Goal: Task Accomplishment & Management: Manage account settings

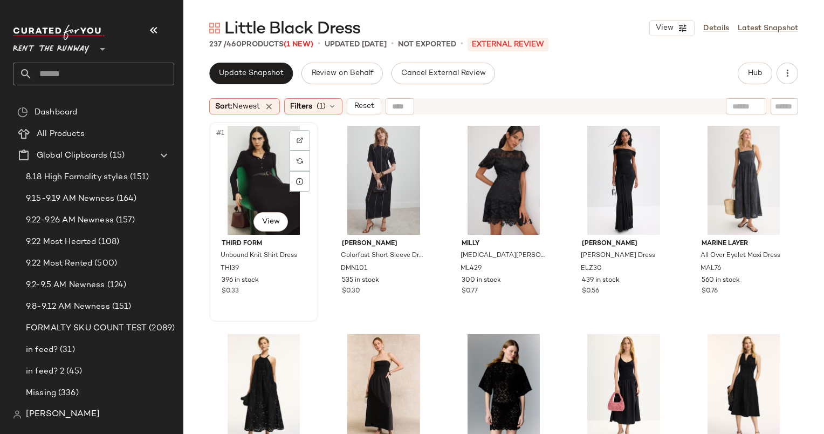
click at [243, 149] on div "#1 View" at bounding box center [263, 180] width 101 height 109
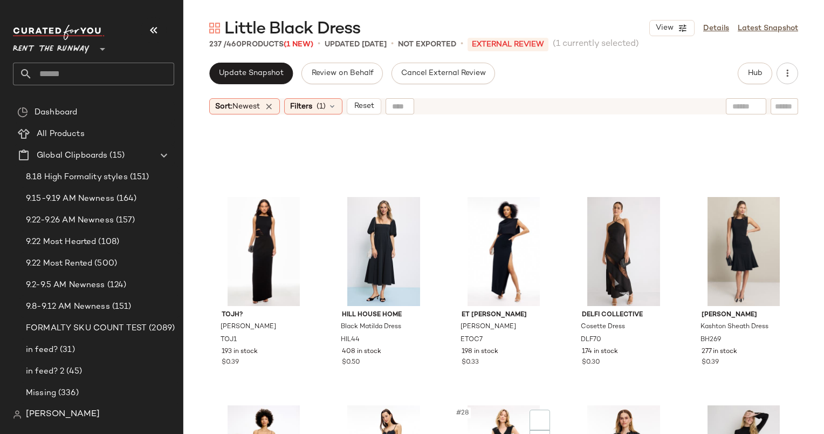
scroll to position [1014, 0]
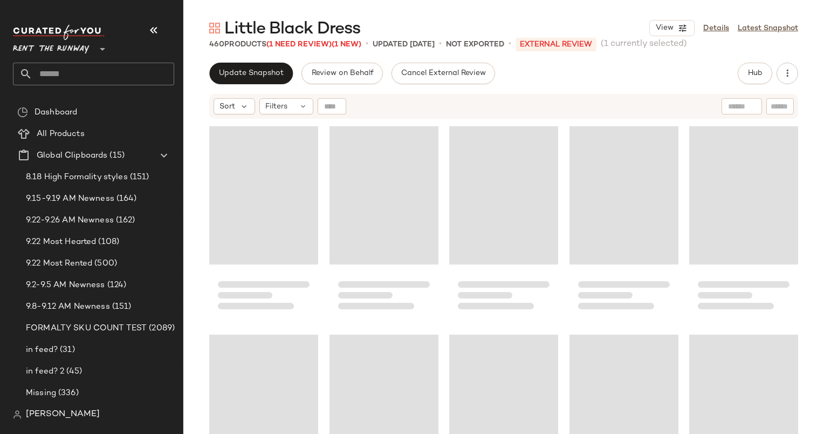
scroll to position [833, 0]
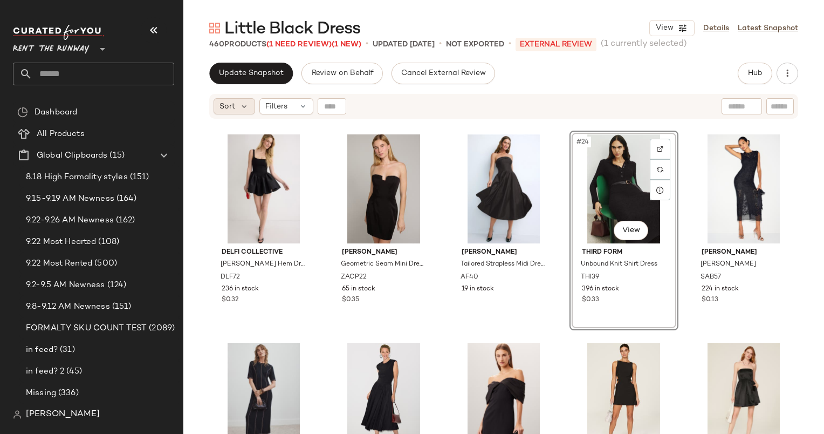
click at [223, 105] on span "Sort" at bounding box center [228, 106] width 16 height 11
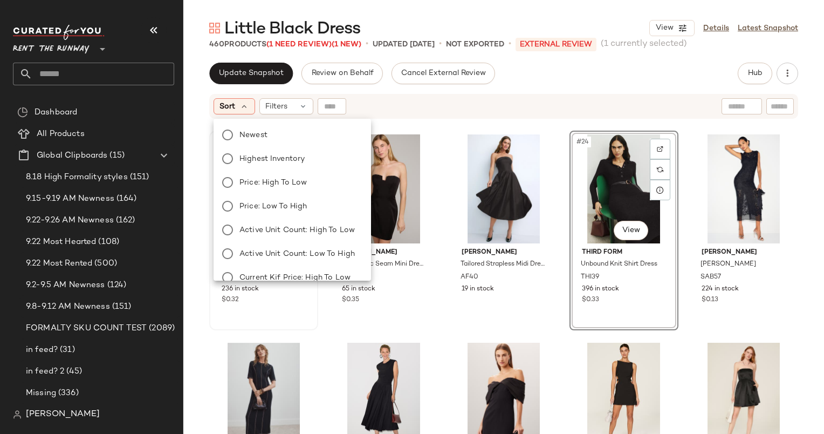
click at [278, 135] on label "Newest" at bounding box center [298, 134] width 127 height 15
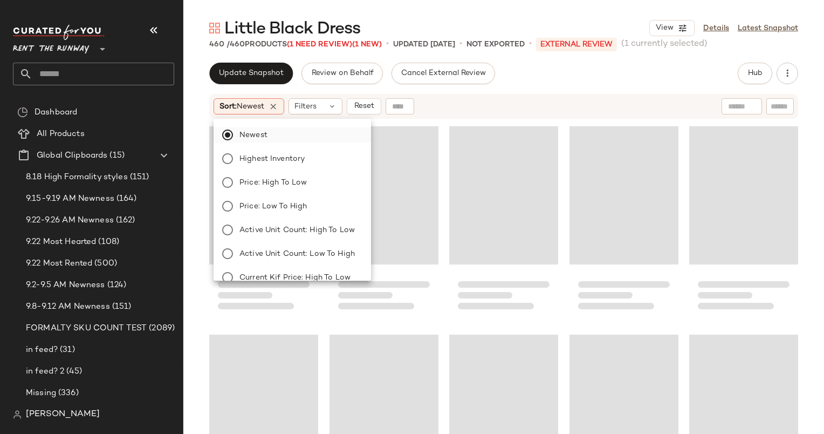
scroll to position [217, 0]
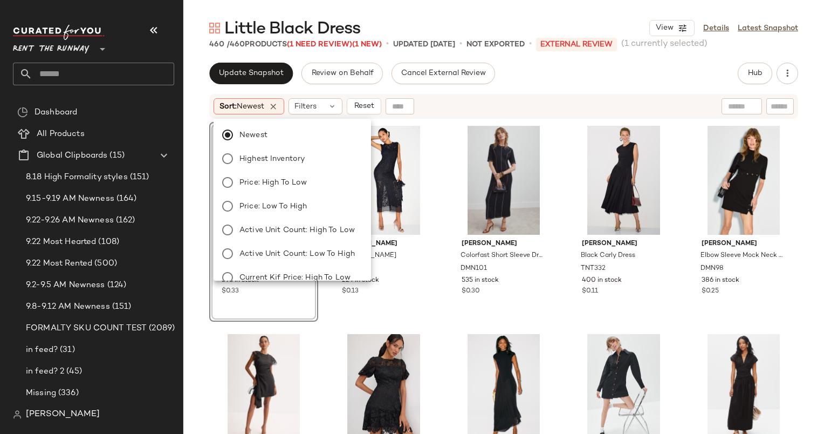
click at [319, 115] on div "Newest Highest Inventory Price: High to Low Price: Low to High Active Unit Coun…" at bounding box center [293, 197] width 158 height 166
click at [312, 109] on span "Filters" at bounding box center [306, 106] width 22 height 11
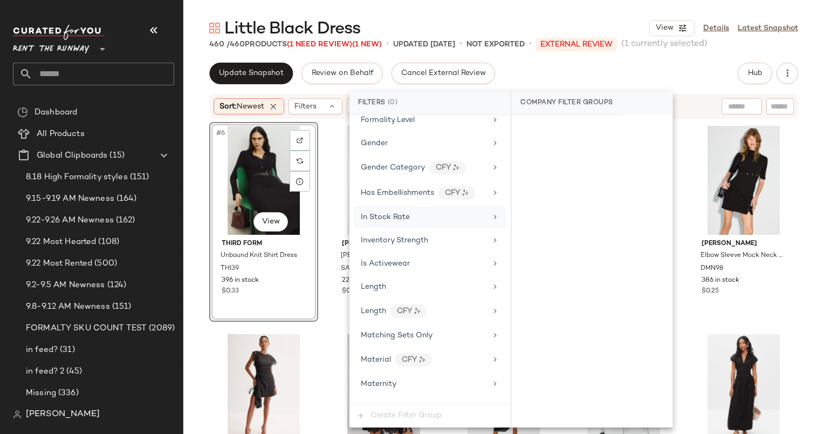
scroll to position [717, 0]
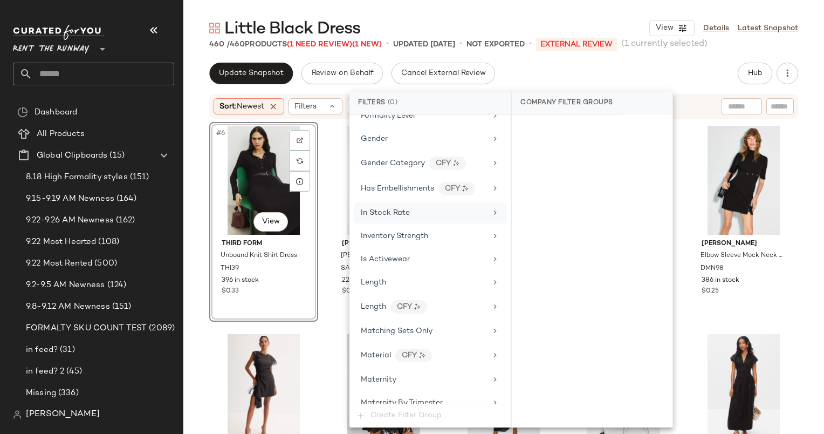
click at [404, 207] on div "In Stock Rate" at bounding box center [385, 212] width 49 height 11
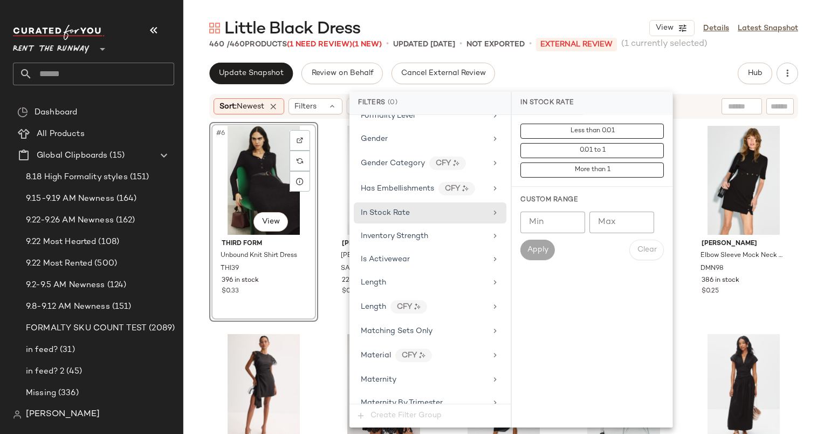
click at [548, 212] on input "Min" at bounding box center [553, 223] width 65 height 22
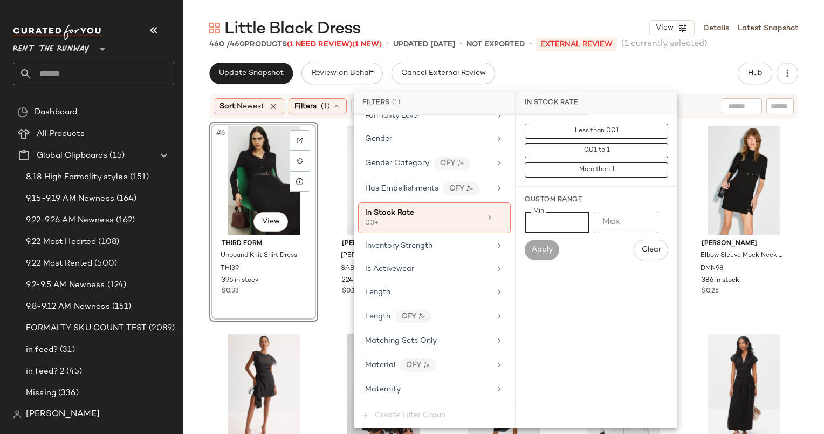
type input "***"
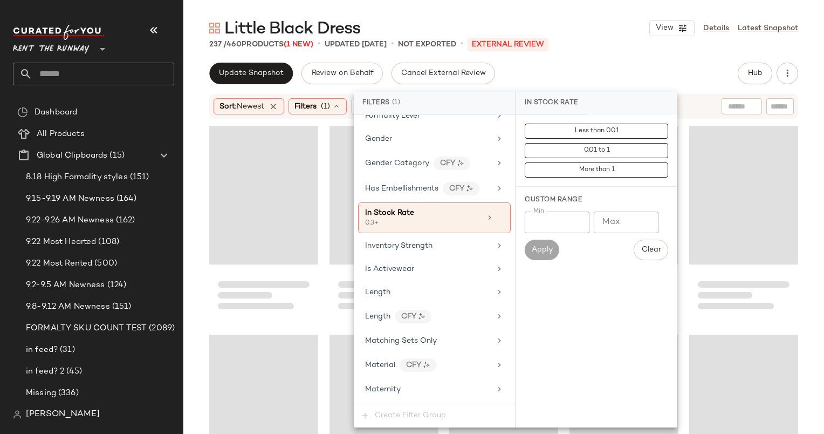
click at [566, 68] on div "Update Snapshot Review on Behalf Cancel External Review Hub Send for Review Ext…" at bounding box center [503, 74] width 589 height 22
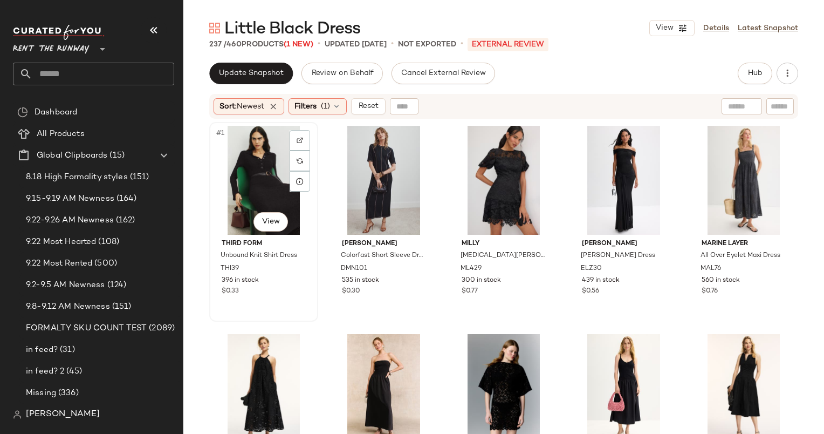
click at [265, 163] on div "#1 View" at bounding box center [263, 180] width 101 height 109
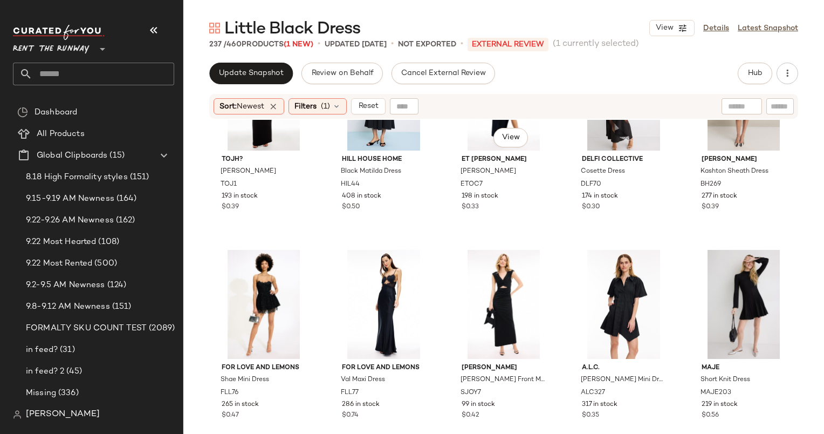
scroll to position [967, 0]
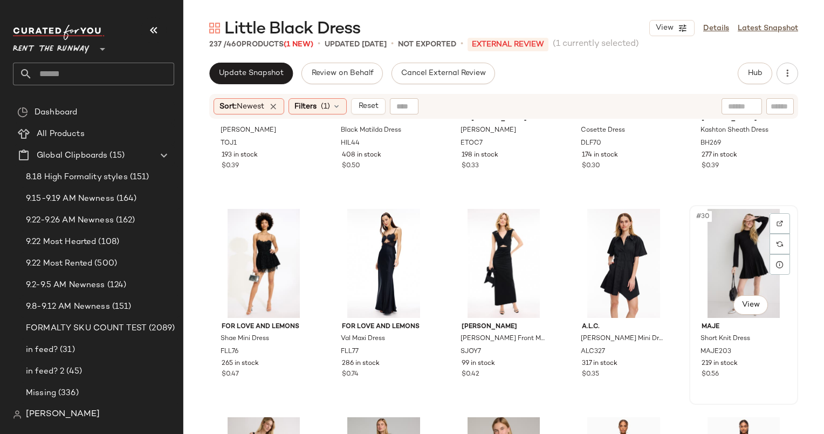
click at [742, 240] on div "#30 View" at bounding box center [743, 263] width 101 height 109
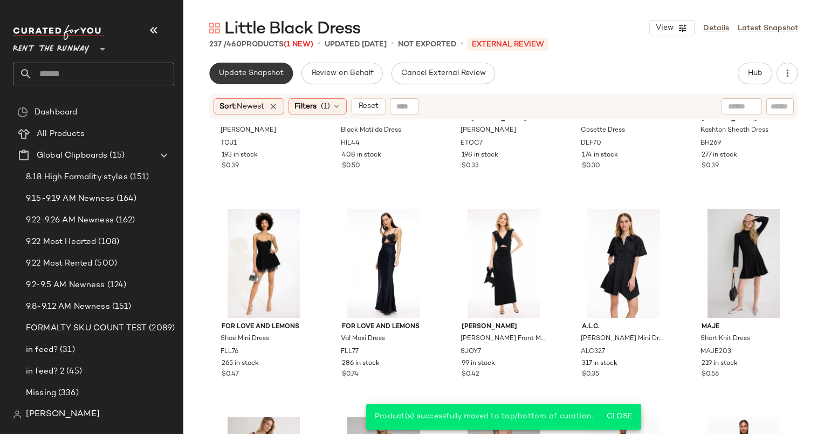
click at [243, 82] on button "Update Snapshot" at bounding box center [251, 74] width 84 height 22
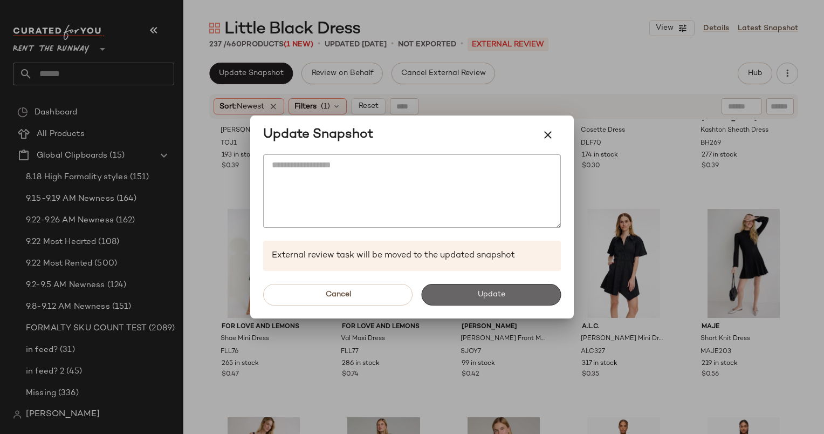
click at [531, 297] on button "Update" at bounding box center [491, 295] width 140 height 22
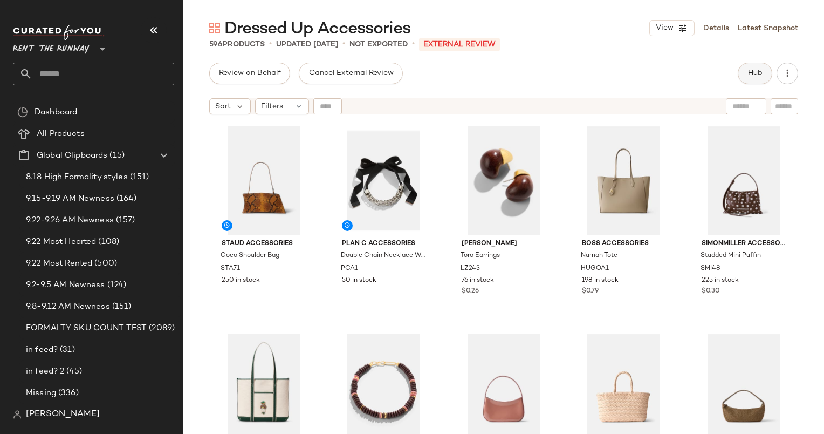
click at [748, 68] on button "Hub" at bounding box center [755, 74] width 35 height 22
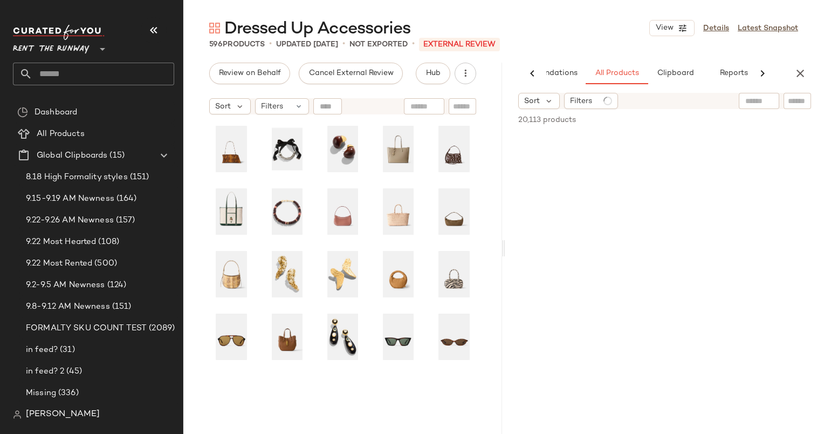
scroll to position [0, 56]
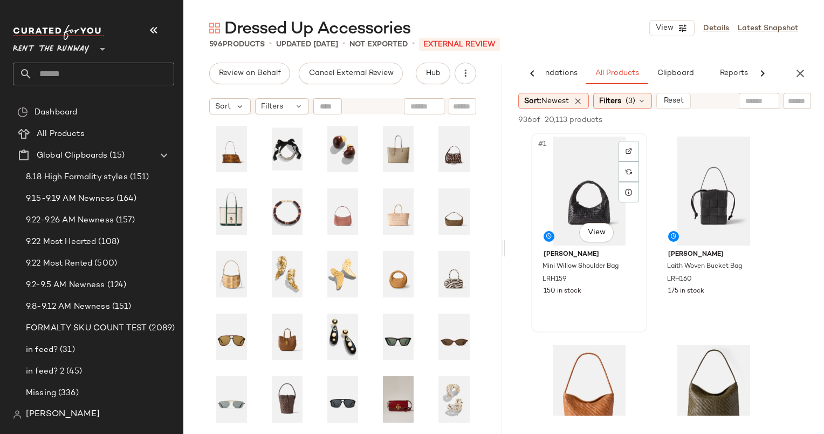
click at [578, 173] on div "#1 View" at bounding box center [589, 191] width 108 height 109
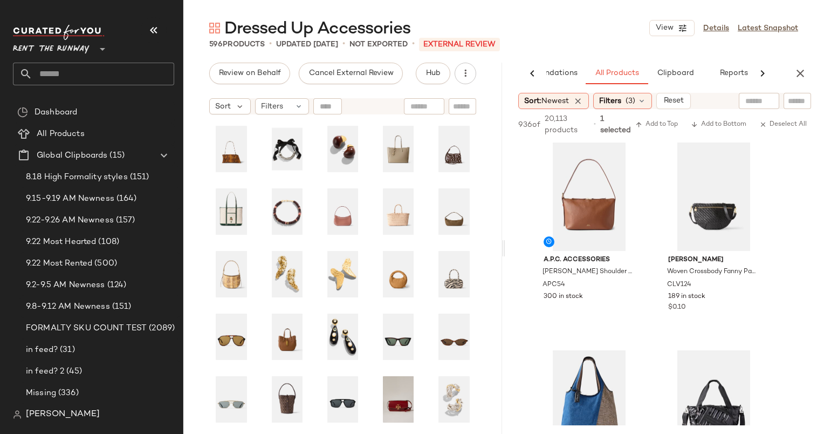
scroll to position [654, 0]
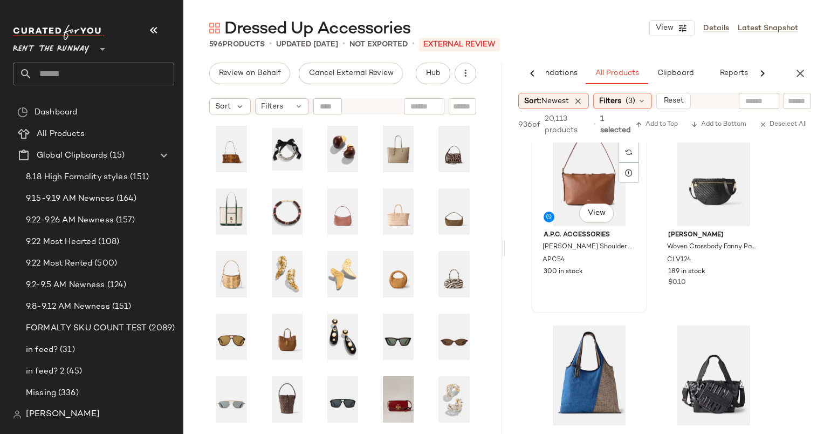
click at [590, 153] on div "#7 View" at bounding box center [589, 171] width 108 height 109
click at [651, 132] on div "936 of 20,113 products • 7 selected Add to Top Add to Bottom Deselect All" at bounding box center [665, 125] width 319 height 33
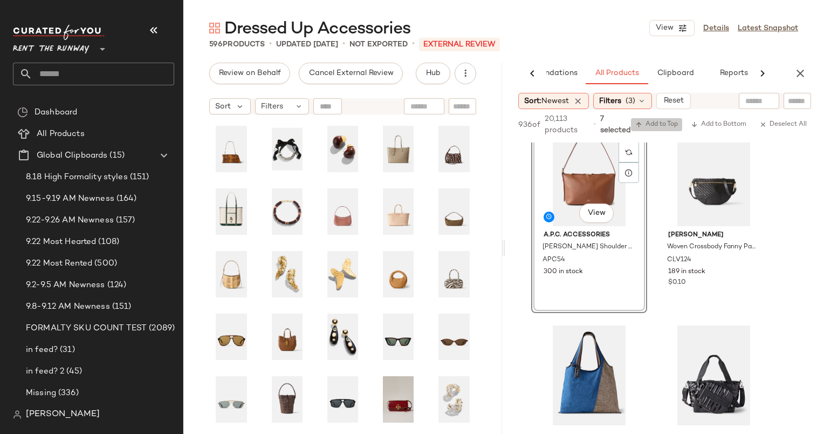
click at [658, 131] on button "Add to Top" at bounding box center [656, 124] width 51 height 13
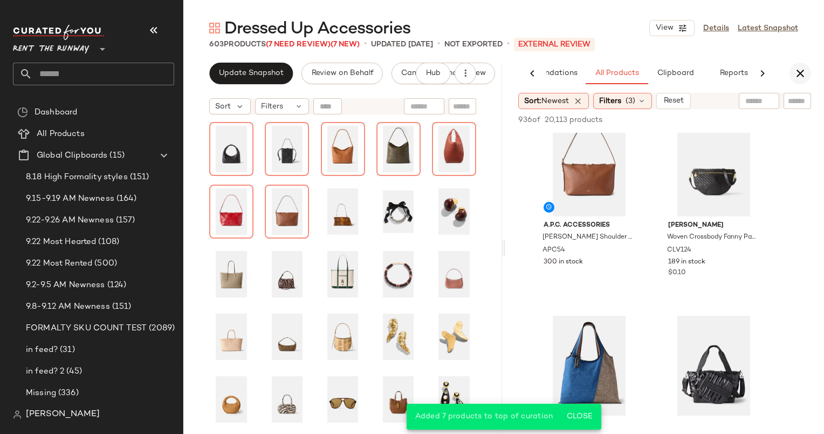
click at [795, 76] on icon "button" at bounding box center [800, 73] width 13 height 13
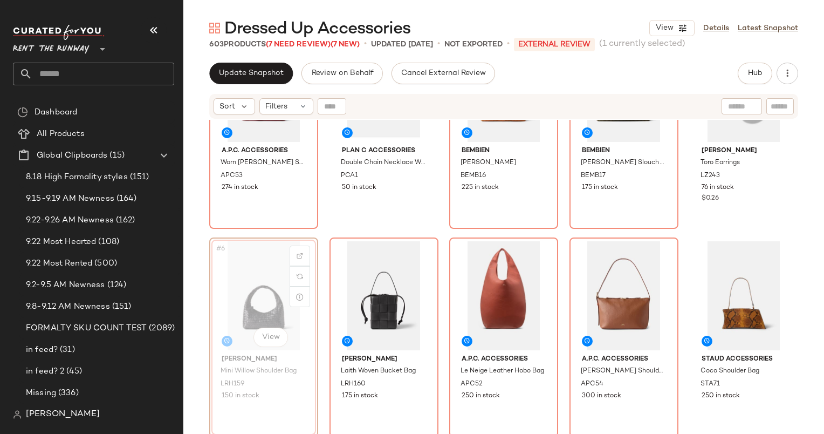
scroll to position [91, 0]
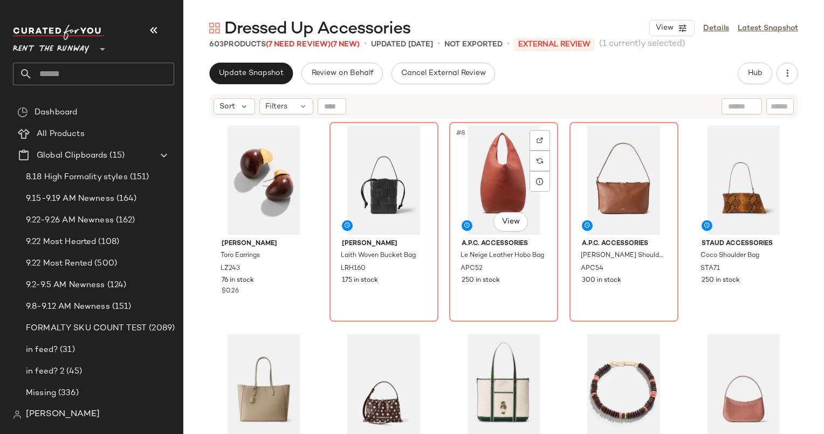
scroll to position [209, 0]
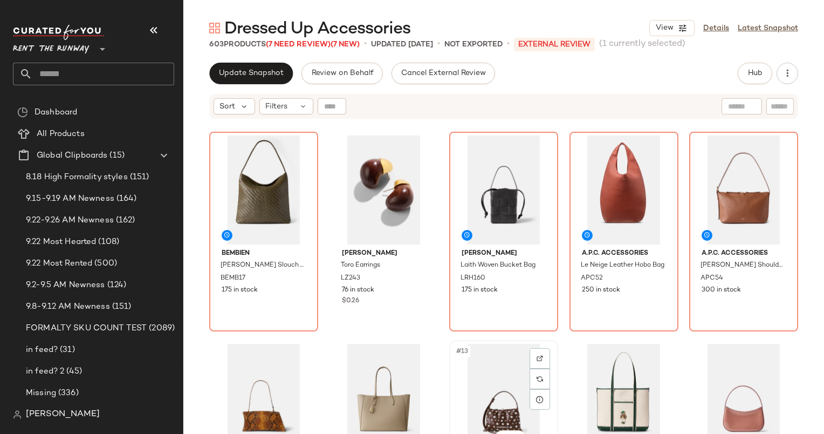
scroll to position [405, 0]
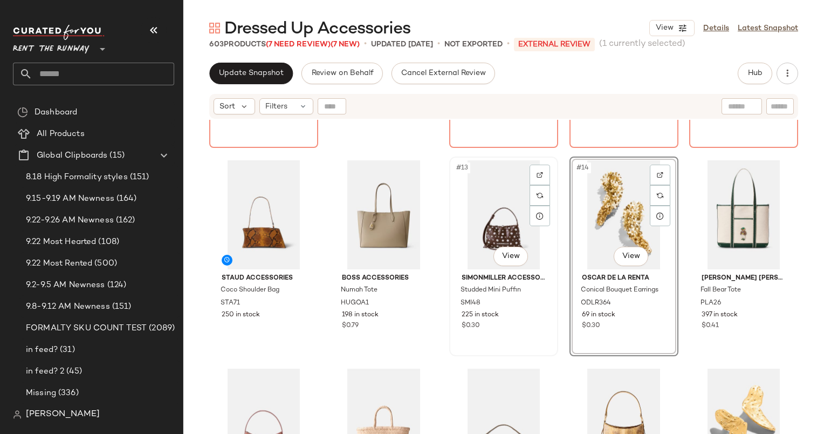
scroll to position [376, 0]
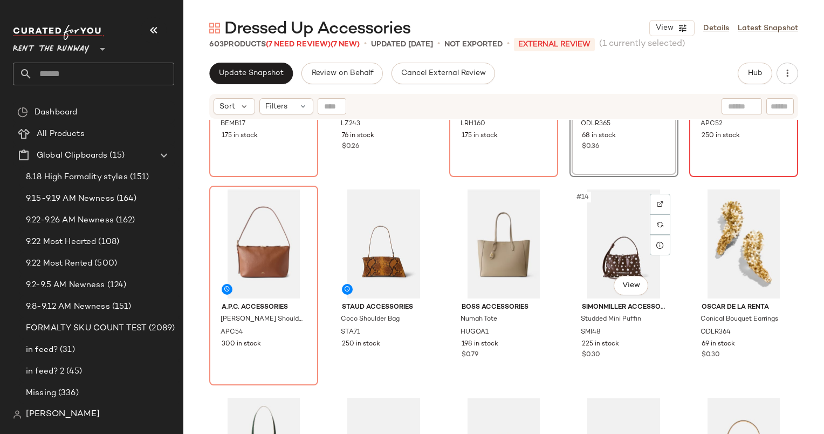
scroll to position [413, 0]
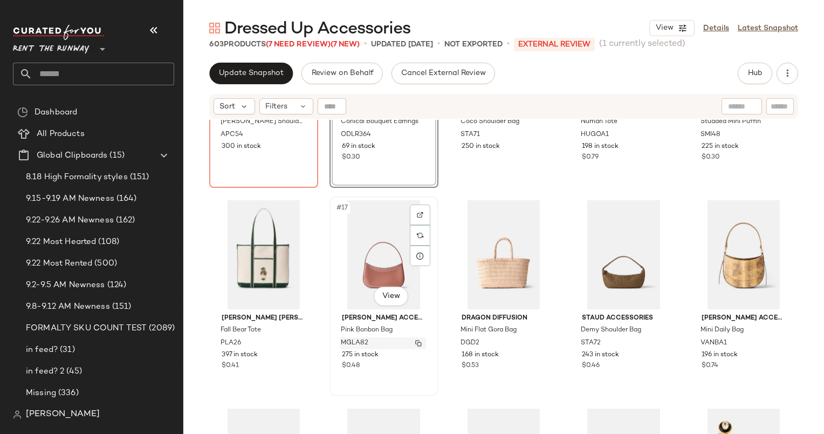
scroll to position [658, 0]
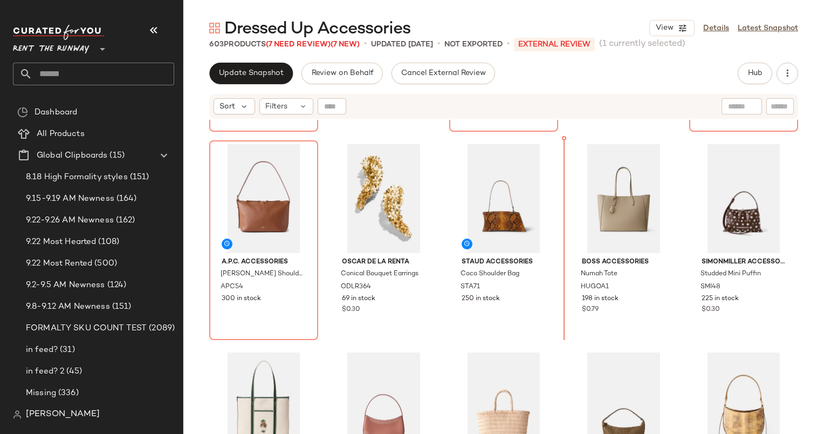
scroll to position [385, 0]
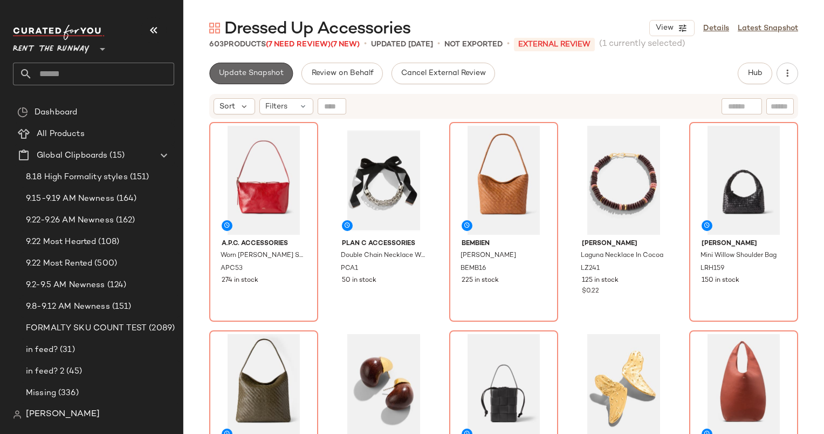
click at [242, 65] on button "Update Snapshot" at bounding box center [251, 74] width 84 height 22
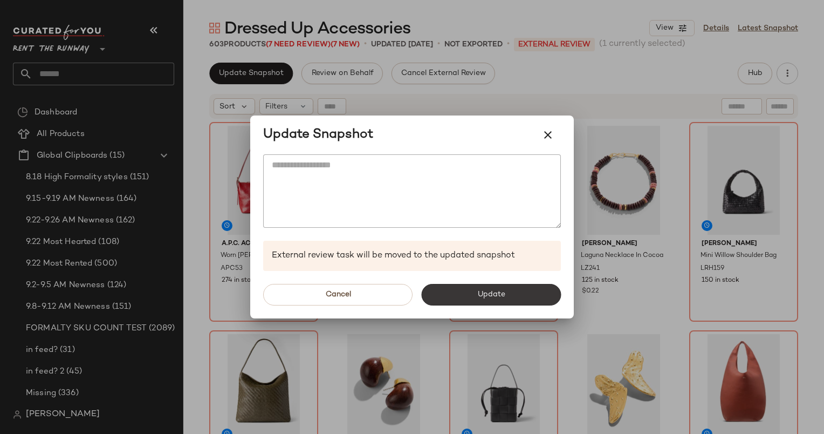
click at [481, 298] on span "Update" at bounding box center [491, 294] width 28 height 9
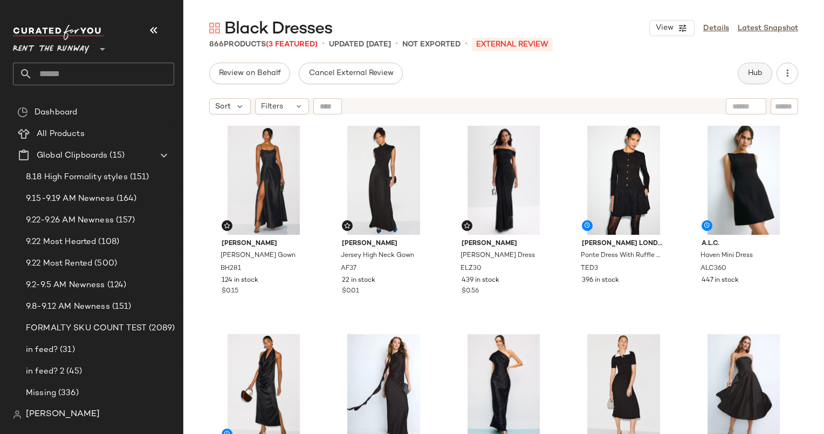
click at [755, 80] on button "Hub" at bounding box center [755, 74] width 35 height 22
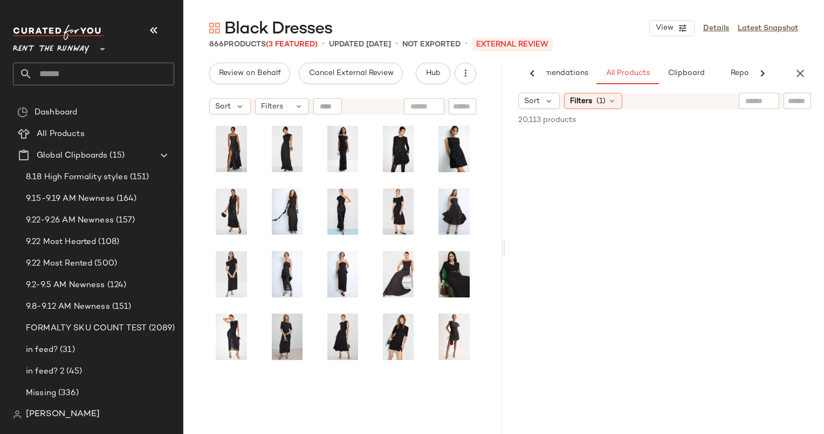
scroll to position [0, 45]
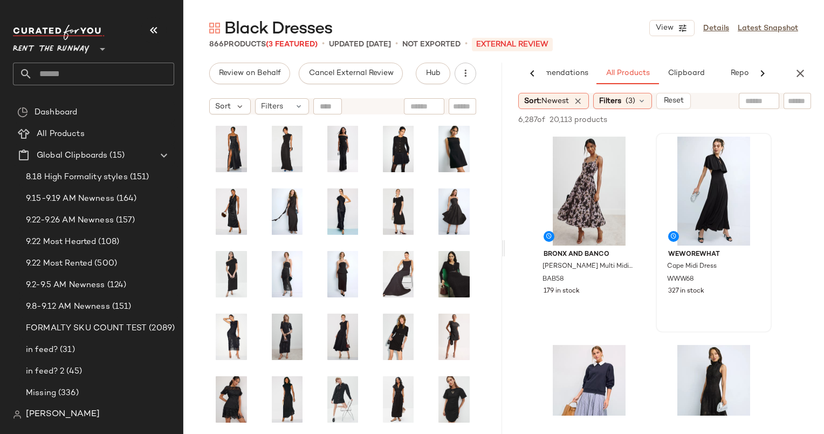
click at [693, 173] on div at bounding box center [714, 191] width 108 height 109
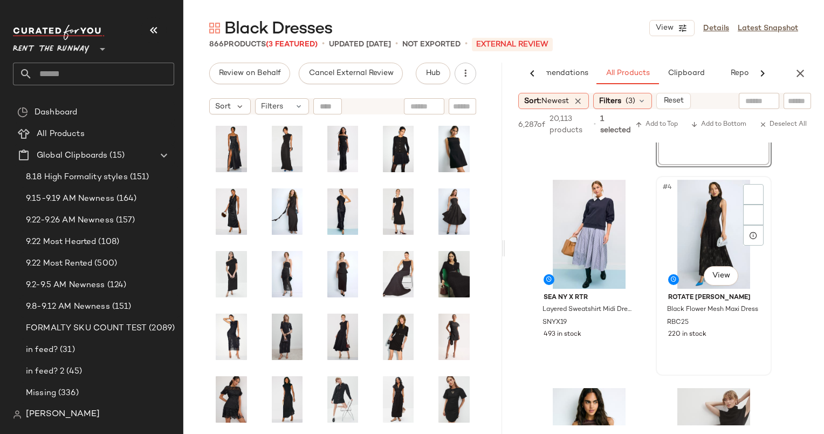
click at [703, 216] on div "#4 View" at bounding box center [714, 234] width 108 height 109
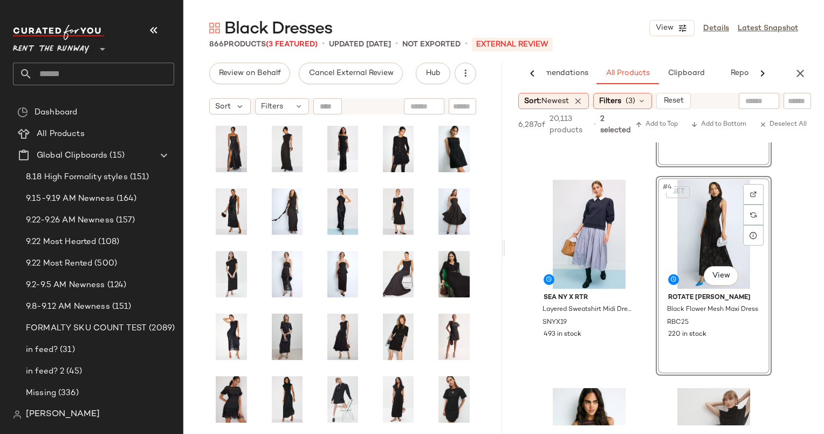
scroll to position [304, 0]
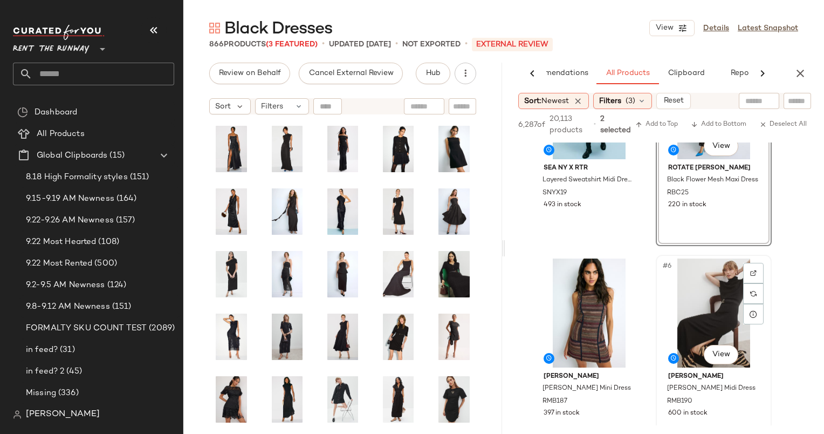
click at [732, 287] on div "#6 View" at bounding box center [714, 312] width 108 height 109
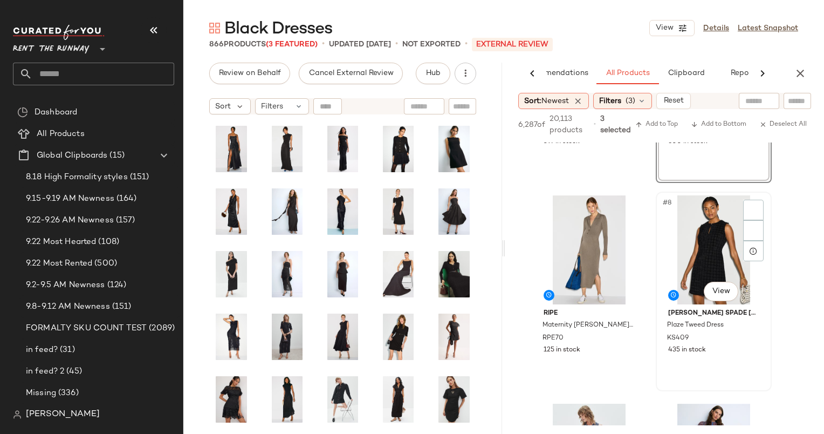
click at [705, 217] on div "#8 View" at bounding box center [714, 249] width 108 height 109
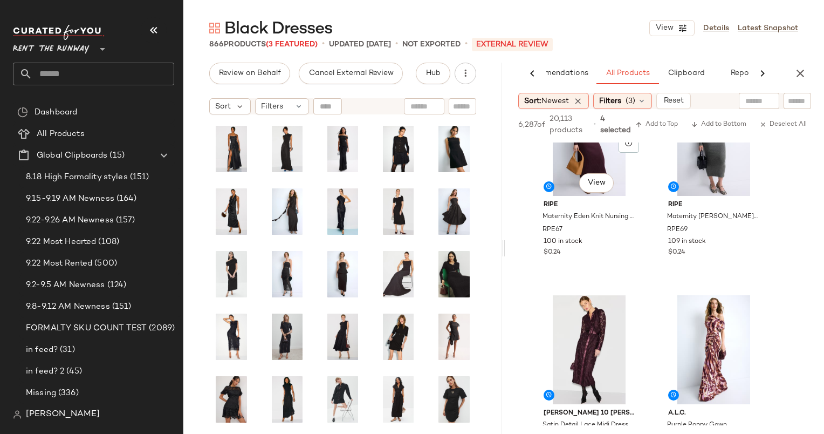
scroll to position [2880, 0]
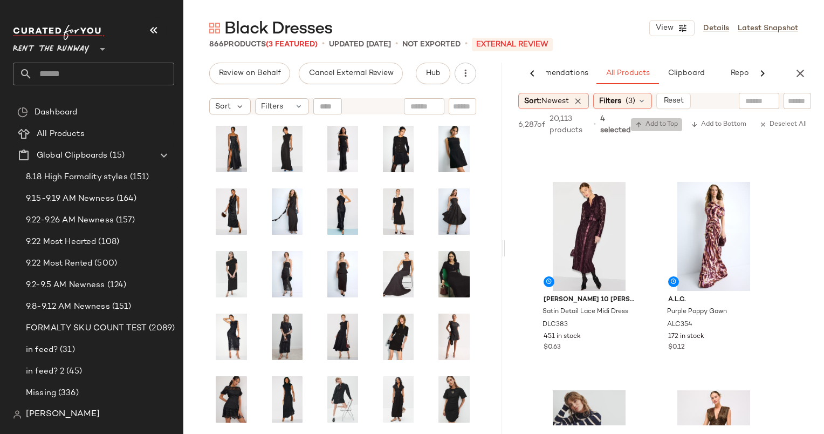
click at [669, 124] on span "Add to Top" at bounding box center [657, 125] width 43 height 8
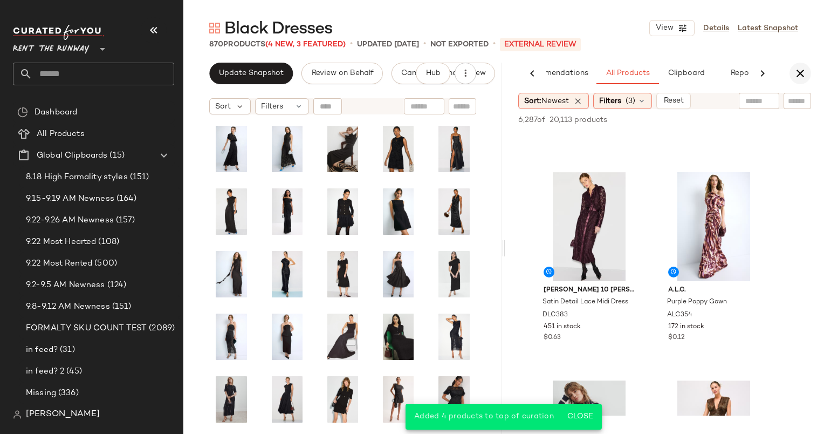
click at [794, 73] on icon "button" at bounding box center [800, 73] width 13 height 13
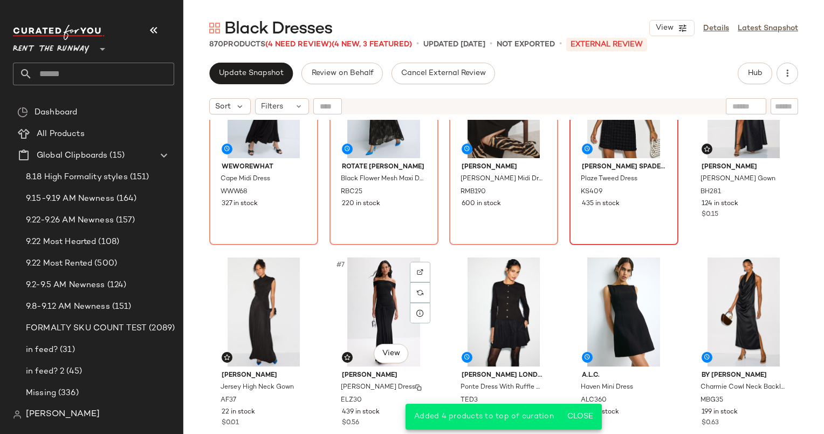
scroll to position [76, 0]
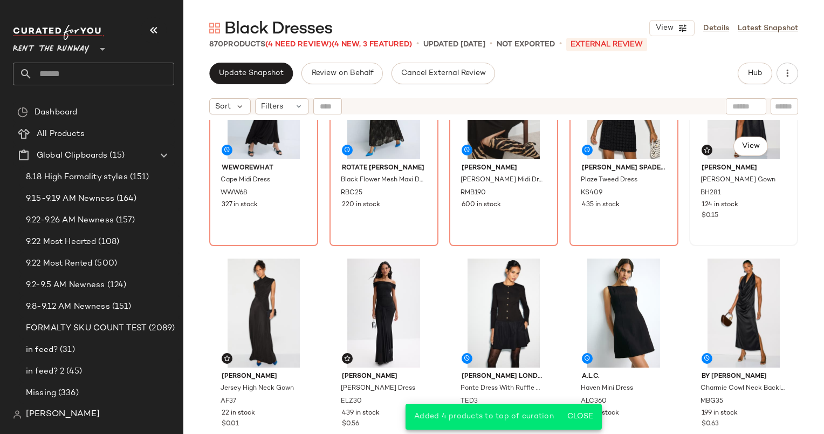
click at [712, 129] on div "#5 View" at bounding box center [743, 104] width 101 height 109
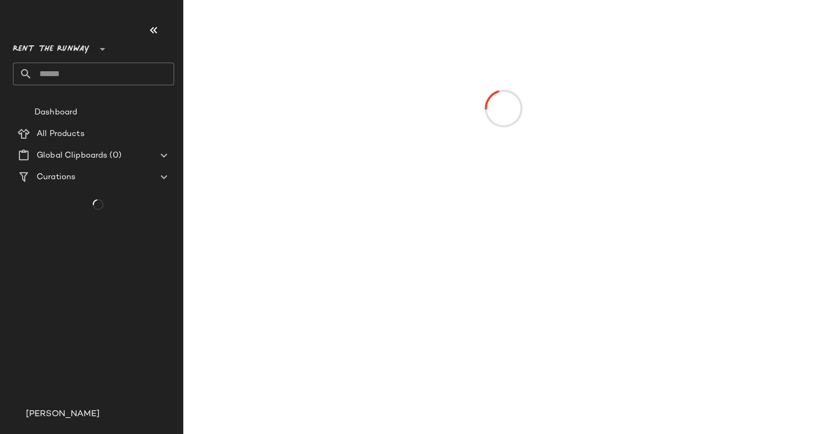
click at [363, 300] on main at bounding box center [412, 217] width 824 height 434
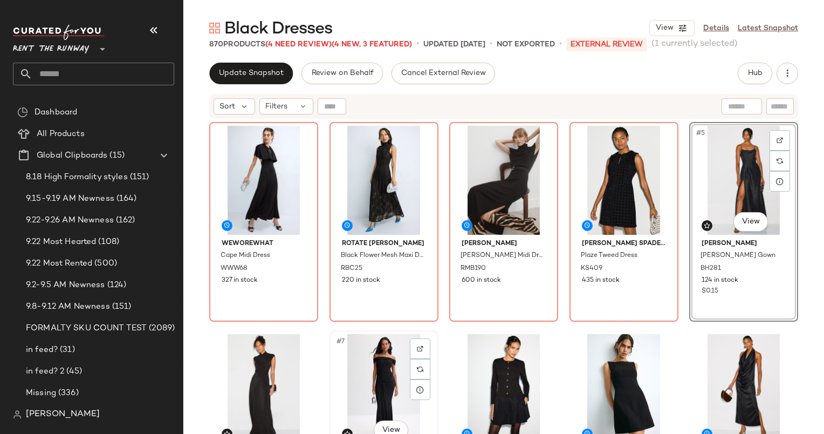
click at [371, 349] on div "#7 View" at bounding box center [383, 388] width 101 height 109
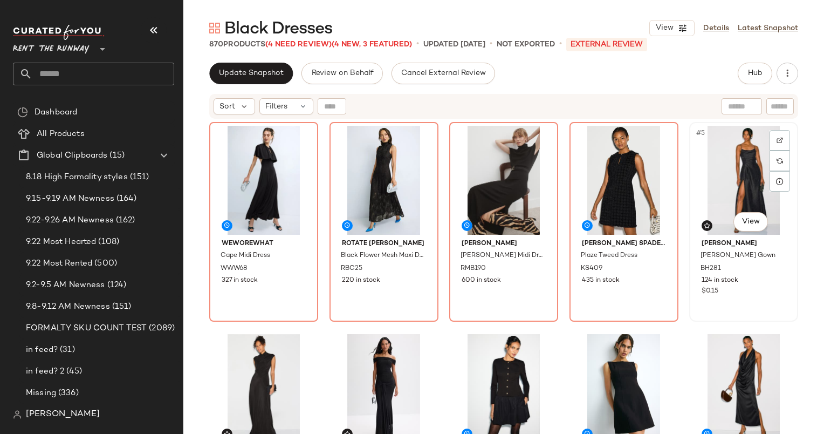
click at [708, 181] on div "#5 View" at bounding box center [743, 180] width 101 height 109
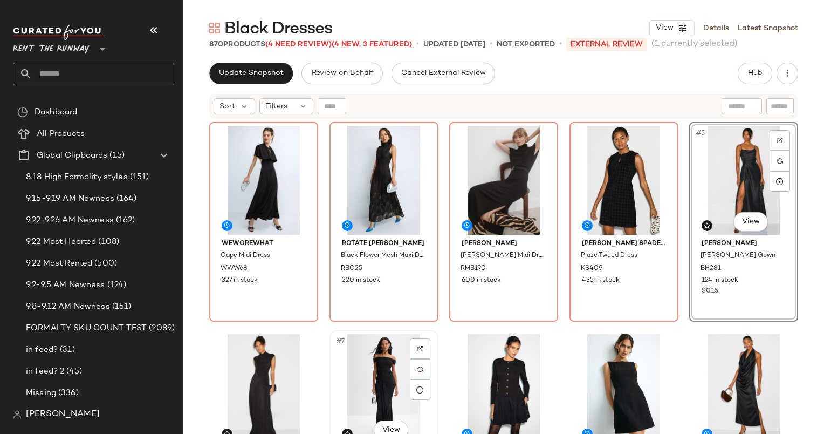
click at [357, 386] on div "#7 View" at bounding box center [383, 388] width 101 height 109
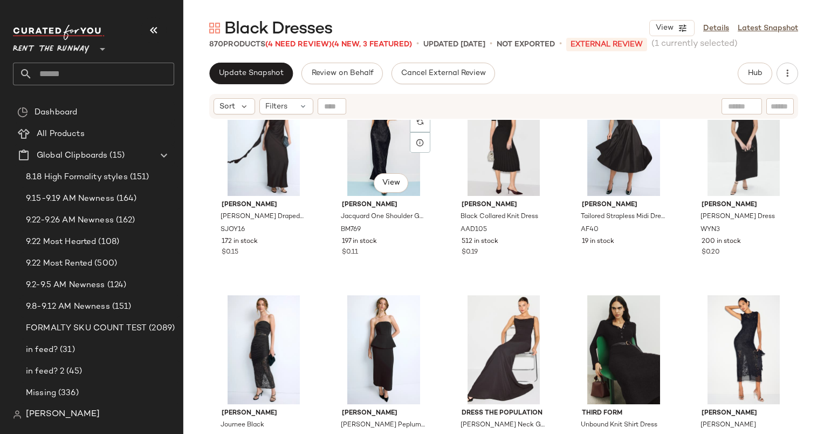
scroll to position [464, 0]
click at [602, 325] on div "#19 View" at bounding box center [624, 349] width 101 height 109
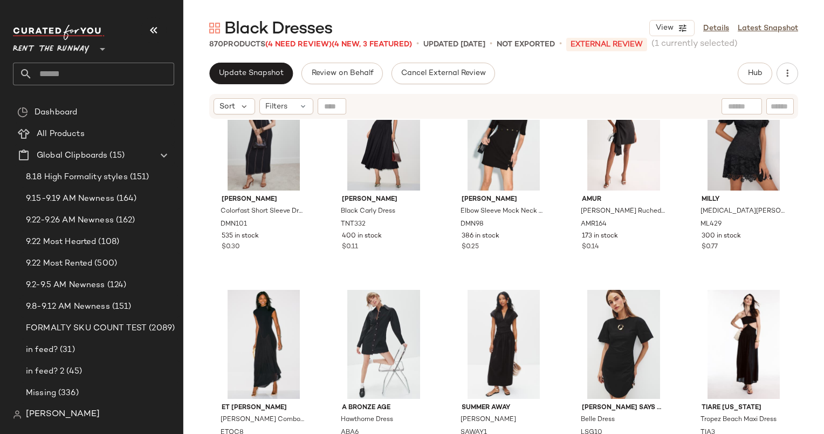
scroll to position [905, 0]
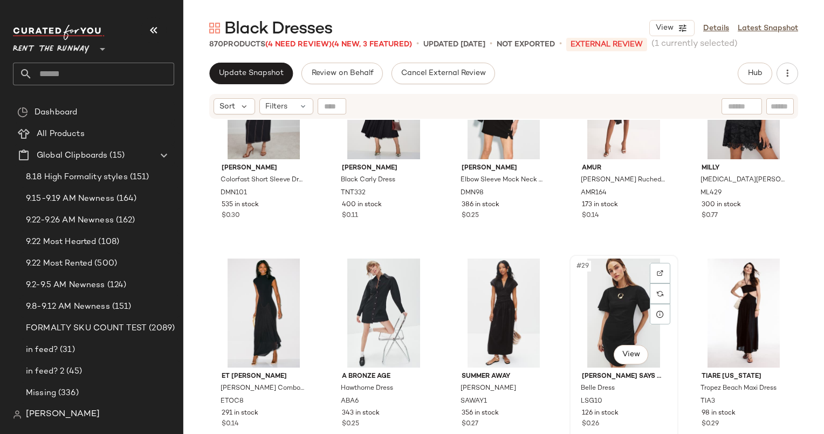
click at [616, 283] on div "#29 View" at bounding box center [624, 312] width 101 height 109
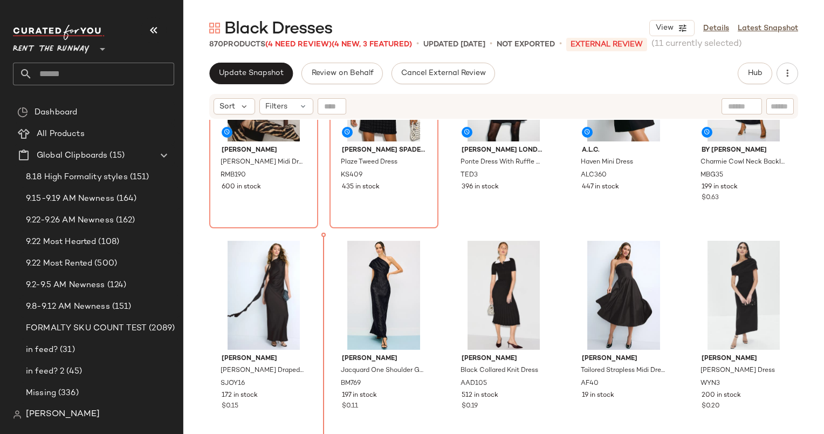
scroll to position [320, 0]
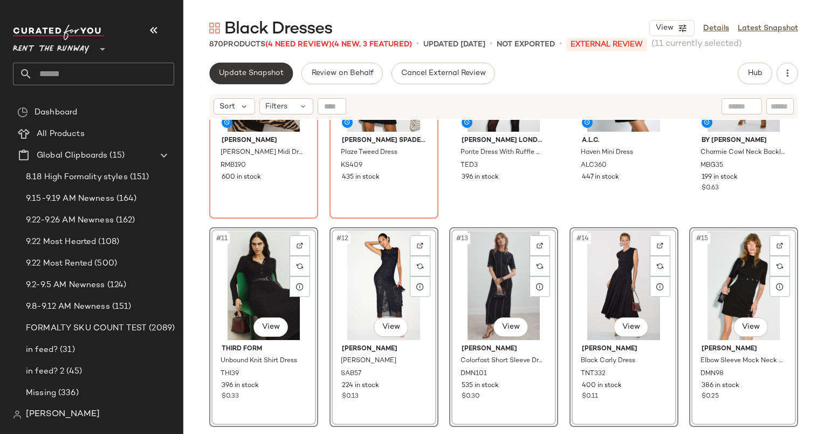
click at [247, 73] on span "Update Snapshot" at bounding box center [251, 73] width 65 height 9
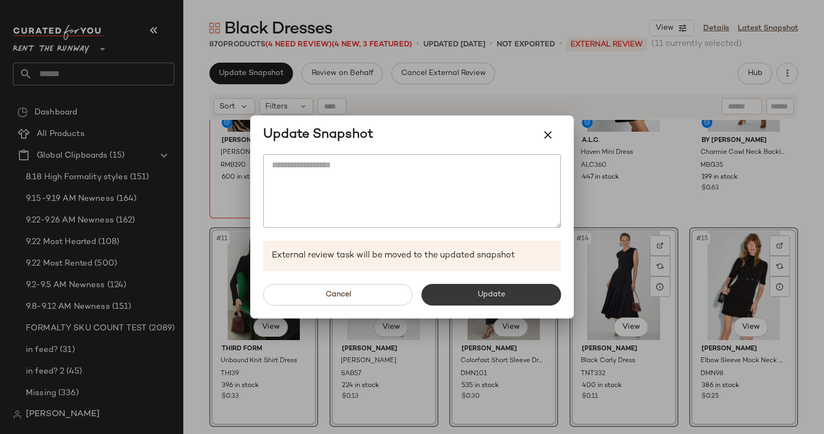
click at [503, 290] on span "Update" at bounding box center [491, 294] width 28 height 9
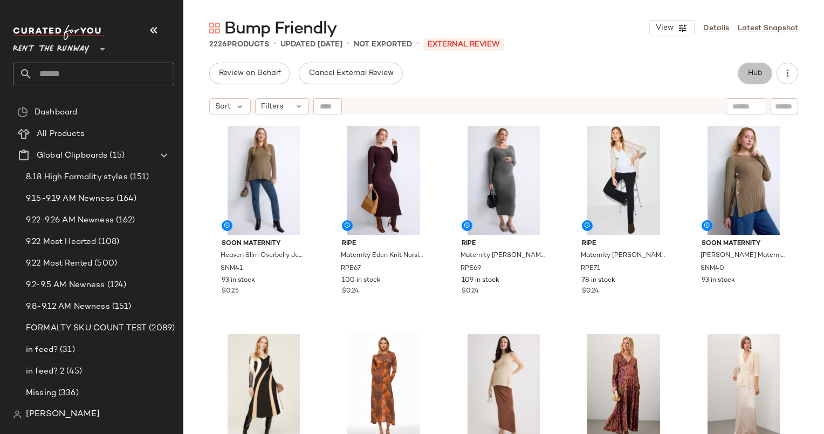
click at [755, 71] on span "Hub" at bounding box center [755, 73] width 15 height 9
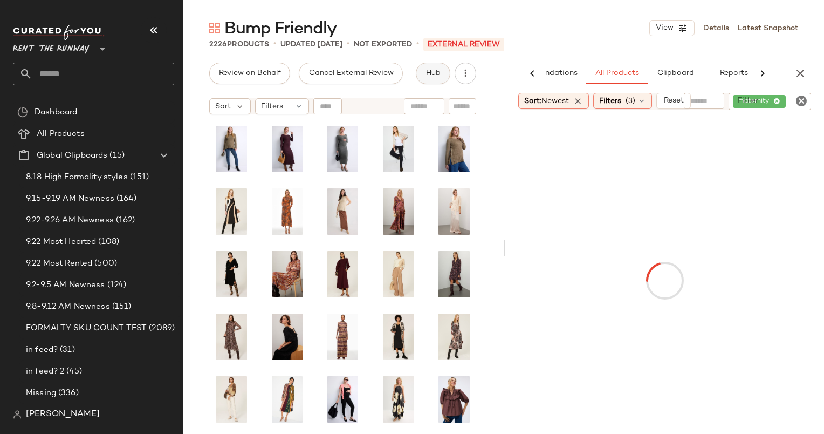
scroll to position [0, 56]
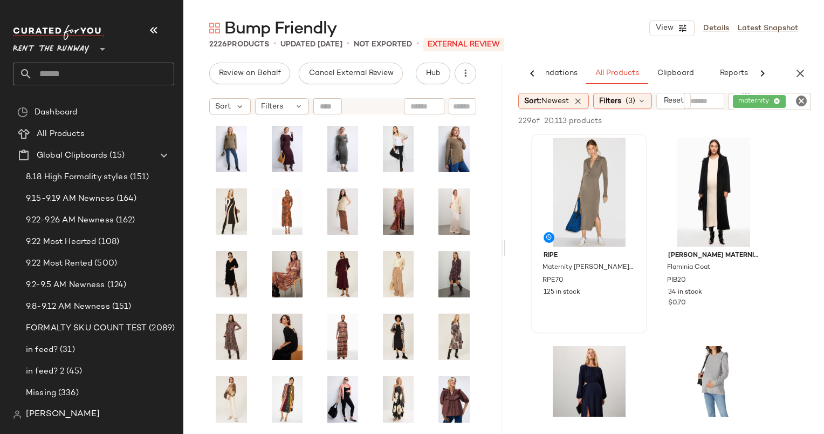
click at [565, 173] on div at bounding box center [589, 192] width 108 height 109
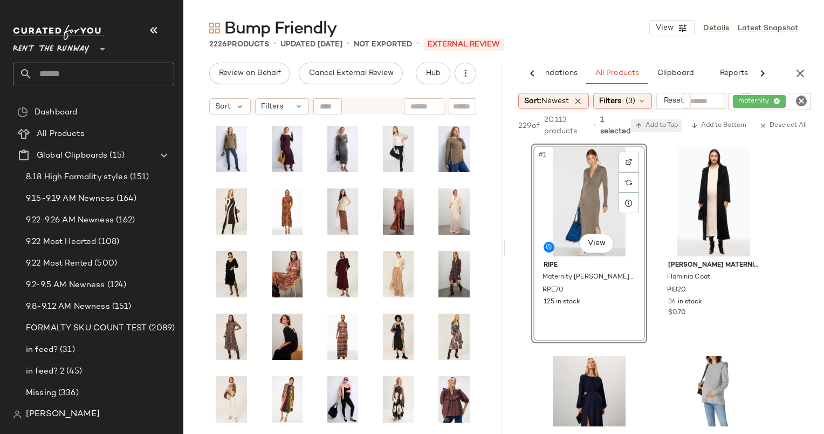
click at [645, 125] on span "Add to Top" at bounding box center [657, 126] width 43 height 8
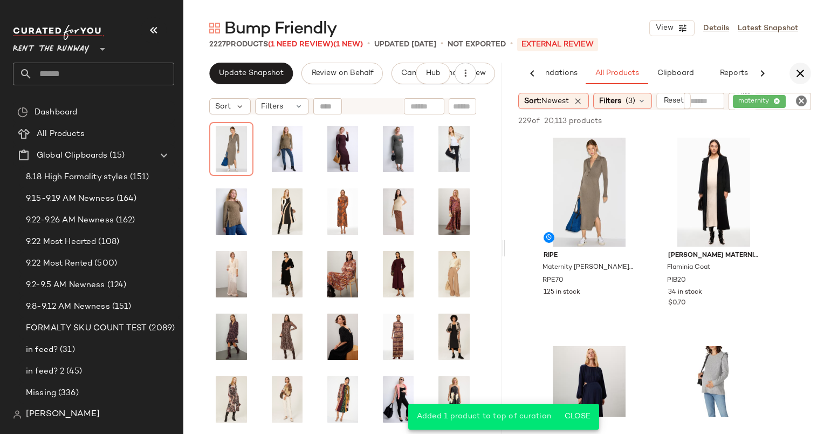
click at [804, 66] on button "button" at bounding box center [801, 74] width 22 height 22
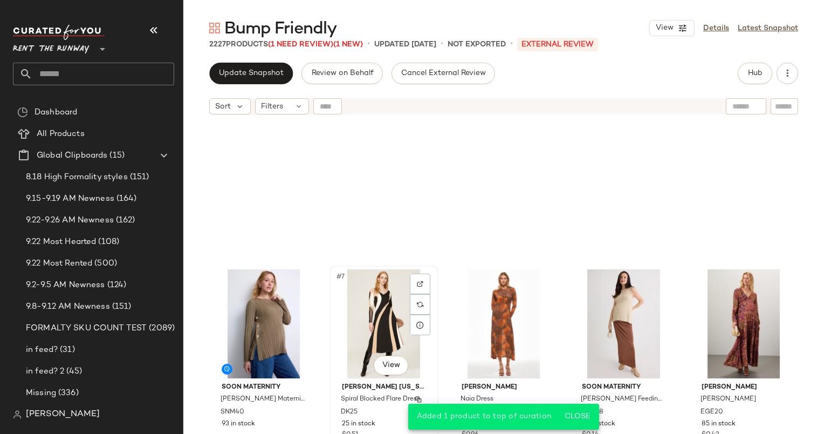
scroll to position [71, 0]
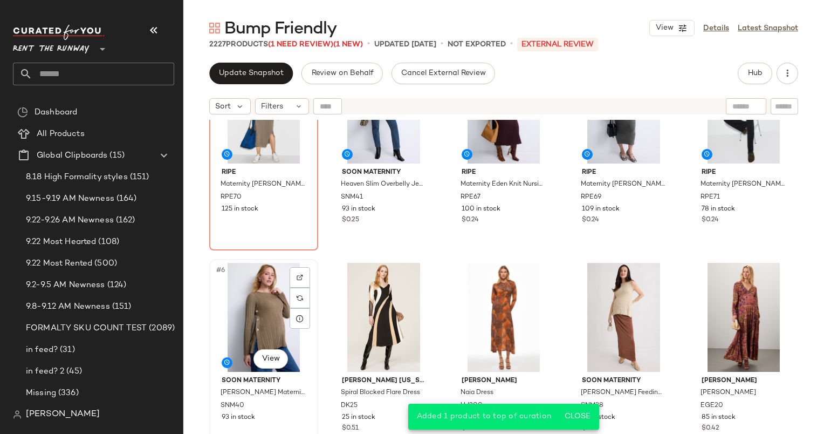
click at [276, 282] on div "#6 View" at bounding box center [263, 317] width 101 height 109
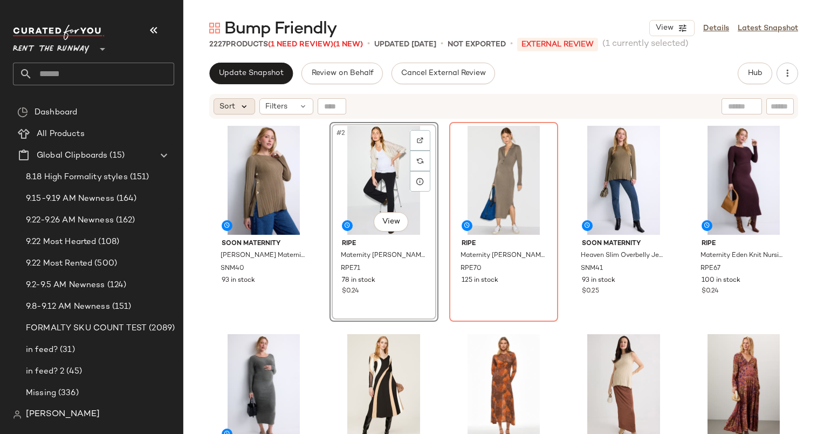
click at [243, 103] on icon at bounding box center [245, 106] width 10 height 10
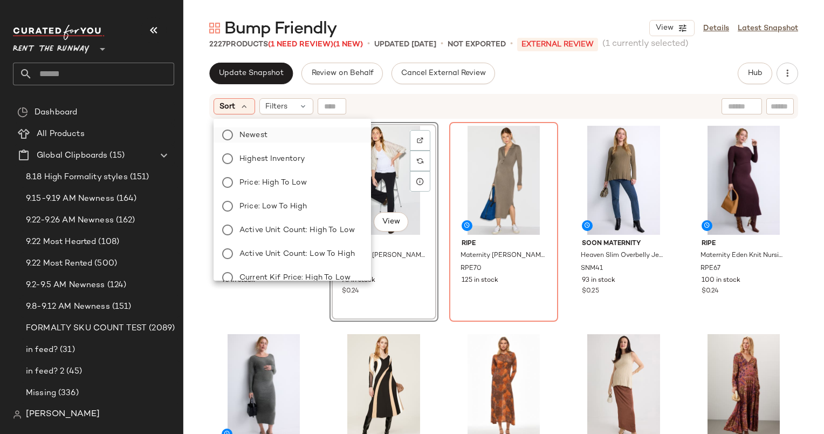
click at [290, 140] on label "Newest" at bounding box center [298, 134] width 127 height 15
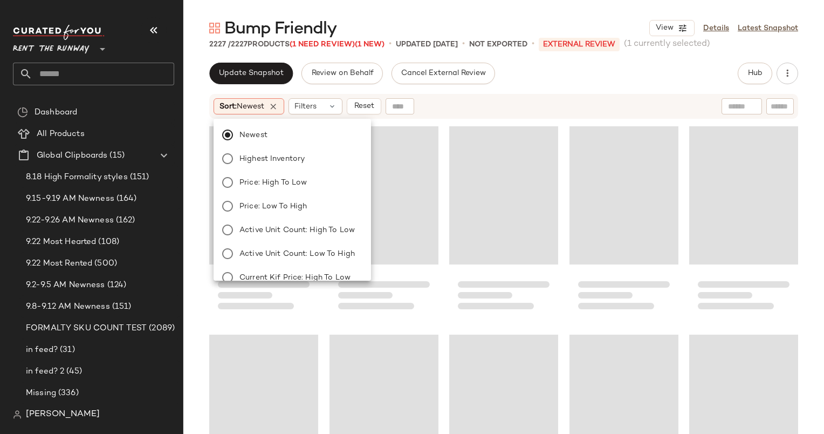
click at [437, 111] on div "Sort: Newest Filters Reset" at bounding box center [434, 106] width 440 height 16
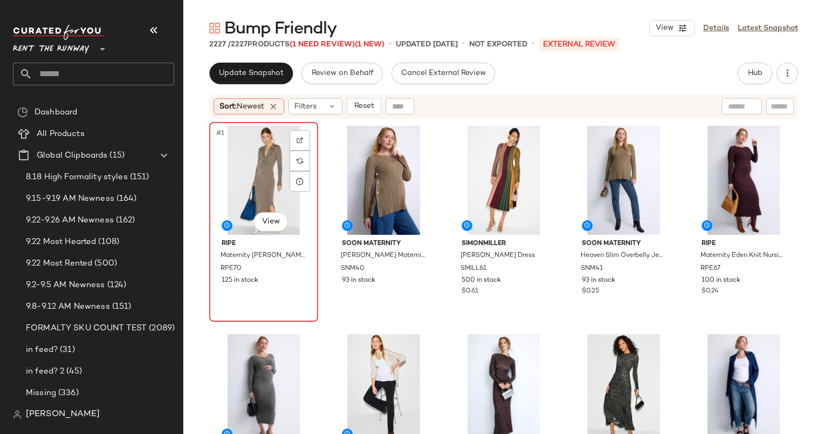
click at [250, 181] on div "#1 View" at bounding box center [263, 180] width 101 height 109
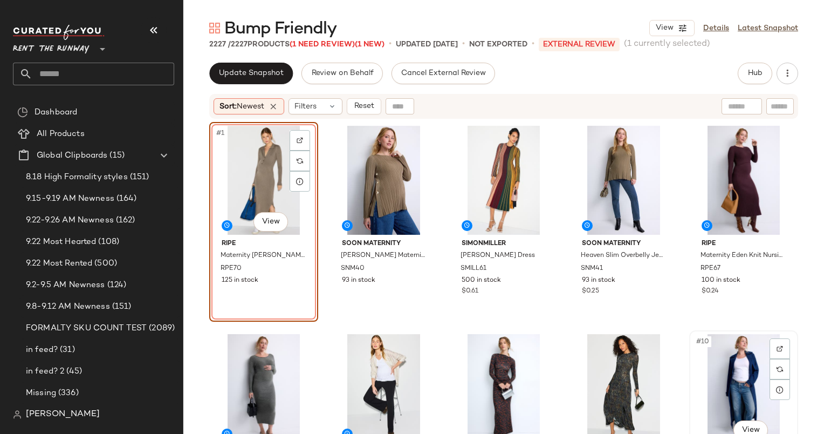
click at [697, 366] on div "#10 View" at bounding box center [743, 388] width 101 height 109
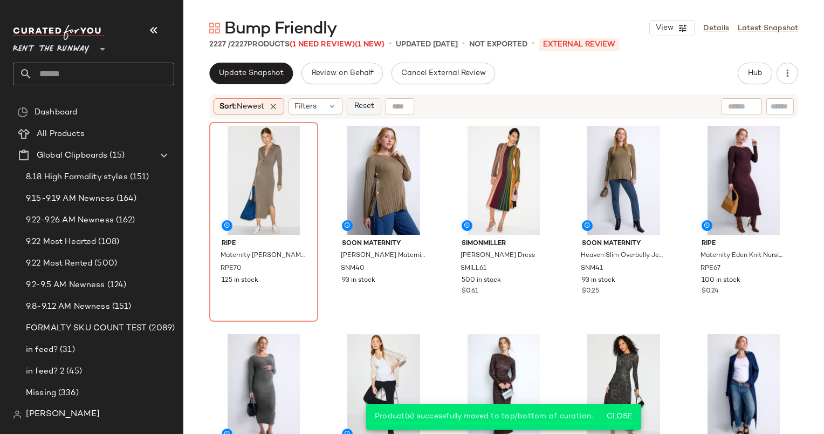
click at [360, 110] on span "Reset" at bounding box center [363, 106] width 21 height 9
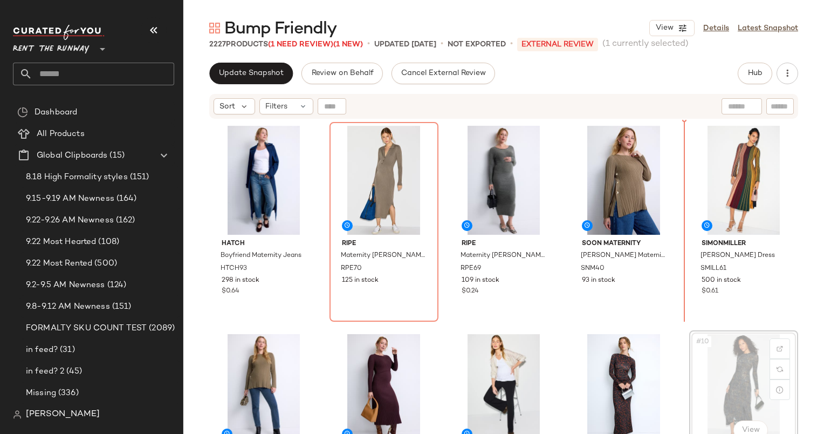
scroll to position [1, 0]
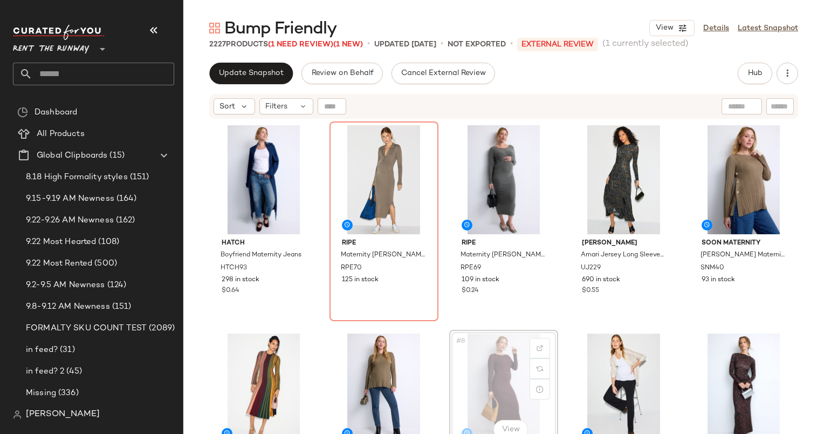
scroll to position [1, 0]
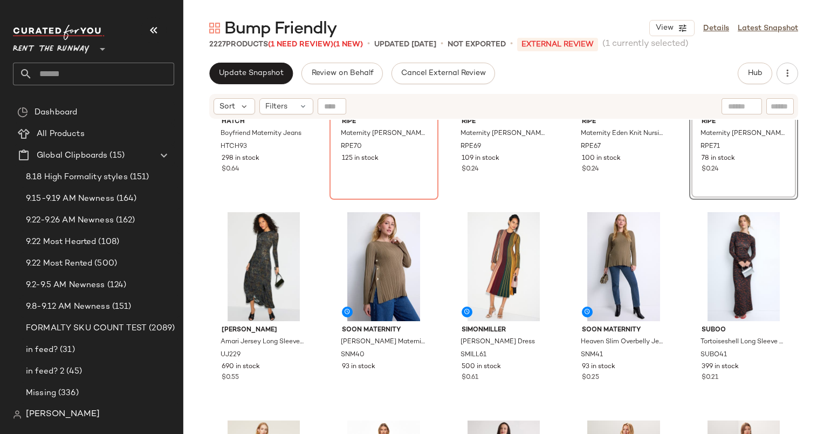
scroll to position [130, 0]
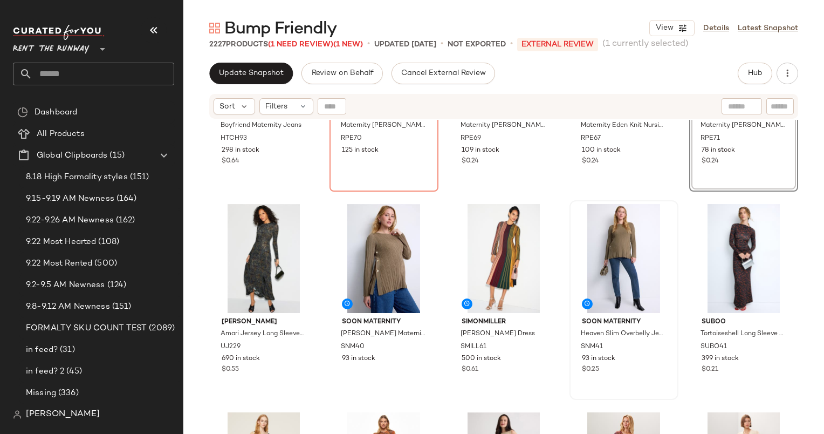
drag, startPoint x: 673, startPoint y: 231, endPoint x: 600, endPoint y: 224, distance: 73.7
click at [600, 224] on div "HATCH Boyfriend Maternity Jeans HTCH93 298 in stock $0.64 ripe Maternity Sammy …" at bounding box center [503, 161] width 589 height 339
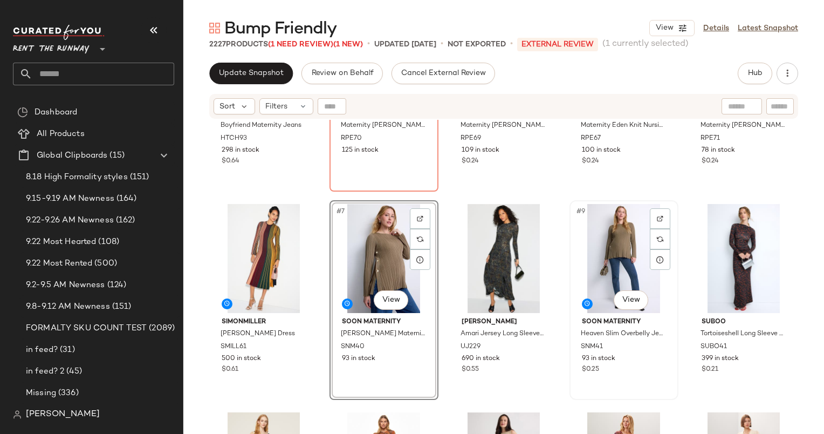
scroll to position [208, 0]
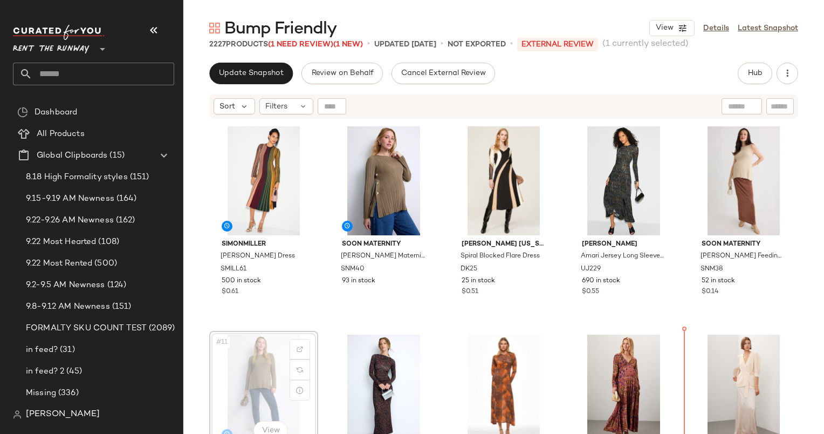
scroll to position [209, 0]
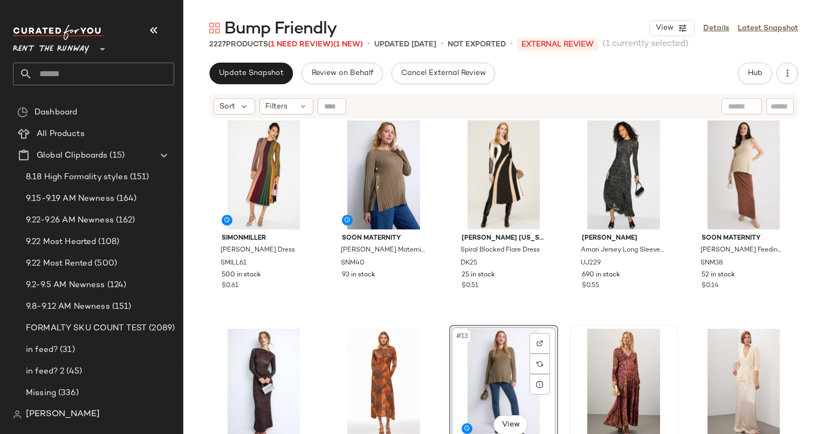
scroll to position [214, 0]
click at [262, 85] on div "Update Snapshot Review on Behalf Cancel External Review Hub Send for Review Ext…" at bounding box center [503, 248] width 641 height 371
click at [253, 67] on button "Update Snapshot" at bounding box center [251, 74] width 84 height 22
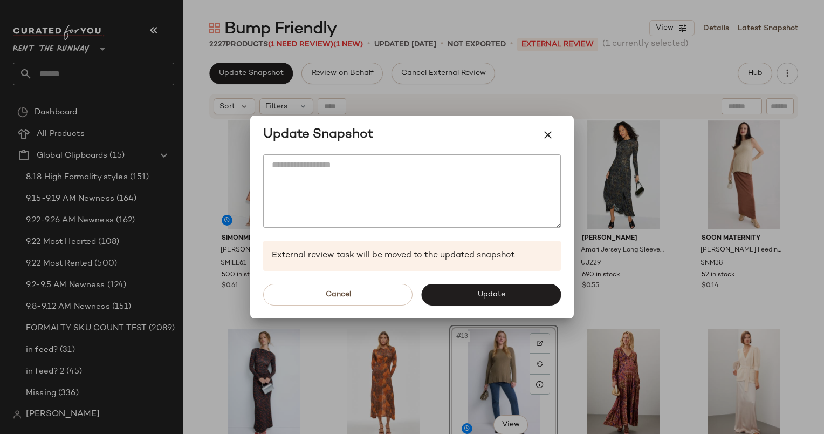
click at [480, 276] on div "Cancel Update" at bounding box center [412, 294] width 324 height 47
click at [494, 302] on button "Update" at bounding box center [491, 295] width 140 height 22
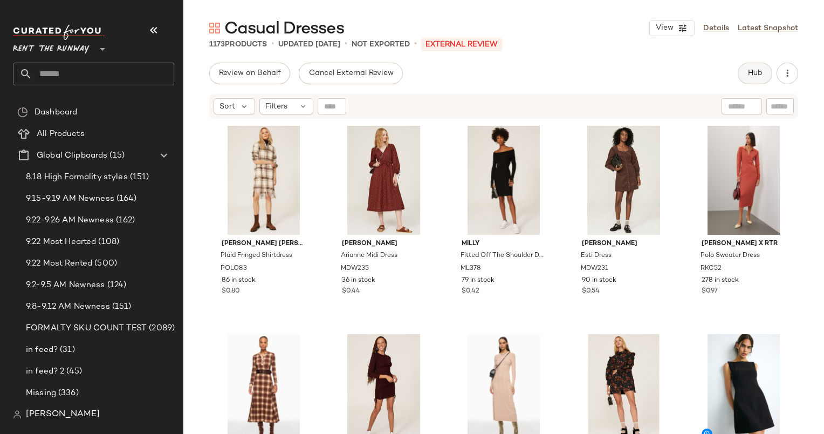
click at [758, 80] on button "Hub" at bounding box center [755, 74] width 35 height 22
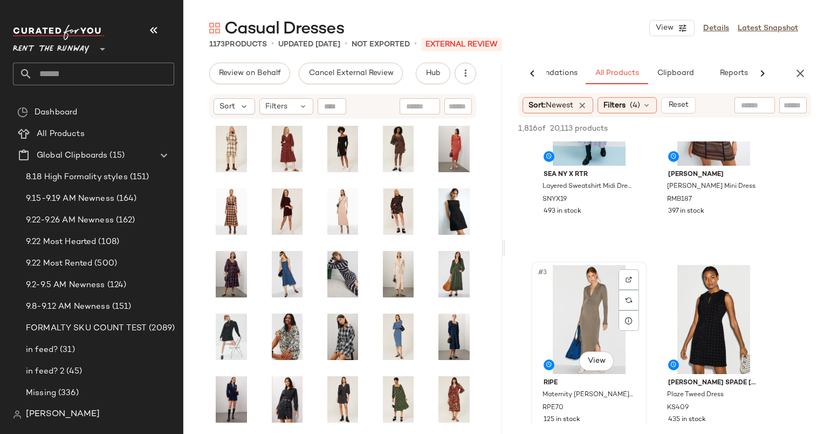
scroll to position [90, 0]
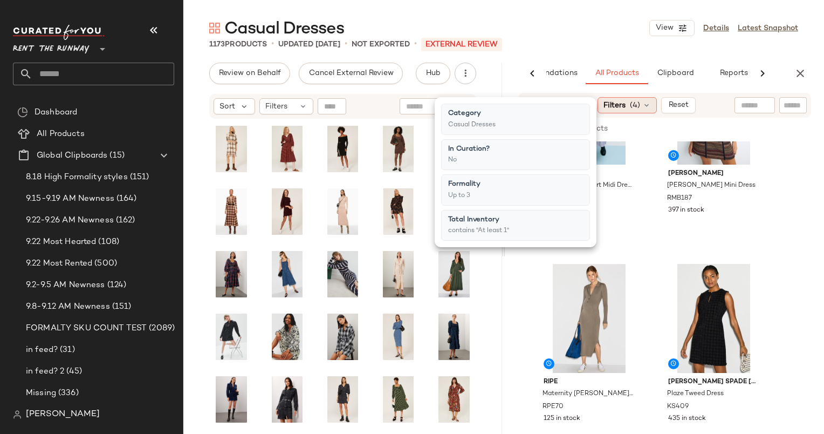
click at [624, 97] on div "Filters (4)" at bounding box center [627, 105] width 59 height 16
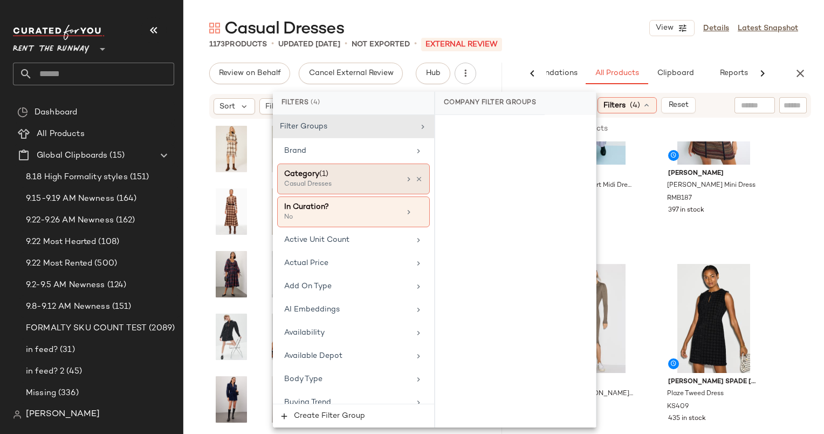
click at [351, 173] on div "Category (1)" at bounding box center [342, 173] width 116 height 11
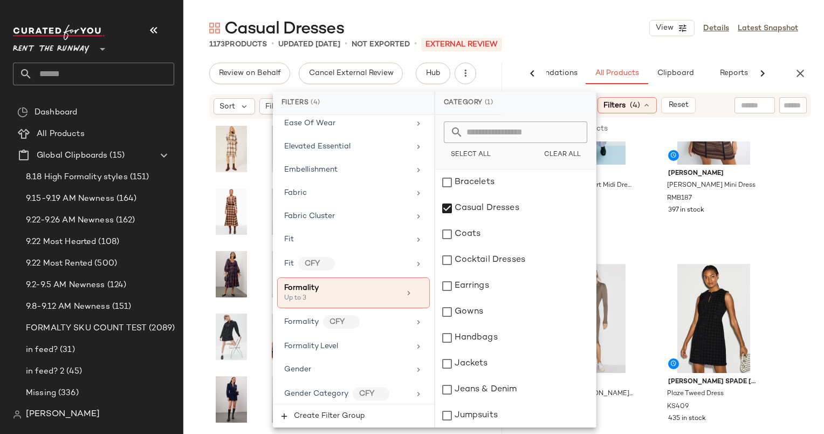
scroll to position [604, 0]
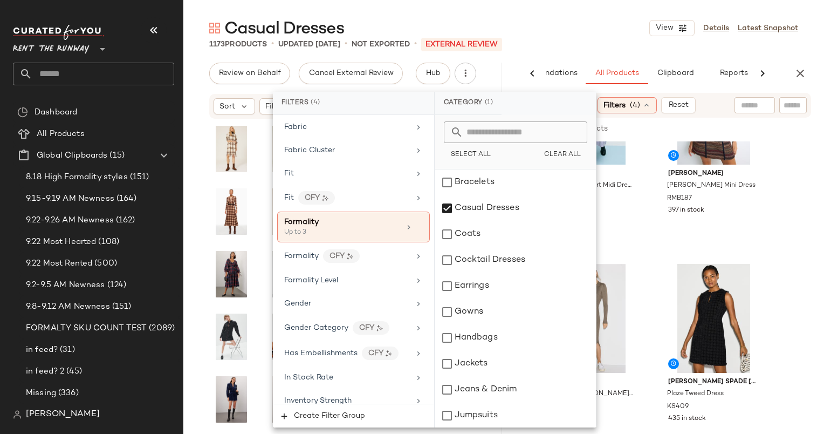
click at [363, 228] on div "Up to 3" at bounding box center [338, 233] width 108 height 10
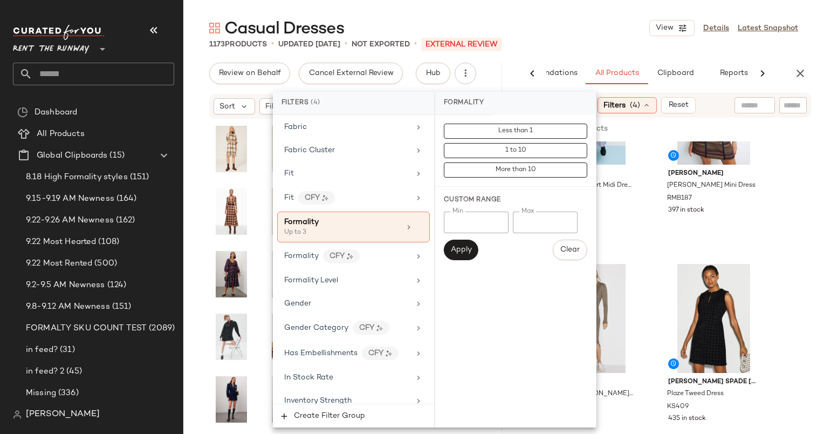
click at [542, 234] on div "Min Min Max * Max Apply Clear" at bounding box center [516, 236] width 144 height 49
click at [537, 222] on input "*" at bounding box center [545, 223] width 65 height 22
type input "*"
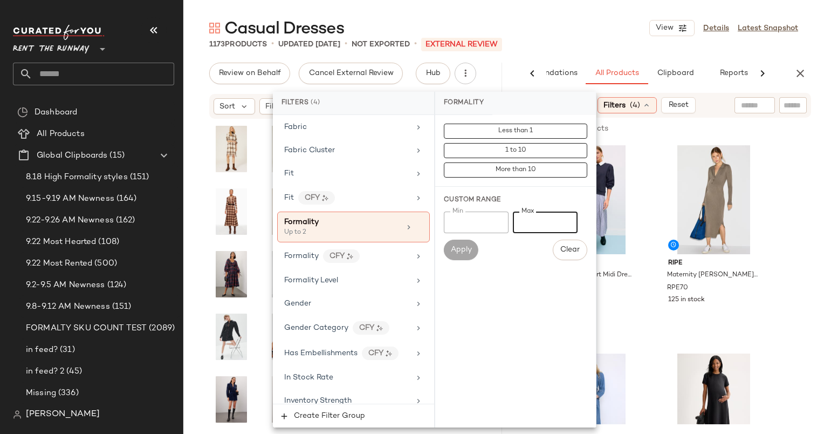
type input "*"
click at [705, 117] on div "Sort: Newest Filters (4) Reset" at bounding box center [665, 105] width 293 height 25
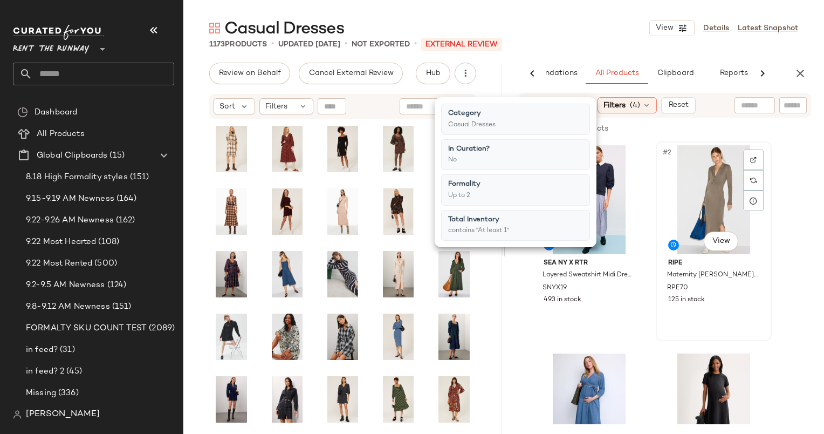
click at [666, 185] on div "#2 View" at bounding box center [714, 199] width 108 height 109
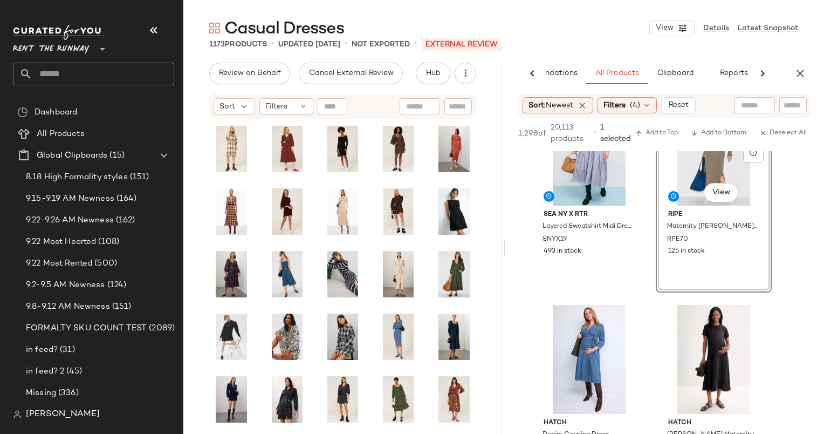
scroll to position [0, 0]
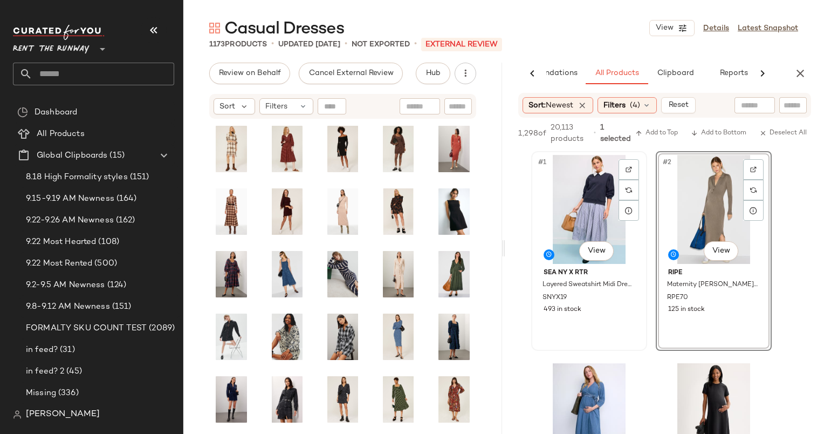
click at [593, 189] on div "#1 View" at bounding box center [589, 209] width 108 height 109
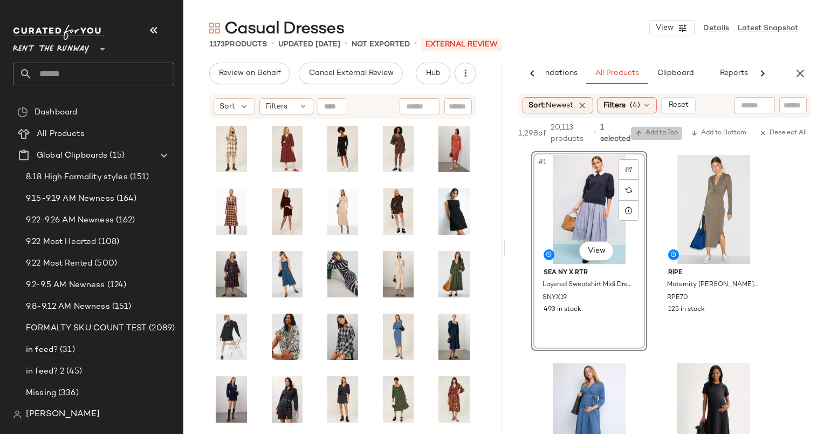
click at [667, 131] on span "Add to Top" at bounding box center [657, 133] width 43 height 8
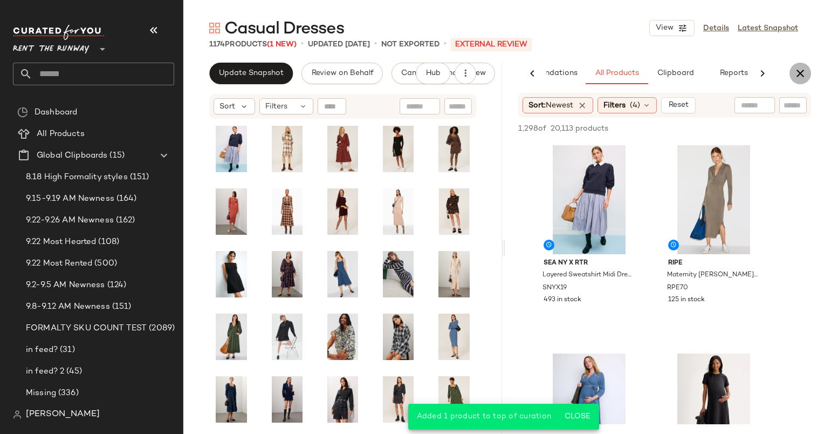
click at [809, 72] on button "button" at bounding box center [801, 74] width 22 height 22
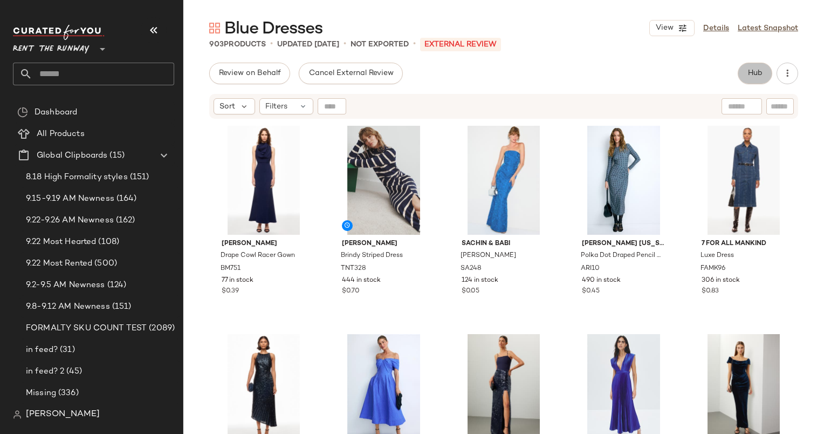
click at [772, 74] on button "Hub" at bounding box center [755, 74] width 35 height 22
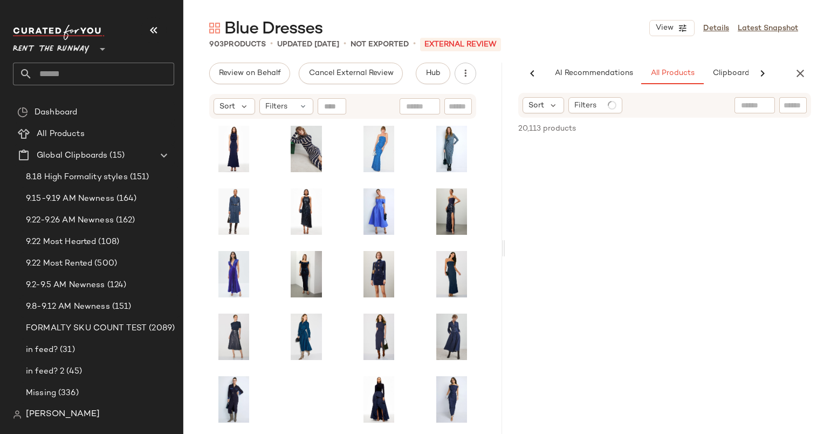
scroll to position [0, 66]
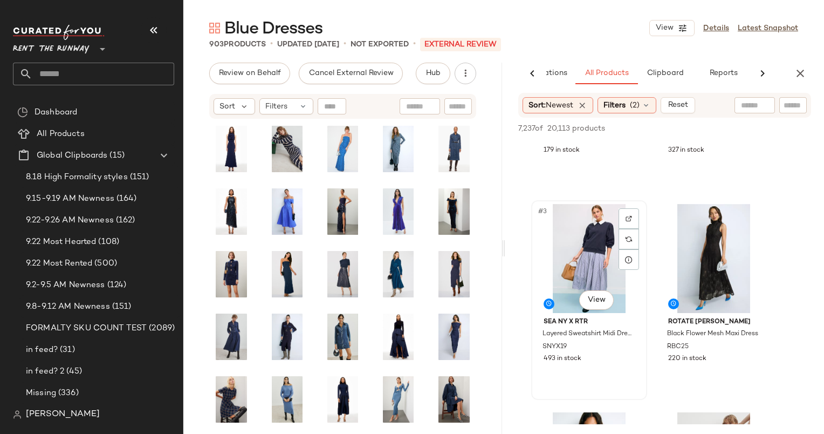
click at [591, 244] on div "#3 View" at bounding box center [589, 258] width 108 height 109
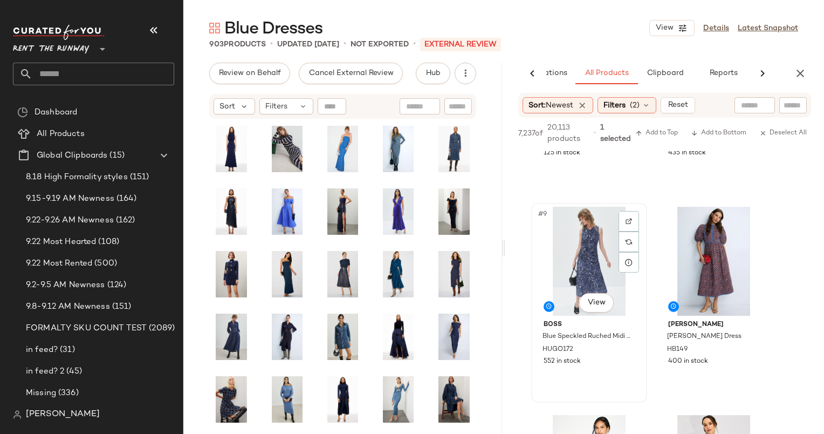
click at [594, 240] on div "#9 View" at bounding box center [589, 261] width 108 height 109
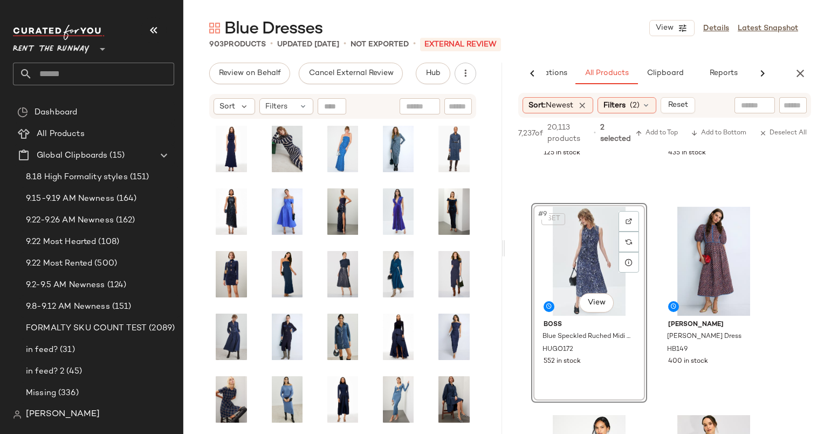
scroll to position [958, 0]
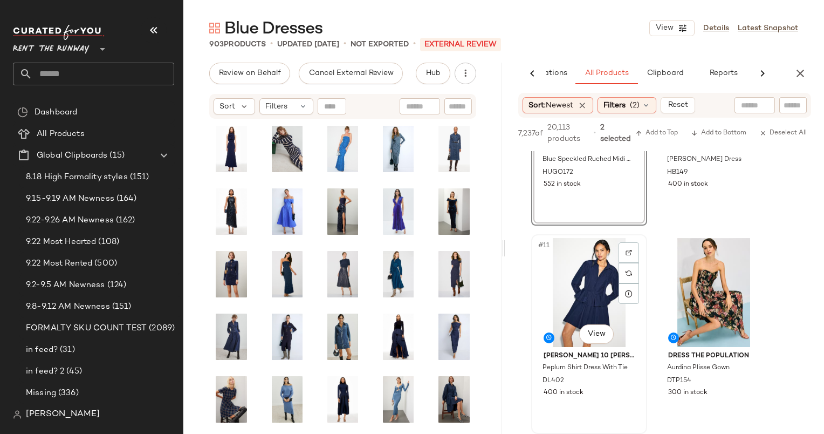
click at [584, 275] on div "#11 View" at bounding box center [589, 292] width 108 height 109
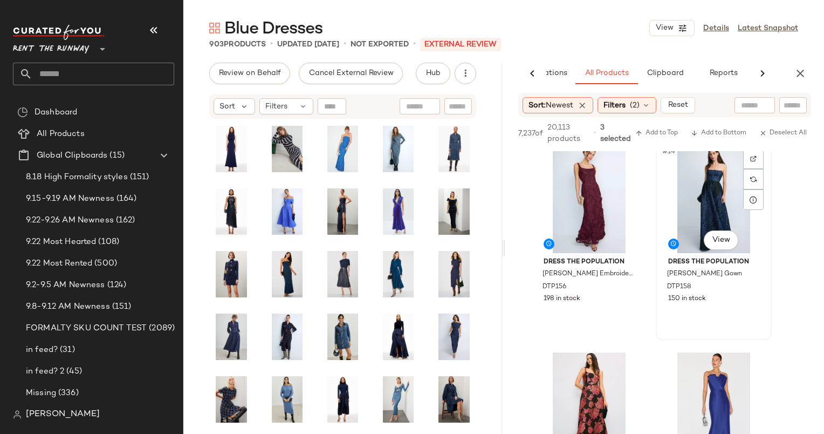
click at [683, 199] on div "#14 View" at bounding box center [714, 198] width 108 height 109
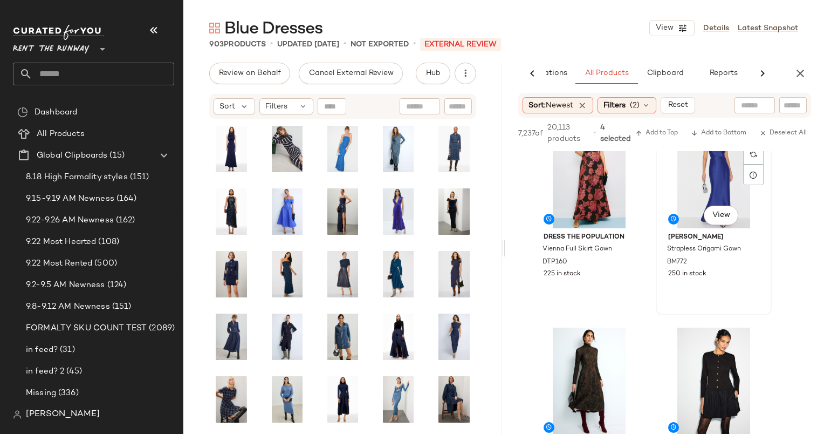
click at [683, 199] on div "#16 View" at bounding box center [714, 173] width 108 height 109
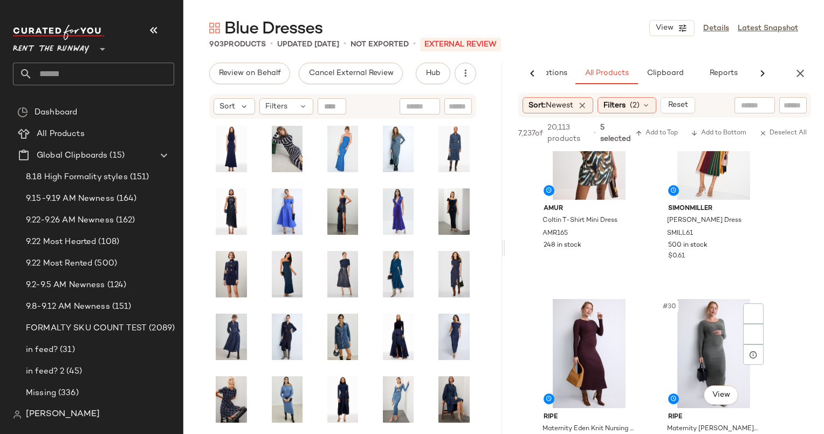
scroll to position [3056, 0]
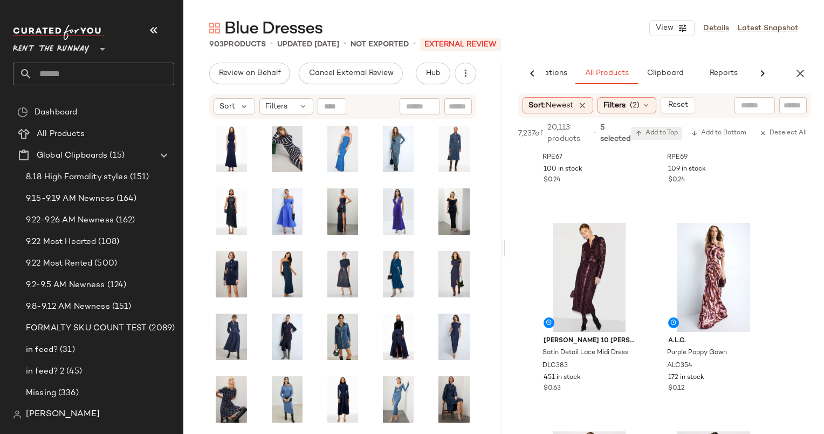
click at [658, 138] on button "Add to Top" at bounding box center [656, 133] width 51 height 13
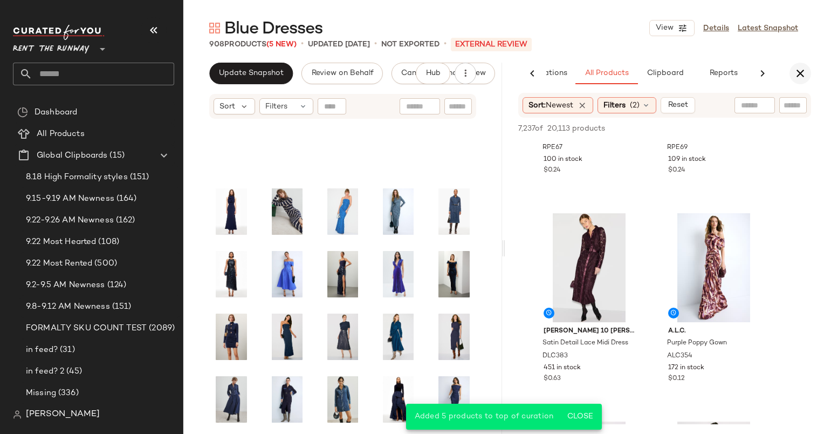
click at [792, 80] on button "button" at bounding box center [801, 74] width 22 height 22
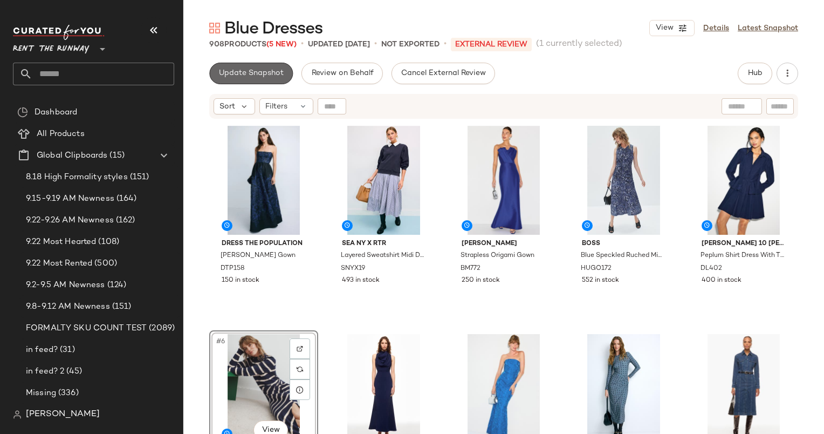
click at [261, 65] on button "Update Snapshot" at bounding box center [251, 74] width 84 height 22
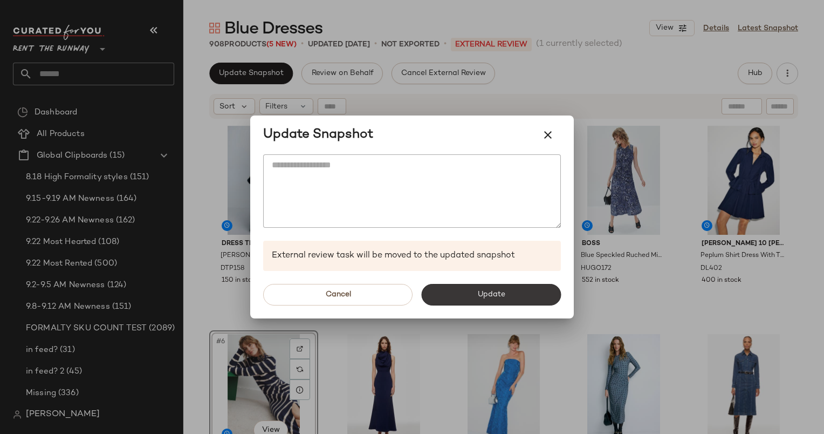
click at [489, 291] on span "Update" at bounding box center [491, 294] width 28 height 9
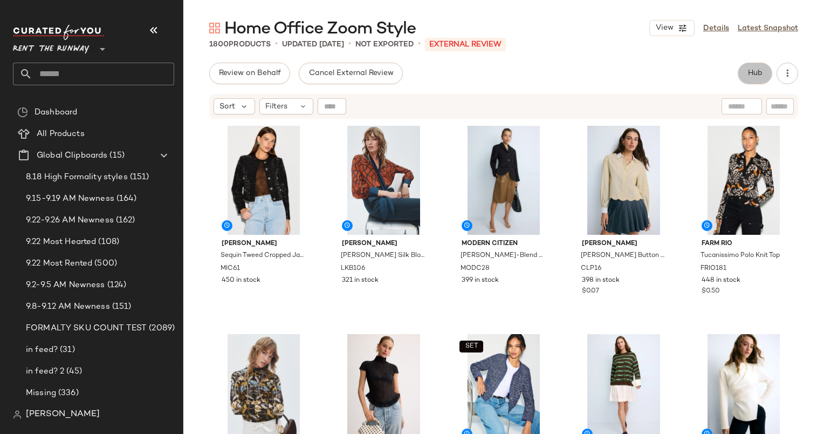
click at [764, 76] on button "Hub" at bounding box center [755, 74] width 35 height 22
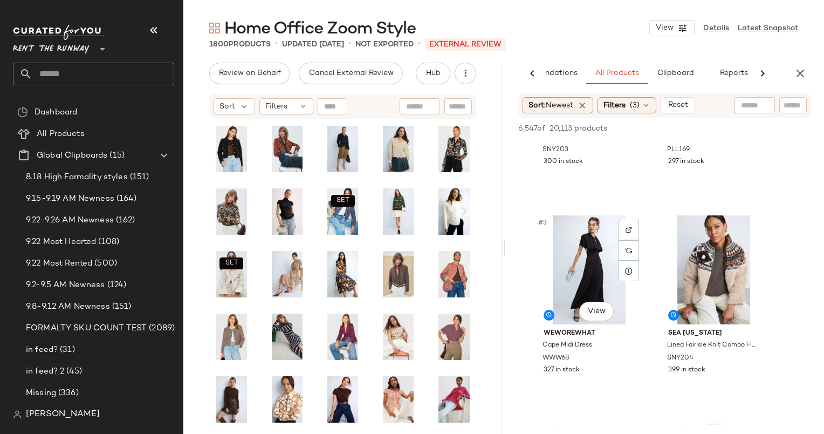
scroll to position [365, 0]
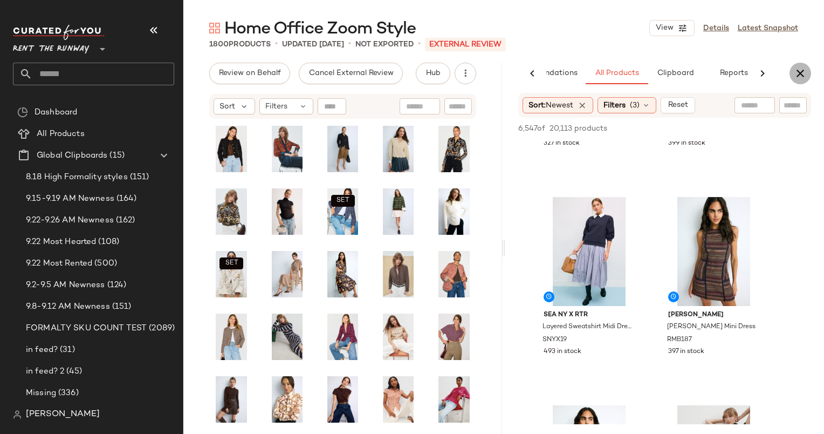
click at [797, 75] on icon "button" at bounding box center [800, 73] width 13 height 13
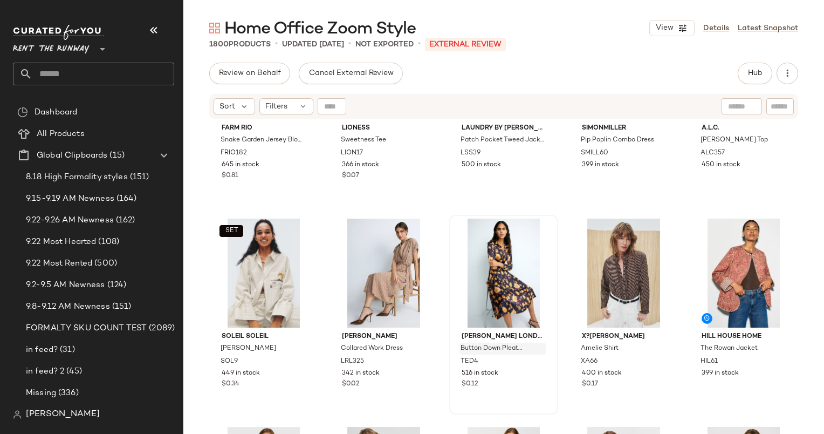
scroll to position [349, 0]
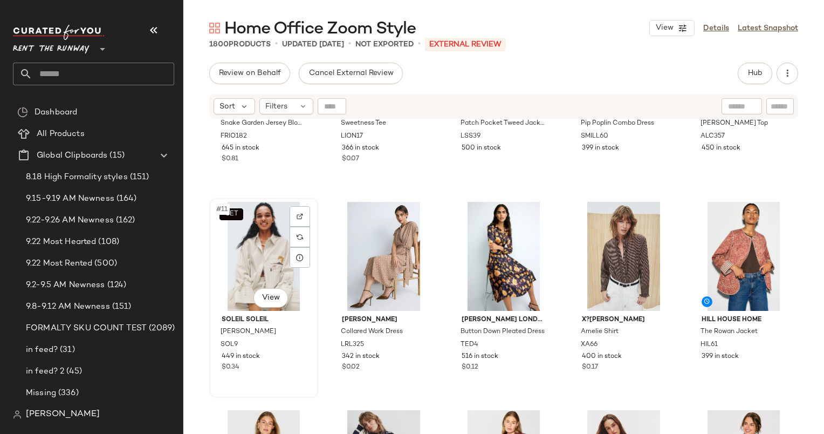
click at [247, 242] on div "SET #11 View" at bounding box center [263, 256] width 101 height 109
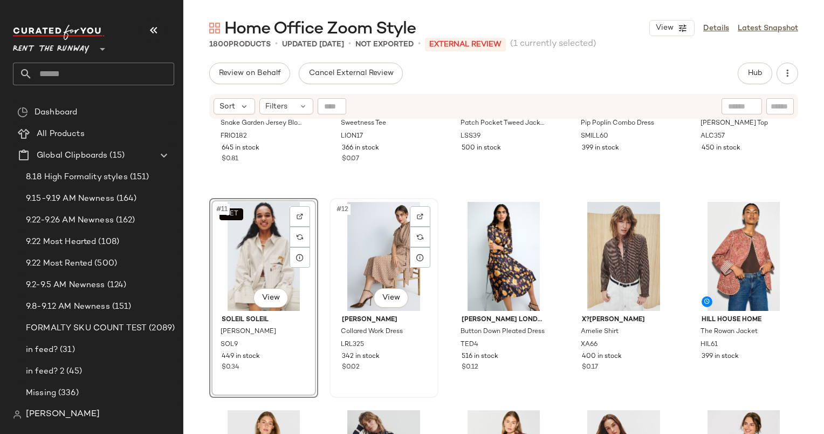
click at [378, 243] on div "#12 View" at bounding box center [383, 256] width 101 height 109
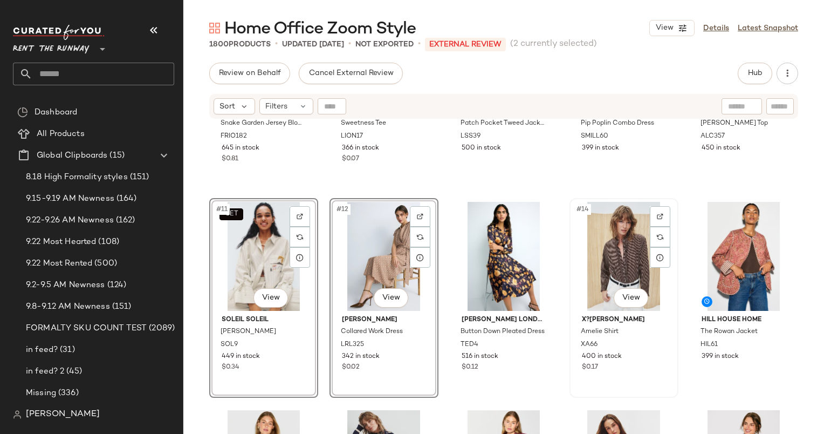
click at [613, 253] on div "#14 View" at bounding box center [624, 256] width 101 height 109
click at [700, 250] on div at bounding box center [743, 256] width 101 height 109
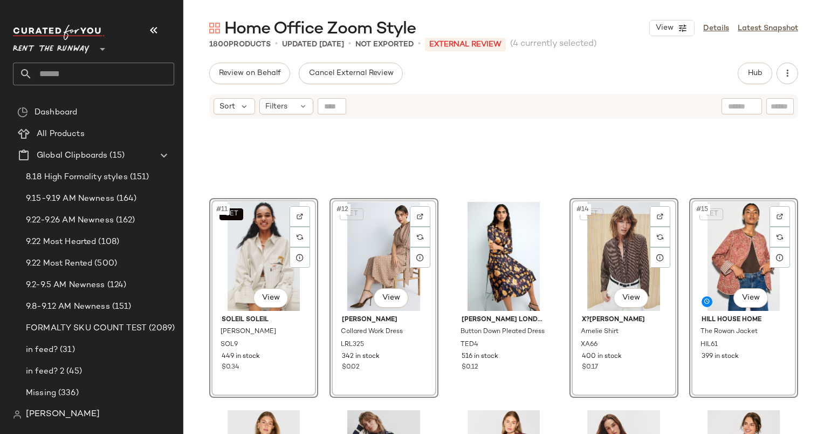
scroll to position [559, 0]
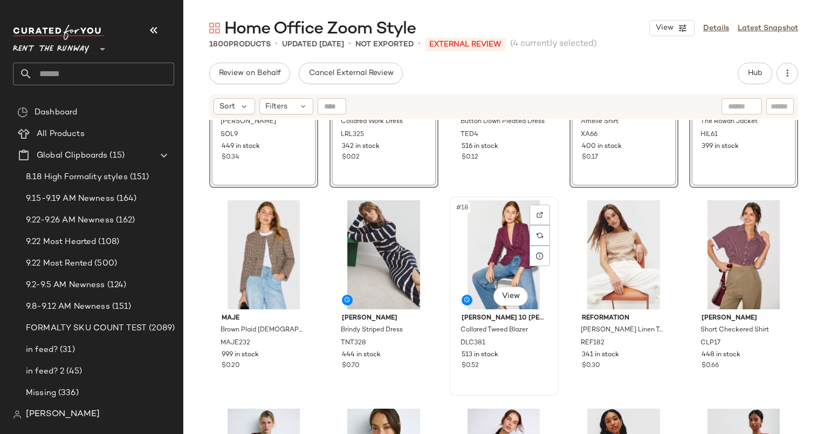
click at [501, 235] on div "#18 View" at bounding box center [503, 254] width 101 height 109
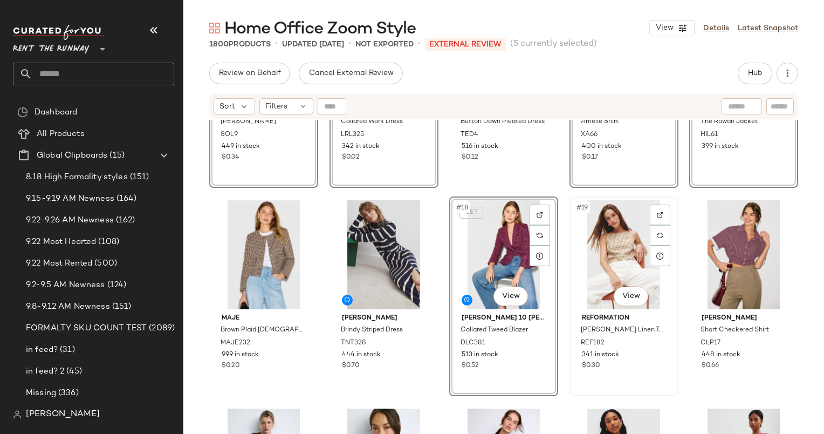
click at [592, 234] on div "#19 View" at bounding box center [624, 254] width 101 height 109
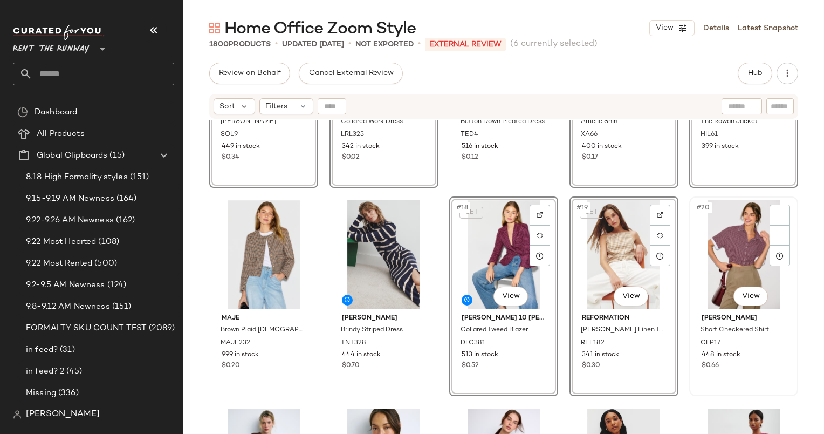
click at [719, 234] on div "#20 View" at bounding box center [743, 254] width 101 height 109
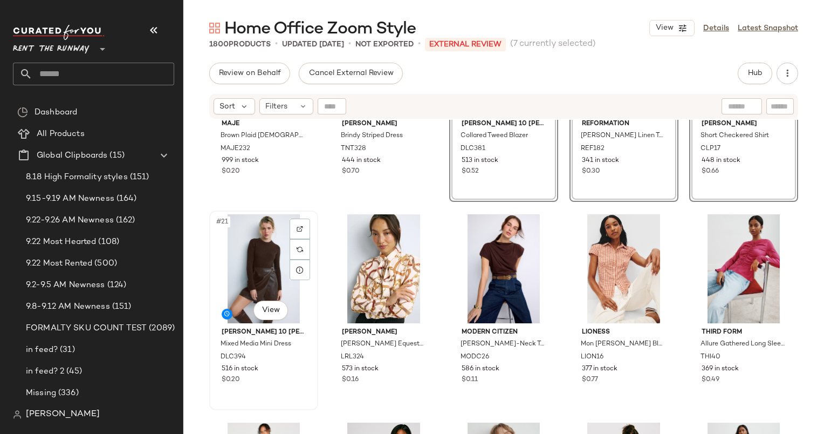
click at [231, 266] on div "#21 View" at bounding box center [263, 268] width 101 height 109
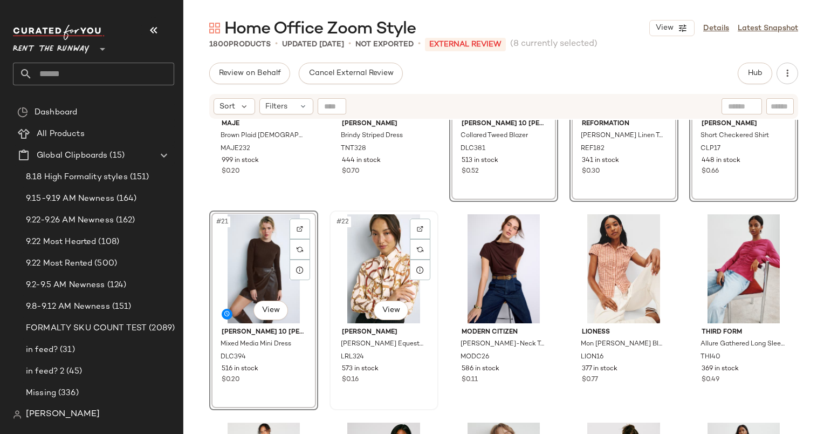
click at [383, 246] on div "#22 View" at bounding box center [383, 268] width 101 height 109
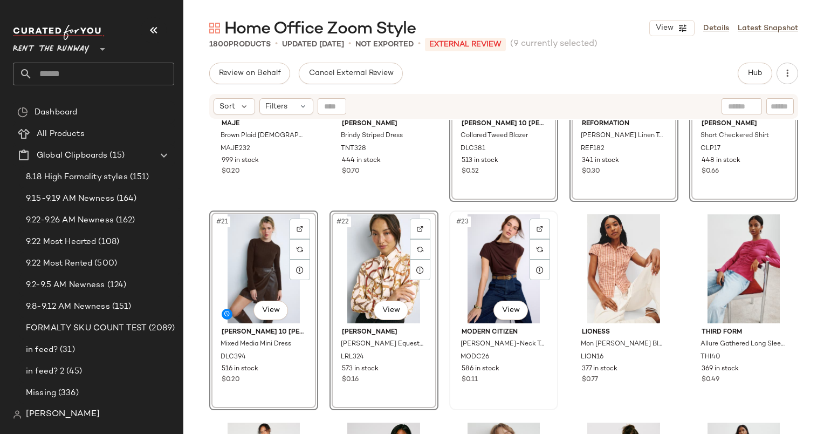
click at [483, 265] on div "#23 View" at bounding box center [503, 268] width 101 height 109
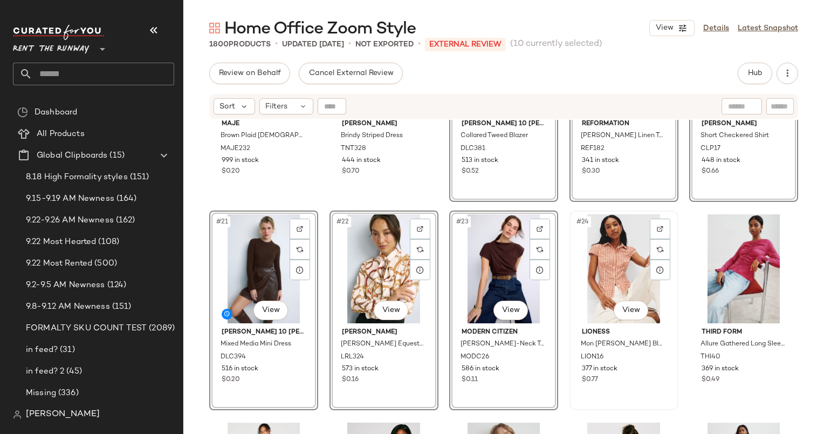
click at [596, 242] on div "#24 View" at bounding box center [624, 268] width 101 height 109
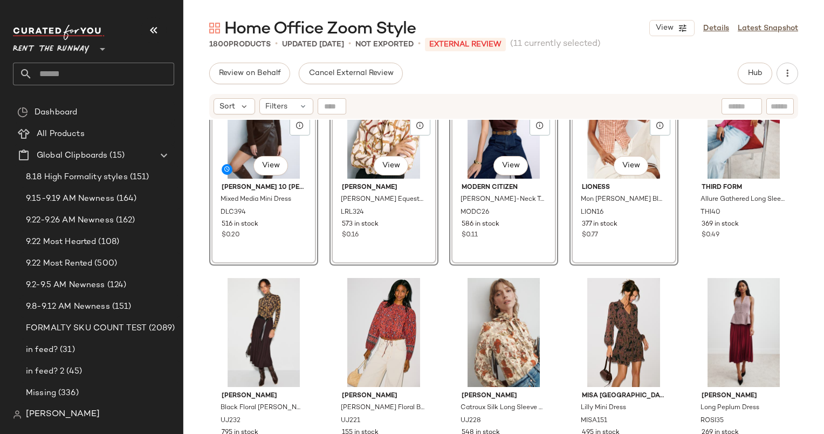
scroll to position [898, 0]
click at [701, 158] on div "#25 View" at bounding box center [743, 124] width 101 height 109
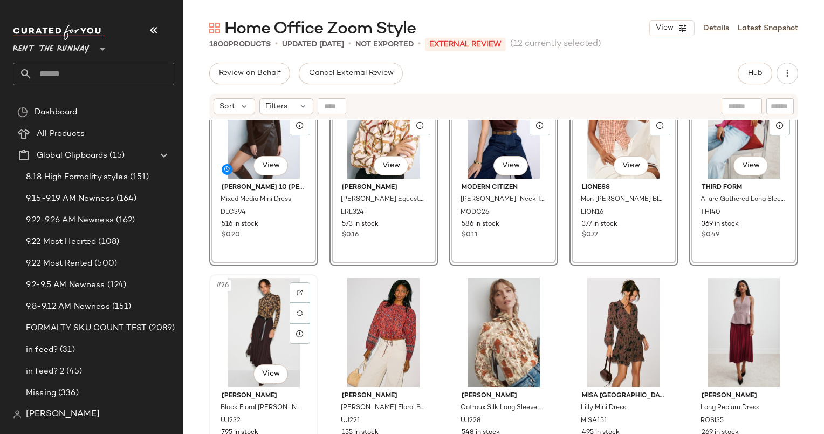
click at [262, 329] on div "#26 View" at bounding box center [263, 332] width 101 height 109
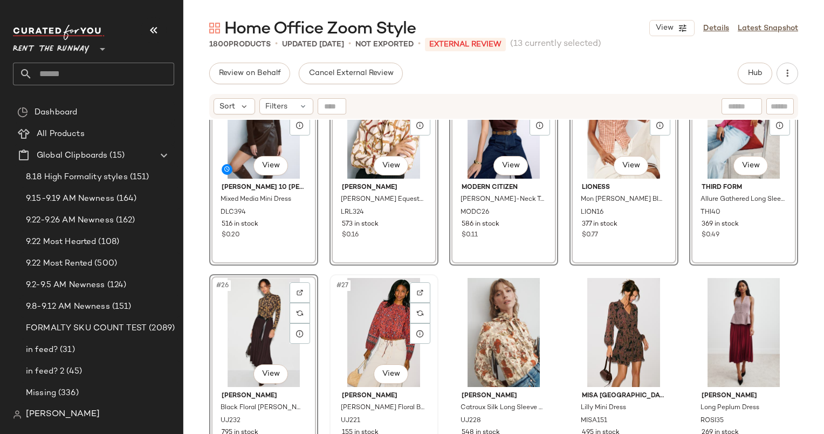
click at [399, 321] on div "#27 View" at bounding box center [383, 332] width 101 height 109
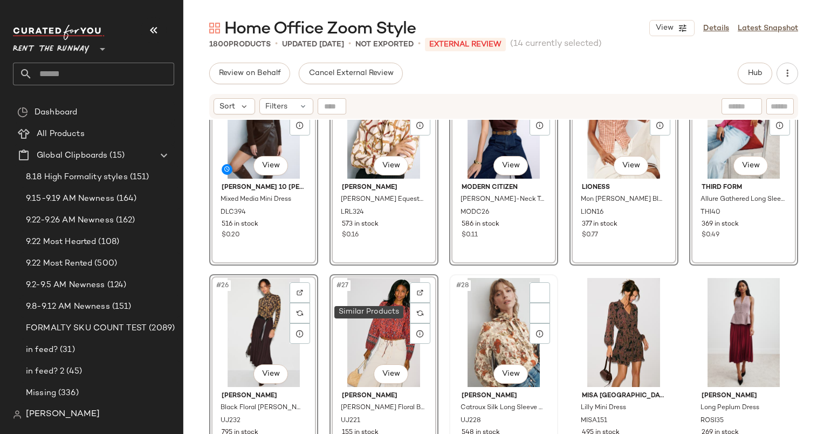
click at [482, 329] on div "#28 View" at bounding box center [503, 332] width 101 height 109
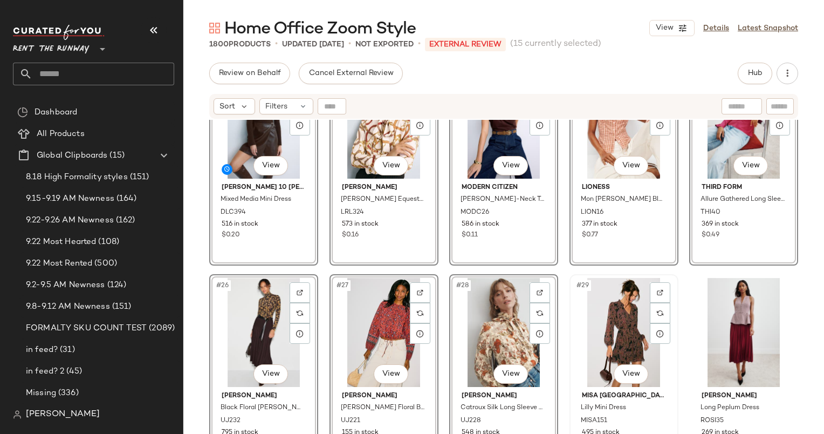
click at [615, 312] on div "#29 View" at bounding box center [624, 332] width 101 height 109
click at [729, 300] on div "#30 View" at bounding box center [743, 332] width 101 height 109
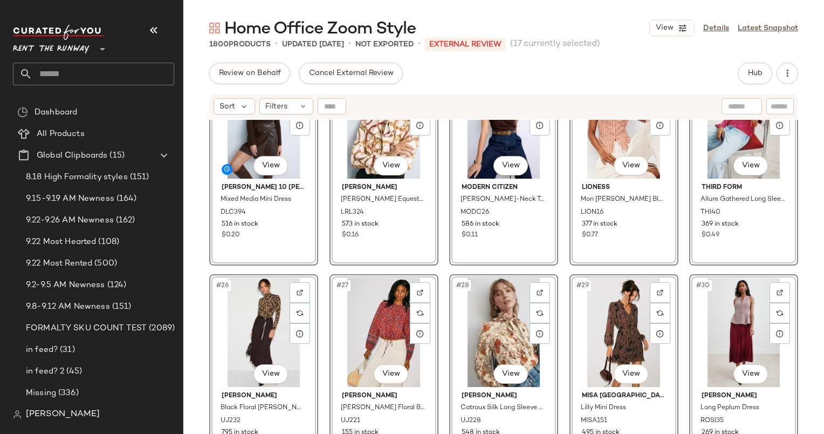
scroll to position [1055, 0]
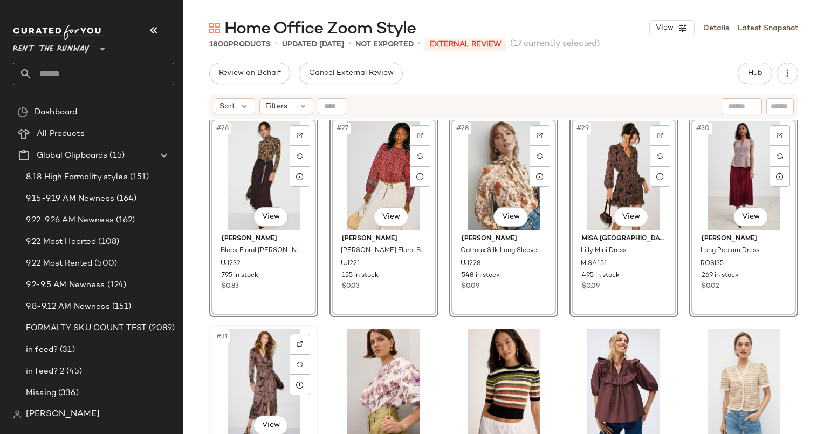
click at [265, 375] on div "#31 View" at bounding box center [263, 383] width 101 height 109
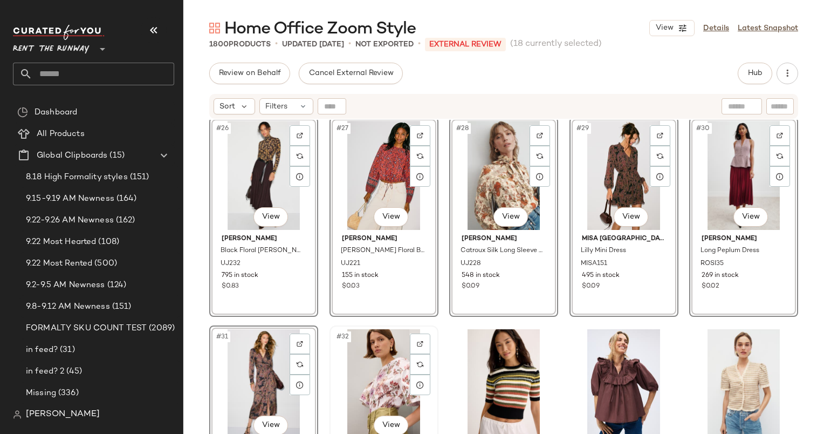
click at [377, 367] on div "#32 View" at bounding box center [383, 383] width 101 height 109
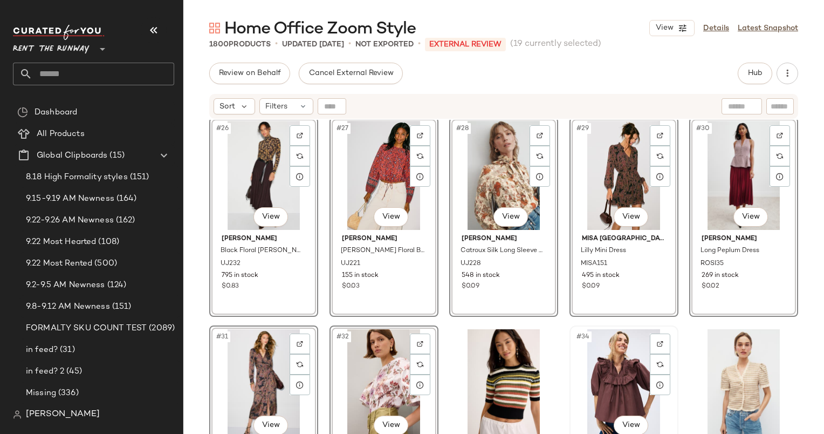
click at [615, 344] on div "#34 View" at bounding box center [624, 383] width 101 height 109
click at [733, 353] on div "#35 View" at bounding box center [743, 383] width 101 height 109
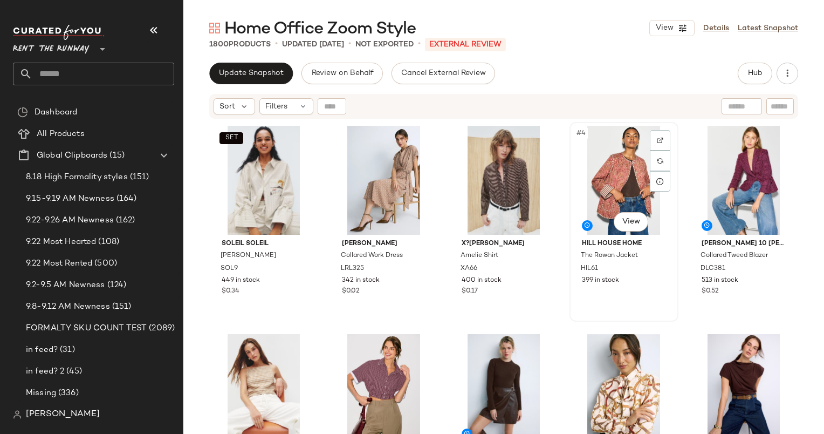
click at [626, 149] on div "#4 View" at bounding box center [624, 180] width 101 height 109
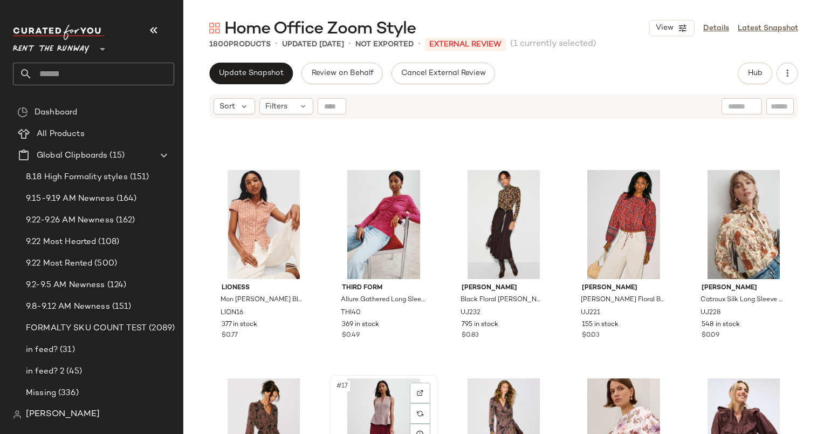
scroll to position [436, 0]
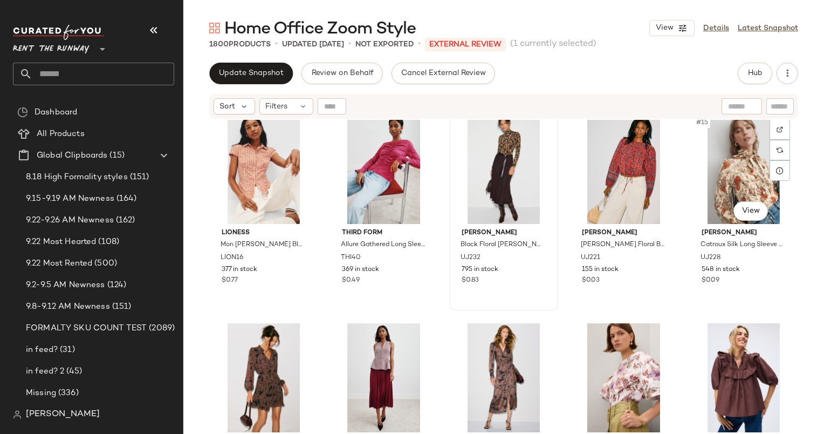
scroll to position [435, 0]
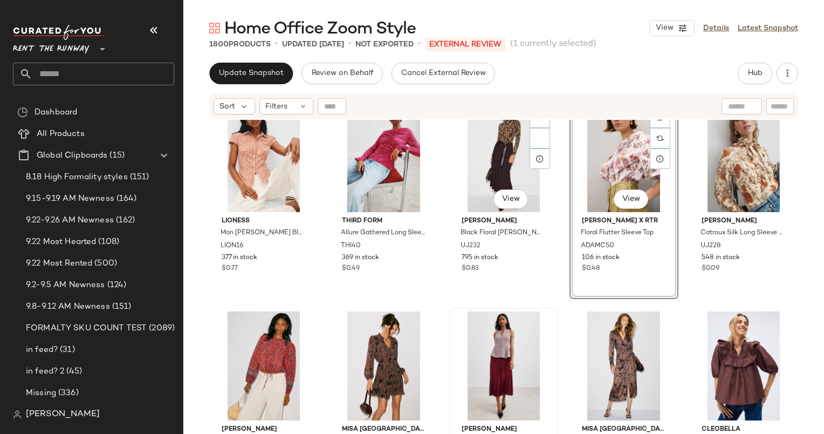
scroll to position [447, 0]
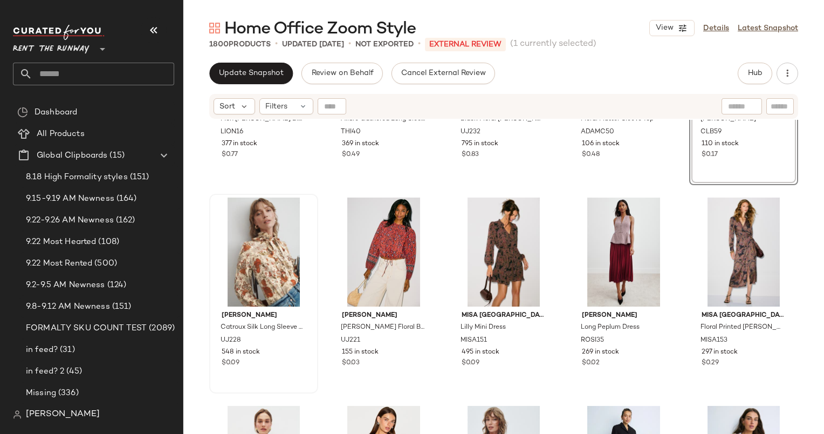
scroll to position [563, 0]
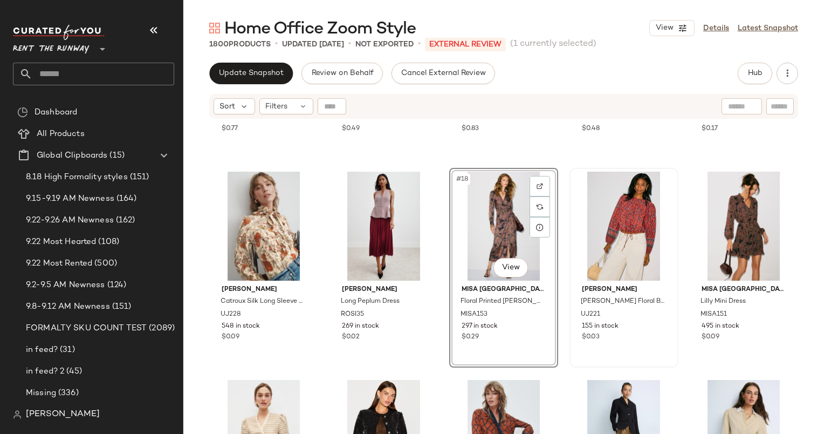
scroll to position [589, 0]
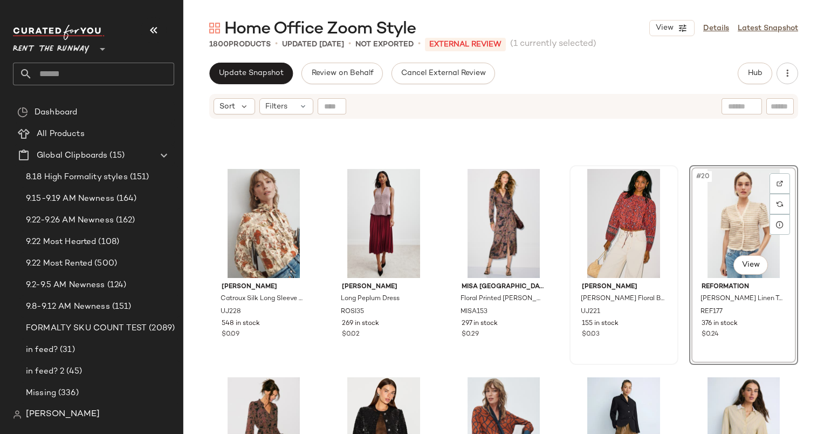
scroll to position [830, 0]
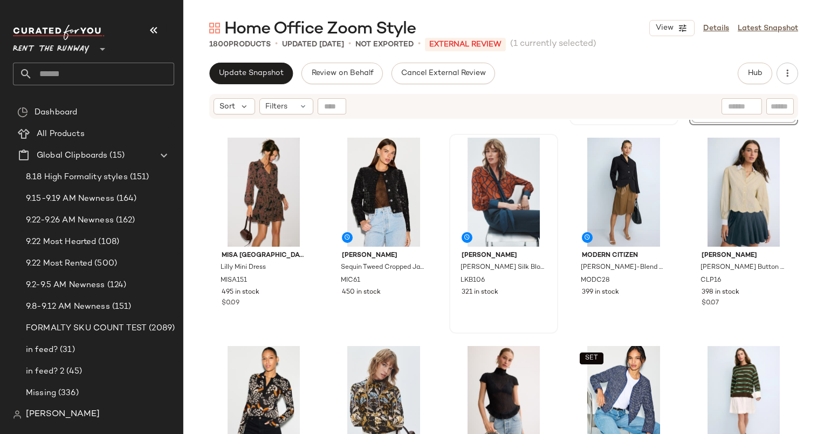
drag, startPoint x: 276, startPoint y: 408, endPoint x: 536, endPoint y: 235, distance: 312.2
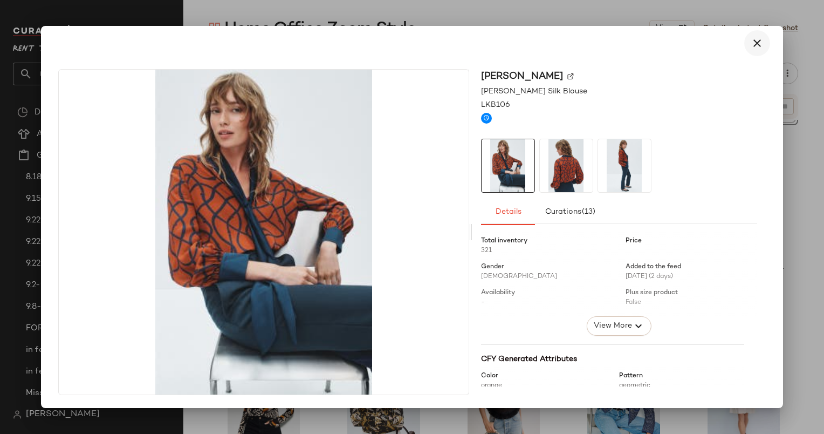
click at [756, 44] on icon "button" at bounding box center [757, 43] width 13 height 13
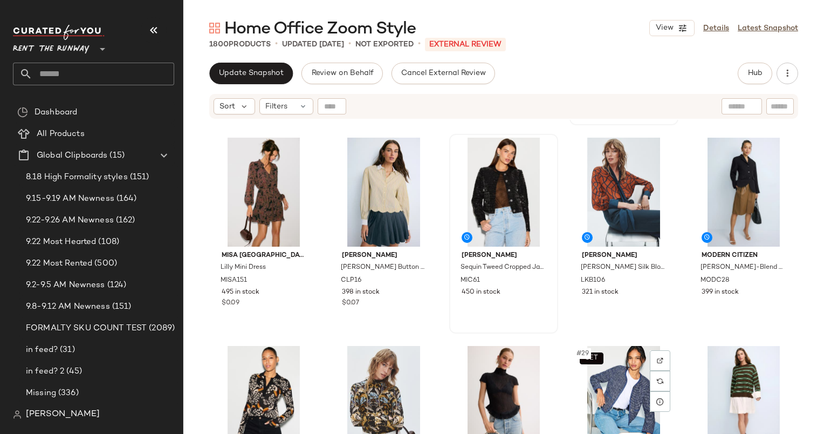
drag, startPoint x: 617, startPoint y: 395, endPoint x: 554, endPoint y: 261, distance: 148.0
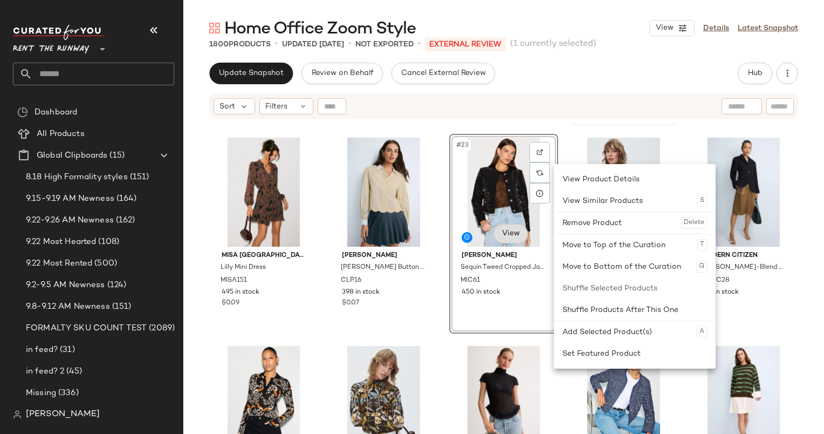
click at [506, 238] on body "Rent the Runway ** Dashboard All Products Global Clipboards (15) 8.18 High Form…" at bounding box center [412, 217] width 824 height 434
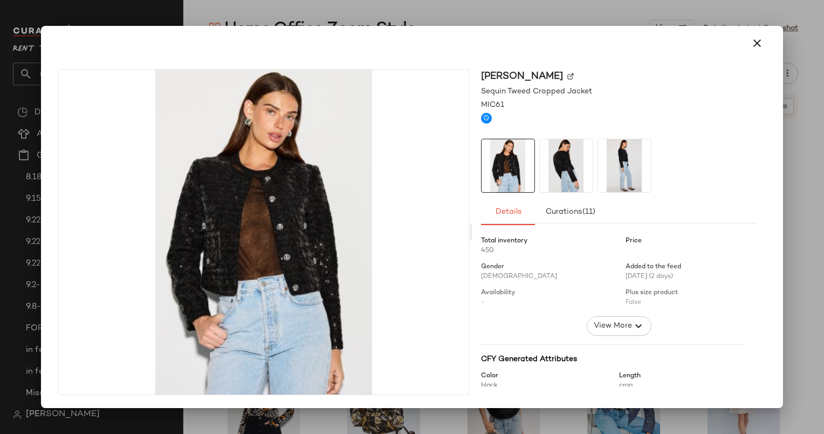
click at [740, 38] on div at bounding box center [412, 43] width 716 height 26
click at [747, 40] on button "button" at bounding box center [758, 43] width 26 height 26
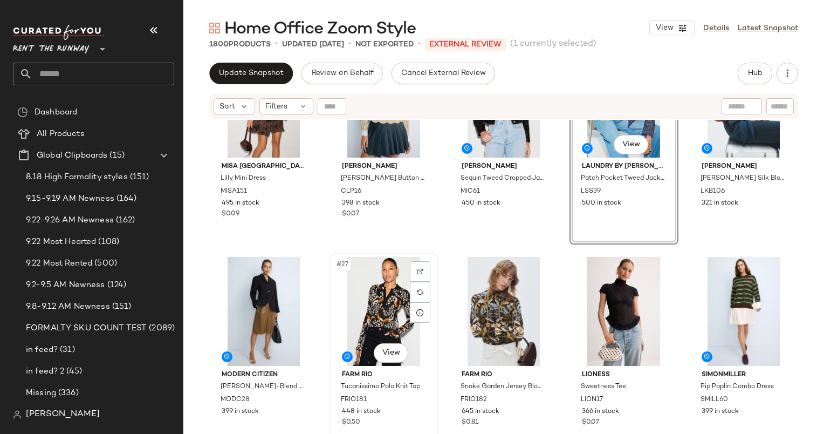
scroll to position [993, 0]
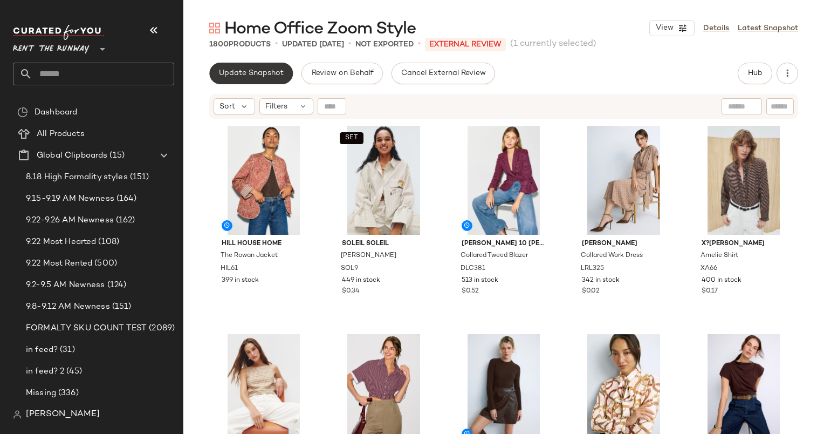
click at [254, 74] on span "Update Snapshot" at bounding box center [251, 73] width 65 height 9
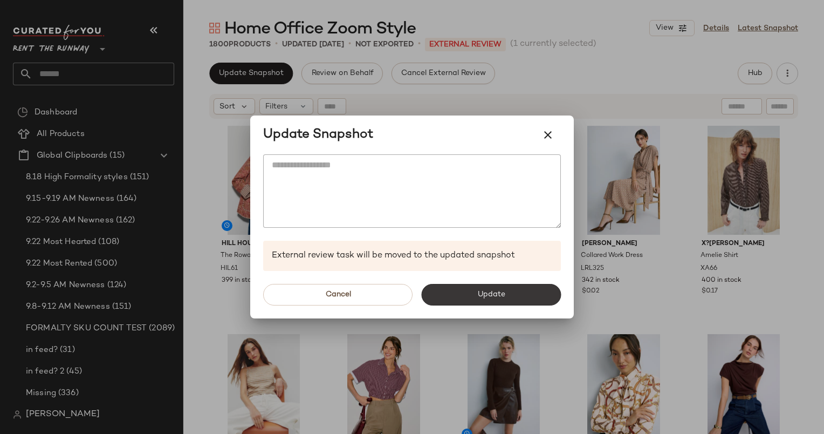
click at [471, 291] on button "Update" at bounding box center [491, 295] width 140 height 22
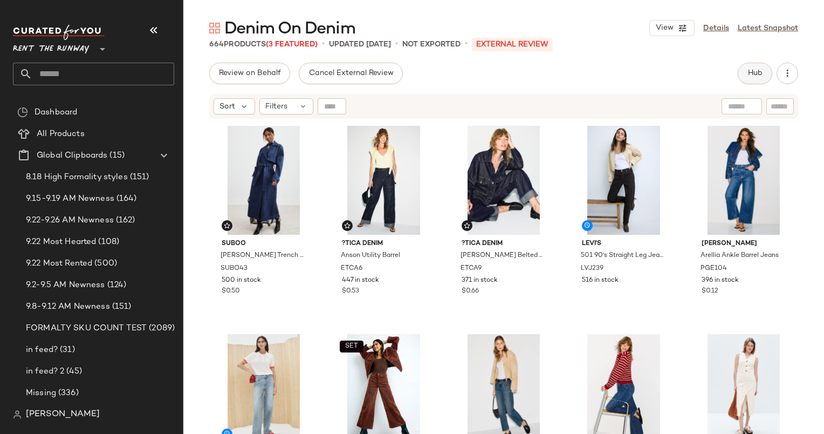
click at [754, 80] on button "Hub" at bounding box center [755, 74] width 35 height 22
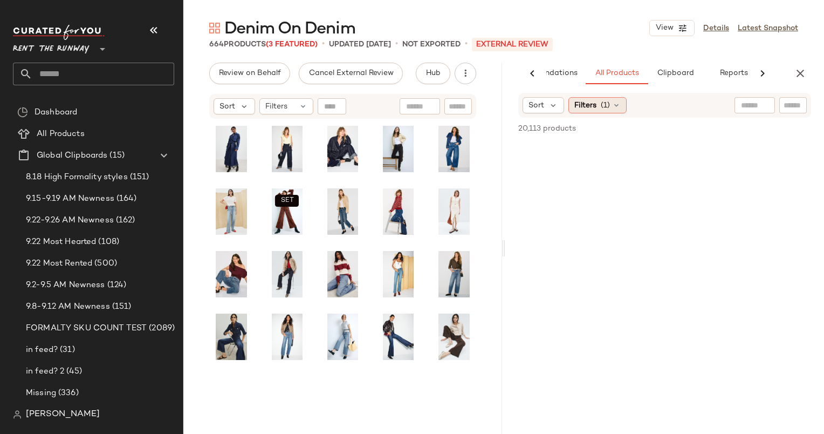
scroll to position [0, 56]
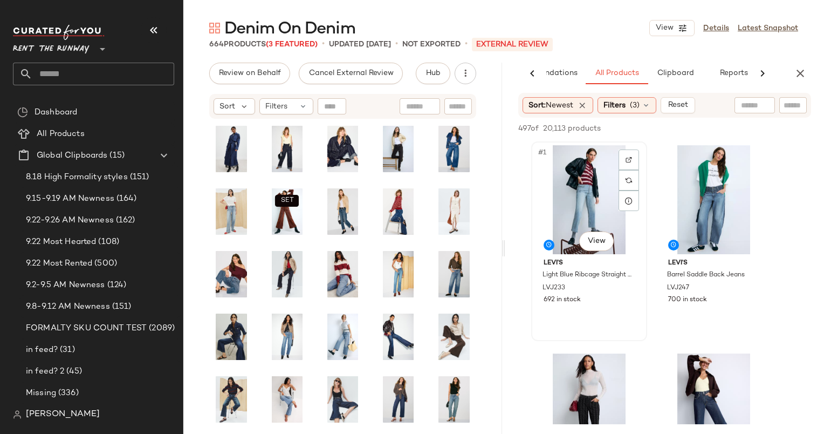
click at [574, 214] on div "#1 View" at bounding box center [589, 199] width 108 height 109
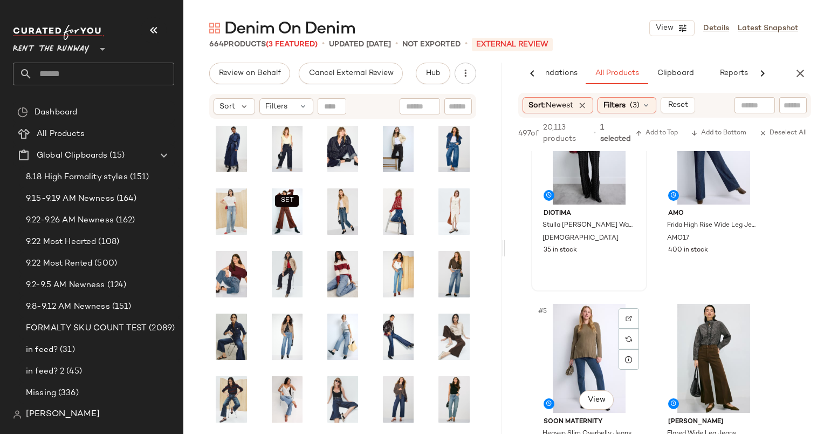
scroll to position [238, 0]
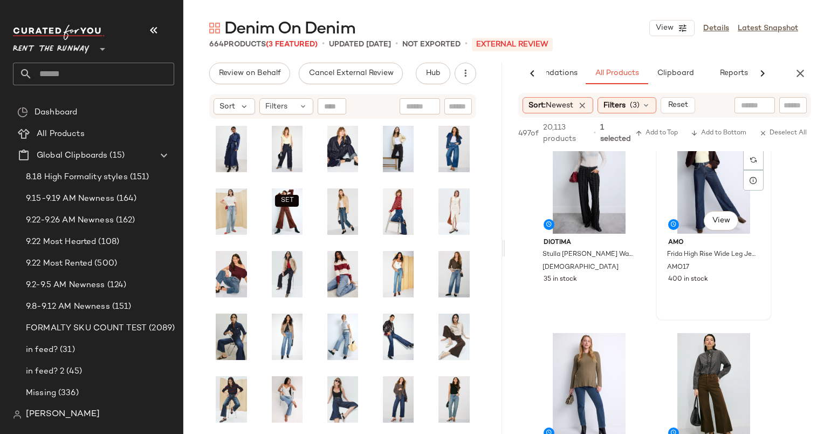
click at [697, 186] on div "#4 View" at bounding box center [714, 179] width 108 height 109
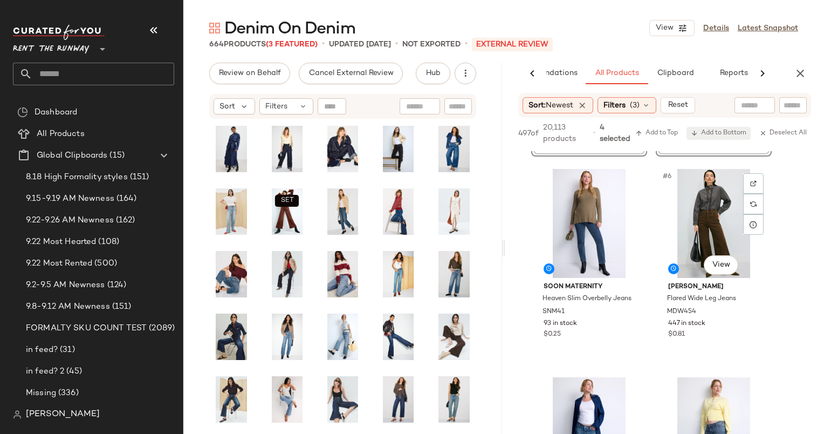
scroll to position [403, 0]
click at [662, 135] on span "Add to Top" at bounding box center [657, 133] width 43 height 8
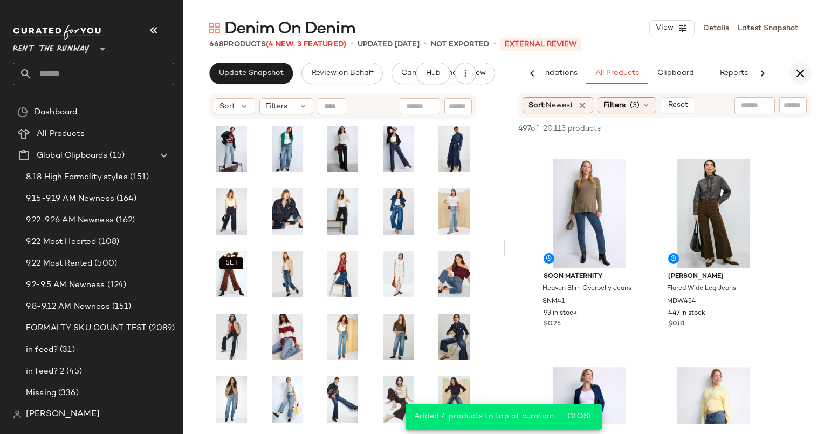
click at [803, 71] on icon "button" at bounding box center [800, 73] width 13 height 13
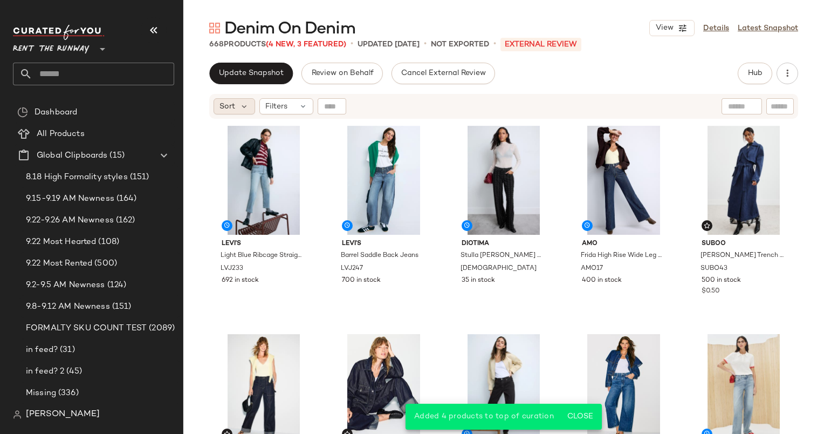
click at [226, 103] on span "Sort" at bounding box center [228, 106] width 16 height 11
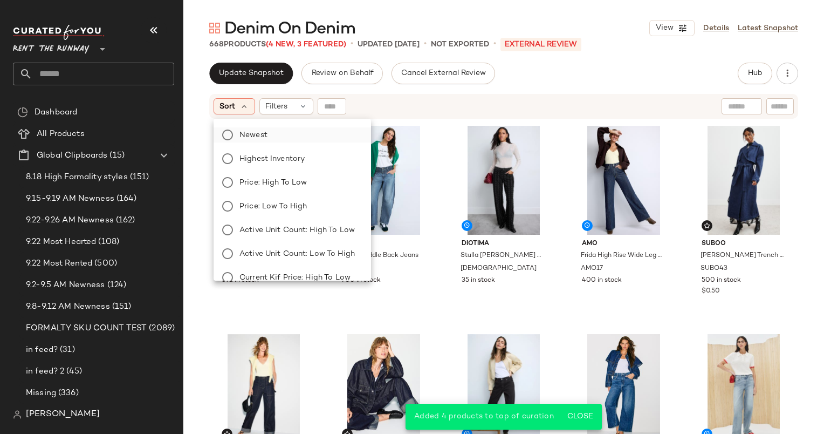
click at [268, 138] on label "Newest" at bounding box center [298, 134] width 127 height 15
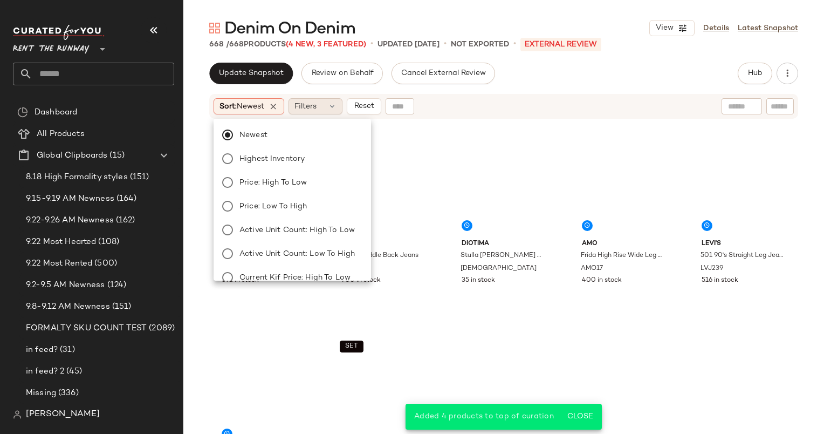
click at [336, 100] on div "Filters" at bounding box center [316, 106] width 54 height 16
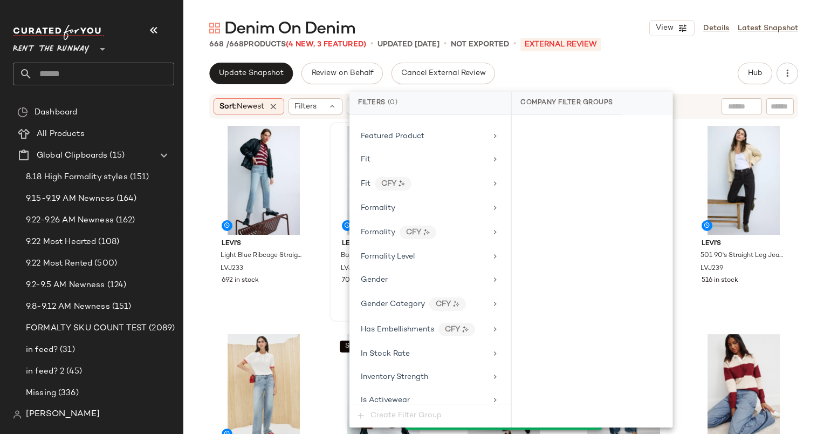
scroll to position [576, 0]
drag, startPoint x: 412, startPoint y: 349, endPoint x: 364, endPoint y: 350, distance: 48.0
click at [364, 350] on div "In Stock Rate" at bounding box center [385, 352] width 49 height 11
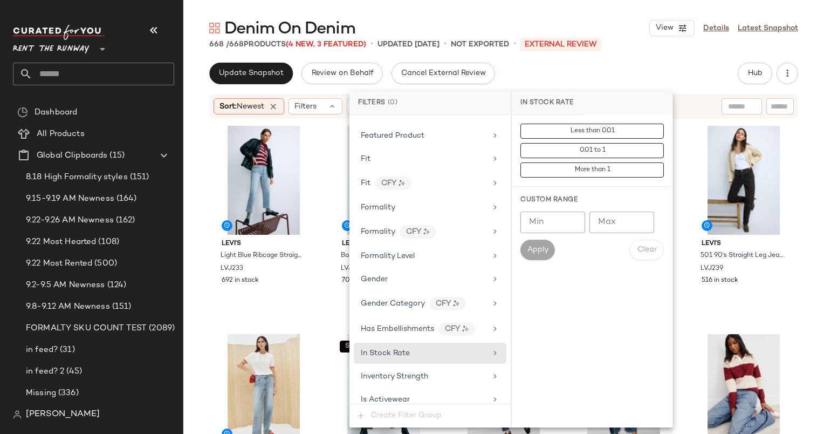
click at [540, 218] on input "Min" at bounding box center [553, 223] width 65 height 22
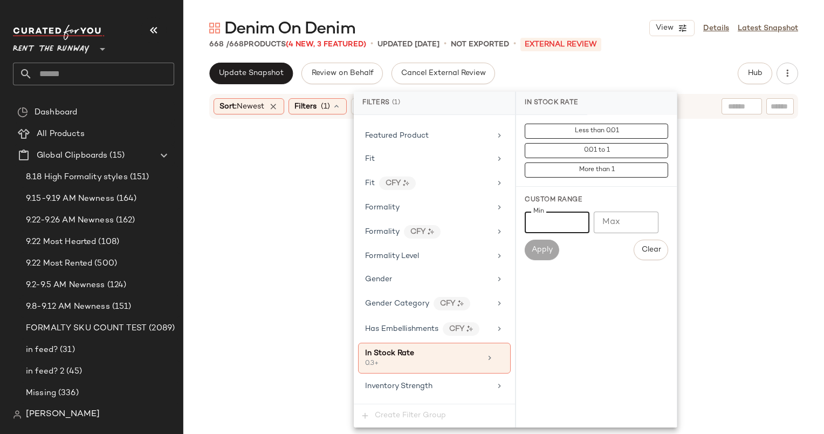
type input "***"
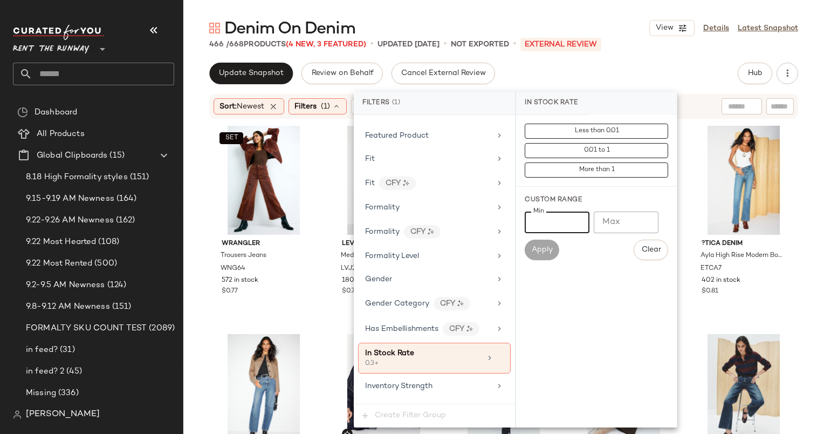
click at [595, 84] on div "Update Snapshot Review on Behalf Cancel External Review Hub Send for Review Ext…" at bounding box center [503, 74] width 589 height 22
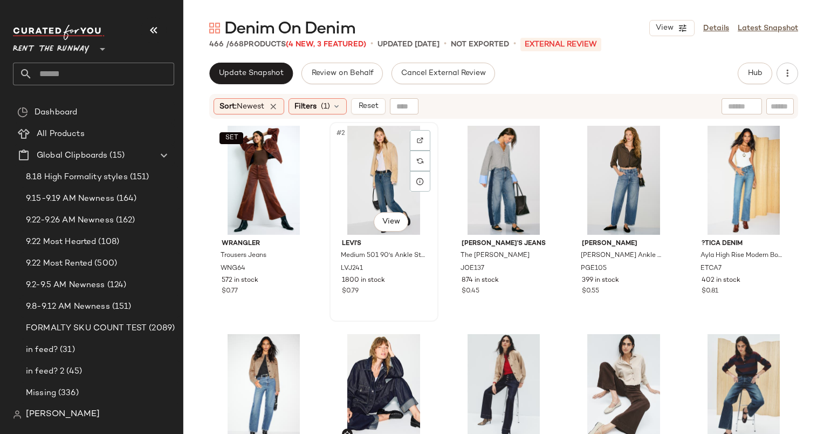
click at [380, 169] on div "#2 View" at bounding box center [383, 180] width 101 height 109
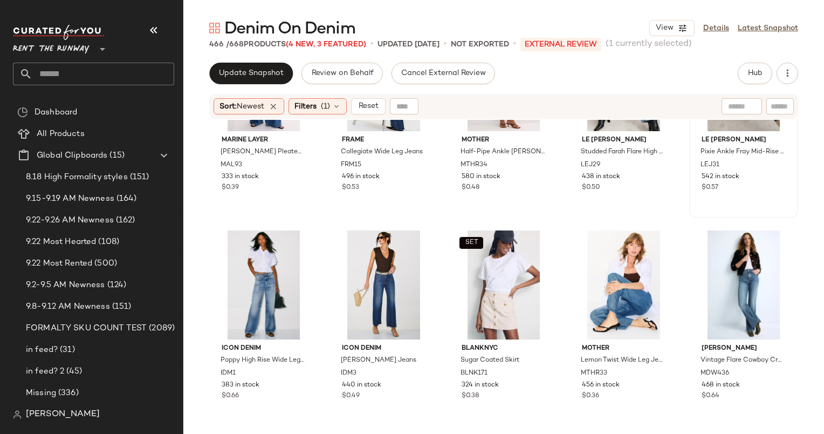
scroll to position [946, 0]
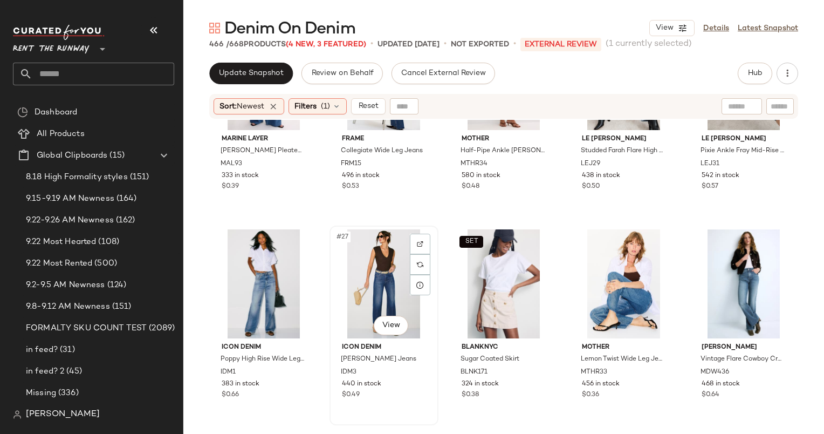
click at [386, 275] on div "#27 View" at bounding box center [383, 283] width 101 height 109
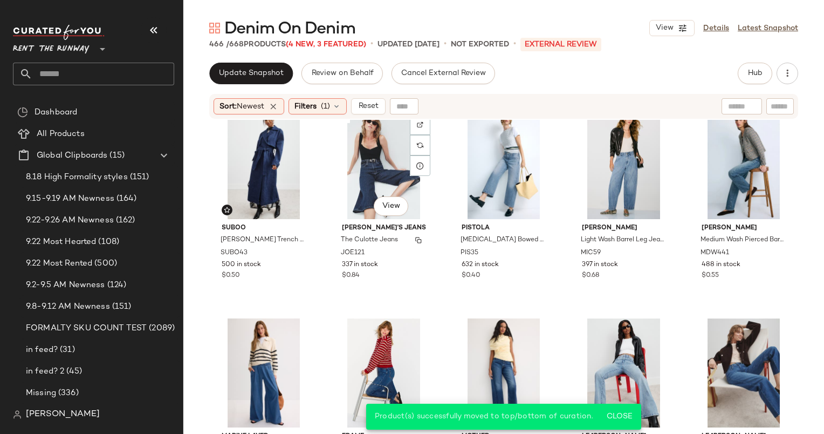
scroll to position [610, 0]
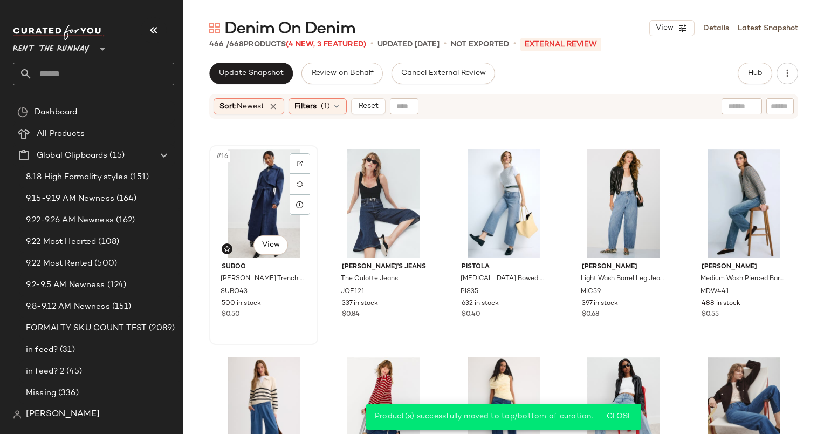
click at [265, 192] on div "#16 View" at bounding box center [263, 203] width 101 height 109
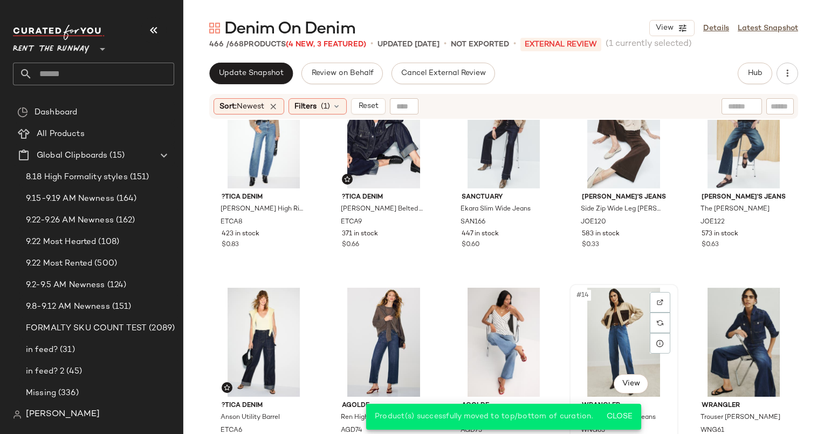
scroll to position [212, 0]
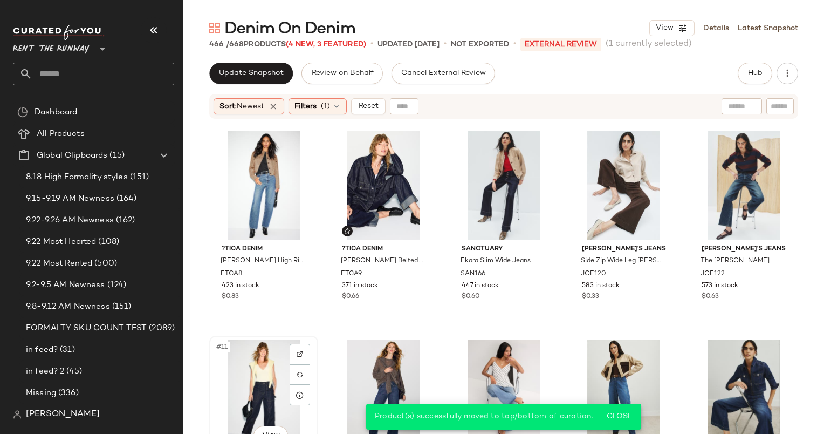
click at [261, 353] on div "#11 View" at bounding box center [263, 393] width 101 height 109
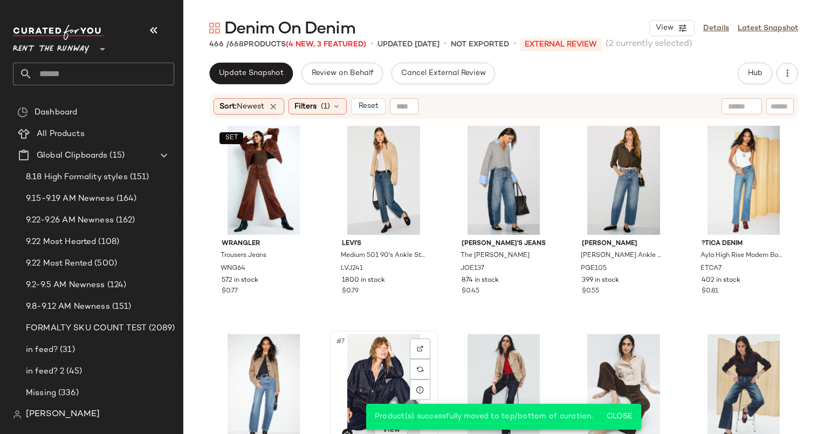
click at [352, 373] on div "#7 View" at bounding box center [383, 388] width 101 height 109
click at [367, 108] on span "Reset" at bounding box center [368, 106] width 21 height 9
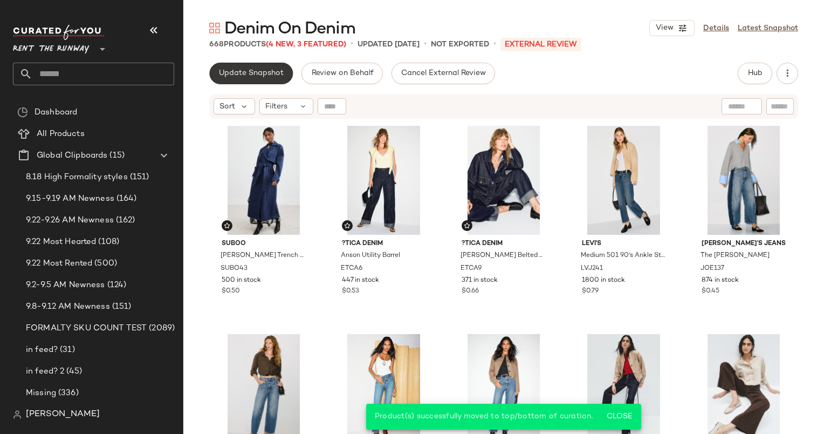
click at [257, 69] on span "Update Snapshot" at bounding box center [251, 73] width 65 height 9
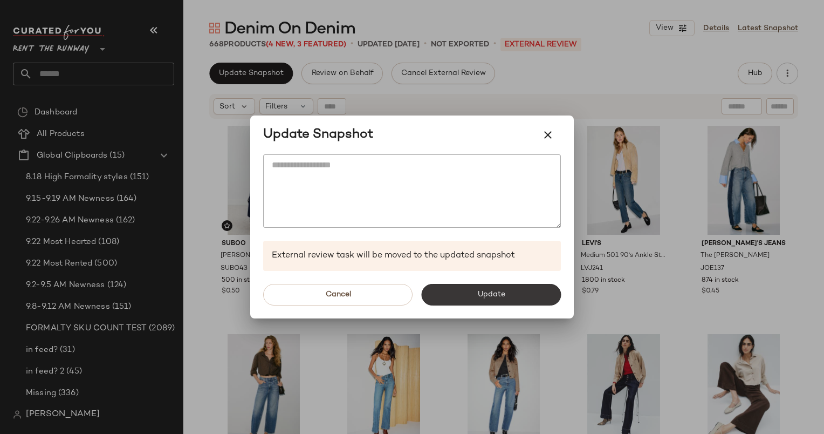
click at [482, 295] on span "Update" at bounding box center [491, 294] width 28 height 9
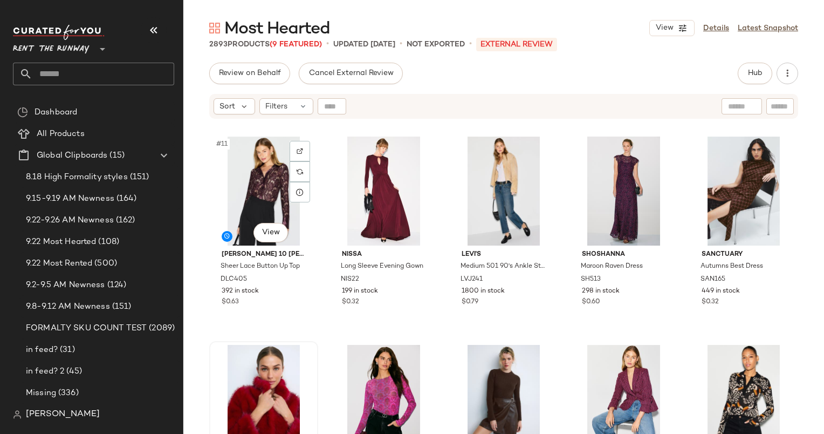
scroll to position [417, 0]
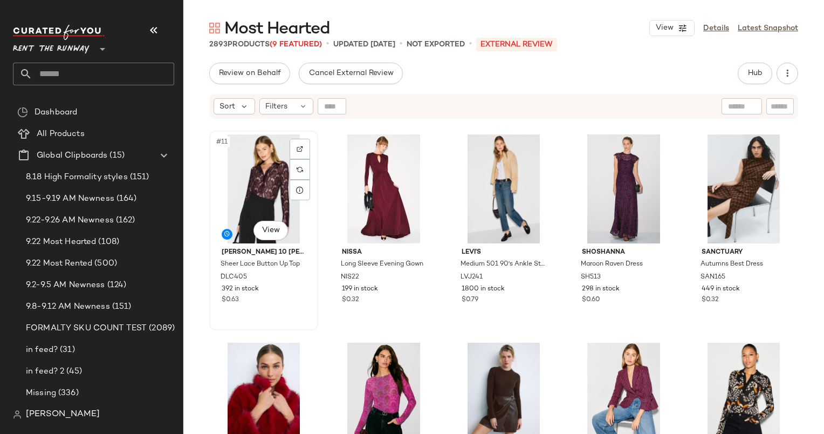
click at [254, 182] on div "#11 View" at bounding box center [263, 188] width 101 height 109
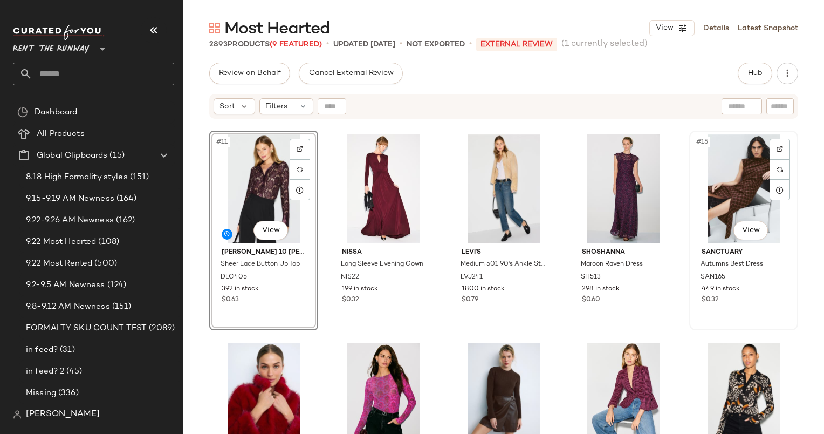
click at [704, 207] on div "#15 View" at bounding box center [743, 188] width 101 height 109
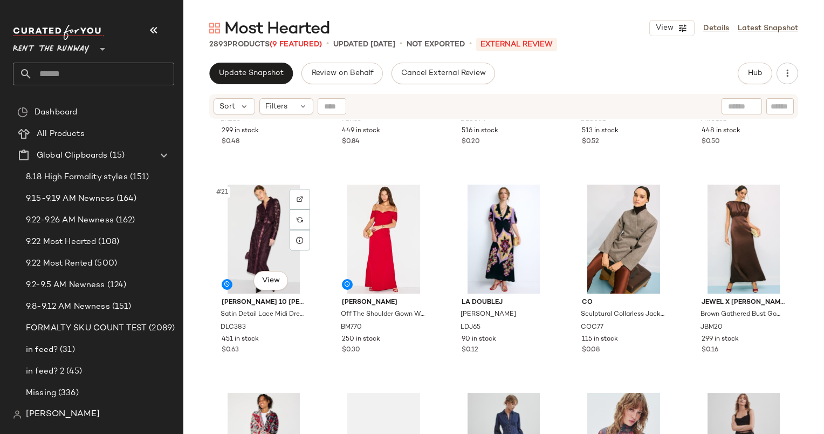
scroll to position [783, 0]
click at [253, 221] on div "#21 View" at bounding box center [263, 238] width 101 height 109
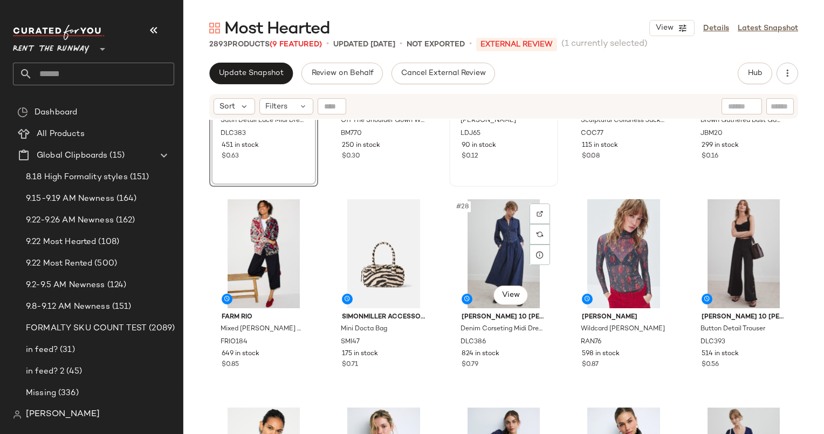
scroll to position [977, 0]
click at [719, 164] on div "#25 View Jewel x [PERSON_NAME] Brown Gathered Bust Gown JBM20 299 in stock $0.16" at bounding box center [744, 86] width 107 height 197
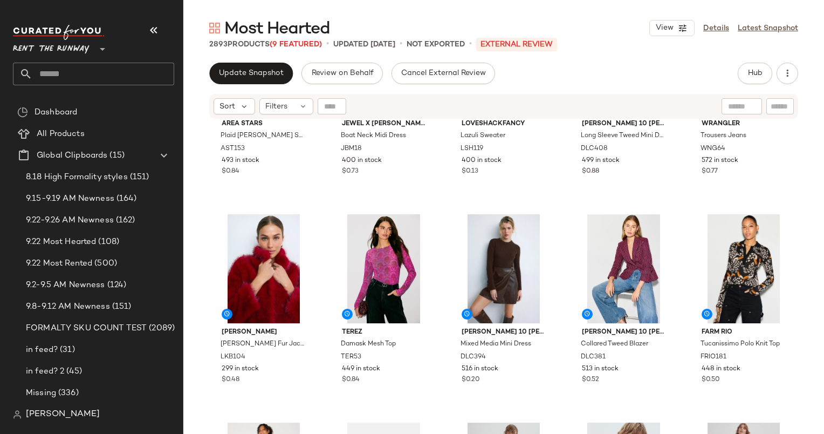
scroll to position [753, 0]
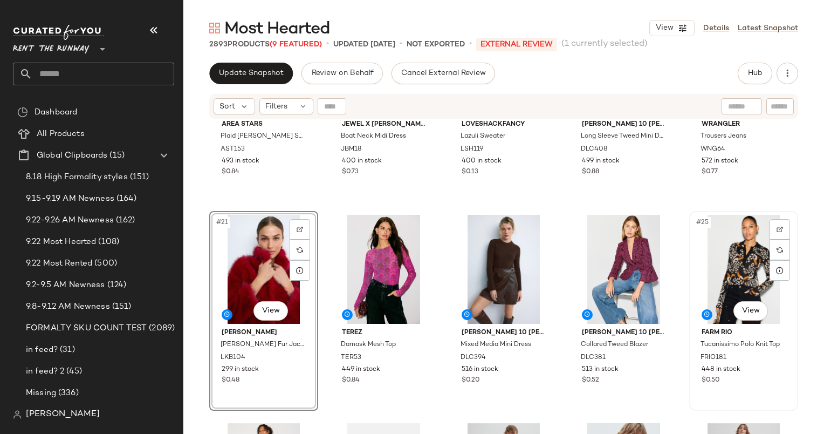
click at [734, 259] on div "#25 View" at bounding box center [743, 269] width 101 height 109
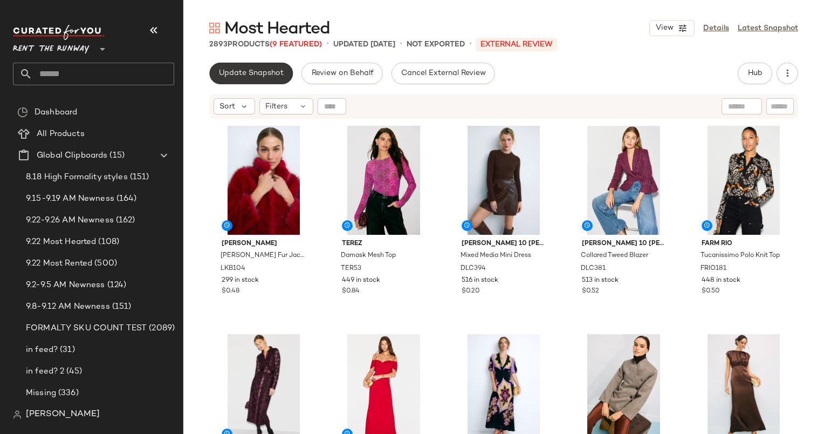
click at [270, 75] on span "Update Snapshot" at bounding box center [251, 73] width 65 height 9
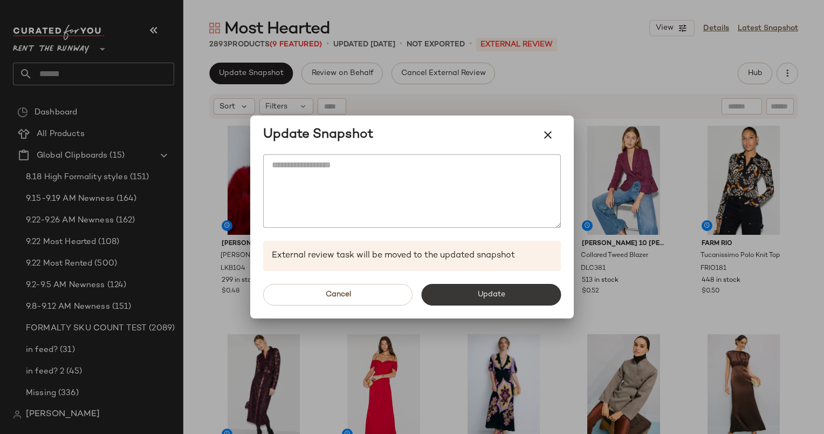
click at [503, 290] on span "Update" at bounding box center [491, 294] width 28 height 9
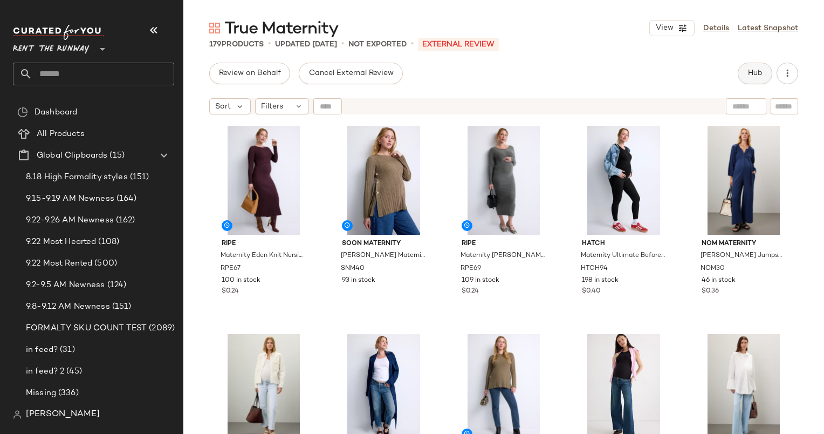
click at [746, 71] on button "Hub" at bounding box center [755, 74] width 35 height 22
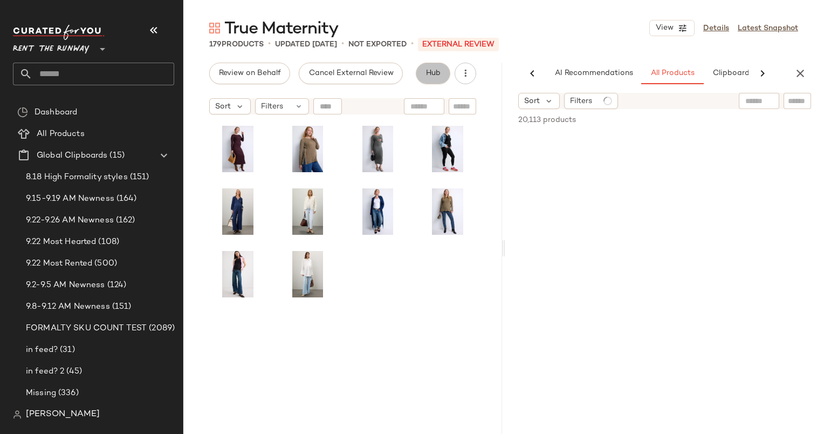
scroll to position [0, 56]
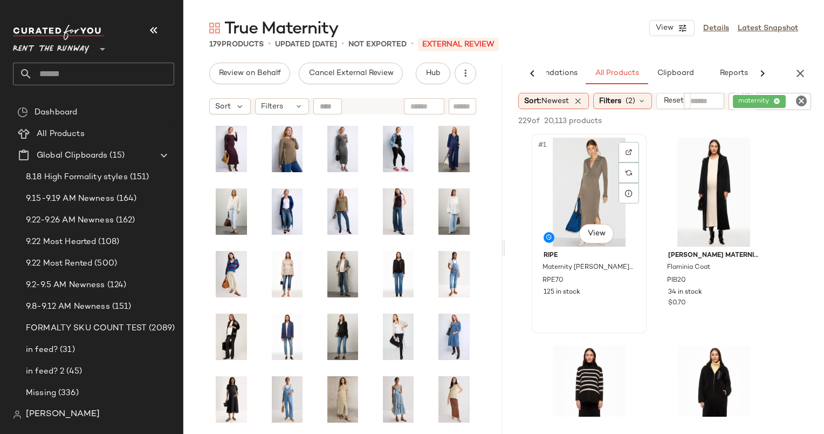
click at [596, 192] on div "#1 View" at bounding box center [589, 192] width 108 height 109
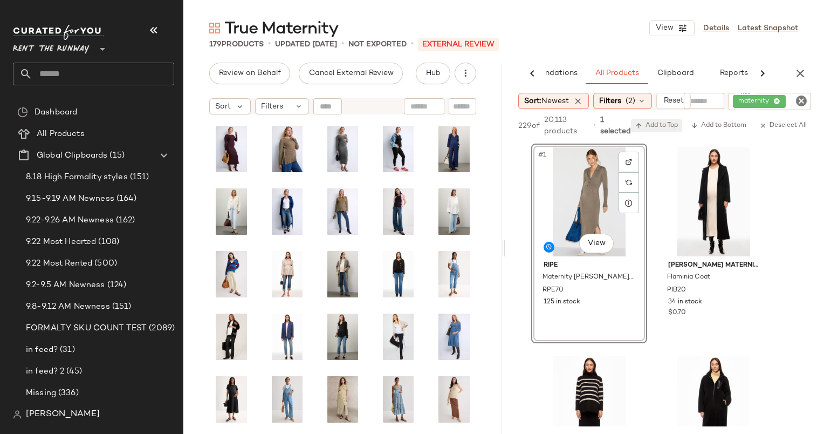
click at [672, 124] on span "Add to Top" at bounding box center [657, 126] width 43 height 8
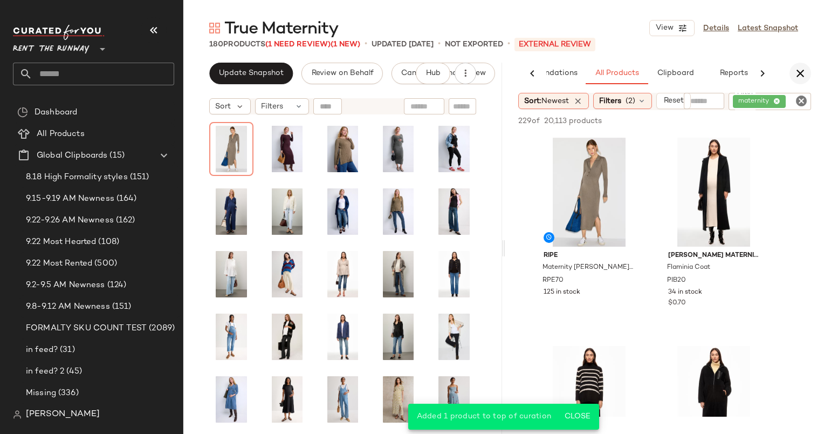
click at [801, 71] on icon "button" at bounding box center [800, 73] width 13 height 13
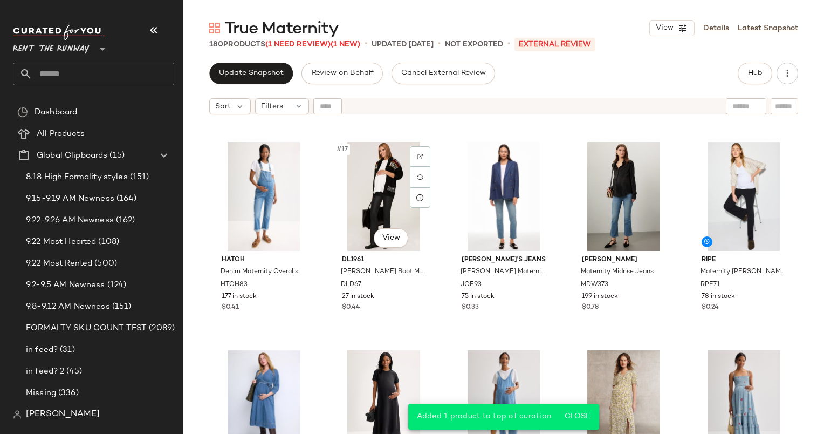
scroll to position [619, 0]
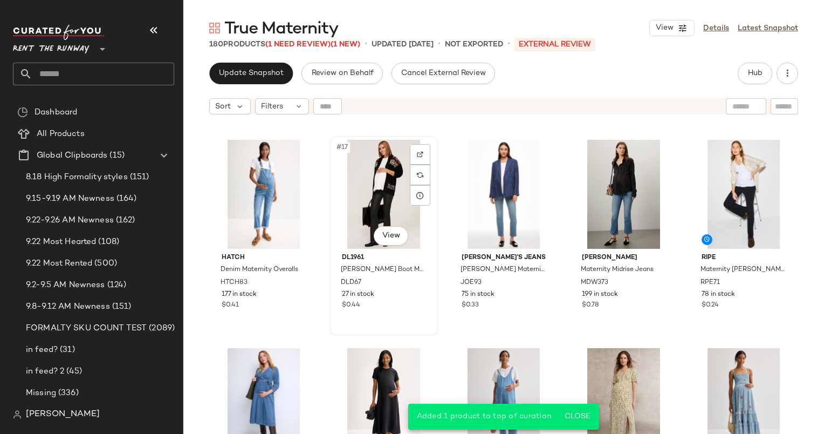
click at [356, 193] on div "#17 View" at bounding box center [383, 194] width 101 height 109
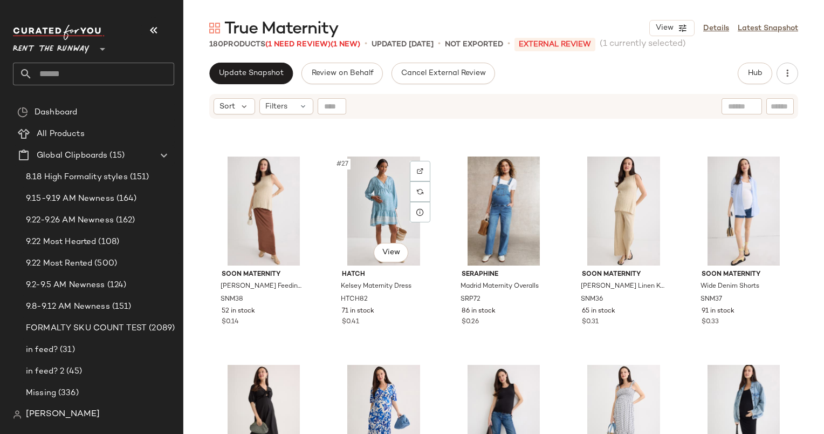
scroll to position [1021, 0]
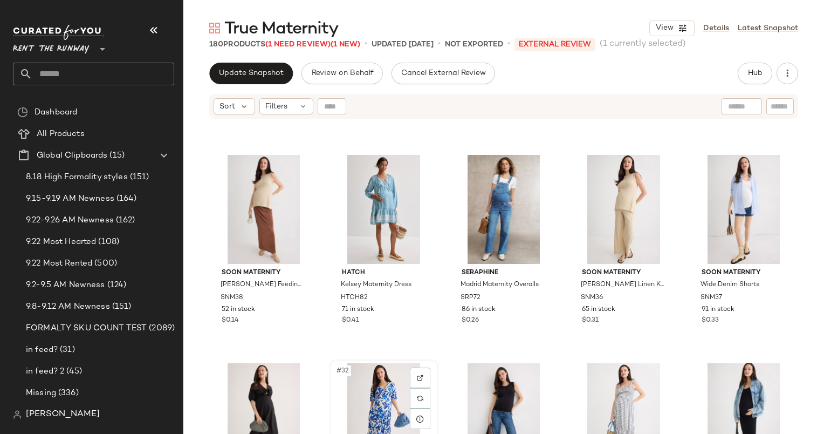
click at [379, 391] on div "#32 View" at bounding box center [383, 417] width 101 height 109
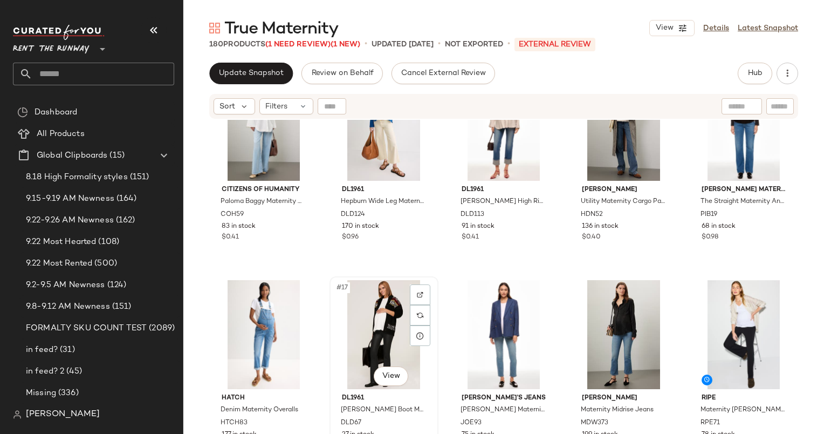
click at [380, 303] on div "#17 View" at bounding box center [383, 334] width 101 height 109
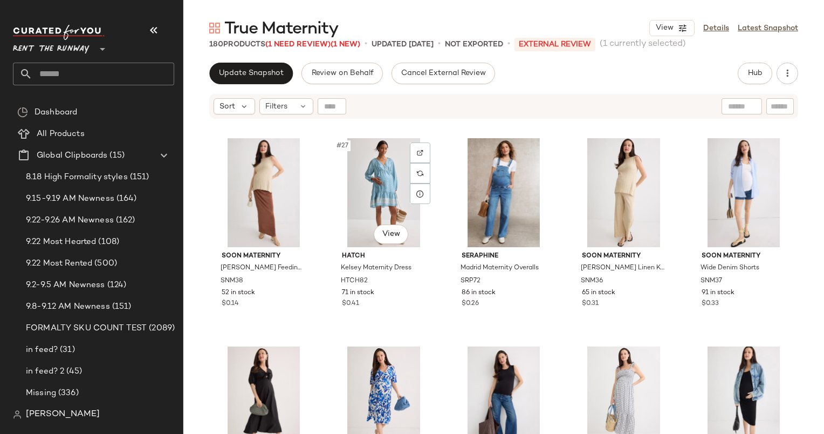
scroll to position [1038, 0]
click at [377, 382] on div "#32 View" at bounding box center [383, 400] width 101 height 109
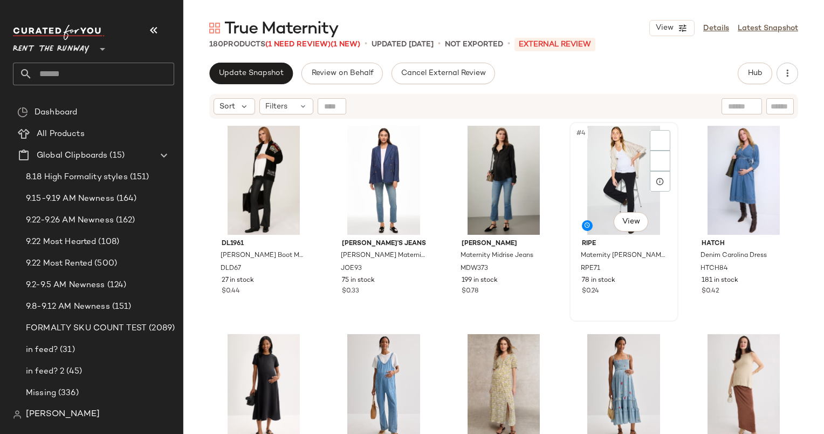
click at [596, 171] on div "#4 View" at bounding box center [624, 180] width 101 height 109
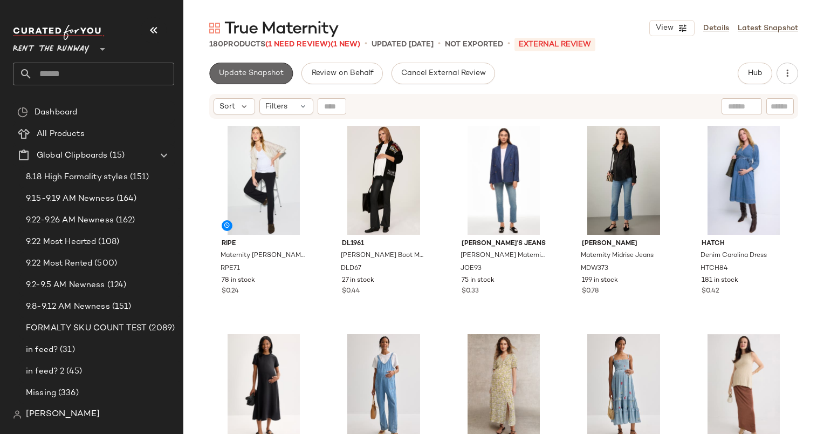
click at [268, 66] on button "Update Snapshot" at bounding box center [251, 74] width 84 height 22
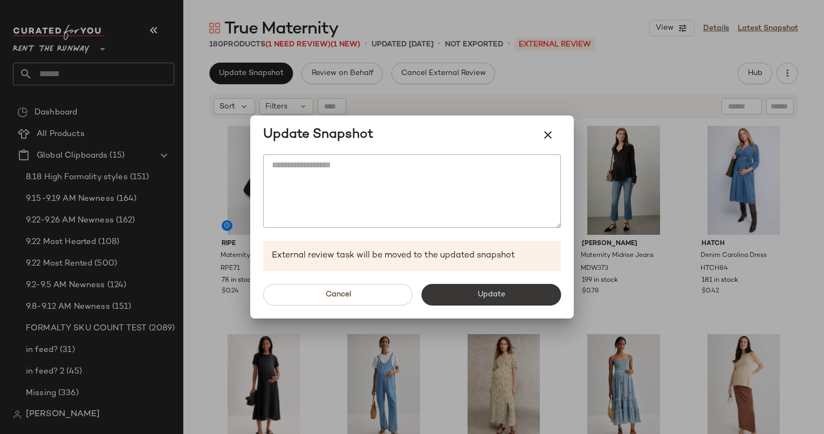
click at [460, 295] on button "Update" at bounding box center [491, 295] width 140 height 22
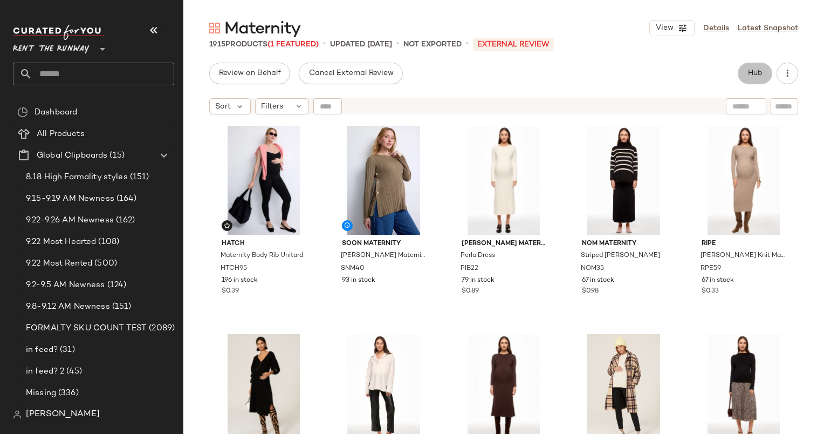
click at [752, 69] on span "Hub" at bounding box center [755, 73] width 15 height 9
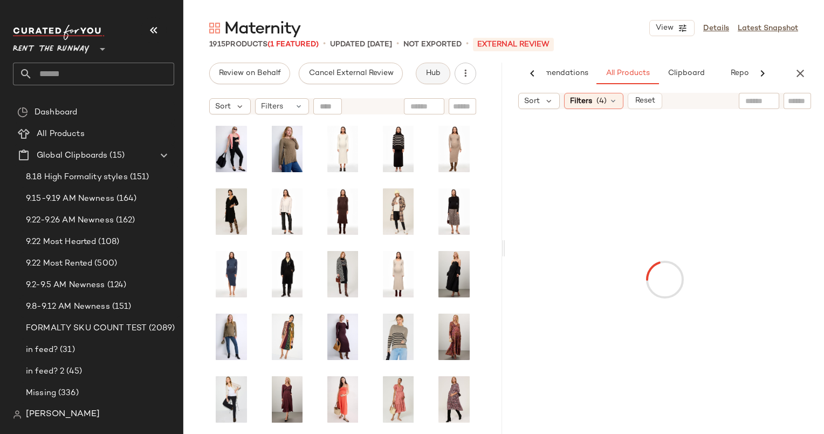
scroll to position [0, 45]
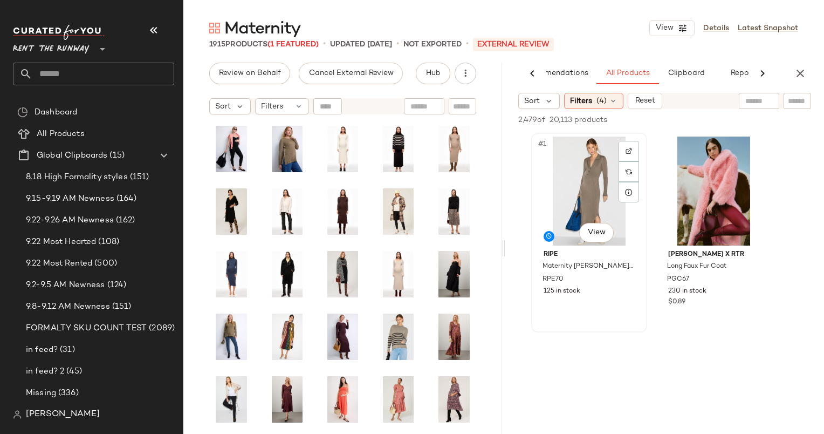
click at [591, 184] on div "#1 View" at bounding box center [589, 191] width 108 height 109
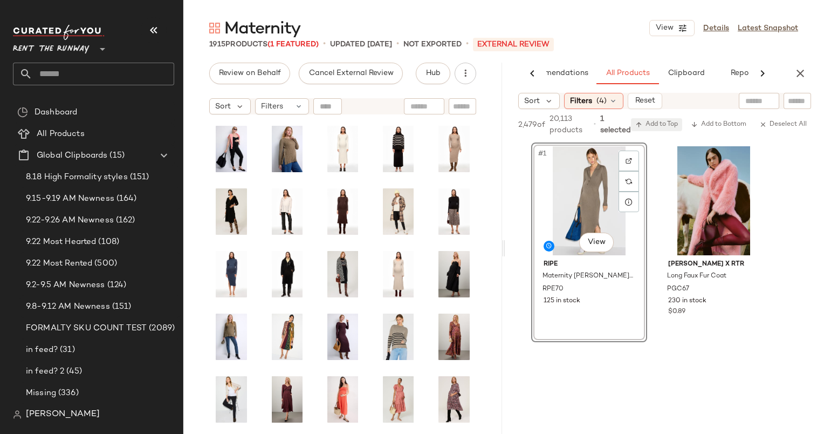
click at [668, 124] on span "Add to Top" at bounding box center [657, 125] width 43 height 8
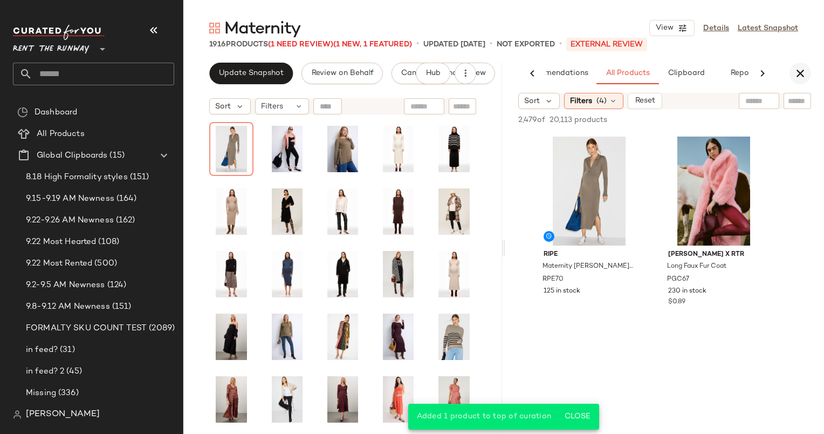
click at [798, 81] on button "button" at bounding box center [801, 74] width 22 height 22
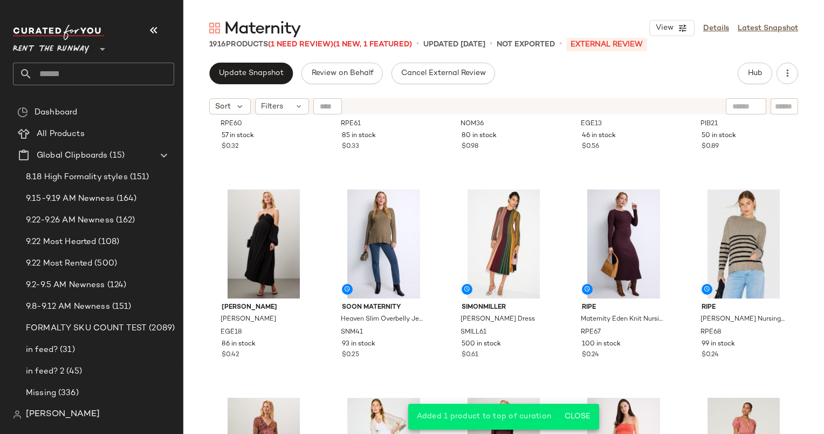
scroll to position [571, 0]
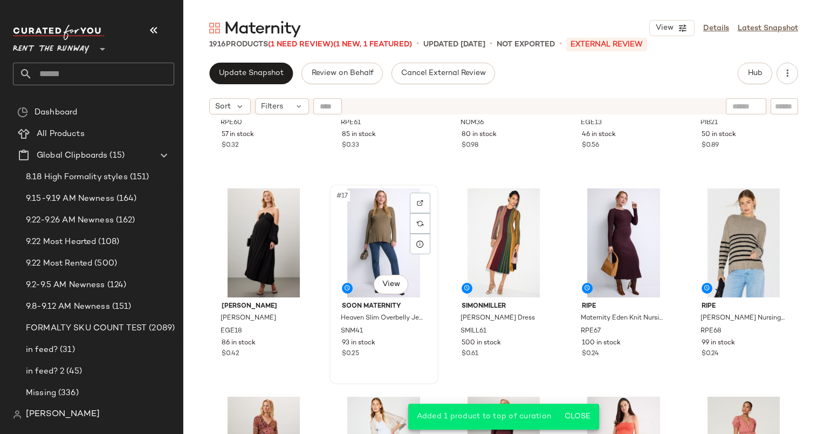
click at [375, 235] on div "#17 View" at bounding box center [383, 242] width 101 height 109
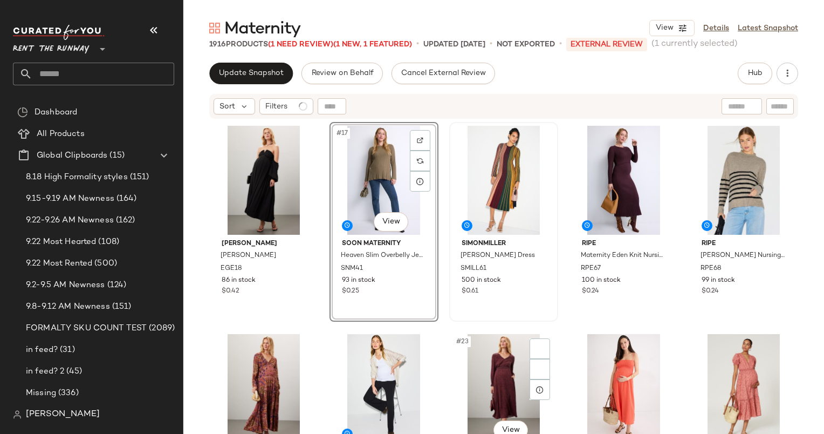
scroll to position [738, 0]
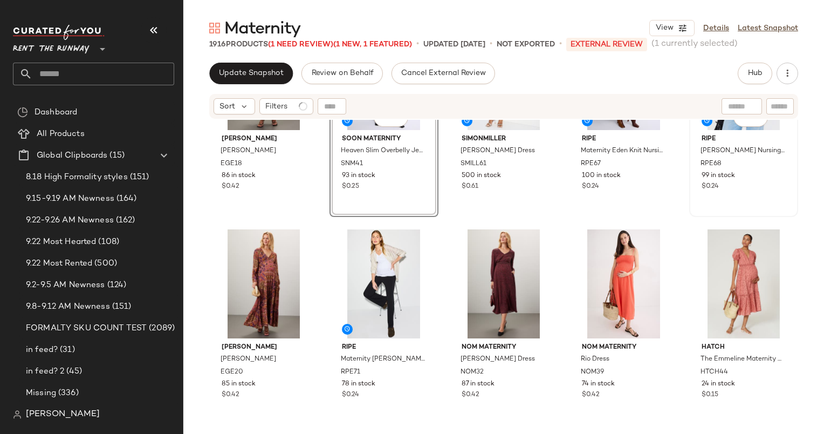
click at [740, 180] on div "99 in stock" at bounding box center [744, 176] width 84 height 10
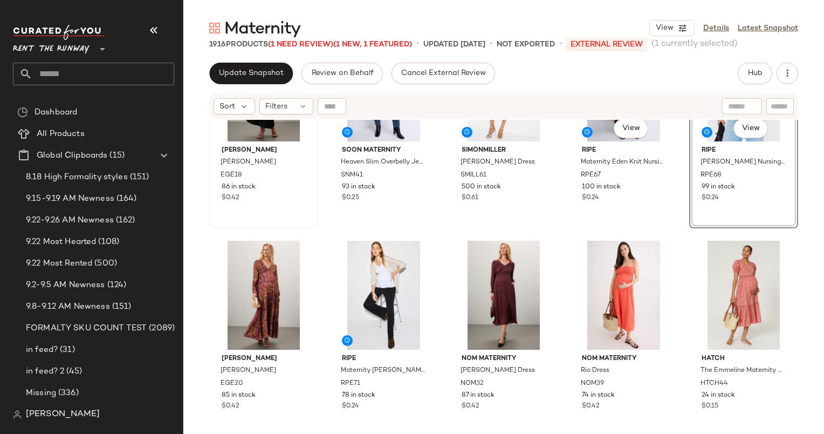
scroll to position [727, 0]
click at [254, 277] on div "#21 View" at bounding box center [263, 294] width 101 height 109
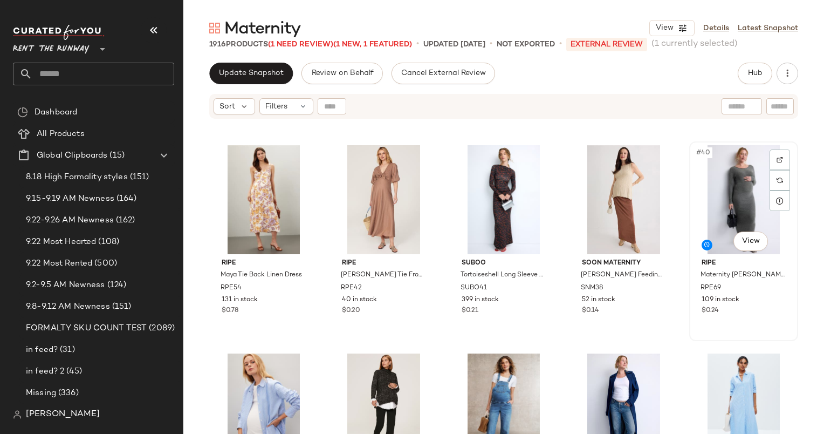
scroll to position [1448, 0]
click at [626, 186] on div "#39 View" at bounding box center [624, 199] width 101 height 109
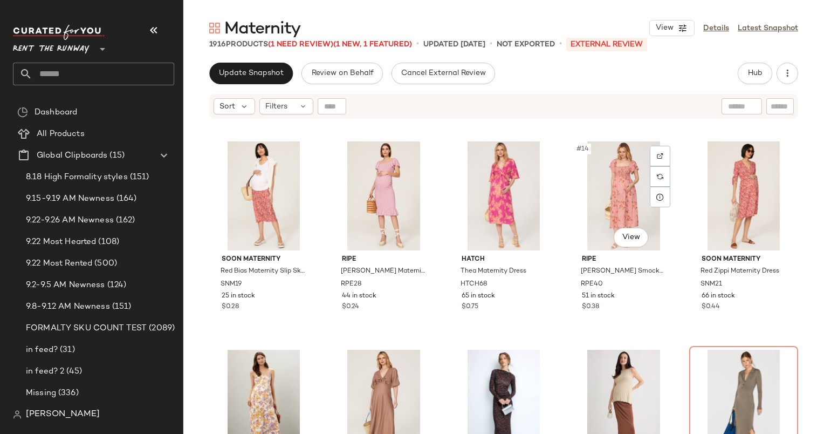
scroll to position [409, 0]
click at [610, 354] on div "#19 View" at bounding box center [624, 404] width 101 height 109
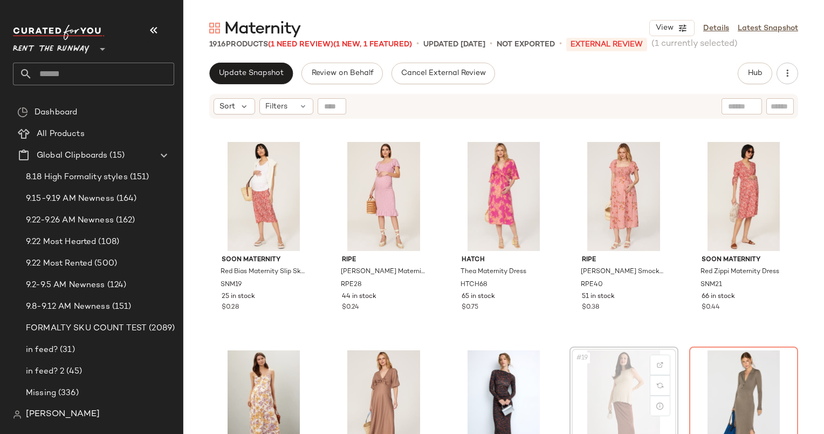
scroll to position [410, 0]
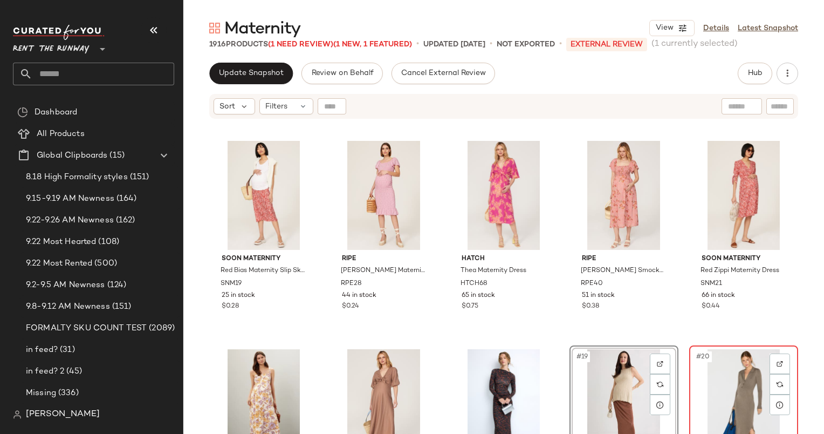
click at [733, 384] on div "#20 View" at bounding box center [743, 403] width 101 height 109
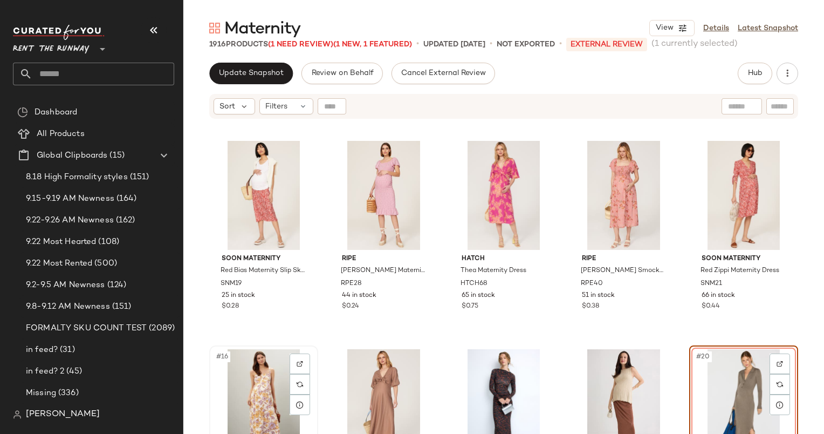
click at [239, 388] on div "#16 View" at bounding box center [263, 403] width 101 height 109
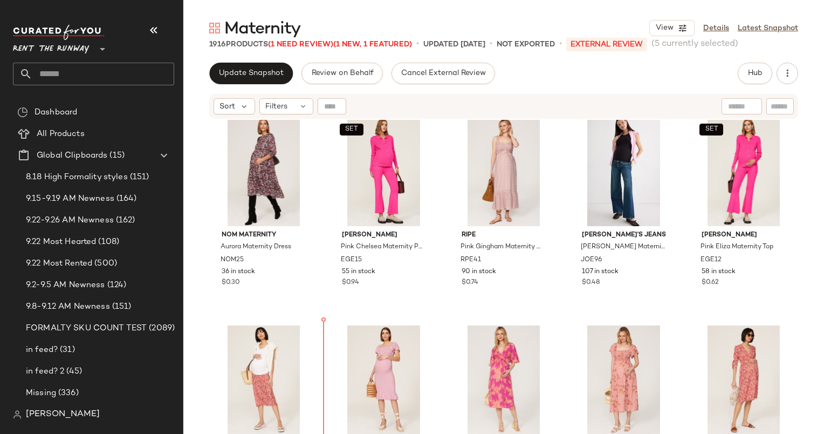
scroll to position [222, 0]
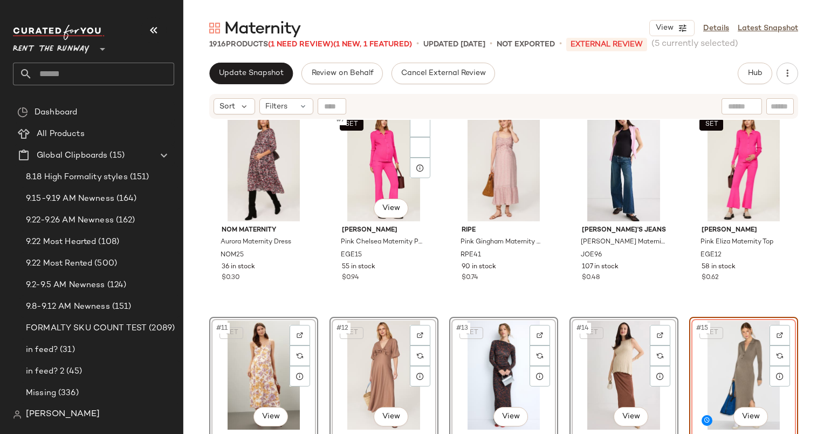
click at [441, 300] on div "Emilia George Emilee Dress EGE20 85 in stock $0.42 ripe Maternity Cindy Rib Pan…" at bounding box center [503, 290] width 641 height 341
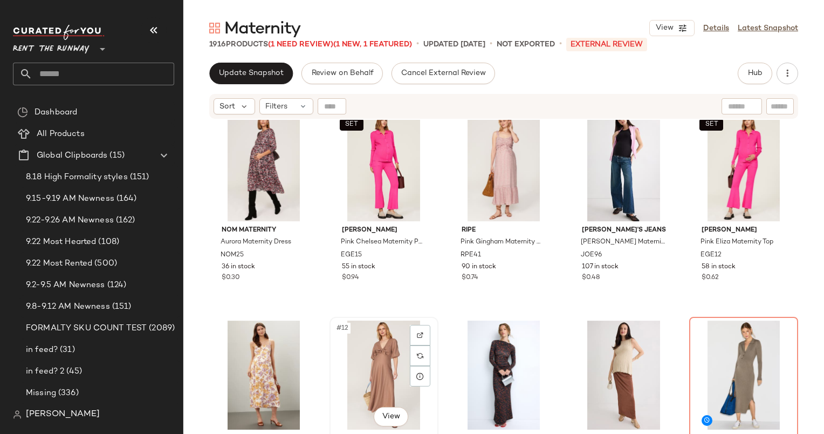
scroll to position [199, 0]
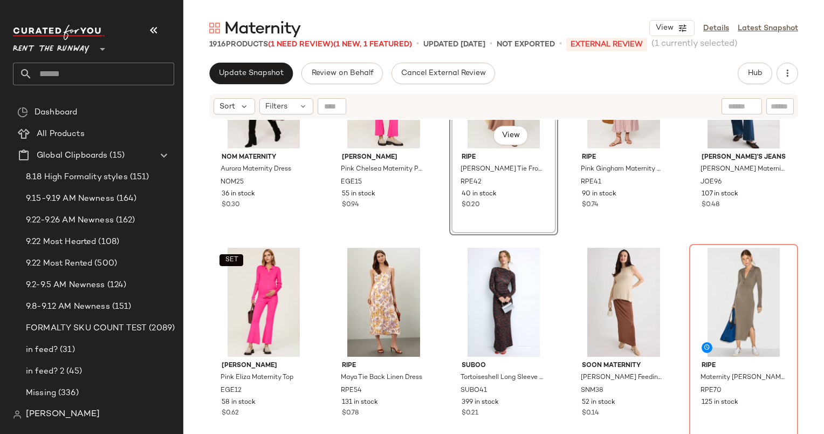
scroll to position [255, 0]
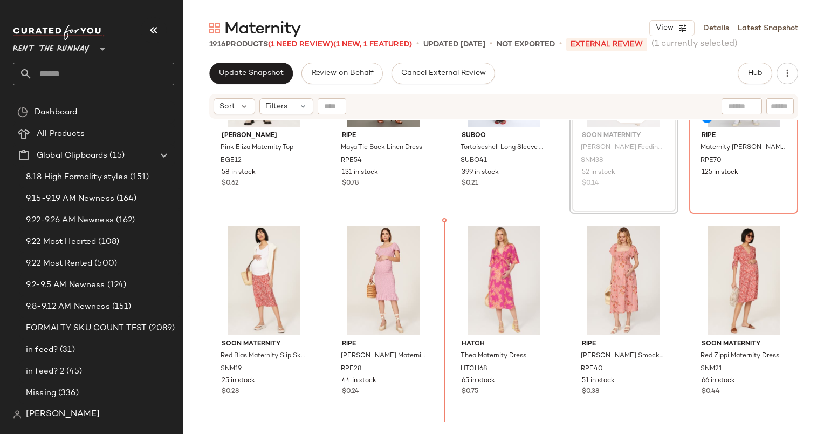
scroll to position [561, 0]
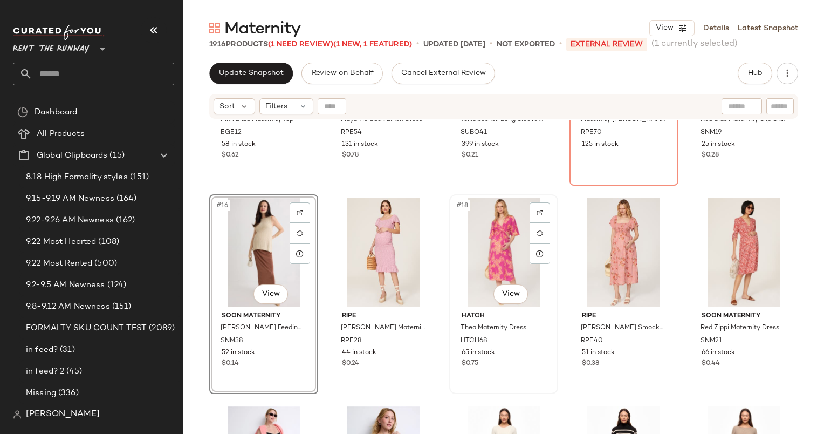
scroll to position [446, 0]
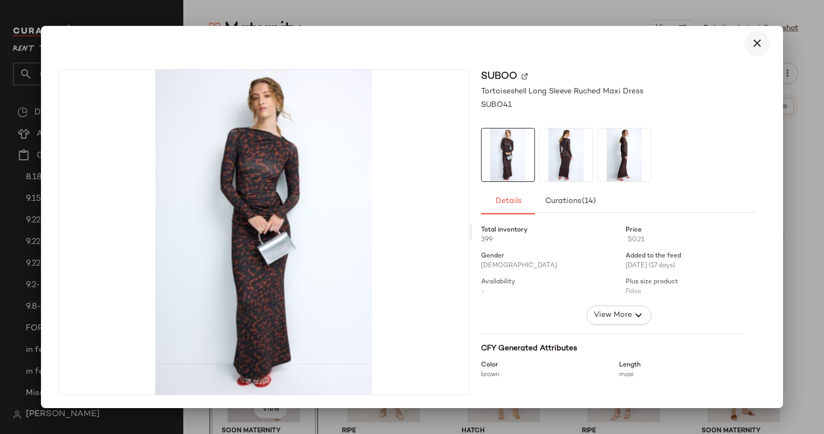
click at [756, 45] on icon "button" at bounding box center [757, 43] width 13 height 13
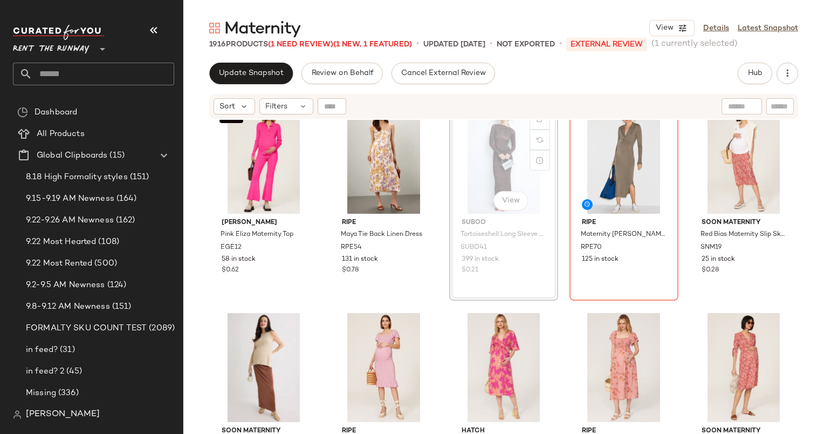
scroll to position [444, 0]
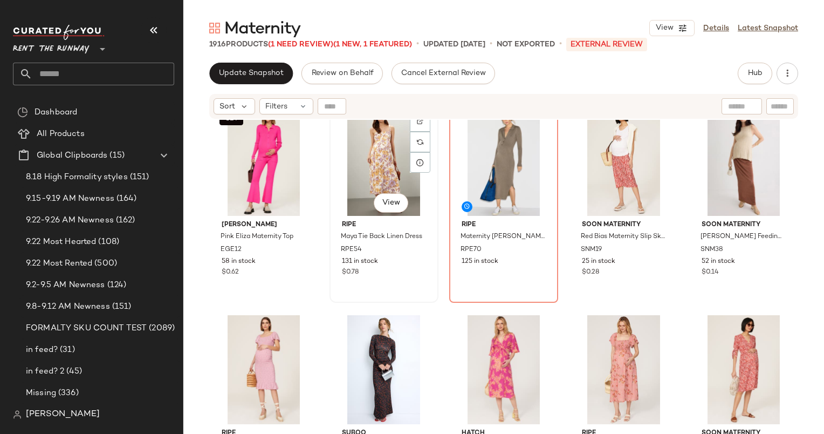
scroll to position [443, 0]
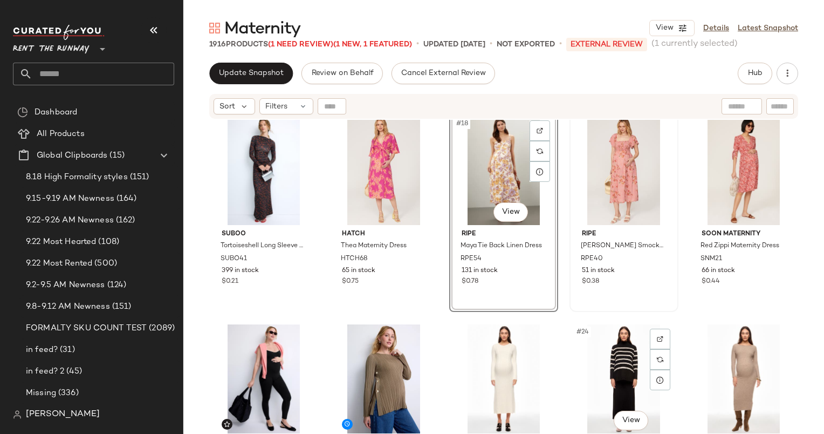
scroll to position [594, 0]
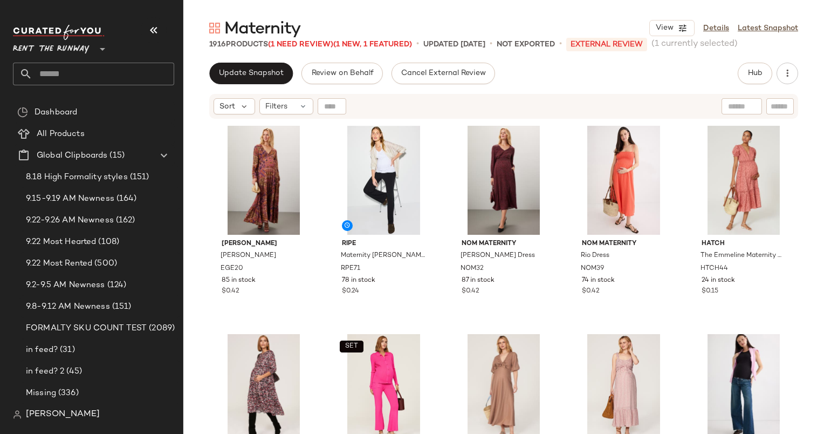
click at [279, 86] on div "Update Snapshot Review on Behalf Cancel External Review Hub Send for Review Ext…" at bounding box center [503, 248] width 641 height 371
click at [267, 69] on span "Update Snapshot" at bounding box center [251, 73] width 65 height 9
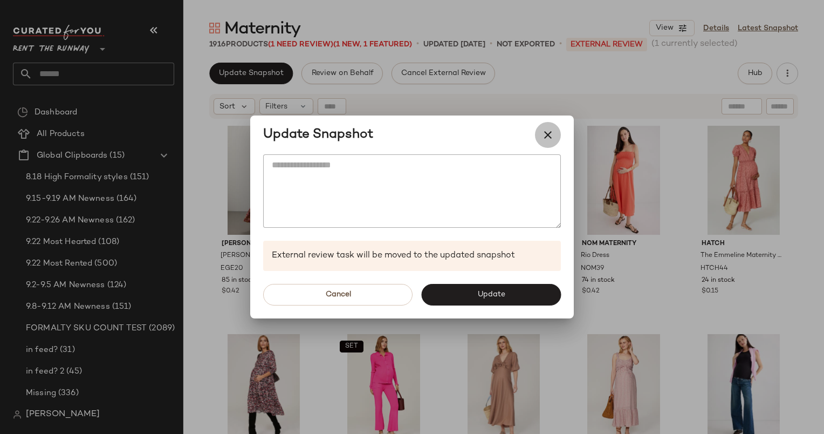
click at [555, 138] on button "button" at bounding box center [548, 135] width 26 height 26
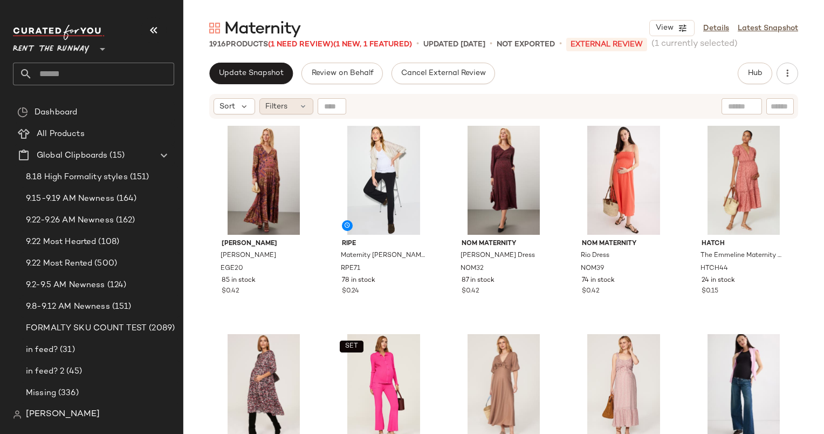
click at [275, 104] on span "Filters" at bounding box center [276, 106] width 22 height 11
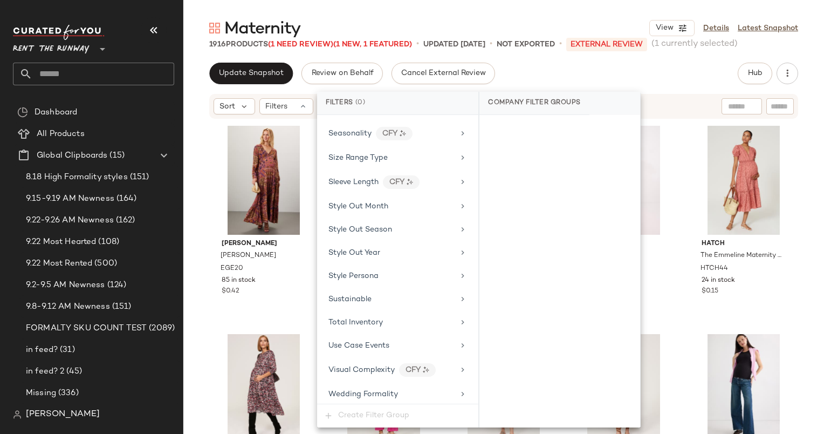
scroll to position [1545, 0]
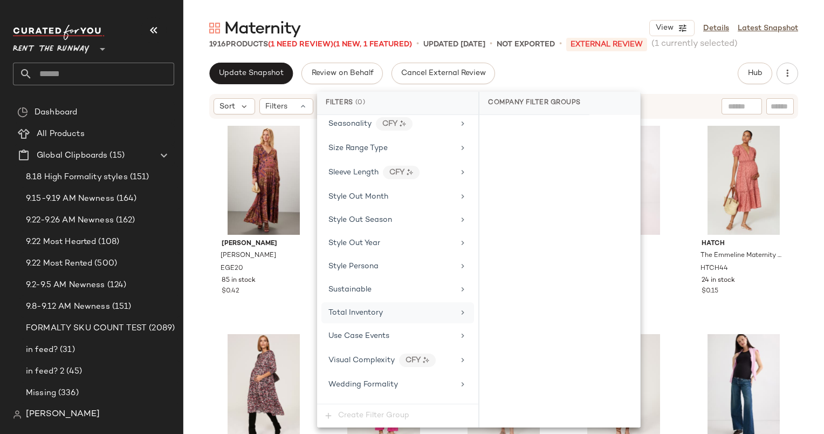
click at [395, 307] on div "Total Inventory" at bounding box center [392, 312] width 126 height 11
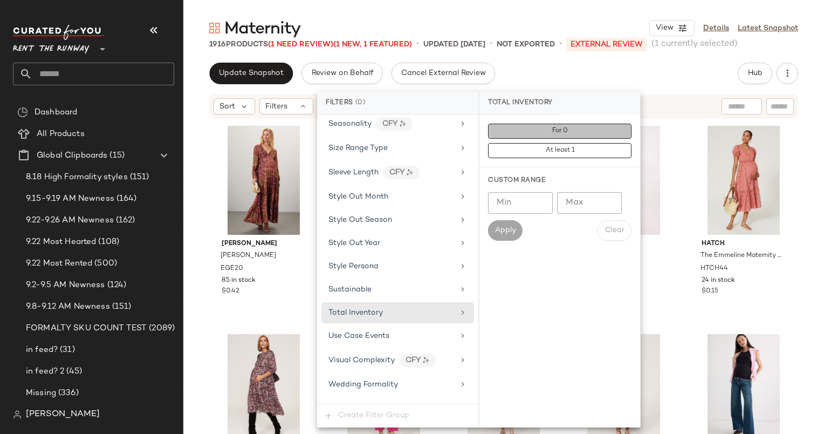
click at [557, 124] on button "For 0" at bounding box center [560, 131] width 144 height 15
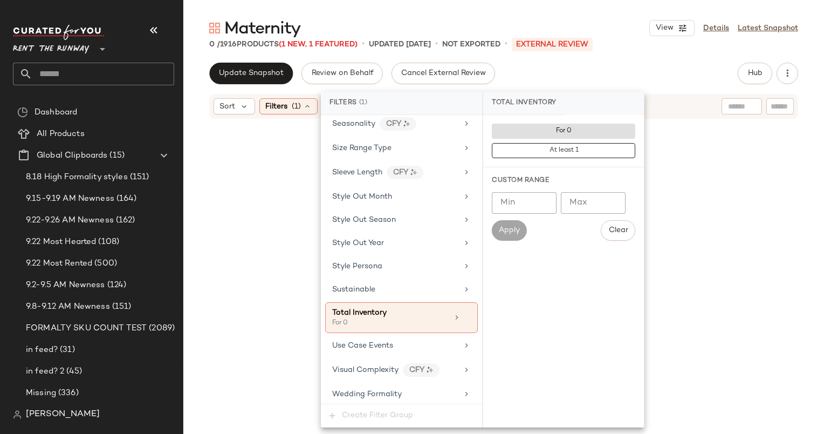
click at [285, 134] on div at bounding box center [503, 291] width 589 height 339
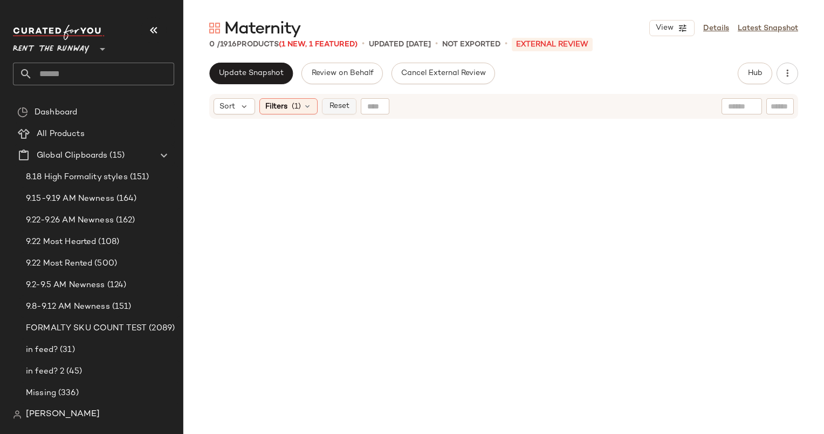
click at [338, 110] on span "Reset" at bounding box center [339, 106] width 21 height 9
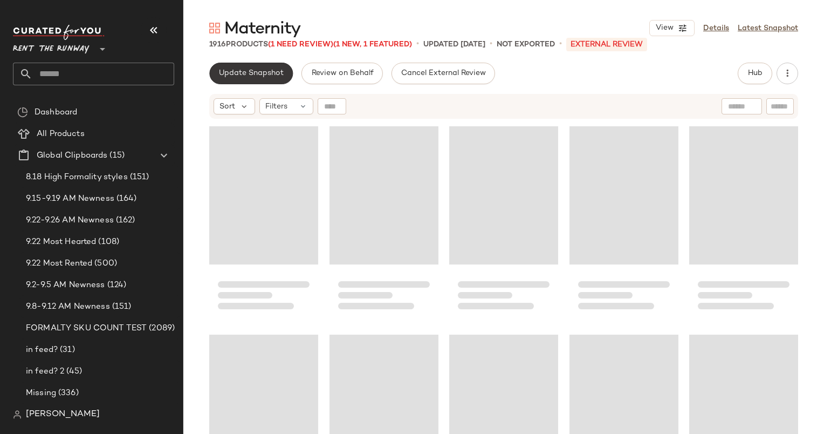
click at [258, 78] on button "Update Snapshot" at bounding box center [251, 74] width 84 height 22
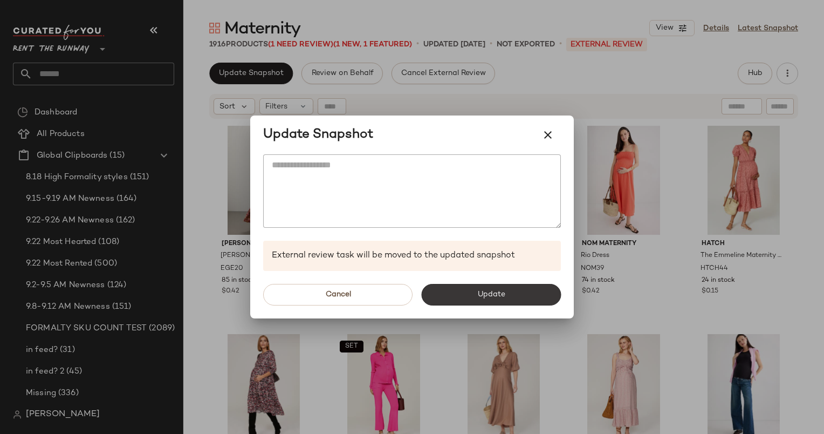
click at [515, 302] on button "Update" at bounding box center [491, 295] width 140 height 22
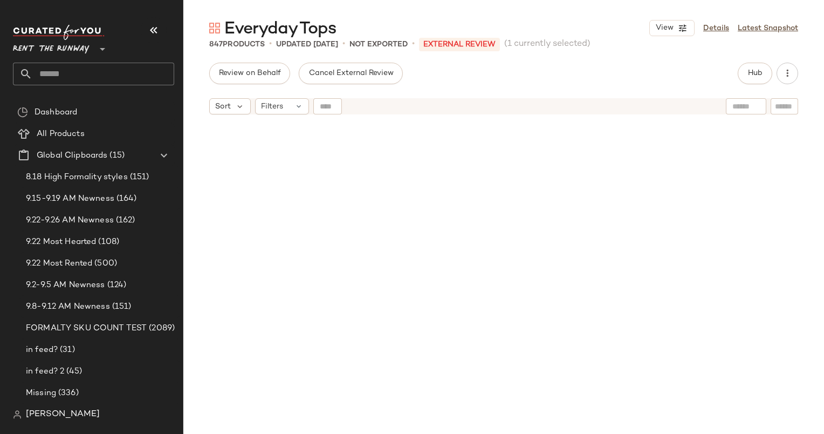
scroll to position [31657, 0]
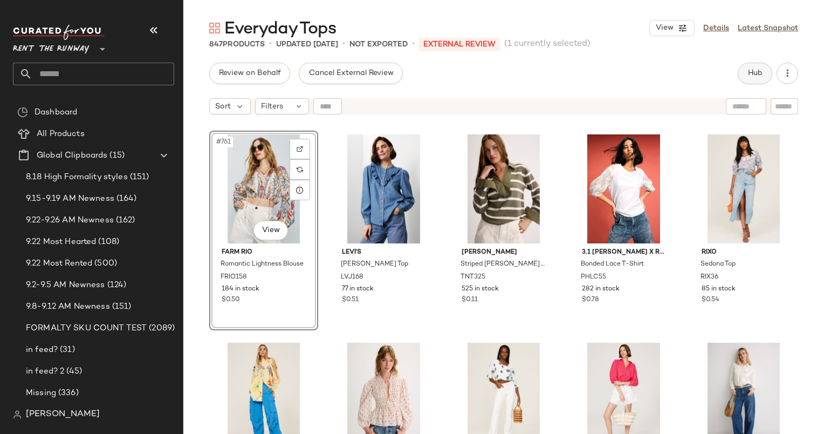
click at [757, 70] on span "Hub" at bounding box center [755, 73] width 15 height 9
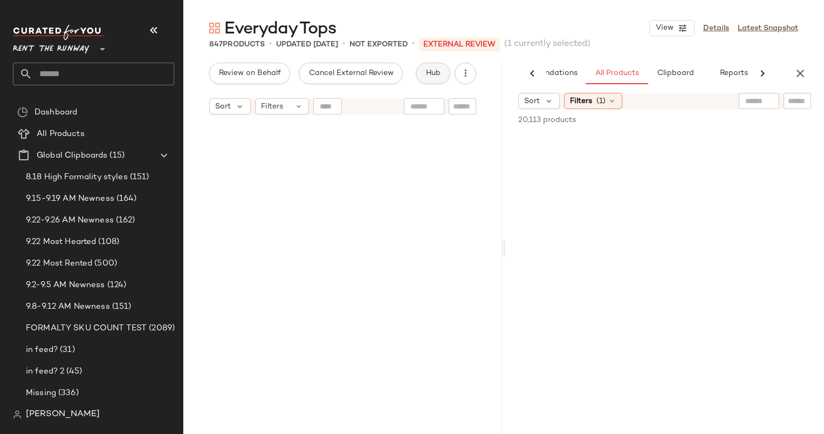
scroll to position [9451, 0]
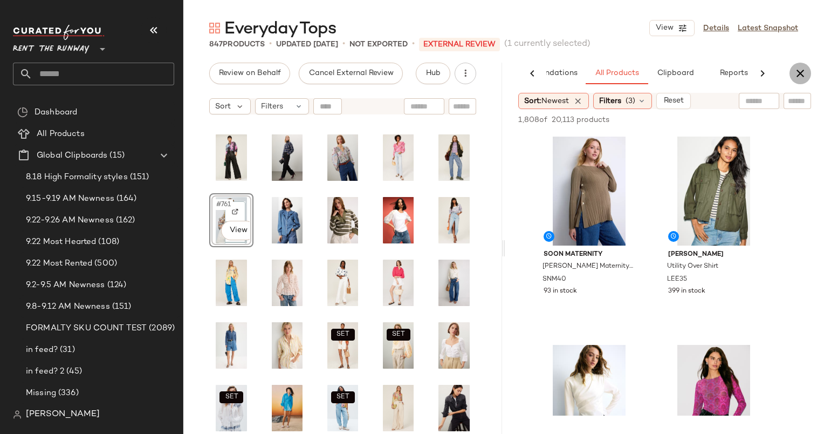
click at [803, 78] on icon "button" at bounding box center [800, 73] width 13 height 13
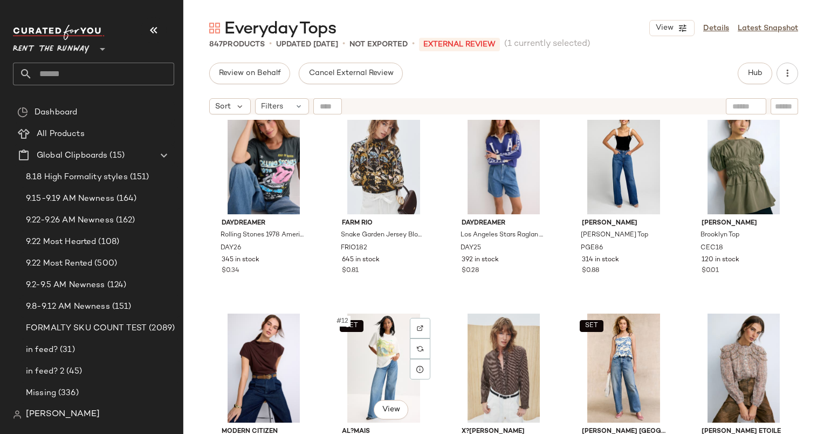
scroll to position [234, 0]
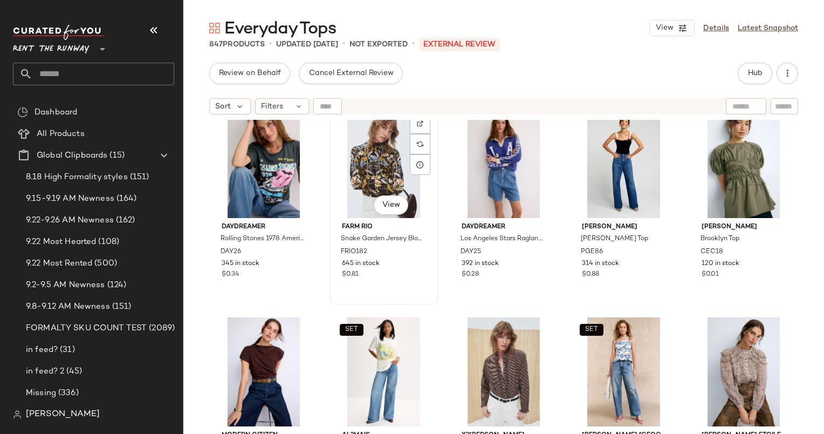
click at [384, 174] on div "#7 View" at bounding box center [383, 163] width 101 height 109
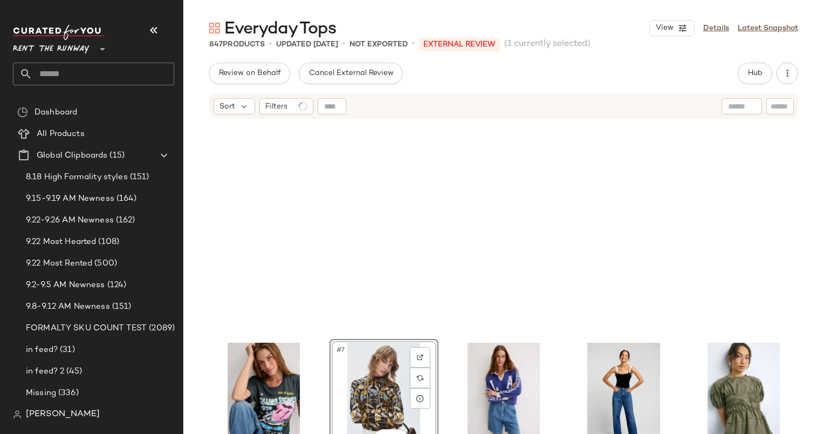
scroll to position [217, 0]
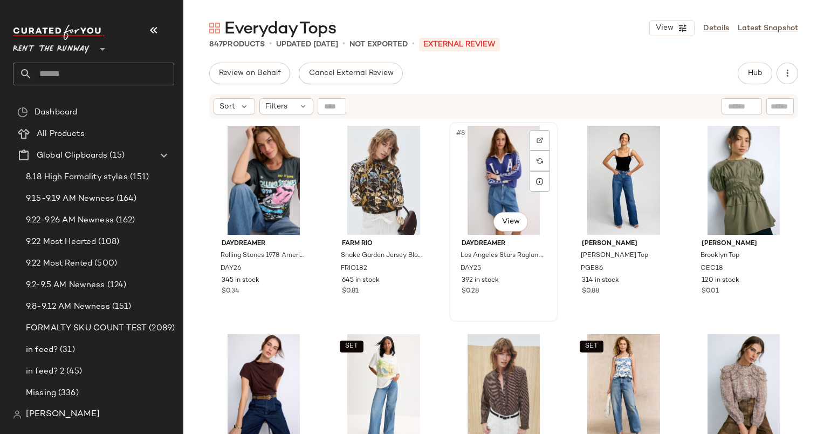
click at [451, 234] on div "#8 View DAYDREAMER Los Angeles Stars Raglan Top DAY25 392 in stock $0.28" at bounding box center [504, 221] width 107 height 197
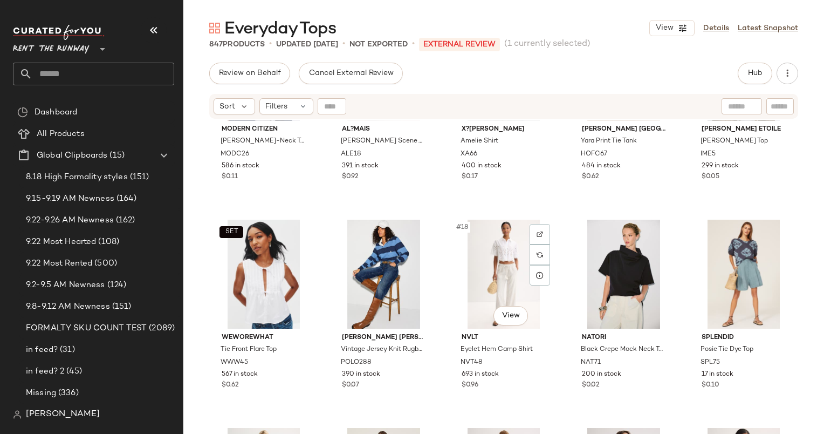
scroll to position [541, 0]
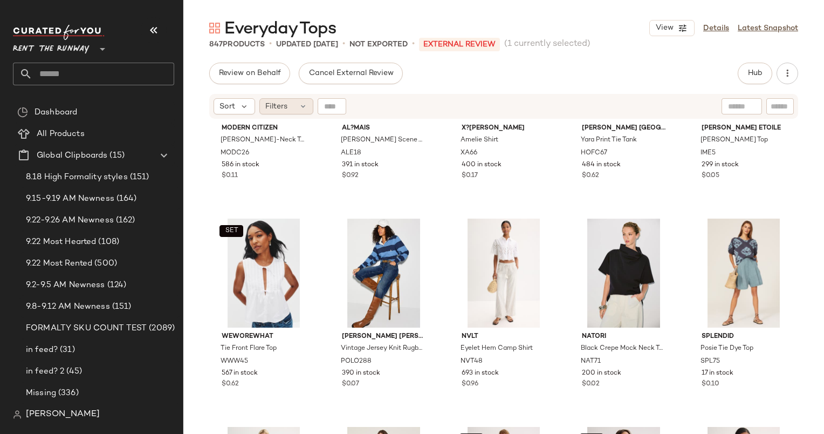
click at [287, 113] on div "Filters" at bounding box center [287, 106] width 54 height 16
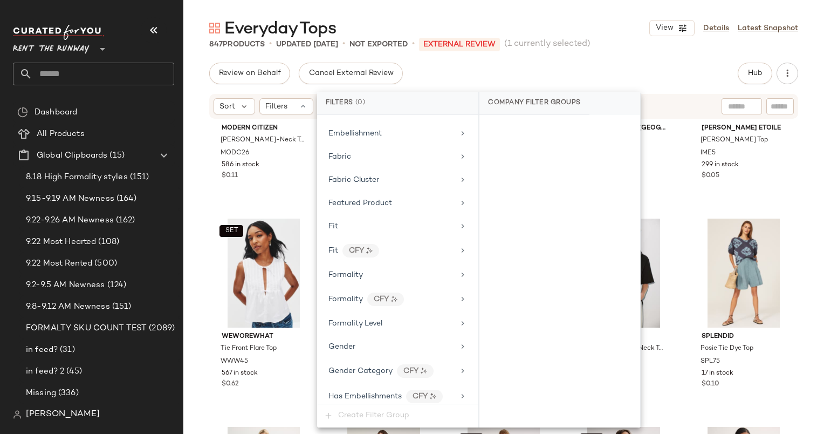
scroll to position [499, 0]
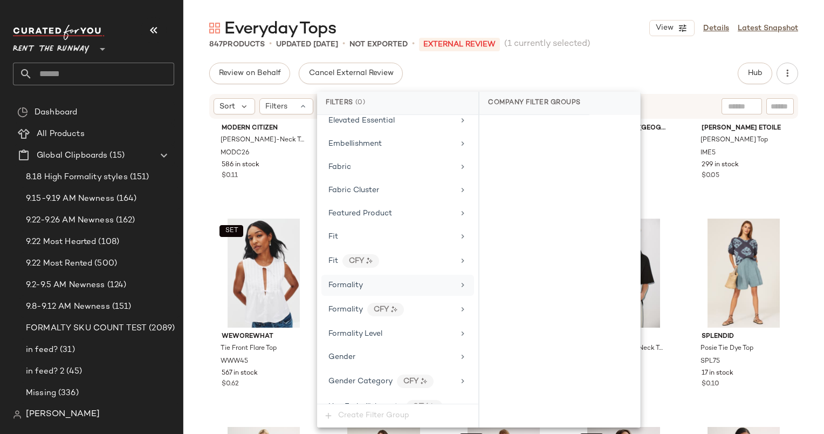
click at [405, 275] on div "Formality" at bounding box center [398, 285] width 153 height 21
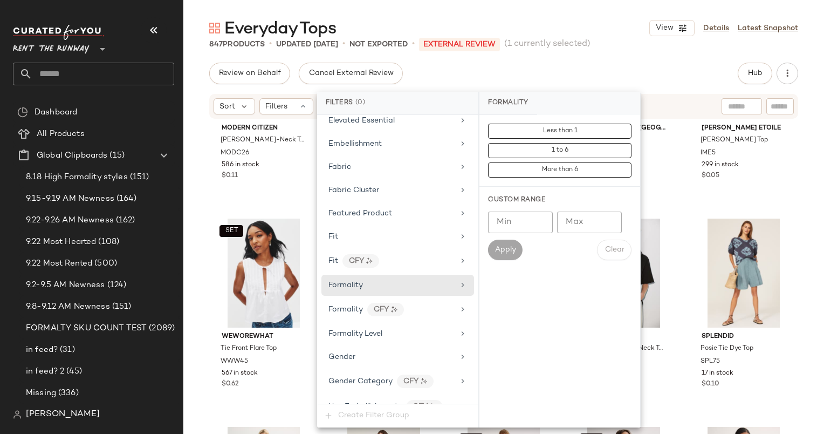
click at [579, 234] on div "Min Min Max Max Apply Clear" at bounding box center [560, 236] width 144 height 49
click at [577, 226] on input "Max" at bounding box center [589, 223] width 65 height 22
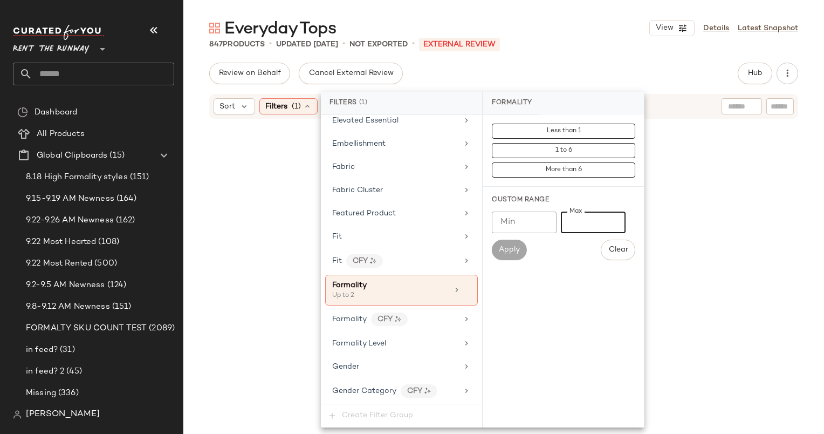
type input "*"
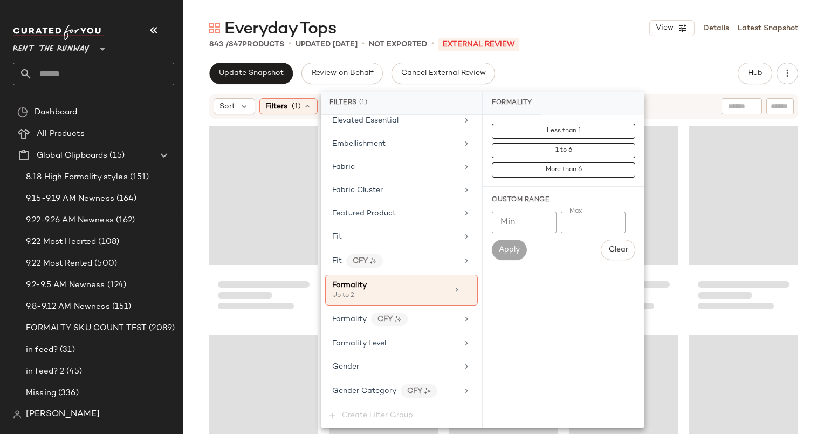
click at [654, 60] on div "Everyday Tops View Details Latest Snapshot 843 / 847 Products • updated [DATE] …" at bounding box center [503, 225] width 641 height 417
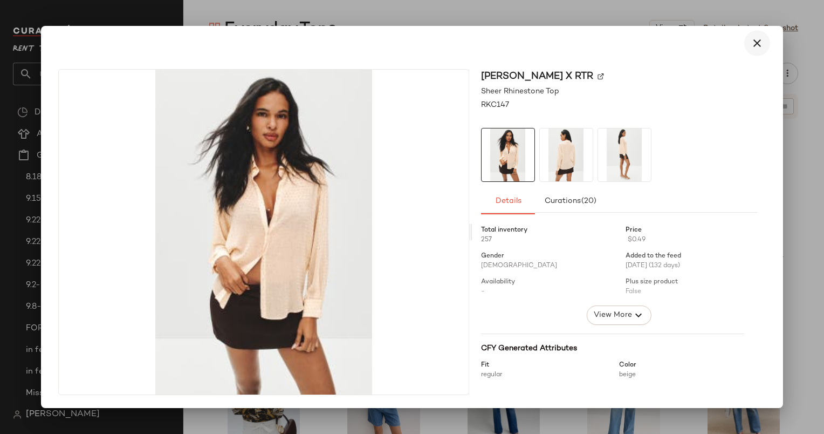
click at [757, 37] on icon "button" at bounding box center [757, 43] width 13 height 13
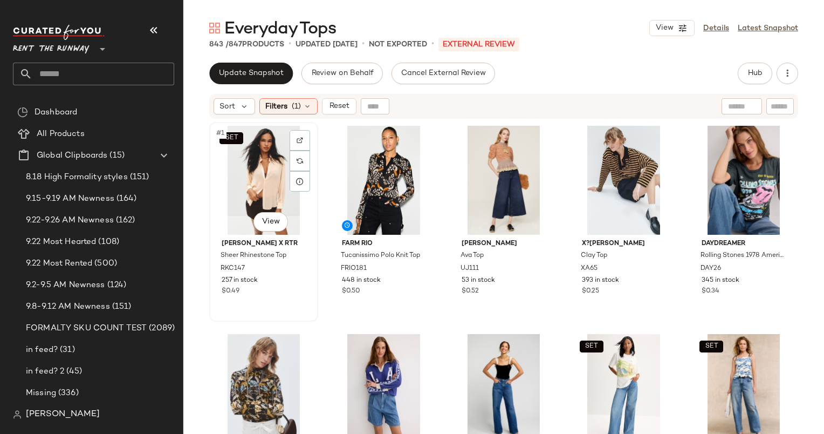
click at [262, 173] on div "SET #1 View" at bounding box center [263, 180] width 101 height 109
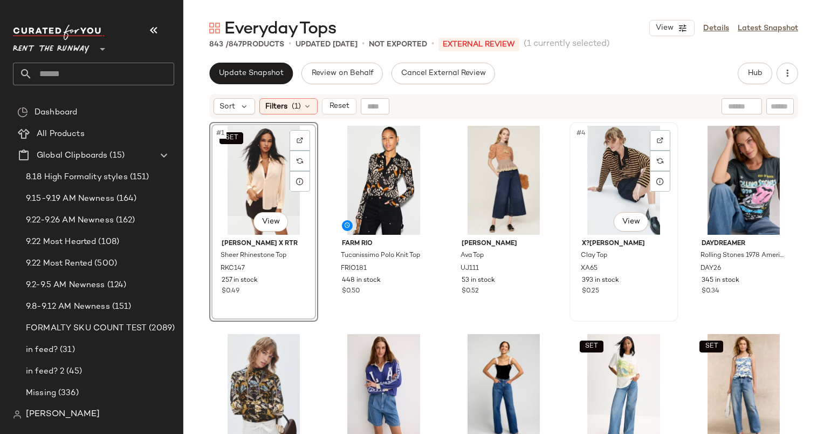
click at [624, 163] on div "#4 View" at bounding box center [624, 180] width 101 height 109
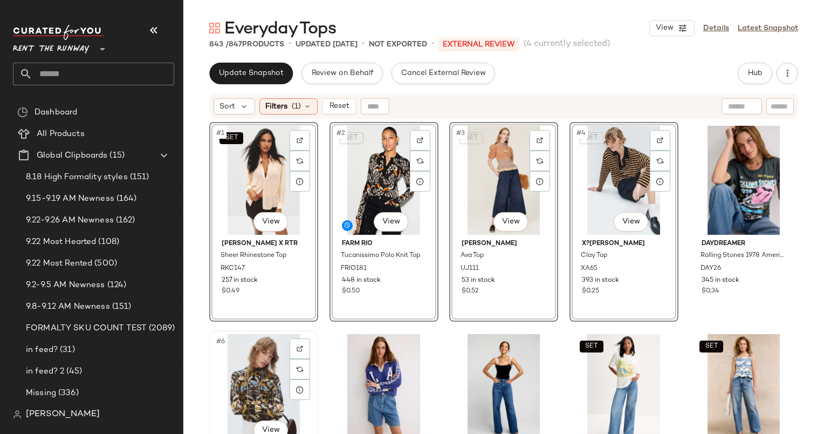
click at [249, 383] on div "#6 View" at bounding box center [263, 388] width 101 height 109
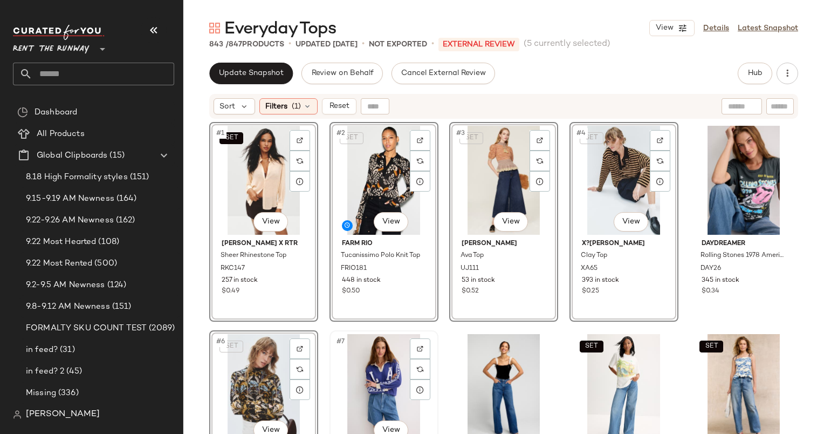
click at [367, 369] on div "#7 View" at bounding box center [383, 388] width 101 height 109
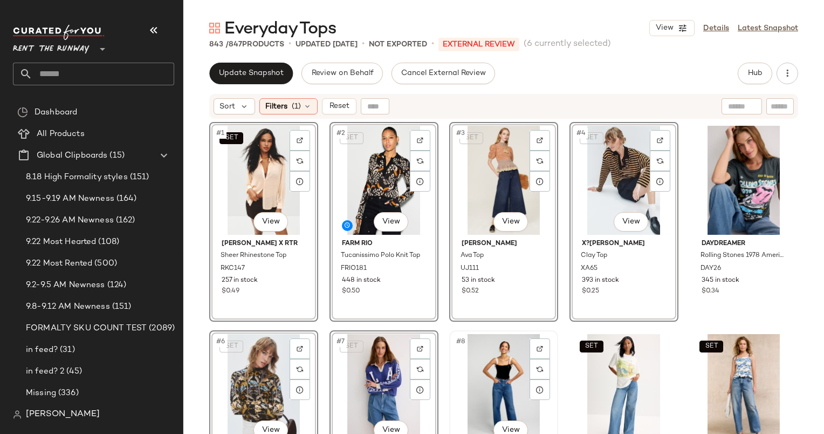
click at [474, 368] on div "#8 View" at bounding box center [503, 388] width 101 height 109
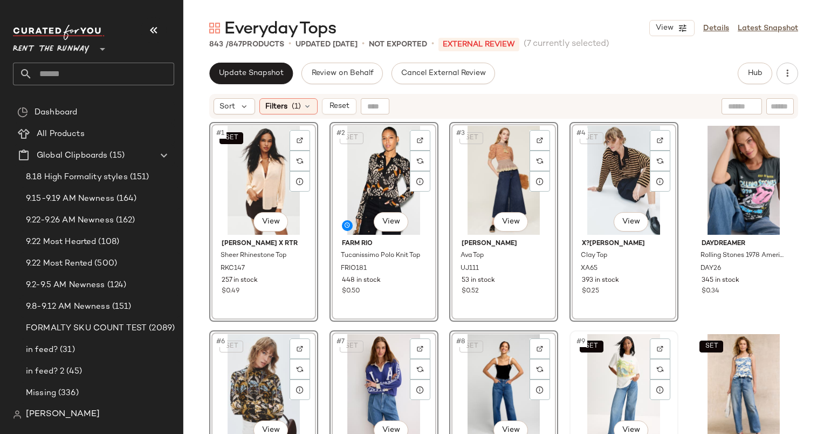
click at [604, 373] on div "SET #9 View" at bounding box center [624, 388] width 101 height 109
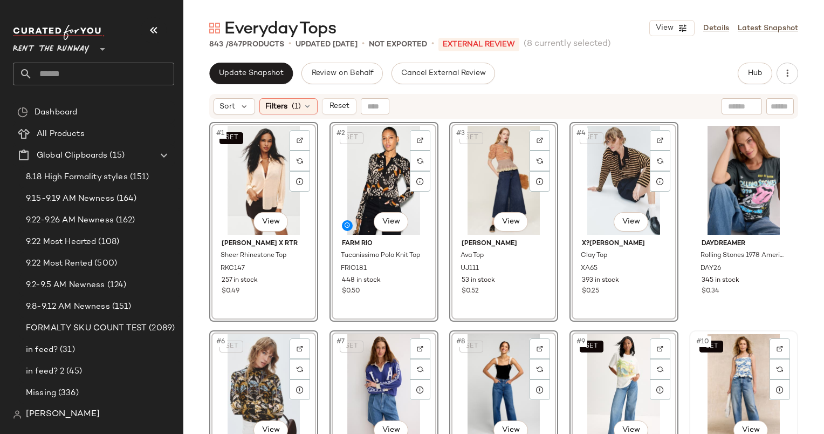
click at [722, 363] on div "SET #10 View" at bounding box center [743, 388] width 101 height 109
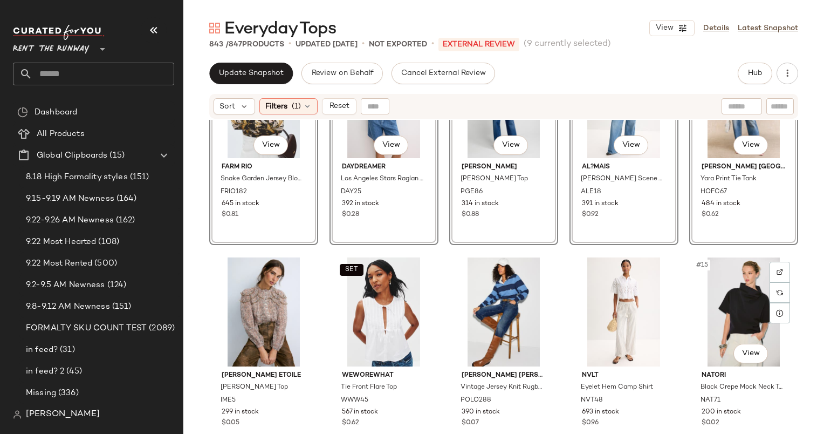
scroll to position [199, 0]
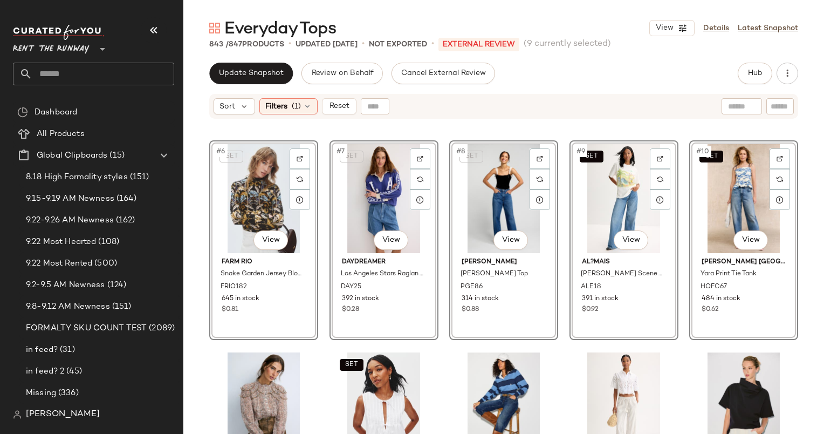
click at [740, 198] on div "SET #10 View" at bounding box center [743, 198] width 101 height 109
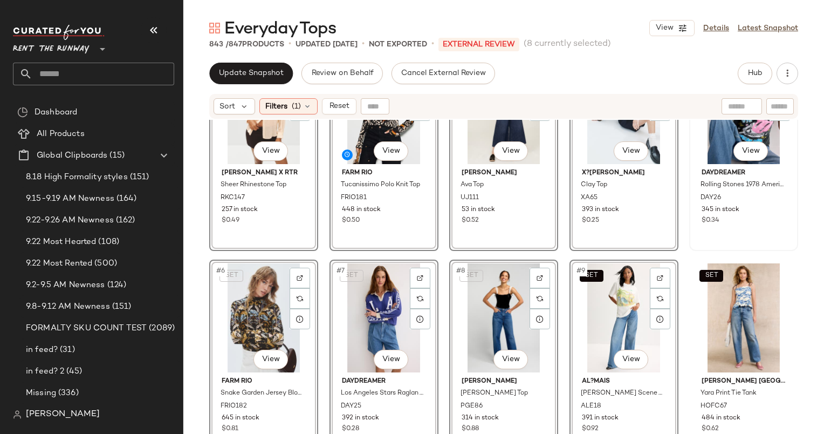
click at [715, 131] on div "#5 View" at bounding box center [743, 109] width 101 height 109
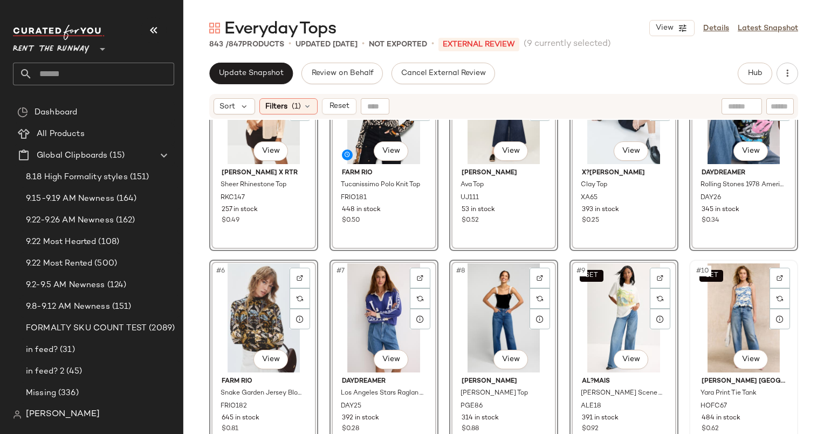
click at [721, 284] on div "SET #10 View" at bounding box center [743, 317] width 101 height 109
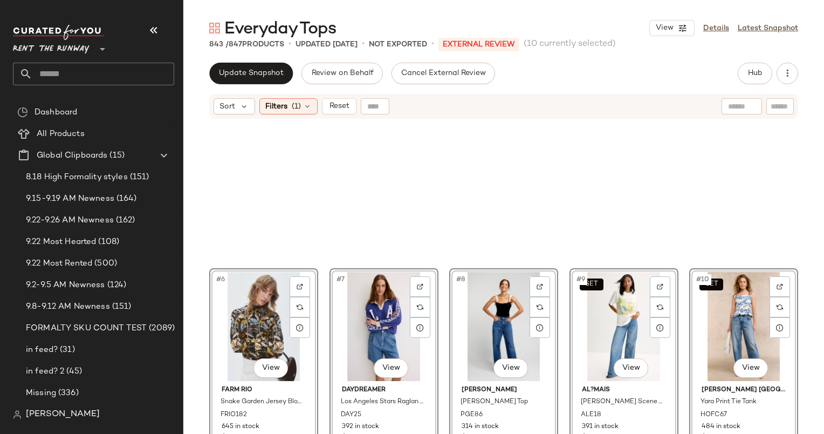
scroll to position [337, 0]
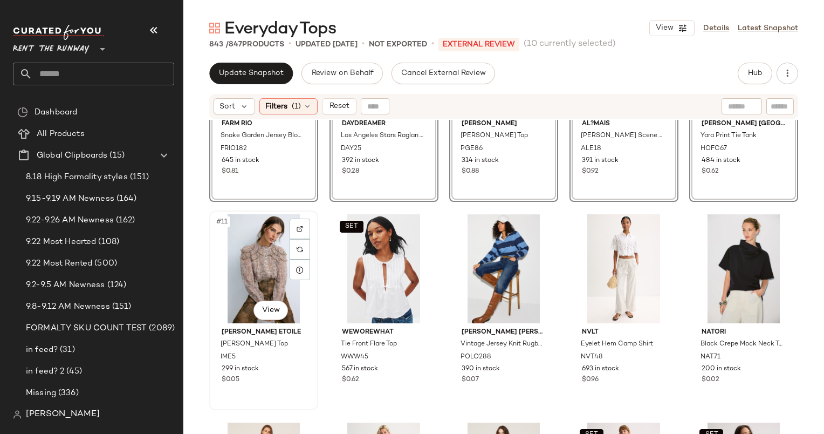
click at [261, 276] on div "#11 View" at bounding box center [263, 268] width 101 height 109
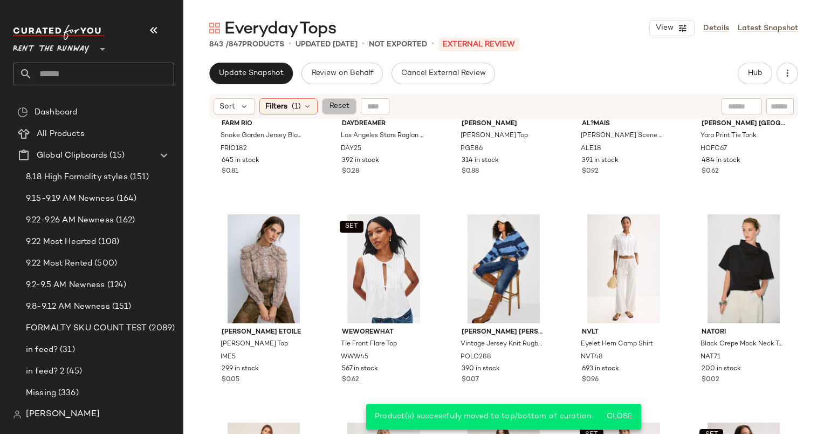
click at [345, 103] on span "Reset" at bounding box center [339, 106] width 21 height 9
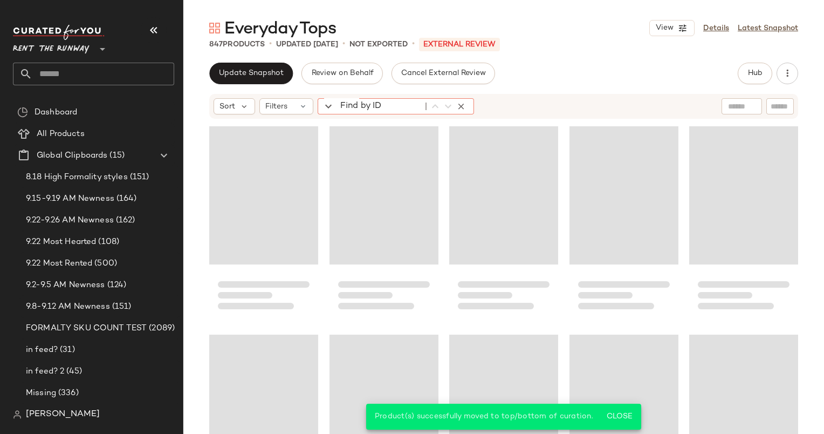
drag, startPoint x: 345, startPoint y: 103, endPoint x: 460, endPoint y: 351, distance: 274.0
click at [460, 351] on div "Sort Filters Find by ID Find by ID" at bounding box center [503, 263] width 641 height 341
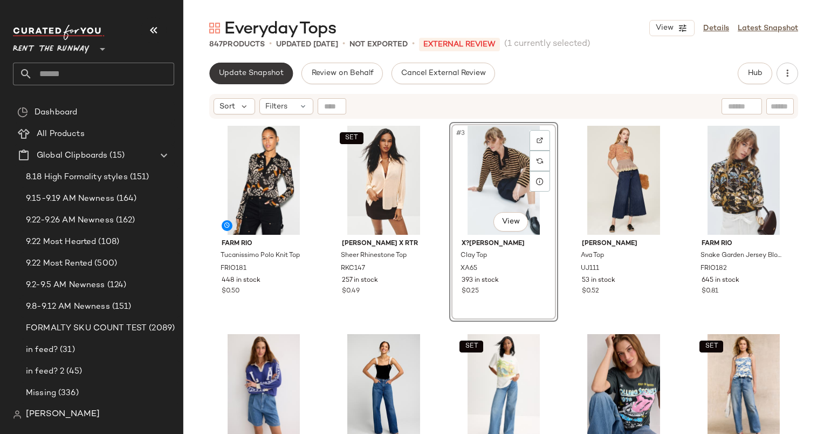
click at [259, 74] on span "Update Snapshot" at bounding box center [251, 73] width 65 height 9
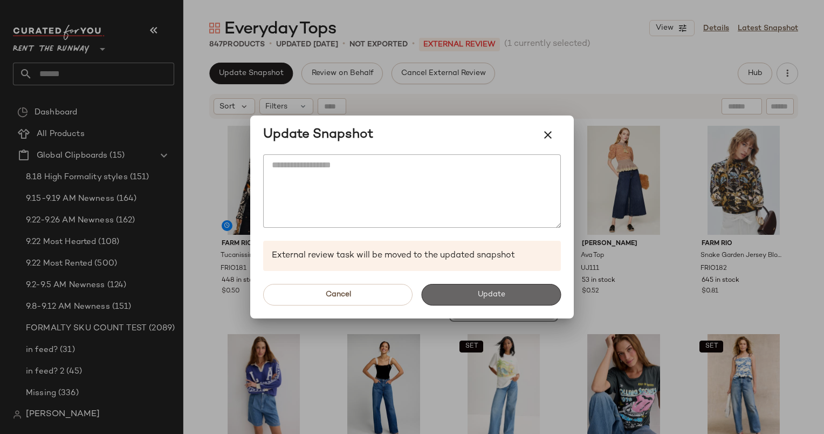
click at [506, 298] on button "Update" at bounding box center [491, 295] width 140 height 22
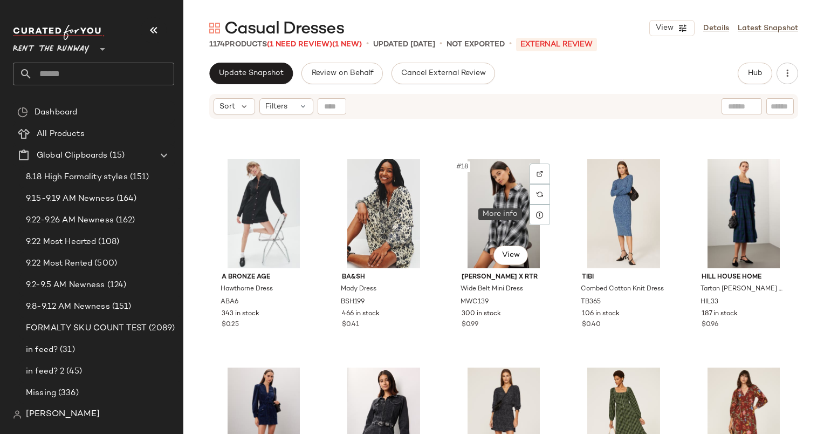
scroll to position [601, 0]
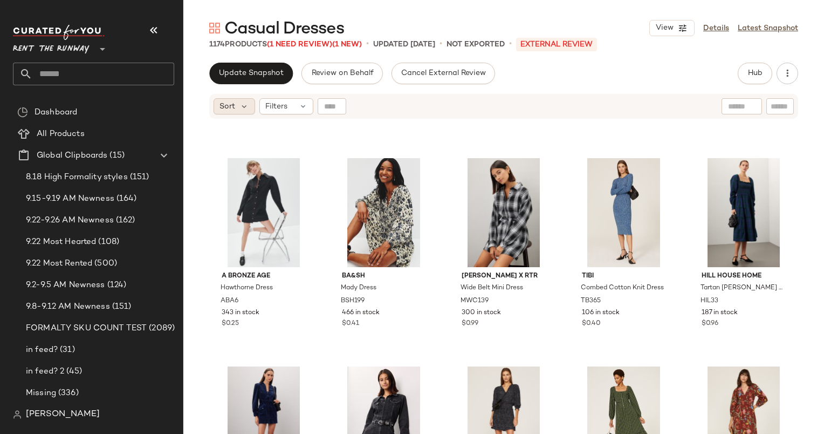
click at [235, 106] on div "Sort" at bounding box center [235, 106] width 42 height 16
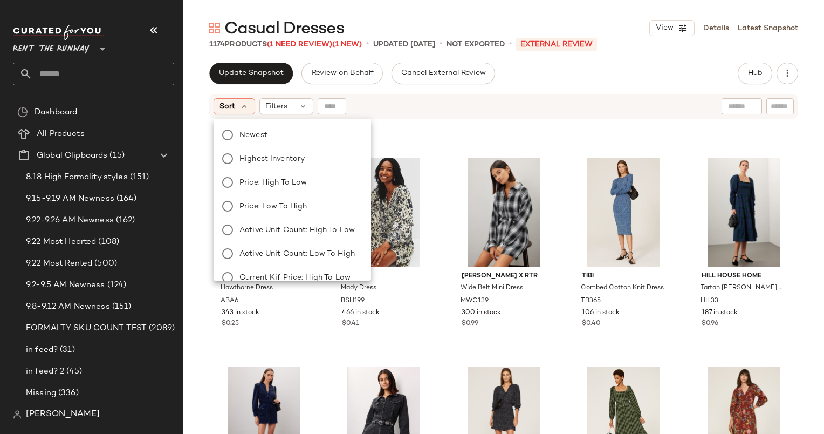
click at [275, 125] on div "Newest Highest Inventory Price: High to Low Price: Low to High Active Unit Coun…" at bounding box center [292, 265] width 160 height 285
click at [306, 142] on label "Newest" at bounding box center [298, 134] width 127 height 15
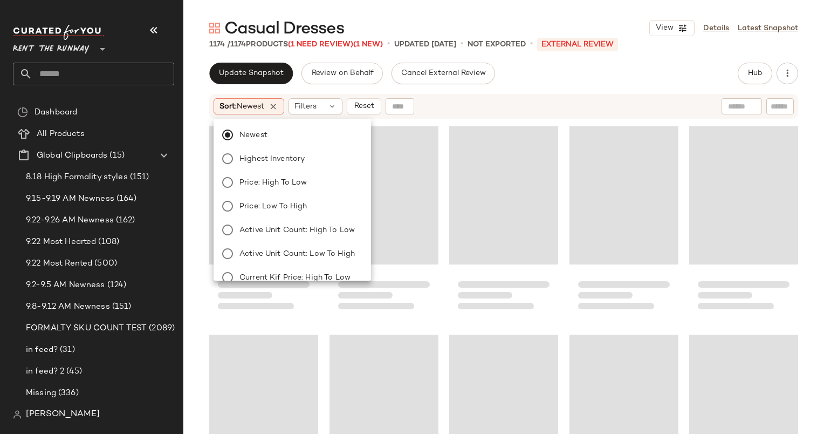
click at [482, 114] on div "Sort: Newest Filters Reset" at bounding box center [434, 106] width 440 height 16
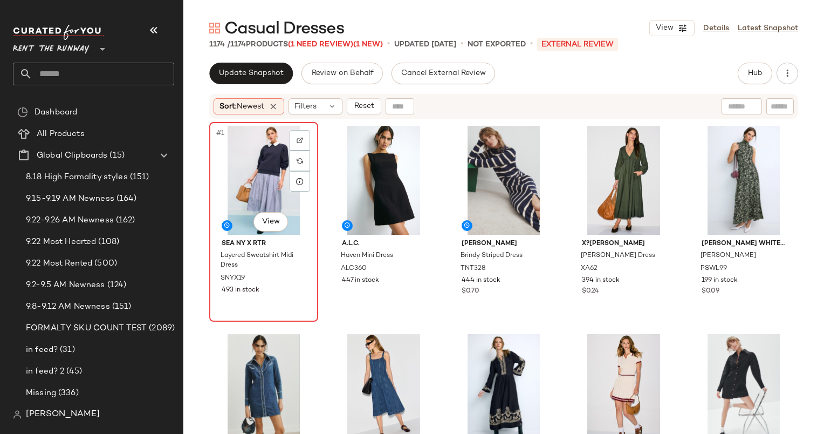
click at [253, 236] on div "Sea NY x RTR Layered Sweatshirt Midi Dress SNYX19 493 in stock" at bounding box center [263, 266] width 101 height 62
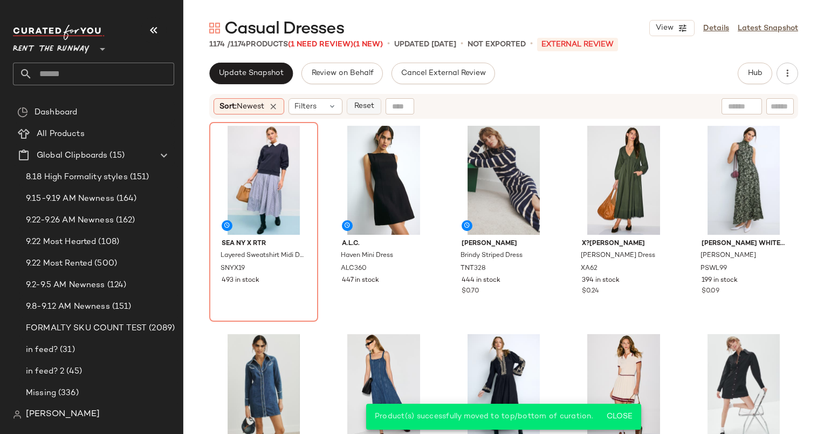
click at [359, 108] on span "Reset" at bounding box center [363, 106] width 21 height 9
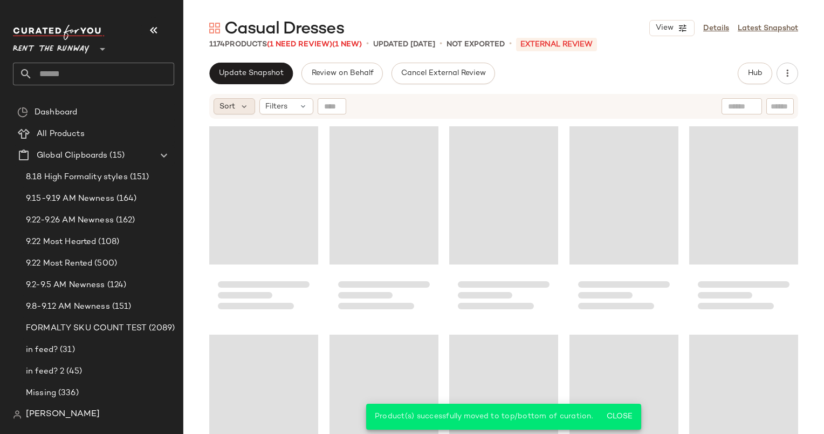
click at [254, 110] on div "Sort" at bounding box center [235, 106] width 42 height 16
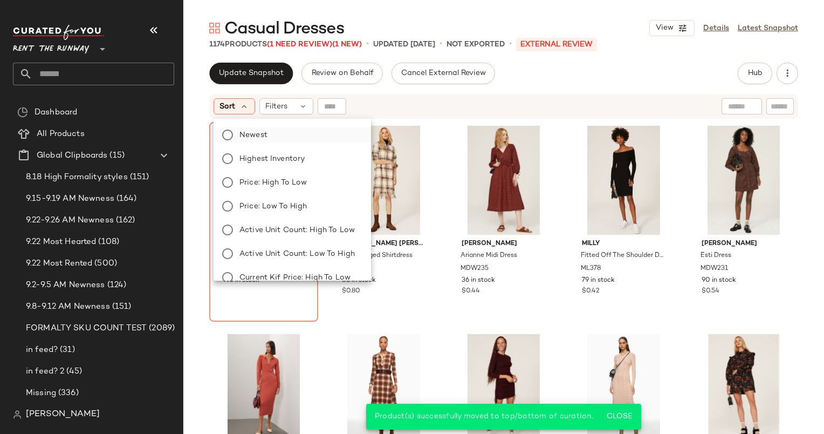
click at [276, 136] on label "Newest" at bounding box center [298, 134] width 127 height 15
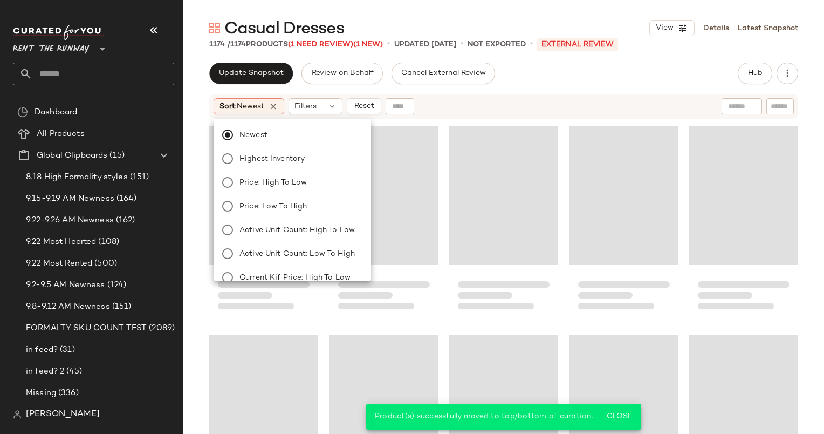
click at [466, 98] on div "Sort: Newest Filters Reset" at bounding box center [434, 106] width 440 height 16
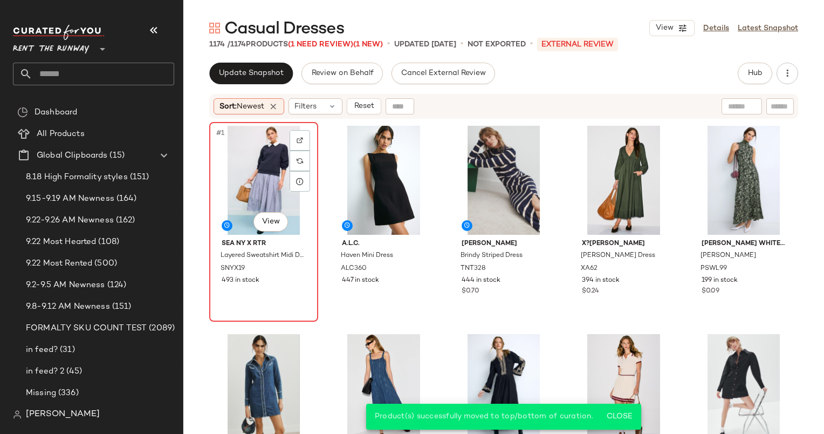
click at [273, 147] on div "#1 View" at bounding box center [263, 180] width 101 height 109
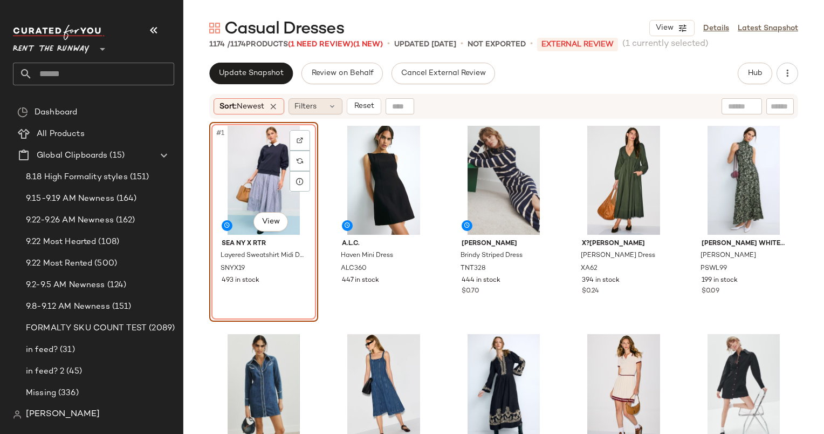
click at [327, 110] on div "Filters" at bounding box center [316, 106] width 54 height 16
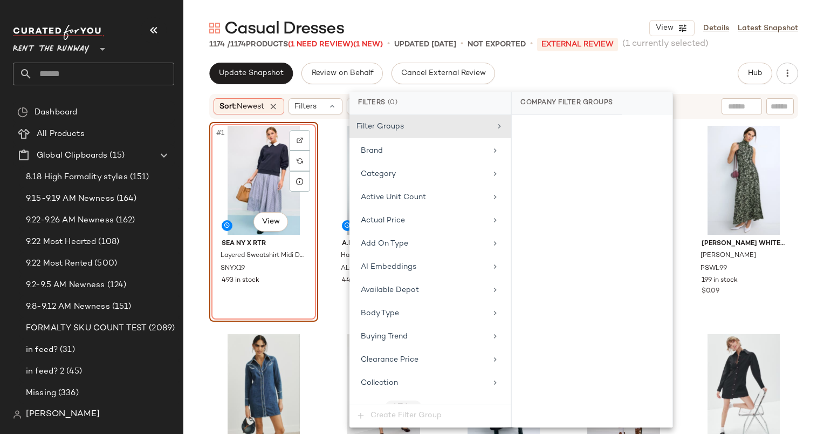
click at [590, 67] on div "Update Snapshot Review on Behalf Cancel External Review Hub Send for Review Ext…" at bounding box center [503, 74] width 589 height 22
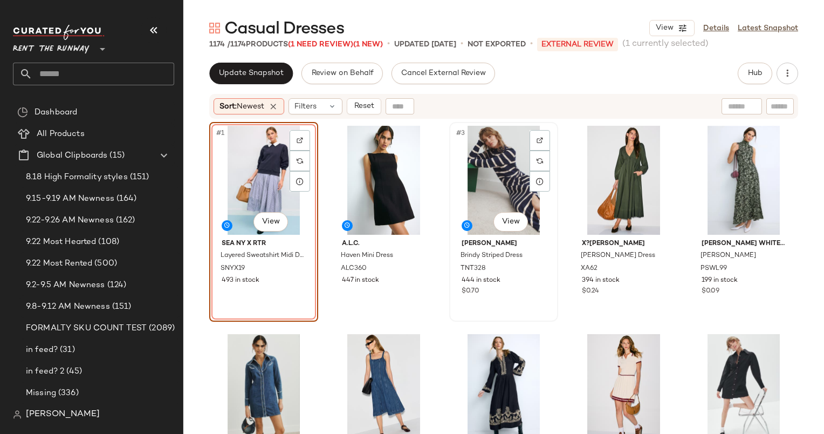
click at [481, 169] on div "#3 View" at bounding box center [503, 180] width 101 height 109
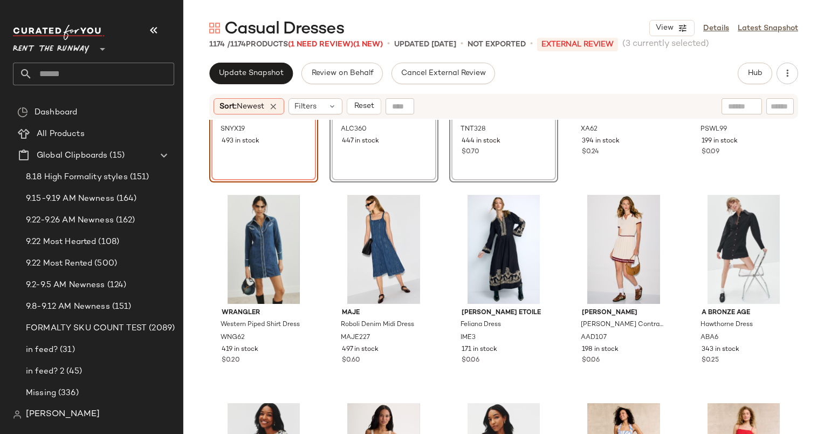
scroll to position [140, 0]
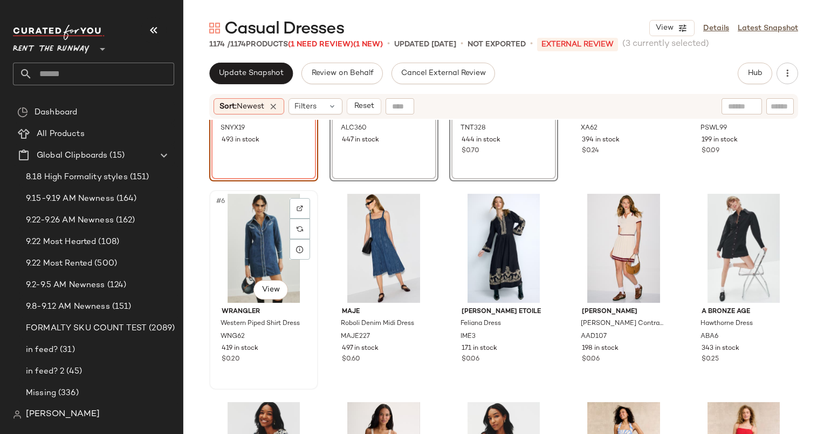
click at [246, 247] on div "#6 View" at bounding box center [263, 248] width 101 height 109
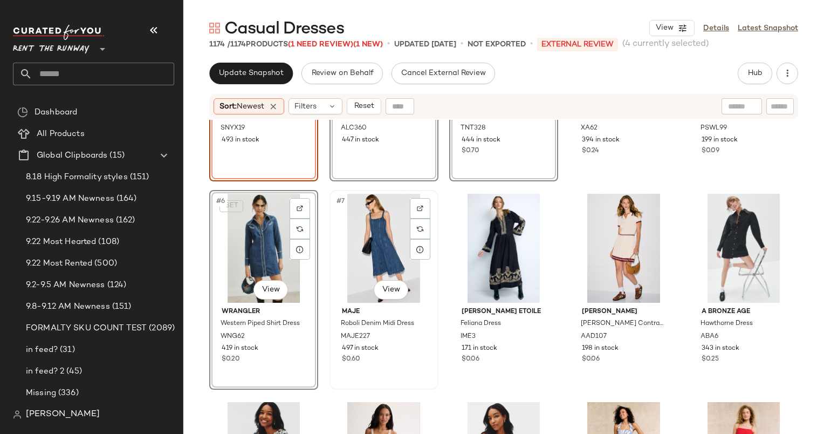
click at [394, 217] on div "#7 View" at bounding box center [383, 248] width 101 height 109
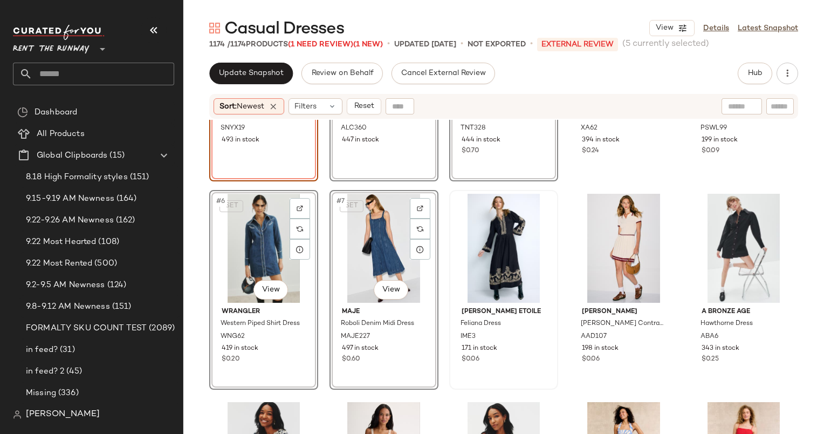
click at [486, 229] on div at bounding box center [503, 248] width 101 height 109
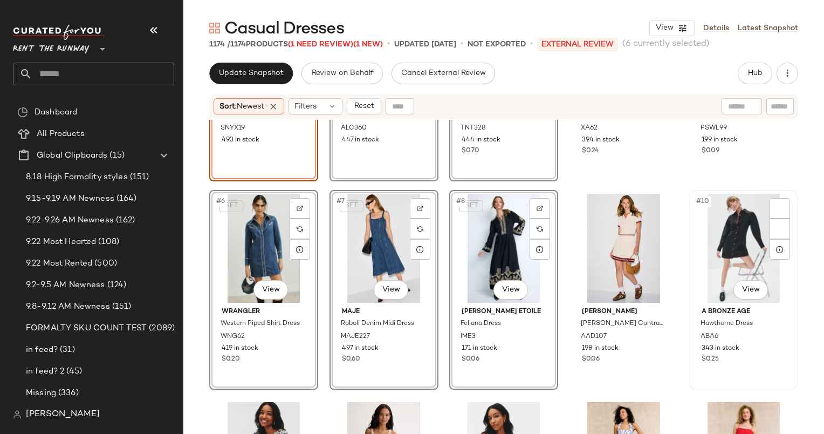
click at [712, 245] on div "#10 View" at bounding box center [743, 248] width 101 height 109
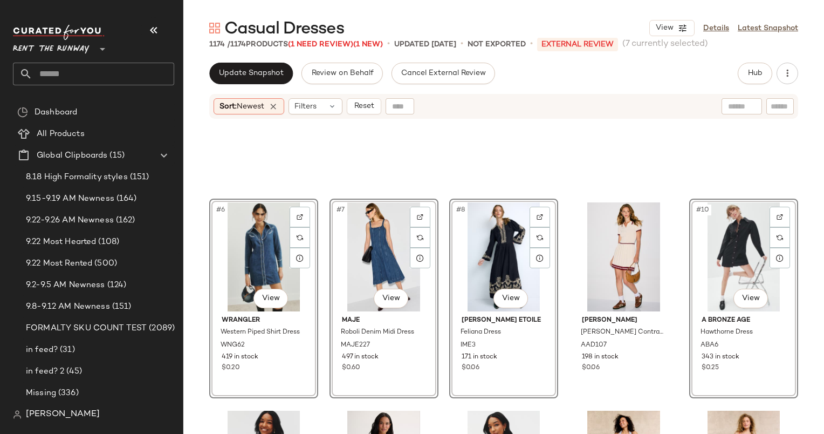
scroll to position [360, 0]
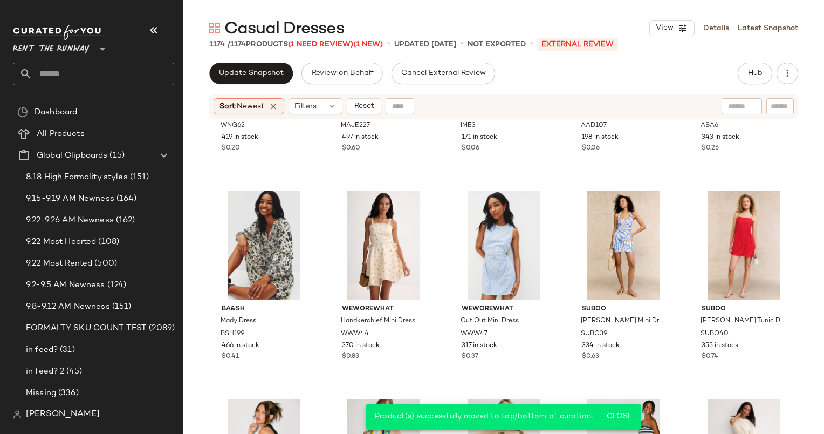
click at [376, 96] on div "Sort: Newest Filters Reset" at bounding box center [503, 106] width 589 height 25
click at [377, 128] on div "MAJE227" at bounding box center [383, 126] width 86 height 12
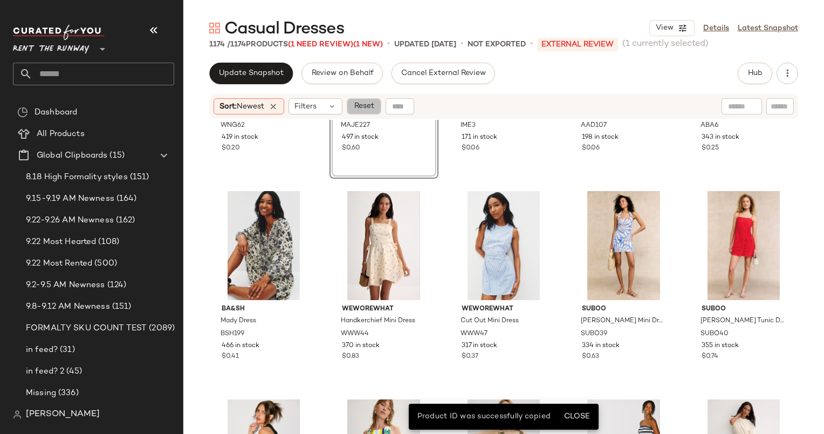
click at [363, 112] on button "Reset" at bounding box center [364, 106] width 35 height 16
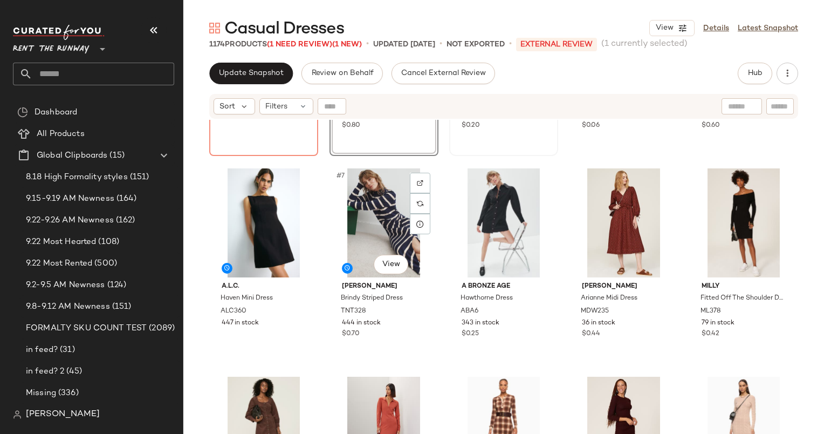
scroll to position [168, 0]
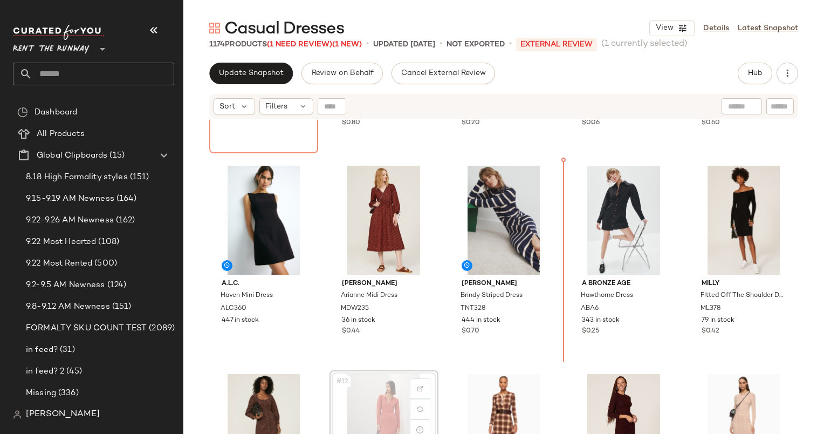
scroll to position [168, 0]
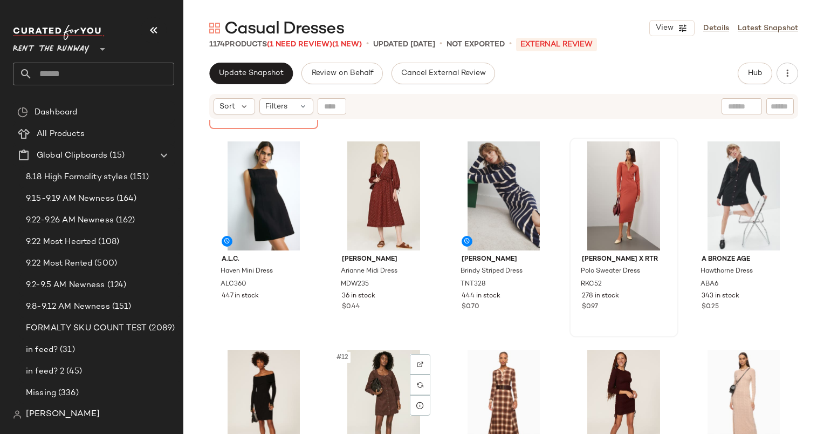
scroll to position [193, 0]
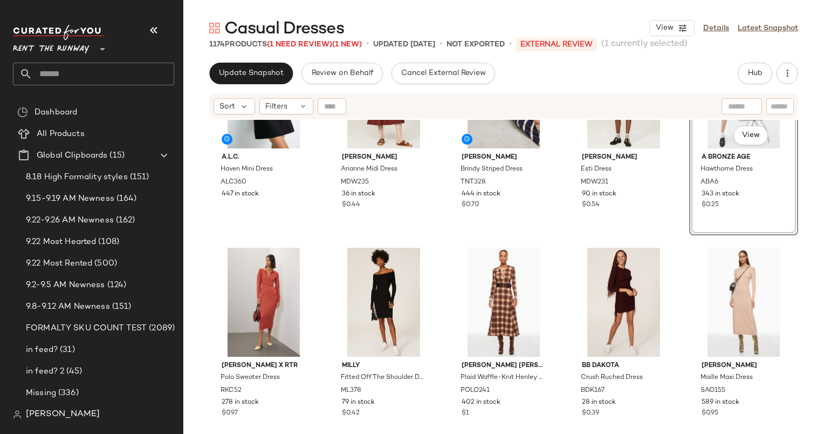
scroll to position [316, 0]
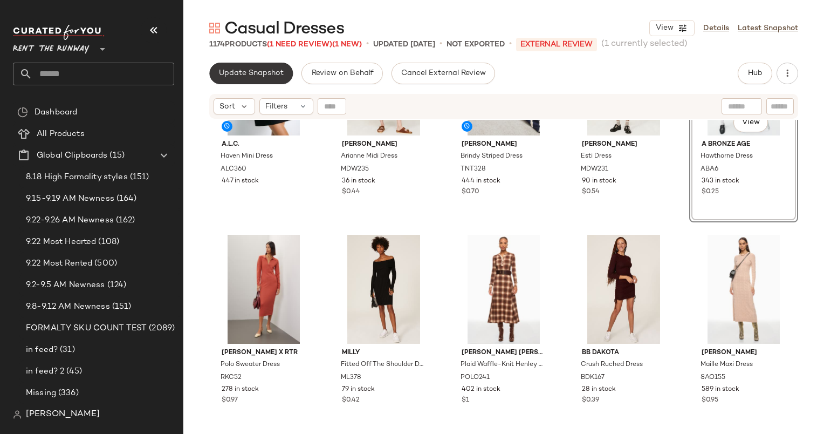
click at [282, 80] on button "Update Snapshot" at bounding box center [251, 74] width 84 height 22
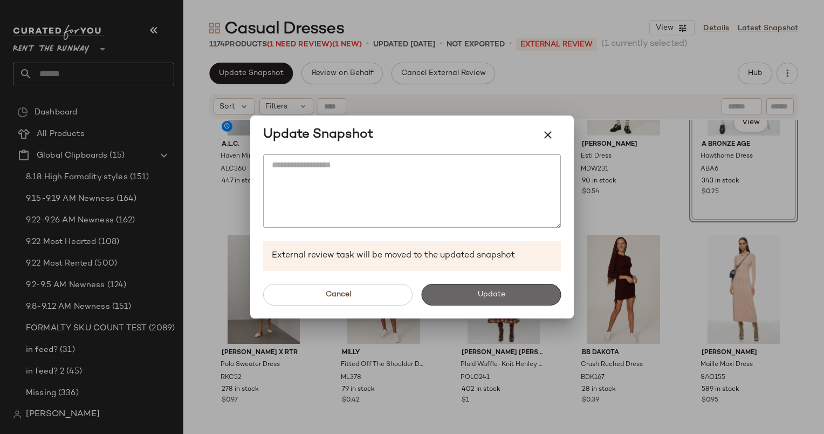
click at [486, 288] on button "Update" at bounding box center [491, 295] width 140 height 22
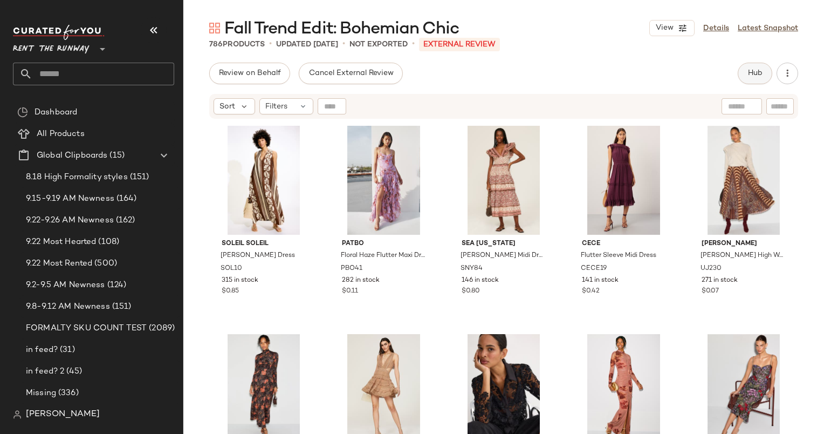
click at [756, 76] on span "Hub" at bounding box center [755, 73] width 15 height 9
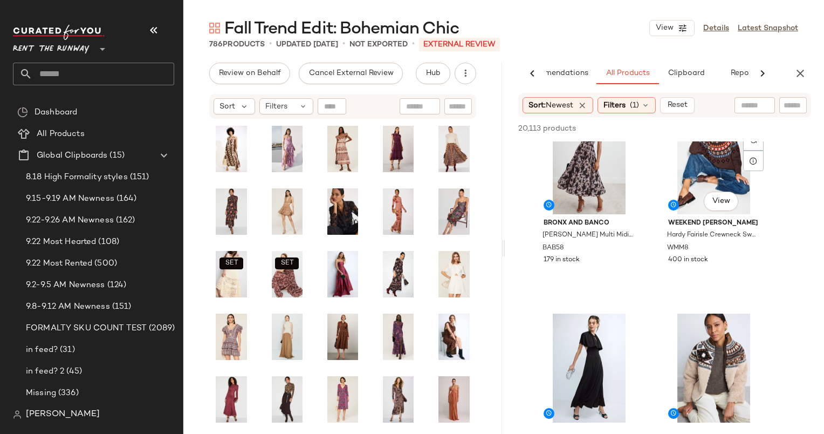
scroll to position [388, 0]
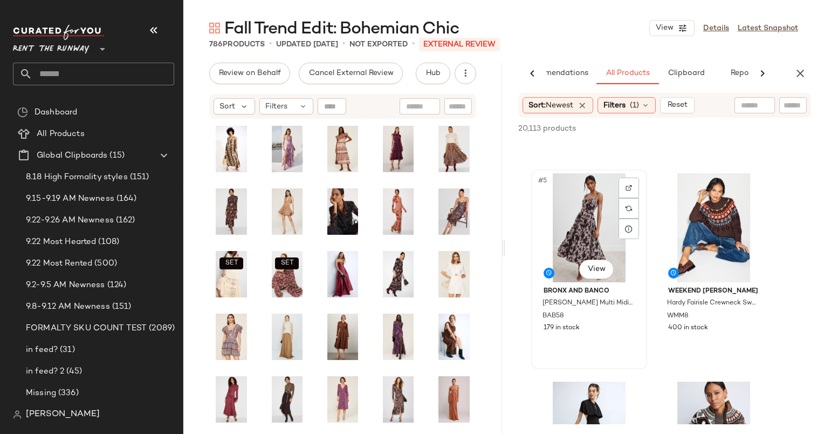
click at [588, 224] on div "#5 View" at bounding box center [589, 227] width 108 height 109
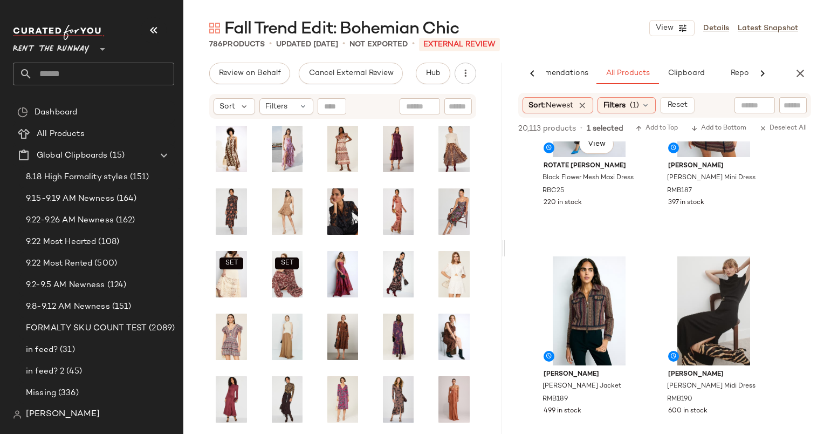
scroll to position [1347, 0]
click at [716, 208] on div "#14 View [PERSON_NAME] [PERSON_NAME] Mini Dress RMB187 397 in stock" at bounding box center [714, 143] width 114 height 197
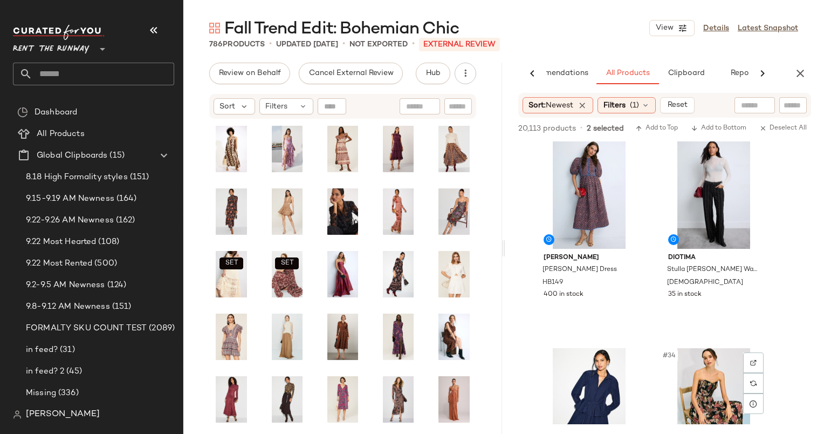
scroll to position [3129, 0]
click at [580, 181] on div "#31 View" at bounding box center [589, 194] width 108 height 109
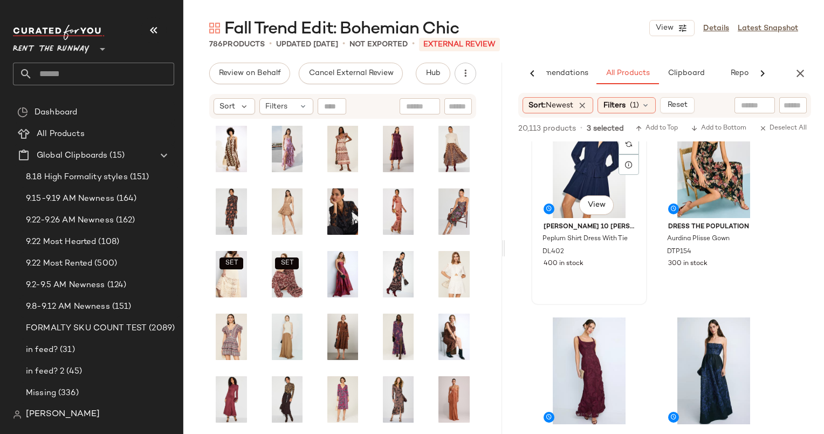
scroll to position [3349, 0]
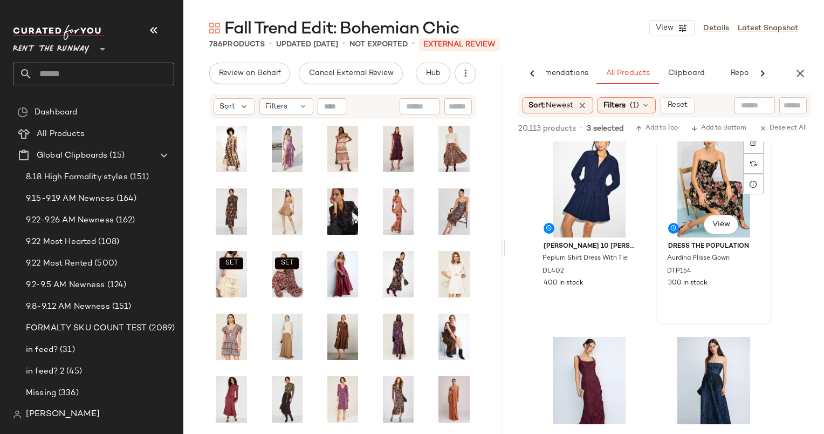
click at [714, 190] on div "#34 View" at bounding box center [714, 182] width 108 height 109
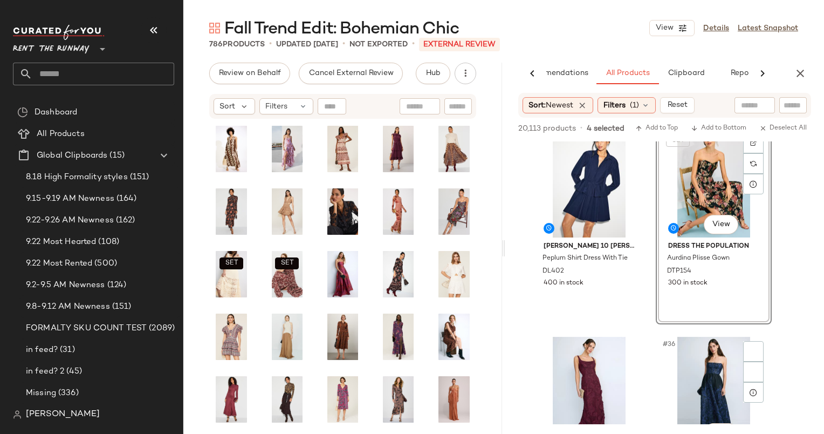
scroll to position [3559, 0]
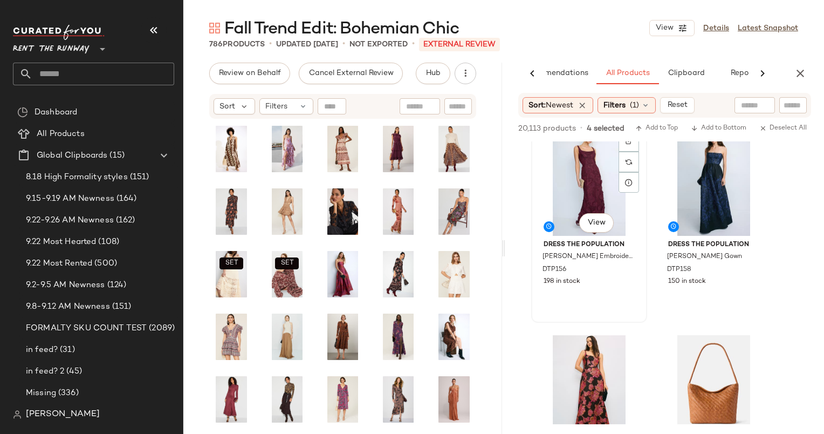
click at [604, 187] on div "#35 View" at bounding box center [589, 181] width 108 height 109
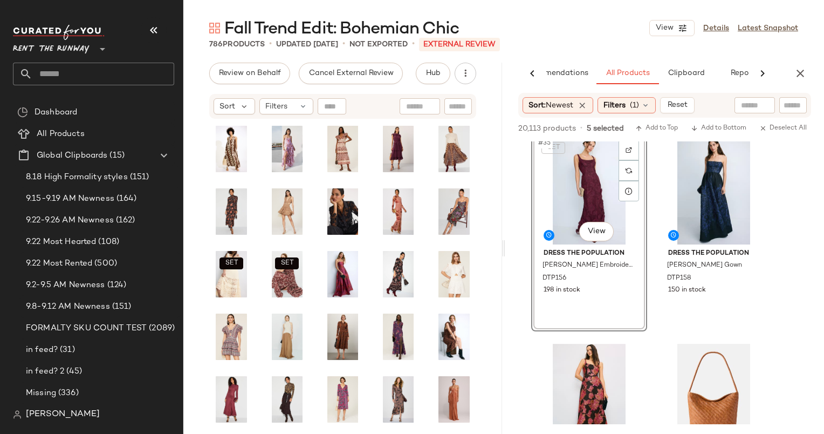
scroll to position [3544, 0]
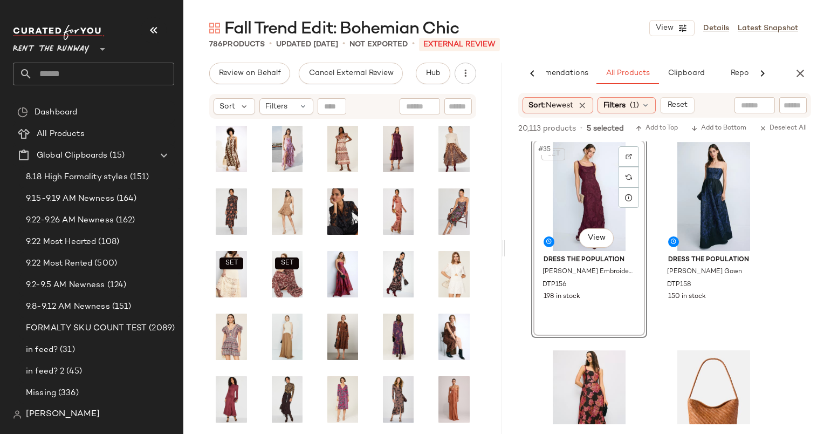
click at [585, 171] on div "SET #35 View" at bounding box center [589, 196] width 108 height 109
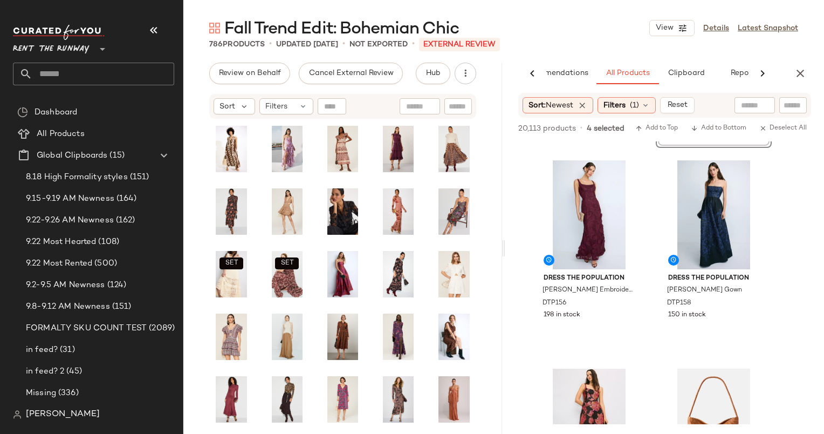
scroll to position [3524, 0]
click at [574, 196] on div "#35 View" at bounding box center [589, 215] width 108 height 109
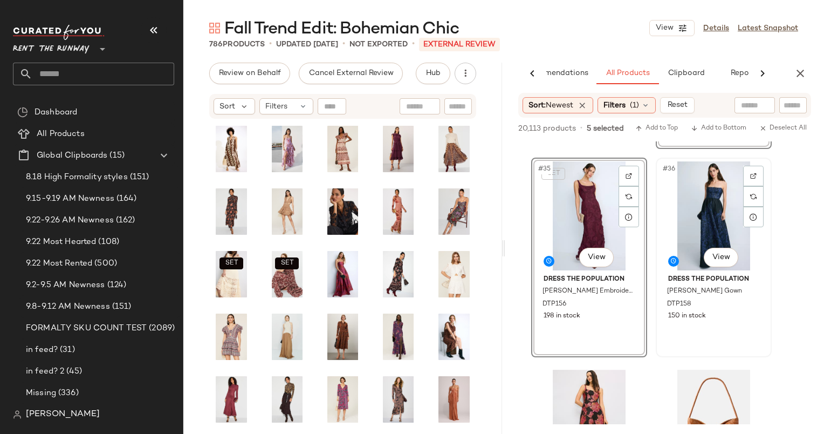
click at [701, 193] on div "#36 View" at bounding box center [714, 215] width 108 height 109
click at [691, 220] on div "SET #36 View" at bounding box center [714, 215] width 108 height 109
click at [572, 391] on div "#37 View" at bounding box center [589, 424] width 108 height 109
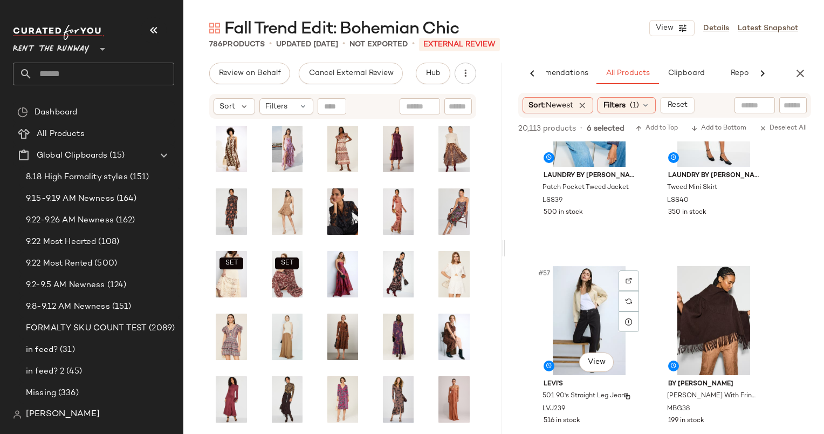
scroll to position [5756, 0]
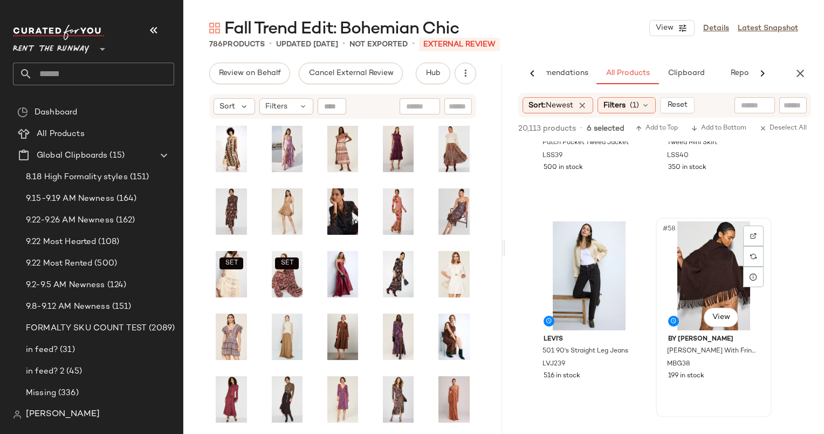
click at [688, 276] on div "#58 View" at bounding box center [714, 275] width 108 height 109
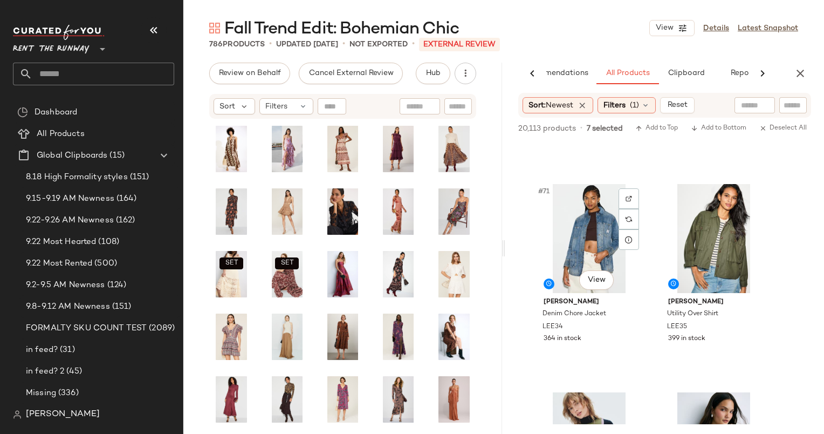
scroll to position [7509, 0]
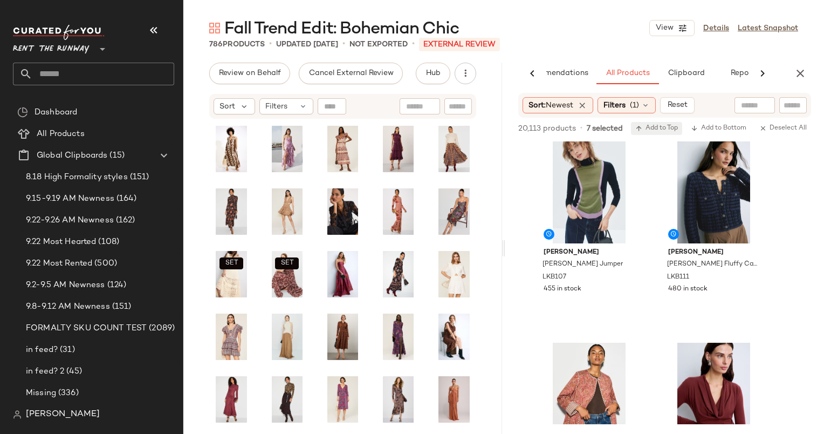
click at [659, 129] on span "Add to Top" at bounding box center [657, 129] width 43 height 8
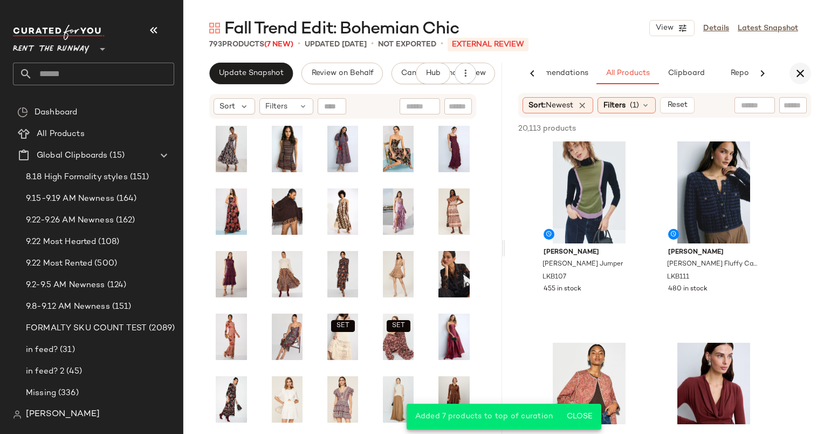
click at [805, 77] on icon "button" at bounding box center [800, 73] width 13 height 13
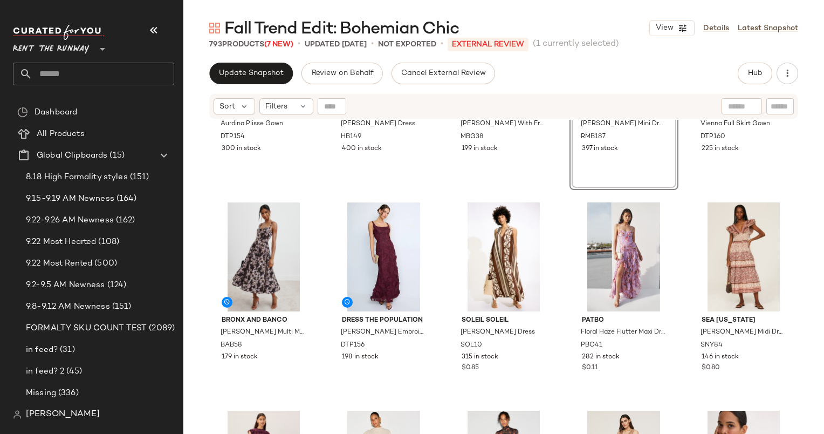
scroll to position [93, 0]
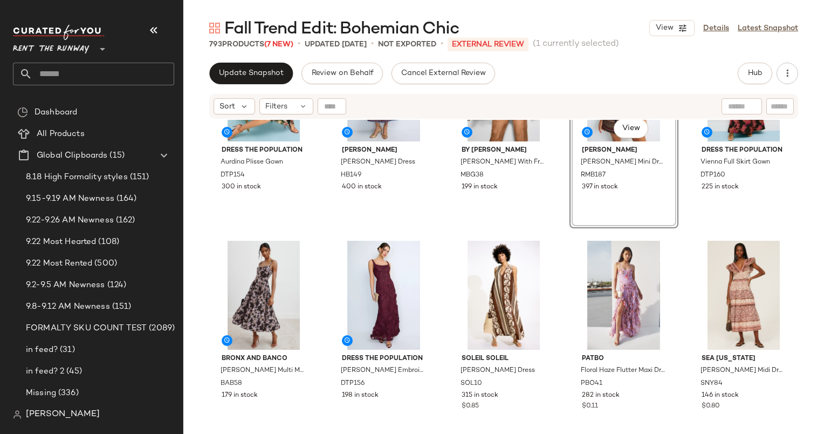
click at [268, 90] on div "Update Snapshot Review on Behalf Cancel External Review Hub Send for Review Ext…" at bounding box center [503, 248] width 641 height 371
click at [271, 76] on span "Update Snapshot" at bounding box center [251, 73] width 65 height 9
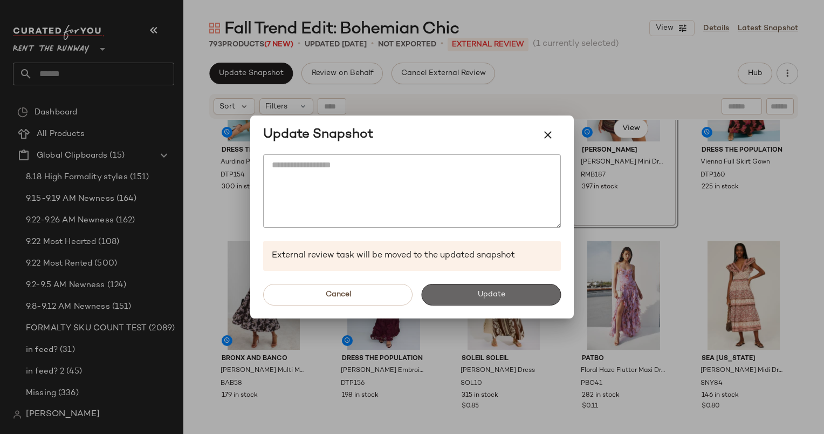
click at [477, 303] on button "Update" at bounding box center [491, 295] width 140 height 22
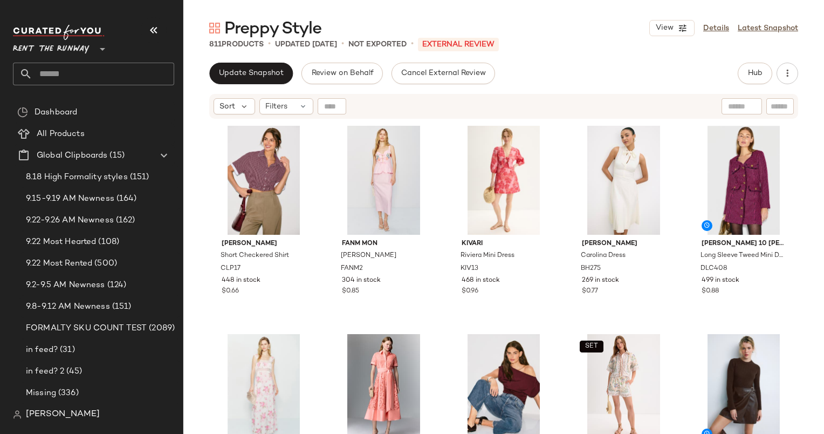
click at [606, 60] on div "Preppy Style View Details Latest Snapshot 811 Products • updated [DATE] • Not E…" at bounding box center [503, 225] width 641 height 417
click at [740, 79] on button "Hub" at bounding box center [755, 74] width 35 height 22
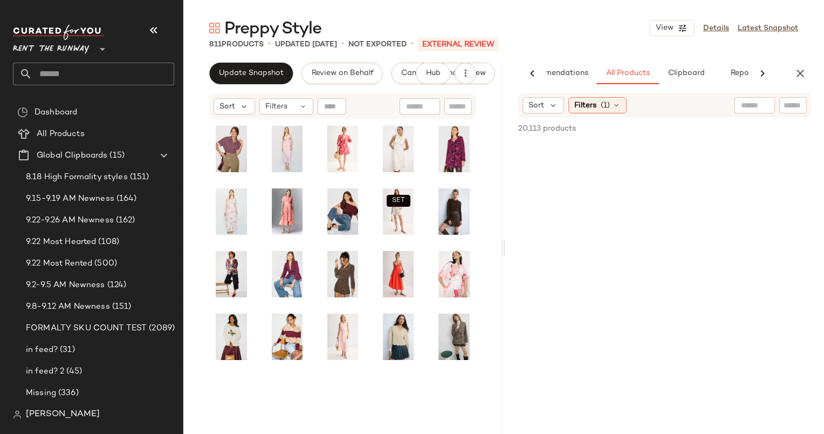
scroll to position [0, 45]
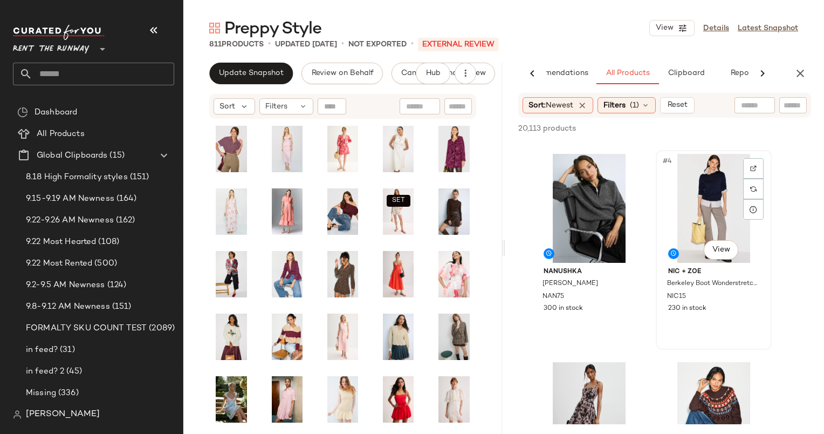
click at [720, 171] on div "#4 View" at bounding box center [714, 208] width 108 height 109
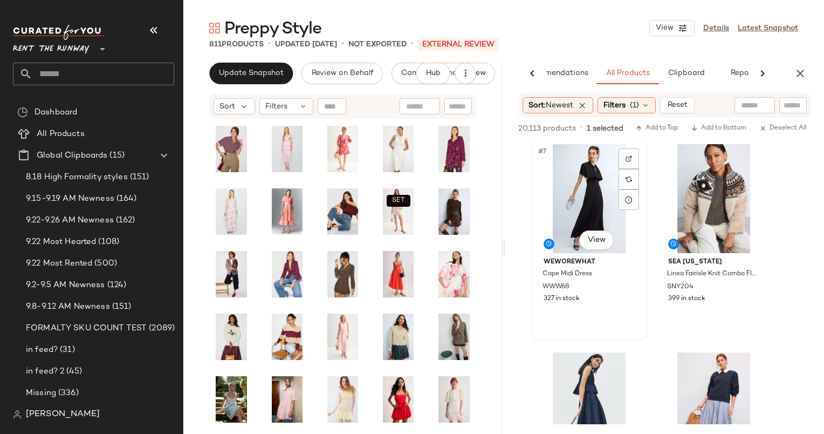
scroll to position [762, 0]
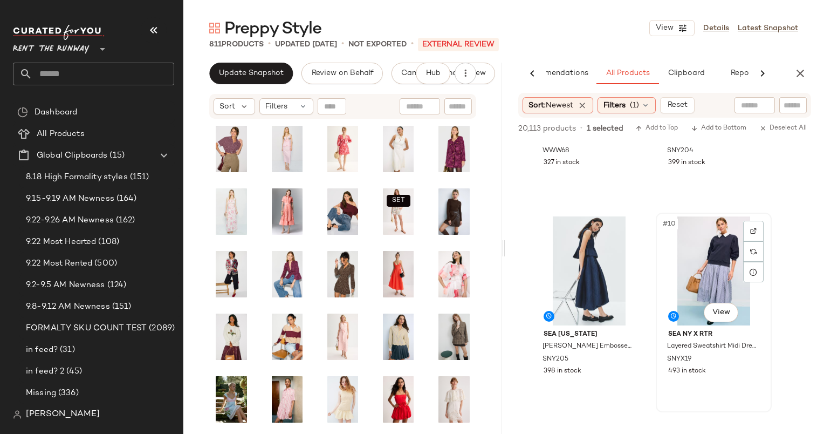
click at [699, 271] on div "#10 View" at bounding box center [714, 270] width 108 height 109
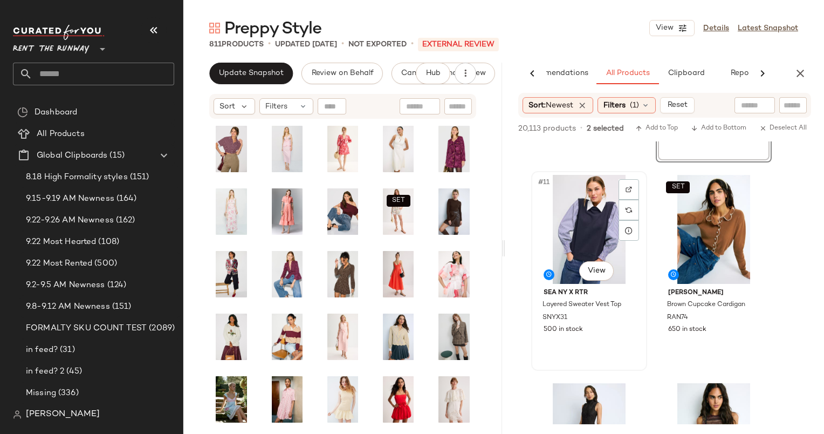
click at [591, 231] on div "#11 View" at bounding box center [589, 229] width 108 height 109
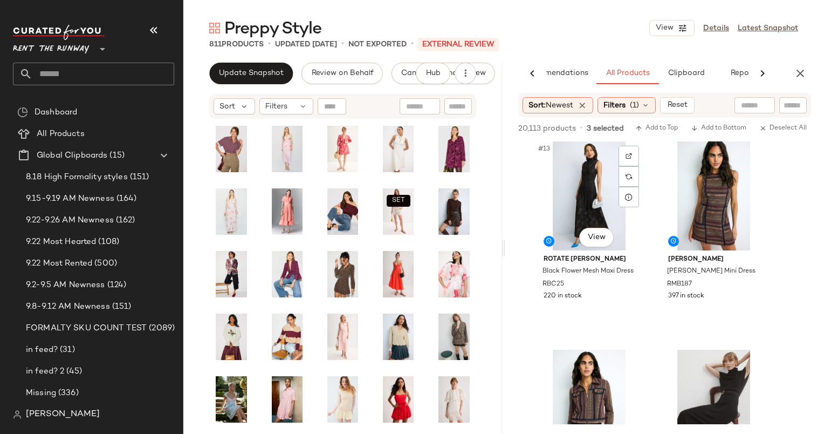
scroll to position [1085, 0]
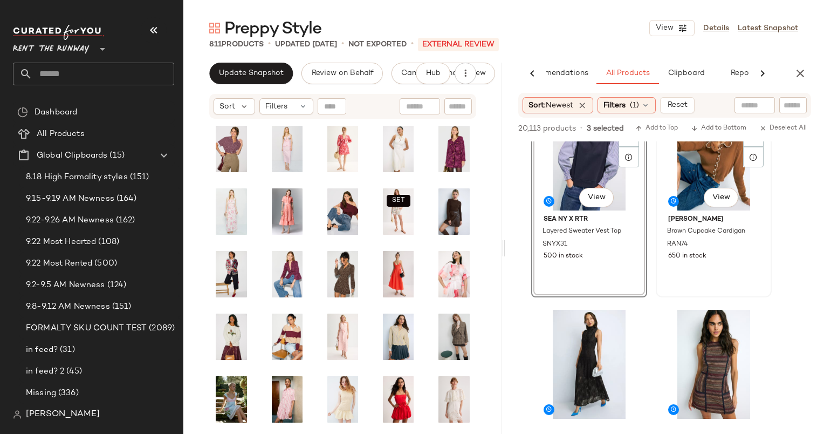
click at [693, 159] on div "SET #12 View" at bounding box center [714, 155] width 108 height 109
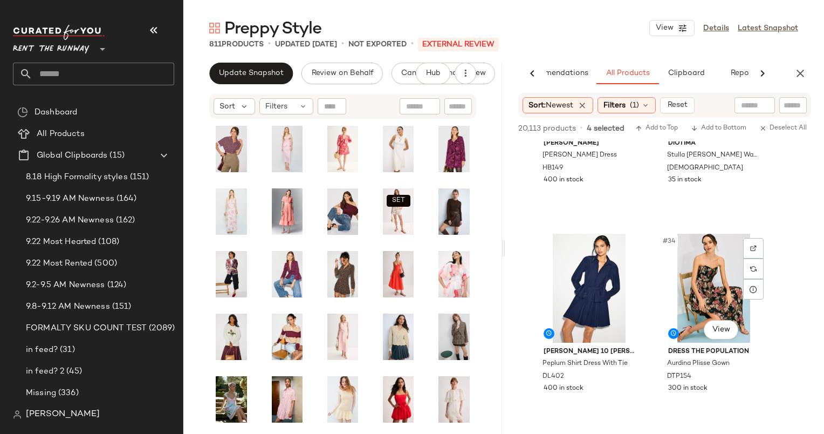
scroll to position [3146, 0]
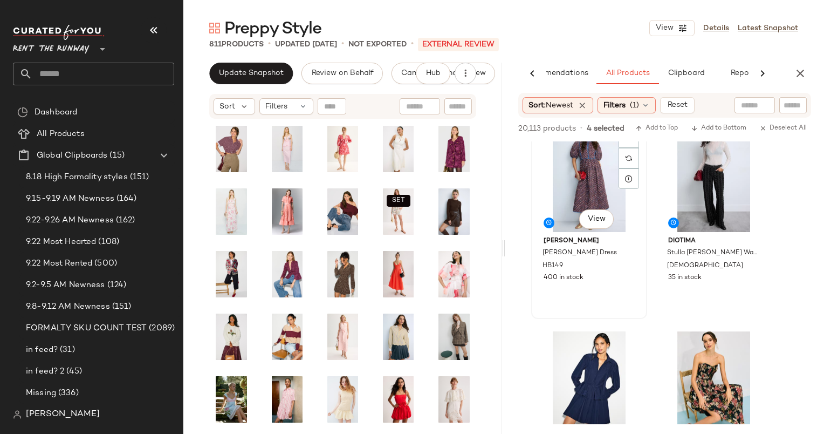
click at [592, 163] on div "#31 View" at bounding box center [589, 177] width 108 height 109
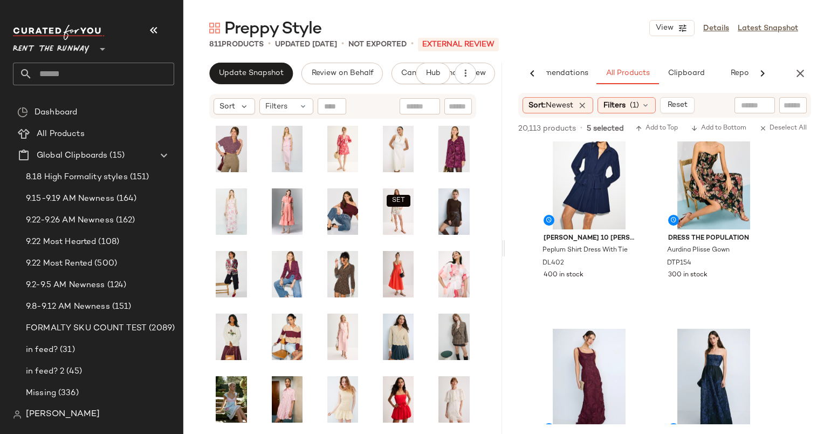
scroll to position [3403, 0]
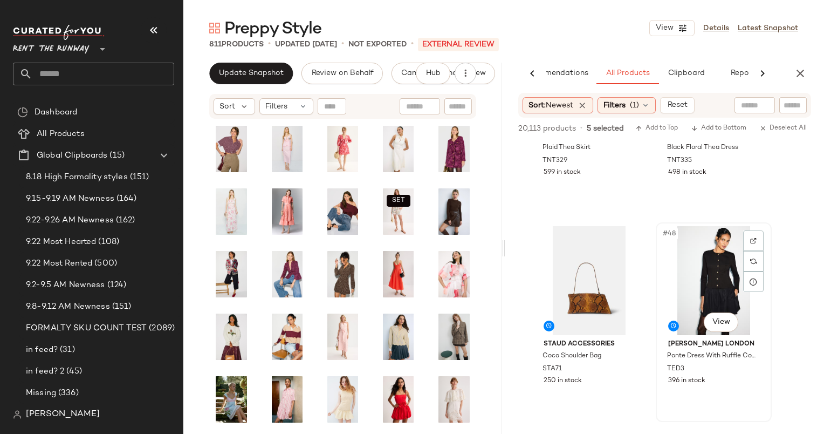
click at [703, 257] on div "#48 View" at bounding box center [714, 280] width 108 height 109
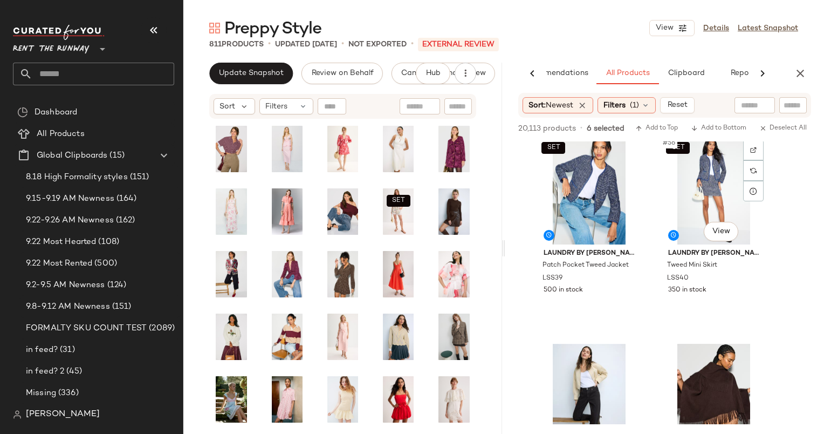
scroll to position [5684, 0]
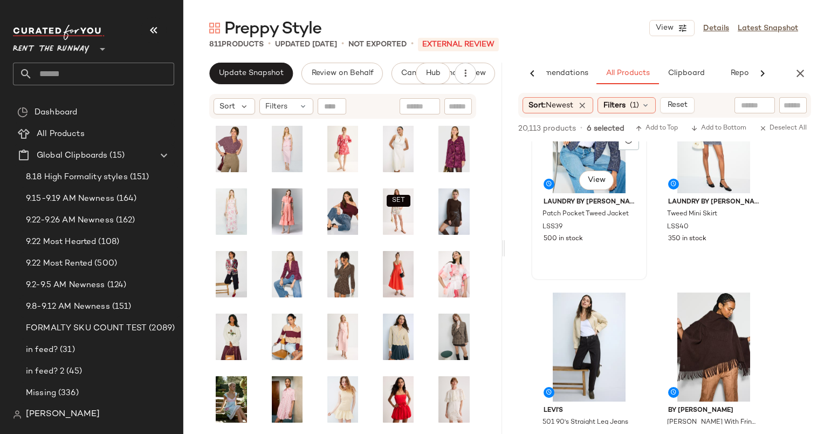
click at [599, 158] on div "SET #55 View" at bounding box center [589, 138] width 108 height 109
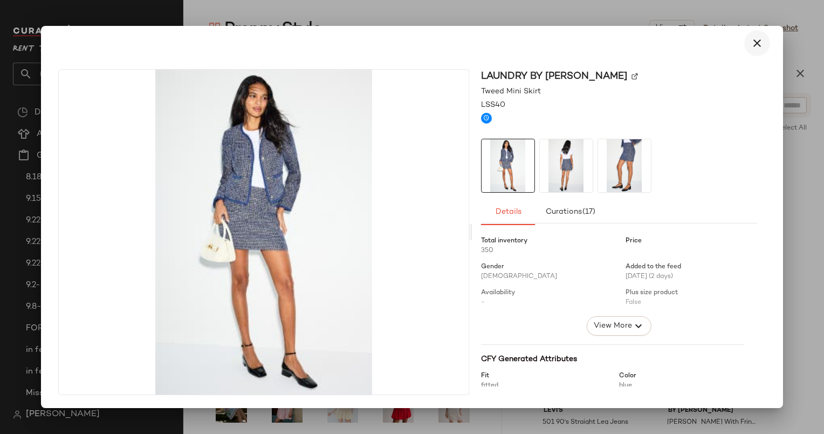
click at [759, 49] on icon "button" at bounding box center [757, 43] width 13 height 13
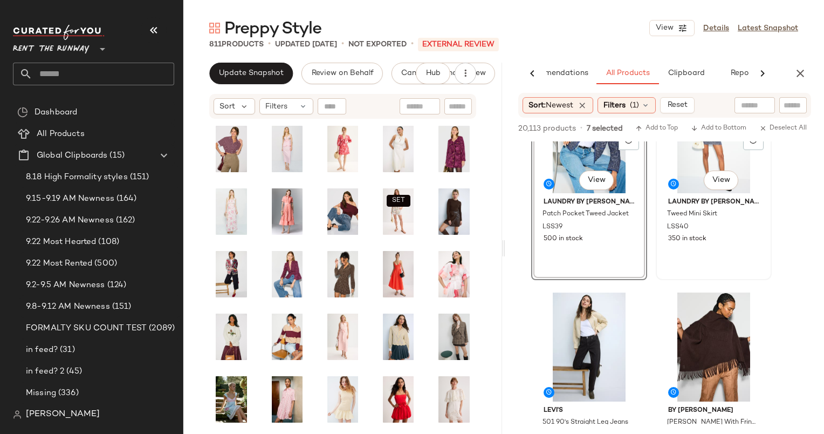
click at [678, 163] on div "SET #56 View" at bounding box center [714, 138] width 108 height 109
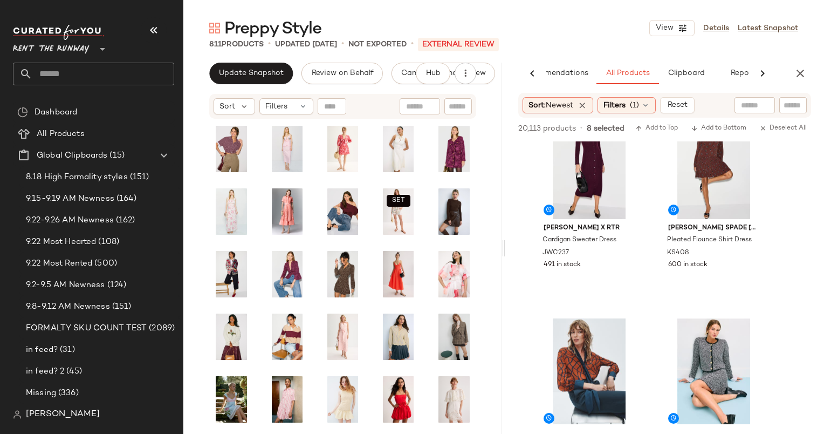
scroll to position [6002, 0]
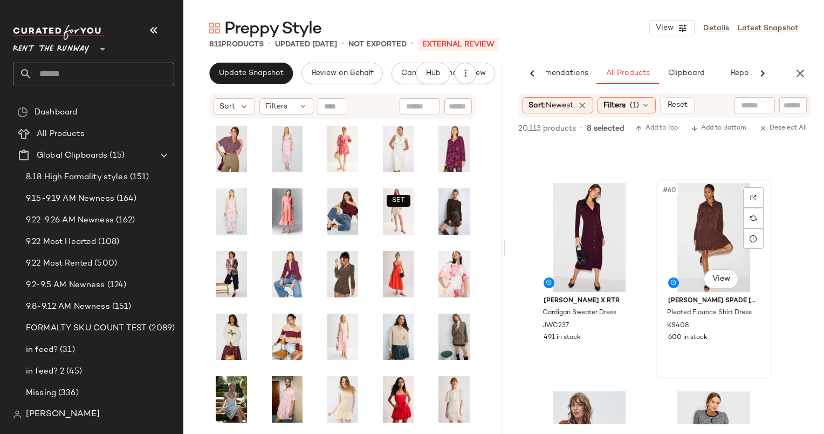
click at [694, 224] on div "#60 View" at bounding box center [714, 237] width 108 height 109
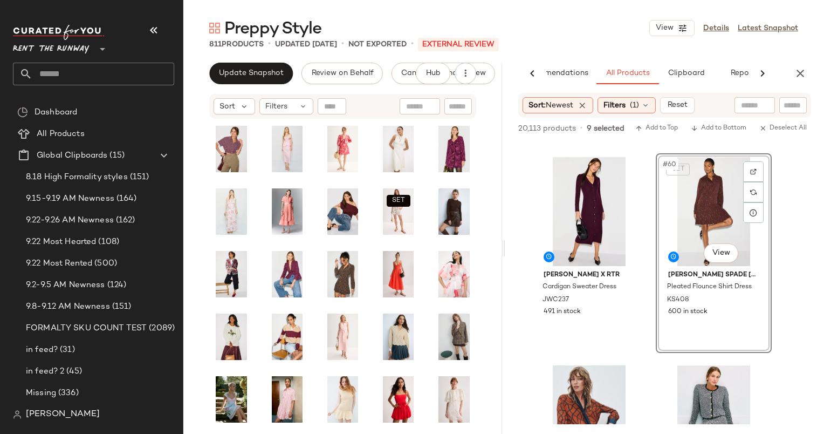
scroll to position [6230, 0]
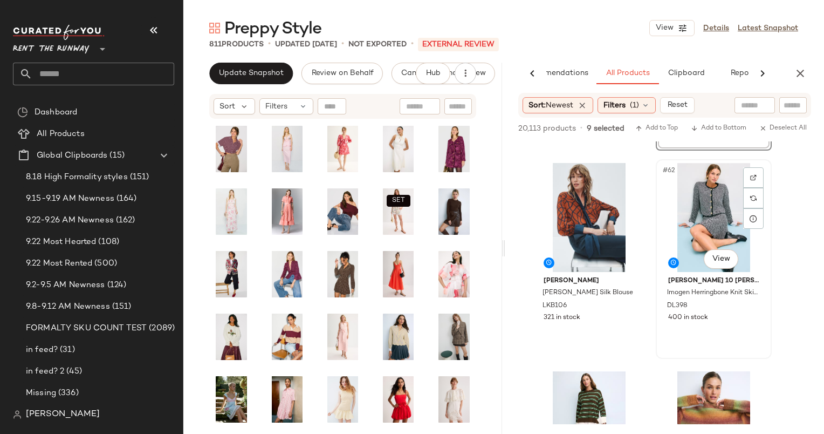
click at [706, 201] on div "#62 View" at bounding box center [714, 217] width 108 height 109
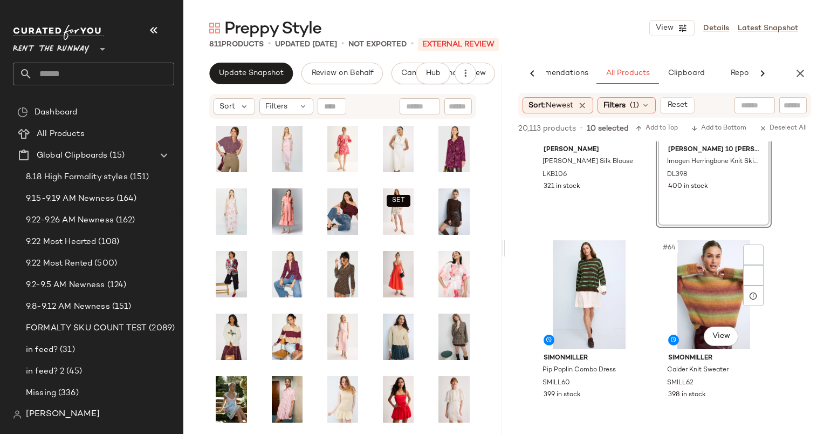
scroll to position [6470, 0]
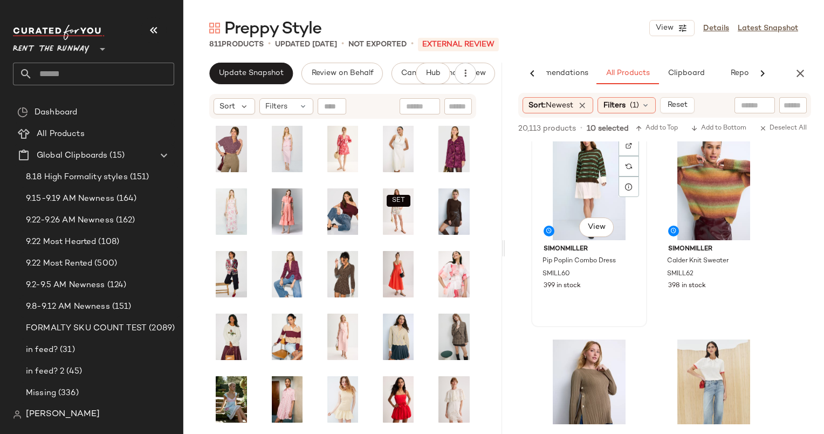
click at [589, 210] on div "#63 View" at bounding box center [589, 185] width 108 height 109
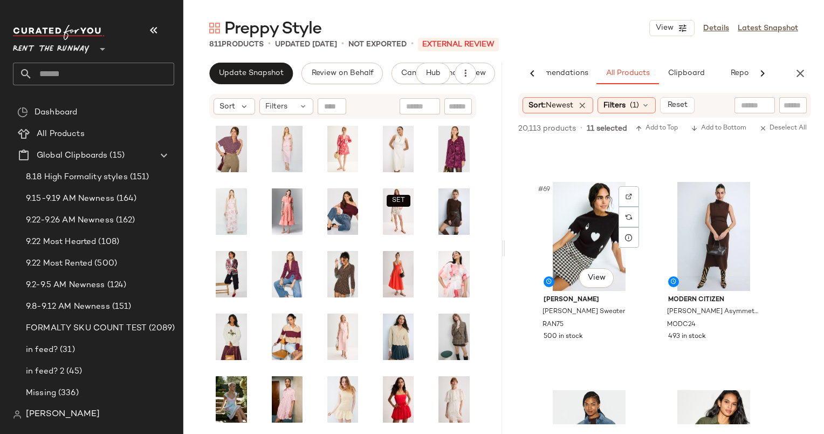
click at [589, 210] on div "#69 View" at bounding box center [589, 236] width 108 height 109
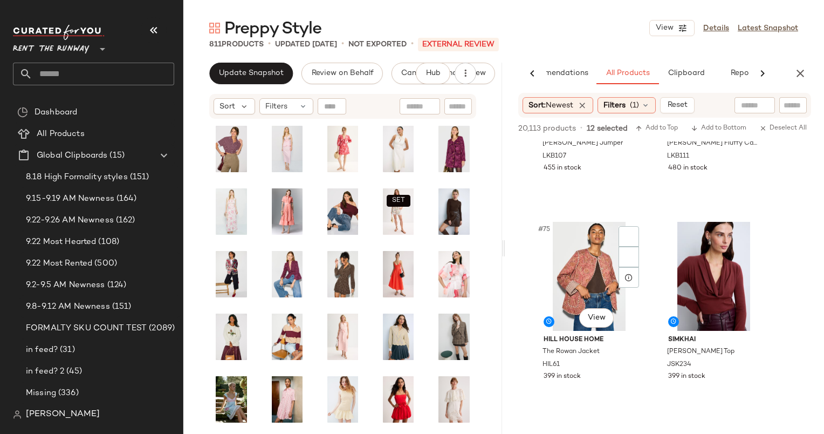
scroll to position [7620, 0]
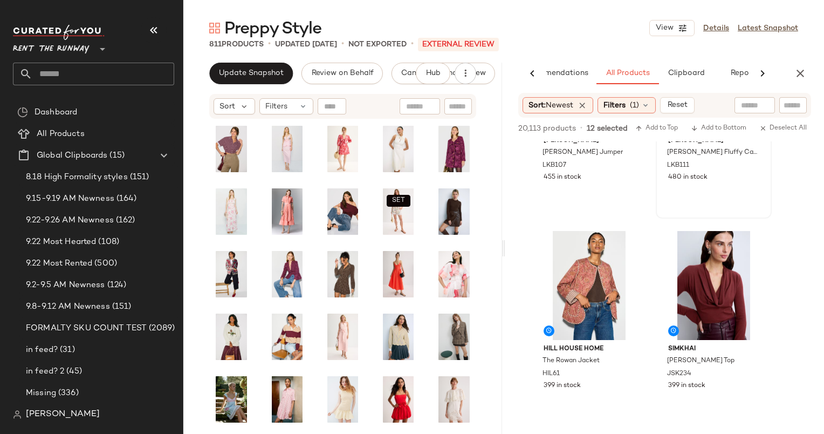
click at [704, 187] on div "#74 View L.K. Bennett Millie Fluffy Cardigan LKB111 480 in stock" at bounding box center [714, 118] width 114 height 197
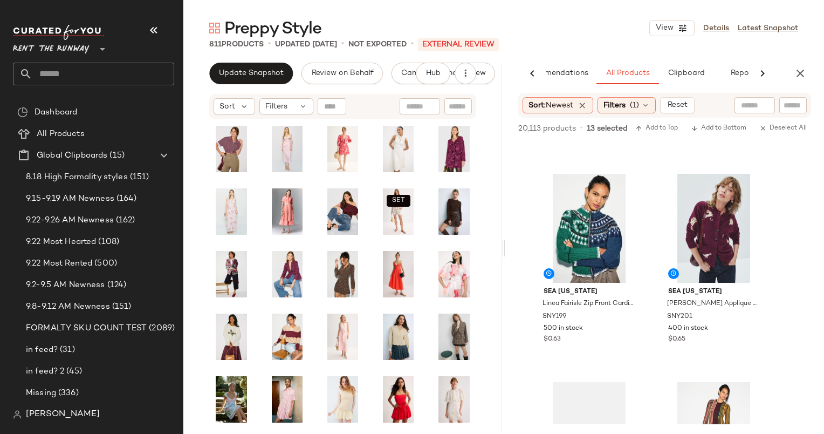
scroll to position [8099, 0]
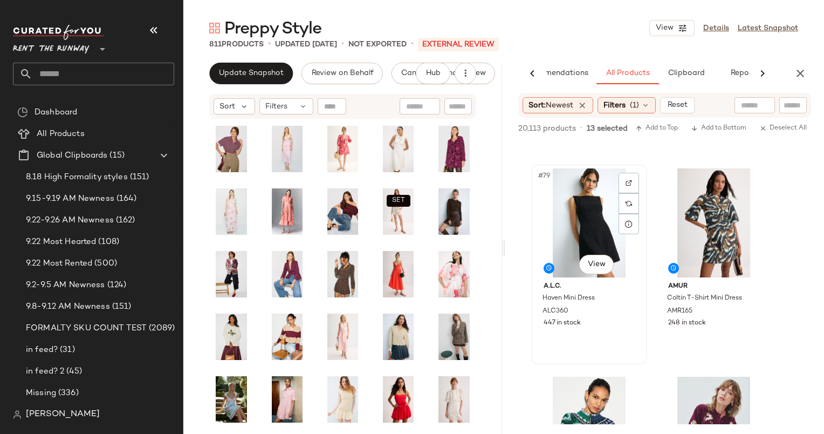
click at [585, 202] on div "#79 View" at bounding box center [589, 222] width 108 height 109
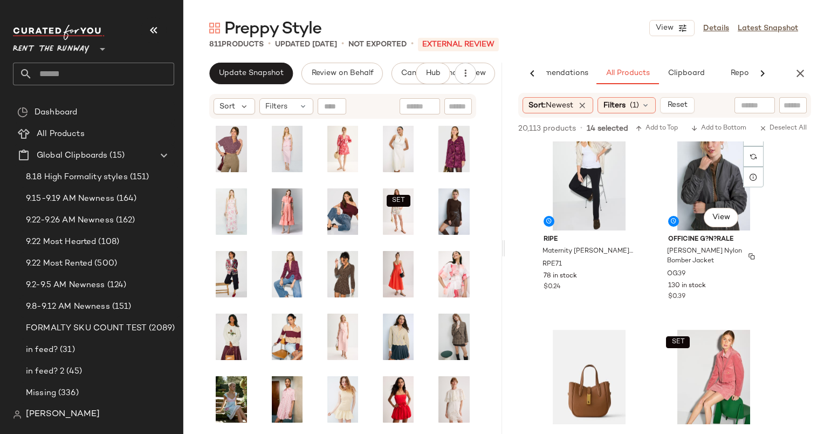
scroll to position [9358, 0]
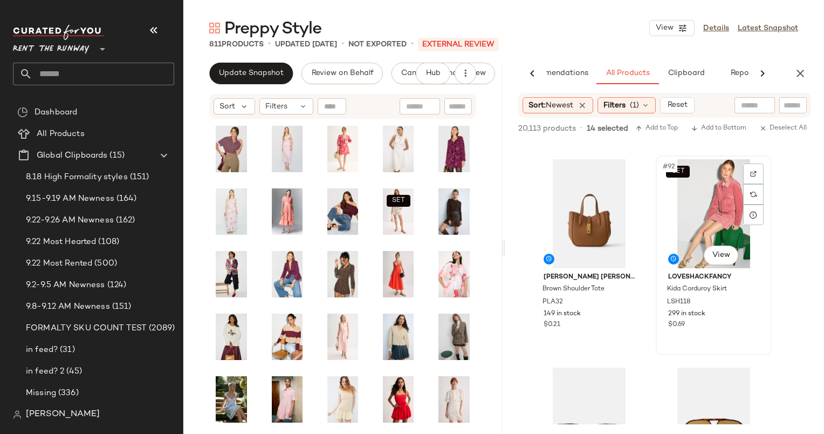
click at [713, 199] on div "SET #92 View" at bounding box center [714, 213] width 108 height 109
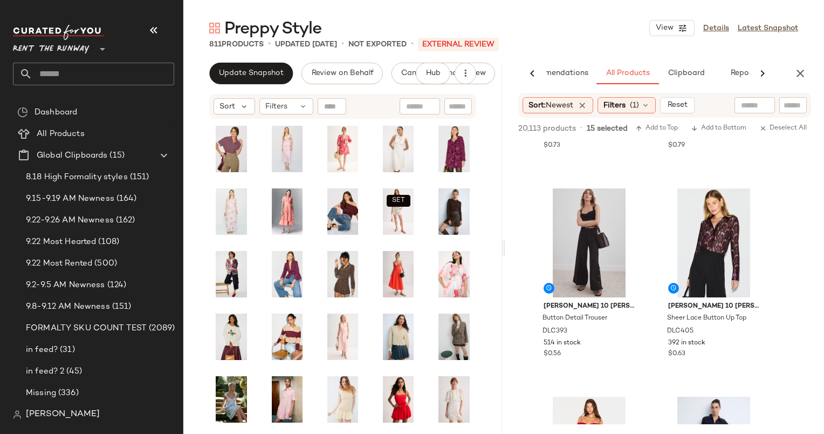
scroll to position [12038, 0]
click at [664, 127] on span "Add to Top" at bounding box center [657, 129] width 43 height 8
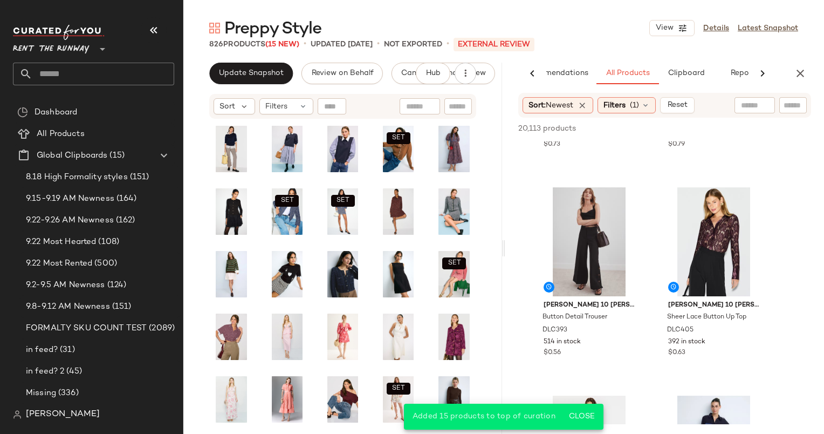
click at [818, 60] on div "Preppy Style View Details Latest Snapshot 826 Products (15 New) • updated Sep 2…" at bounding box center [503, 225] width 641 height 417
click at [807, 73] on icon "button" at bounding box center [800, 73] width 13 height 13
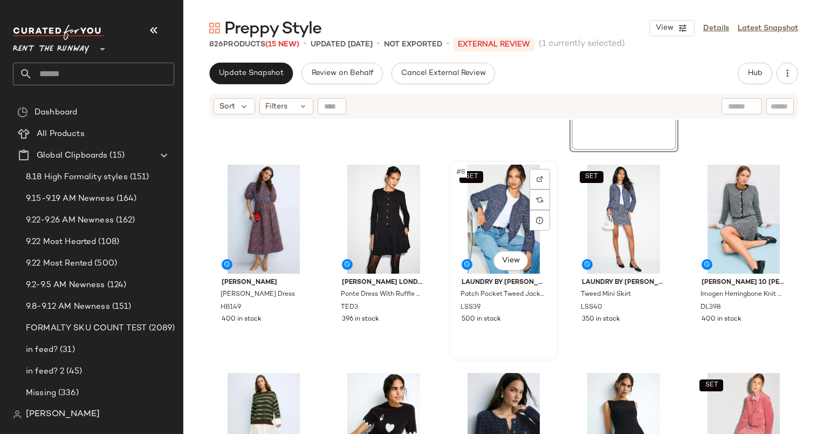
scroll to position [203, 0]
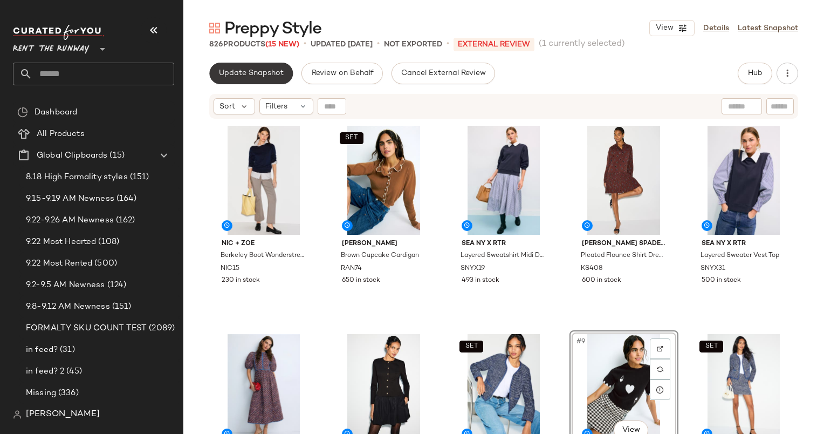
click at [258, 75] on span "Update Snapshot" at bounding box center [251, 73] width 65 height 9
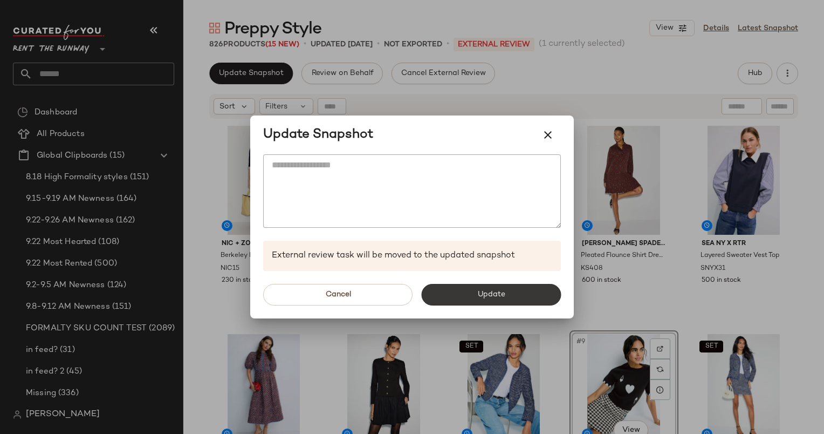
click at [472, 292] on button "Update" at bounding box center [491, 295] width 140 height 22
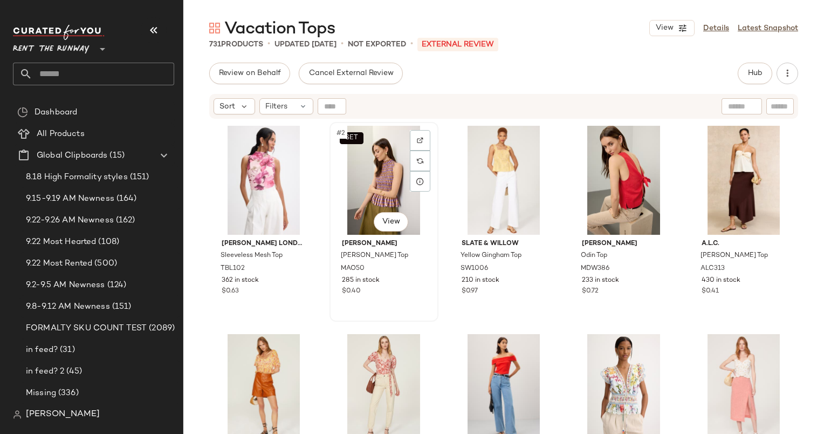
scroll to position [134, 0]
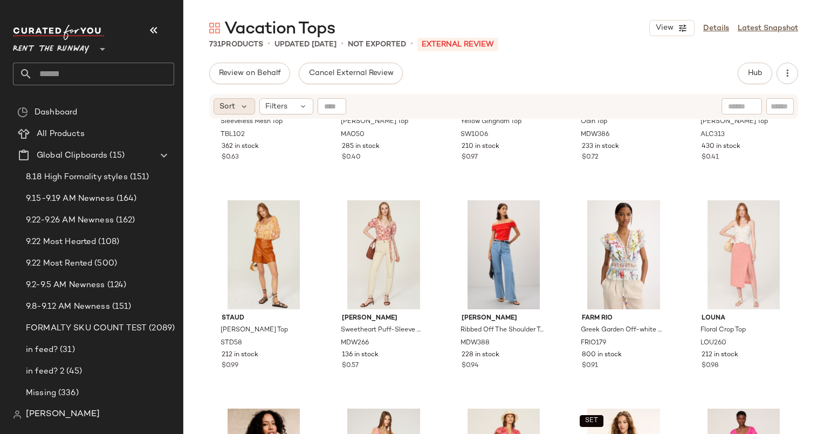
click at [216, 107] on div "Sort" at bounding box center [235, 106] width 42 height 16
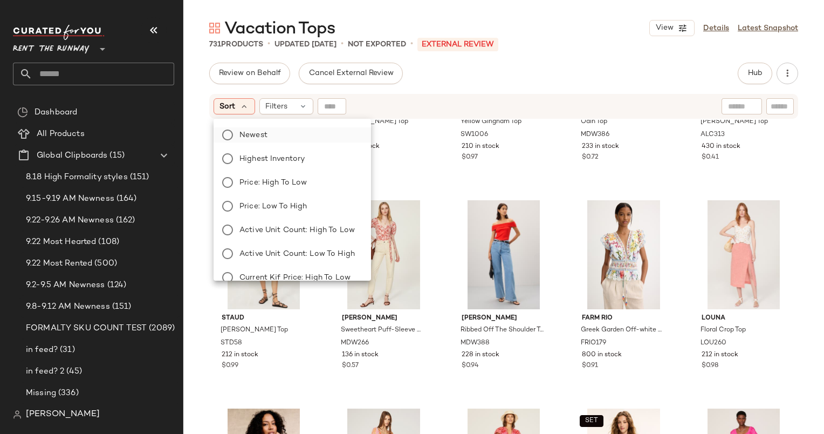
click at [281, 131] on label "Newest" at bounding box center [298, 134] width 127 height 15
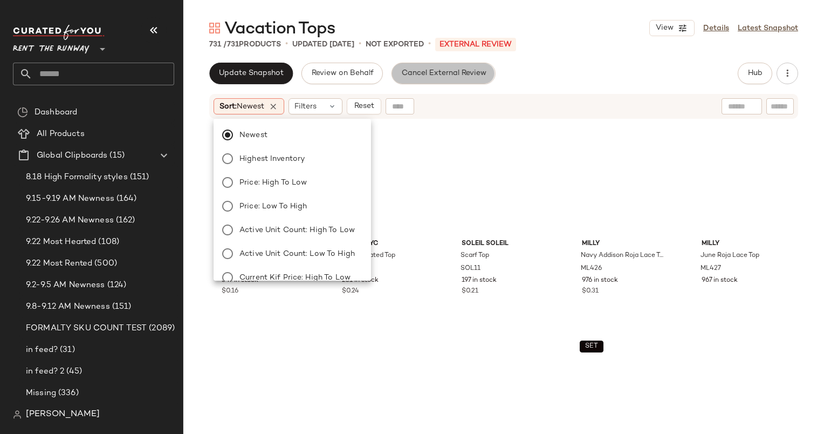
click at [486, 83] on button "Cancel External Review" at bounding box center [444, 74] width 104 height 22
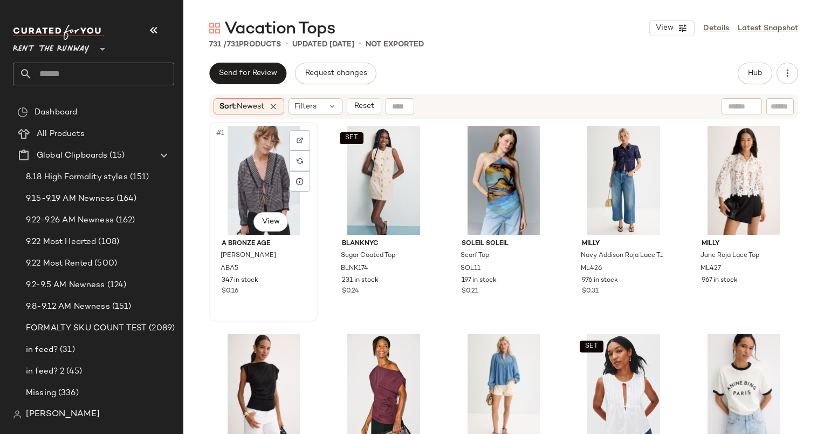
click at [231, 146] on div "#1 View" at bounding box center [263, 180] width 101 height 109
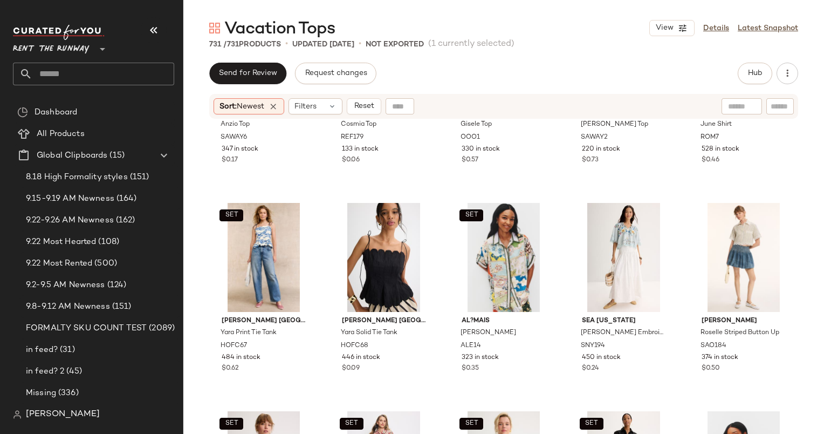
scroll to position [1392, 0]
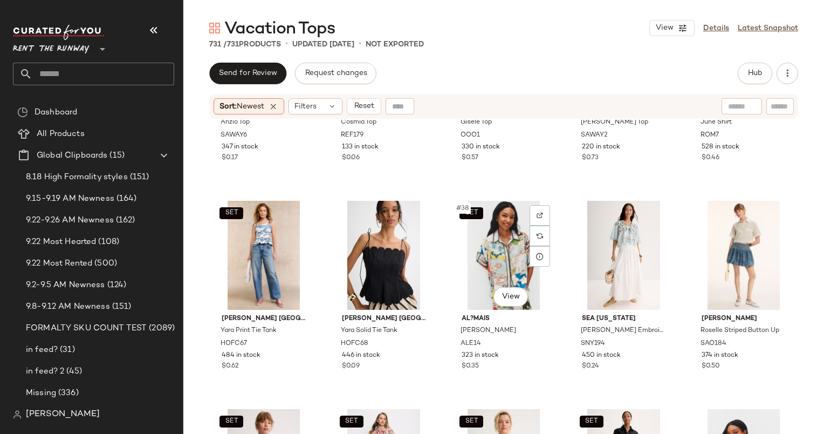
click at [538, 281] on div "SET #38 View" at bounding box center [503, 255] width 101 height 109
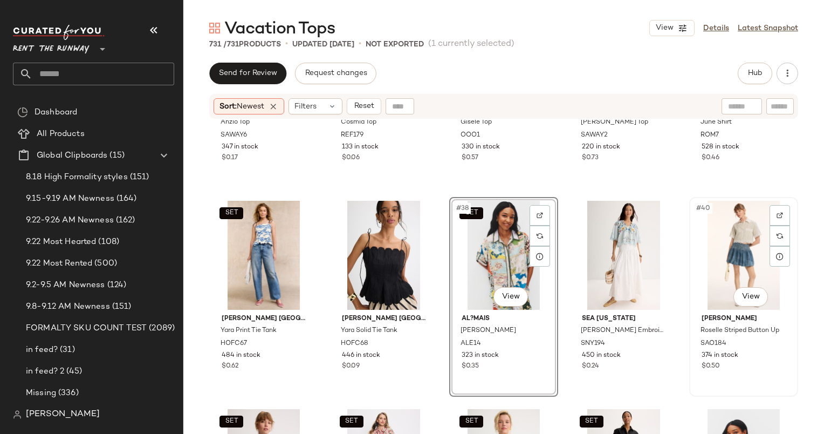
click at [716, 276] on div "#40 View" at bounding box center [743, 255] width 101 height 109
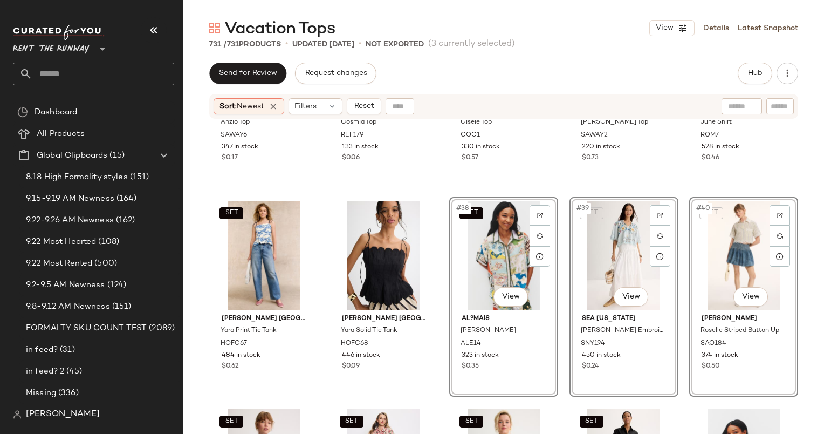
click at [751, 238] on div "SET #40 View" at bounding box center [743, 255] width 101 height 109
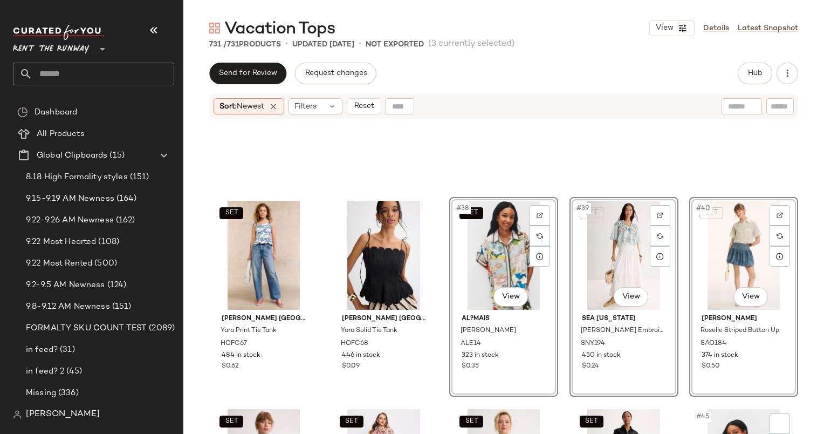
scroll to position [1632, 0]
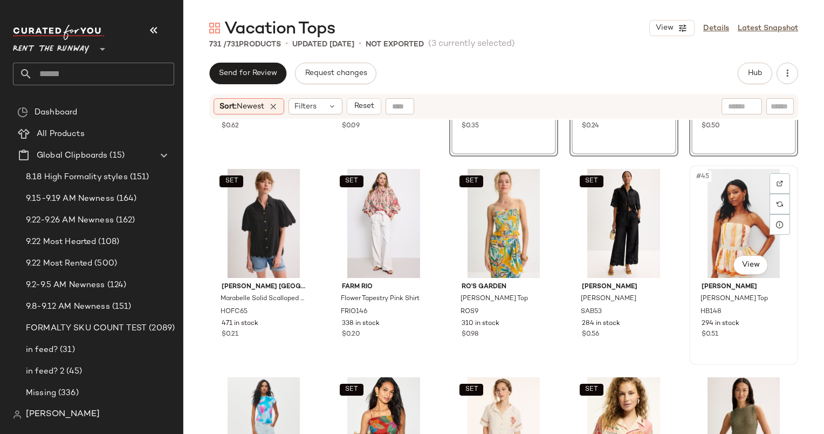
click at [725, 217] on div "#45 View" at bounding box center [743, 223] width 101 height 109
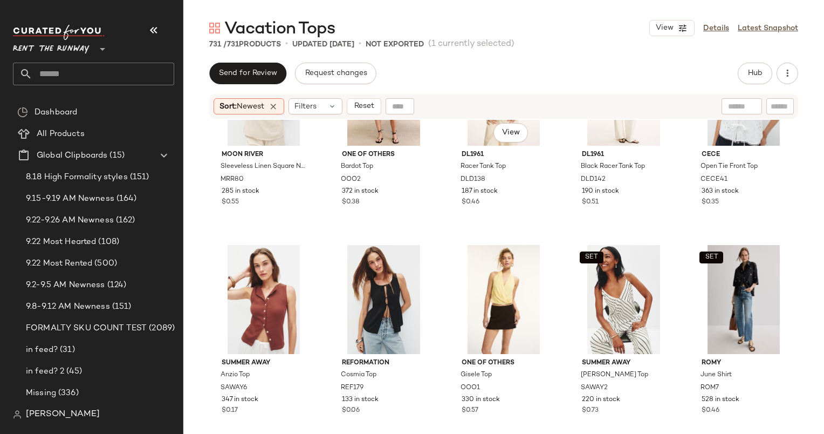
scroll to position [1138, 0]
click at [762, 278] on div "SET #35 View" at bounding box center [743, 300] width 101 height 109
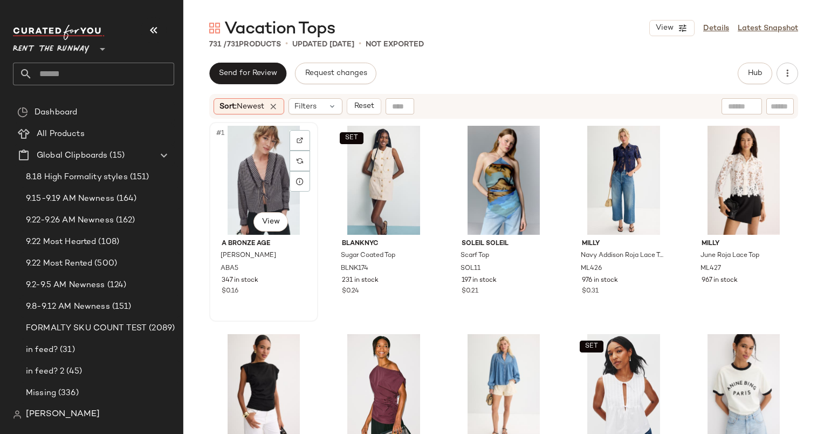
click at [246, 170] on div "#1 View" at bounding box center [263, 180] width 101 height 109
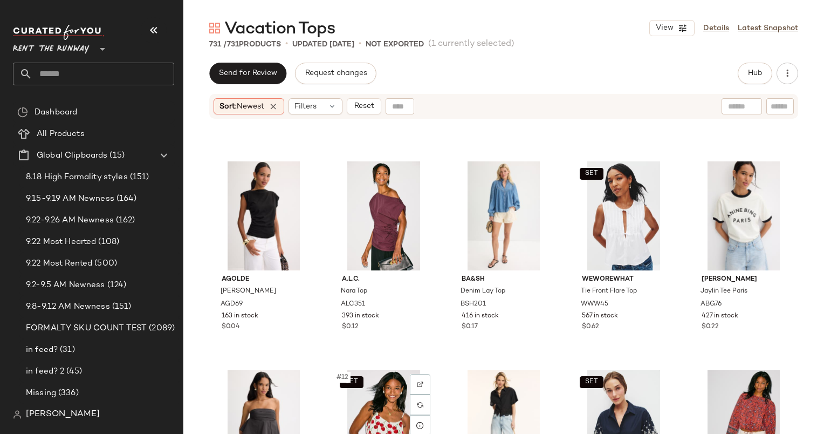
scroll to position [181, 0]
click at [244, 201] on div "#6 View" at bounding box center [263, 215] width 101 height 109
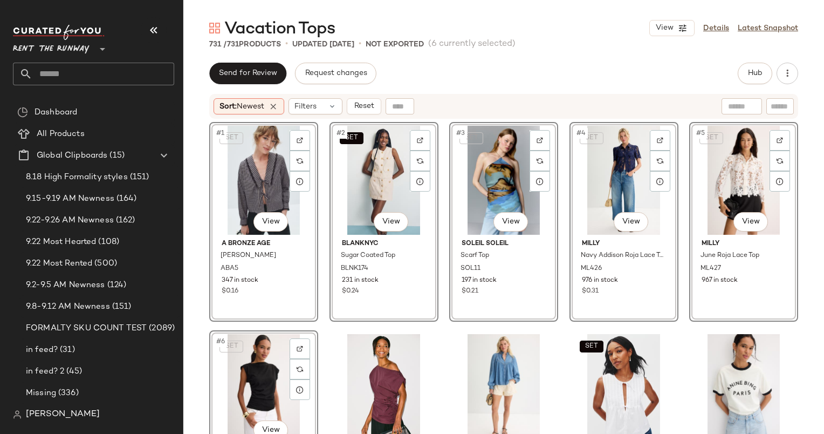
scroll to position [140, 0]
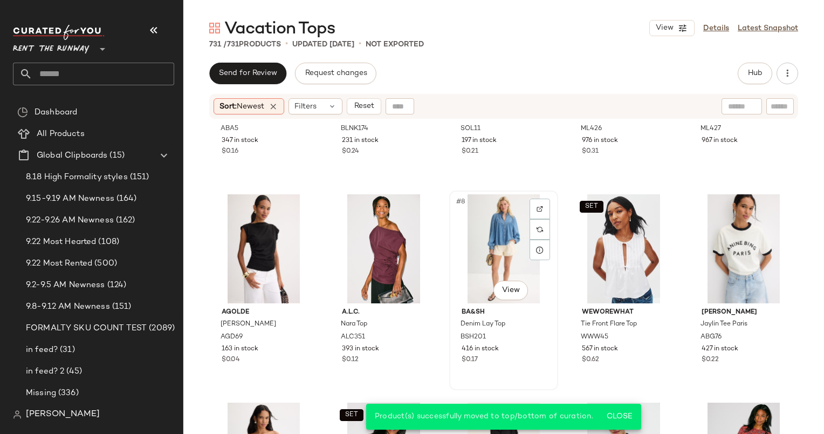
click at [485, 230] on div "#8 View" at bounding box center [503, 248] width 101 height 109
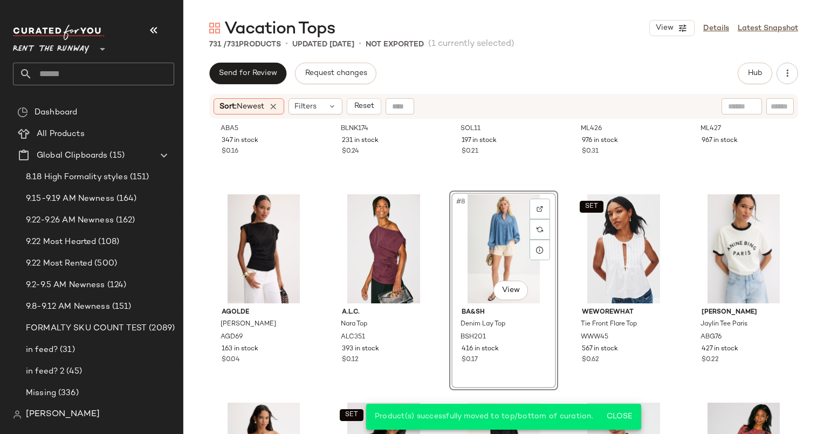
scroll to position [342, 0]
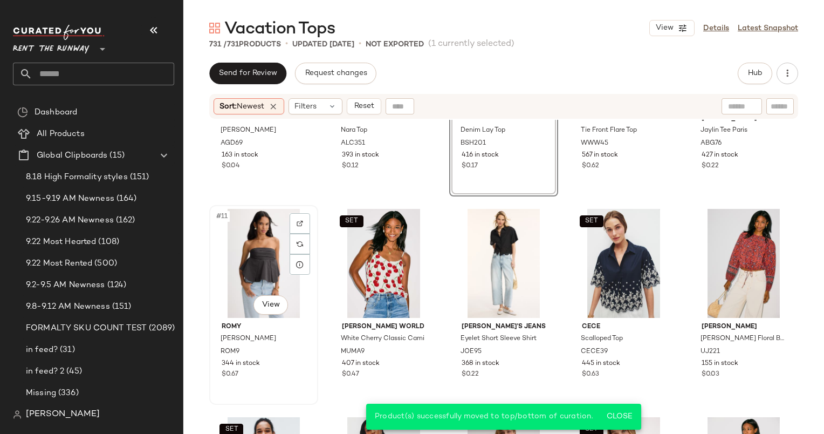
click at [251, 242] on div "#11 View" at bounding box center [263, 263] width 101 height 109
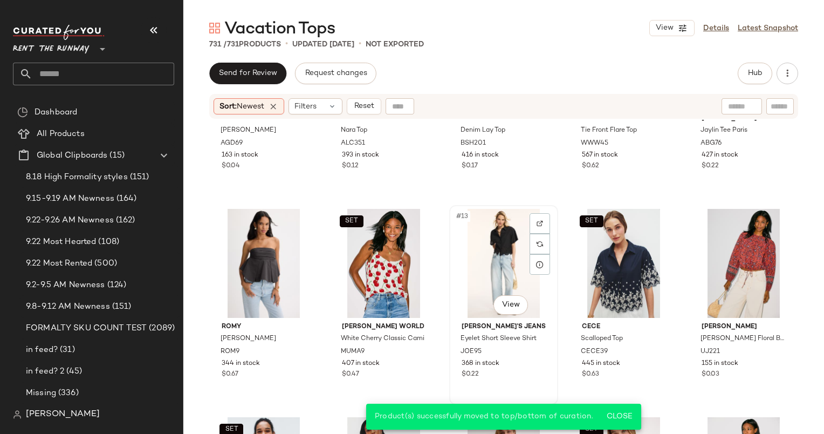
click at [460, 235] on div "#13 View" at bounding box center [503, 263] width 101 height 109
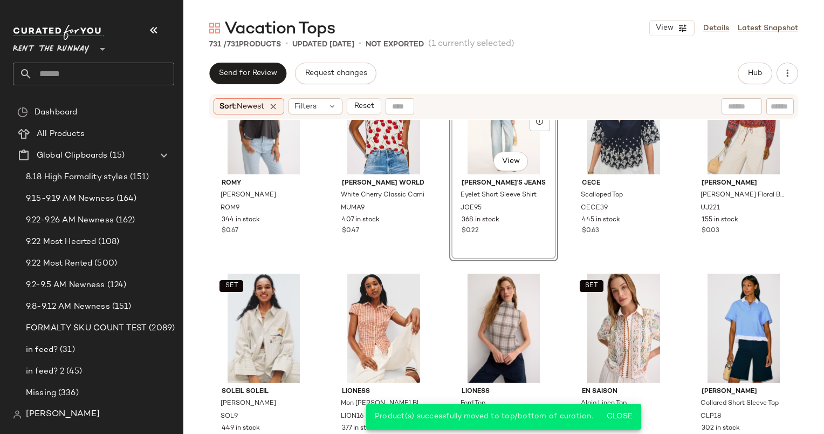
scroll to position [486, 0]
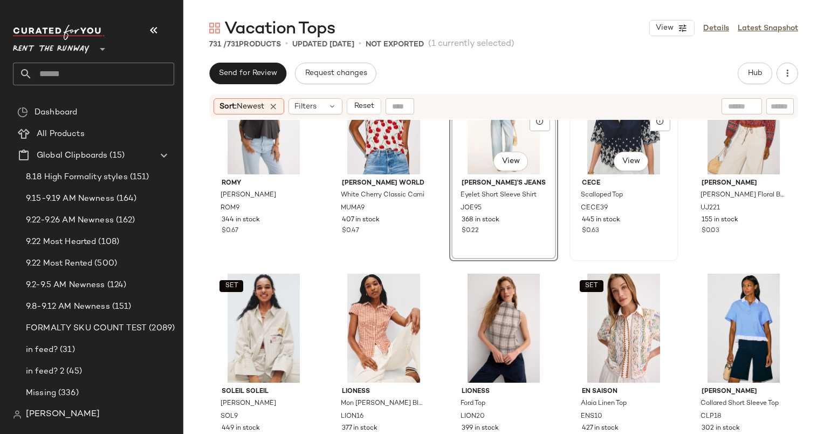
click at [585, 155] on div "SET #14 View" at bounding box center [624, 119] width 101 height 109
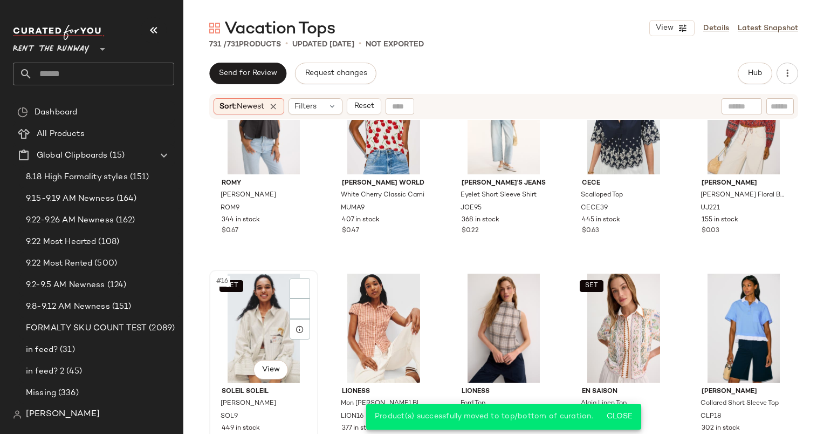
click at [230, 319] on div "SET #16 View" at bounding box center [263, 328] width 101 height 109
click at [484, 347] on div "#18 View" at bounding box center [503, 328] width 101 height 109
click at [747, 316] on div "#20 View" at bounding box center [743, 328] width 101 height 109
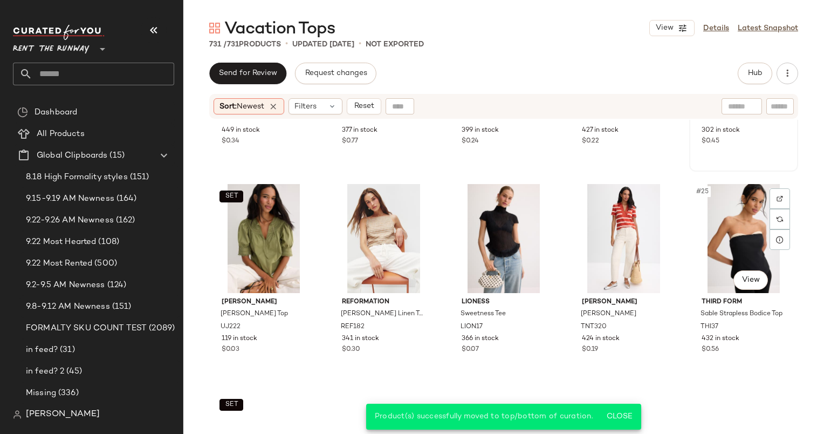
scroll to position [824, 0]
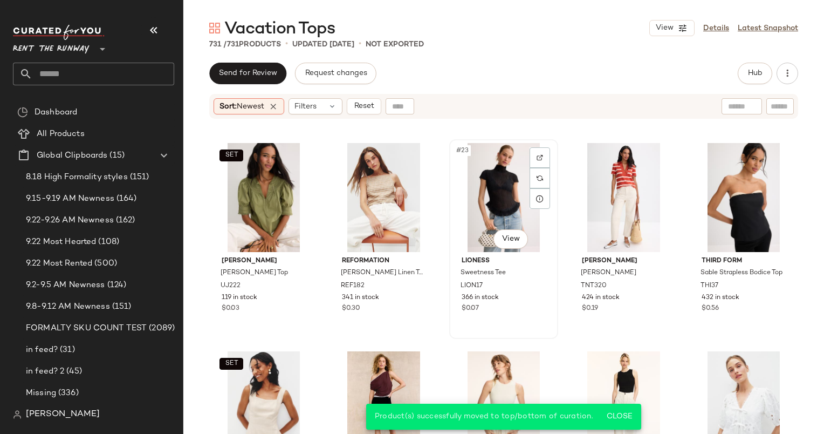
click at [500, 185] on div "#23 View" at bounding box center [503, 197] width 101 height 109
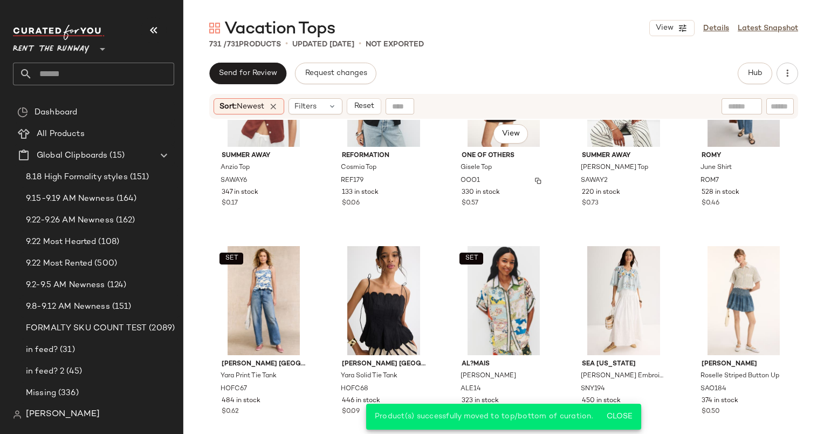
scroll to position [1347, 0]
click at [747, 168] on div "June Shirt" at bounding box center [743, 167] width 86 height 12
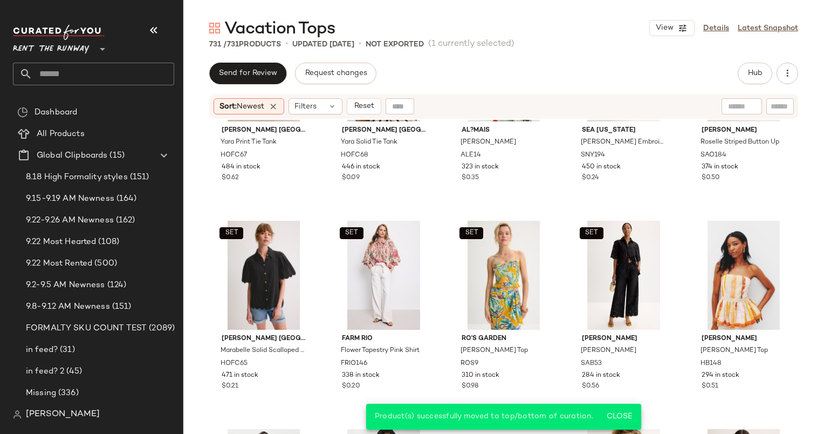
scroll to position [1619, 0]
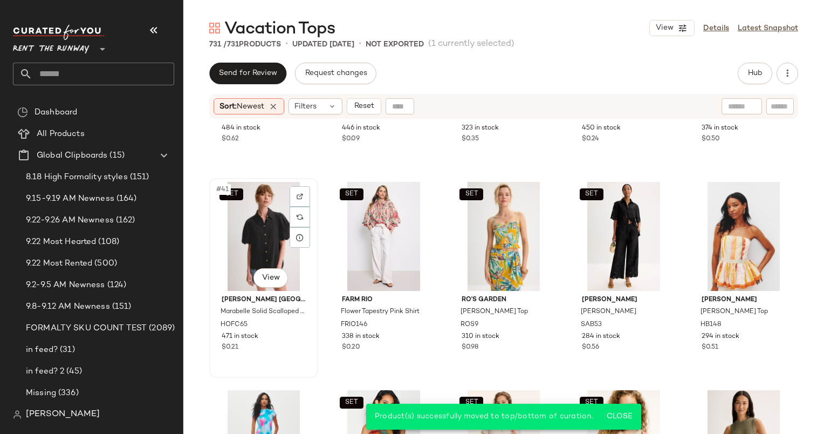
click at [272, 224] on div "SET #41 View" at bounding box center [263, 236] width 101 height 109
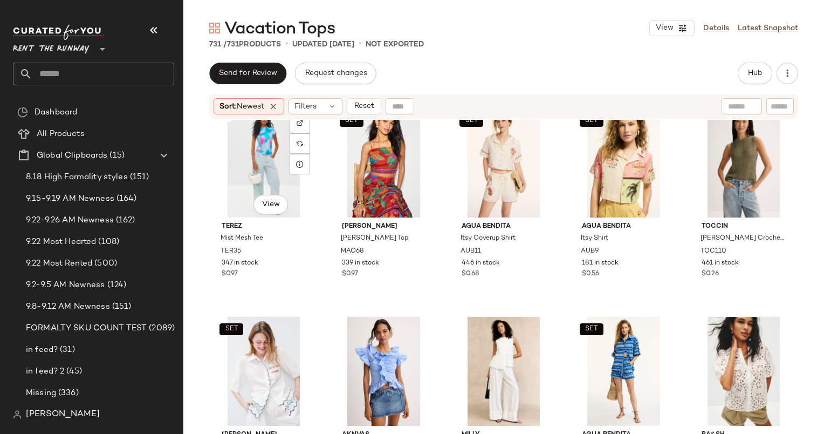
scroll to position [2022, 0]
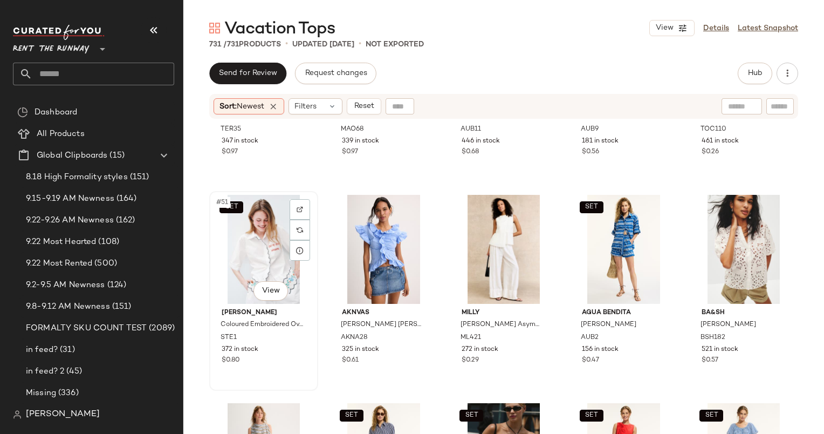
click at [227, 239] on div "SET #51 View" at bounding box center [263, 249] width 101 height 109
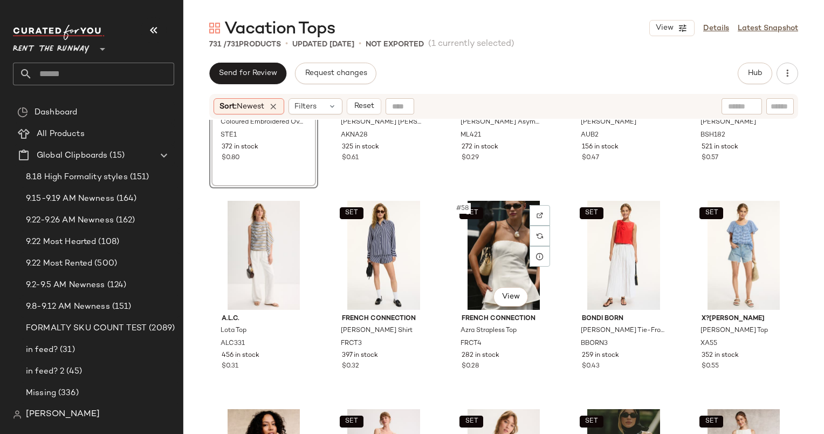
scroll to position [2225, 0]
click at [503, 267] on div "SET #58 View" at bounding box center [503, 254] width 101 height 109
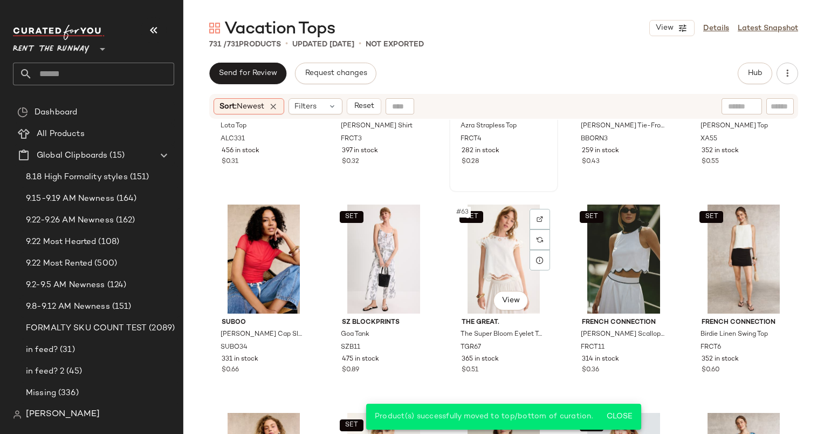
scroll to position [2430, 0]
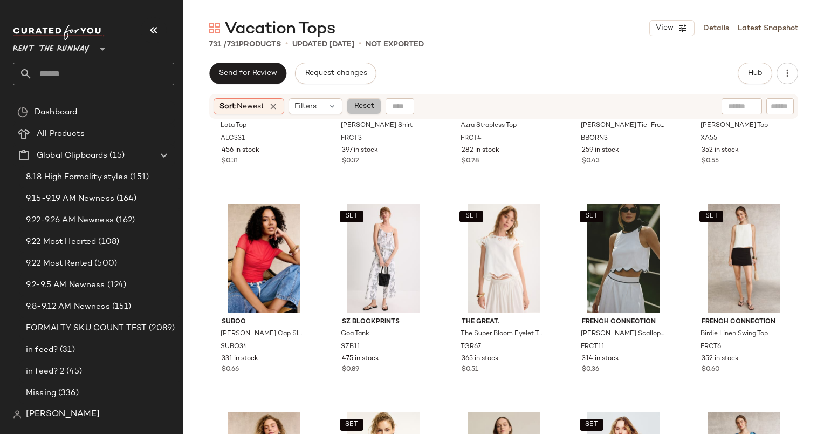
click at [359, 103] on span "Reset" at bounding box center [363, 106] width 21 height 9
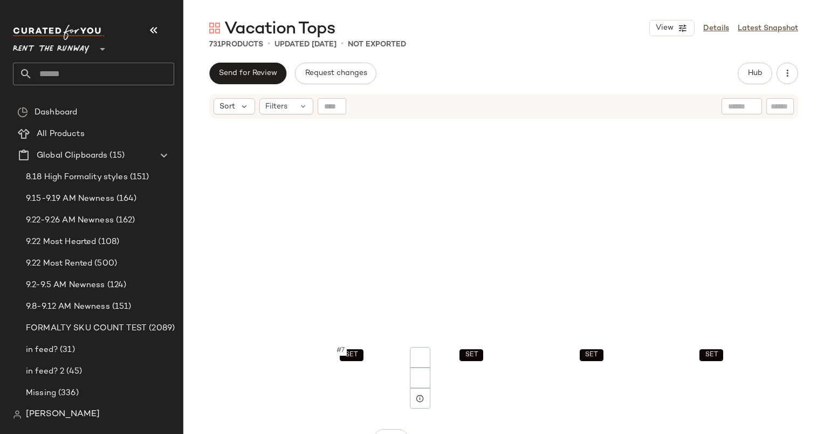
scroll to position [0, 0]
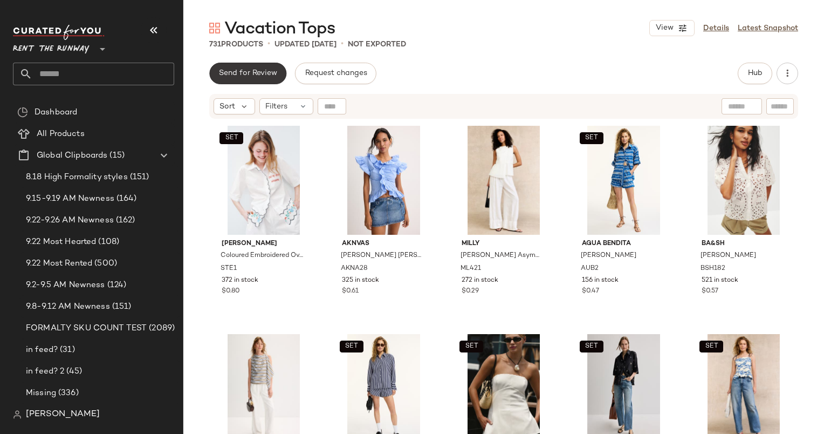
click at [231, 68] on button "Send for Review" at bounding box center [247, 74] width 77 height 22
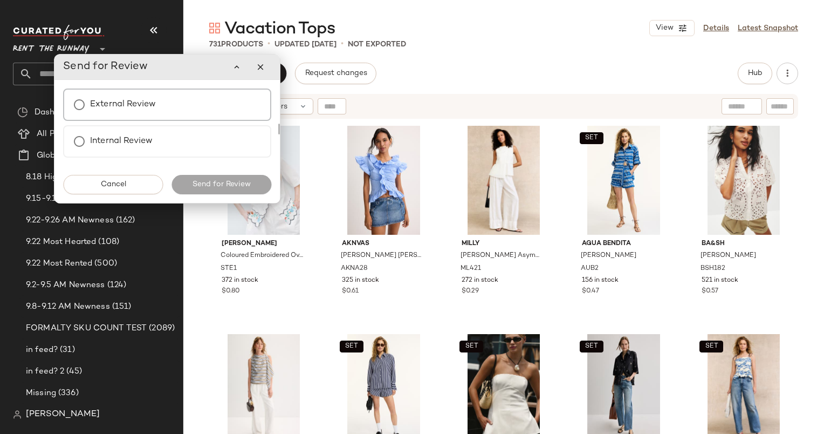
click at [188, 107] on div "External Review" at bounding box center [167, 104] width 208 height 32
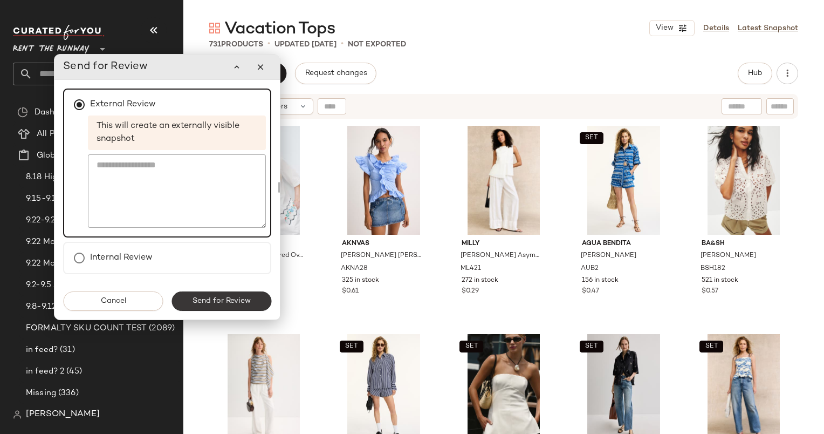
click at [234, 297] on span "Send for Review" at bounding box center [221, 301] width 59 height 9
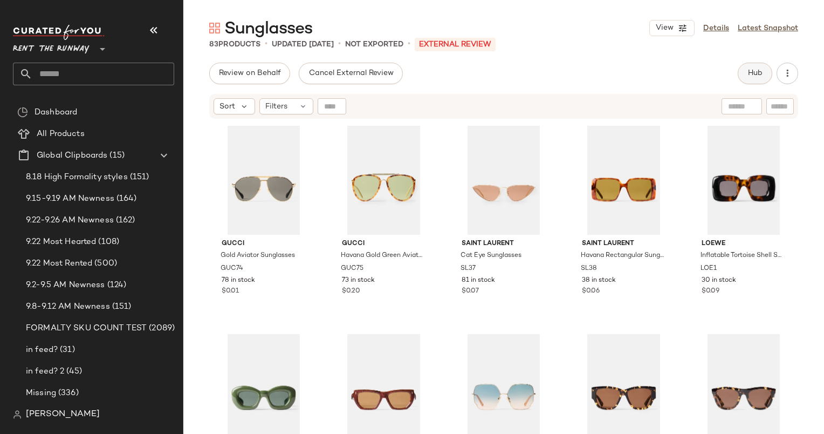
click at [768, 66] on button "Hub" at bounding box center [755, 74] width 35 height 22
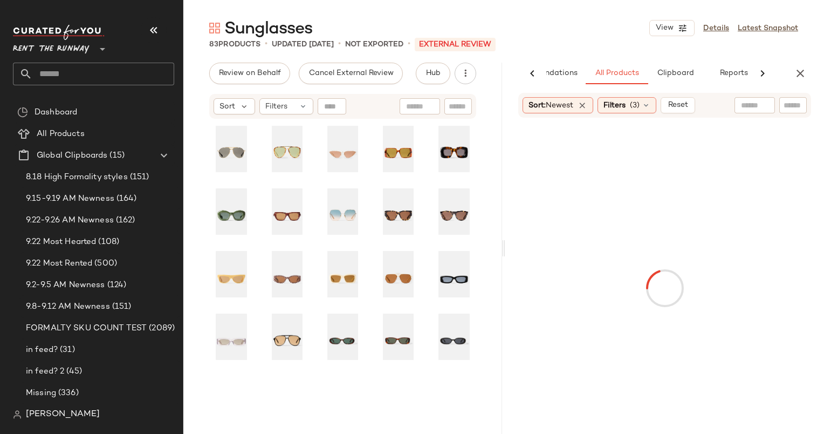
scroll to position [0, 56]
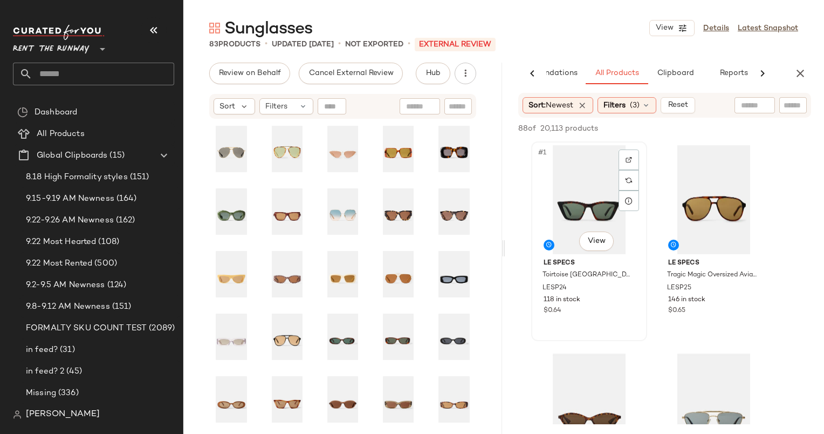
click at [578, 210] on div "#1 View" at bounding box center [589, 199] width 108 height 109
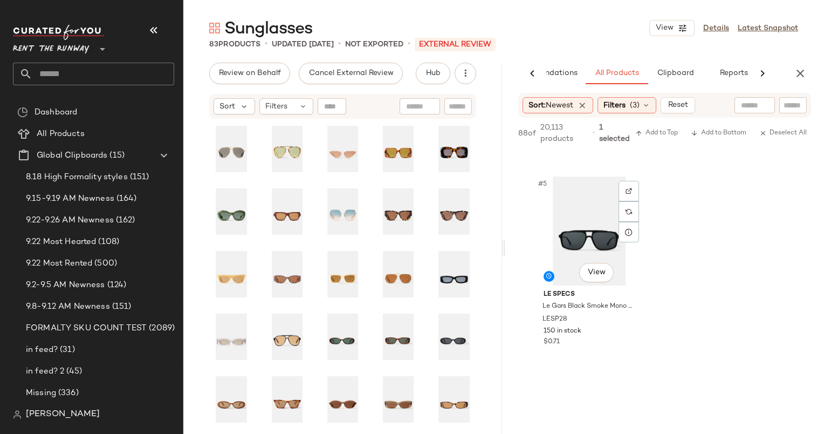
scroll to position [396, 0]
click at [578, 210] on div "#5 View" at bounding box center [589, 229] width 108 height 109
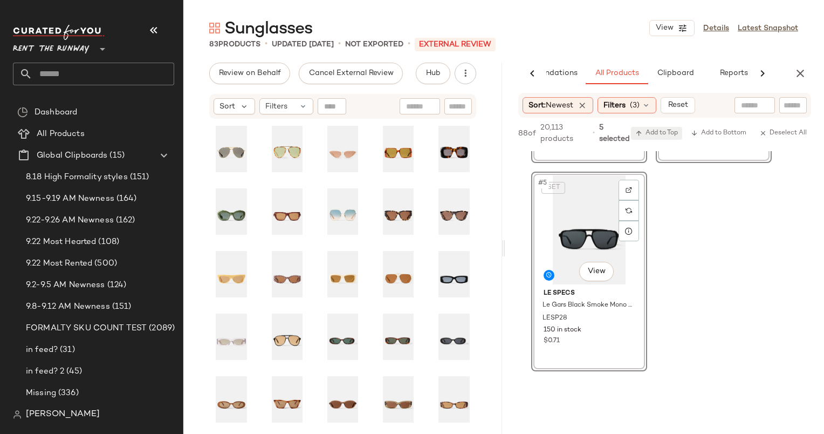
click at [654, 136] on span "Add to Top" at bounding box center [657, 133] width 43 height 8
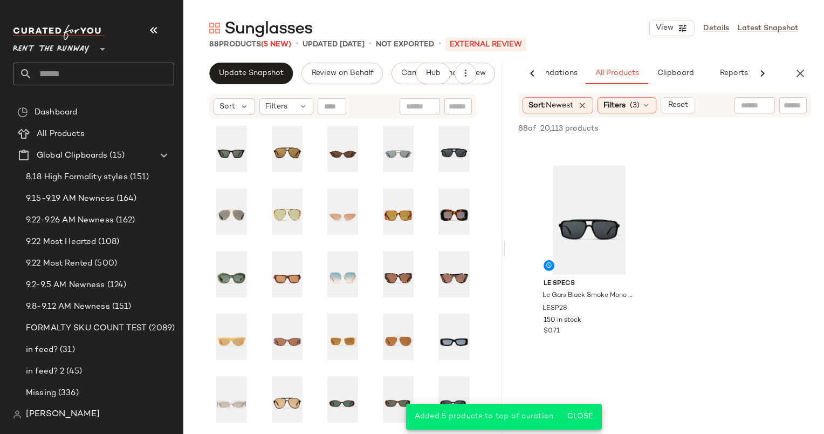
click at [788, 76] on div "AI Recommendations All Products Clipboard Reports" at bounding box center [648, 74] width 284 height 22
click at [800, 74] on icon "button" at bounding box center [800, 73] width 13 height 13
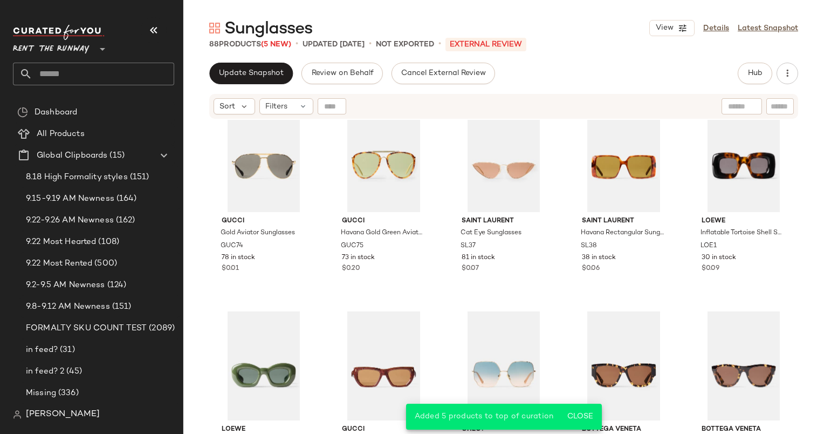
scroll to position [231, 0]
click at [497, 345] on div "#13 View" at bounding box center [503, 365] width 101 height 109
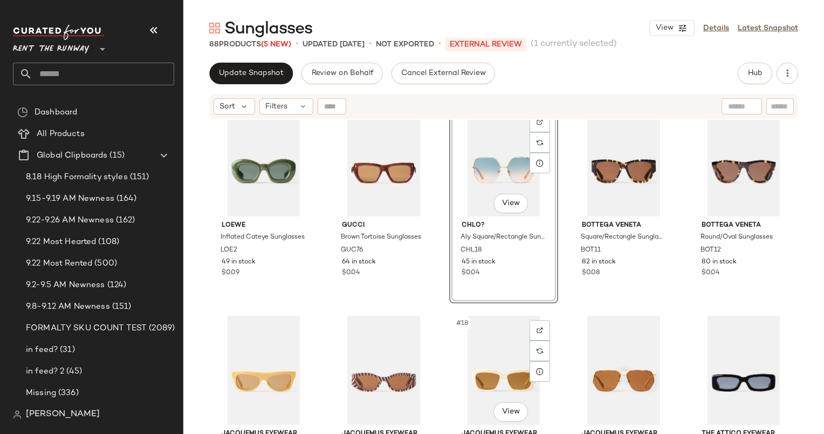
scroll to position [444, 0]
click at [612, 155] on div "#14 View" at bounding box center [624, 161] width 101 height 109
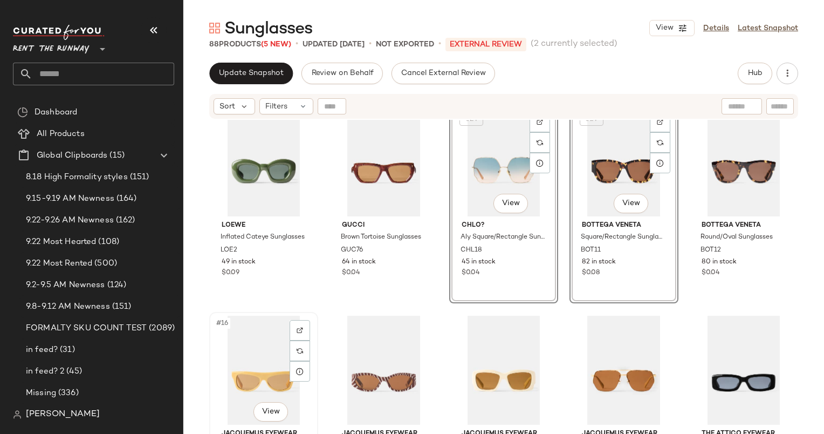
click at [250, 370] on div "#16 View" at bounding box center [263, 370] width 101 height 109
click at [384, 362] on div "#17 View" at bounding box center [383, 370] width 101 height 109
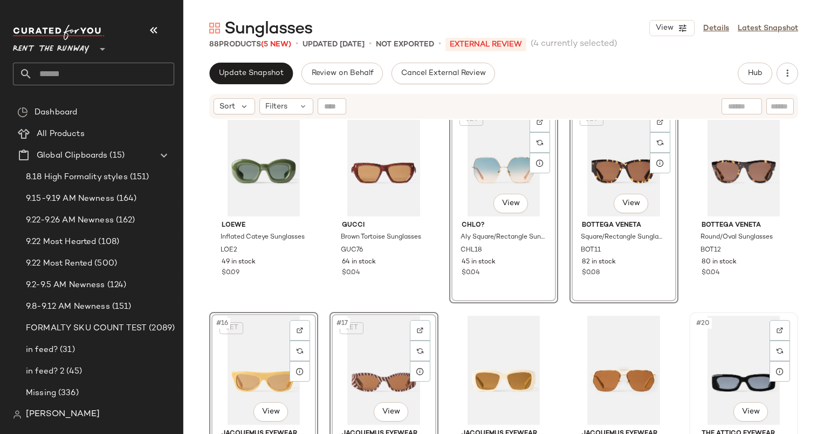
click at [735, 356] on div "#20 View" at bounding box center [743, 370] width 101 height 109
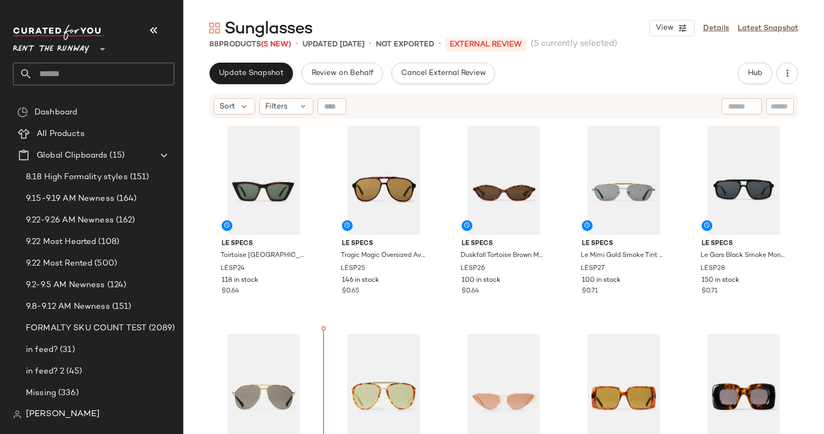
scroll to position [13, 0]
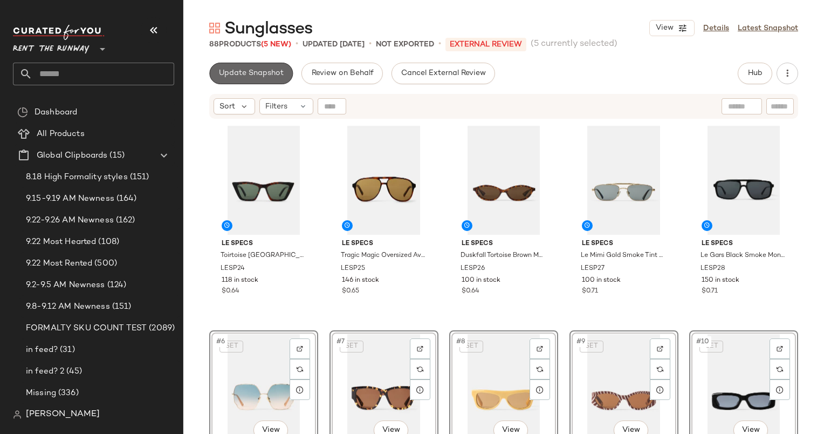
click at [231, 75] on span "Update Snapshot" at bounding box center [251, 73] width 65 height 9
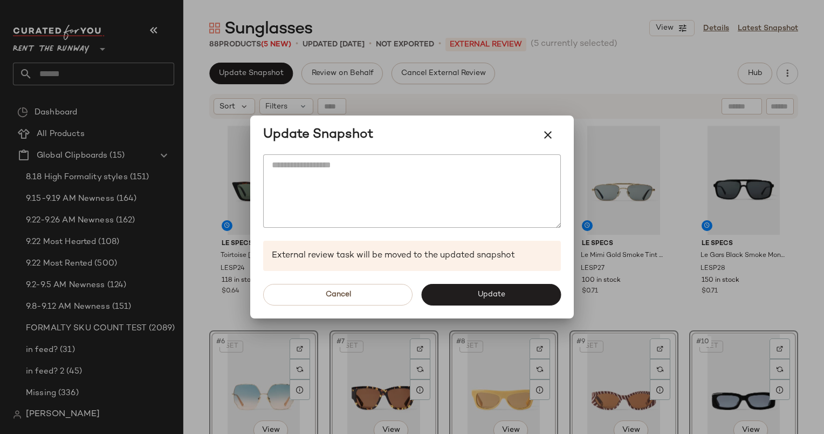
click at [466, 307] on div "Cancel Update" at bounding box center [412, 294] width 324 height 47
click at [466, 302] on button "Update" at bounding box center [491, 295] width 140 height 22
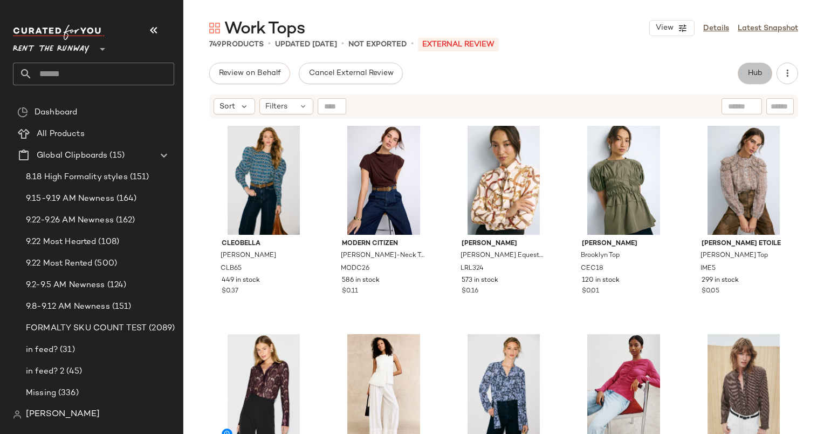
click at [762, 80] on button "Hub" at bounding box center [755, 74] width 35 height 22
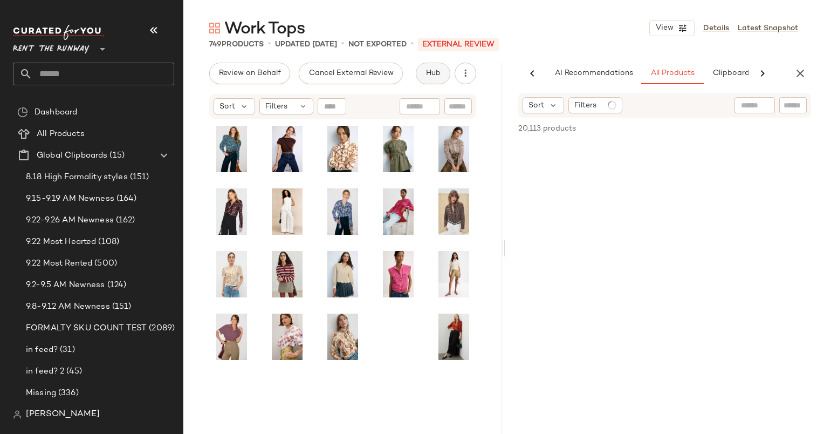
scroll to position [0, 45]
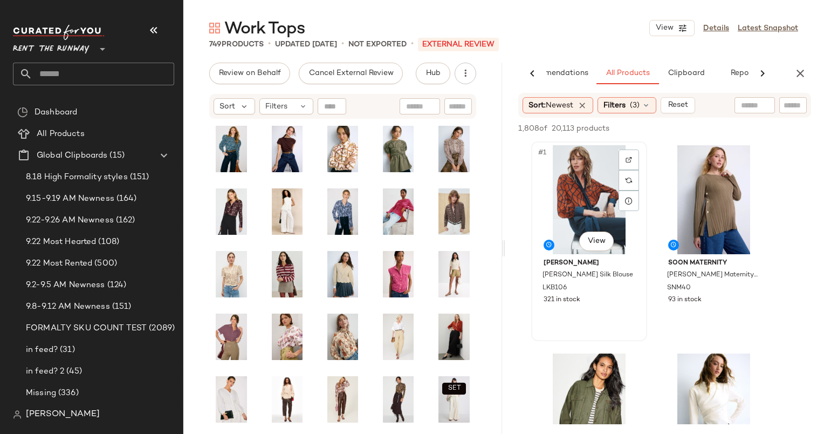
click at [556, 225] on div "#1 View" at bounding box center [589, 199] width 108 height 109
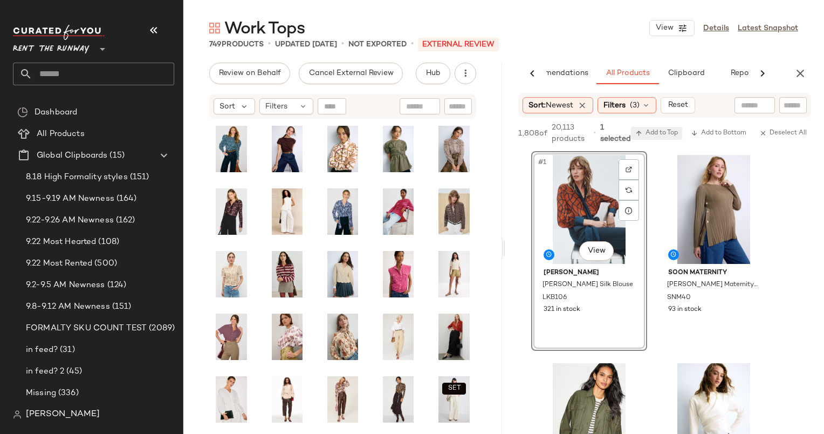
click at [652, 137] on span "Add to Top" at bounding box center [657, 133] width 43 height 8
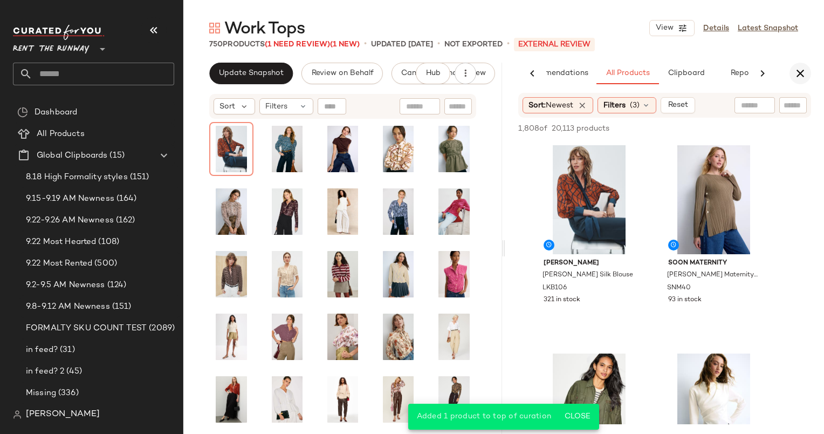
click at [799, 72] on icon "button" at bounding box center [800, 73] width 13 height 13
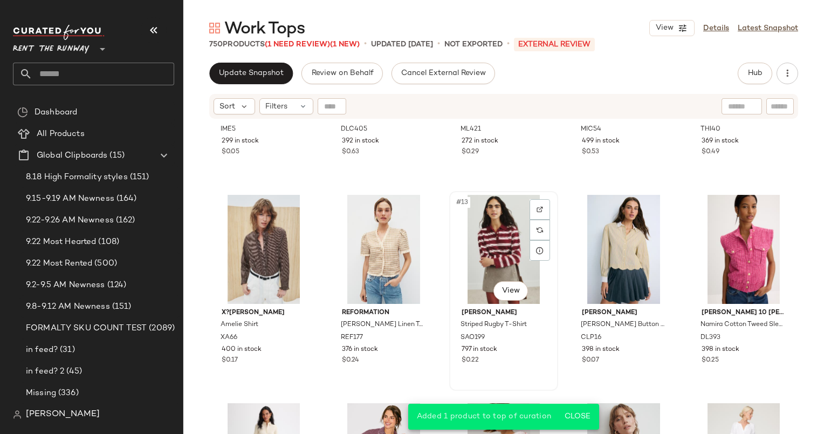
click at [489, 243] on div "#13 View" at bounding box center [503, 249] width 101 height 109
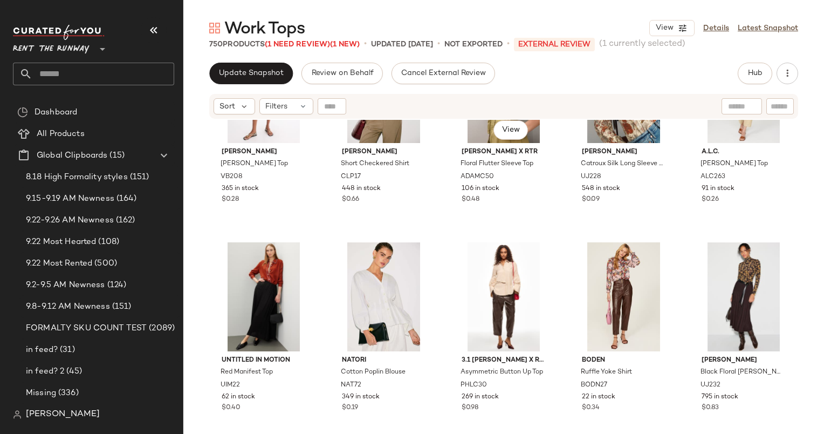
scroll to position [727, 0]
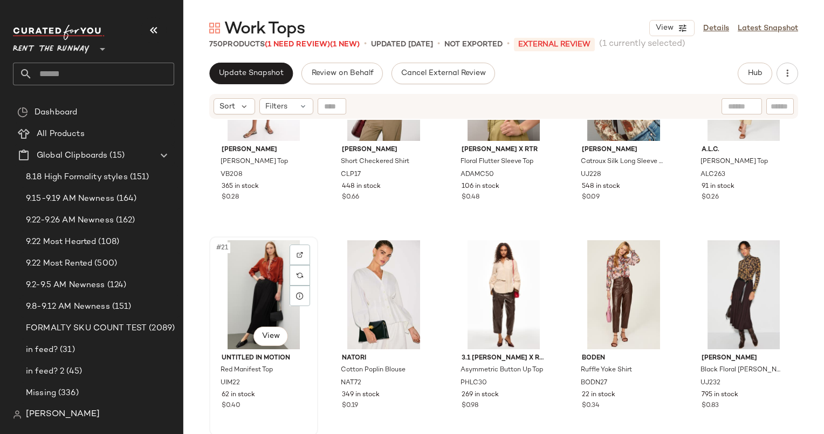
click at [268, 301] on div "#21 View" at bounding box center [263, 294] width 101 height 109
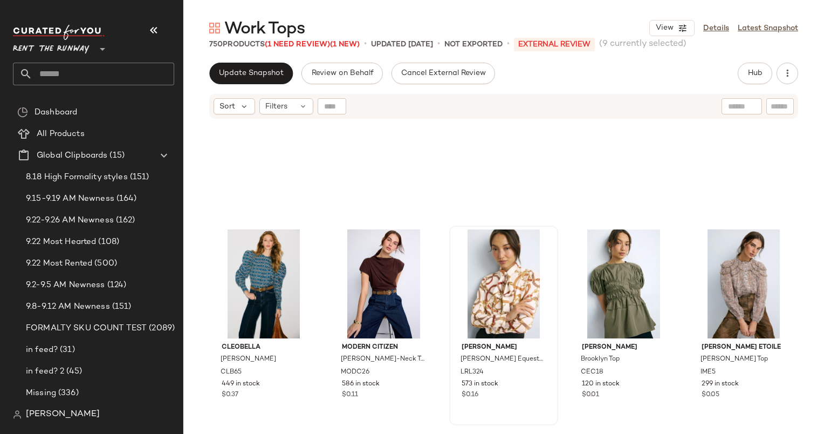
scroll to position [579, 0]
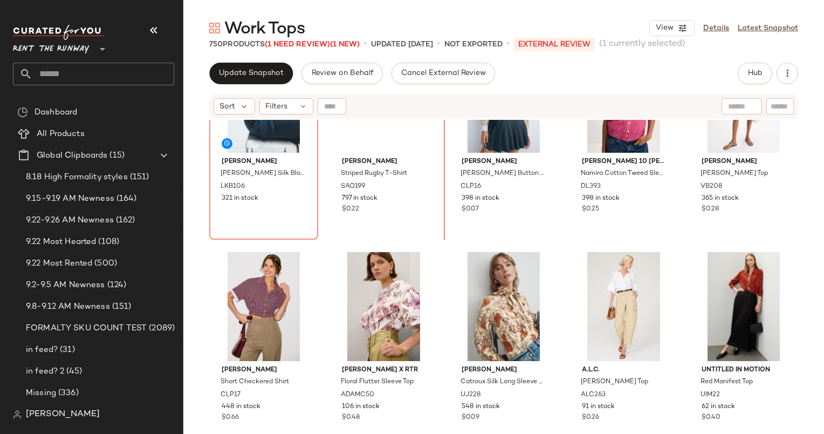
scroll to position [41, 0]
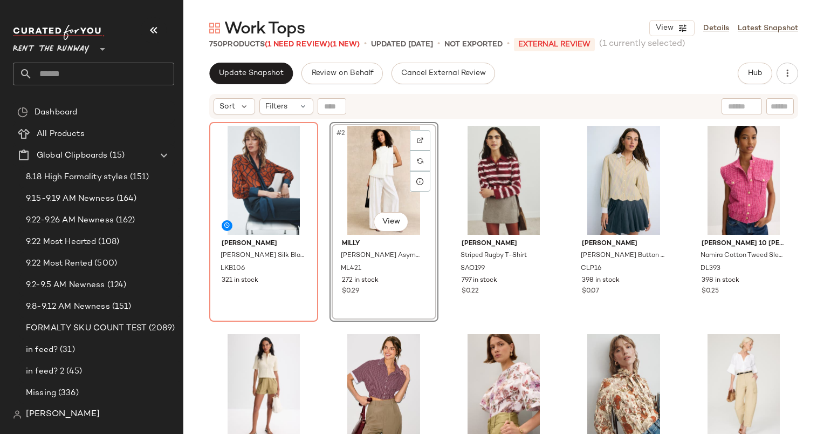
click at [231, 60] on div "Work Tops View Details Latest Snapshot 750 Products (1 Need Review) (1 New) • u…" at bounding box center [503, 225] width 641 height 417
click at [255, 78] on span "Update Snapshot" at bounding box center [251, 73] width 65 height 9
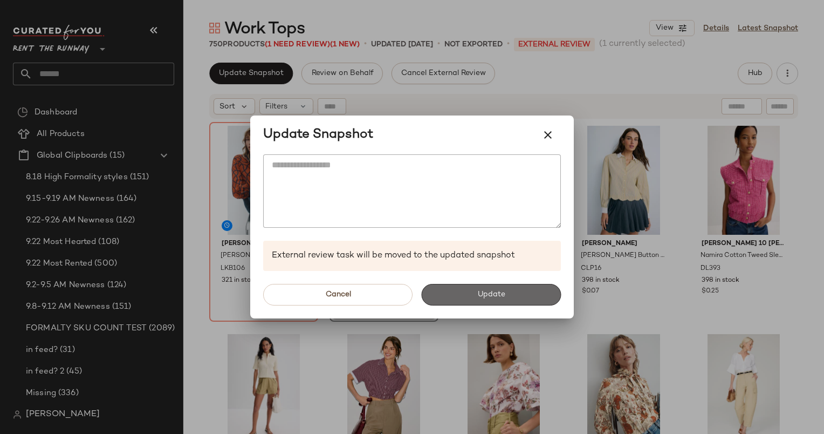
click at [474, 295] on button "Update" at bounding box center [491, 295] width 140 height 22
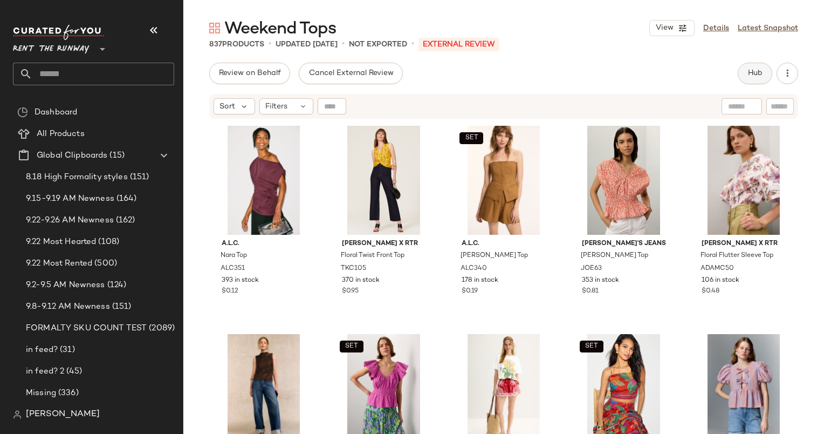
click at [762, 72] on span "Hub" at bounding box center [755, 73] width 15 height 9
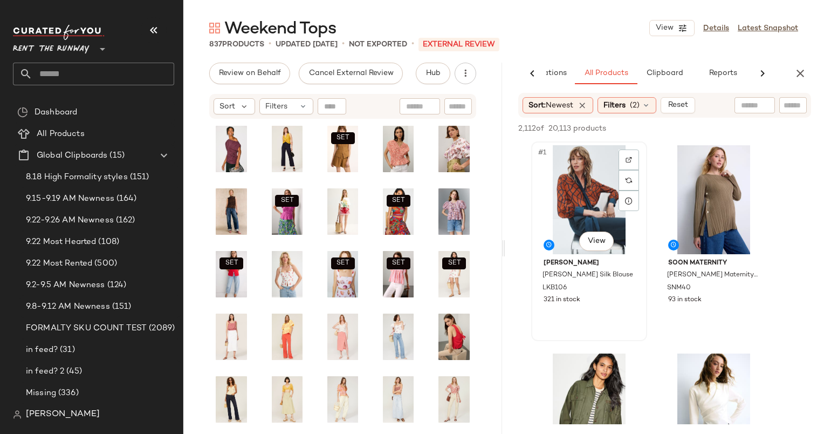
scroll to position [191, 0]
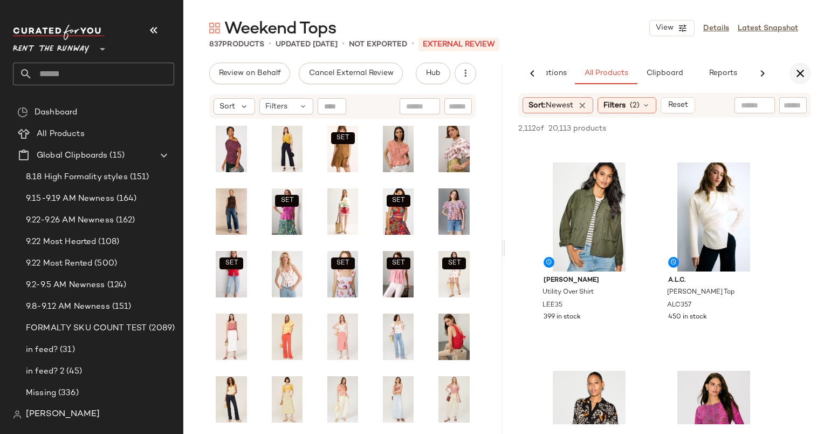
click at [799, 80] on button "button" at bounding box center [801, 74] width 22 height 22
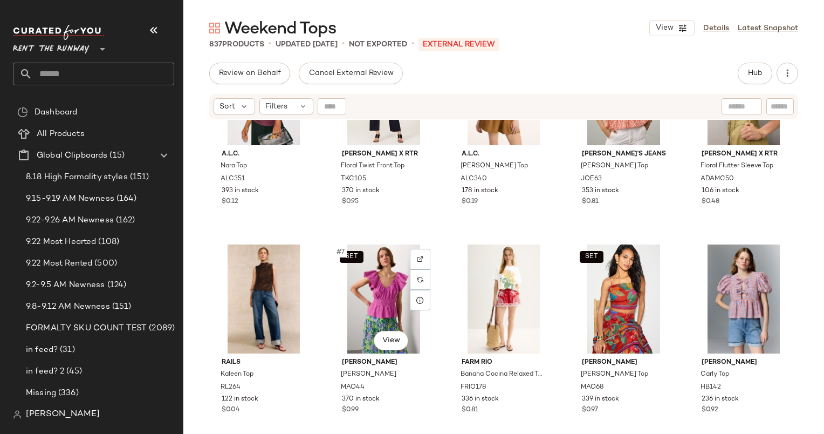
scroll to position [90, 0]
click at [234, 104] on span "Sort" at bounding box center [228, 106] width 16 height 11
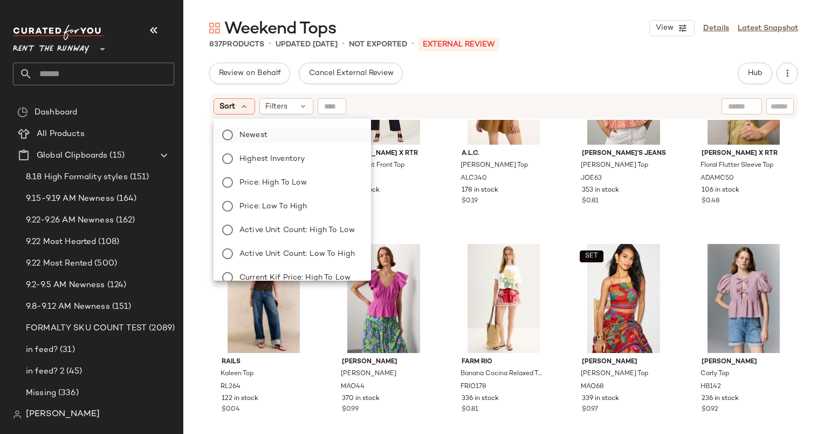
click at [283, 137] on label "Newest" at bounding box center [298, 134] width 127 height 15
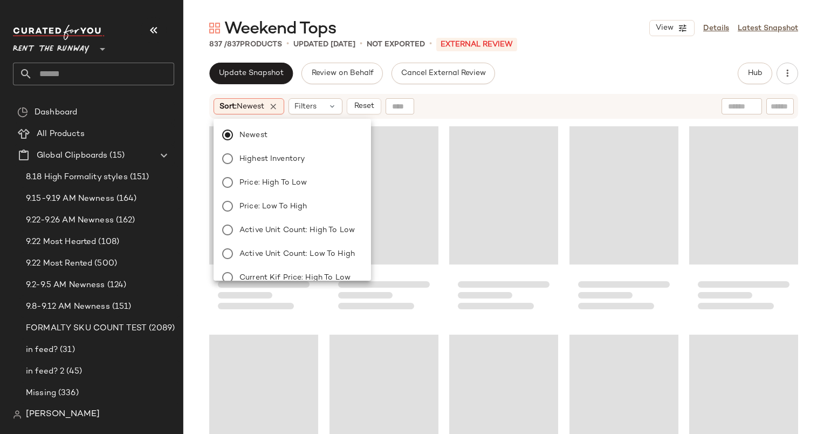
click at [465, 138] on div "Loading..." at bounding box center [503, 195] width 109 height 138
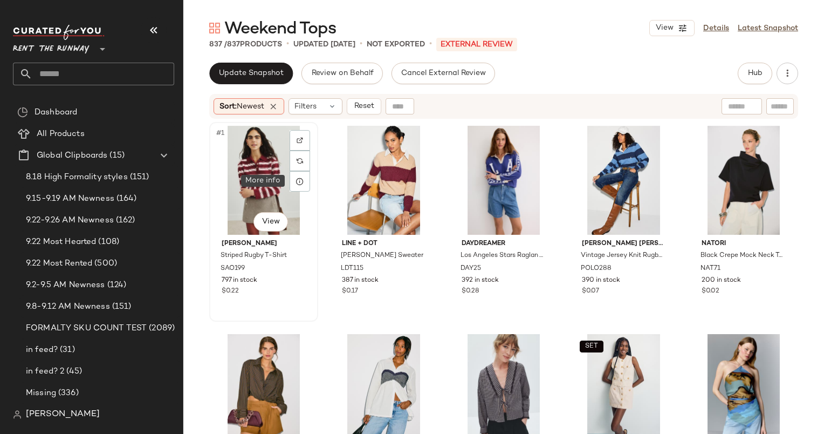
click at [271, 166] on div "#1 View" at bounding box center [263, 180] width 101 height 109
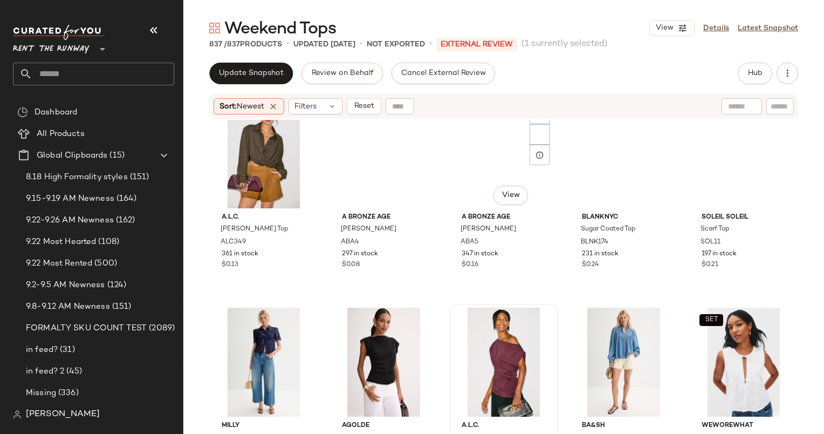
scroll to position [243, 0]
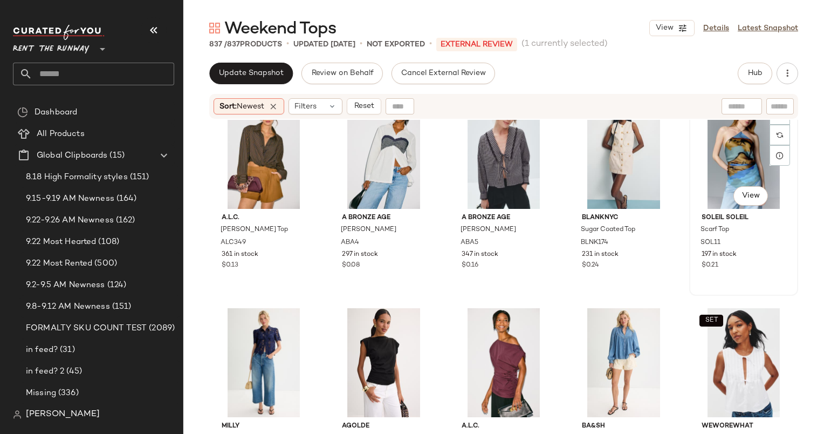
click at [704, 162] on div "#10 View" at bounding box center [743, 154] width 101 height 109
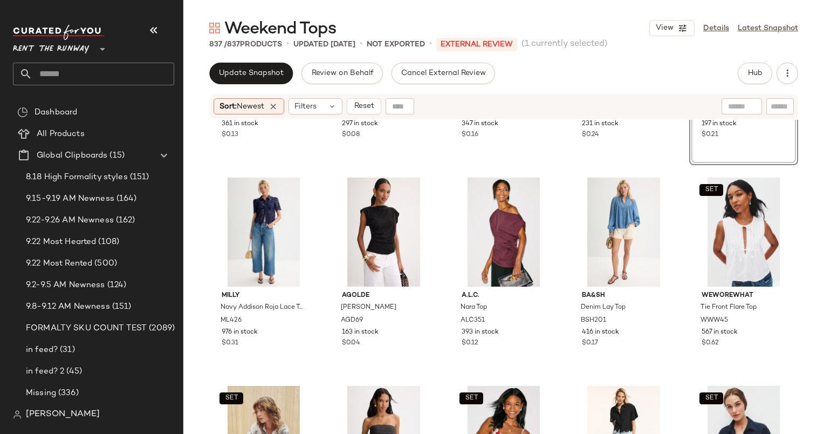
scroll to position [380, 0]
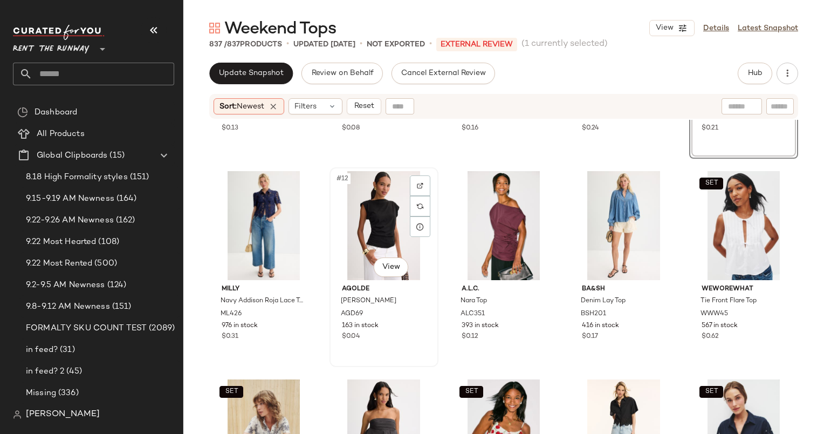
click at [390, 215] on div "#12 View" at bounding box center [383, 225] width 101 height 109
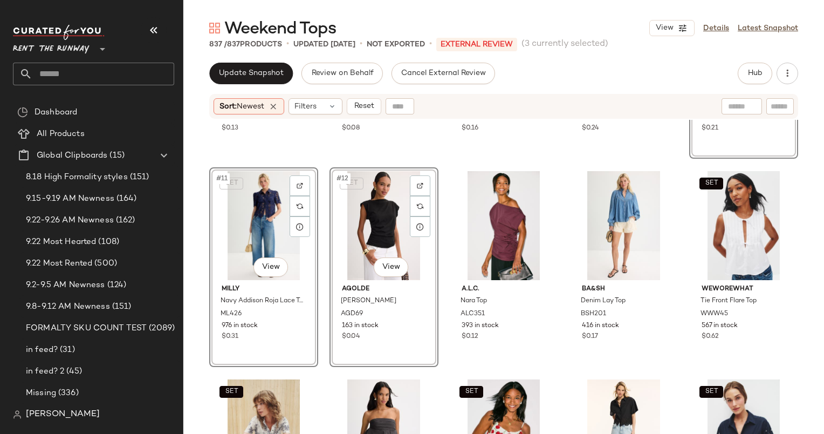
scroll to position [509, 0]
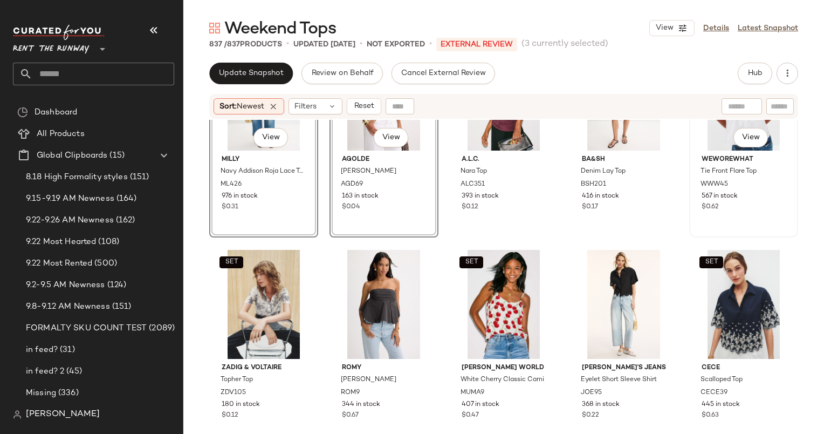
click at [711, 148] on div "SET #15 View" at bounding box center [743, 96] width 101 height 109
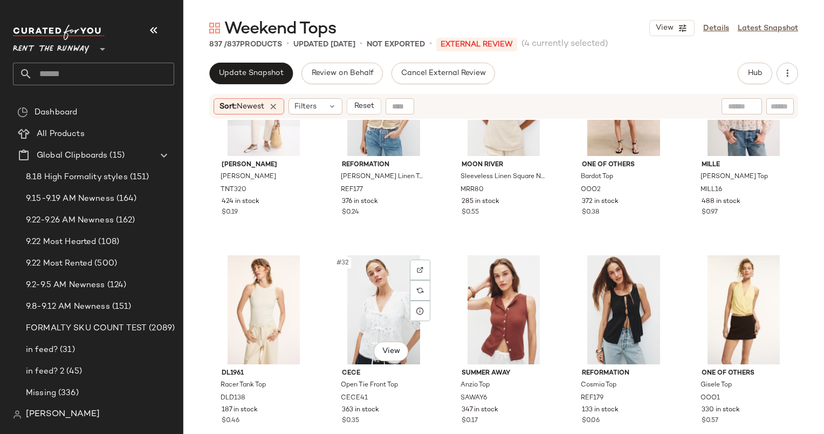
scroll to position [1244, 0]
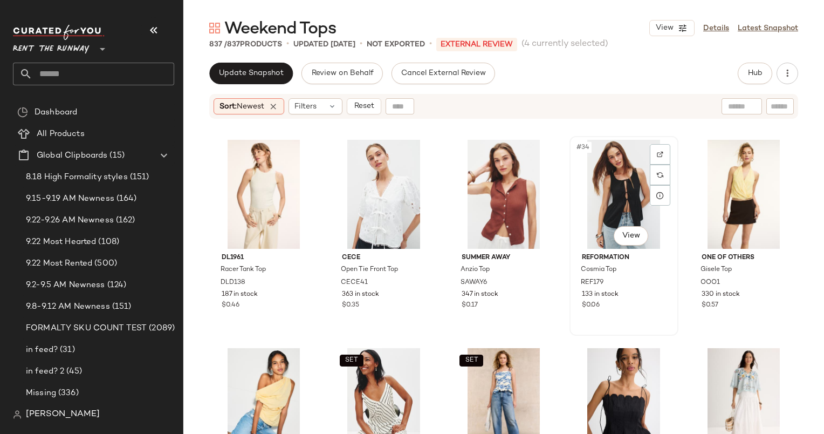
click at [612, 183] on div "#34 View" at bounding box center [624, 194] width 101 height 109
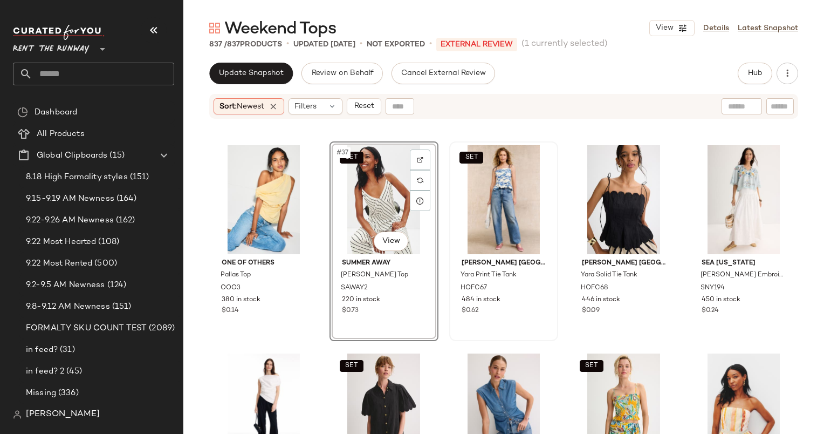
click at [486, 183] on div "SET" at bounding box center [503, 199] width 101 height 109
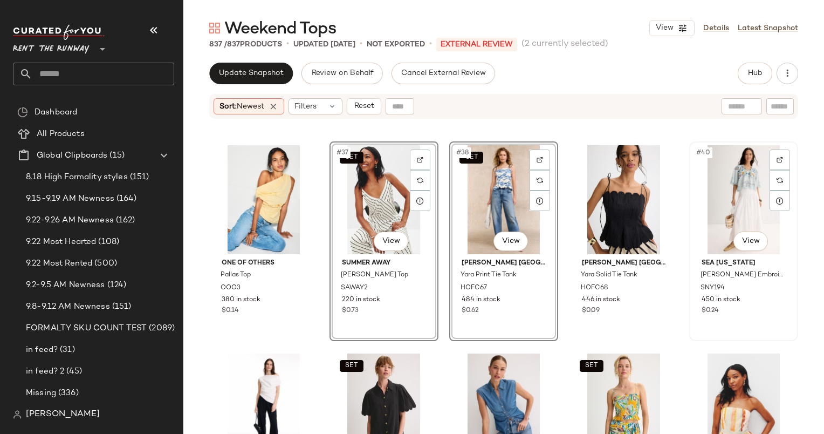
click at [714, 179] on div "#40 View" at bounding box center [743, 199] width 101 height 109
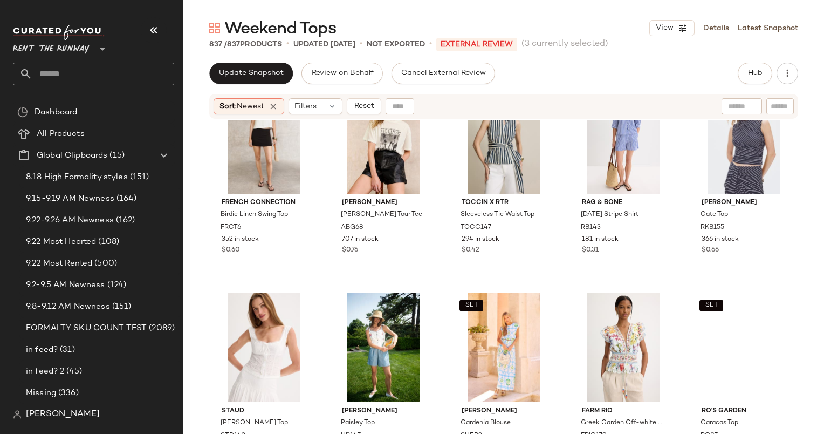
scroll to position [2808, 0]
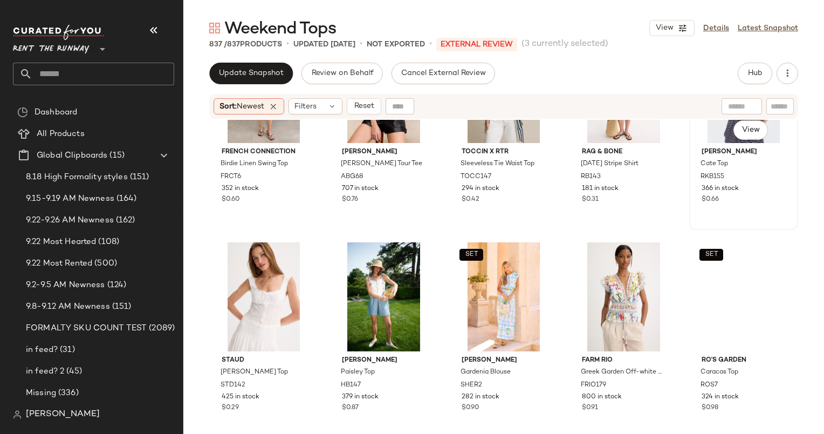
click at [762, 218] on div "SET #70 View Ronny Kobo Cate Top RKB155 366 in stock $0.66" at bounding box center [744, 129] width 107 height 197
click at [255, 268] on div "#71 View" at bounding box center [263, 296] width 101 height 109
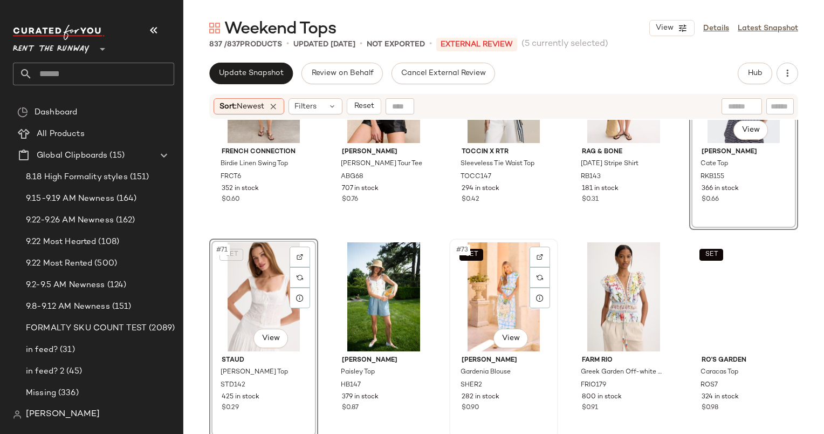
click at [499, 278] on div "SET #73 View" at bounding box center [503, 296] width 101 height 109
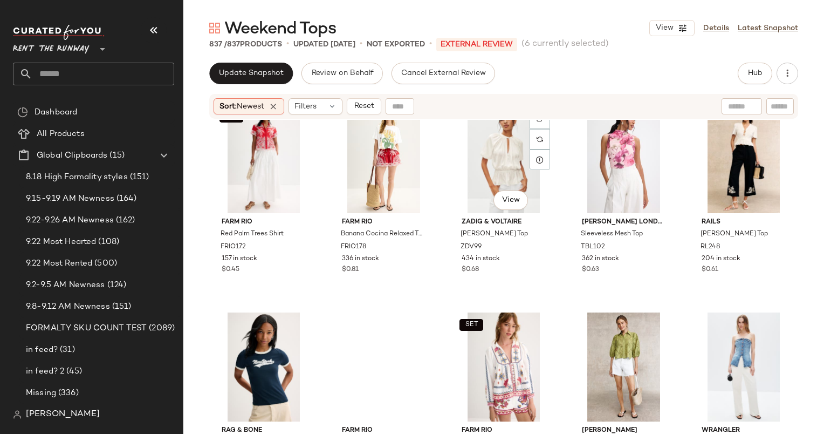
scroll to position [3166, 0]
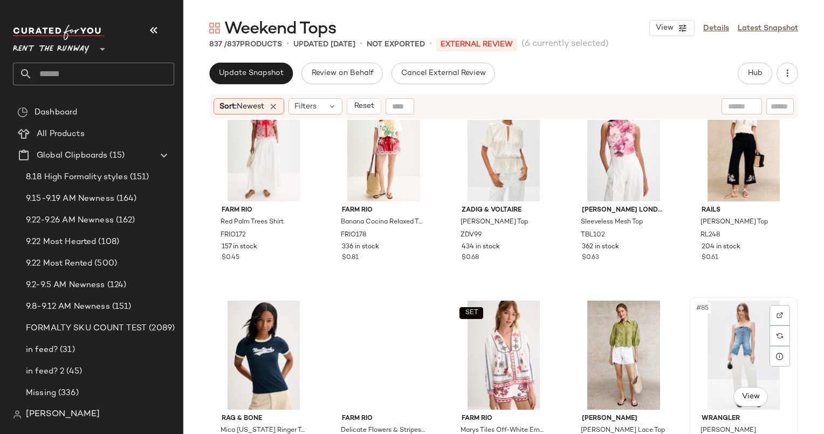
click at [714, 323] on div "#85 View" at bounding box center [743, 355] width 101 height 109
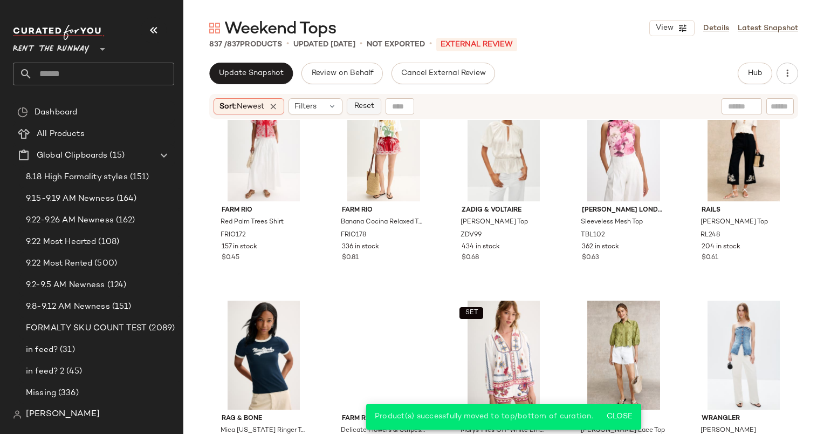
click at [374, 108] on span "Reset" at bounding box center [363, 106] width 21 height 9
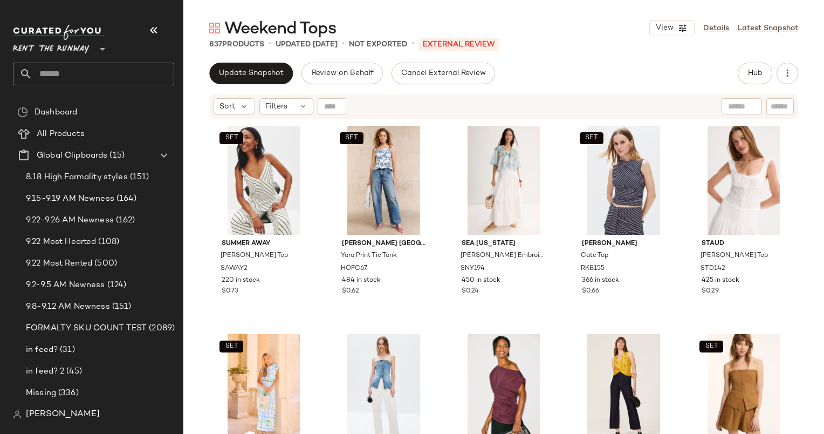
click at [209, 105] on div "Sort Filters" at bounding box center [503, 106] width 589 height 25
click at [248, 119] on div "Sort Filters" at bounding box center [503, 106] width 641 height 27
click at [232, 104] on span "Sort" at bounding box center [228, 106] width 16 height 11
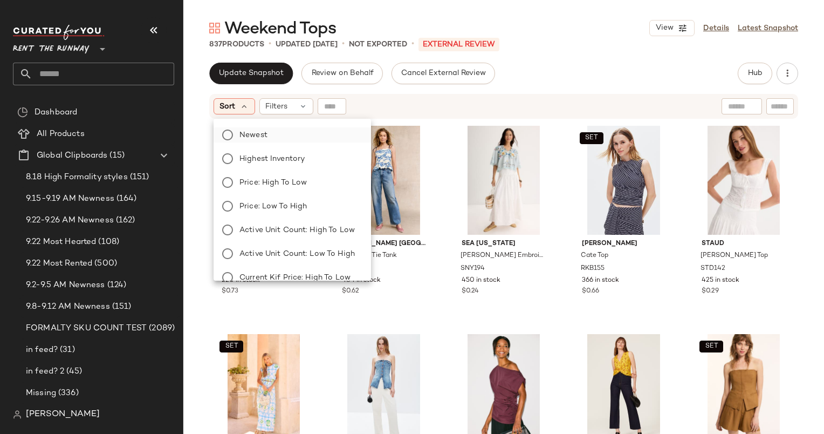
click at [267, 128] on label "Newest" at bounding box center [298, 134] width 127 height 15
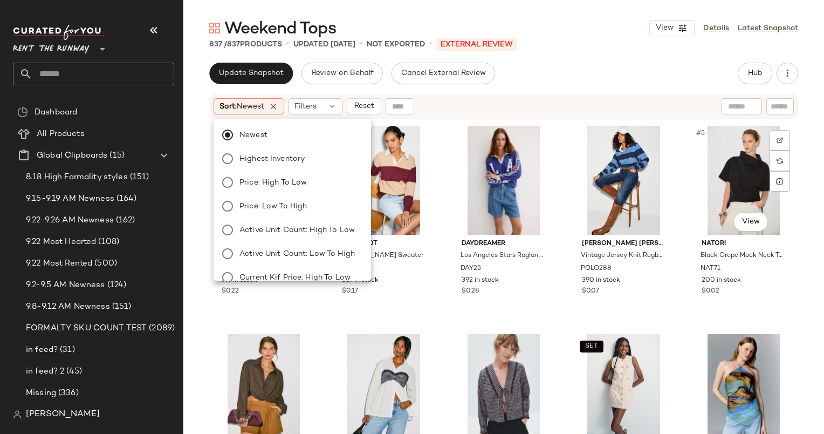
click at [667, 46] on div "837 / 837 Products • updated Sep 26th • Not Exported • External REVIEW" at bounding box center [503, 44] width 641 height 11
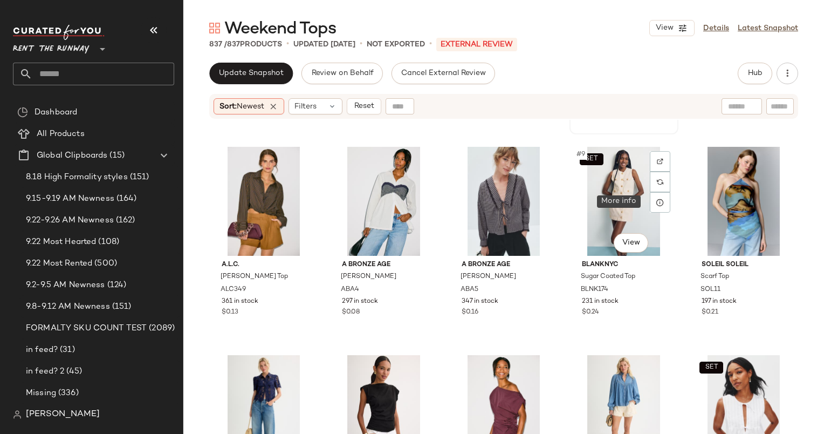
scroll to position [188, 0]
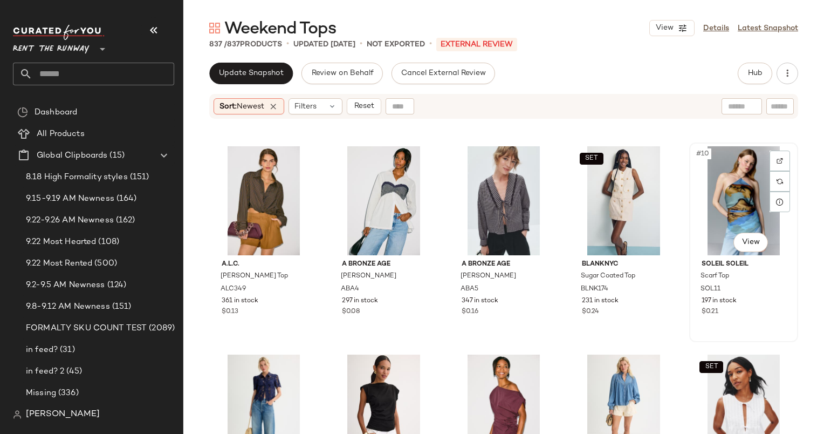
click at [719, 193] on div "#10 View" at bounding box center [743, 200] width 101 height 109
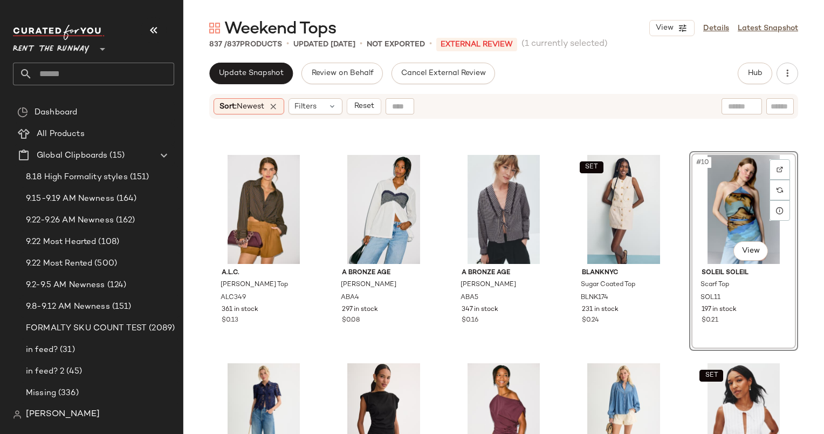
scroll to position [296, 0]
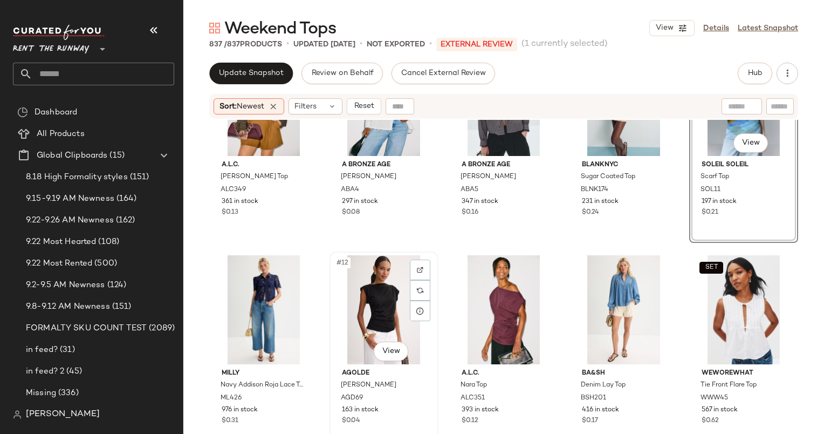
click at [373, 299] on div "#12 View" at bounding box center [383, 309] width 101 height 109
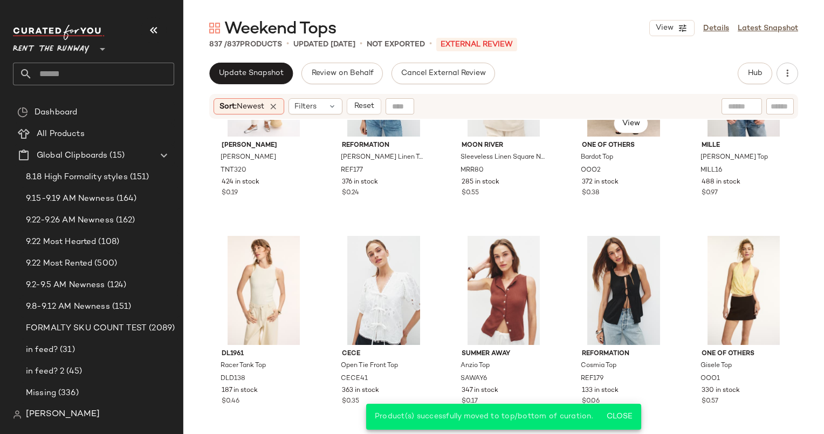
scroll to position [1069, 0]
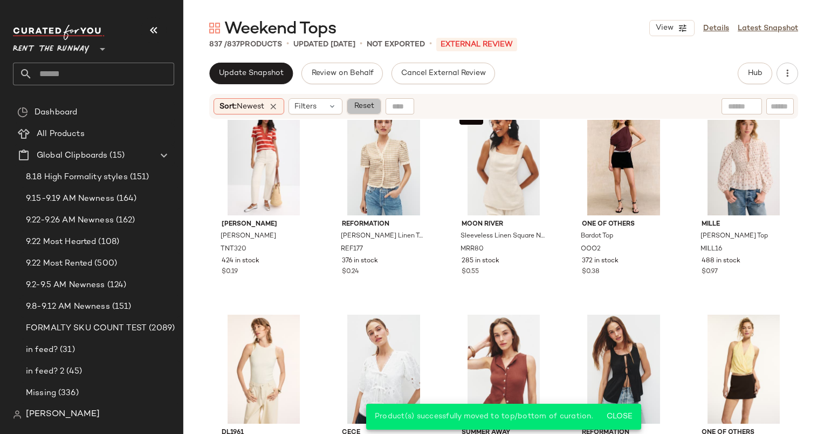
click at [370, 98] on button "Reset" at bounding box center [364, 106] width 35 height 16
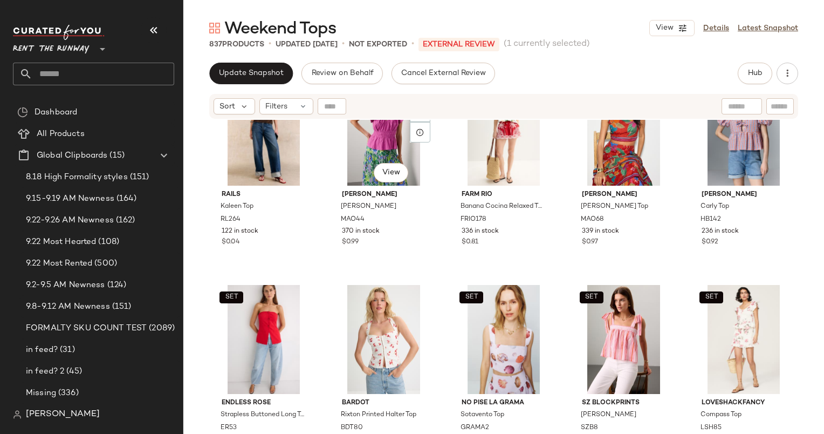
scroll to position [682, 0]
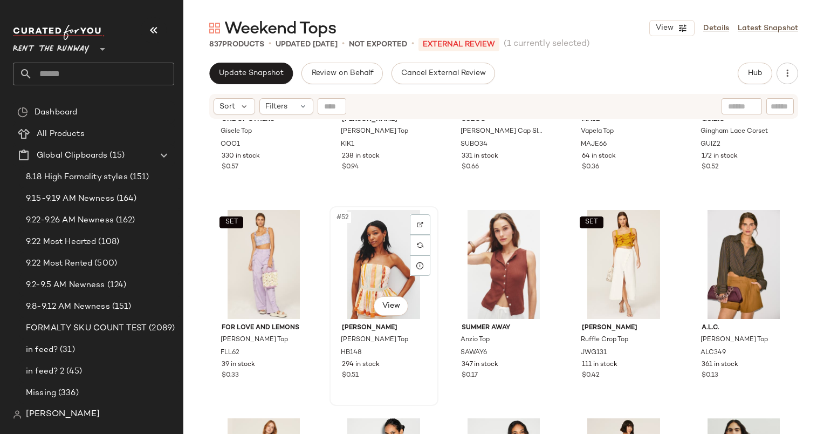
click at [378, 274] on div "#52 View" at bounding box center [383, 264] width 101 height 109
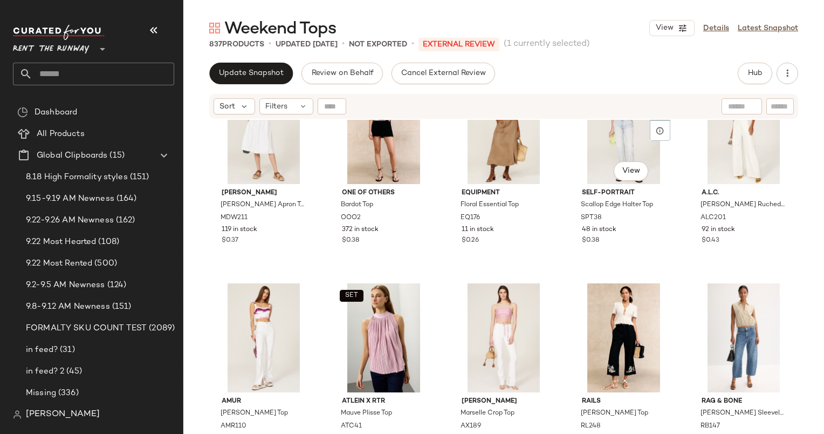
scroll to position [2634, 0]
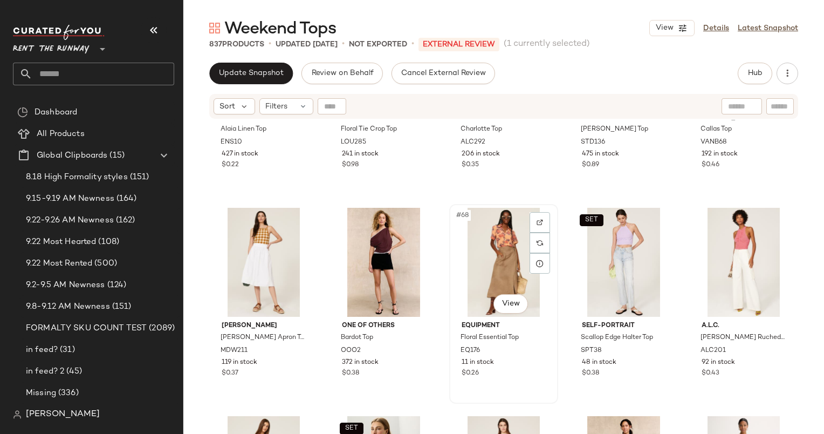
click at [488, 235] on div "#68 View" at bounding box center [503, 262] width 101 height 109
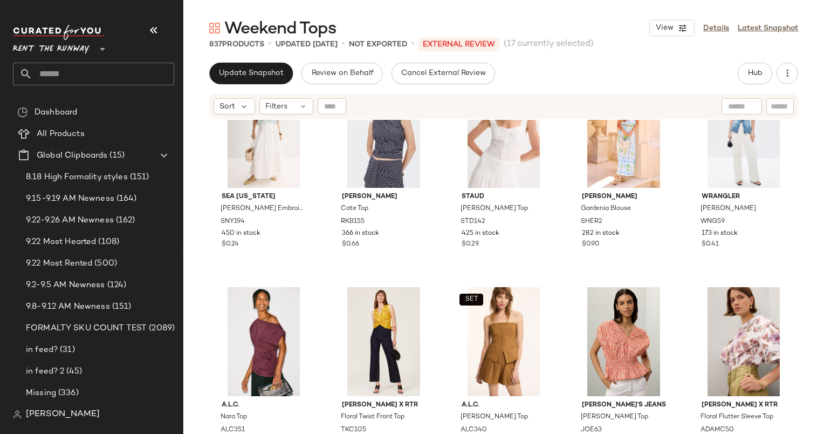
scroll to position [335, 0]
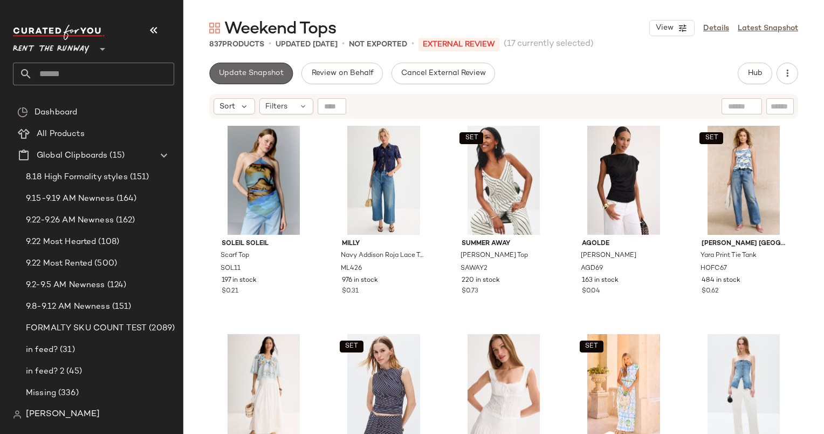
click at [251, 68] on button "Update Snapshot" at bounding box center [251, 74] width 84 height 22
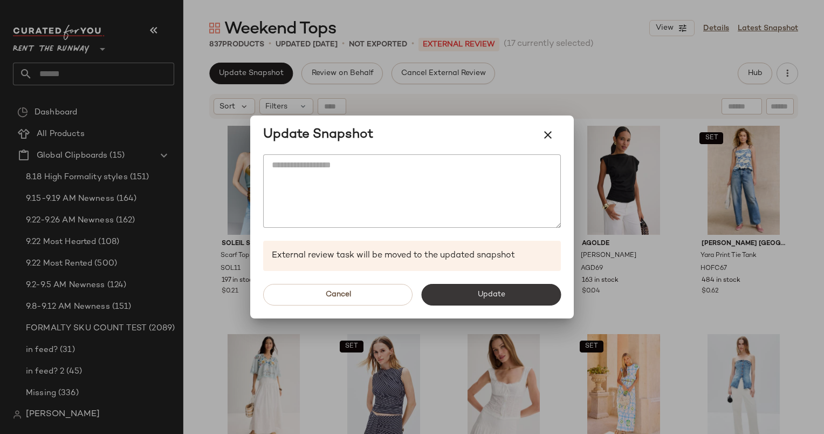
click at [500, 303] on button "Update" at bounding box center [491, 295] width 140 height 22
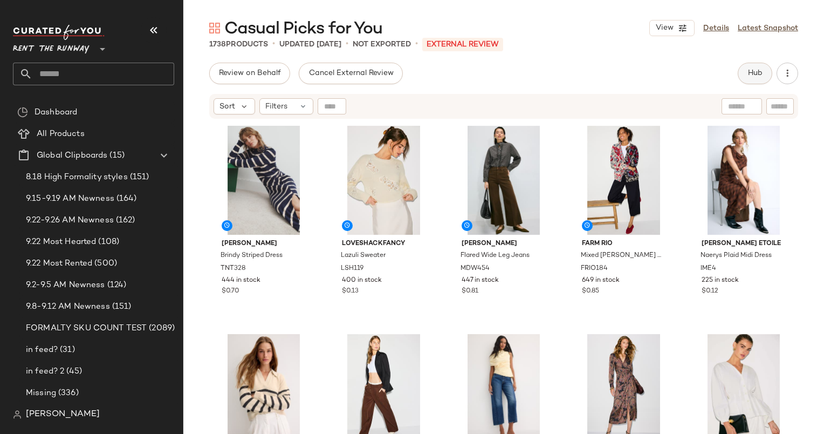
click at [759, 78] on button "Hub" at bounding box center [755, 74] width 35 height 22
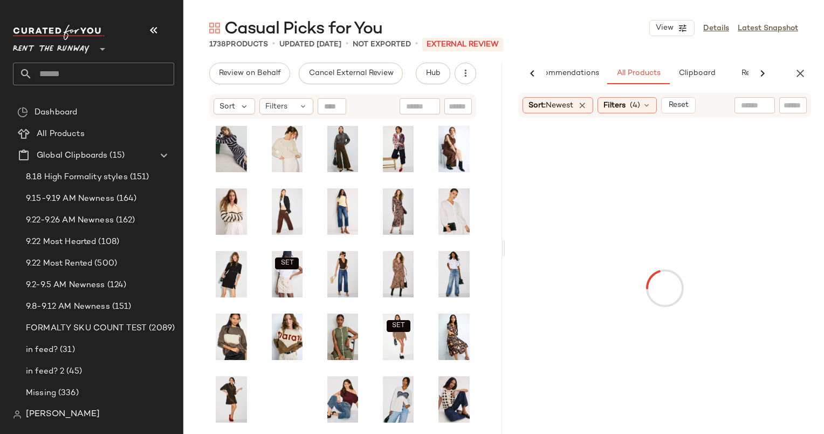
scroll to position [0, 34]
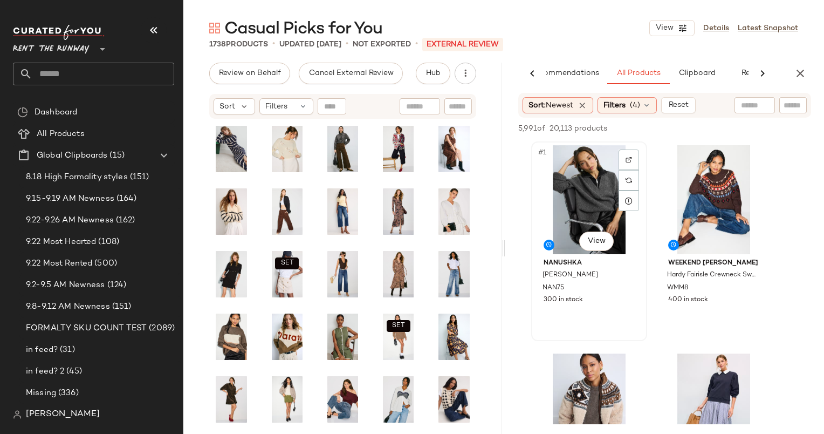
click at [588, 179] on div "#1 View" at bounding box center [589, 199] width 108 height 109
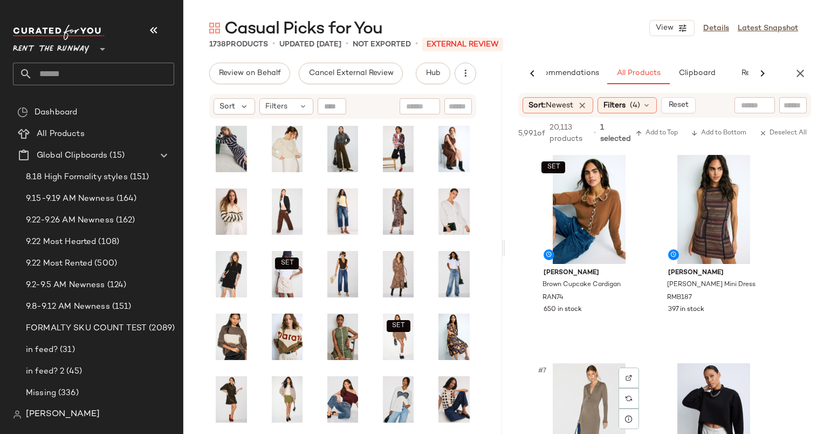
scroll to position [417, 0]
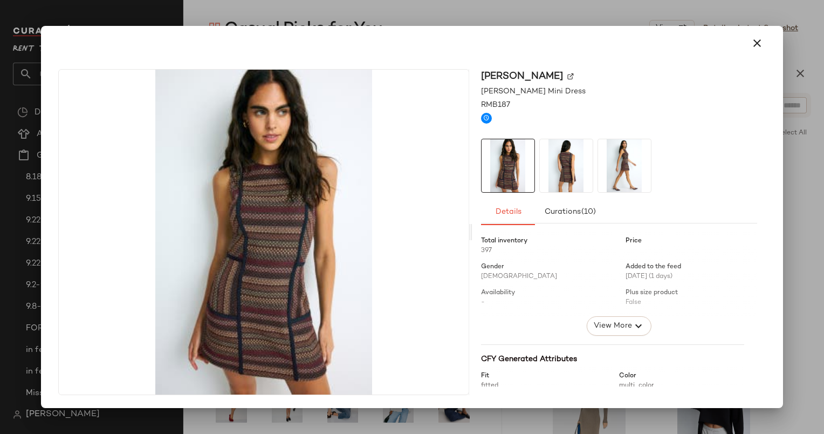
click at [767, 56] on div at bounding box center [412, 43] width 716 height 26
click at [754, 39] on icon "button" at bounding box center [757, 43] width 13 height 13
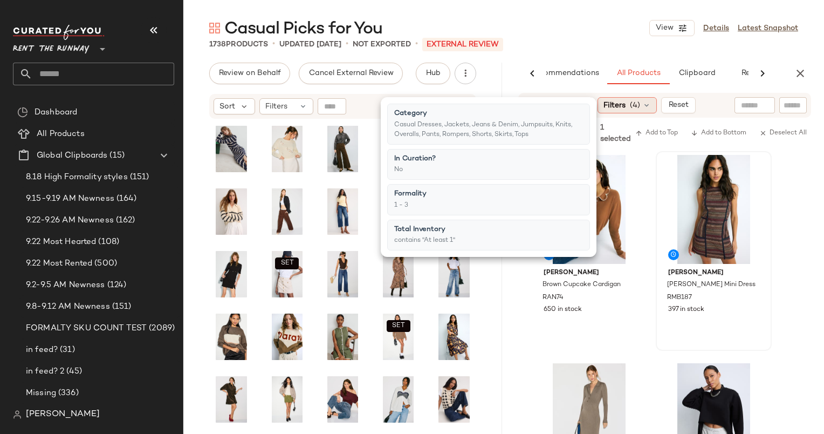
click at [634, 104] on span "(4)" at bounding box center [635, 105] width 10 height 11
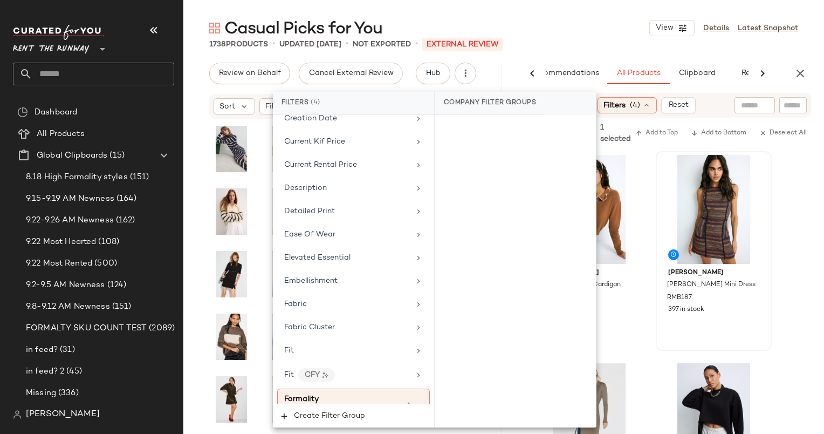
scroll to position [548, 0]
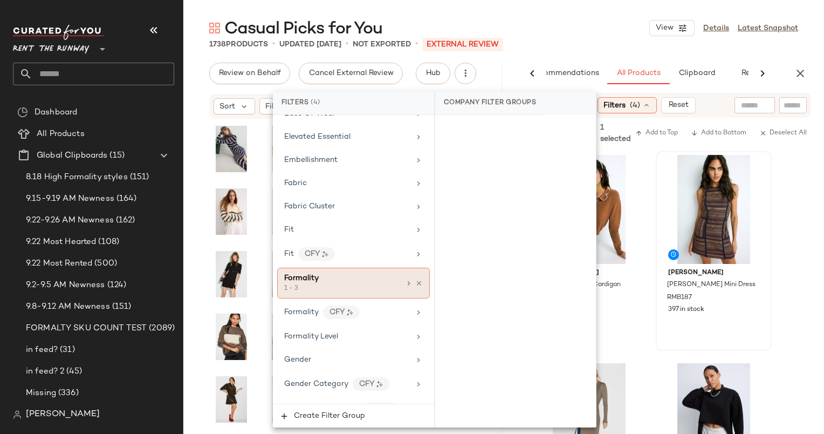
click at [359, 276] on div "Formality" at bounding box center [342, 277] width 116 height 11
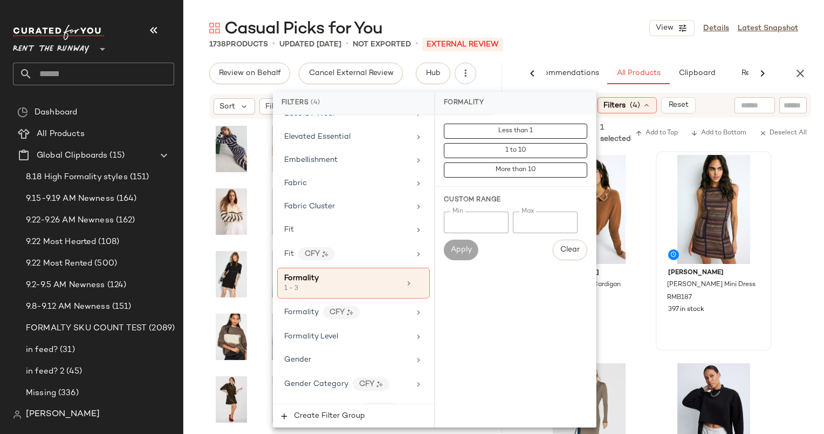
click at [537, 217] on input "*" at bounding box center [545, 223] width 65 height 22
click at [461, 220] on input "*" at bounding box center [476, 223] width 65 height 22
click at [575, 231] on input "Max" at bounding box center [545, 223] width 65 height 22
type input "*"
click at [459, 248] on span "Apply" at bounding box center [462, 250] width 22 height 9
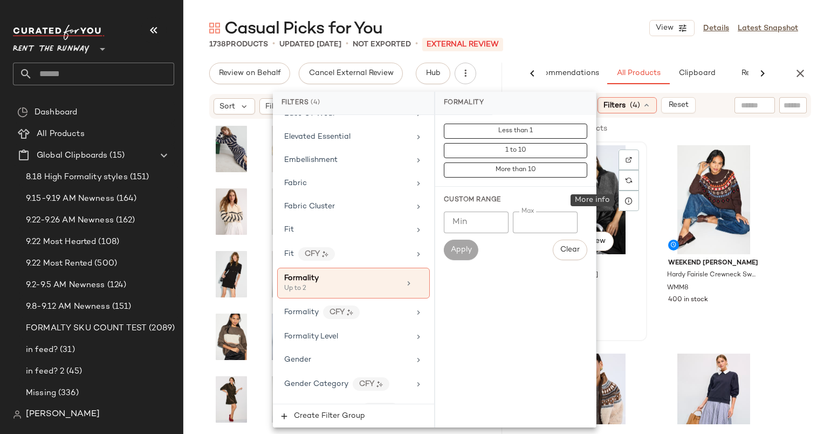
click at [622, 201] on div at bounding box center [629, 200] width 21 height 21
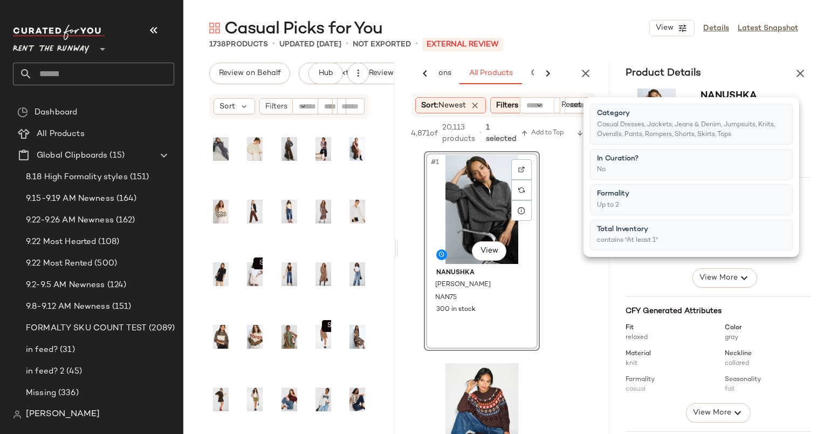
scroll to position [0, 77]
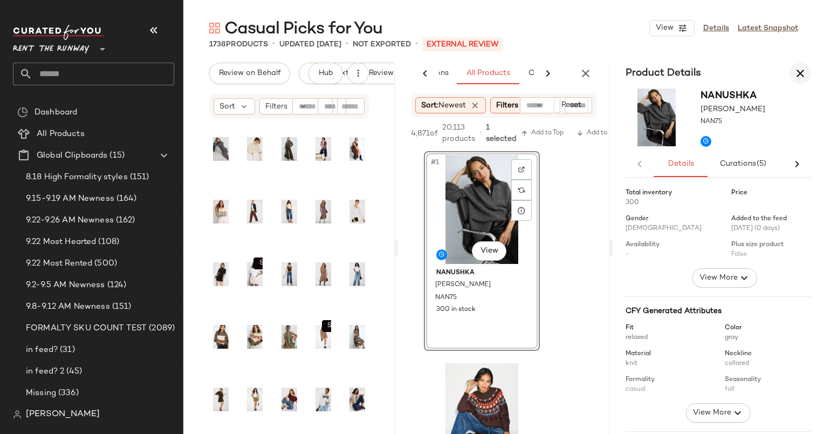
click at [801, 73] on icon "button" at bounding box center [800, 73] width 13 height 13
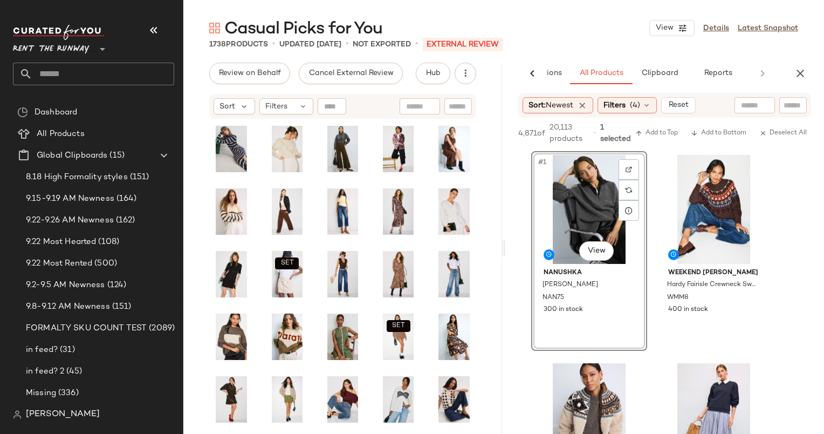
scroll to position [345, 0]
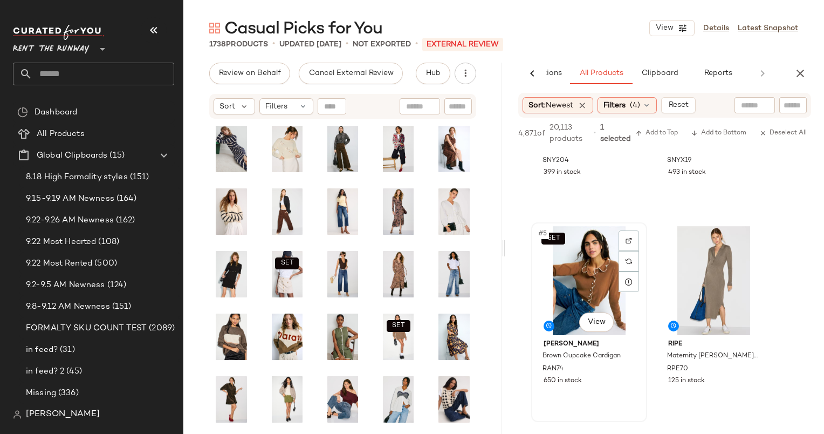
click at [587, 261] on div "SET #5 View" at bounding box center [589, 280] width 108 height 109
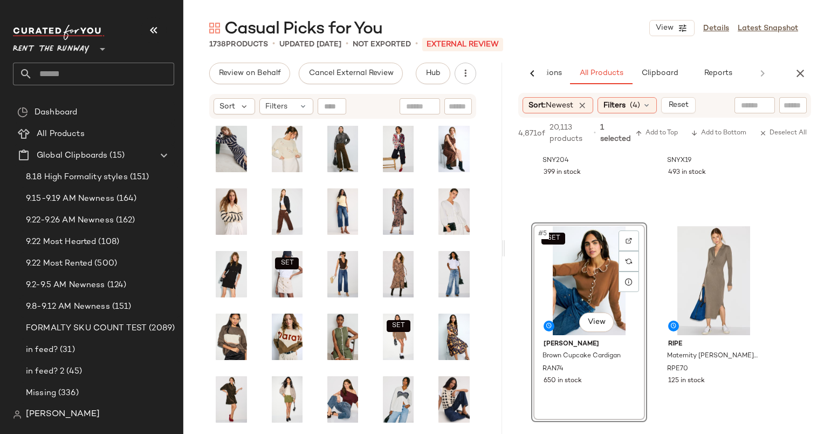
scroll to position [0, 0]
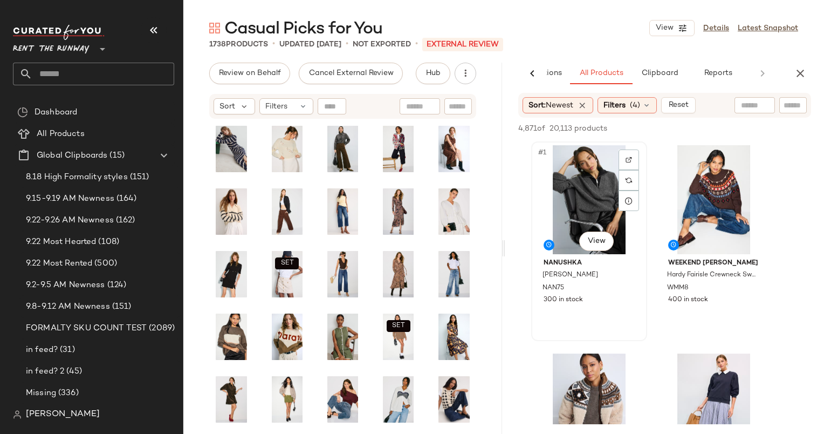
click at [586, 210] on div "#1 View" at bounding box center [589, 199] width 108 height 109
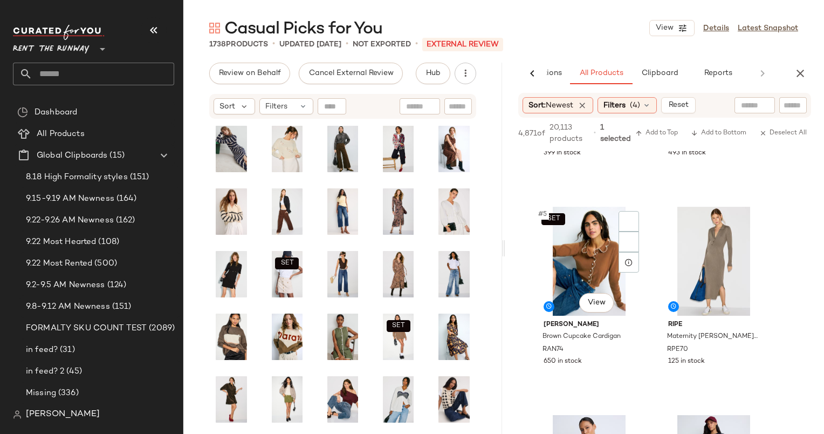
scroll to position [365, 0]
click at [581, 248] on div "SET #5 View" at bounding box center [589, 261] width 108 height 109
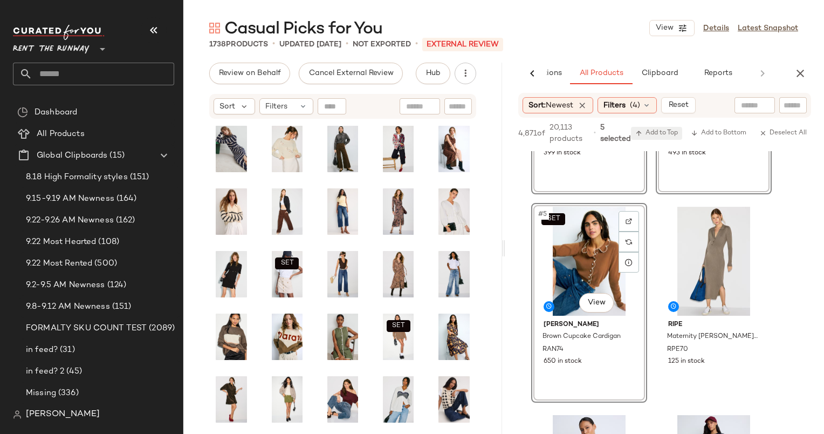
click at [669, 132] on span "Add to Top" at bounding box center [657, 133] width 43 height 8
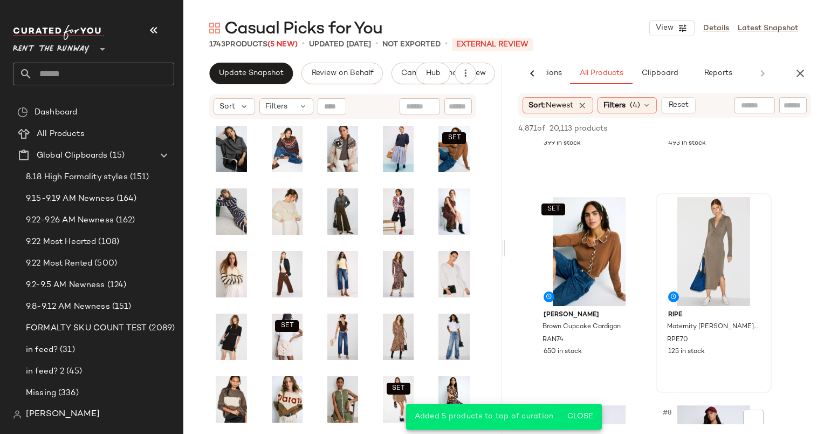
scroll to position [618, 0]
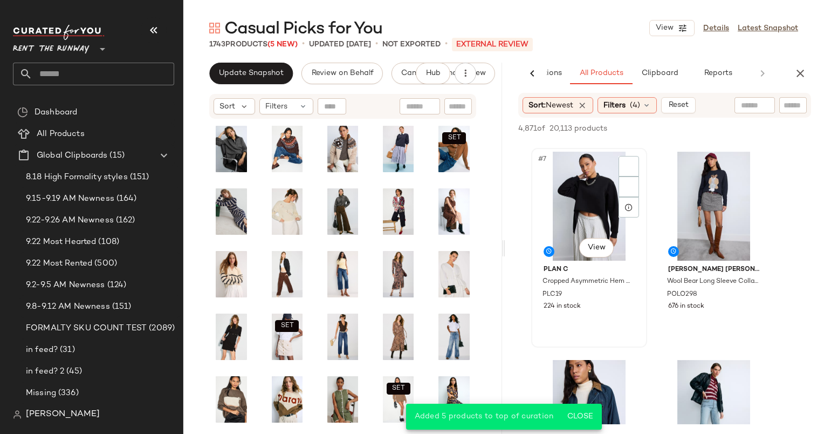
click at [598, 226] on div "#7 View" at bounding box center [589, 206] width 108 height 109
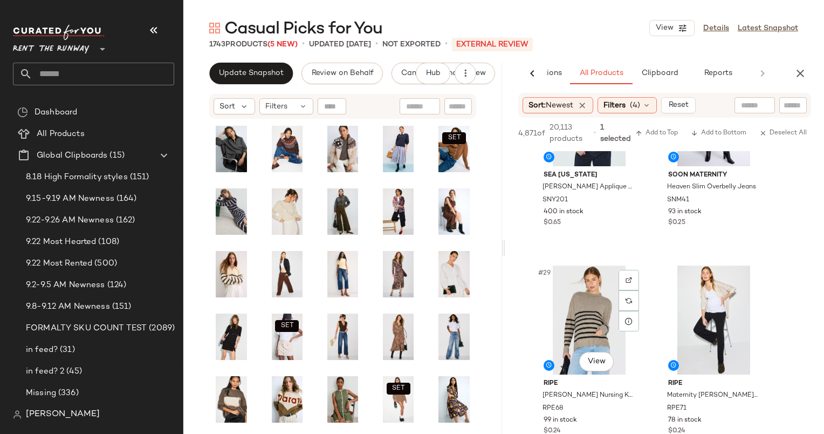
scroll to position [2794, 0]
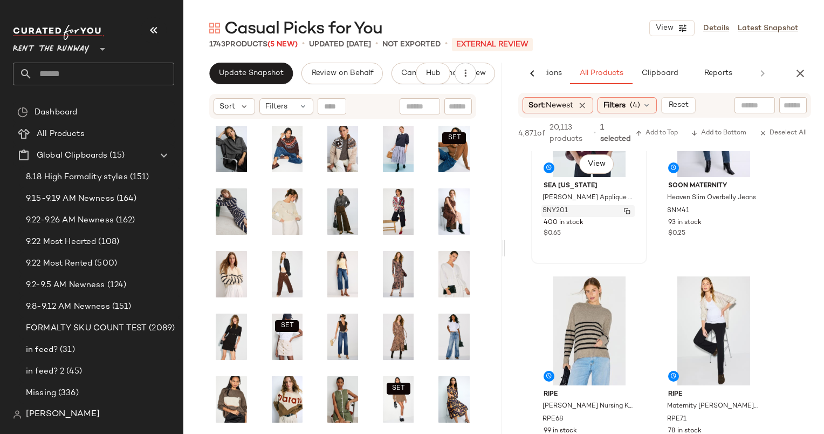
click at [595, 210] on div "SNY201" at bounding box center [588, 211] width 93 height 12
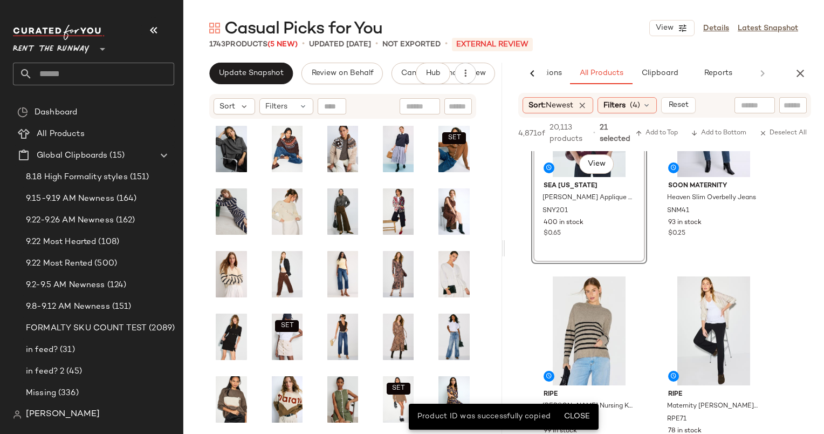
click at [658, 141] on div "4,871 of 20,113 products • 21 selected Add to Top Add to Bottom Deselect All" at bounding box center [665, 134] width 319 height 33
click at [652, 134] on span "Add to Top" at bounding box center [657, 133] width 43 height 8
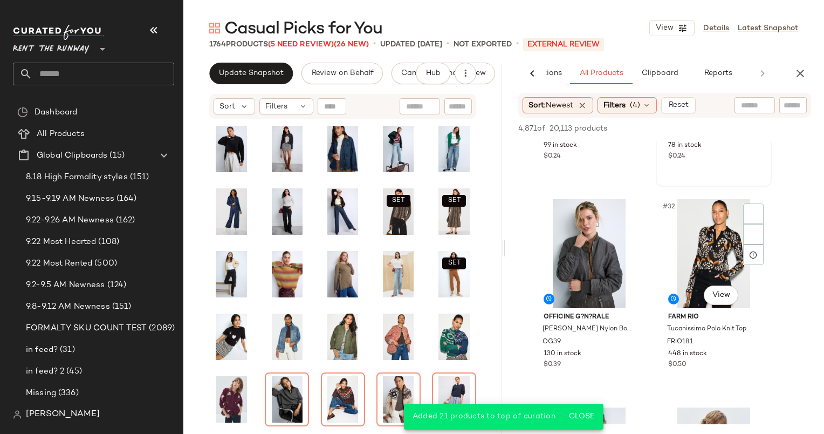
scroll to position [3067, 0]
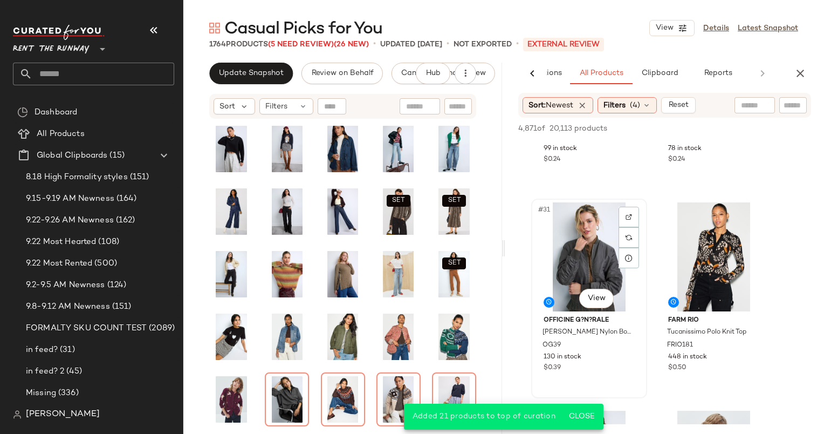
click at [591, 231] on div "#31 View" at bounding box center [589, 256] width 108 height 109
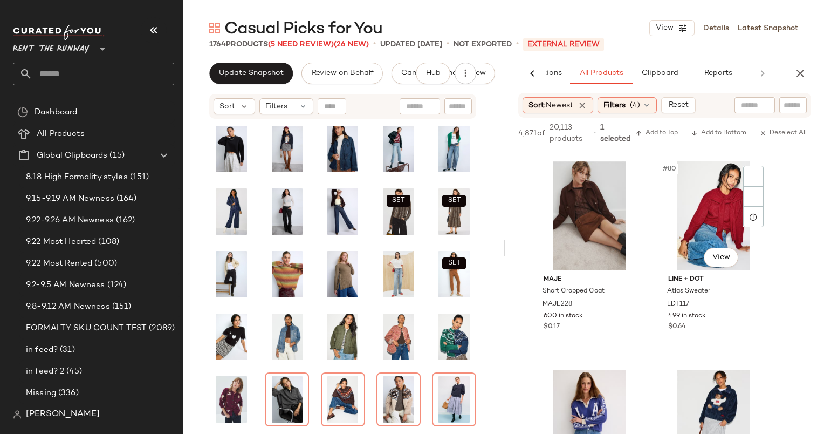
scroll to position [8096, 0]
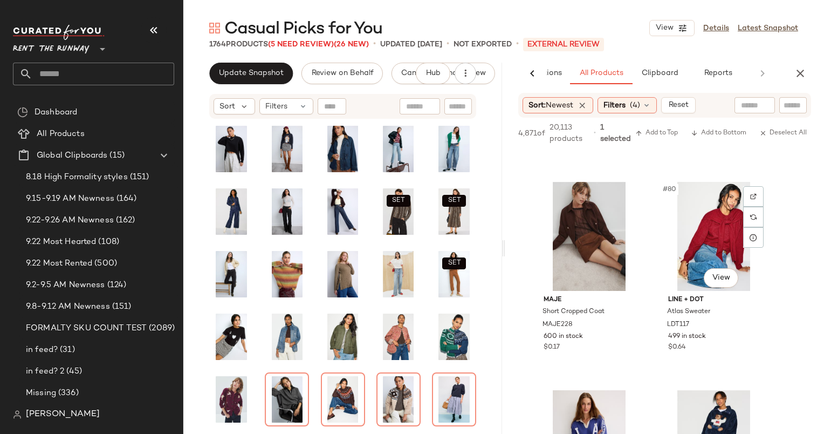
click at [705, 241] on div "#80 View" at bounding box center [714, 236] width 108 height 109
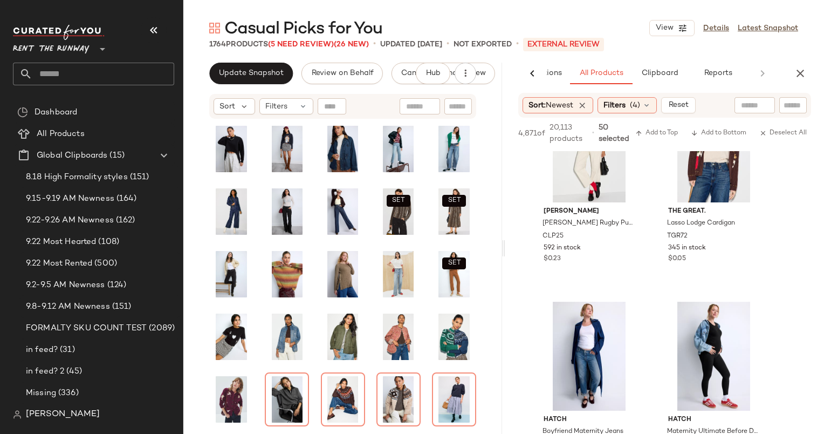
scroll to position [8767, 0]
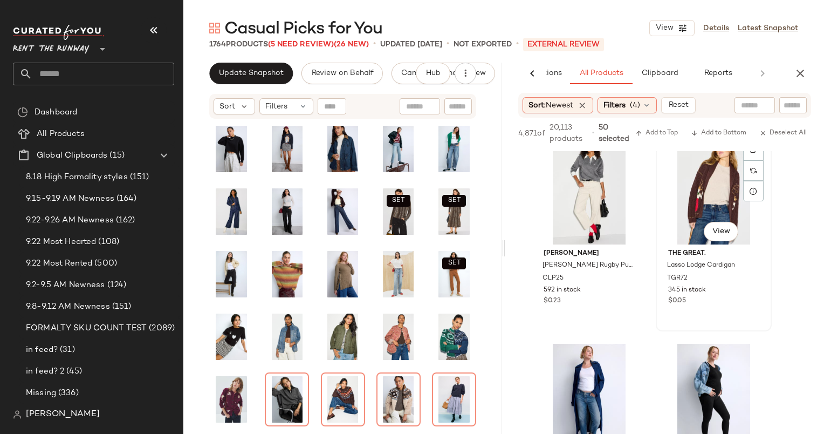
click at [701, 199] on div "#86 View" at bounding box center [714, 189] width 108 height 109
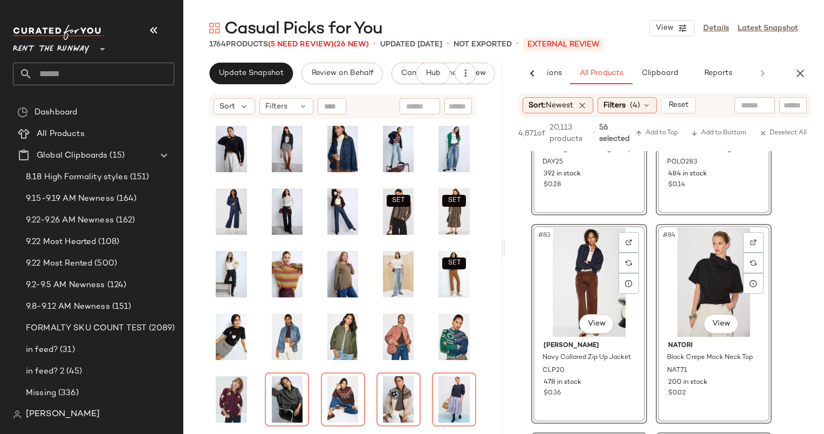
scroll to position [8465, 0]
click at [667, 125] on div "4,871 of 20,113 products • 56 selected Add to Top Add to Bottom Deselect All" at bounding box center [665, 134] width 319 height 33
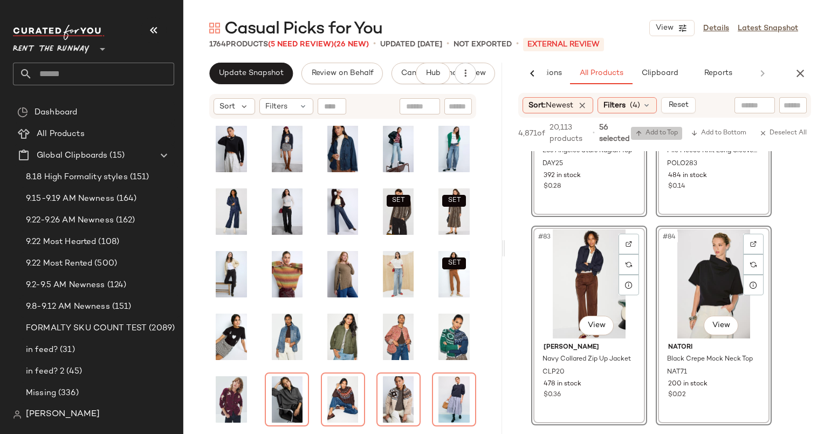
click at [662, 132] on span "Add to Top" at bounding box center [657, 133] width 43 height 8
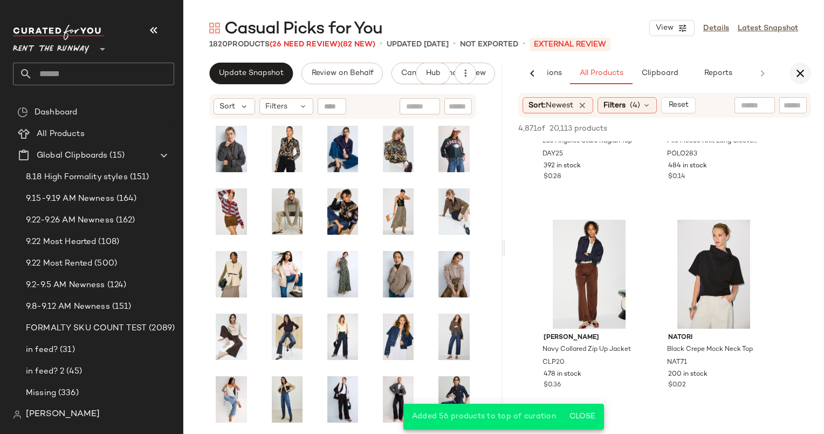
click at [794, 79] on icon "button" at bounding box center [800, 73] width 13 height 13
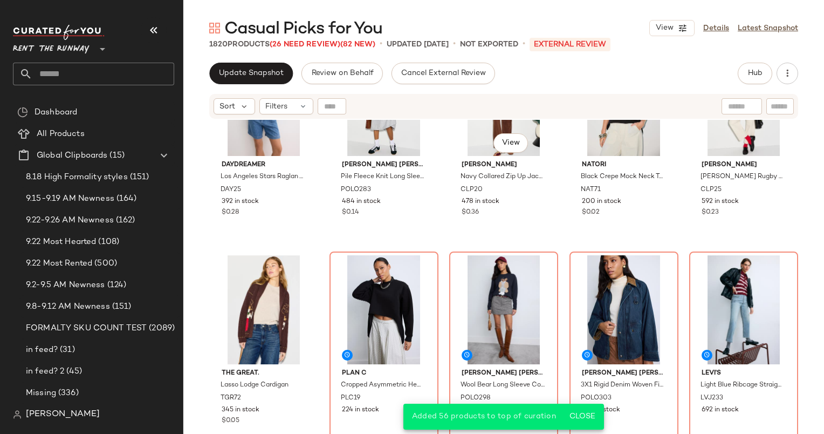
scroll to position [2015, 0]
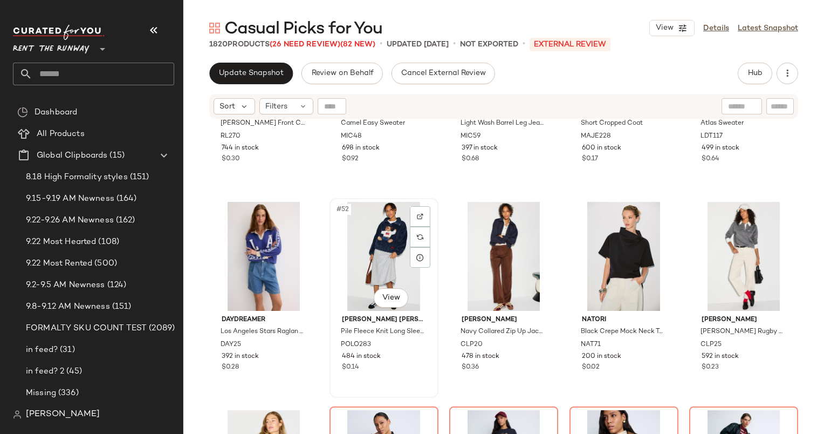
click at [362, 231] on div "#52 View" at bounding box center [383, 256] width 101 height 109
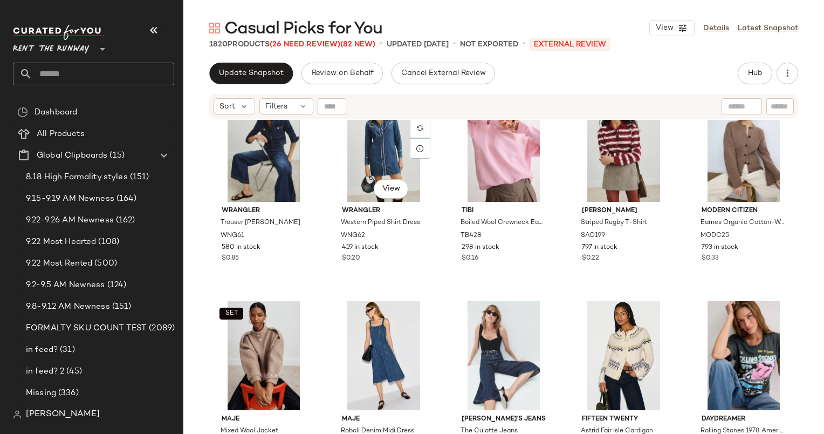
scroll to position [850, 0]
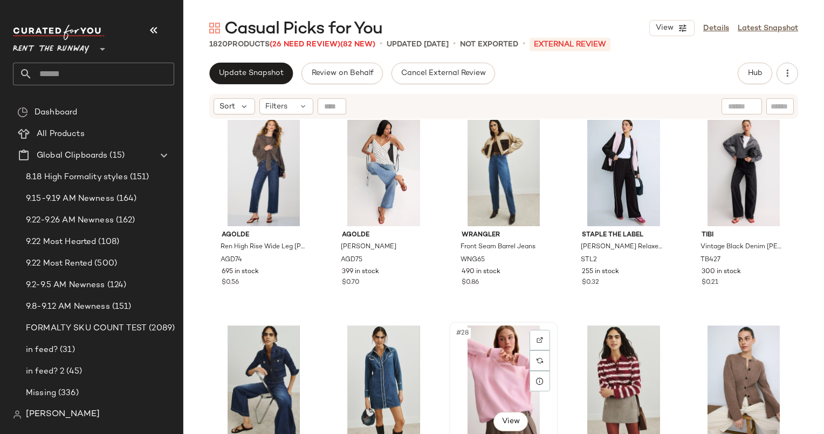
click at [461, 322] on div "#28 View Tibi Boiled Wool Crewneck Easy Pullover TB428 298 in stock $0.16" at bounding box center [503, 422] width 109 height 200
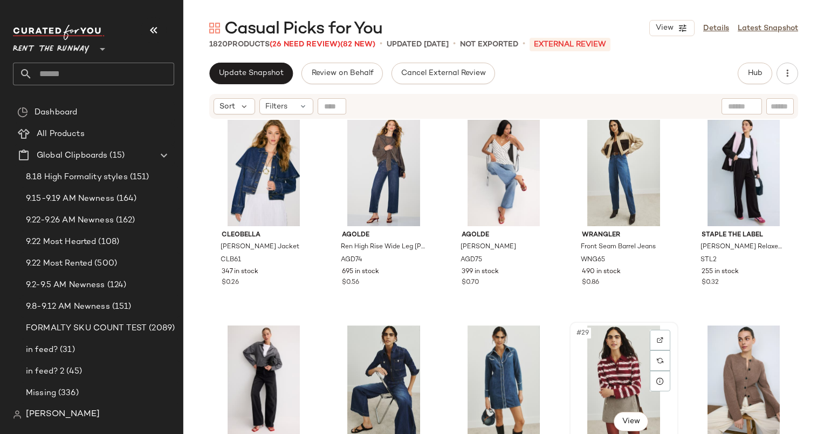
click at [611, 360] on div "#29 View" at bounding box center [624, 379] width 101 height 109
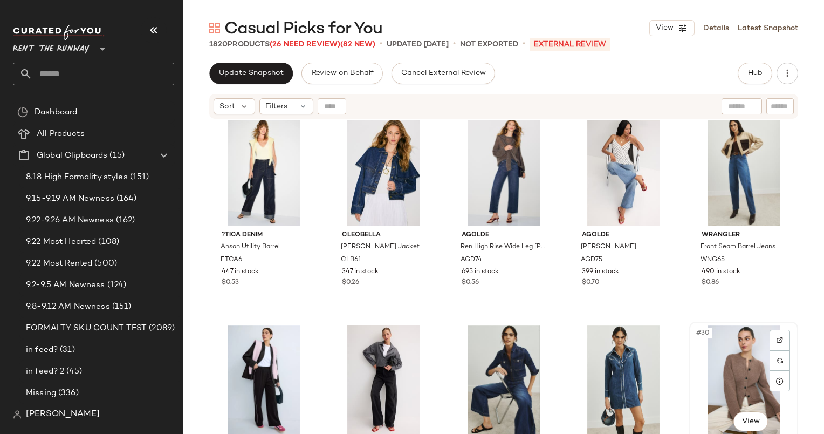
click at [744, 358] on div "#30 View" at bounding box center [743, 379] width 101 height 109
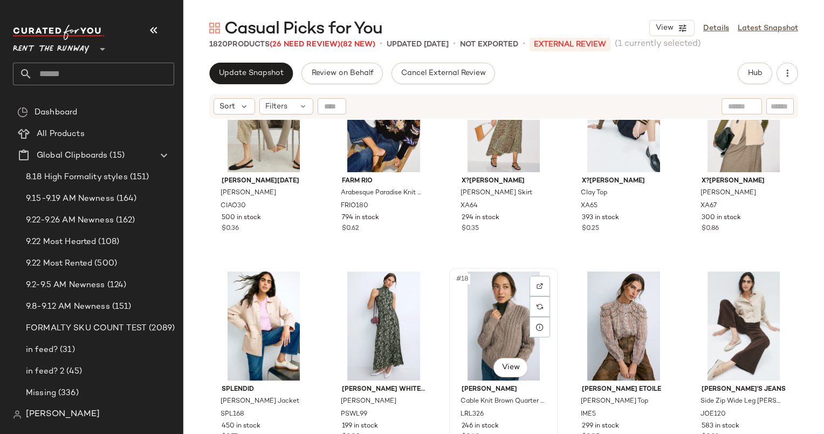
scroll to position [747, 0]
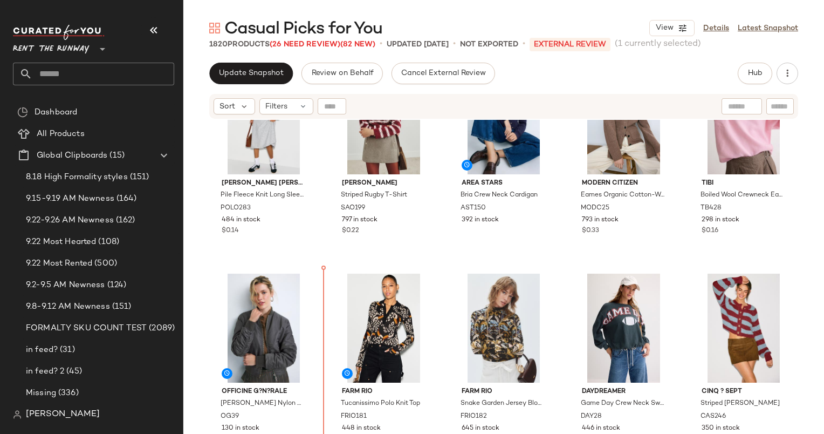
scroll to position [97, 0]
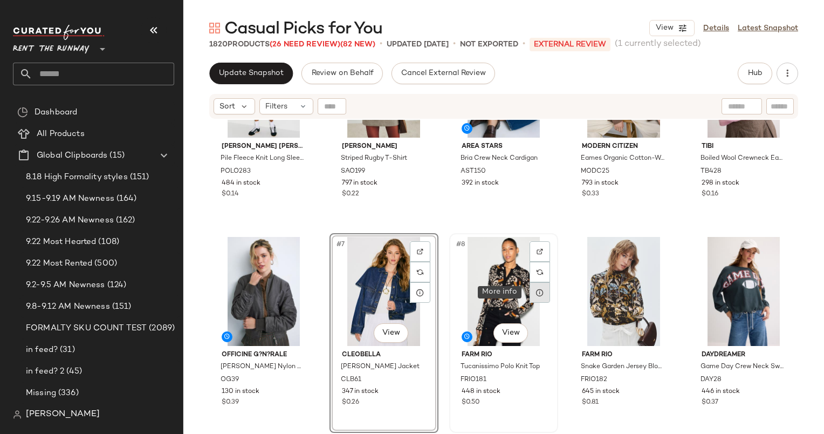
scroll to position [165, 0]
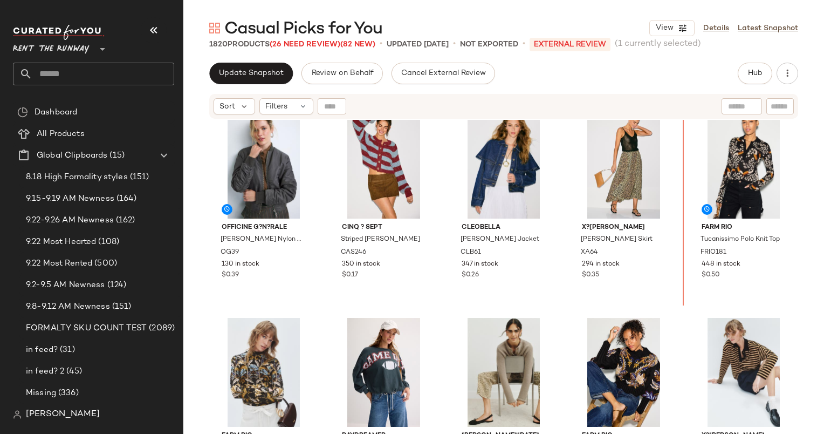
scroll to position [229, 0]
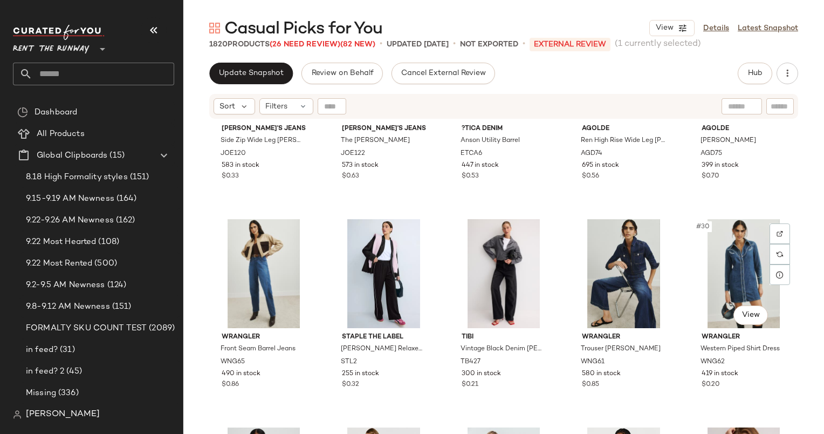
scroll to position [957, 0]
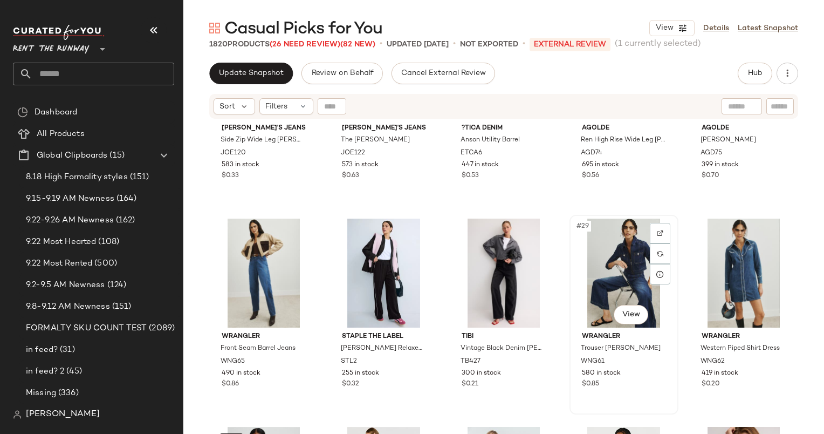
click at [622, 266] on div "#29 View" at bounding box center [624, 273] width 101 height 109
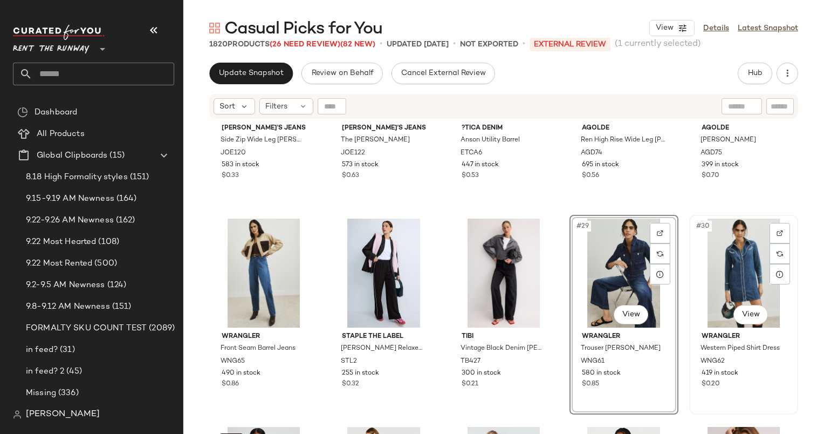
scroll to position [1048, 0]
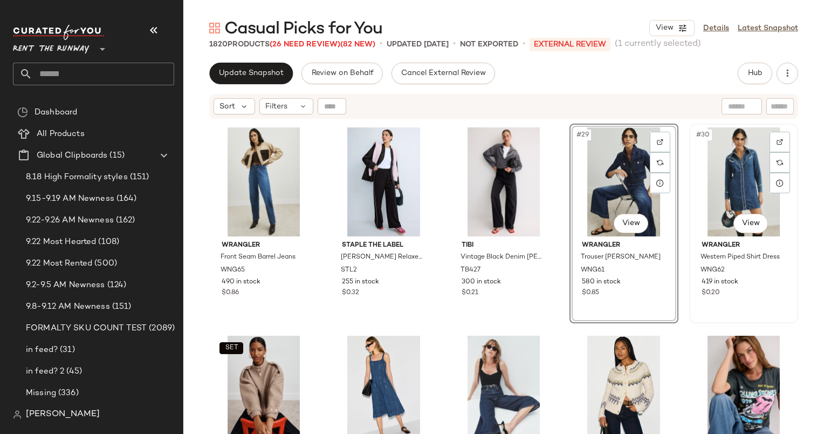
click at [733, 190] on div "#30 View" at bounding box center [743, 181] width 101 height 109
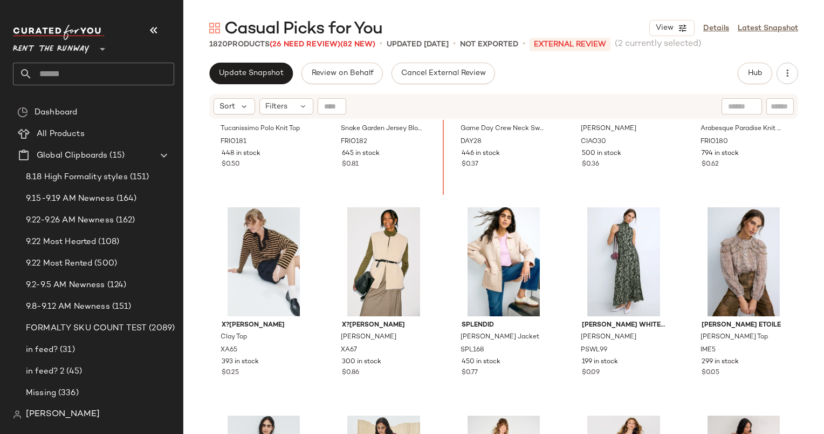
scroll to position [494, 0]
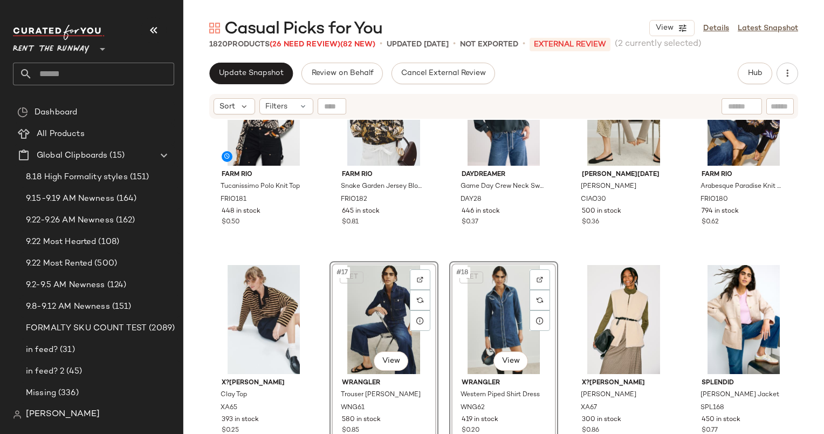
scroll to position [406, 0]
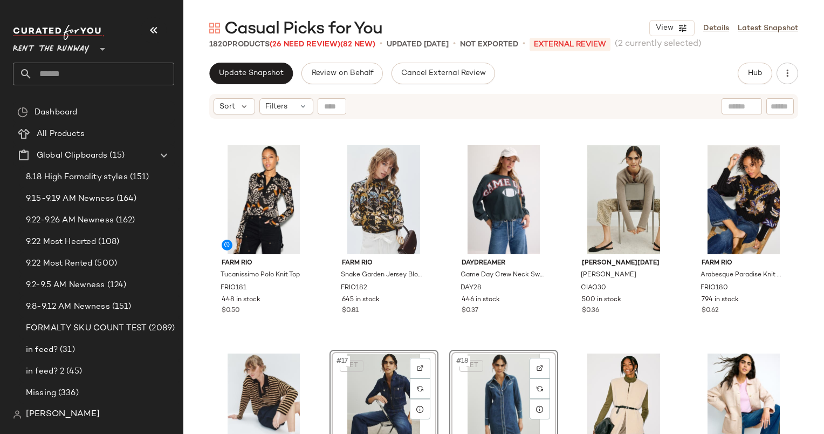
click at [439, 295] on div "FARM Rio Tucanissimo Polo Knit Top FRIO181 448 in stock $0.50 FARM Rio Snake Ga…" at bounding box center [503, 290] width 641 height 341
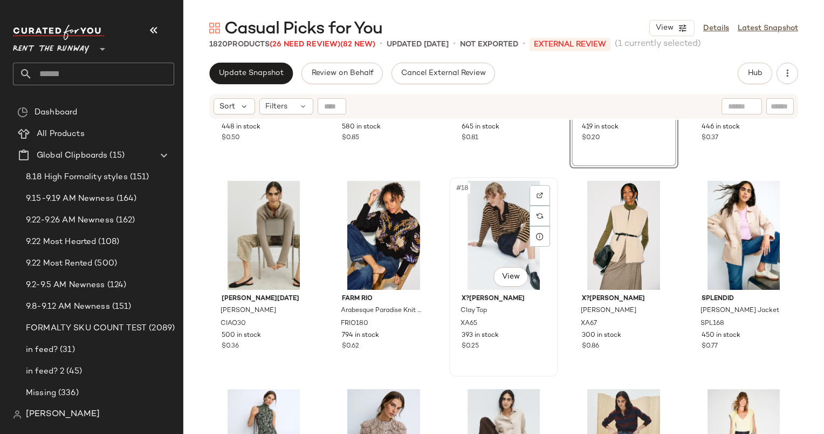
scroll to position [656, 0]
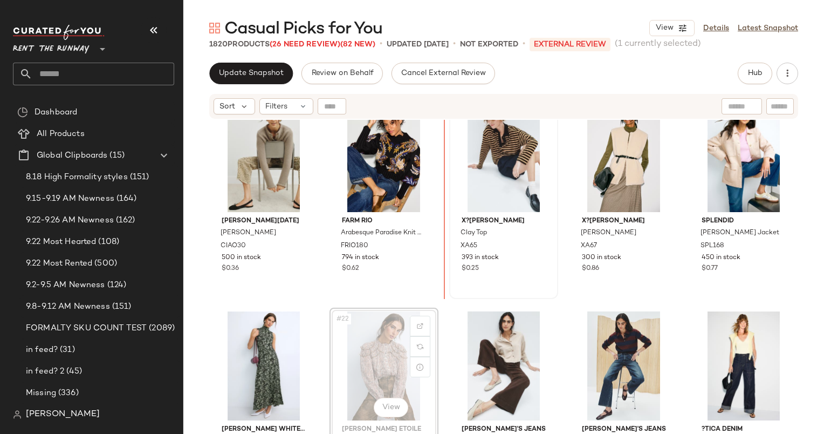
scroll to position [656, 0]
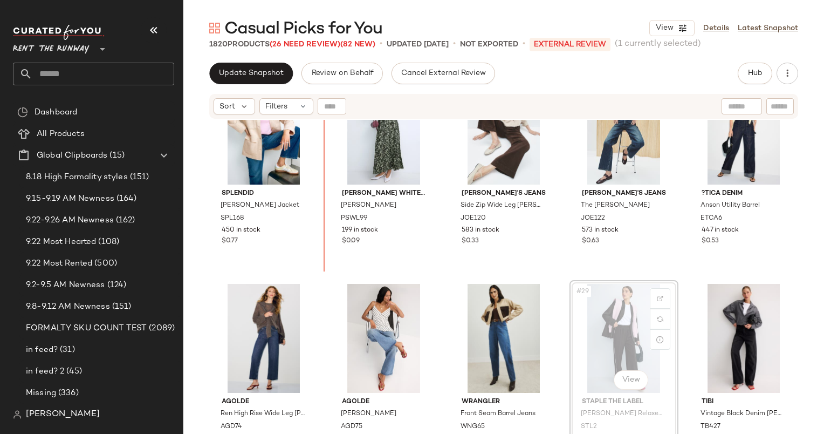
scroll to position [890, 0]
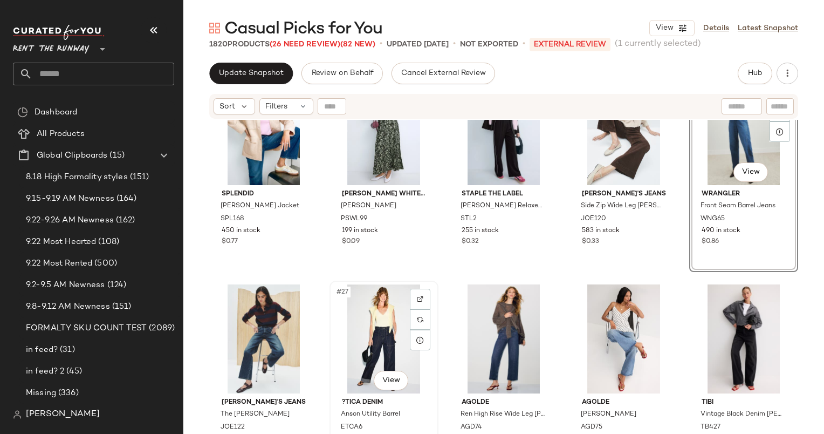
scroll to position [889, 0]
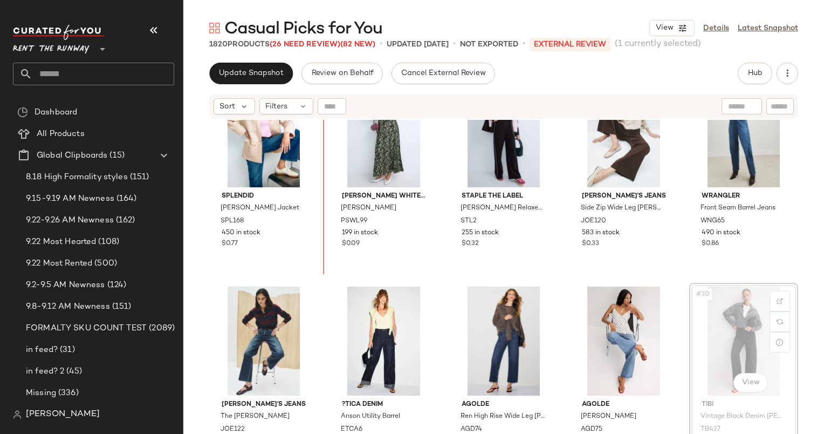
scroll to position [878, 0]
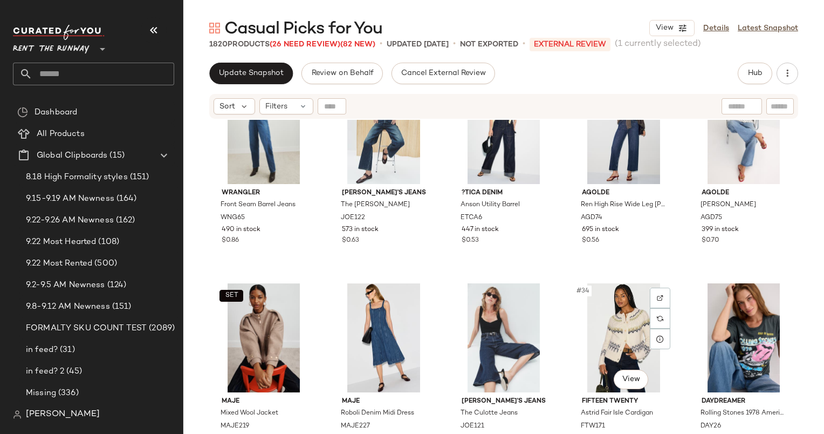
scroll to position [1064, 0]
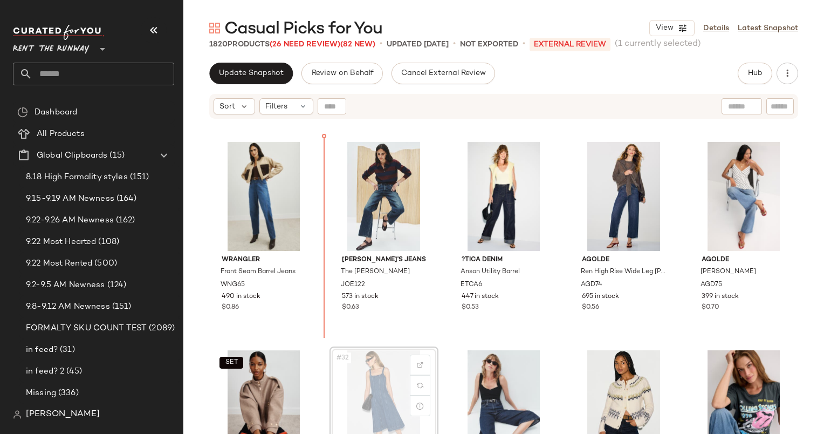
scroll to position [1032, 0]
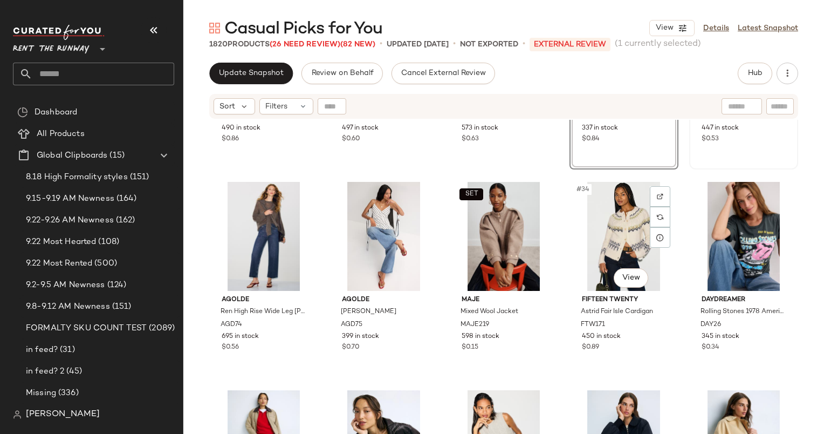
scroll to position [1203, 0]
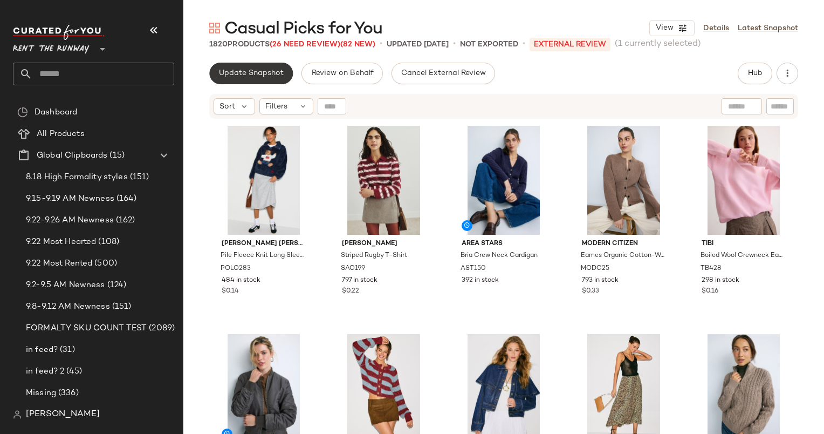
click at [261, 64] on button "Update Snapshot" at bounding box center [251, 74] width 84 height 22
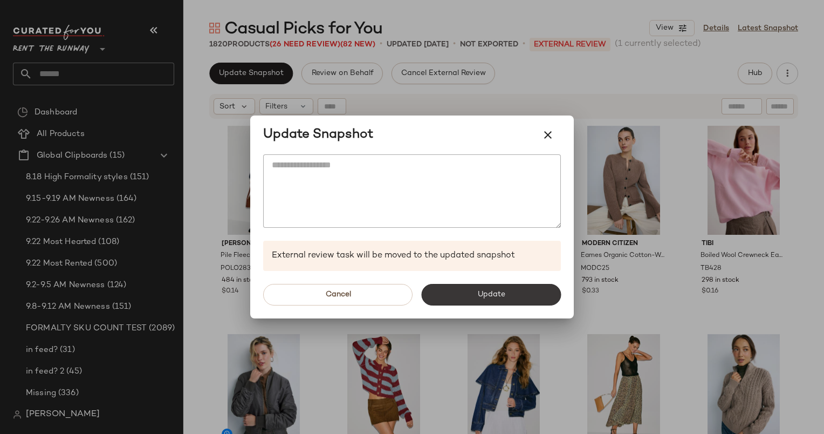
click at [494, 293] on span "Update" at bounding box center [491, 294] width 28 height 9
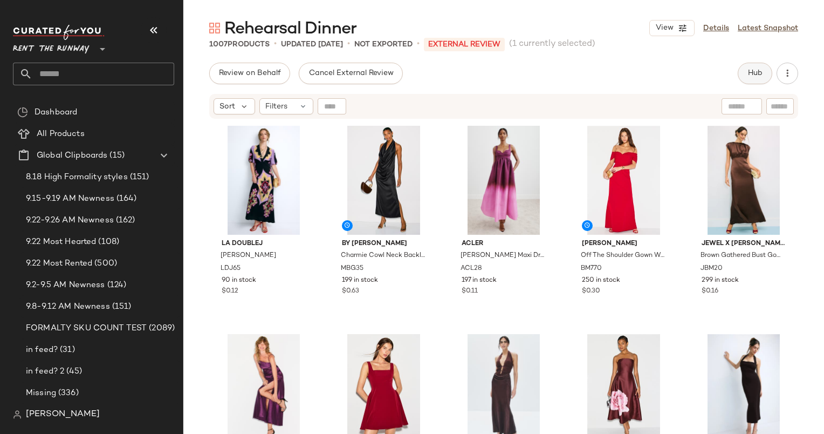
click at [755, 73] on span "Hub" at bounding box center [755, 73] width 15 height 9
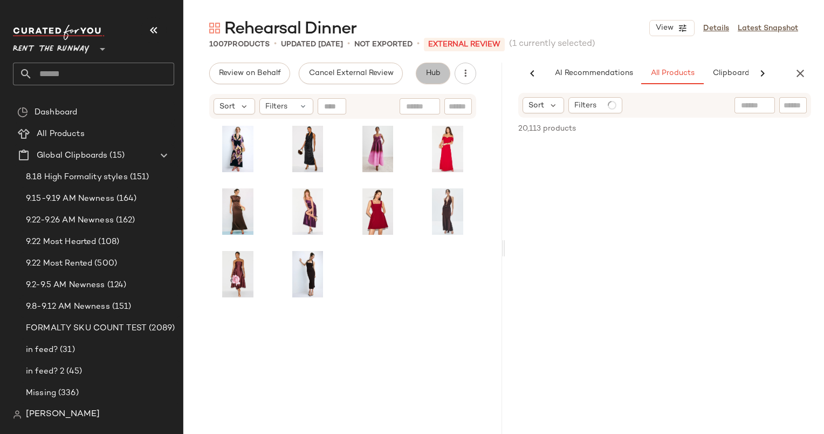
scroll to position [0, 56]
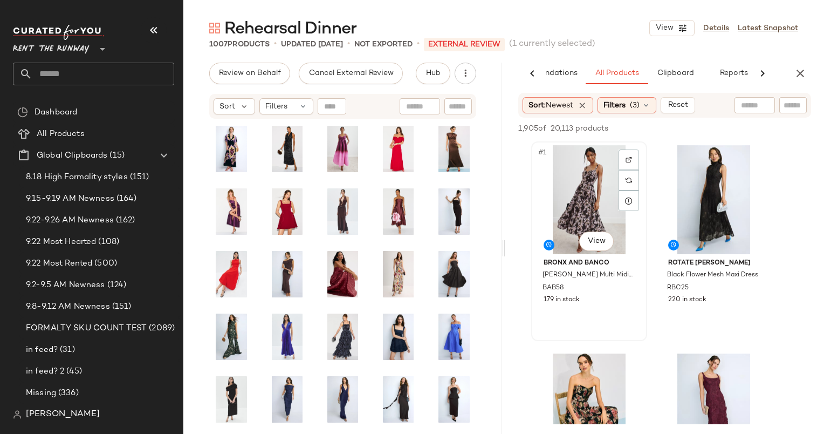
click at [578, 204] on div "#1 View" at bounding box center [589, 199] width 108 height 109
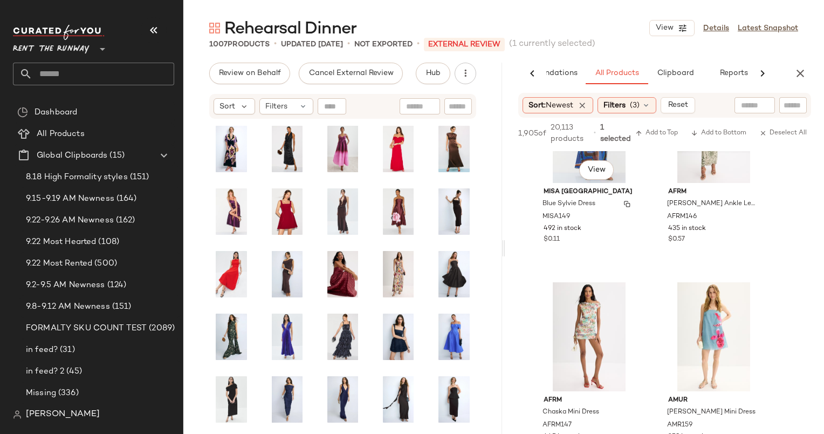
scroll to position [496, 0]
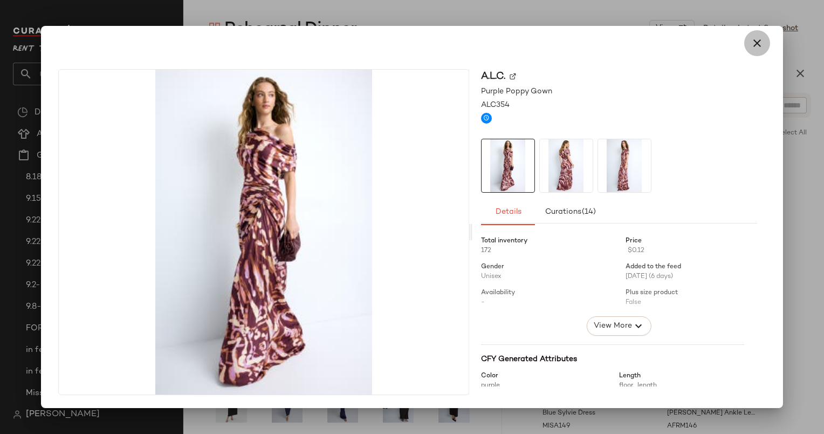
click at [762, 49] on icon "button" at bounding box center [757, 43] width 13 height 13
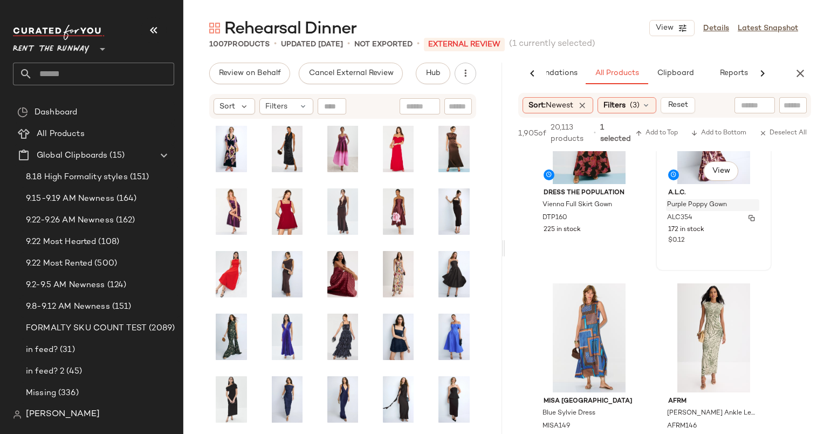
click at [682, 209] on span "Purple Poppy Gown" at bounding box center [697, 205] width 60 height 10
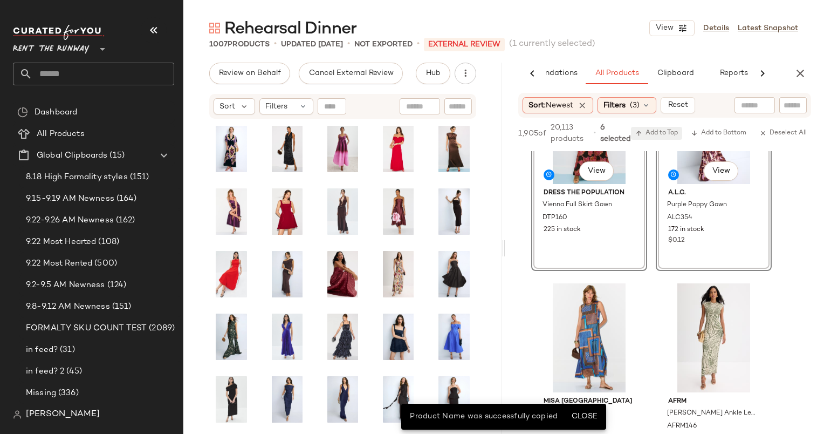
click at [672, 132] on span "Add to Top" at bounding box center [657, 133] width 43 height 8
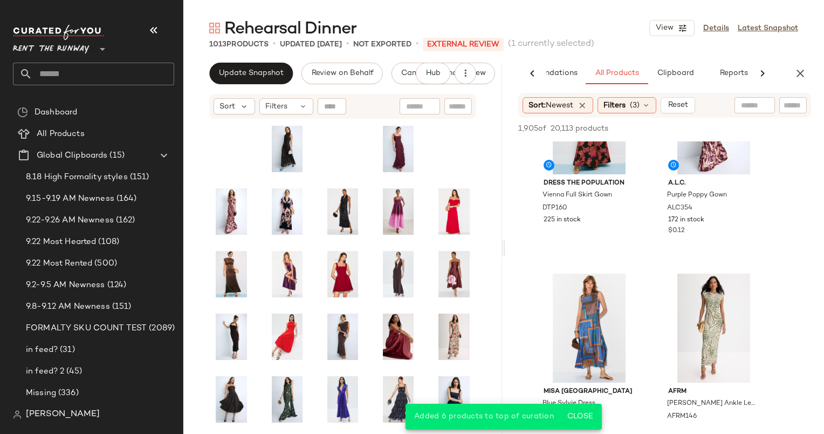
click at [807, 63] on div "AI Recommendations All Products Clipboard Reports" at bounding box center [665, 74] width 319 height 22
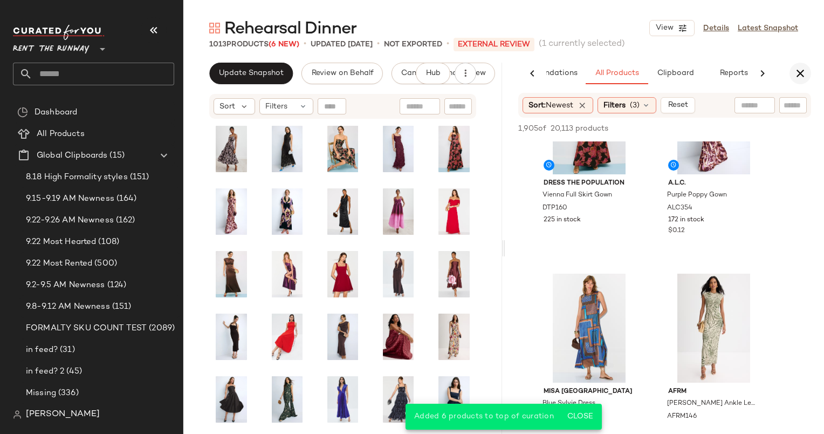
click at [805, 70] on icon "button" at bounding box center [800, 73] width 13 height 13
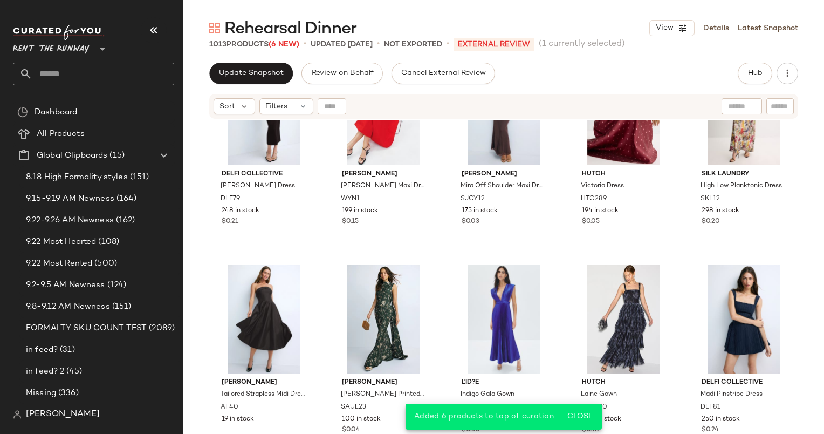
scroll to position [0, 0]
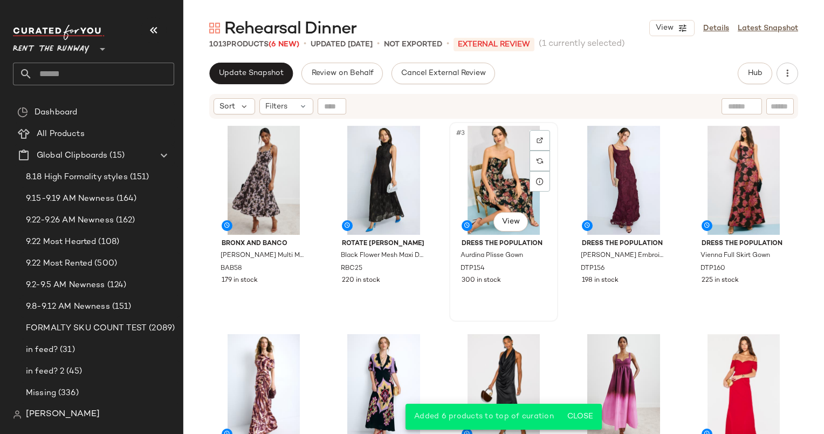
click at [496, 168] on div "#3 View" at bounding box center [503, 180] width 101 height 109
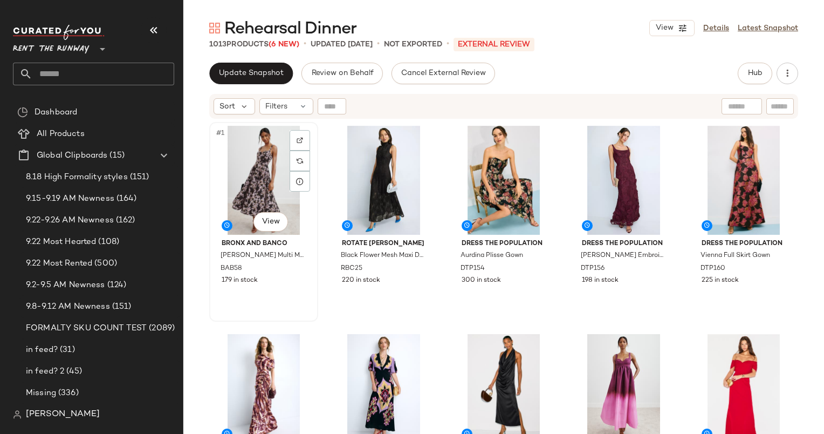
click at [234, 175] on div "#1 View" at bounding box center [263, 180] width 101 height 109
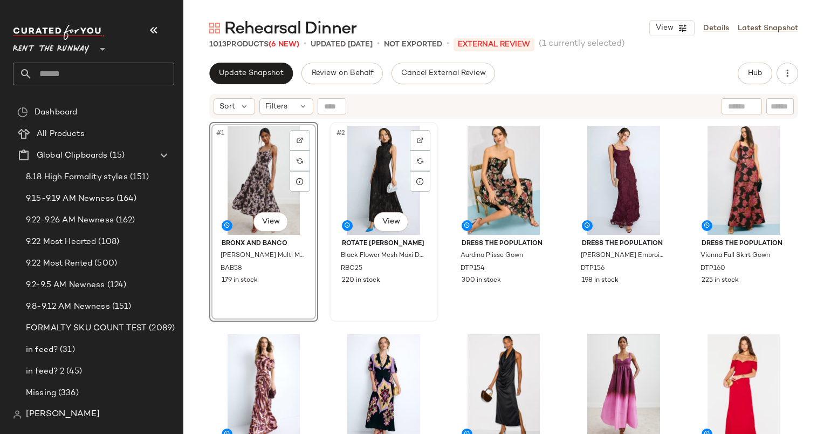
click at [370, 173] on div "#2 View" at bounding box center [383, 180] width 101 height 109
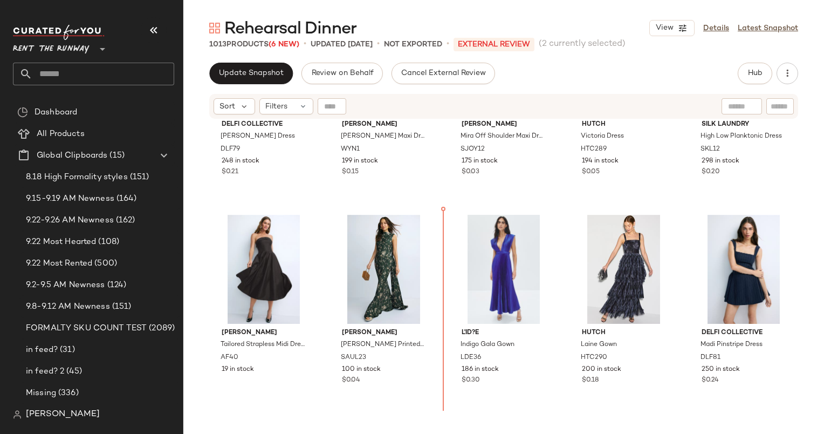
scroll to position [753, 0]
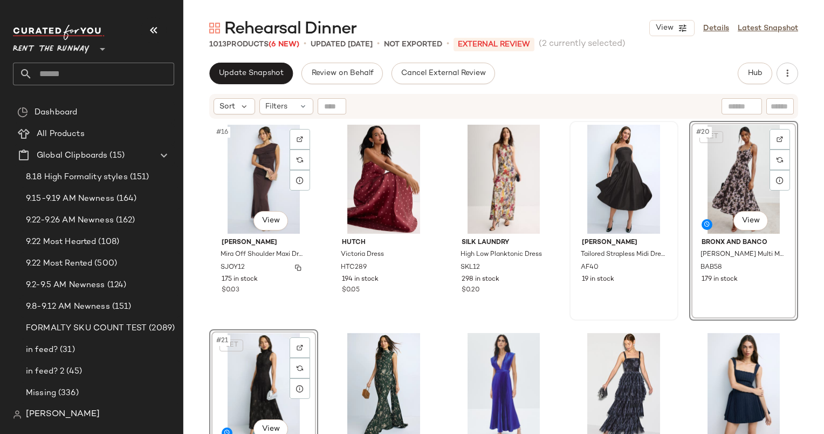
scroll to position [634, 0]
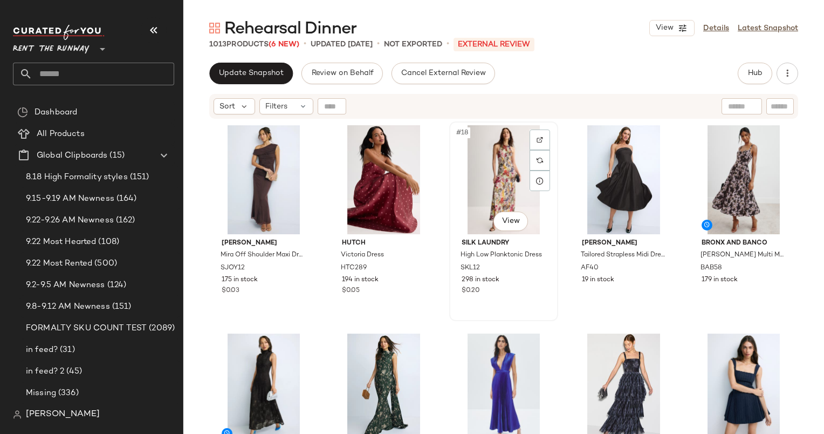
click at [472, 316] on div "#18 View Silk Laundry High Low Planktonic Dress SKL12 298 in stock $0.20" at bounding box center [504, 220] width 107 height 197
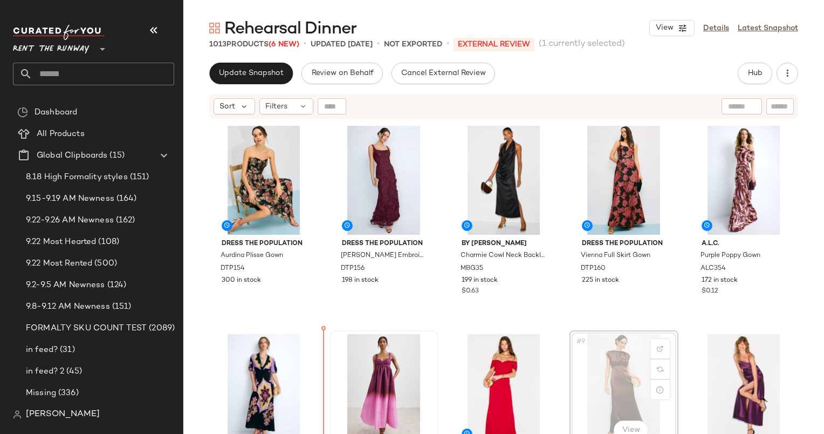
scroll to position [5, 0]
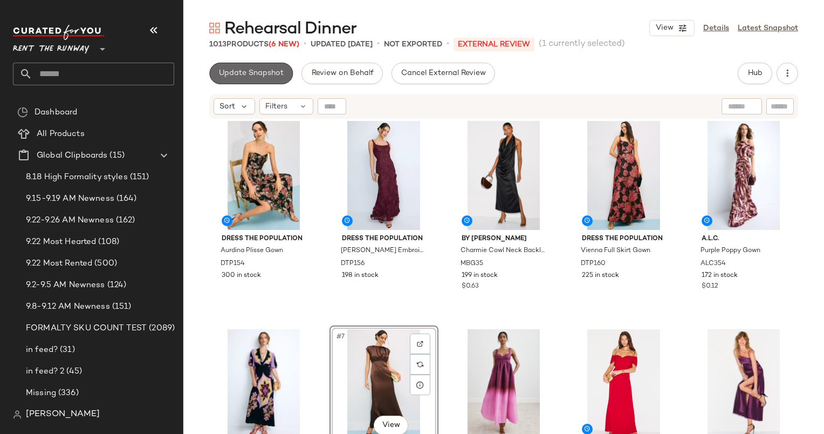
click at [221, 67] on button "Update Snapshot" at bounding box center [251, 74] width 84 height 22
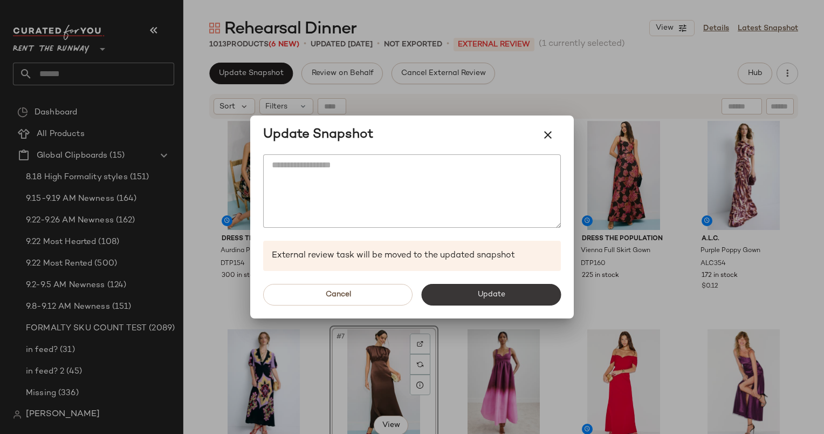
click at [515, 296] on button "Update" at bounding box center [491, 295] width 140 height 22
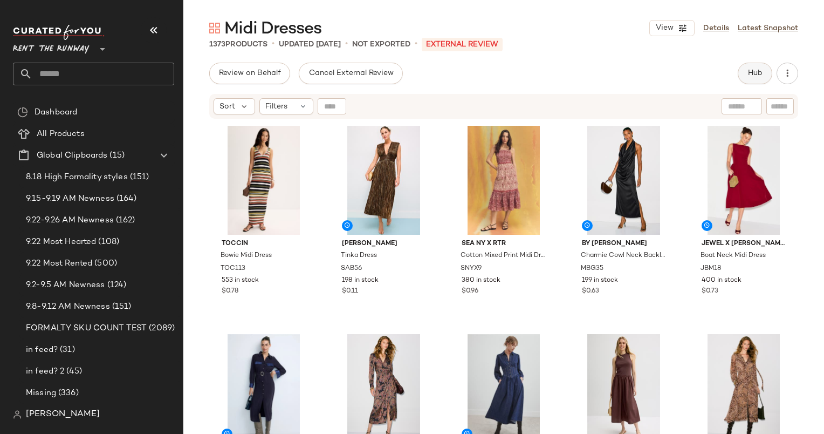
click at [755, 76] on span "Hub" at bounding box center [755, 73] width 15 height 9
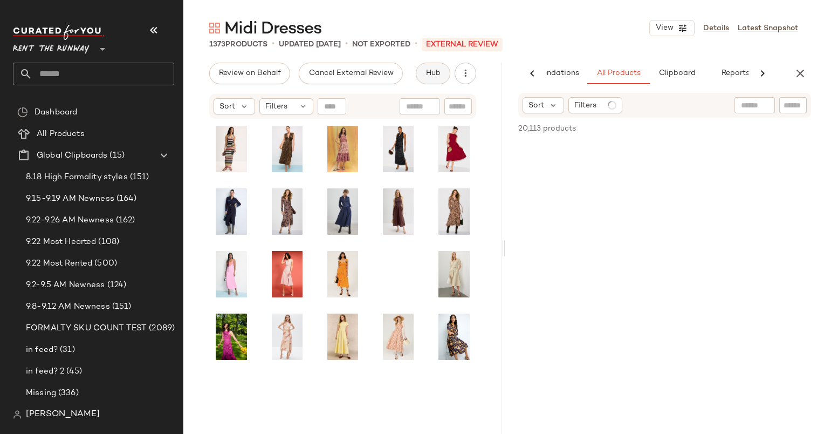
scroll to position [0, 56]
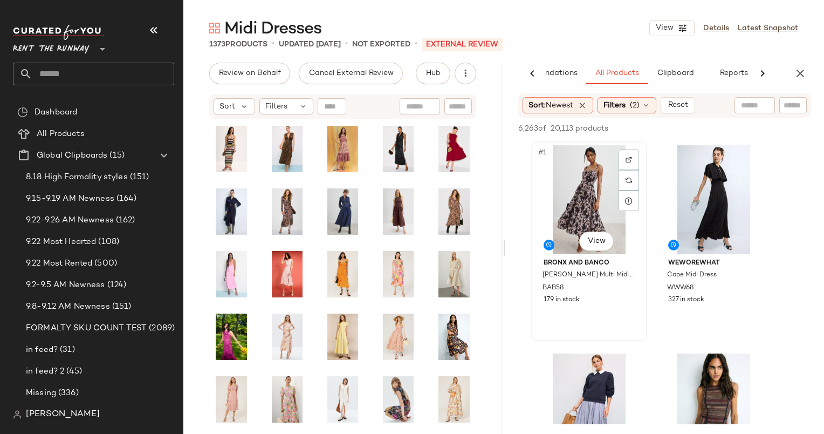
click at [564, 206] on div "#1 View" at bounding box center [589, 199] width 108 height 109
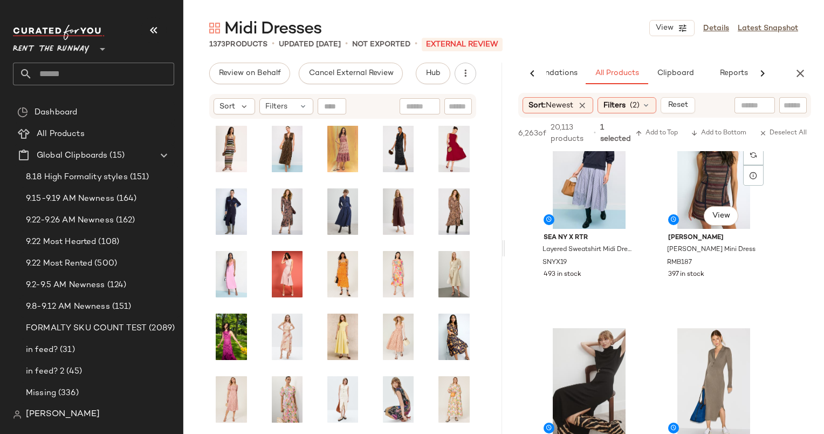
scroll to position [246, 0]
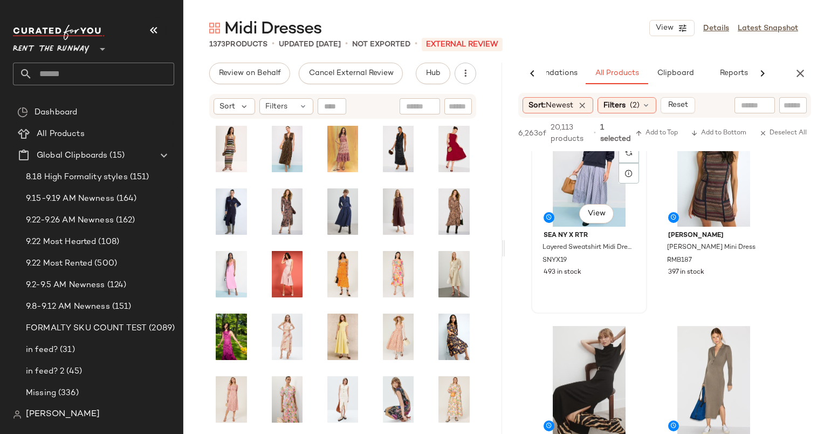
click at [579, 164] on div "#3 View" at bounding box center [589, 172] width 108 height 109
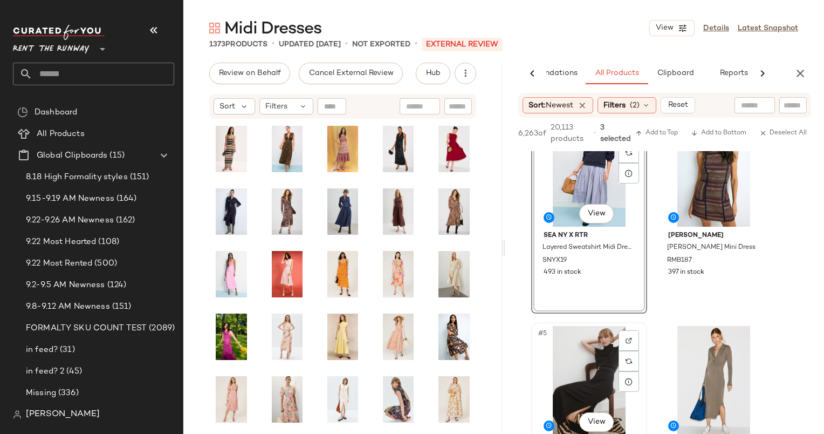
scroll to position [427, 0]
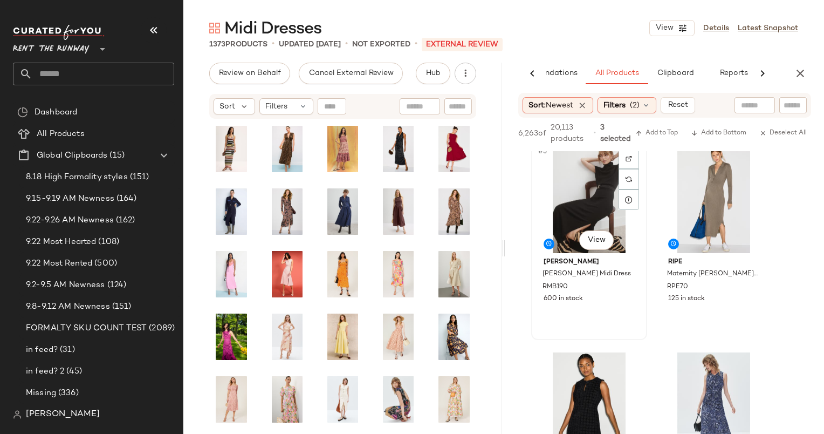
click at [588, 204] on div "#5 View" at bounding box center [589, 198] width 108 height 109
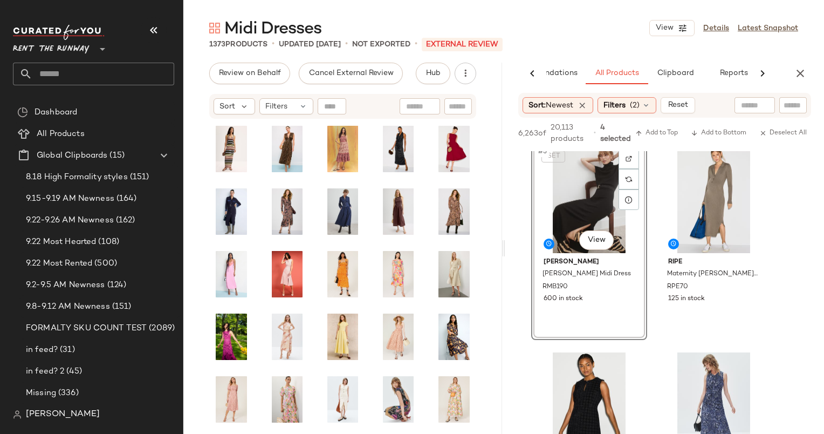
scroll to position [601, 0]
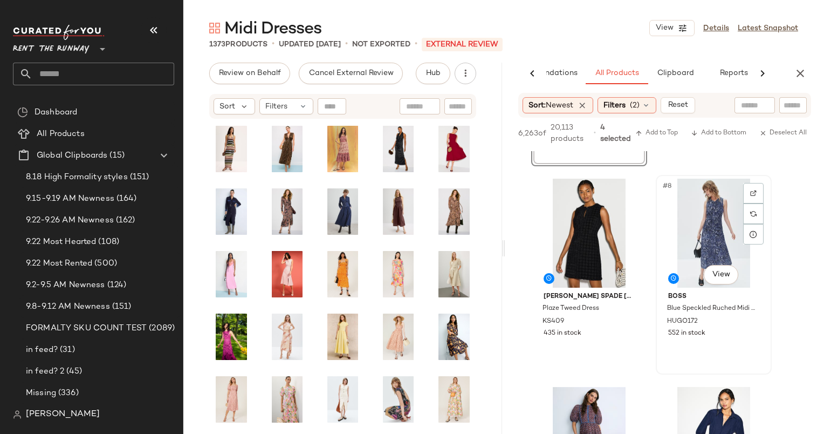
click at [701, 242] on div "#8 View" at bounding box center [714, 233] width 108 height 109
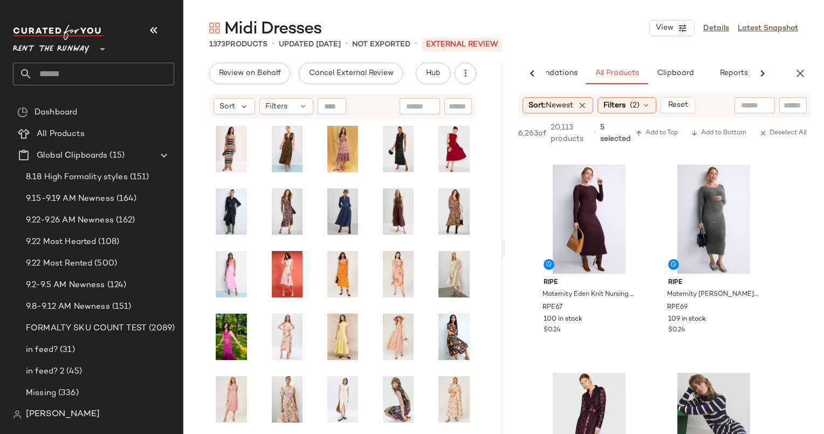
scroll to position [2281, 0]
click at [646, 135] on span "Add to Top" at bounding box center [657, 133] width 43 height 8
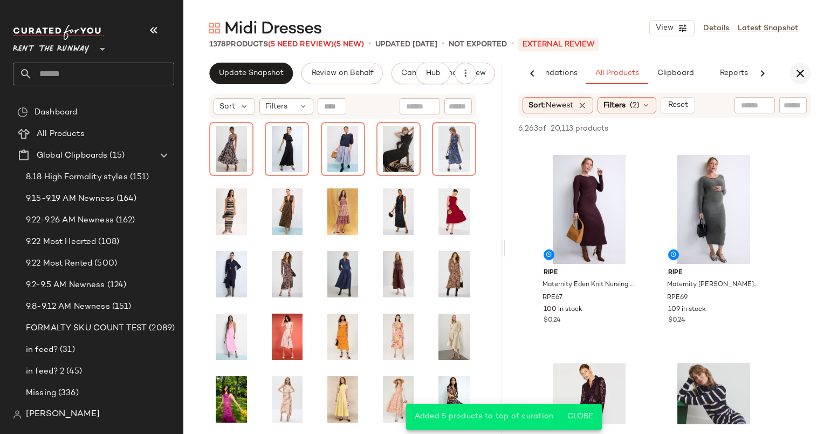
click at [805, 73] on icon "button" at bounding box center [800, 73] width 13 height 13
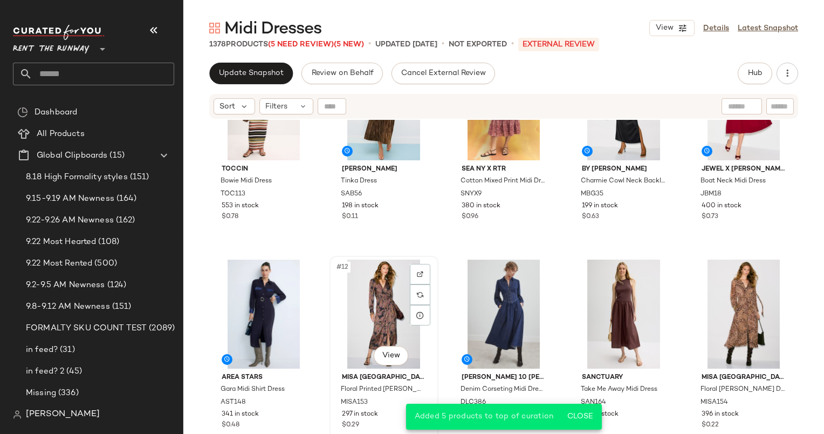
scroll to position [350, 0]
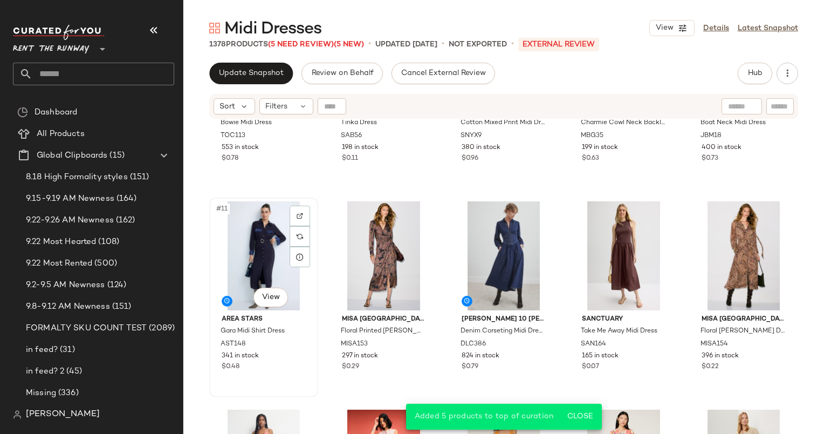
click at [273, 246] on div "#11 View" at bounding box center [263, 255] width 101 height 109
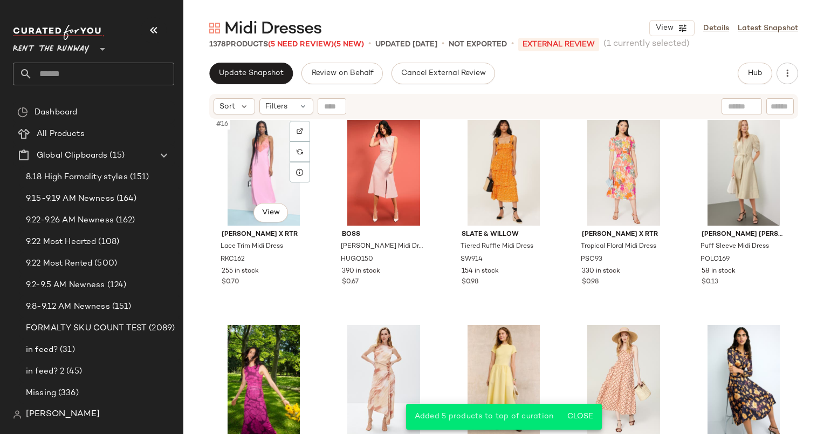
scroll to position [413, 0]
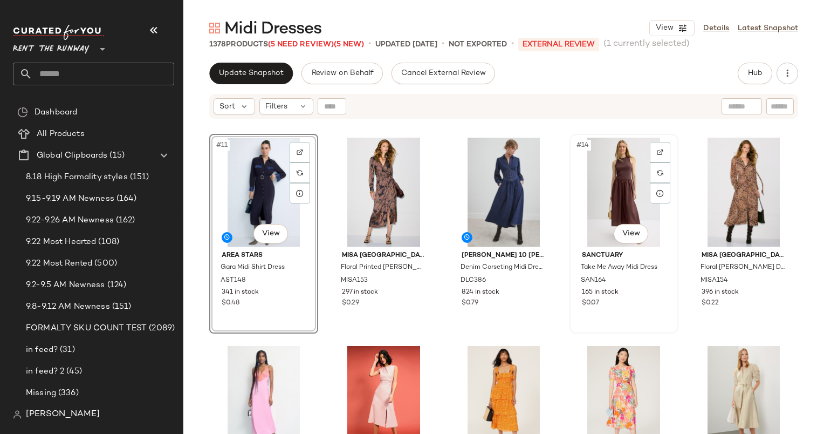
click at [617, 189] on div "#14 View" at bounding box center [624, 192] width 101 height 109
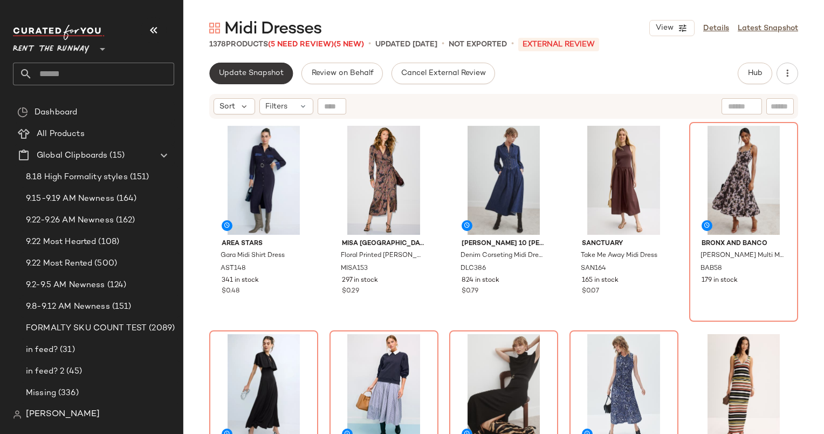
click at [239, 79] on button "Update Snapshot" at bounding box center [251, 74] width 84 height 22
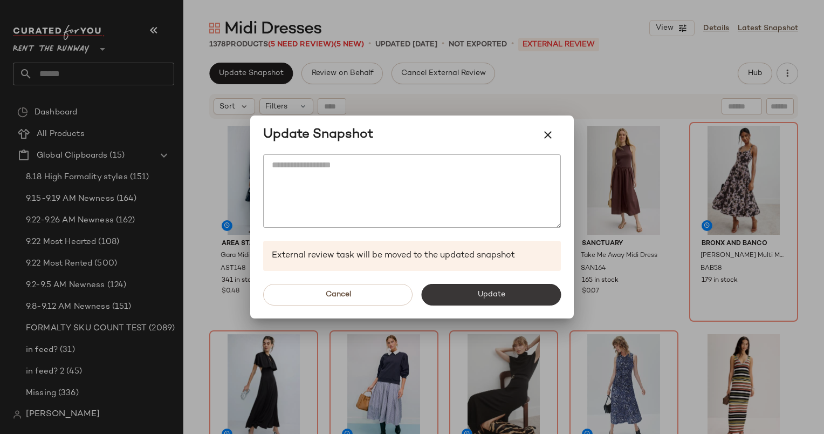
click at [515, 299] on button "Update" at bounding box center [491, 295] width 140 height 22
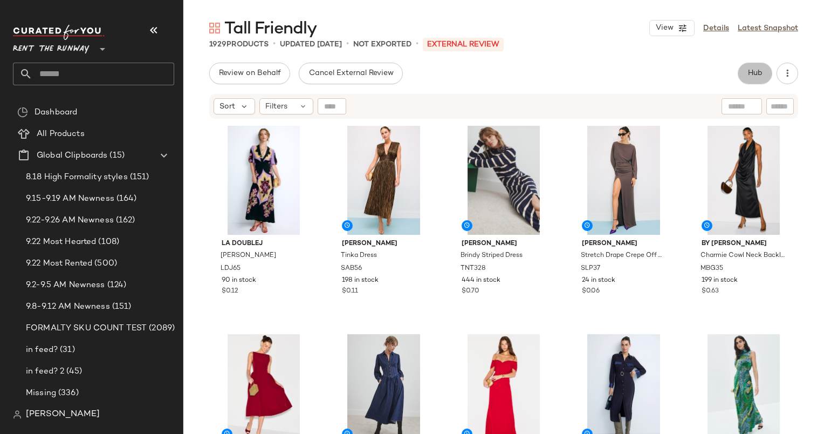
click at [755, 73] on span "Hub" at bounding box center [755, 73] width 15 height 9
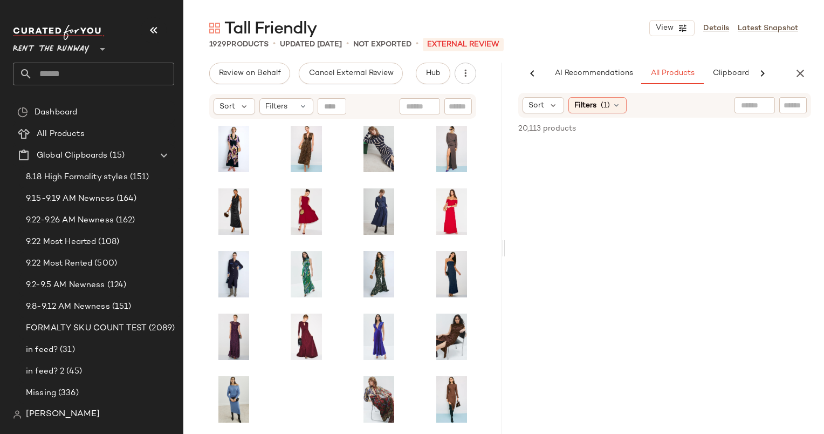
scroll to position [0, 56]
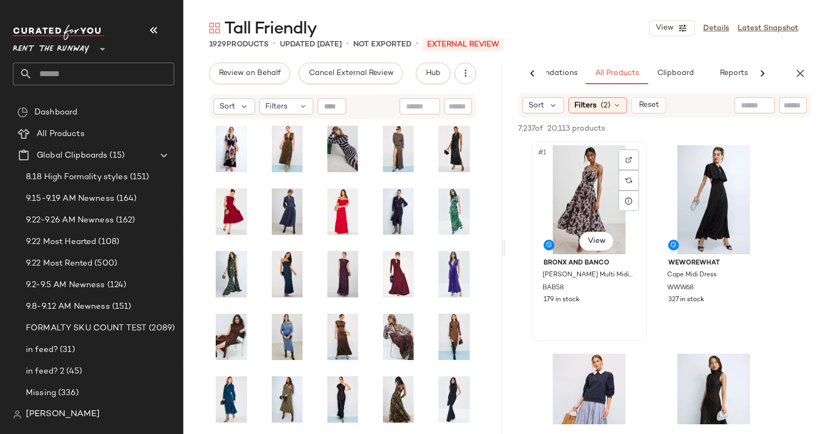
click at [591, 187] on div "#1 View" at bounding box center [589, 199] width 108 height 109
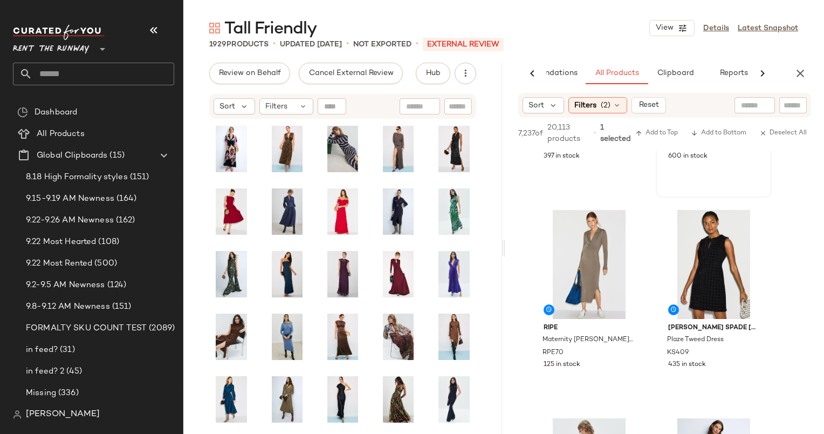
scroll to position [488, 0]
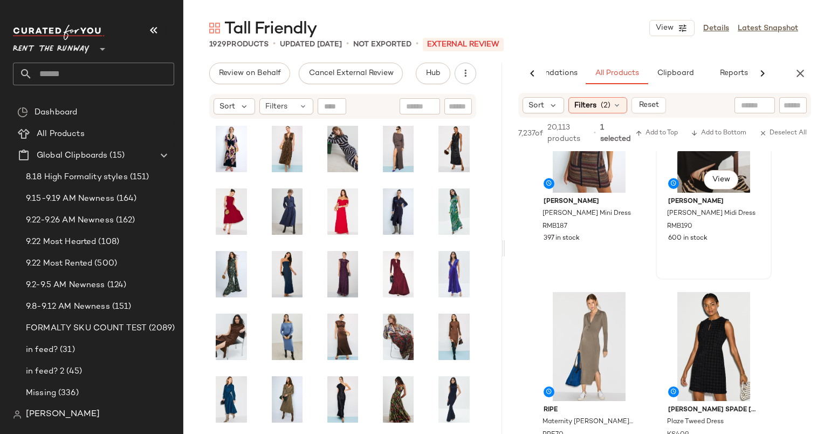
click at [694, 186] on div "#6 View" at bounding box center [714, 138] width 108 height 109
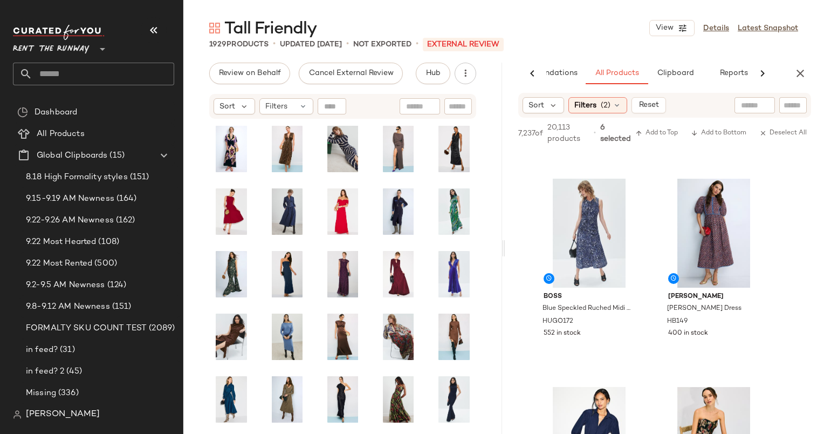
scroll to position [810, 0]
click at [589, 223] on div "#9 View" at bounding box center [589, 232] width 108 height 109
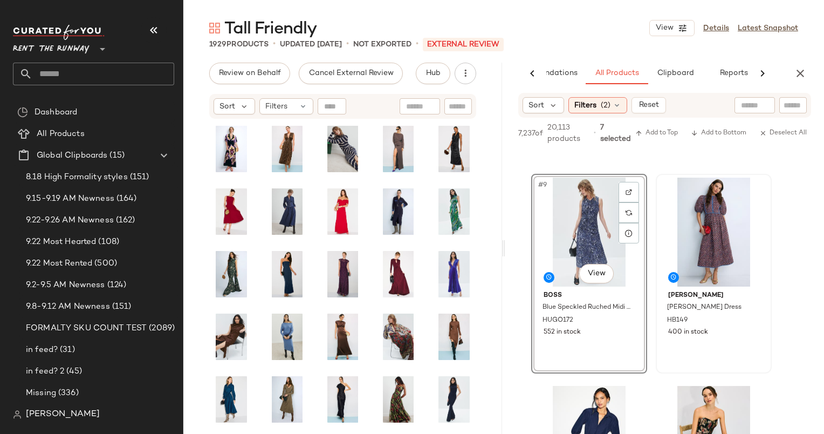
click at [697, 228] on div at bounding box center [714, 232] width 108 height 109
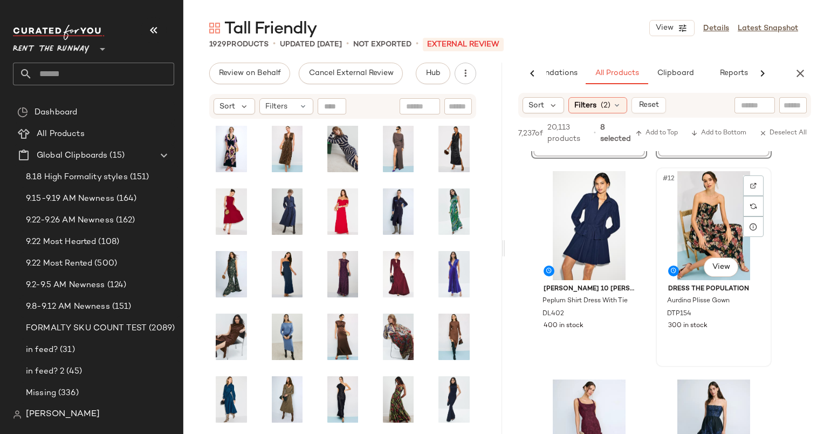
scroll to position [1131, 0]
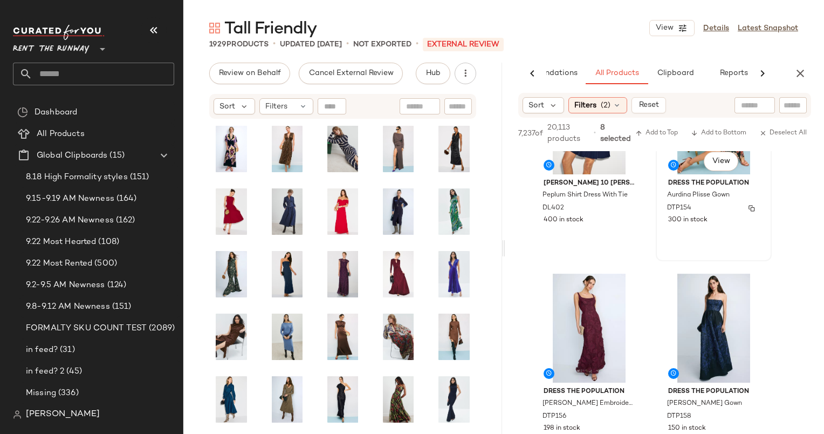
click at [736, 212] on div "DTP154" at bounding box center [712, 208] width 93 height 12
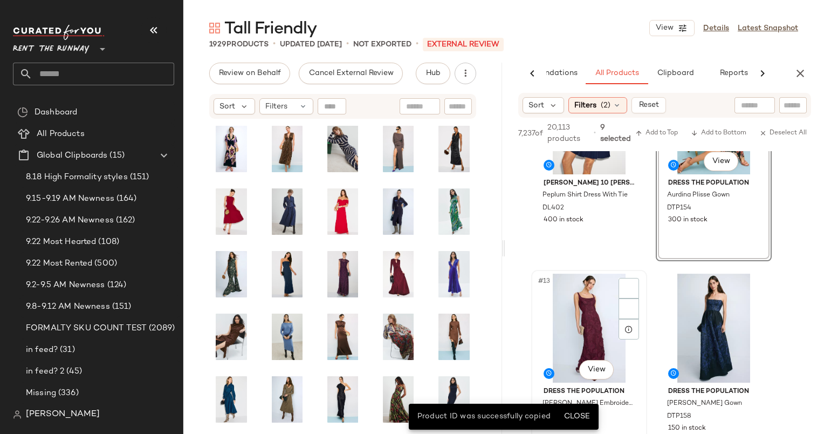
click at [577, 296] on div "#13 View" at bounding box center [589, 328] width 108 height 109
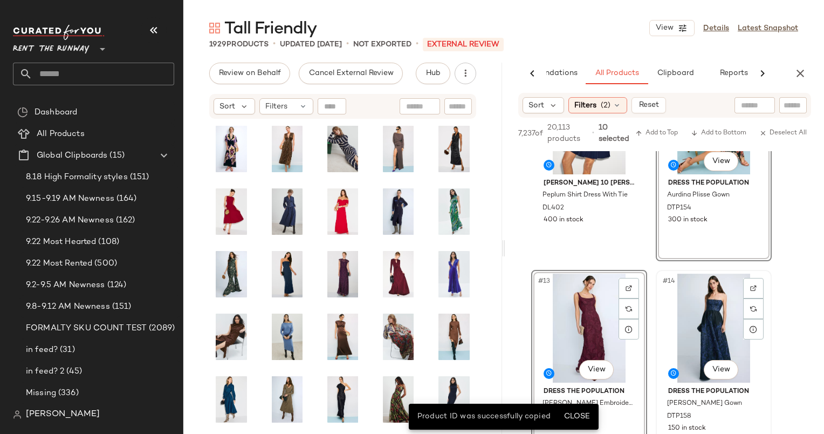
click at [726, 302] on div "#14 View" at bounding box center [714, 328] width 108 height 109
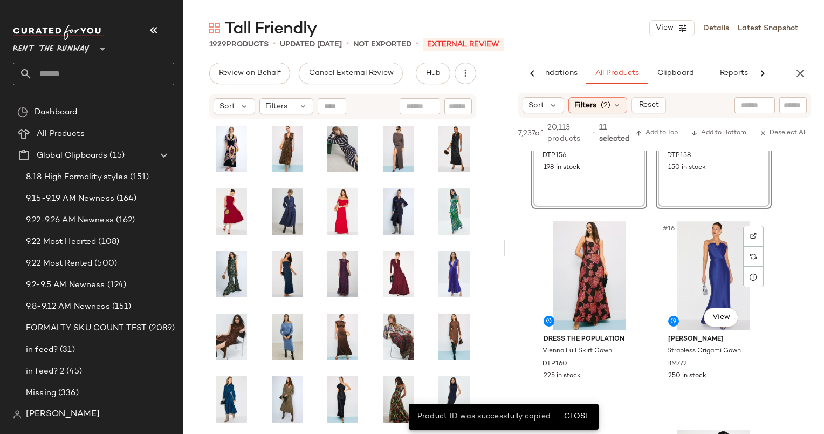
scroll to position [1392, 0]
click at [599, 247] on div "#15 View" at bounding box center [589, 275] width 108 height 109
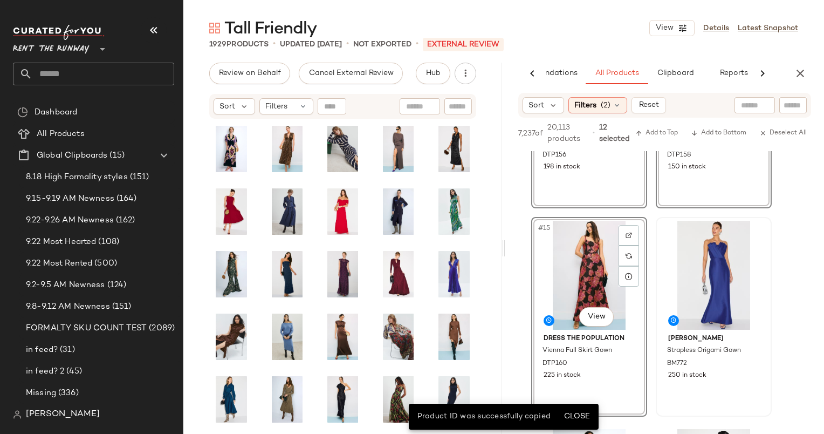
click at [717, 282] on div at bounding box center [714, 275] width 108 height 109
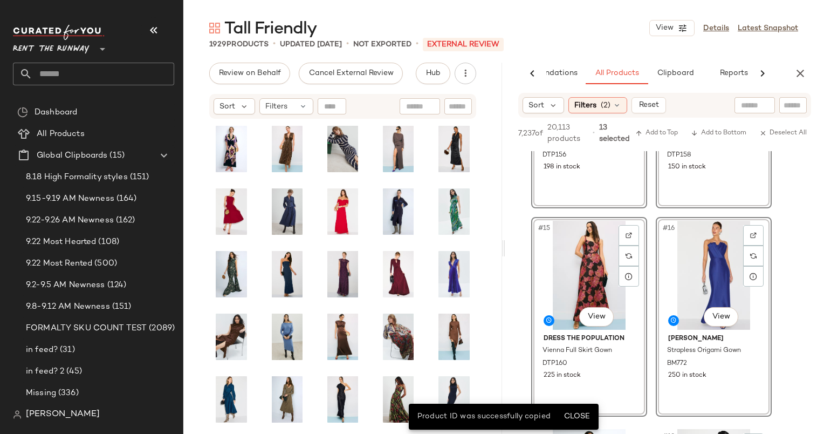
scroll to position [1679, 0]
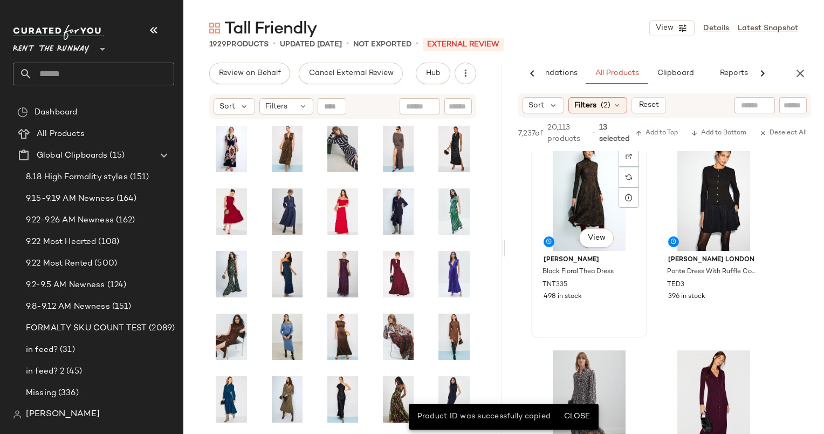
click at [590, 196] on div "#17 View" at bounding box center [589, 196] width 108 height 109
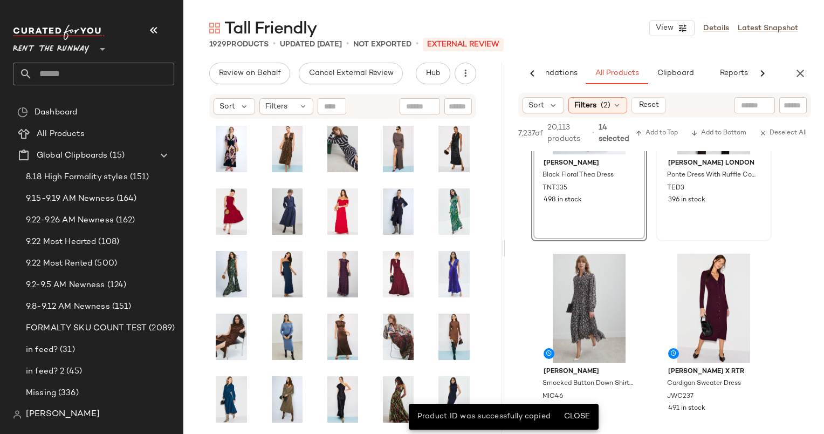
scroll to position [1783, 0]
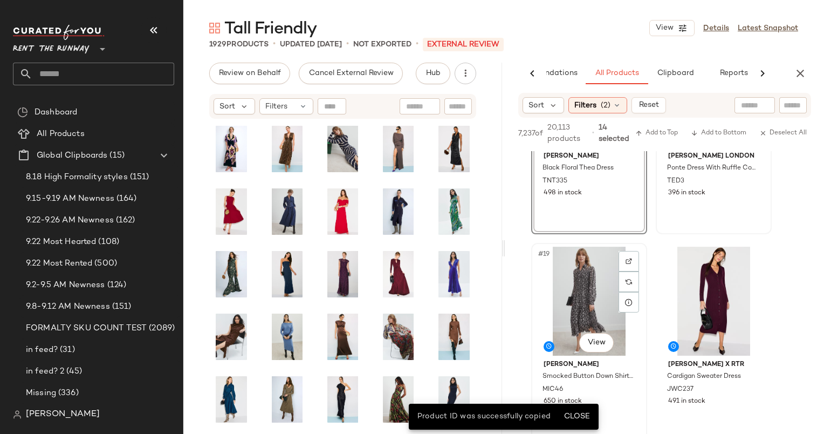
click at [585, 294] on div "#19 View" at bounding box center [589, 301] width 108 height 109
click at [698, 289] on div at bounding box center [714, 301] width 108 height 109
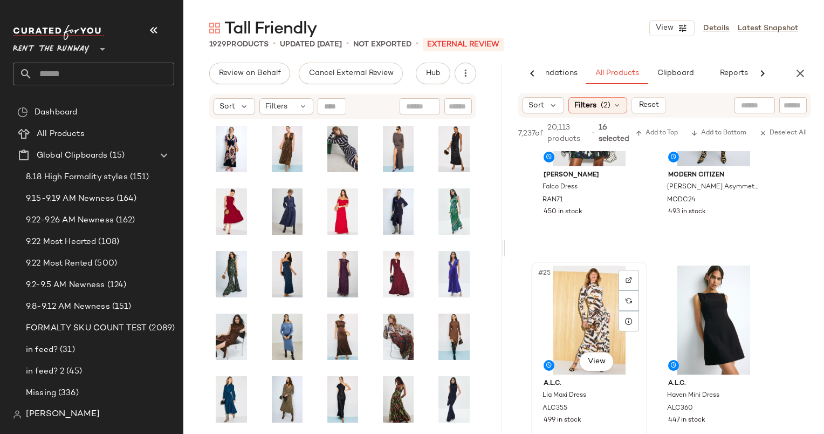
scroll to position [2384, 0]
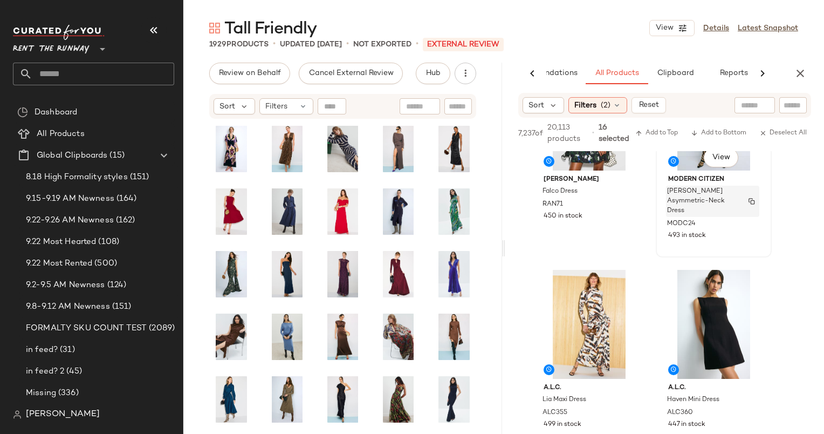
click at [718, 214] on span "[PERSON_NAME] Asymmetric-Neck Dress" at bounding box center [702, 201] width 71 height 29
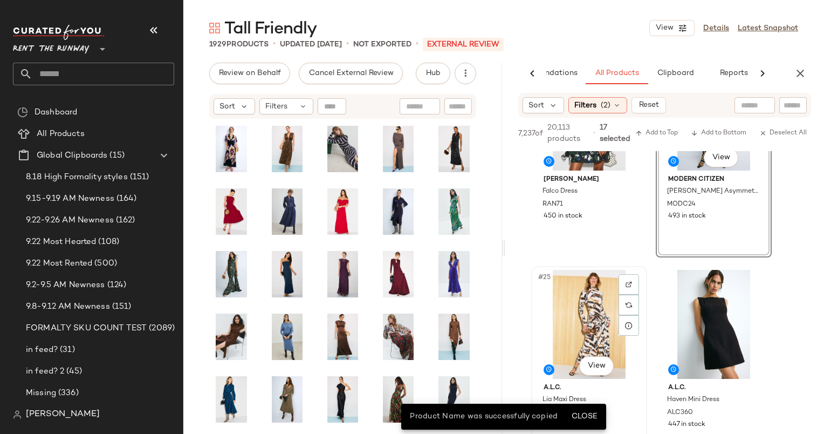
click at [583, 302] on div "#25 View" at bounding box center [589, 324] width 108 height 109
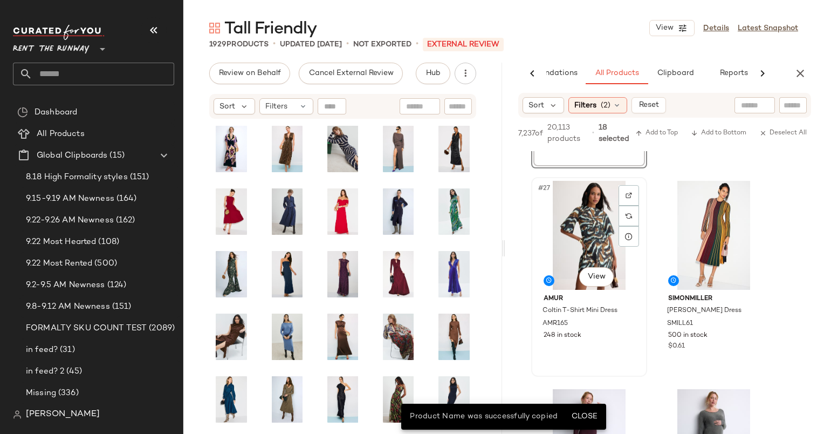
scroll to position [2855, 0]
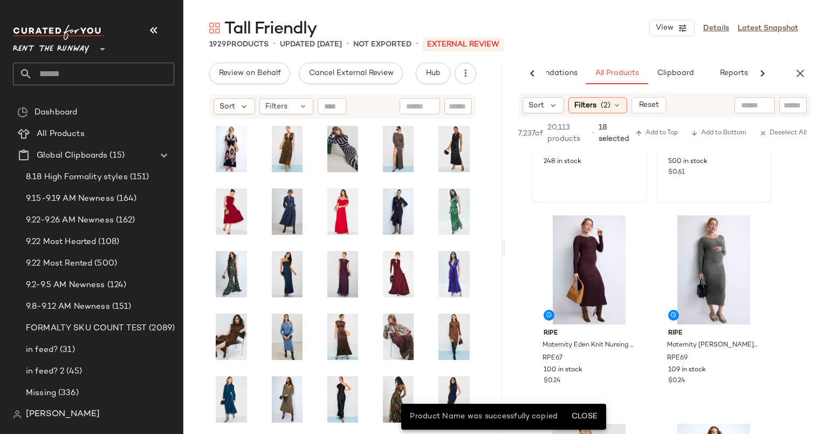
click at [719, 185] on div "#28 View SIMONMILLER Celia Knit Dress SMILL61 500 in stock $0.61" at bounding box center [714, 102] width 114 height 197
click at [659, 132] on span "Add to Top" at bounding box center [657, 133] width 43 height 8
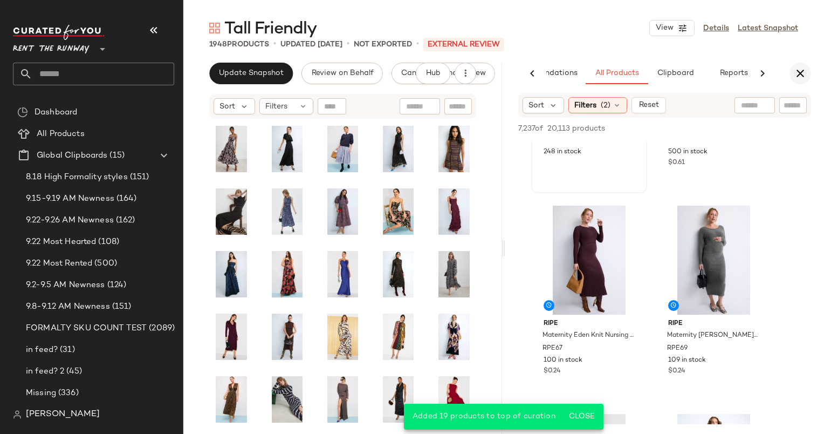
click at [797, 69] on icon "button" at bounding box center [800, 73] width 13 height 13
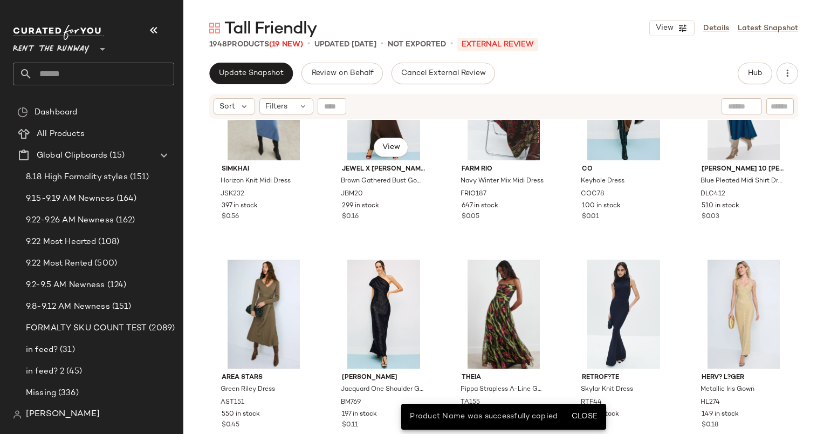
scroll to position [1518, 0]
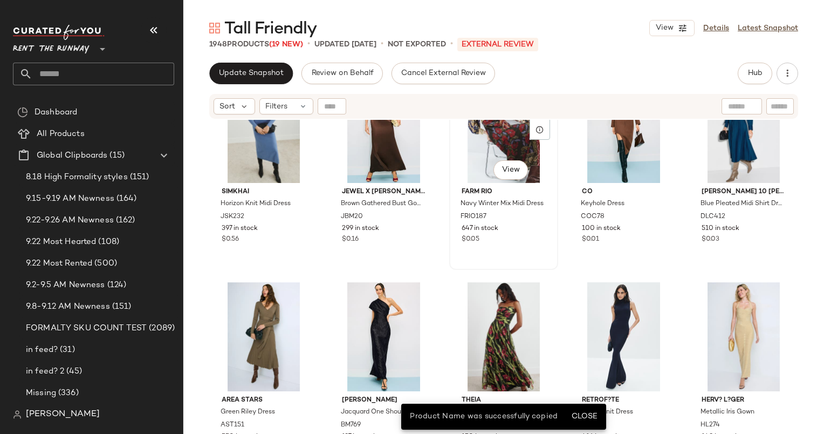
click at [465, 164] on div "#38 View" at bounding box center [503, 128] width 101 height 109
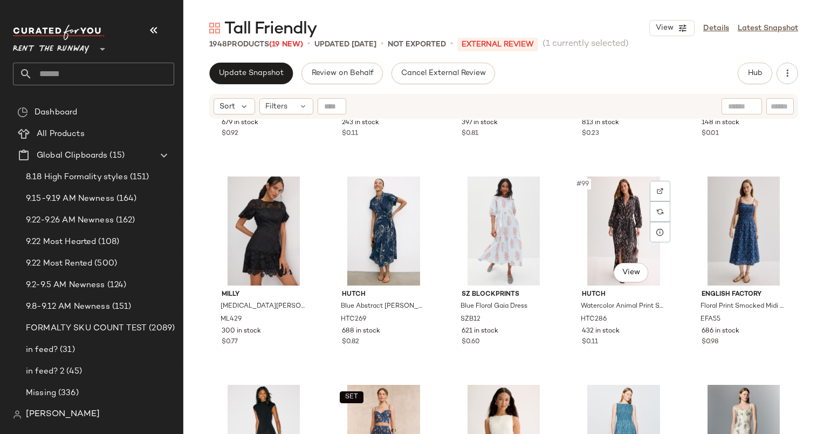
scroll to position [3904, 0]
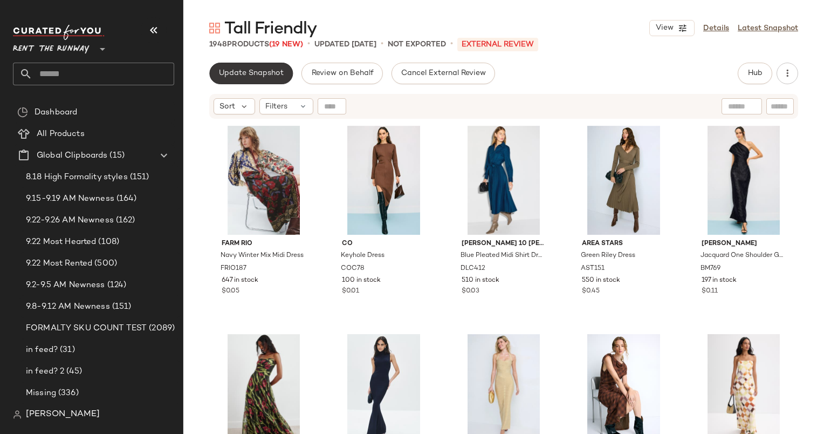
click at [254, 69] on span "Update Snapshot" at bounding box center [251, 73] width 65 height 9
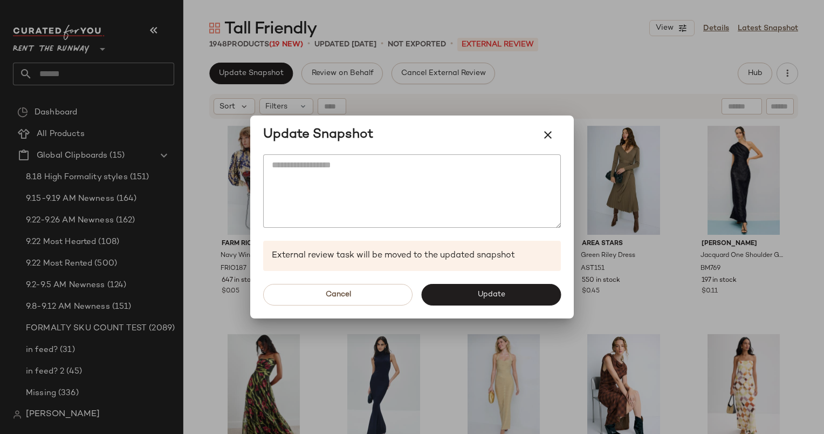
click at [486, 281] on div "Cancel Update" at bounding box center [412, 294] width 324 height 47
click at [494, 287] on button "Update" at bounding box center [491, 295] width 140 height 22
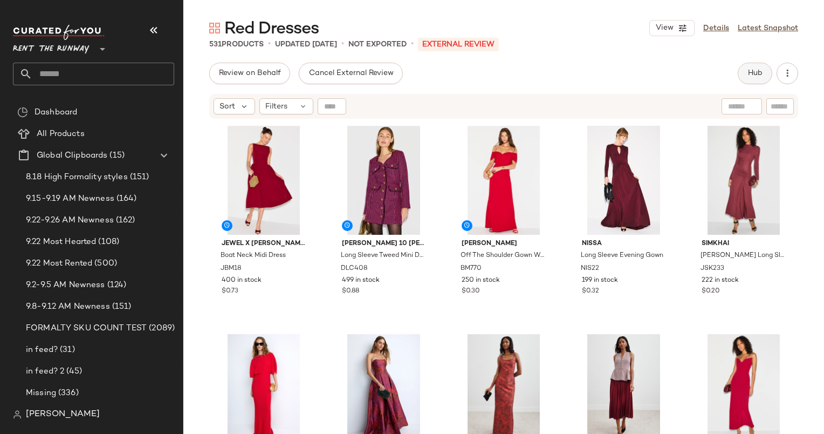
click at [764, 73] on button "Hub" at bounding box center [755, 74] width 35 height 22
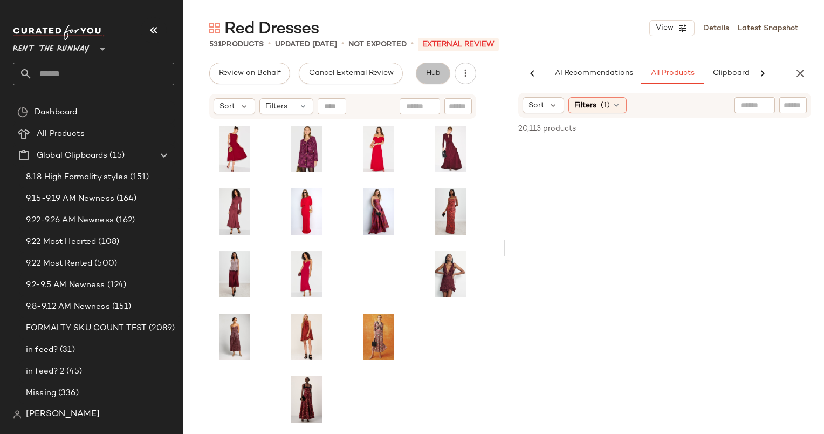
scroll to position [0, 56]
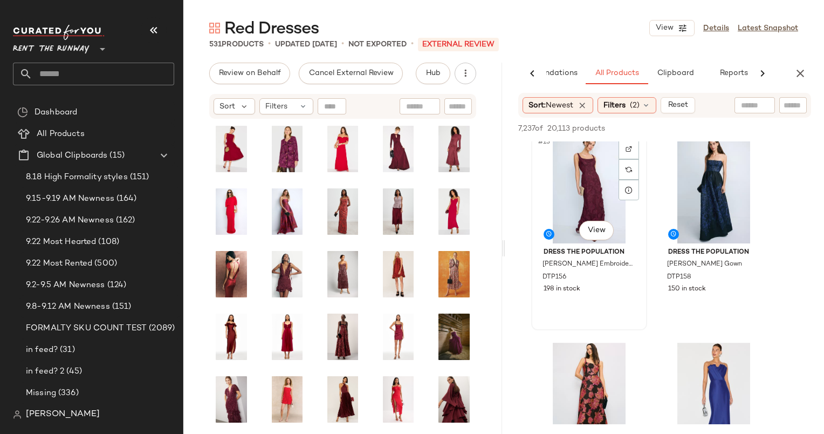
click at [591, 171] on div "#13 View" at bounding box center [589, 188] width 108 height 109
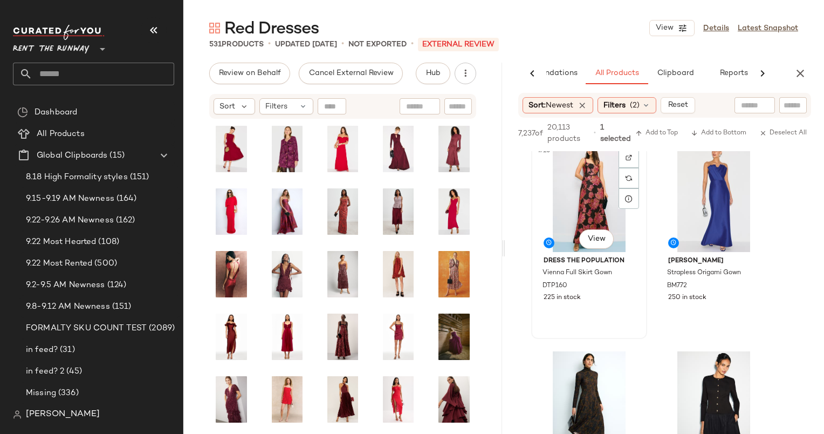
click at [585, 204] on div "#15 View" at bounding box center [589, 197] width 108 height 109
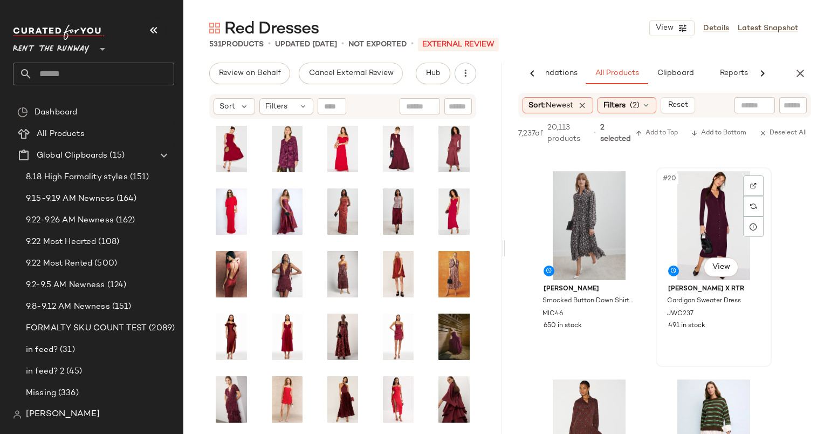
click at [691, 215] on div "#20 View" at bounding box center [714, 225] width 108 height 109
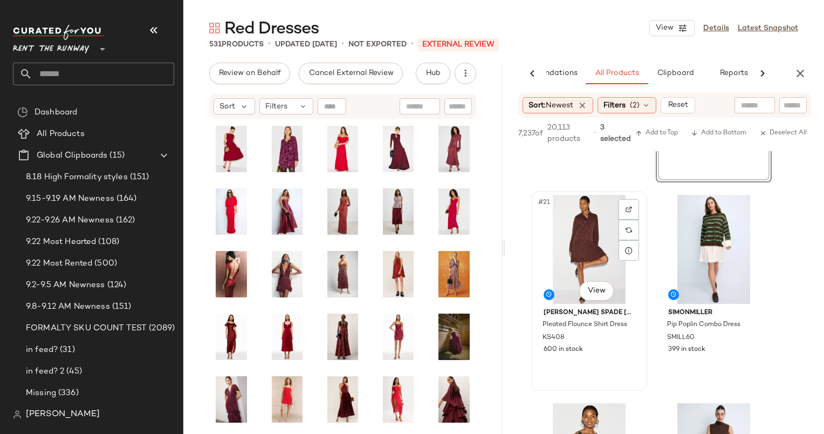
click at [587, 240] on div "#21 View" at bounding box center [589, 249] width 108 height 109
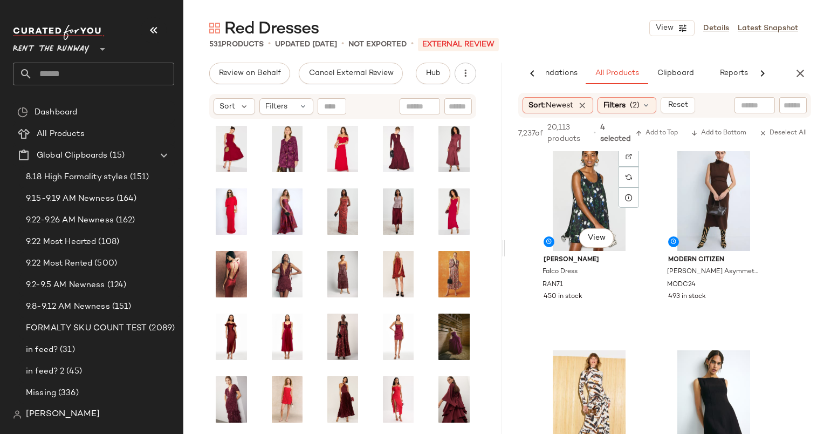
scroll to position [2096, 0]
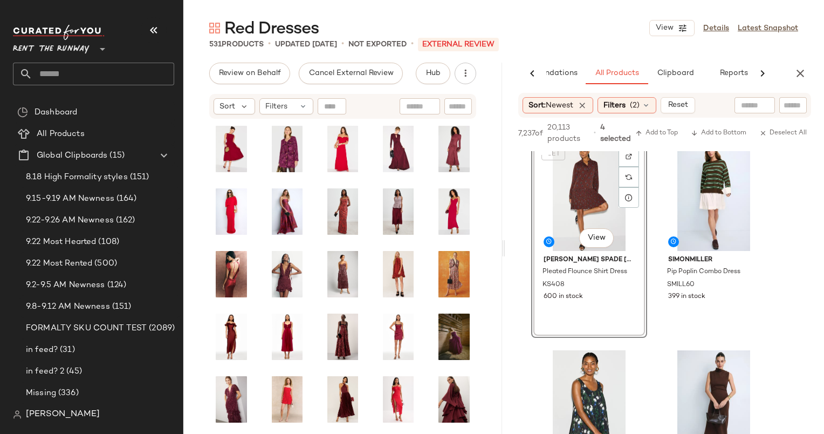
click at [579, 210] on div "SET #21 View" at bounding box center [589, 196] width 108 height 109
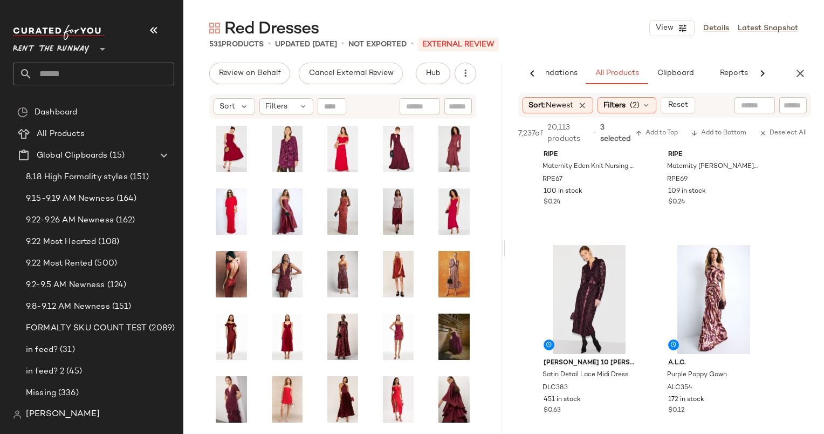
scroll to position [3146, 0]
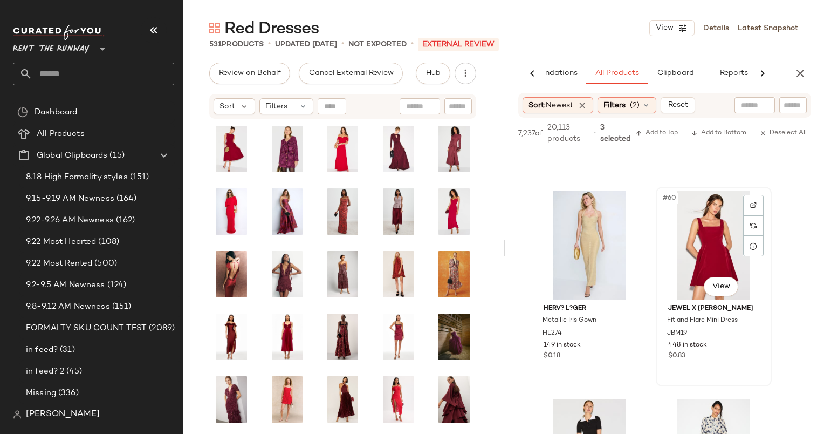
click at [697, 216] on div "#60 View" at bounding box center [714, 244] width 108 height 109
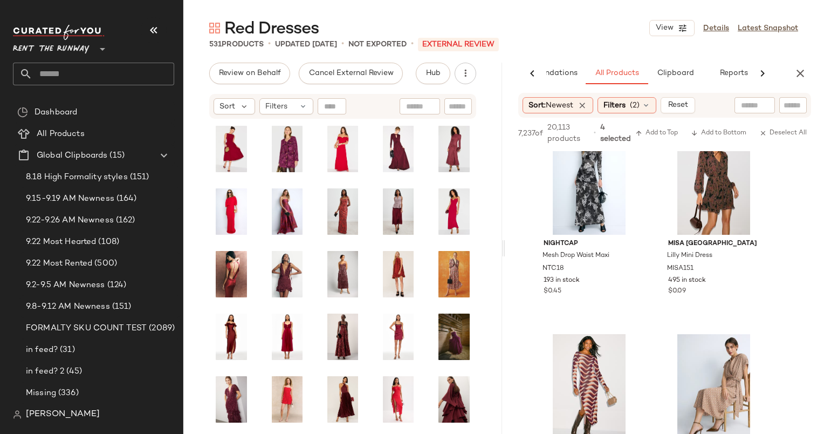
scroll to position [8070, 0]
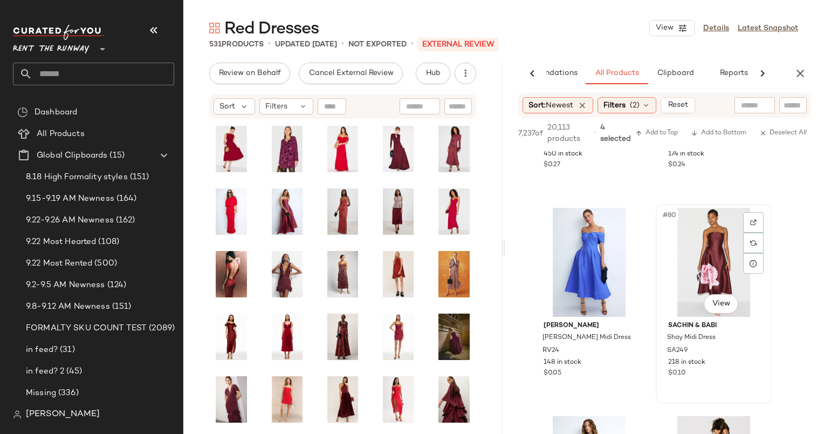
click at [700, 282] on div "#80 View" at bounding box center [714, 262] width 108 height 109
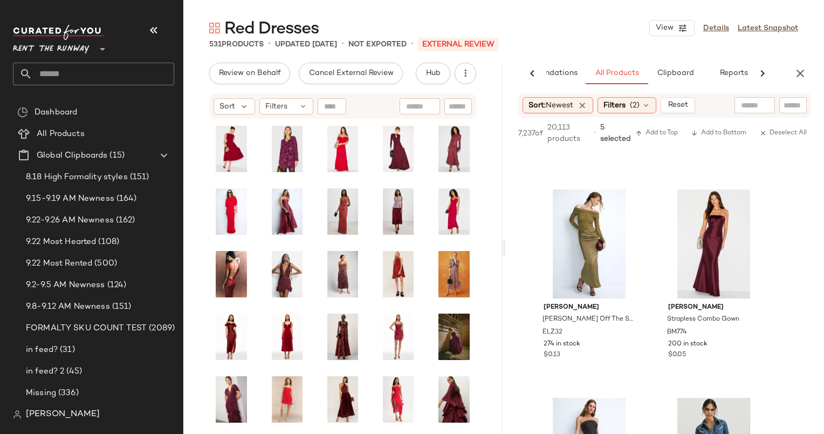
scroll to position [8504, 0]
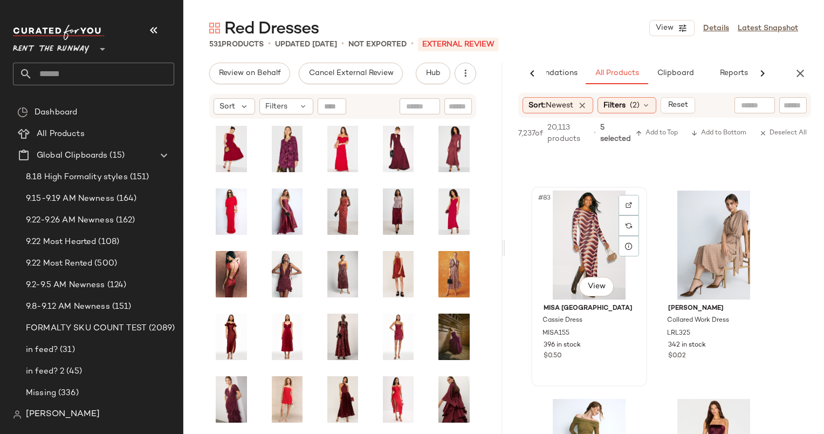
click at [572, 216] on div "#83 View" at bounding box center [589, 244] width 108 height 109
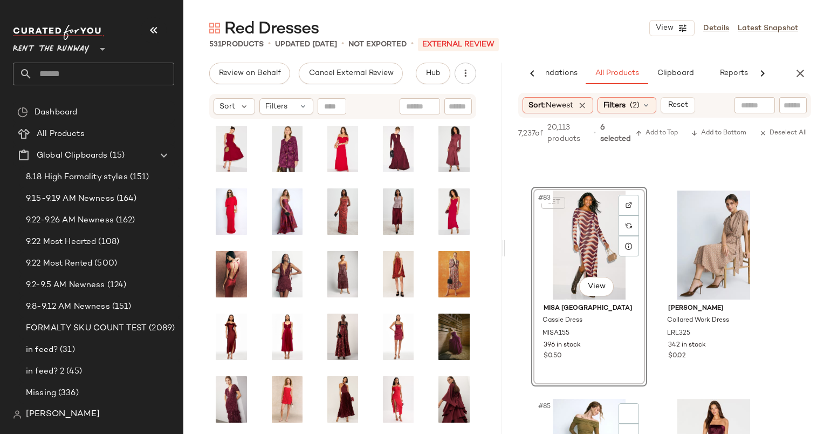
scroll to position [8778, 0]
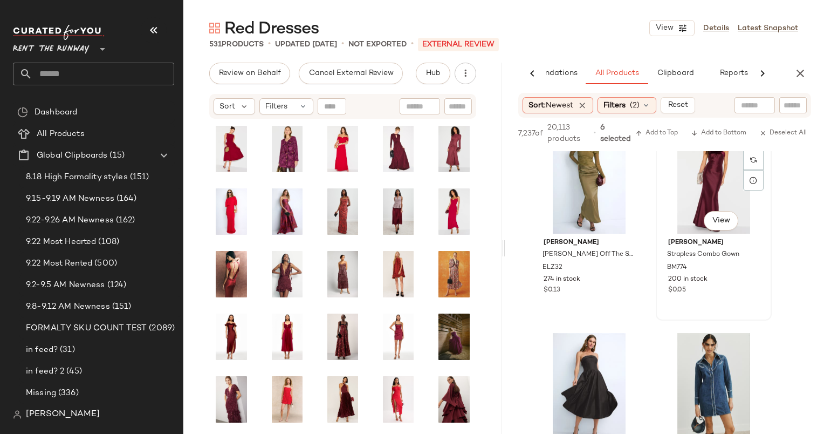
click at [680, 190] on div "#86 View" at bounding box center [714, 179] width 108 height 109
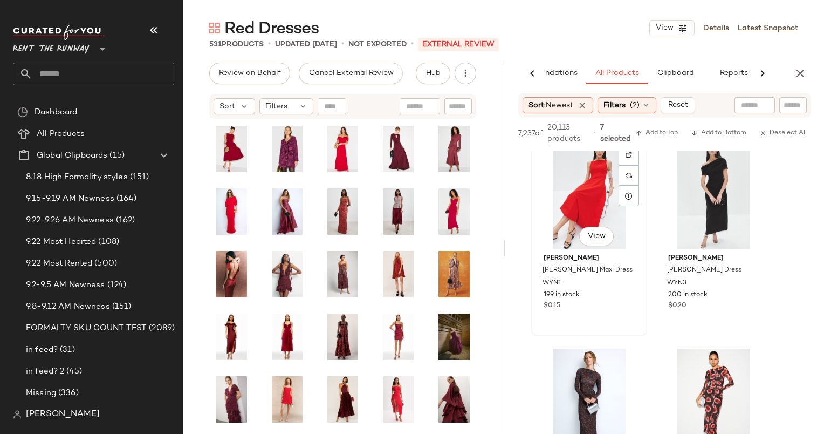
click at [587, 186] on div "#89 View" at bounding box center [589, 194] width 108 height 109
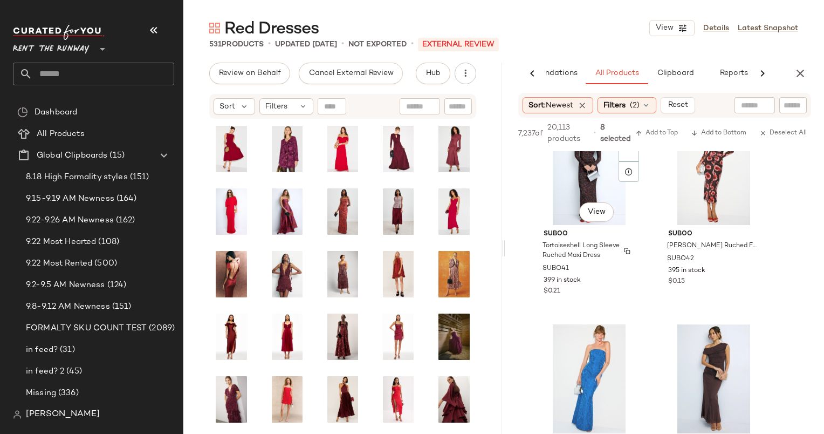
scroll to position [9408, 0]
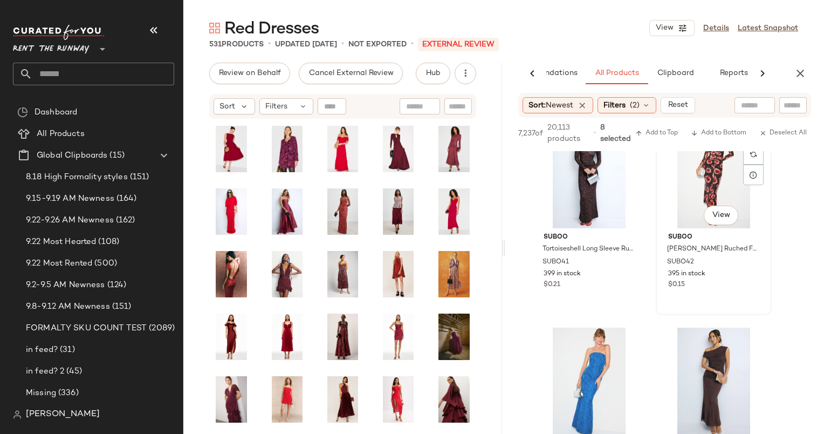
click at [697, 182] on div "#92 View" at bounding box center [714, 173] width 108 height 109
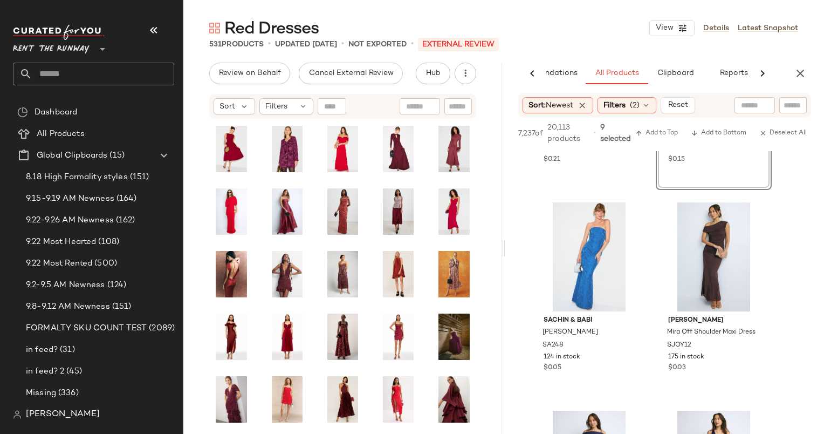
scroll to position [9381, 0]
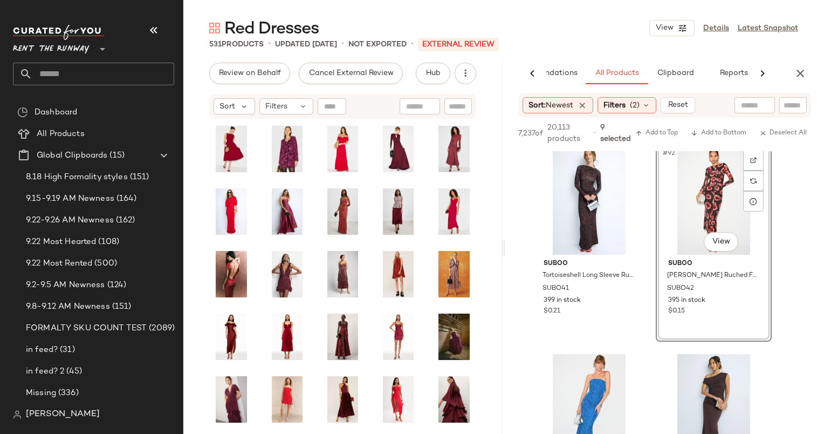
click at [697, 182] on div "#92 View" at bounding box center [714, 200] width 108 height 109
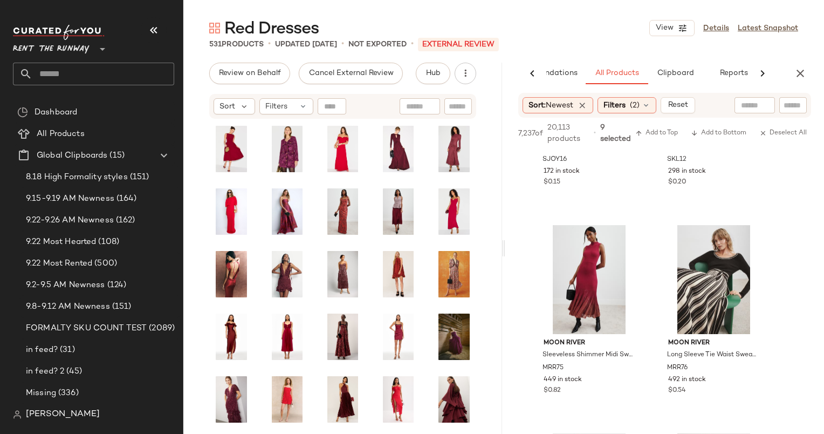
scroll to position [10294, 0]
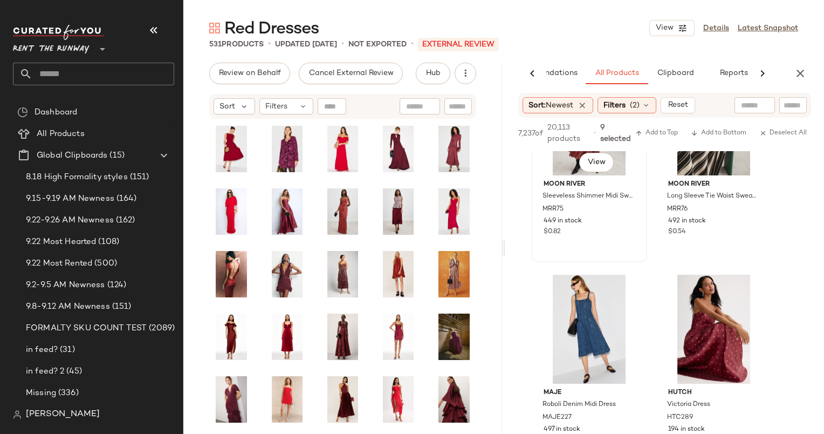
click at [556, 166] on div "#99 View" at bounding box center [589, 120] width 108 height 109
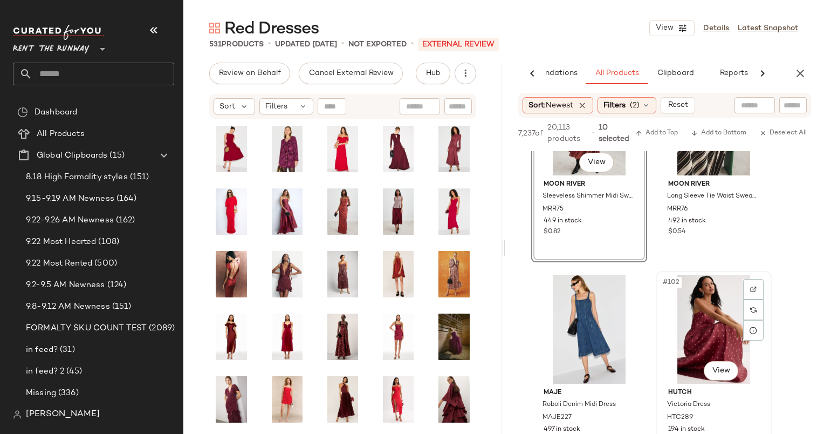
click at [721, 315] on div "#102 View" at bounding box center [714, 329] width 108 height 109
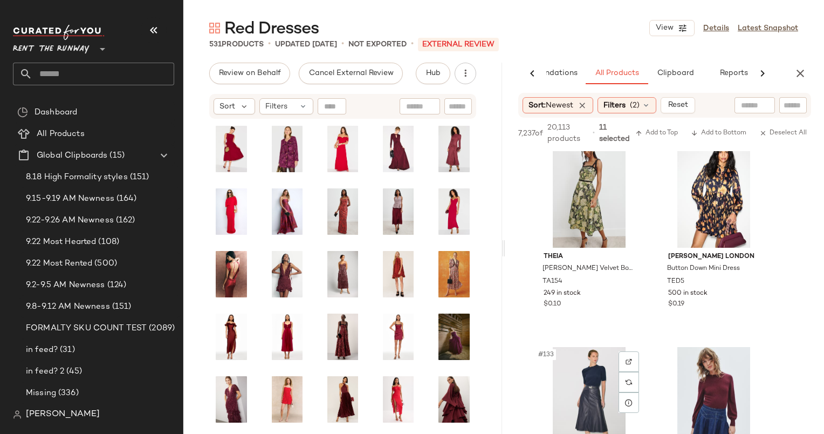
scroll to position [13903, 0]
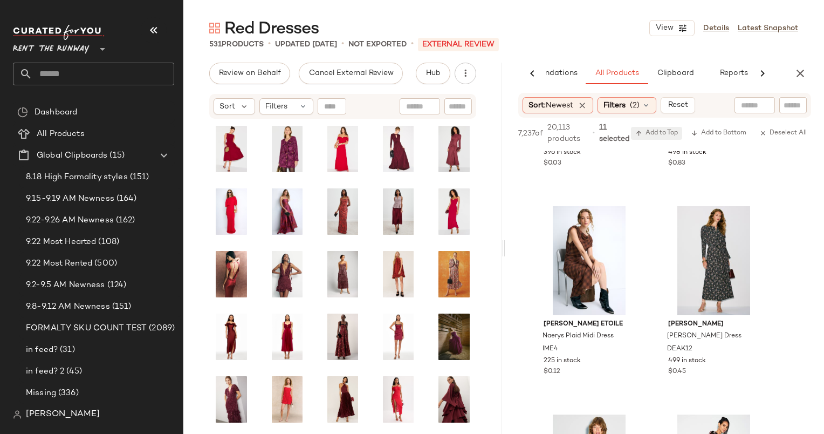
click at [650, 135] on span "Add to Top" at bounding box center [657, 133] width 43 height 8
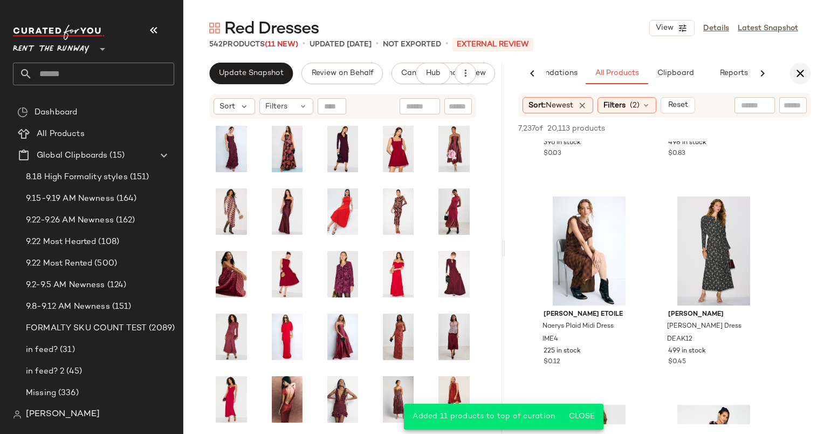
click at [807, 70] on button "button" at bounding box center [801, 74] width 22 height 22
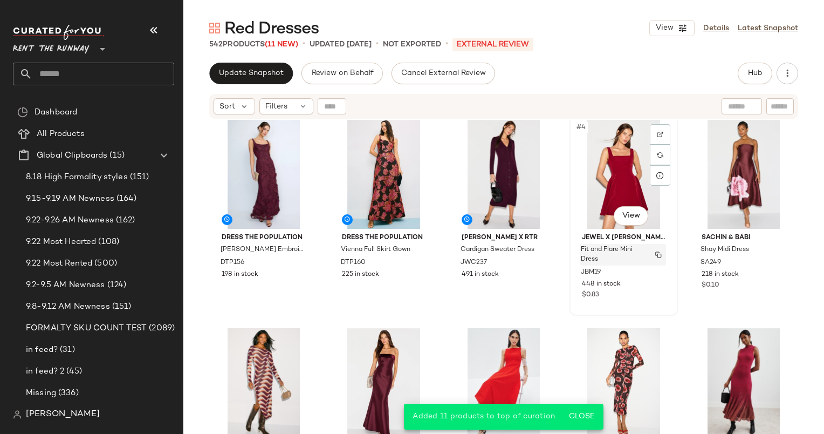
scroll to position [0, 0]
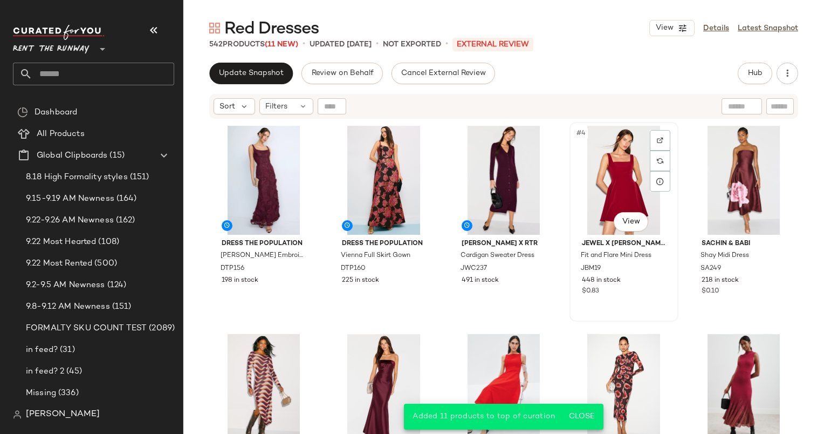
click at [633, 158] on div "#4 View" at bounding box center [624, 180] width 101 height 109
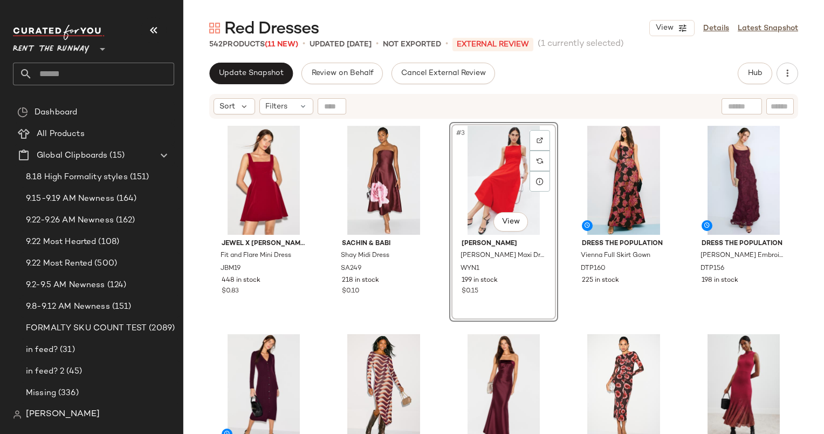
scroll to position [200, 0]
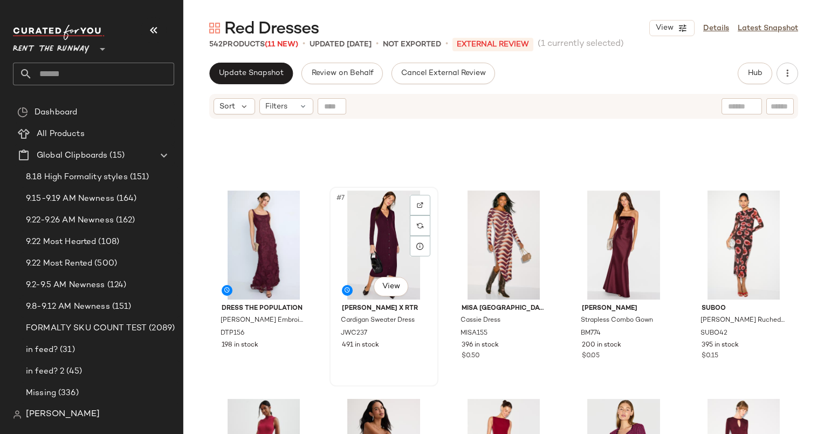
scroll to position [261, 0]
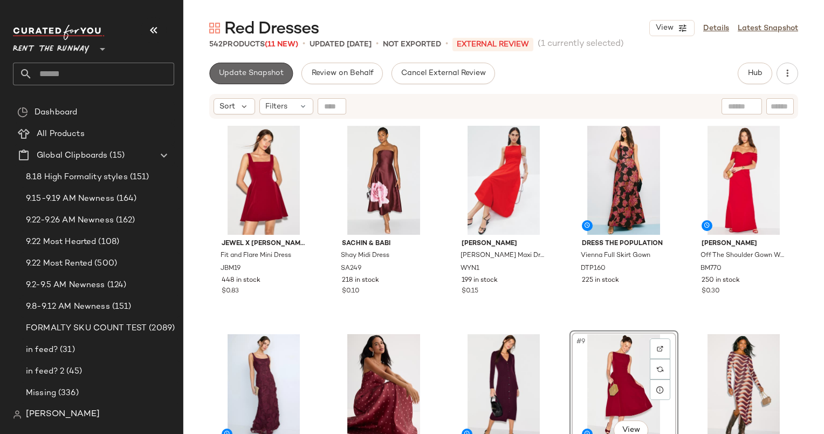
click at [278, 64] on button "Update Snapshot" at bounding box center [251, 74] width 84 height 22
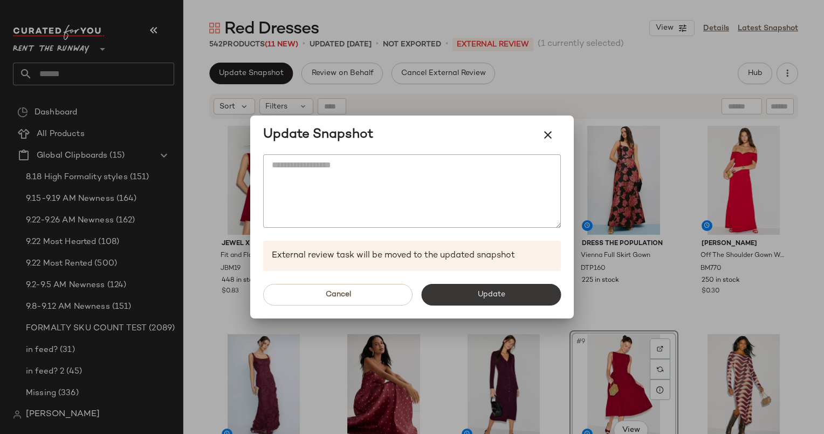
click at [481, 299] on button "Update" at bounding box center [491, 295] width 140 height 22
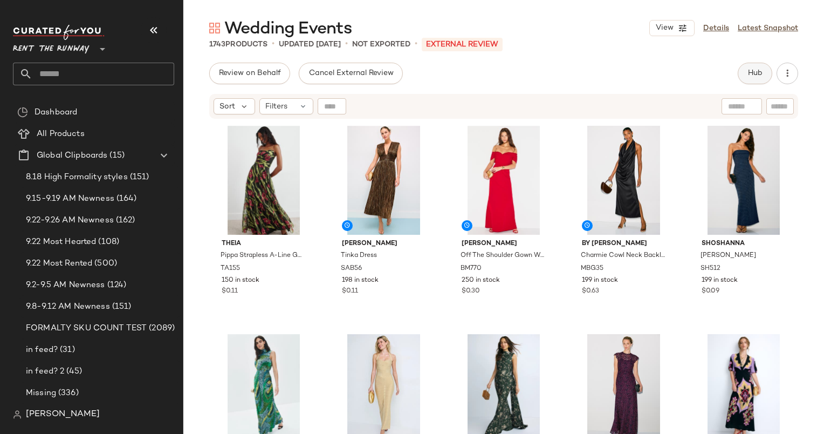
click at [742, 71] on button "Hub" at bounding box center [755, 74] width 35 height 22
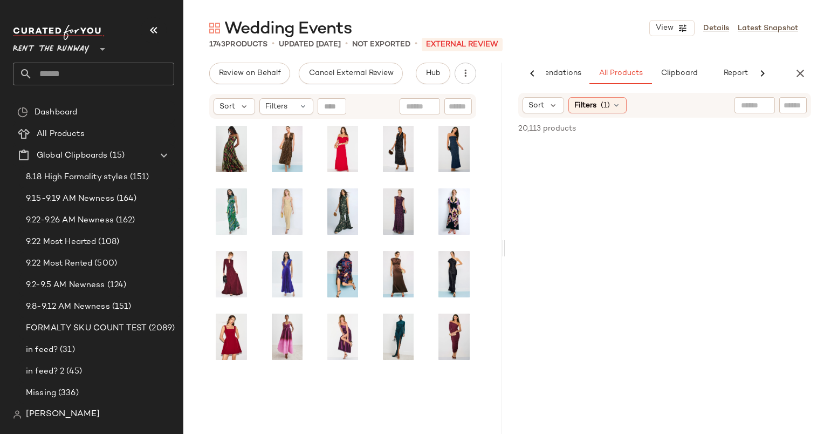
scroll to position [0, 56]
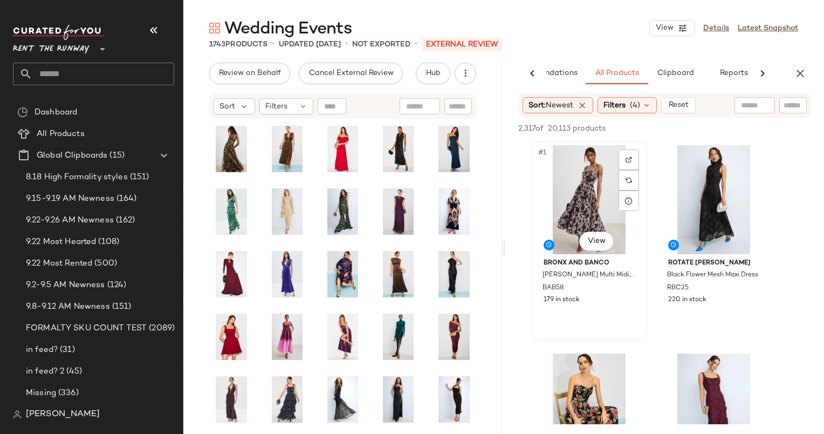
click at [582, 169] on div "#1 View" at bounding box center [589, 199] width 108 height 109
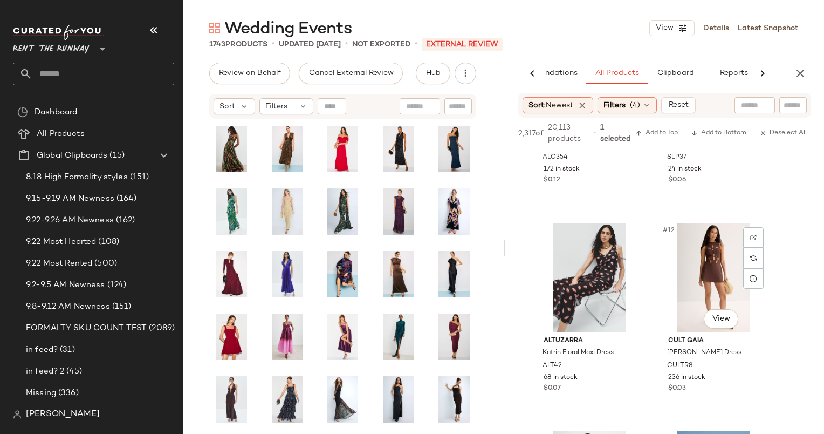
scroll to position [752, 0]
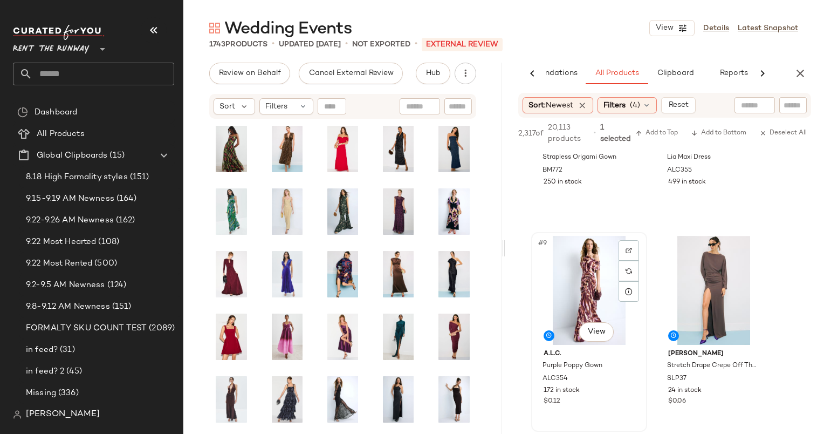
click at [594, 289] on div "#9 View" at bounding box center [589, 290] width 108 height 109
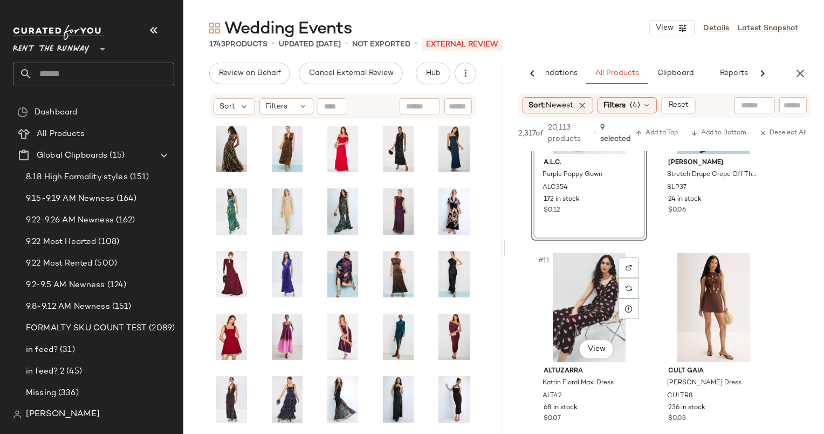
scroll to position [943, 0]
click at [717, 218] on div "#10 View LAPOINTE Stretch Drape Crepe Off The Shoulder Dress SLP37 24 in stock …" at bounding box center [714, 140] width 114 height 197
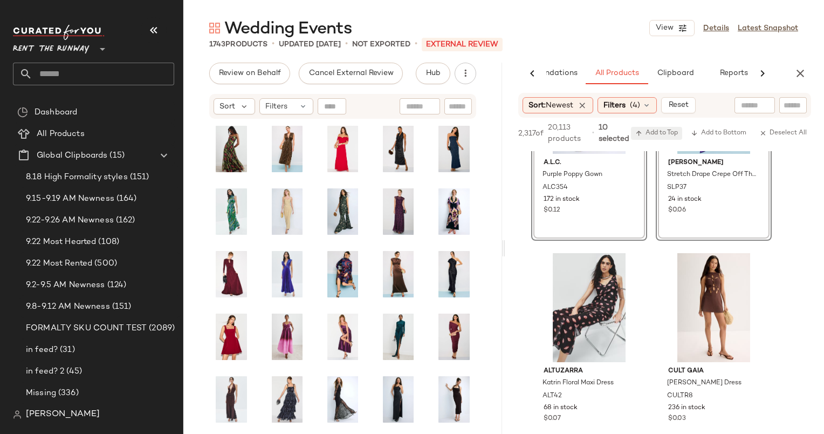
click at [662, 137] on span "Add to Top" at bounding box center [657, 133] width 43 height 8
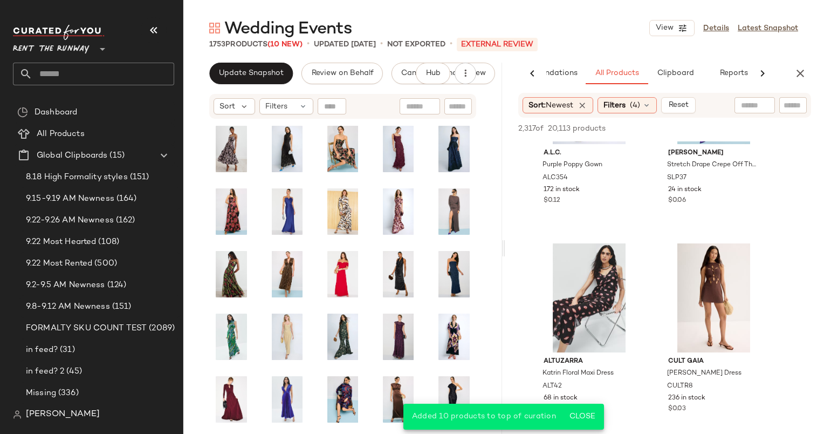
click at [820, 85] on div "AI Recommendations All Products Clipboard Reports Sort: Newest Filters (4) Rese…" at bounding box center [665, 248] width 319 height 371
click at [802, 71] on icon "button" at bounding box center [800, 73] width 13 height 13
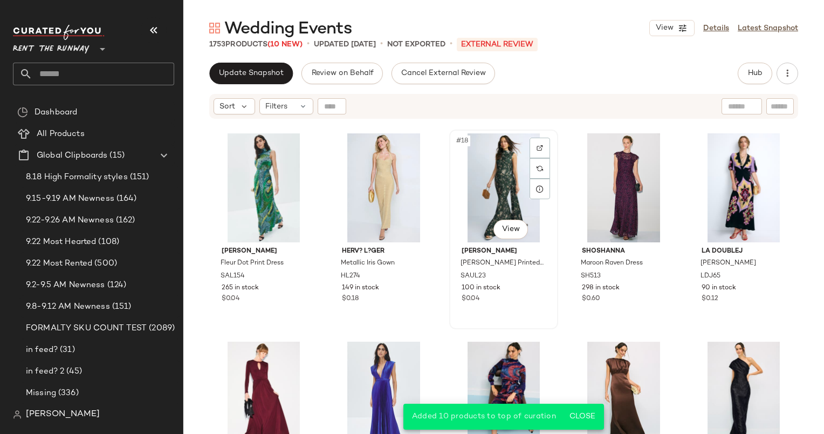
scroll to position [691, 0]
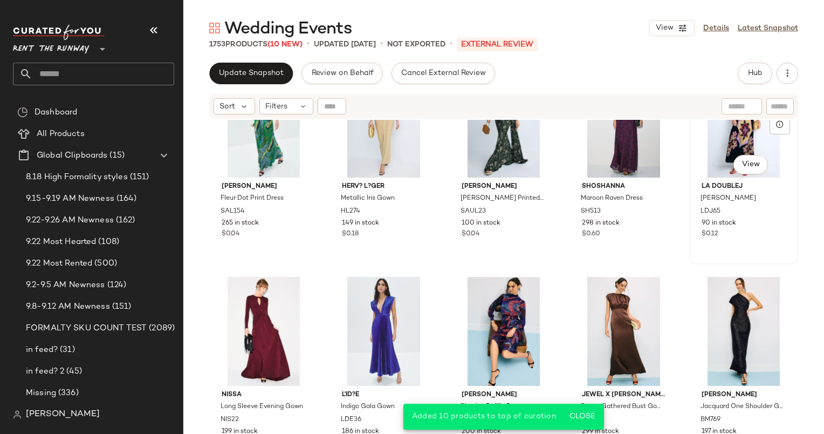
click at [710, 178] on div "La DoubleJ Marleen Dress LDJ65 90 in stock $0.12" at bounding box center [743, 209] width 101 height 63
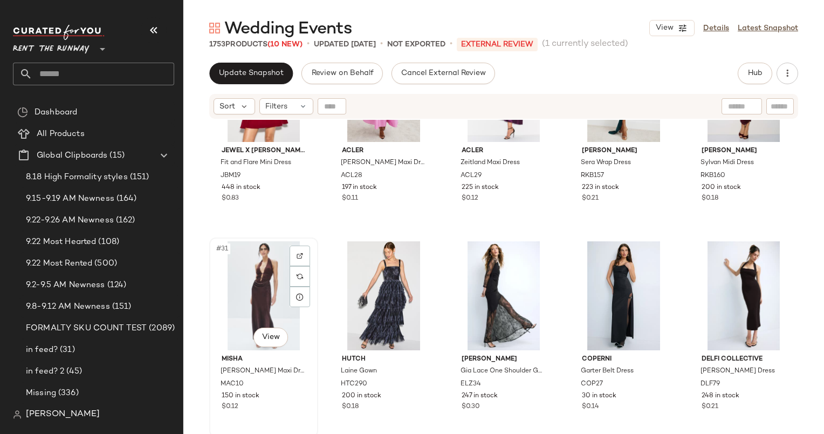
scroll to position [1066, 0]
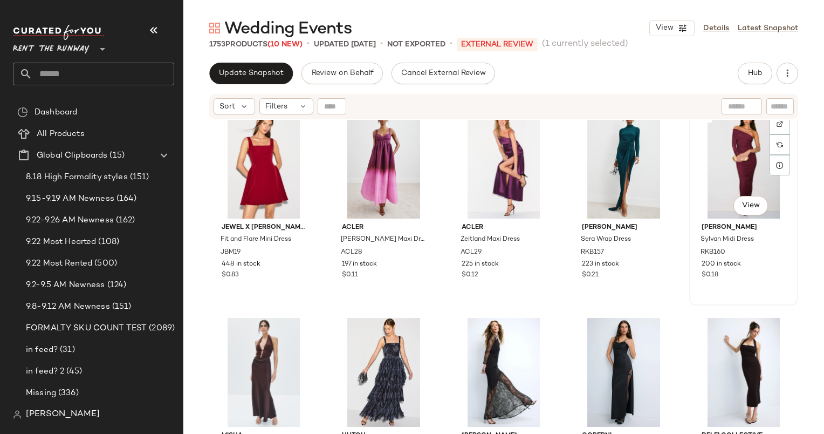
click at [720, 160] on div "#30 View" at bounding box center [743, 164] width 101 height 109
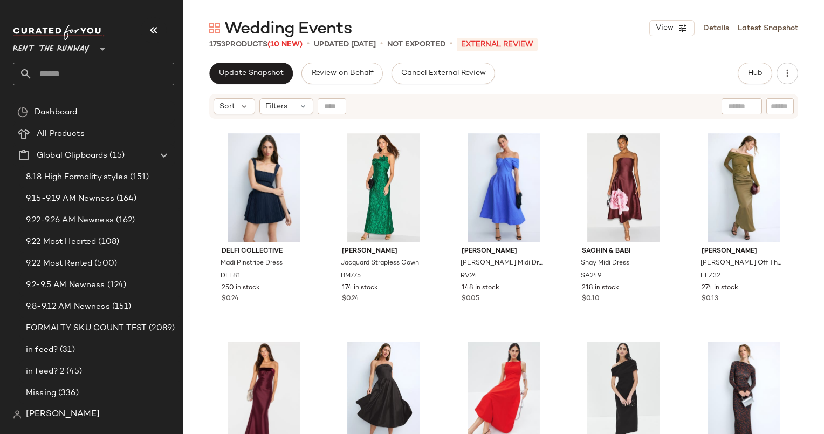
scroll to position [1456, 0]
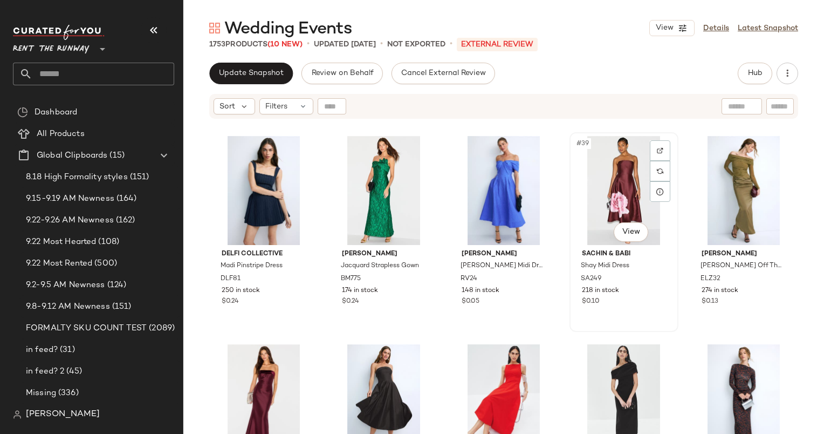
click at [595, 196] on div "#39 View" at bounding box center [624, 190] width 101 height 109
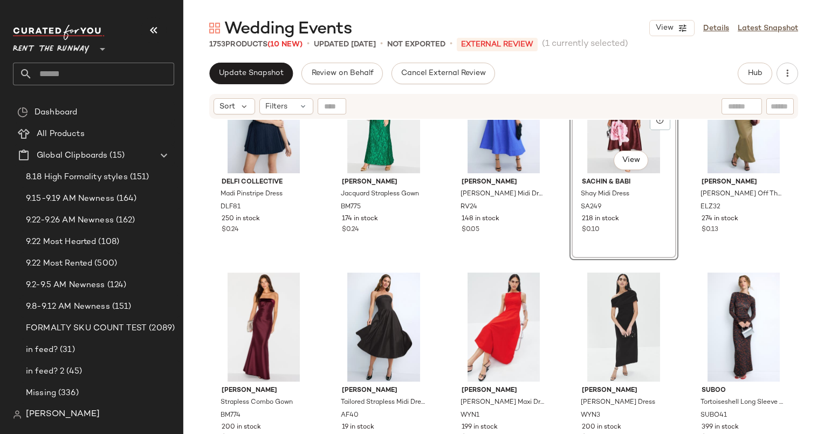
scroll to position [1529, 0]
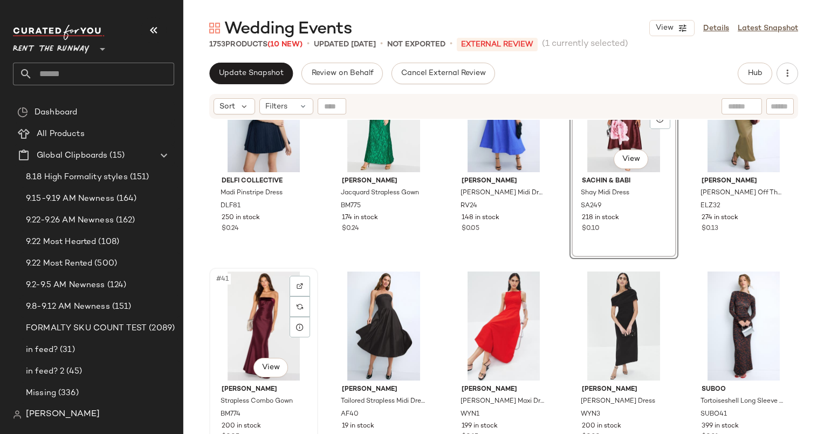
click at [260, 326] on div "#41 View" at bounding box center [263, 325] width 101 height 109
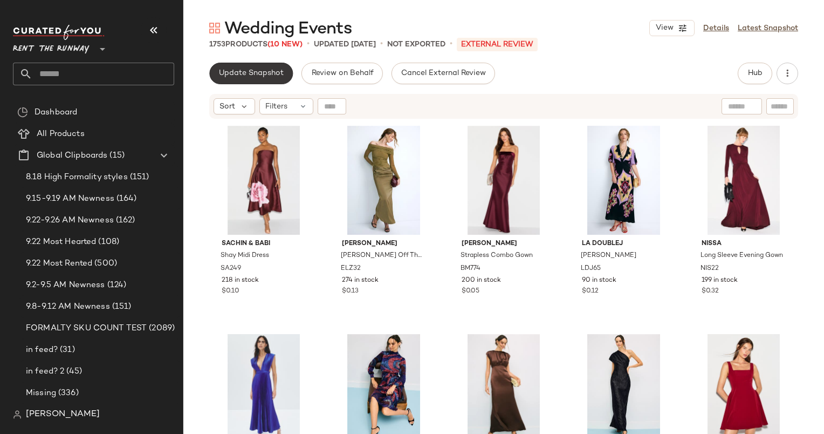
click at [260, 69] on span "Update Snapshot" at bounding box center [251, 73] width 65 height 9
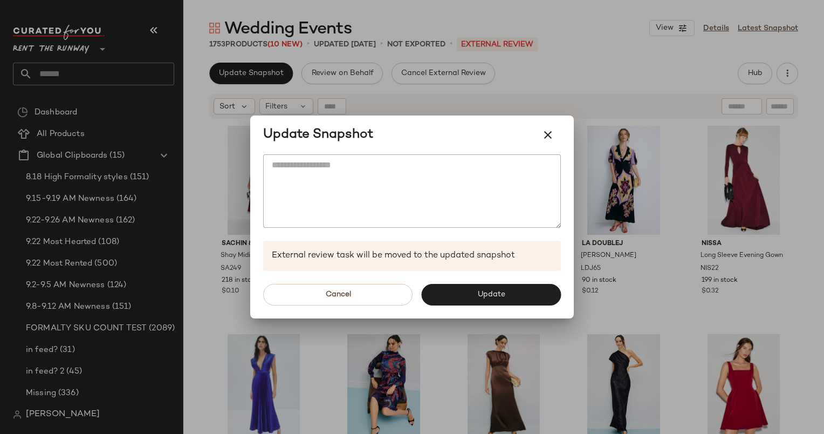
drag, startPoint x: 465, startPoint y: 287, endPoint x: 446, endPoint y: 300, distance: 22.9
click at [446, 300] on button "Update" at bounding box center [491, 295] width 140 height 22
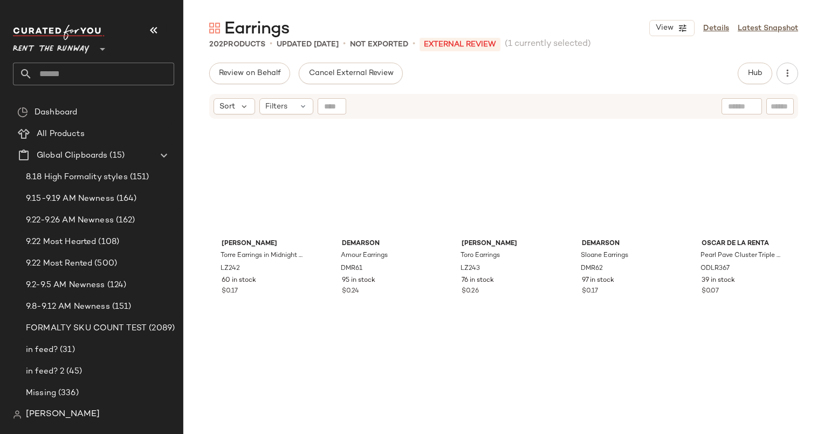
click at [742, 45] on div "202 Products • updated [DATE] • Not Exported • External REVIEW (1 currently sel…" at bounding box center [503, 44] width 641 height 11
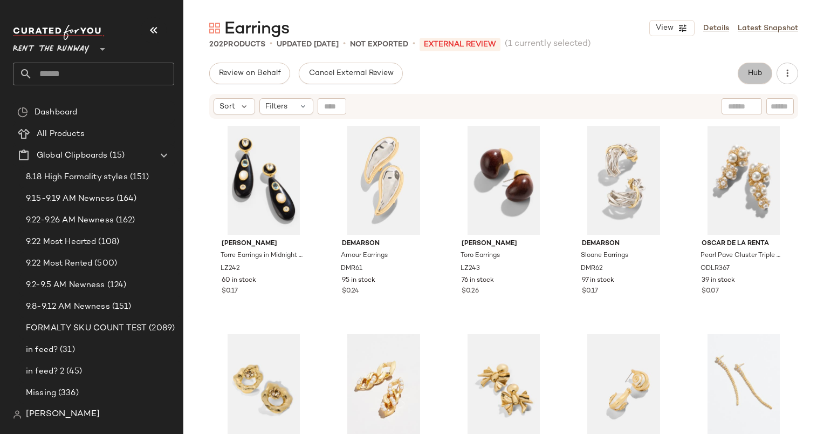
click at [749, 74] on span "Hub" at bounding box center [755, 73] width 15 height 9
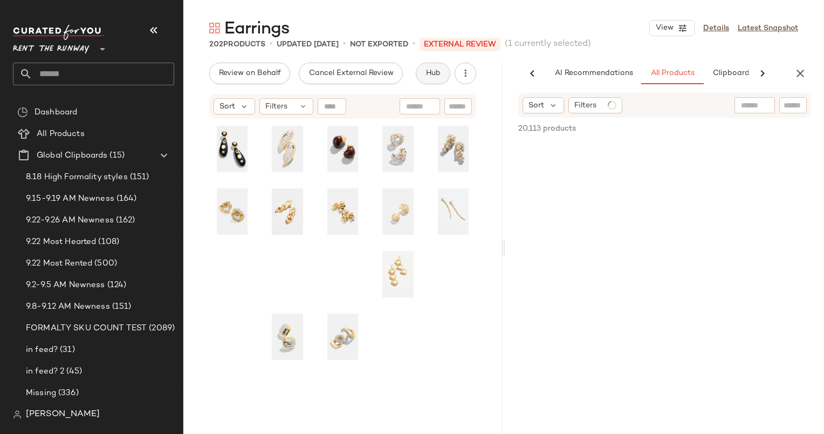
scroll to position [0, 45]
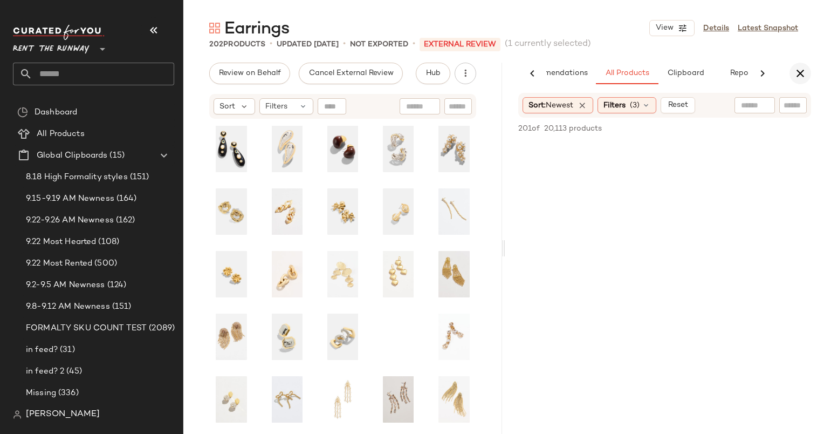
click at [800, 67] on icon "button" at bounding box center [800, 73] width 13 height 13
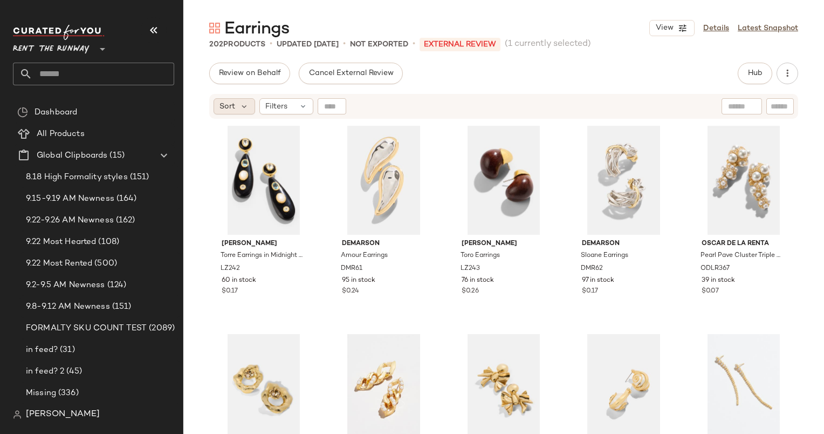
click at [233, 104] on span "Sort" at bounding box center [228, 106] width 16 height 11
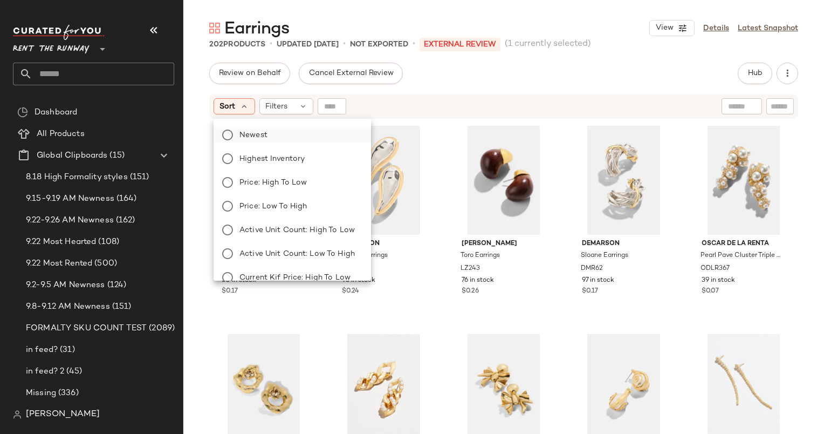
click at [296, 136] on label "Newest" at bounding box center [298, 134] width 127 height 15
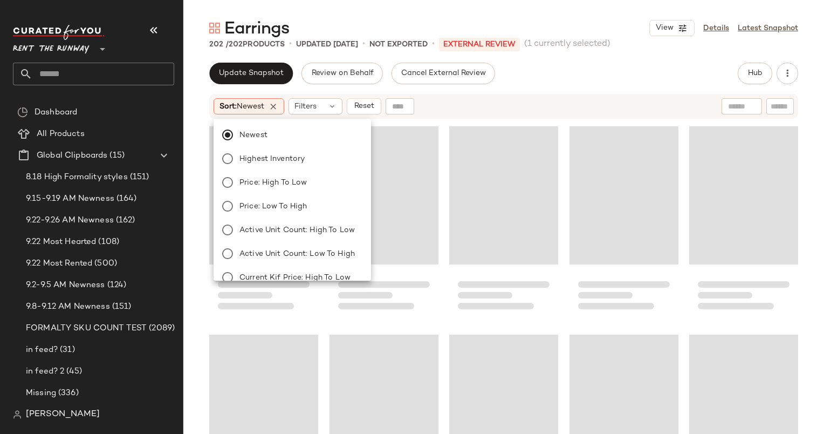
click at [481, 108] on div "Sort: Newest Filters Reset" at bounding box center [434, 106] width 440 height 16
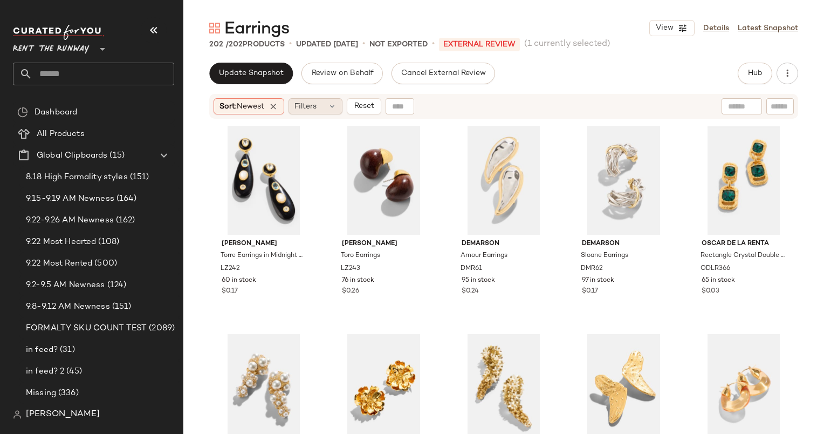
click at [302, 112] on div "Filters" at bounding box center [316, 106] width 54 height 16
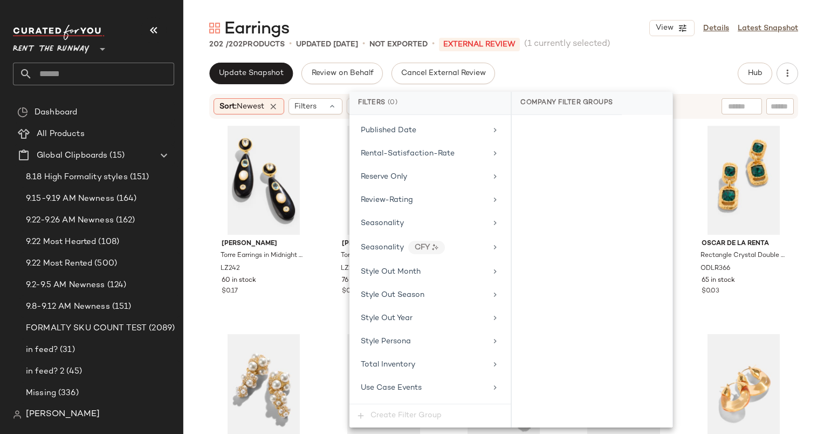
scroll to position [983, 0]
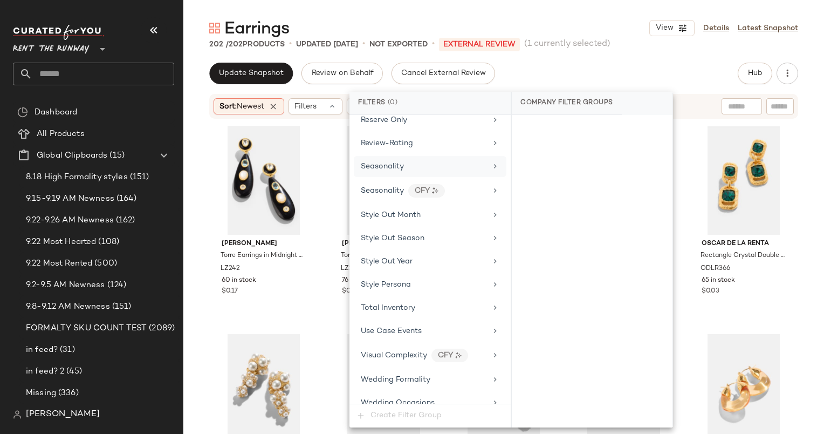
click at [445, 164] on div "Seasonality" at bounding box center [430, 166] width 153 height 21
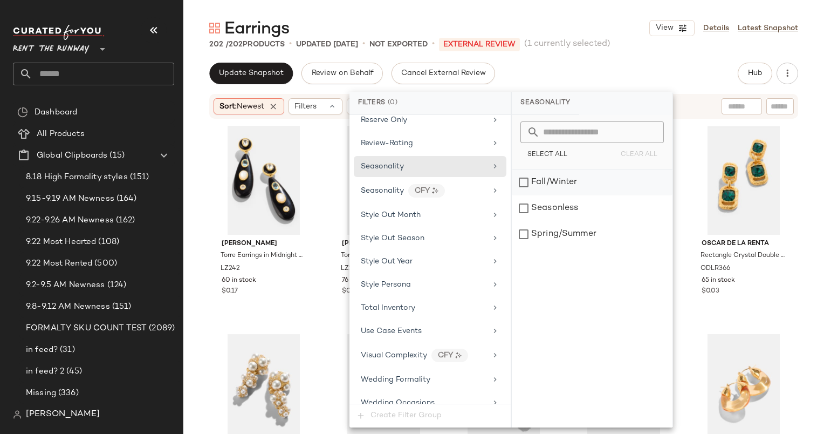
click at [562, 186] on div "Fall/Winter" at bounding box center [592, 182] width 161 height 26
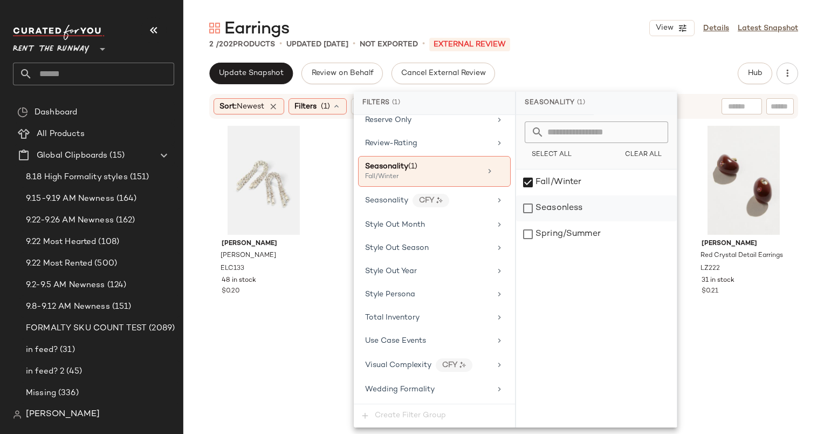
click at [571, 211] on div "Seasonless" at bounding box center [596, 208] width 161 height 26
click at [602, 73] on div "Update Snapshot Review on Behalf Cancel External Review Hub Send for Review Ext…" at bounding box center [503, 74] width 589 height 22
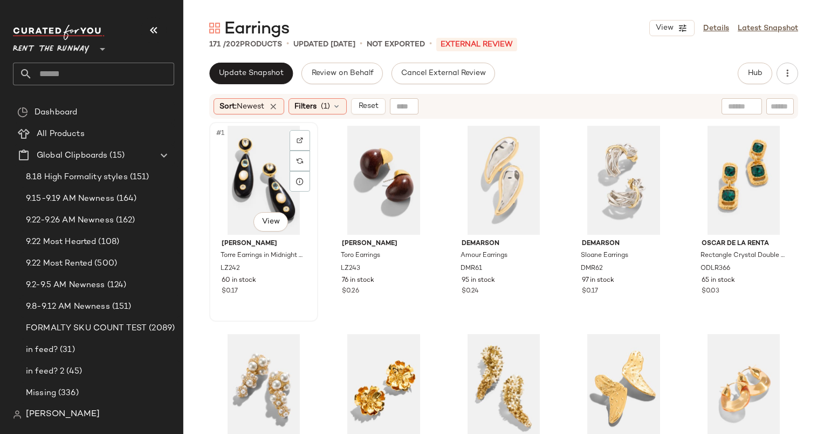
click at [253, 176] on div "#1 View" at bounding box center [263, 180] width 101 height 109
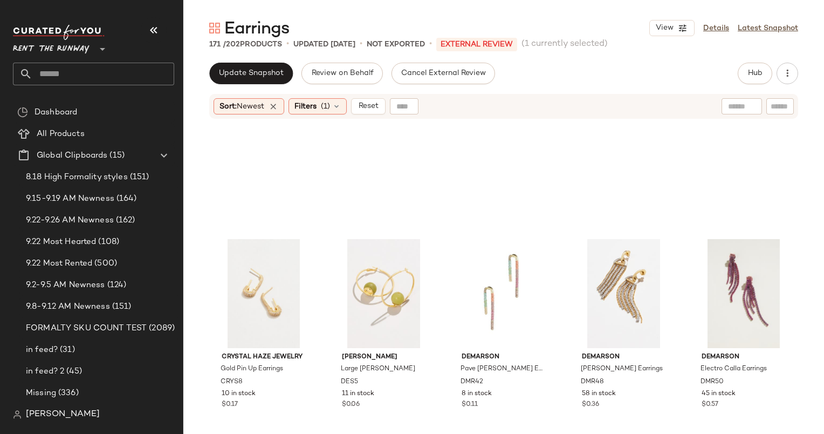
scroll to position [2044, 0]
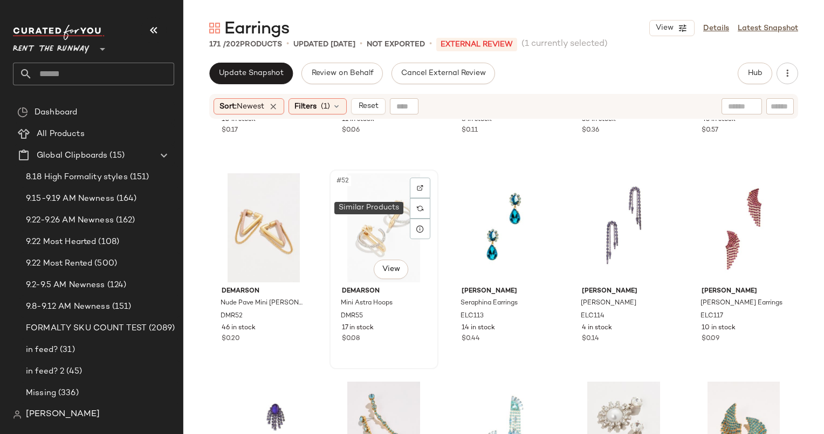
click at [403, 227] on div "#52 View" at bounding box center [383, 227] width 101 height 109
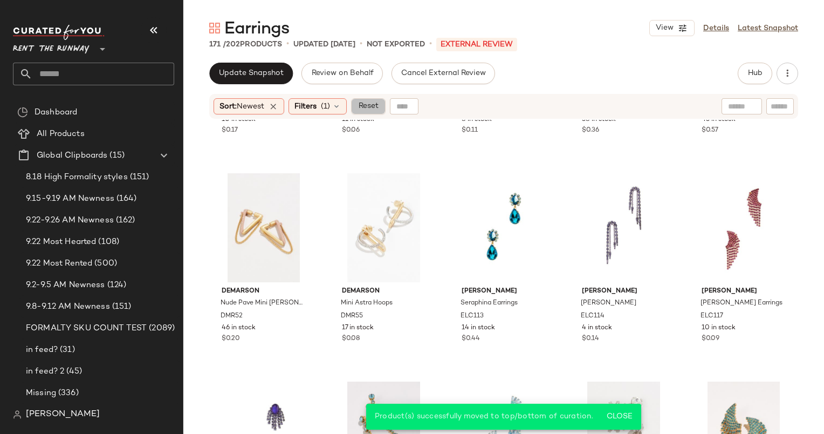
click at [366, 109] on span "Reset" at bounding box center [368, 106] width 21 height 9
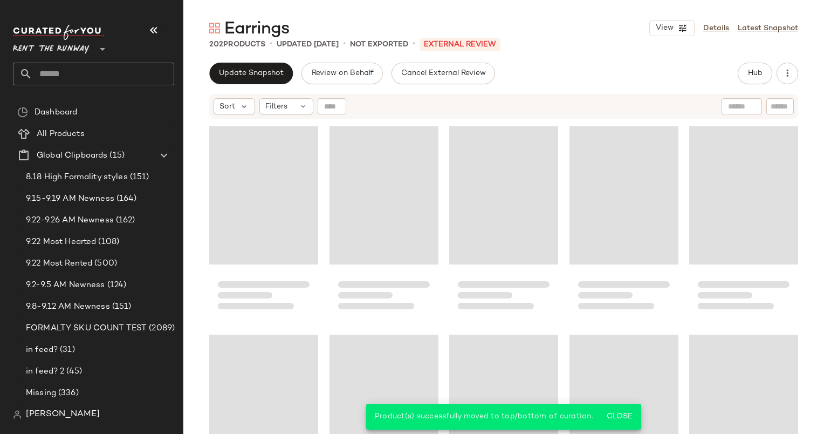
click at [253, 60] on div "Earrings View Details Latest Snapshot 202 Products • updated [DATE] • Not Expor…" at bounding box center [503, 225] width 641 height 417
click at [264, 65] on button "Update Snapshot" at bounding box center [251, 74] width 84 height 22
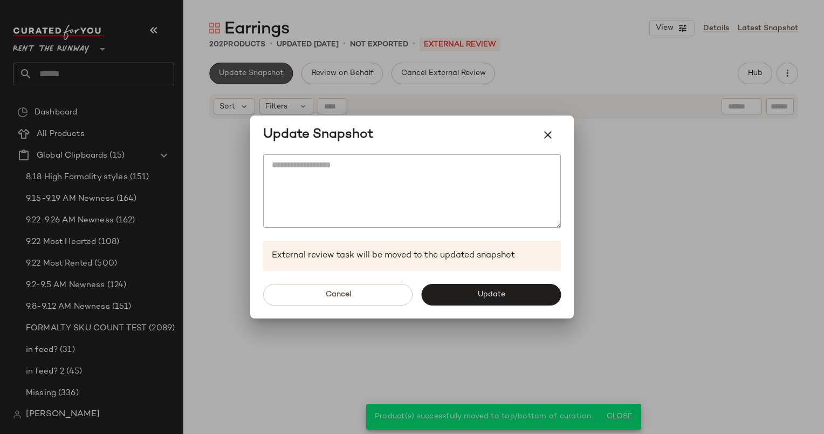
scroll to position [2083, 0]
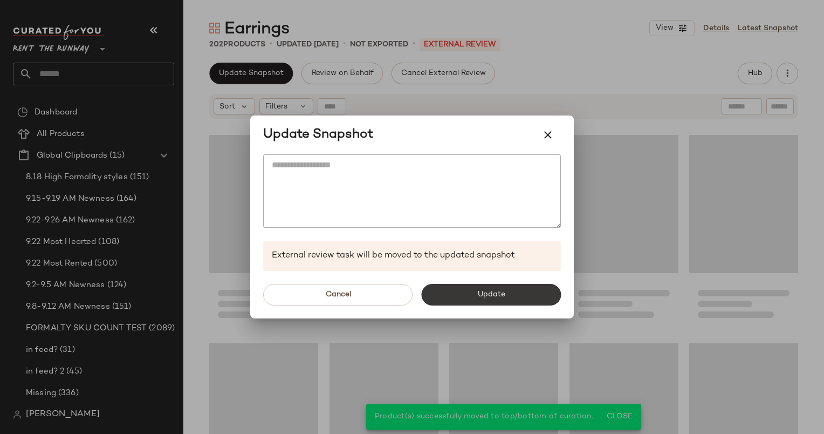
click at [507, 284] on button "Update" at bounding box center [491, 295] width 140 height 22
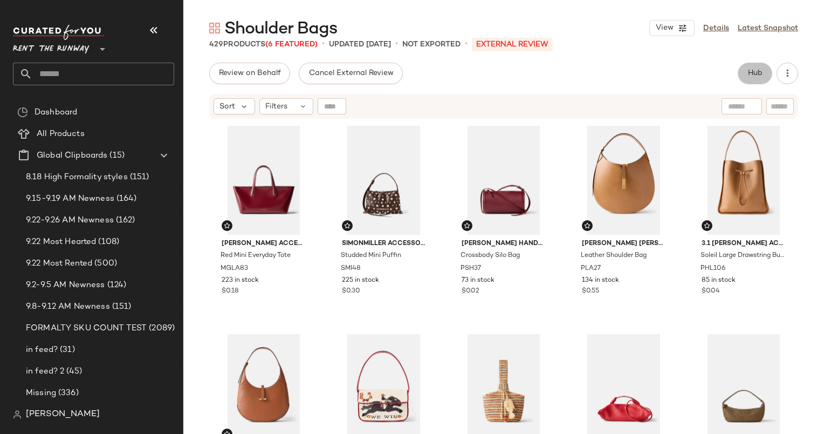
click at [748, 67] on button "Hub" at bounding box center [755, 74] width 35 height 22
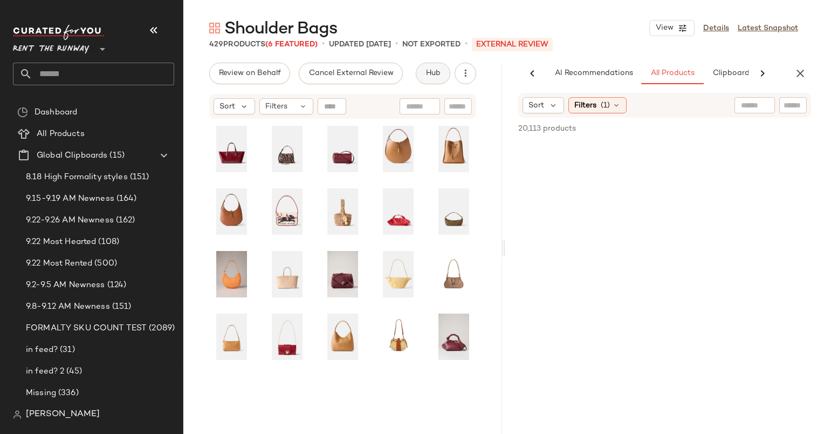
scroll to position [0, 56]
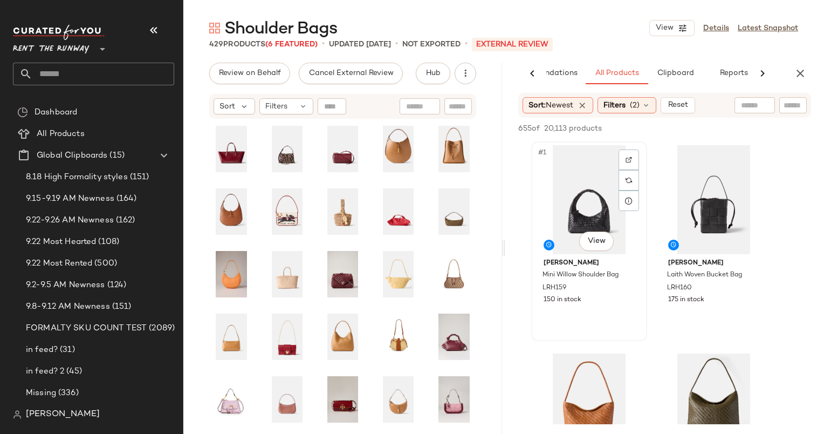
click at [601, 177] on div "#1 View" at bounding box center [589, 199] width 108 height 109
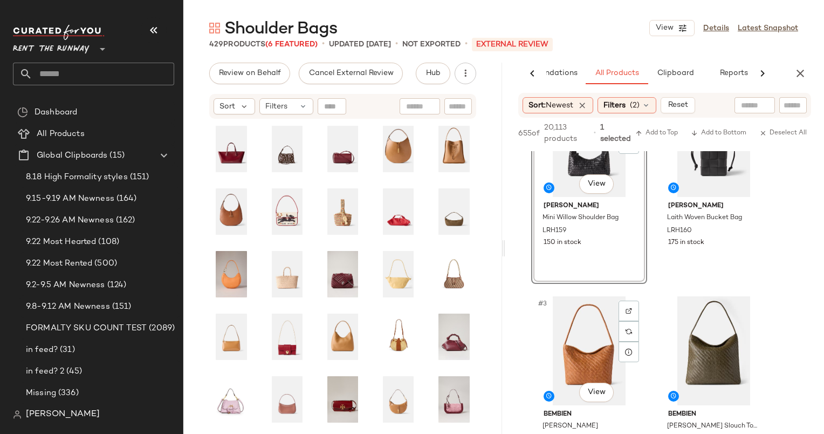
scroll to position [0, 0]
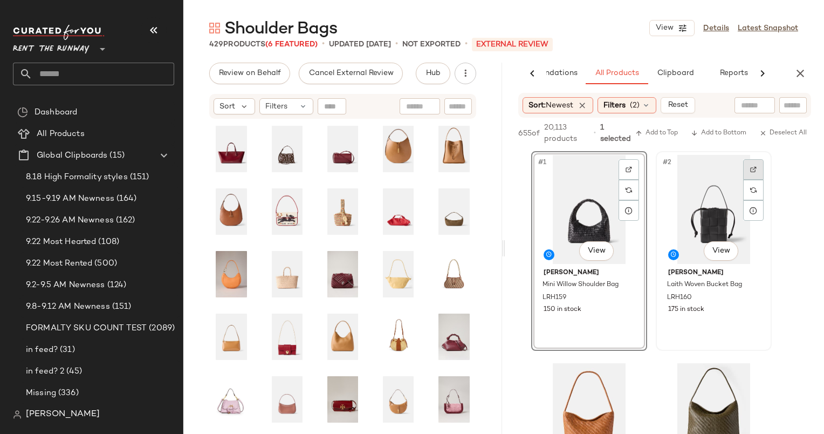
click at [756, 167] on div at bounding box center [754, 169] width 21 height 21
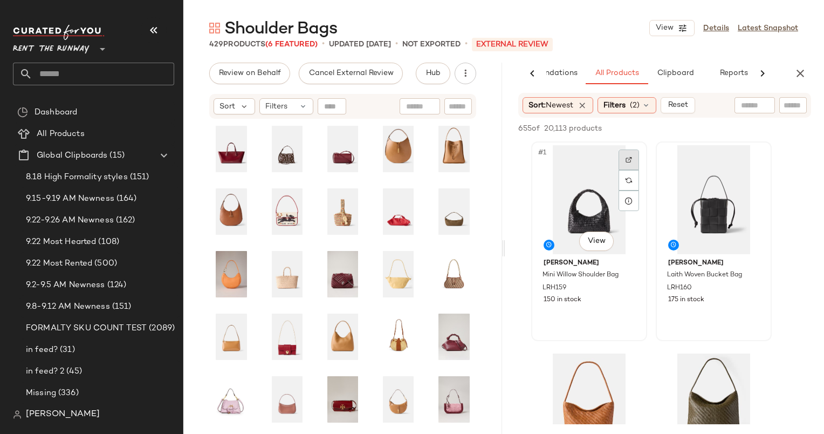
click at [638, 155] on div at bounding box center [629, 159] width 21 height 21
click at [591, 172] on div "#1 View" at bounding box center [589, 199] width 108 height 109
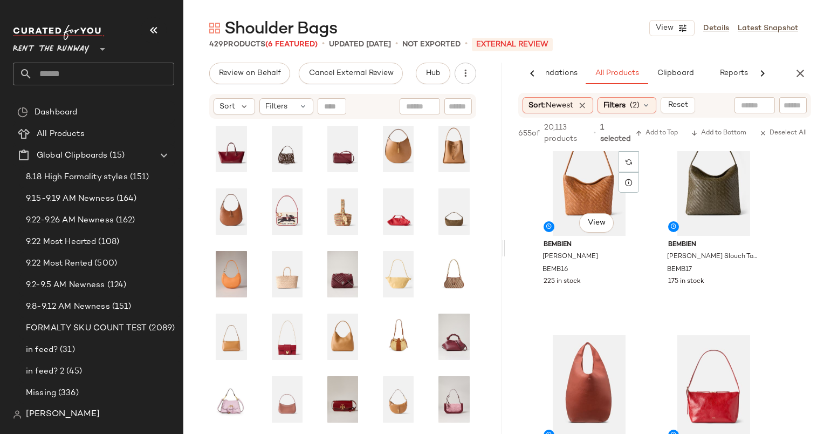
scroll to position [244, 0]
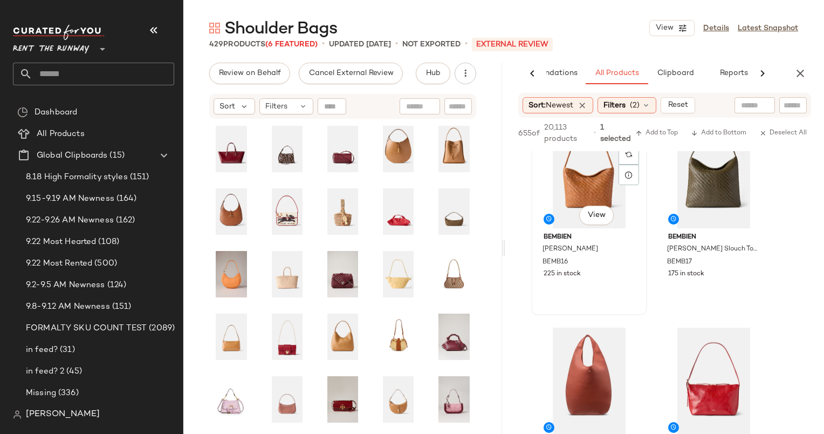
click at [585, 183] on div "#3 View" at bounding box center [589, 173] width 108 height 109
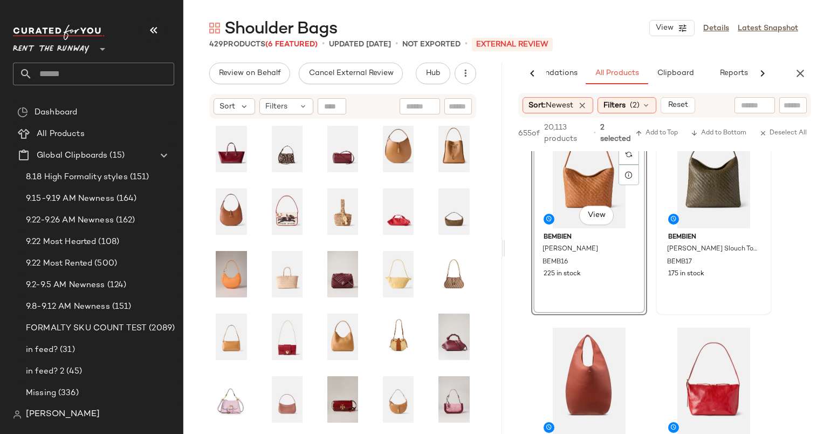
click at [686, 194] on div at bounding box center [714, 173] width 108 height 109
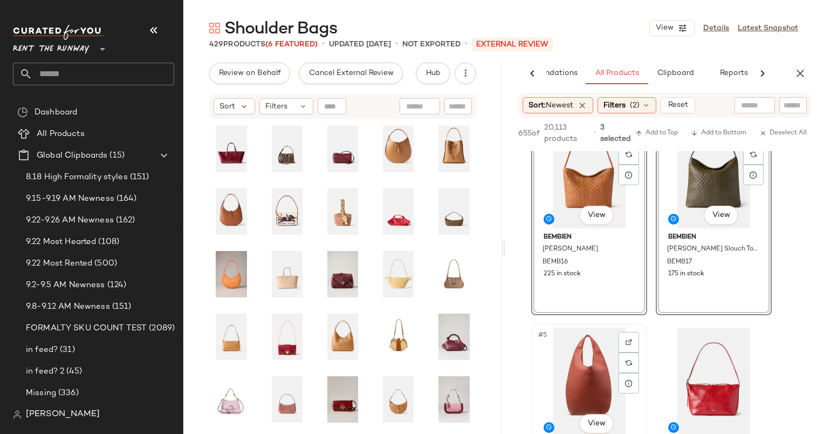
click at [568, 367] on div "#5 View" at bounding box center [589, 382] width 108 height 109
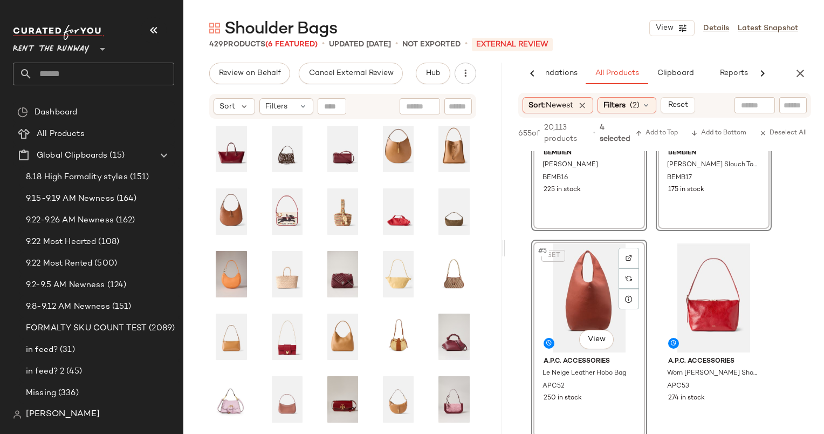
click at [596, 289] on div "SET #5 View" at bounding box center [589, 297] width 108 height 109
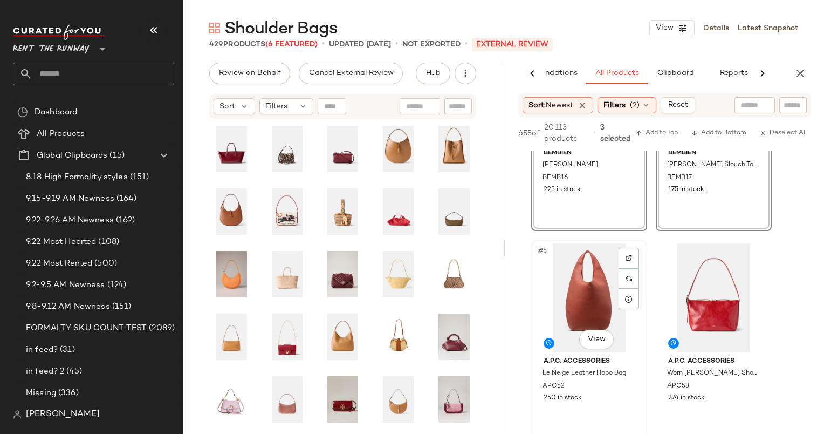
scroll to position [210, 0]
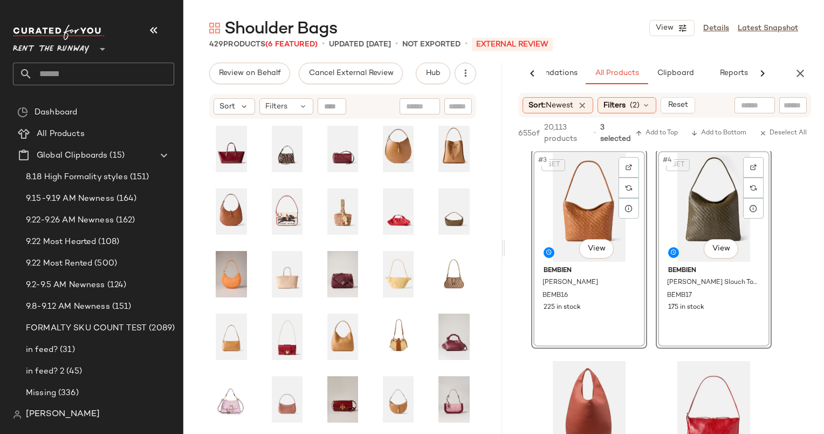
click at [664, 212] on div "SET #4 View" at bounding box center [714, 207] width 108 height 109
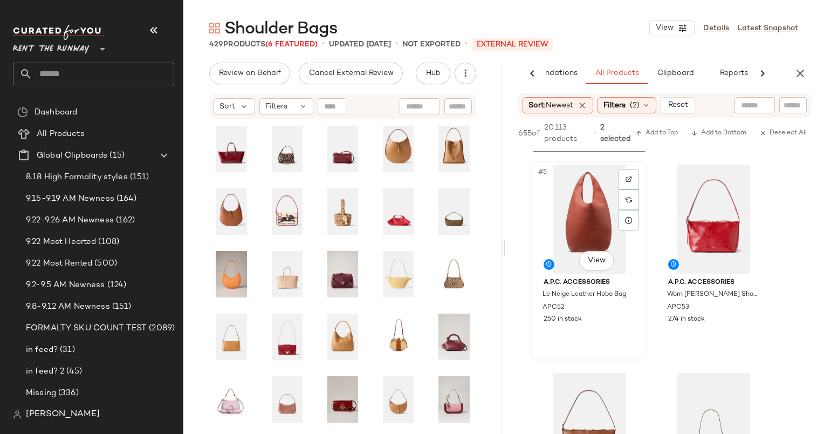
click at [585, 222] on div "#5 View" at bounding box center [589, 219] width 108 height 109
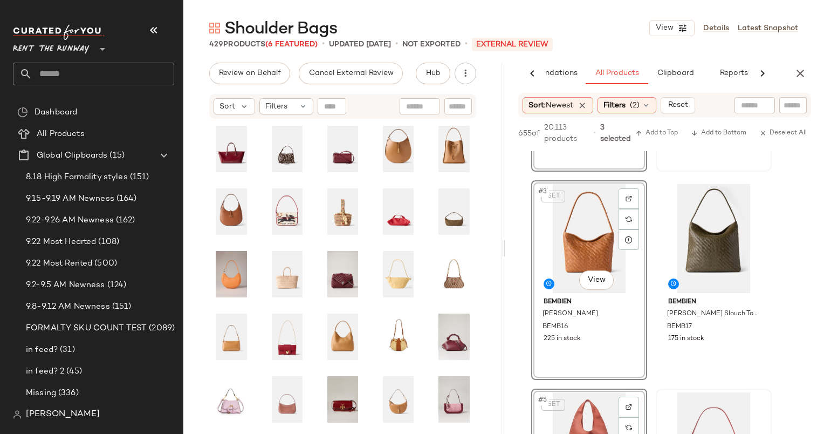
scroll to position [0, 0]
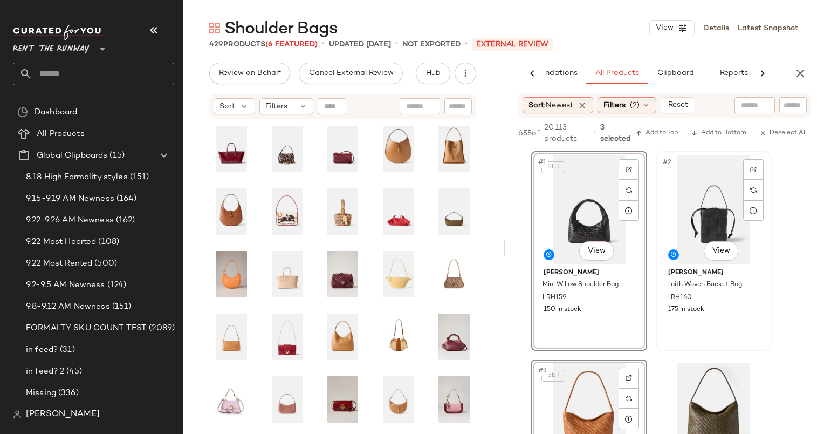
click at [663, 209] on div "#2 View" at bounding box center [714, 209] width 108 height 109
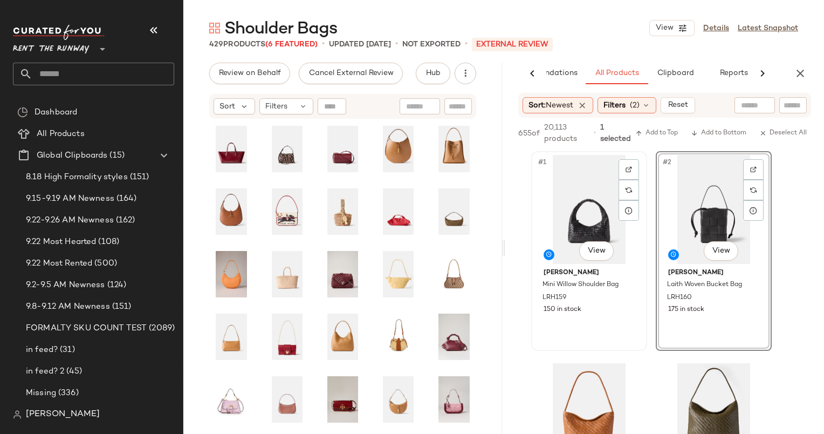
click at [594, 197] on div "#1 View" at bounding box center [589, 209] width 108 height 109
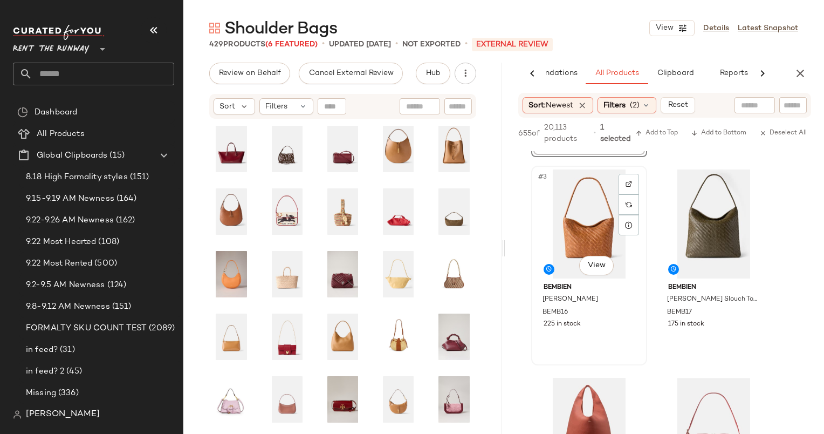
click at [590, 228] on div "#3 View" at bounding box center [589, 223] width 108 height 109
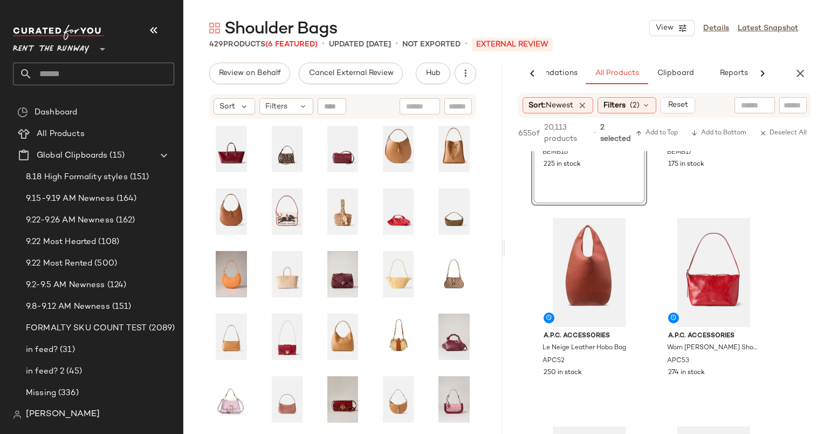
scroll to position [407, 0]
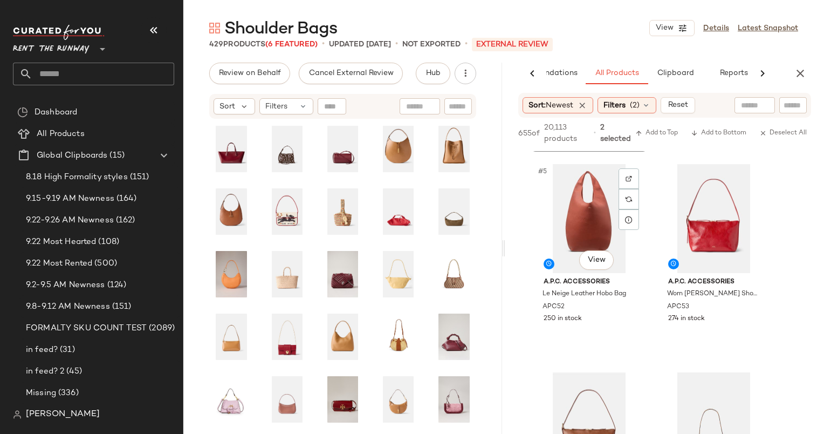
click at [590, 228] on div "#5 View" at bounding box center [589, 218] width 108 height 109
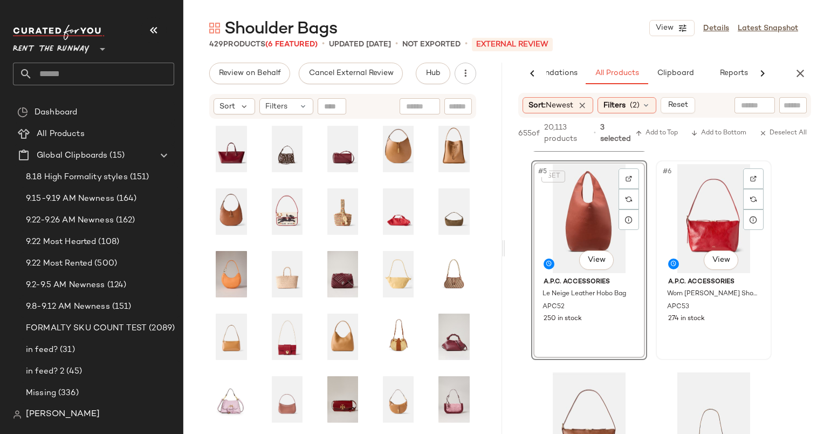
click at [699, 220] on div "#6 View" at bounding box center [714, 218] width 108 height 109
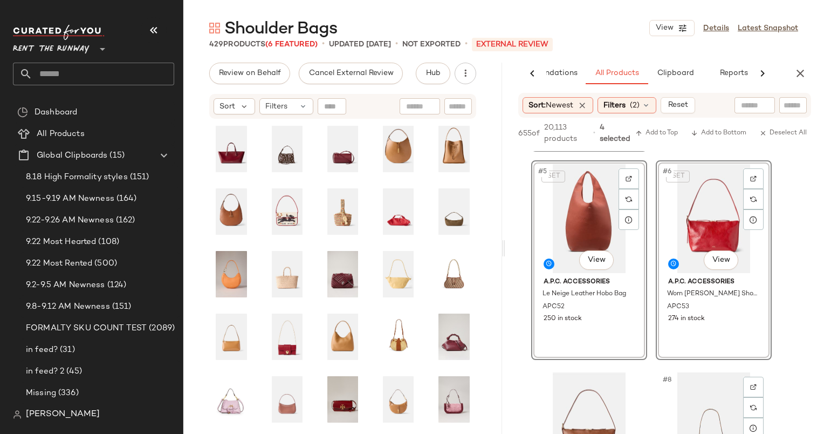
scroll to position [606, 0]
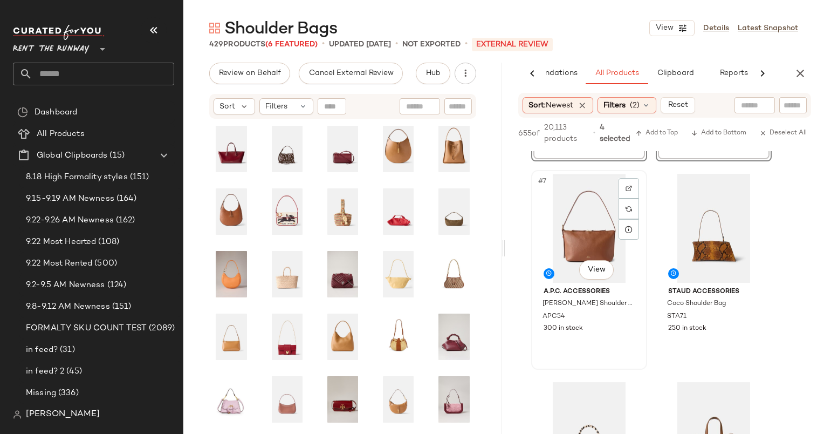
click at [581, 241] on div "#7 View" at bounding box center [589, 228] width 108 height 109
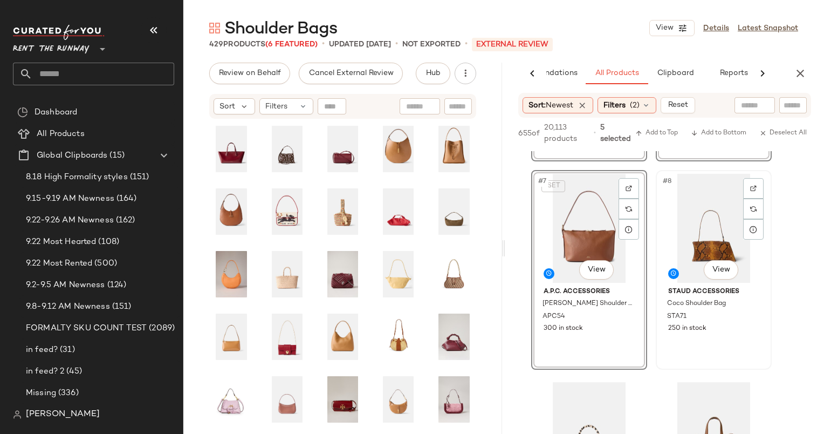
click at [720, 249] on div "#8 View" at bounding box center [714, 228] width 108 height 109
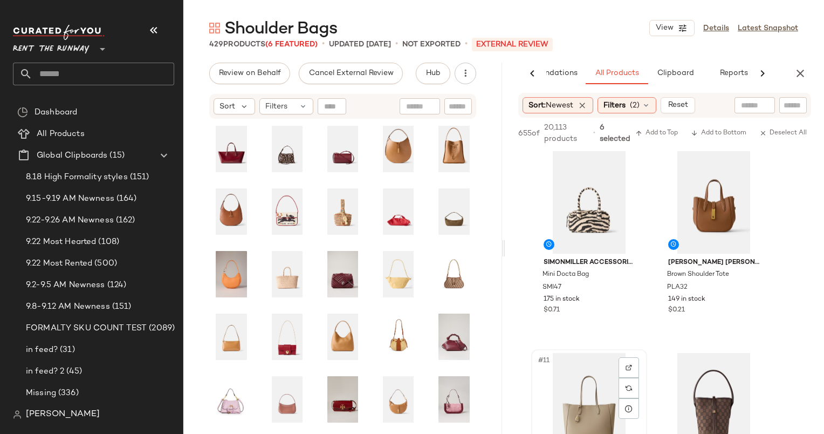
scroll to position [999, 0]
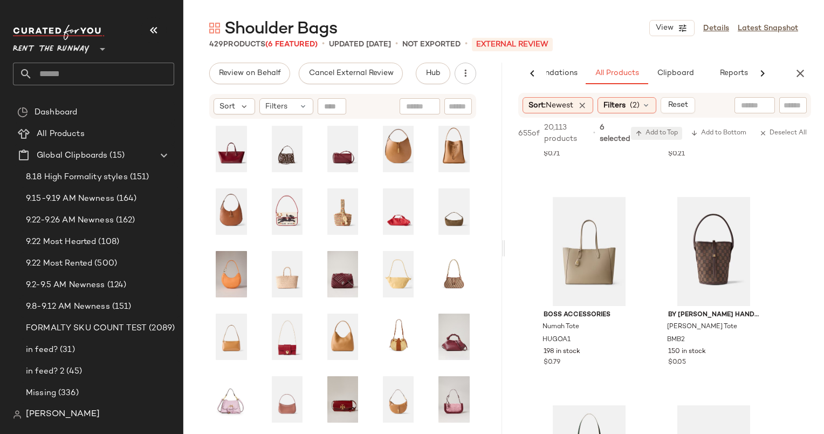
click at [667, 138] on button "Add to Top" at bounding box center [656, 133] width 51 height 13
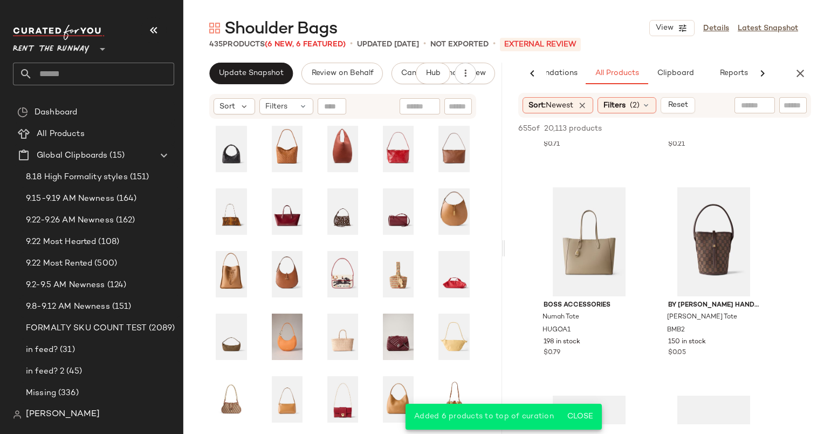
click at [792, 64] on div "AI Recommendations All Products Clipboard Reports" at bounding box center [665, 74] width 319 height 22
click at [800, 78] on icon "button" at bounding box center [800, 73] width 13 height 13
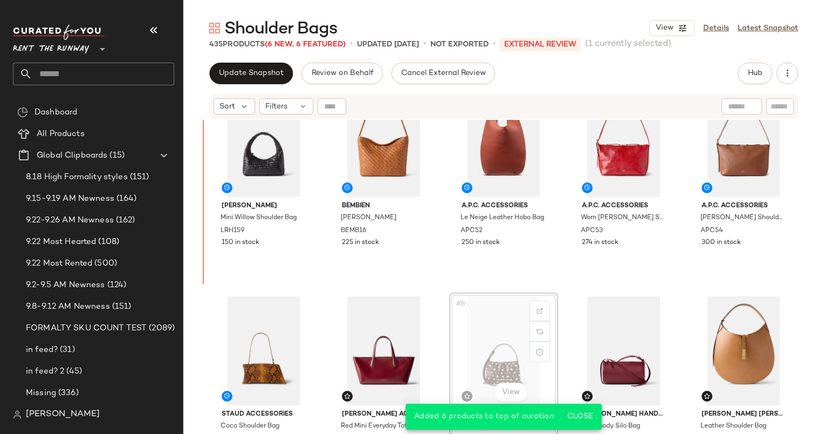
scroll to position [15, 0]
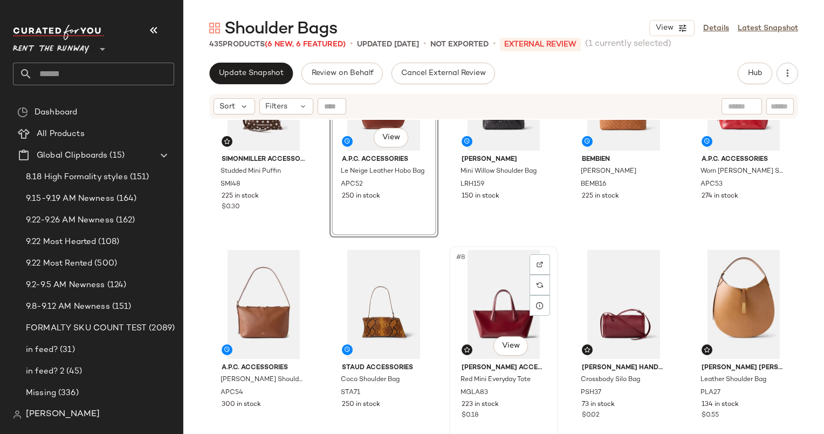
click at [498, 294] on div "#8 View" at bounding box center [503, 304] width 101 height 109
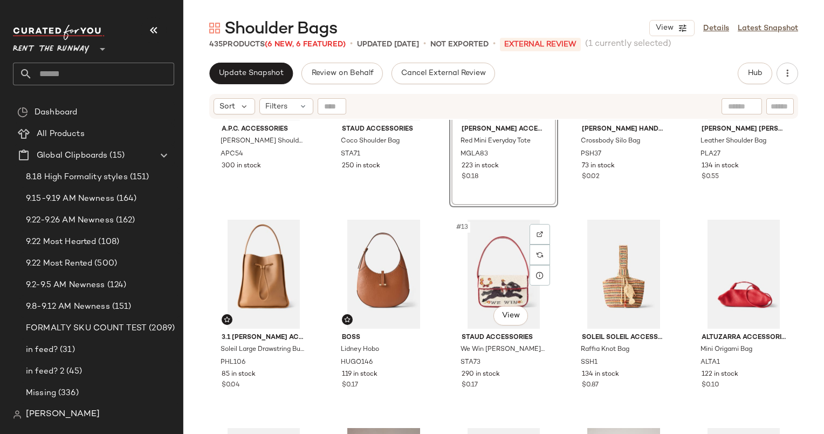
scroll to position [344, 0]
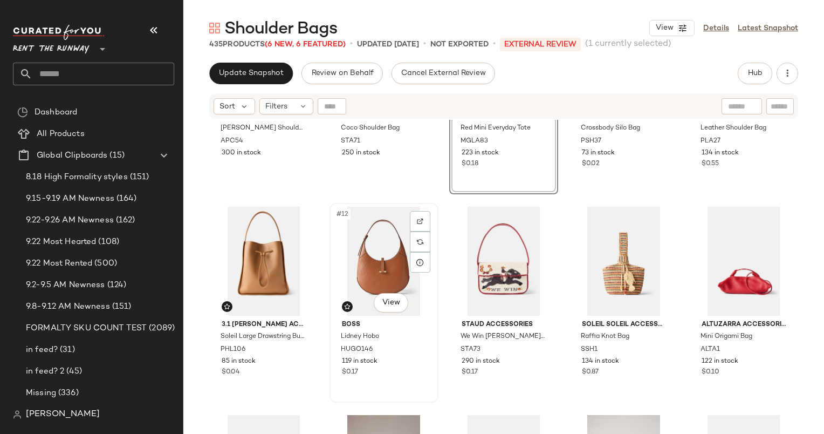
click at [378, 258] on div "#12 View" at bounding box center [383, 261] width 101 height 109
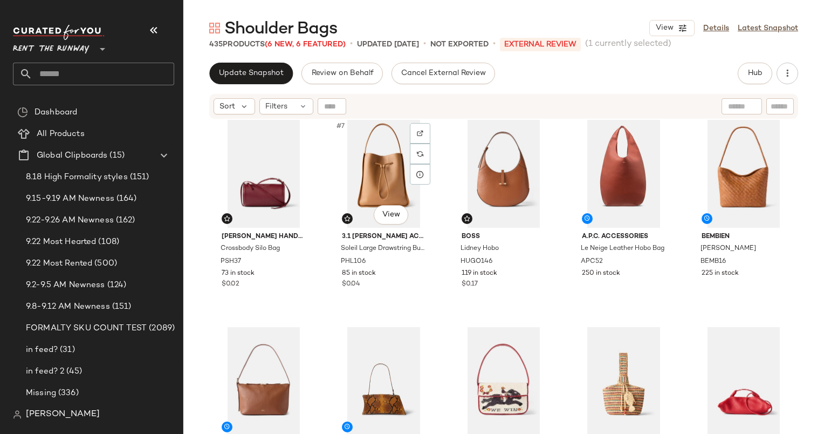
scroll to position [227, 0]
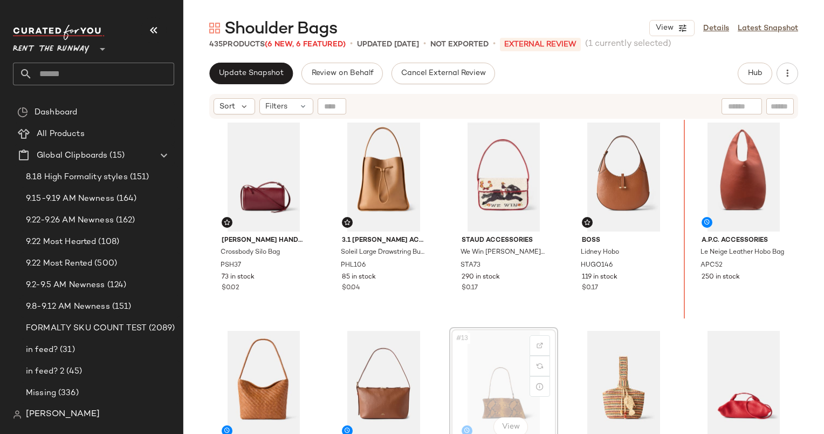
scroll to position [220, 0]
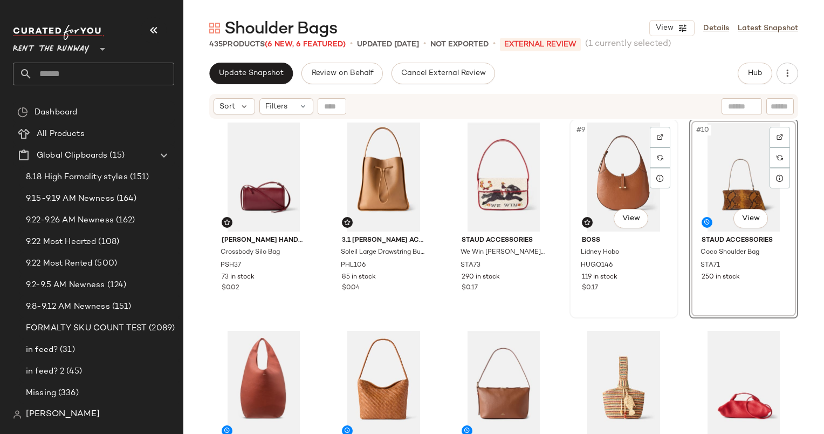
scroll to position [391, 0]
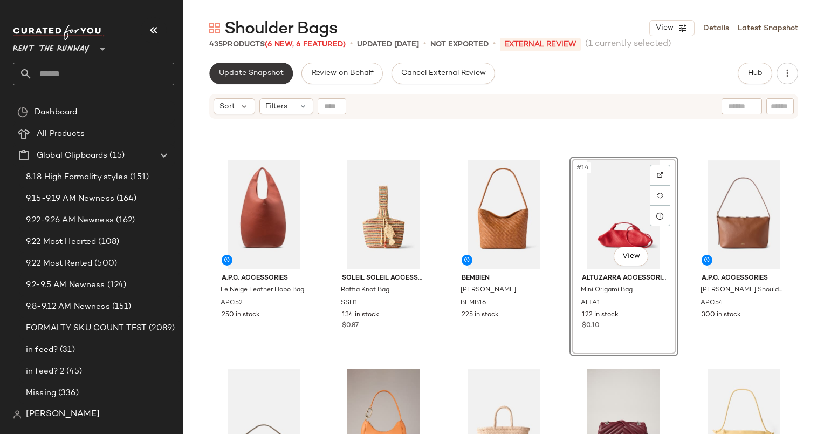
click at [254, 65] on button "Update Snapshot" at bounding box center [251, 74] width 84 height 22
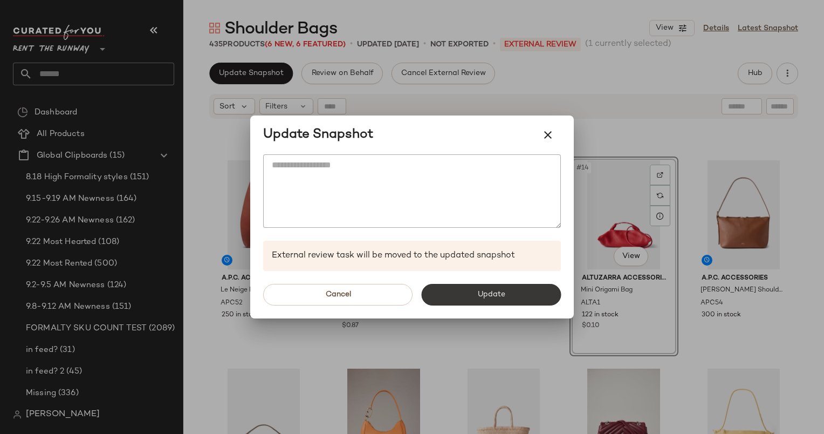
click at [471, 290] on button "Update" at bounding box center [491, 295] width 140 height 22
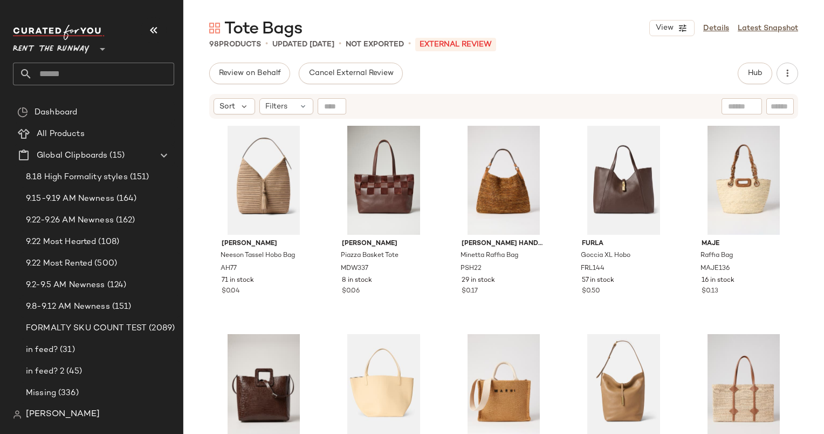
click at [755, 96] on div "Sort Filters" at bounding box center [503, 106] width 589 height 25
click at [753, 85] on div "Review on Behalf Cancel External Review Hub Send for Review External Review Int…" at bounding box center [503, 248] width 641 height 371
click at [753, 76] on span "Hub" at bounding box center [755, 73] width 15 height 9
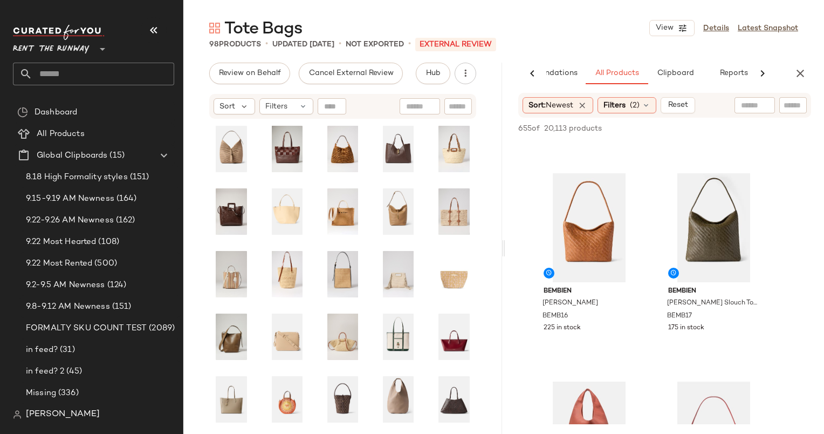
scroll to position [186, 0]
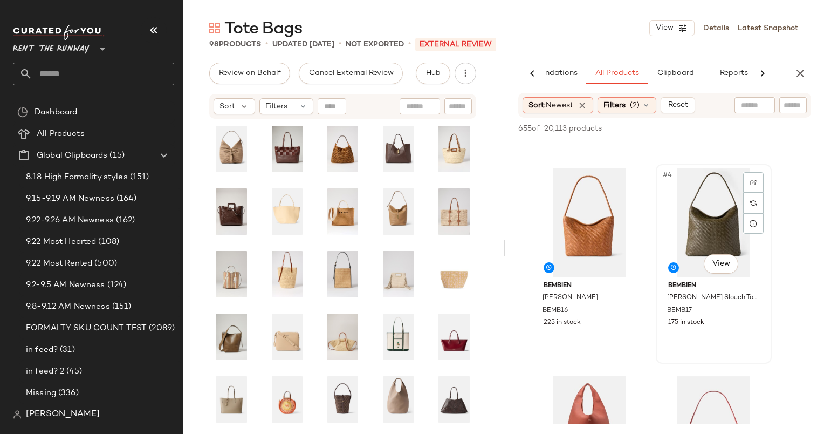
click at [719, 203] on div "#4 View" at bounding box center [714, 222] width 108 height 109
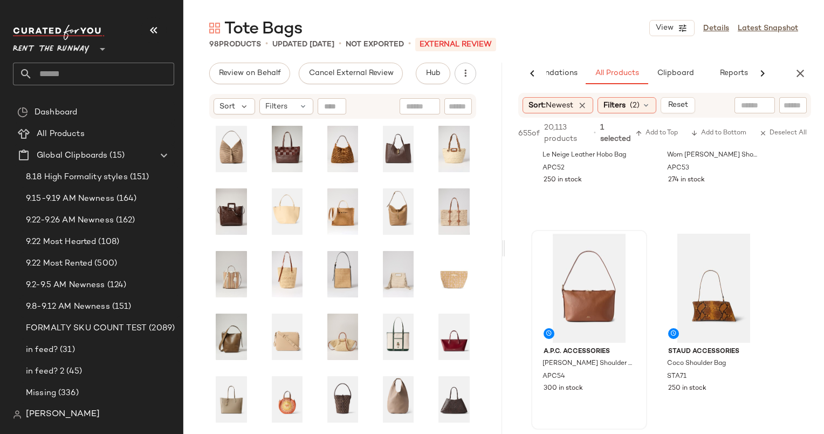
scroll to position [829, 0]
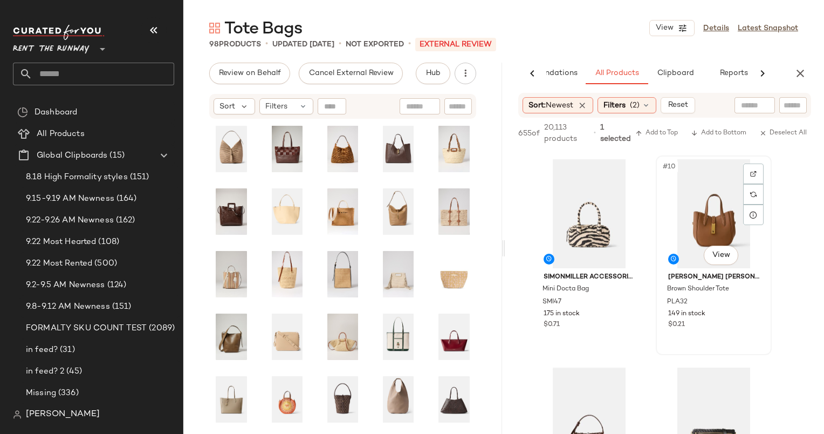
click at [714, 197] on div "#10 View" at bounding box center [714, 213] width 108 height 109
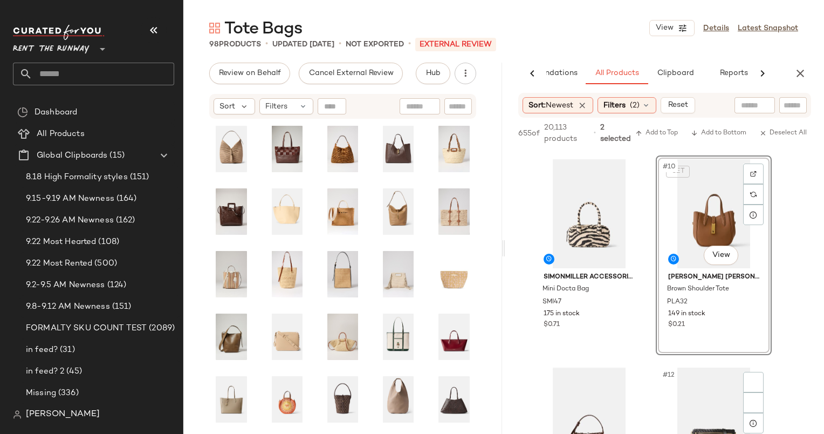
scroll to position [1115, 0]
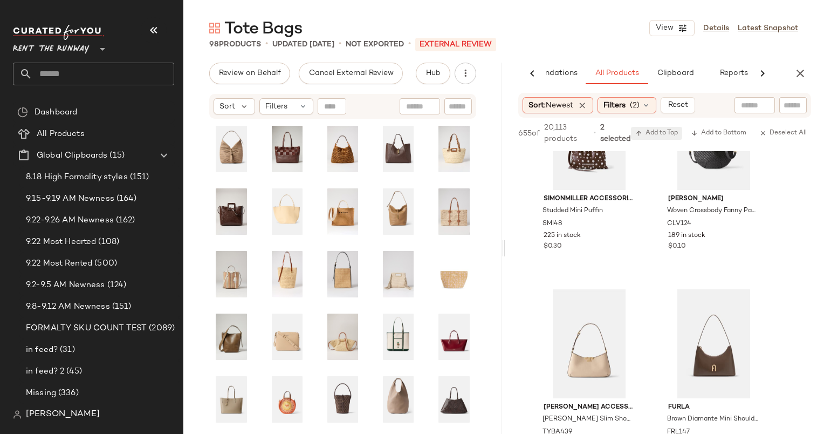
click at [645, 133] on span "Add to Top" at bounding box center [657, 133] width 43 height 8
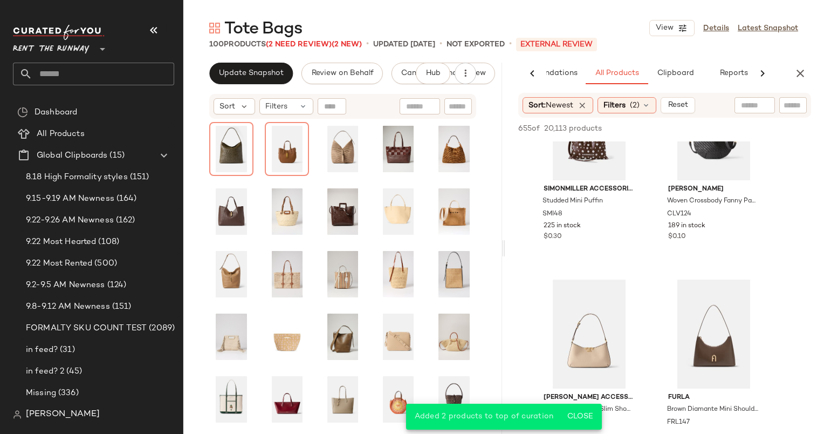
click at [799, 110] on input "text" at bounding box center [793, 105] width 19 height 11
type input "****"
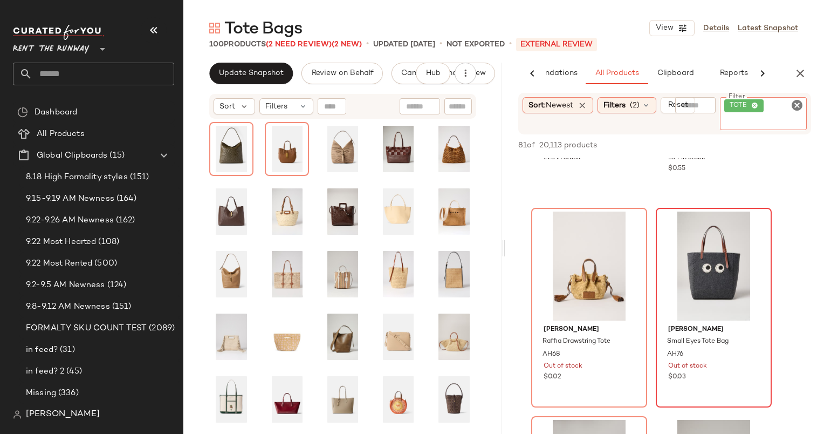
scroll to position [0, 0]
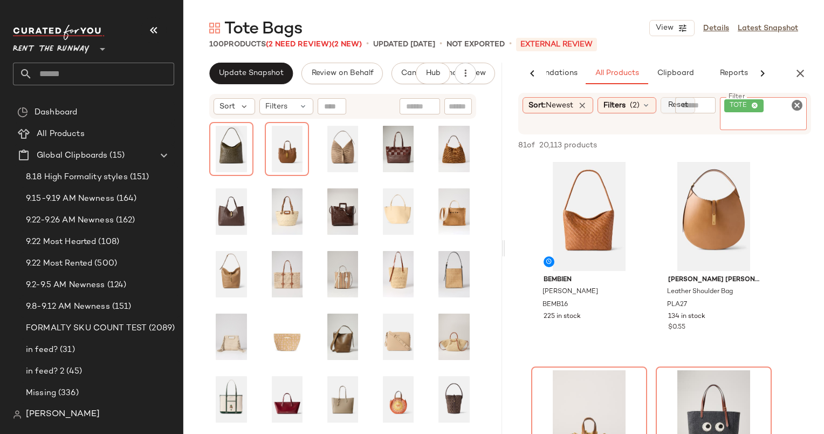
click at [674, 108] on span "Reset" at bounding box center [677, 105] width 21 height 9
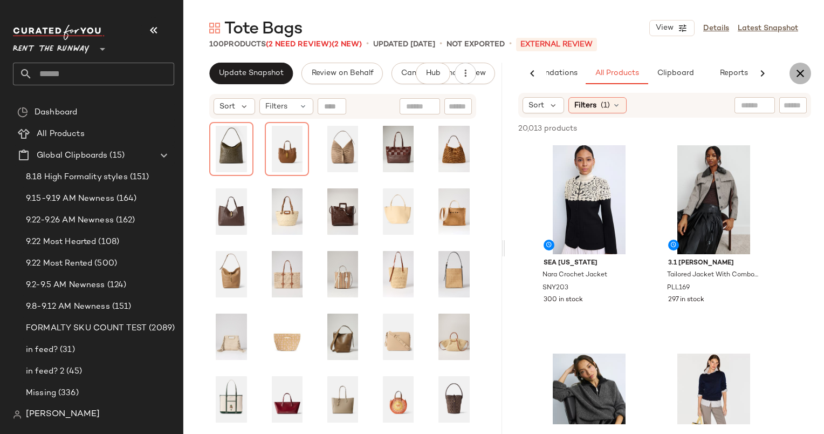
click at [796, 69] on icon "button" at bounding box center [800, 73] width 13 height 13
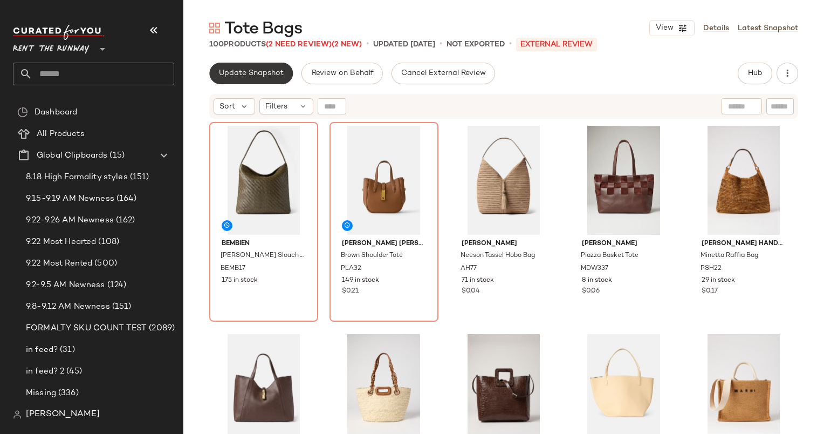
click at [268, 74] on span "Update Snapshot" at bounding box center [251, 73] width 65 height 9
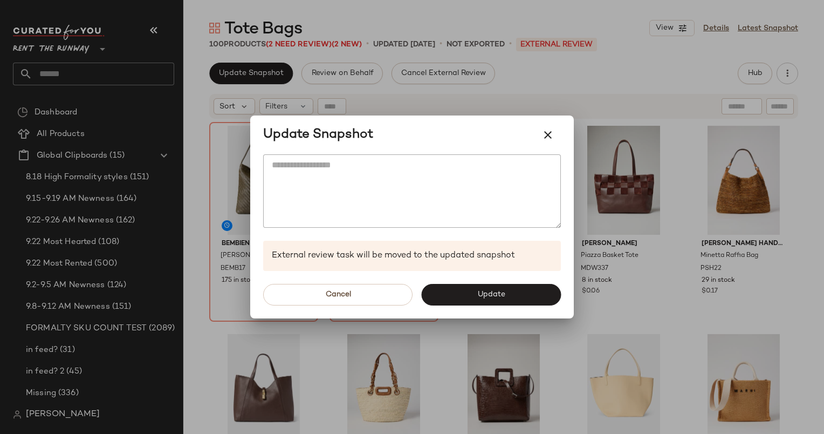
click at [553, 120] on div "Update Snapshot" at bounding box center [412, 134] width 324 height 39
click at [554, 136] on icon "button" at bounding box center [548, 134] width 13 height 13
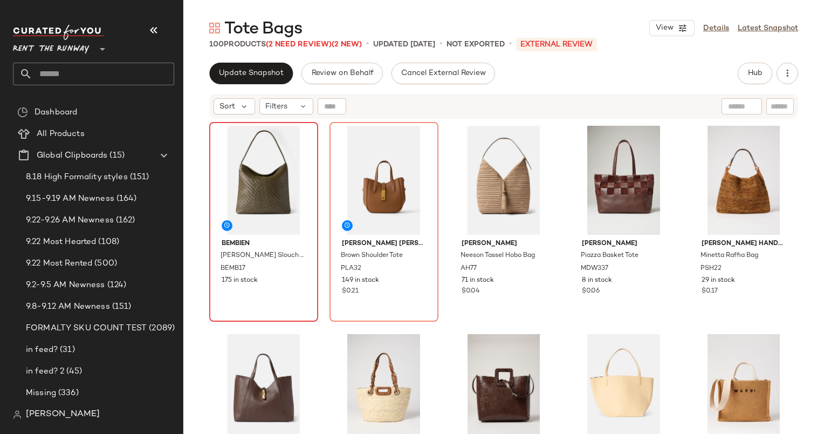
drag, startPoint x: 213, startPoint y: 108, endPoint x: 263, endPoint y: 126, distance: 53.9
click at [213, 108] on div "Sort Filters" at bounding box center [503, 106] width 589 height 25
click at [230, 111] on span "Sort" at bounding box center [228, 106] width 16 height 11
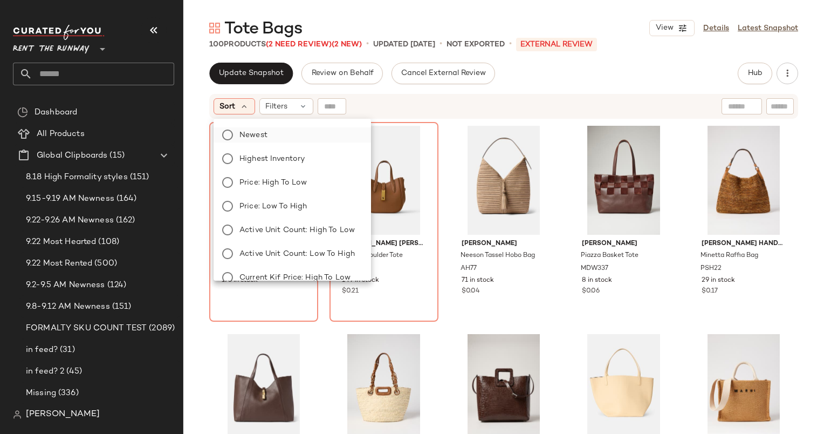
click at [288, 133] on label "Newest" at bounding box center [298, 134] width 127 height 15
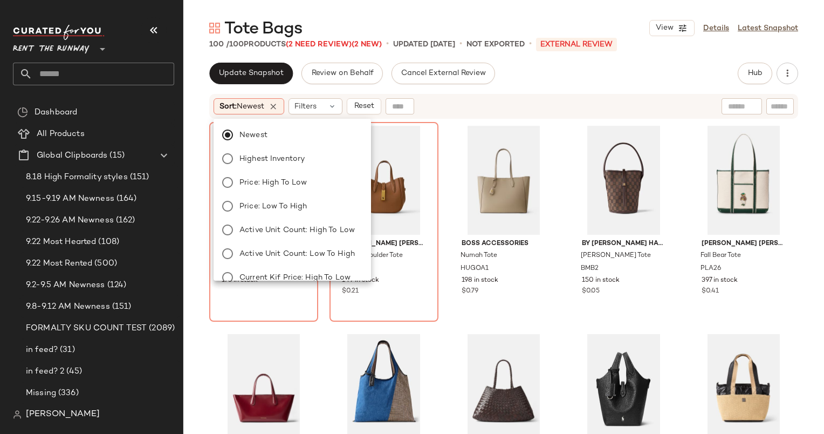
click at [631, 73] on div "Update Snapshot Review on Behalf Cancel External Review Hub Send for Review Ext…" at bounding box center [503, 74] width 589 height 22
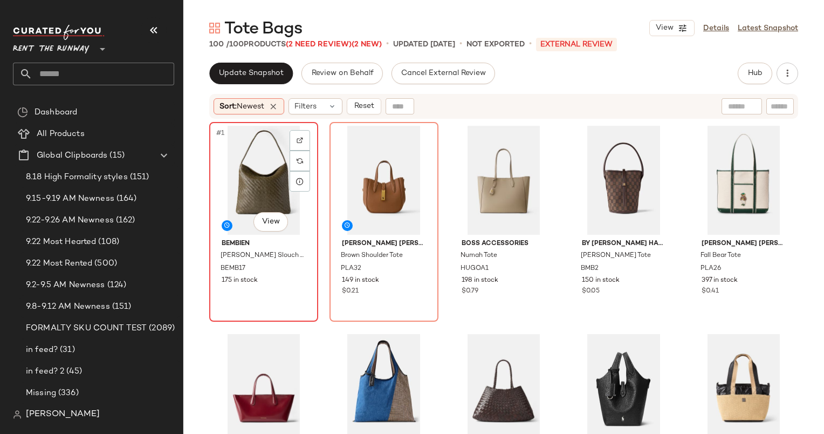
click at [241, 190] on div "#1 View" at bounding box center [263, 180] width 101 height 109
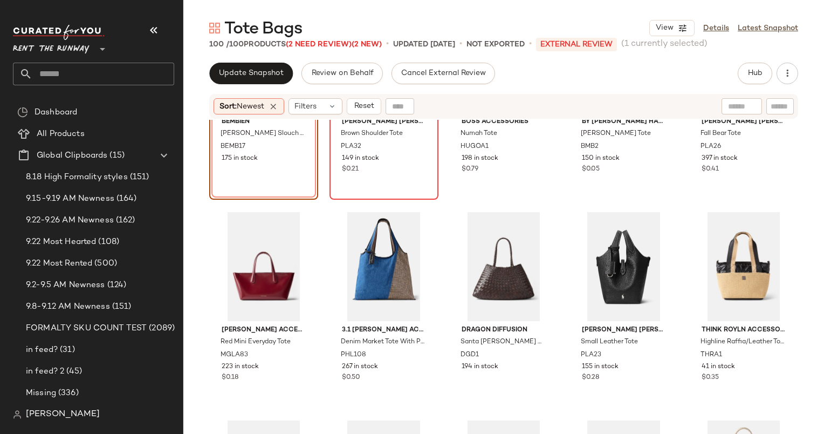
scroll to position [181, 0]
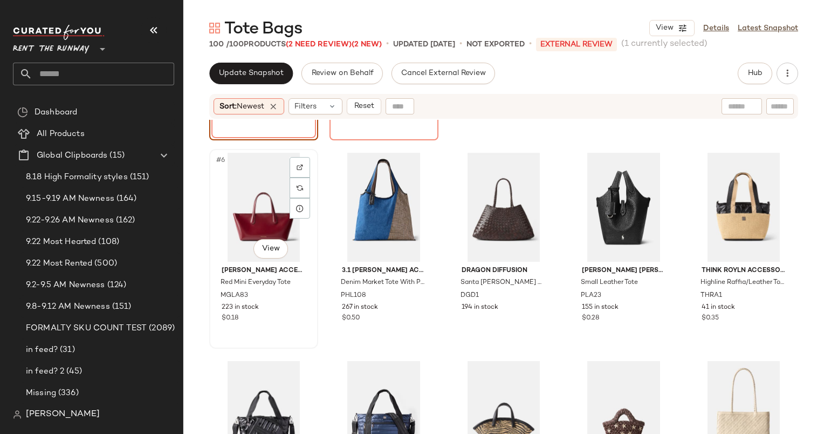
click at [264, 198] on div "#6 View" at bounding box center [263, 207] width 101 height 109
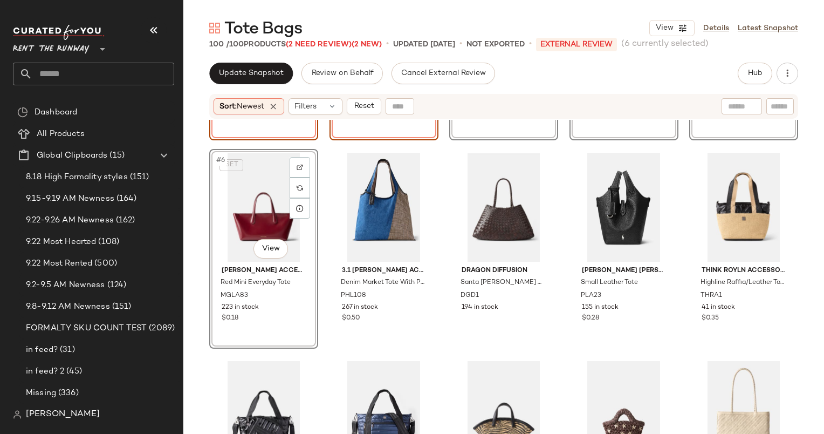
scroll to position [268, 0]
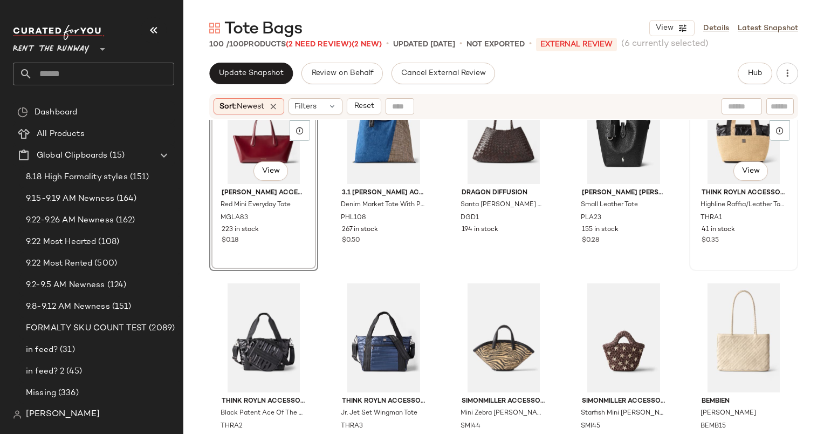
click at [717, 133] on div "#10 View" at bounding box center [743, 129] width 101 height 109
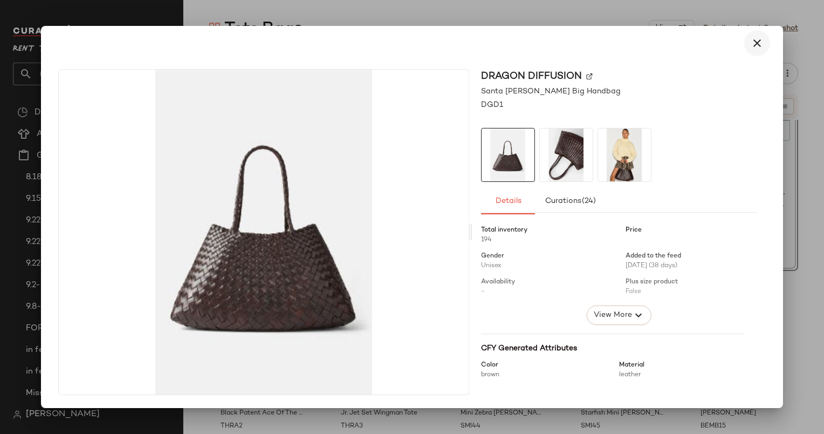
click at [755, 46] on icon "button" at bounding box center [757, 43] width 13 height 13
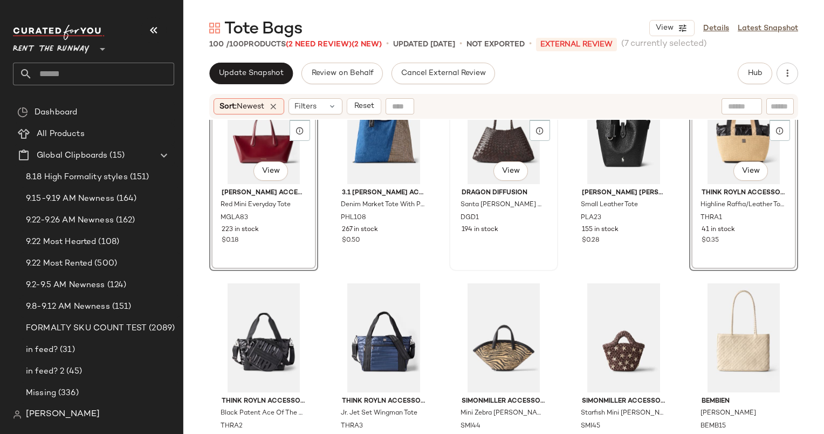
click at [503, 146] on div "#8 View" at bounding box center [503, 129] width 101 height 109
click at [729, 337] on div "#15 View" at bounding box center [743, 337] width 101 height 109
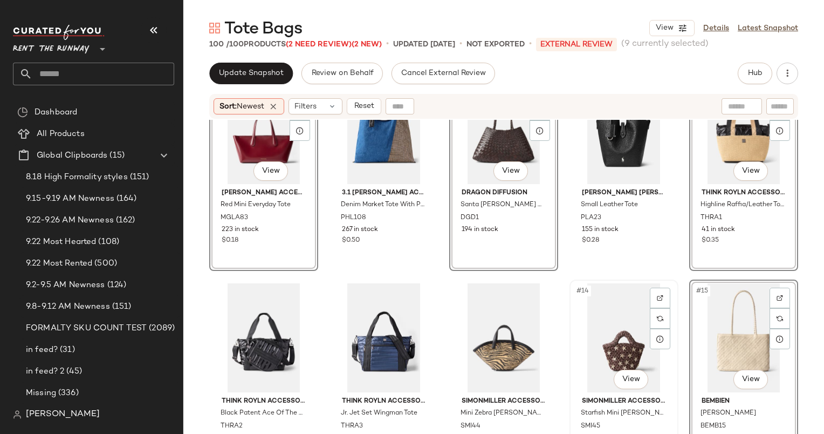
click at [622, 340] on div "#14 View" at bounding box center [624, 337] width 101 height 109
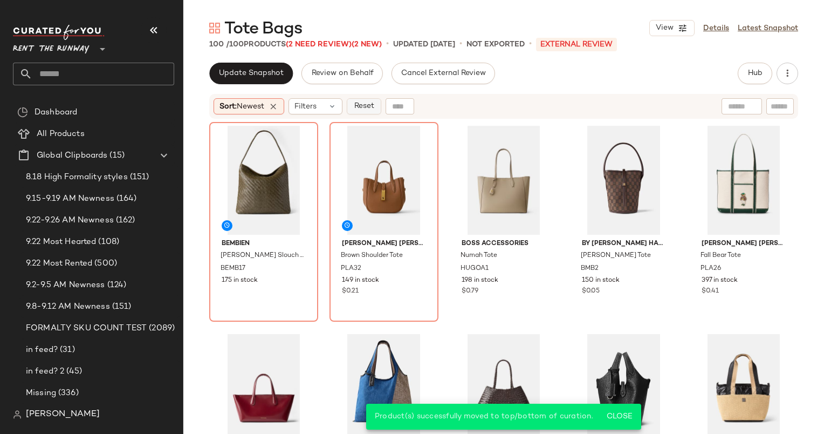
click at [364, 108] on span "Reset" at bounding box center [363, 106] width 21 height 9
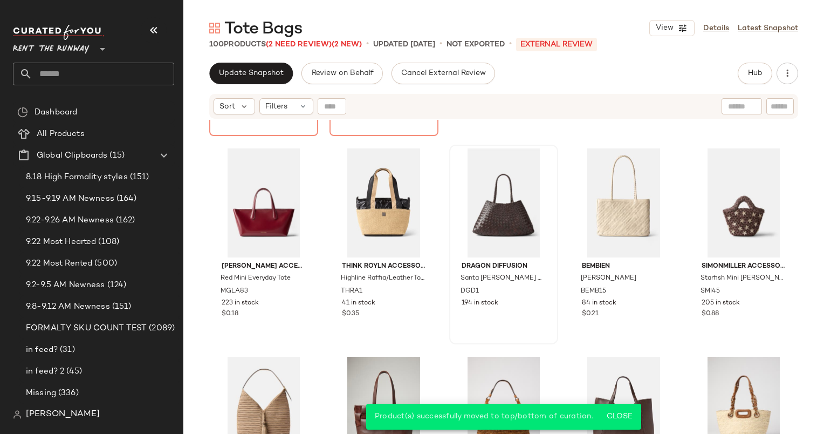
scroll to position [214, 0]
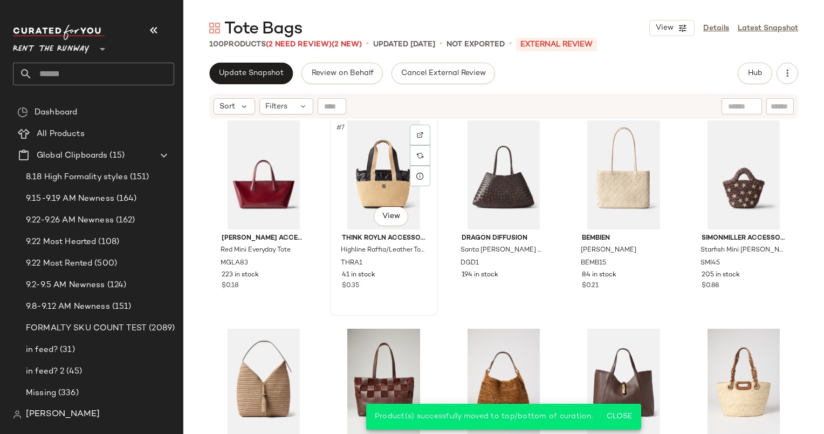
click at [384, 192] on div "#7 View" at bounding box center [383, 174] width 101 height 109
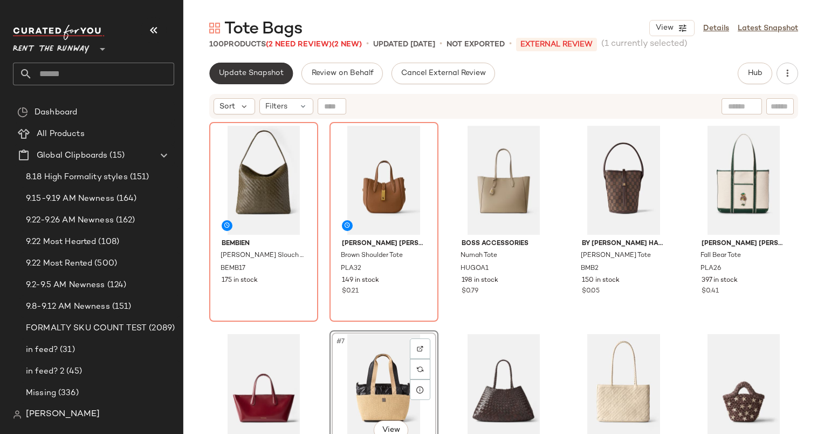
click at [270, 80] on button "Update Snapshot" at bounding box center [251, 74] width 84 height 22
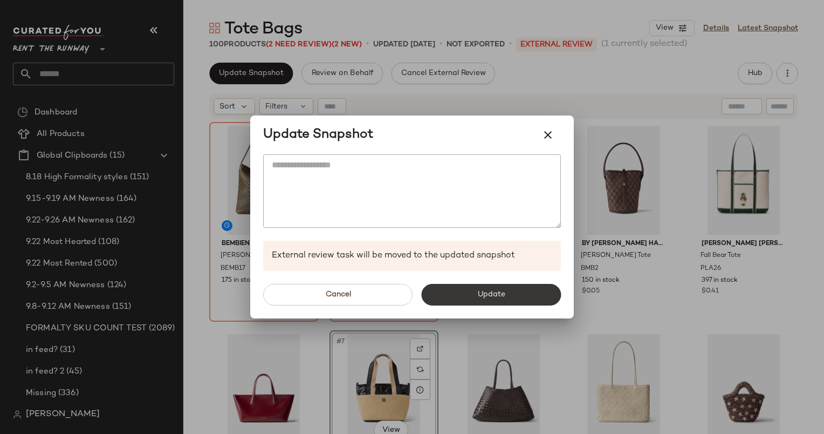
click at [489, 296] on span "Update" at bounding box center [491, 294] width 28 height 9
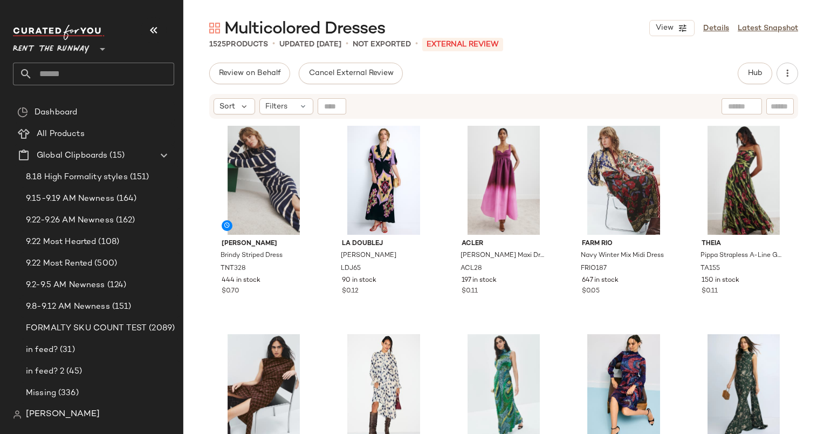
click at [206, 301] on div "[PERSON_NAME] [PERSON_NAME] Striped Dress TNT328 444 in stock $0.70 La DoubleJ …" at bounding box center [503, 290] width 641 height 341
click at [224, 322] on div "[PERSON_NAME] [PERSON_NAME] Striped Dress TNT328 444 in stock $0.70 La DoubleJ …" at bounding box center [503, 291] width 589 height 339
click at [754, 81] on button "Hub" at bounding box center [755, 74] width 35 height 22
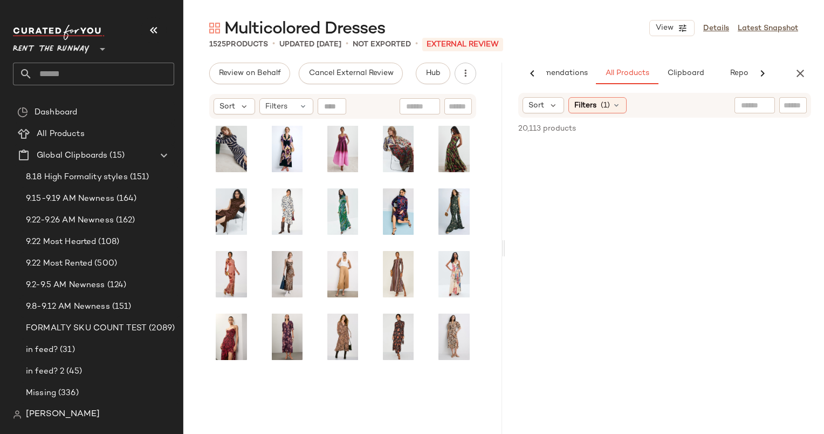
scroll to position [0, 45]
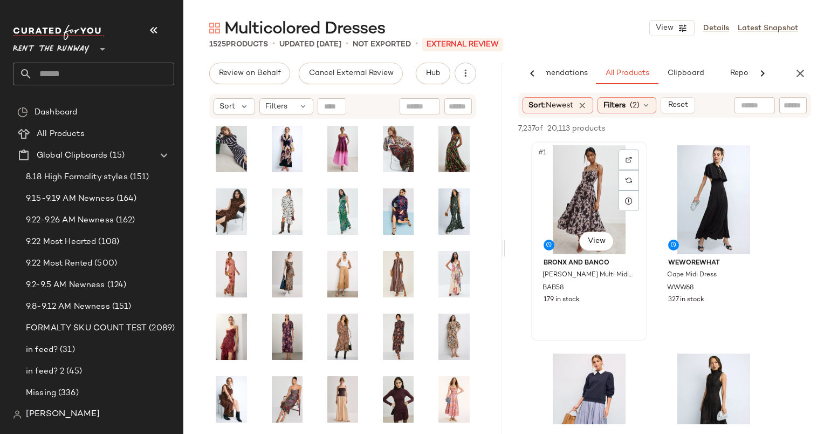
click at [589, 200] on div "#1 View" at bounding box center [589, 199] width 108 height 109
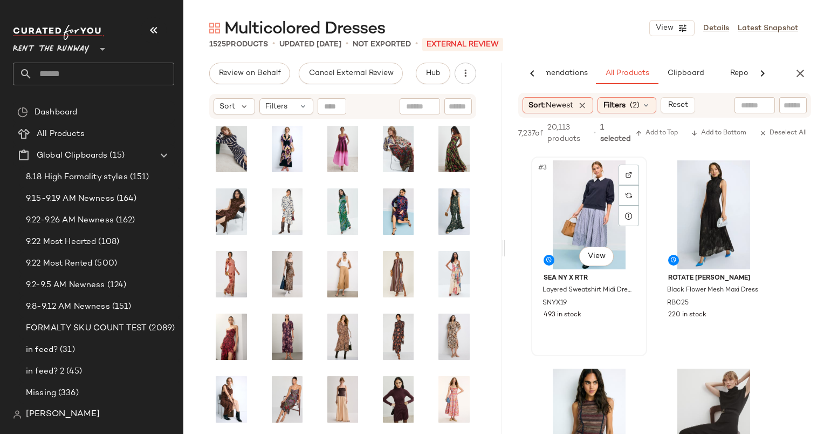
click at [583, 227] on div "#3 View" at bounding box center [589, 214] width 108 height 109
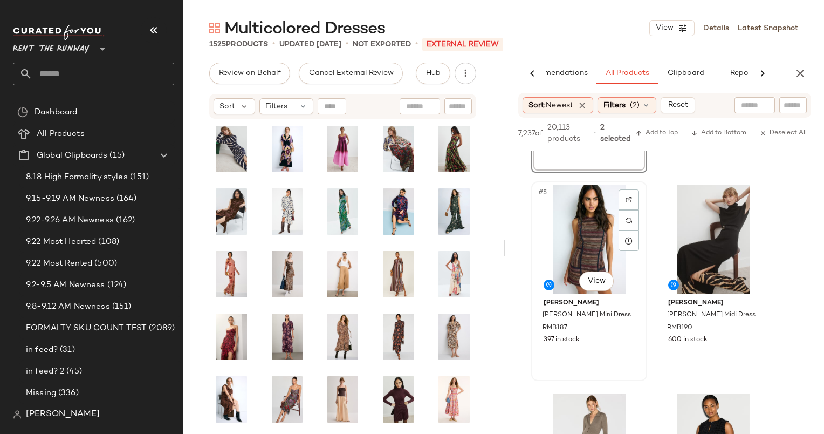
click at [583, 227] on div "#5 View" at bounding box center [589, 239] width 108 height 109
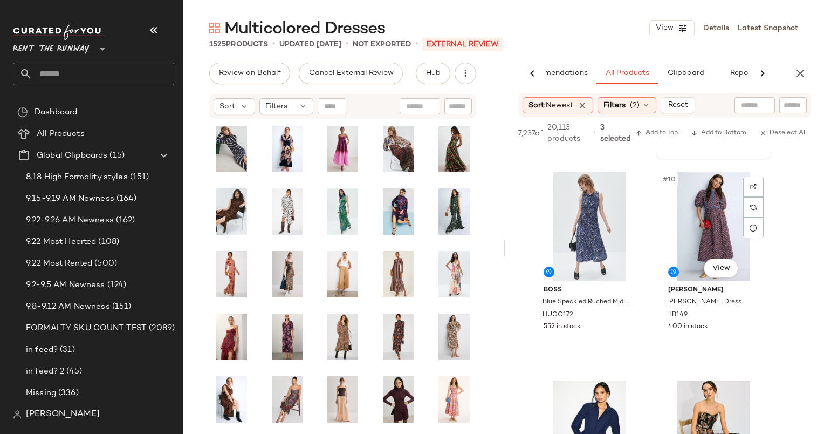
scroll to position [816, 0]
click at [589, 213] on div "#9 View" at bounding box center [589, 226] width 108 height 109
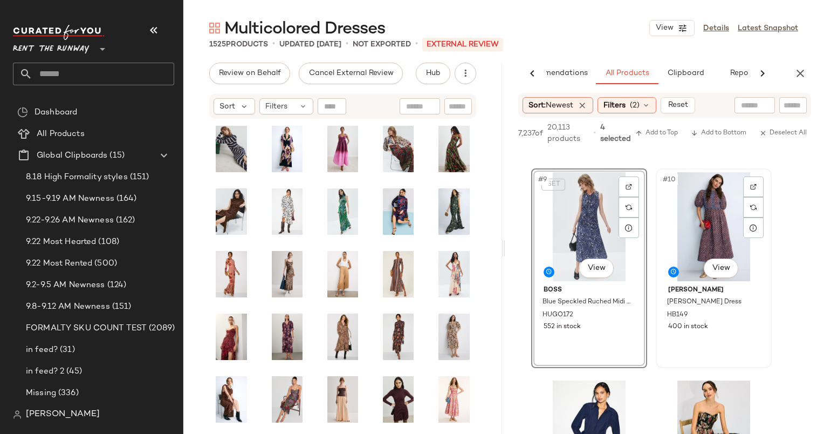
click at [701, 203] on div "#10 View" at bounding box center [714, 226] width 108 height 109
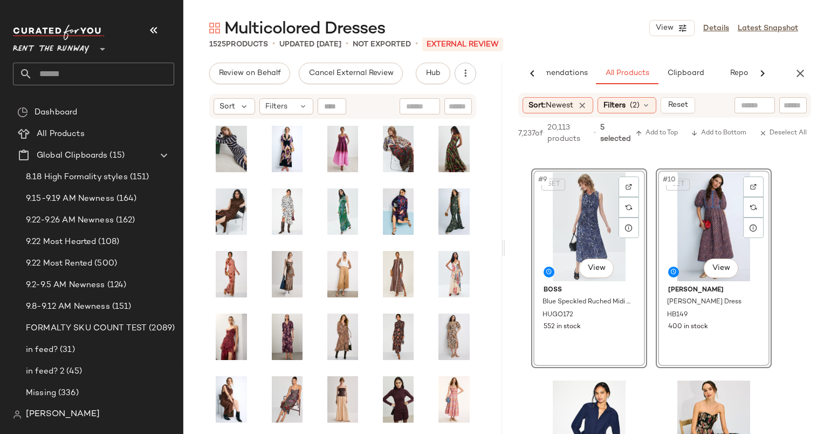
scroll to position [1045, 0]
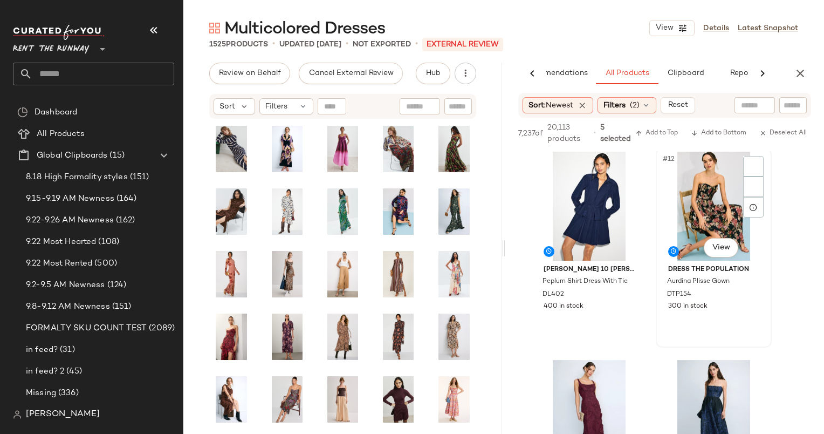
click at [729, 194] on div "#12 View" at bounding box center [714, 206] width 108 height 109
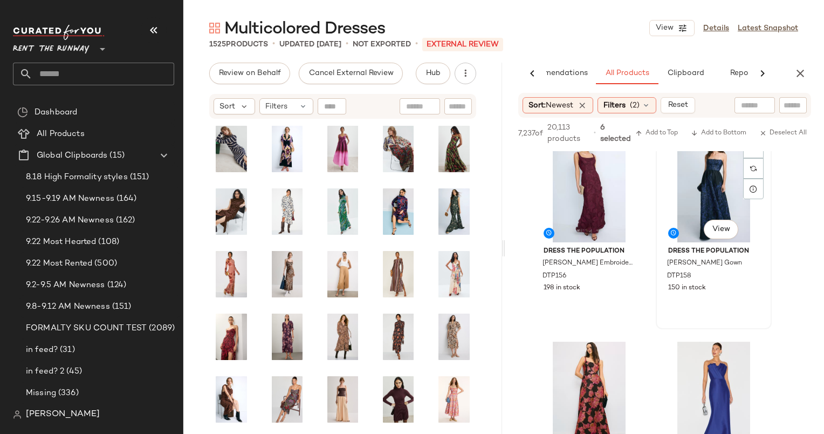
scroll to position [1392, 0]
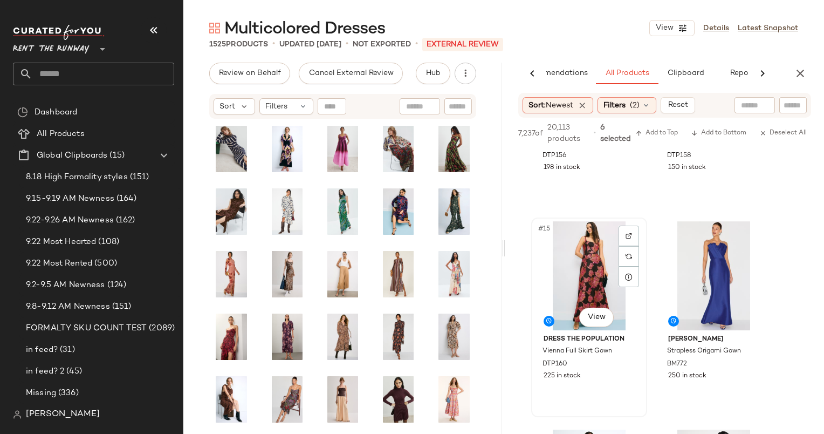
click at [589, 294] on div "#15 View" at bounding box center [589, 275] width 108 height 109
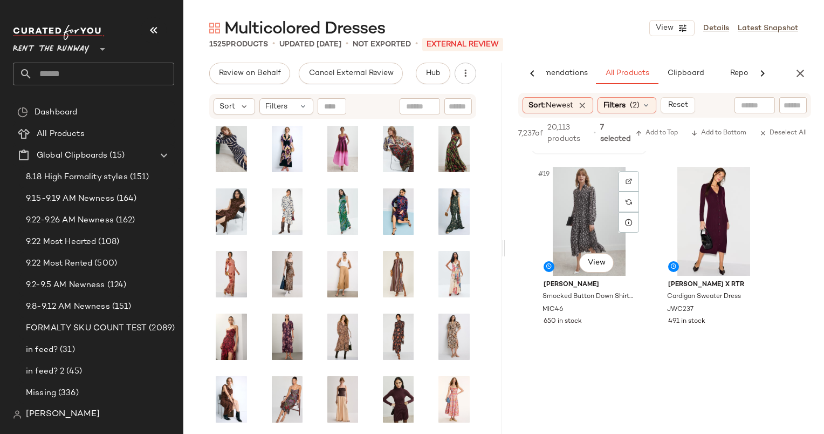
scroll to position [1864, 0]
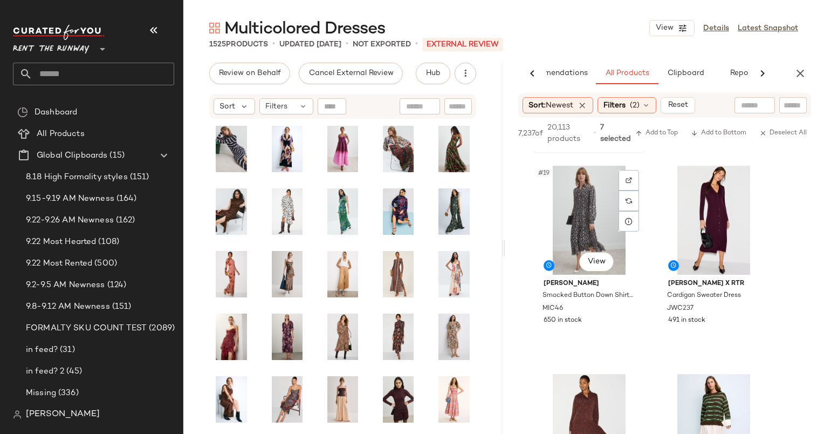
click at [596, 235] on div "#19 View" at bounding box center [589, 220] width 108 height 109
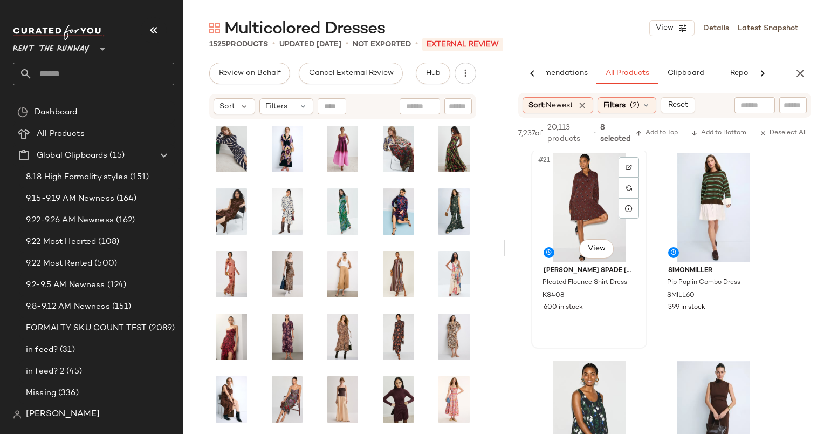
click at [581, 196] on div "#21 View" at bounding box center [589, 207] width 108 height 109
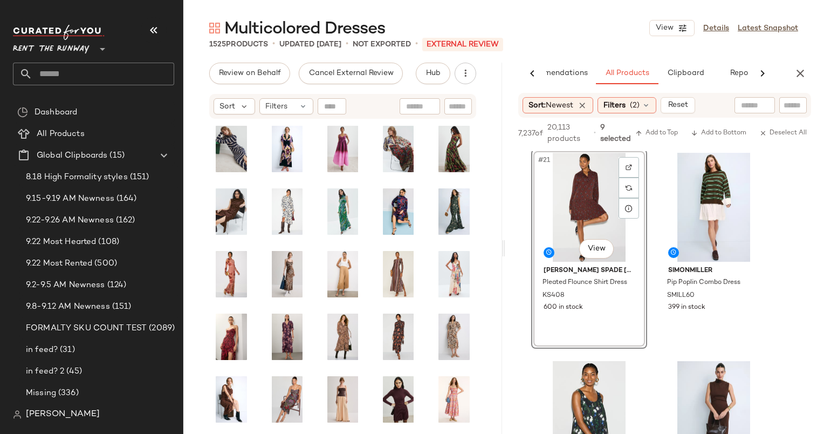
scroll to position [2233, 0]
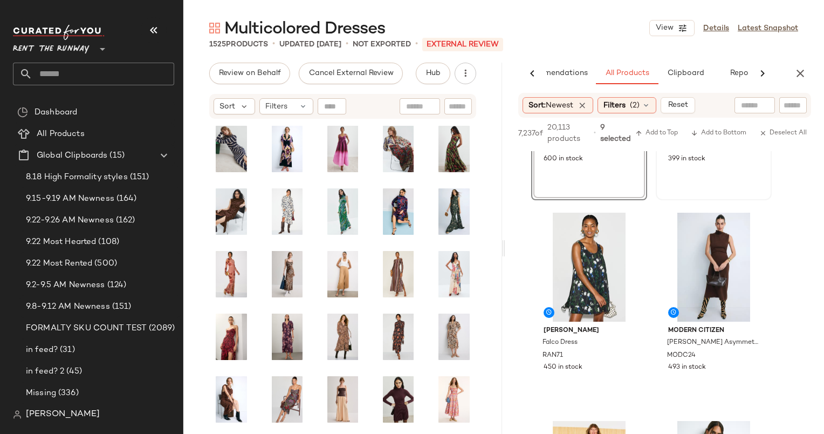
click at [704, 175] on div "#22 View SIMONMILLER Pip Poplin Combo Dress SMILL60 399 in stock" at bounding box center [714, 100] width 114 height 197
click at [602, 248] on div "#23 View" at bounding box center [589, 267] width 108 height 109
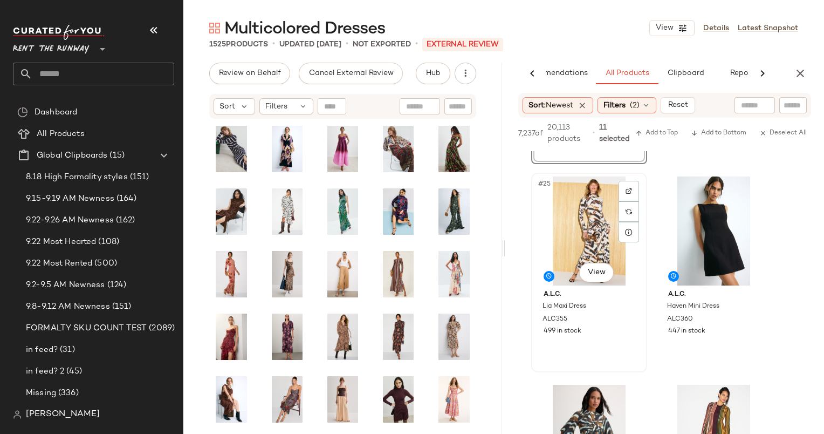
click at [585, 233] on div "#25 View" at bounding box center [589, 230] width 108 height 109
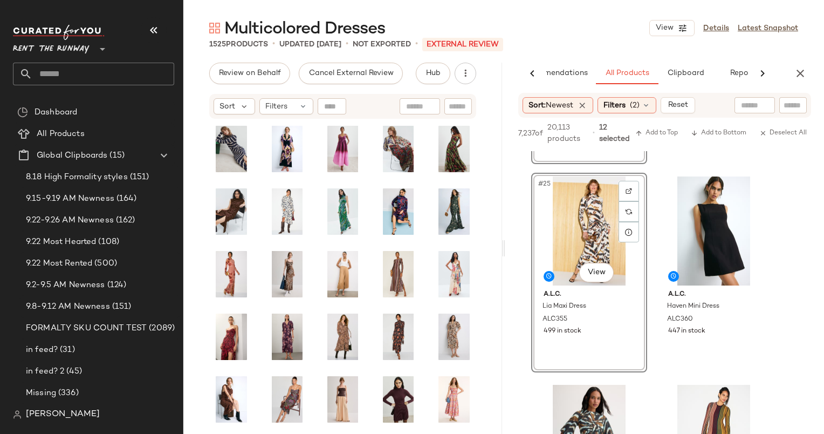
scroll to position [2660, 0]
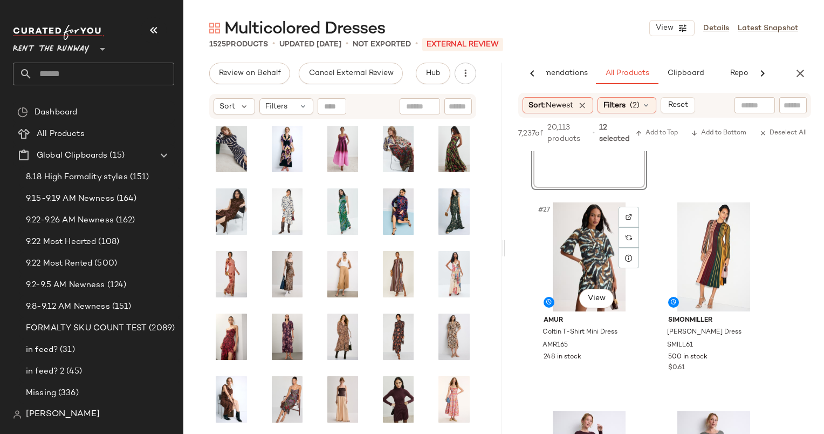
click at [585, 233] on div "#27 View" at bounding box center [589, 256] width 108 height 109
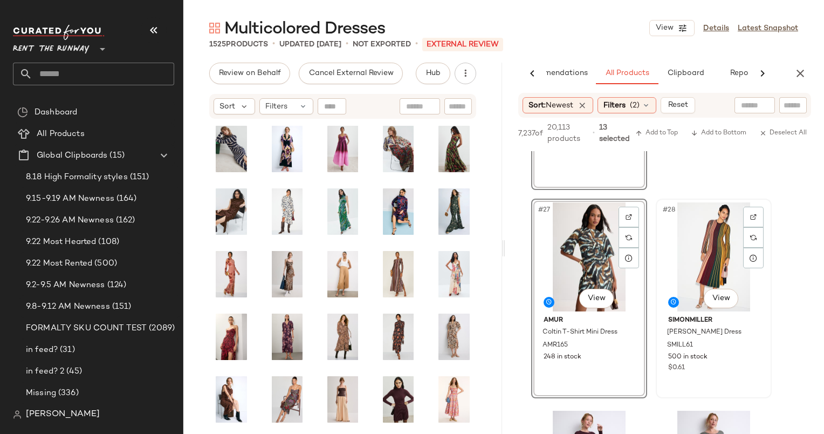
click at [690, 244] on div "#28 View" at bounding box center [714, 256] width 108 height 109
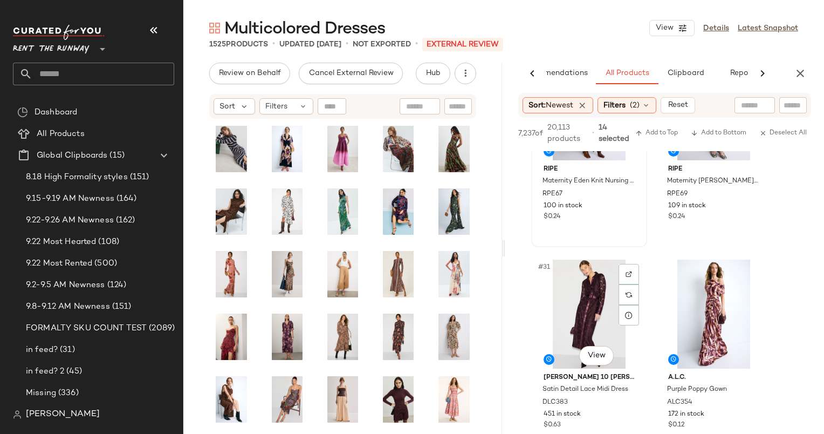
scroll to position [3139, 0]
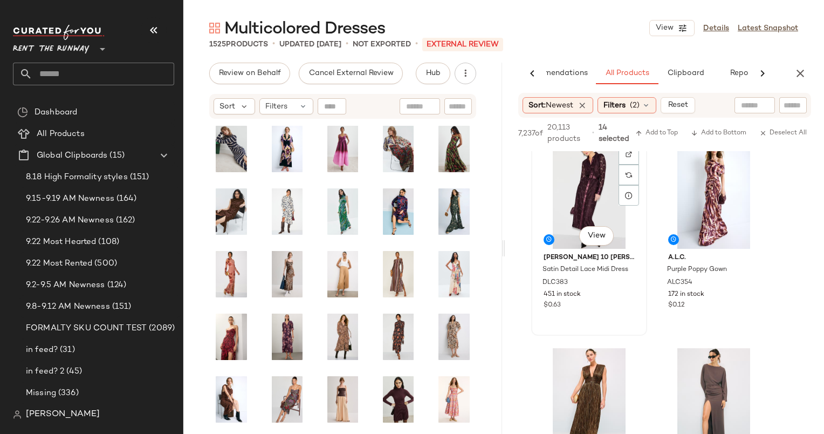
click at [595, 188] on div "#31 View" at bounding box center [589, 194] width 108 height 109
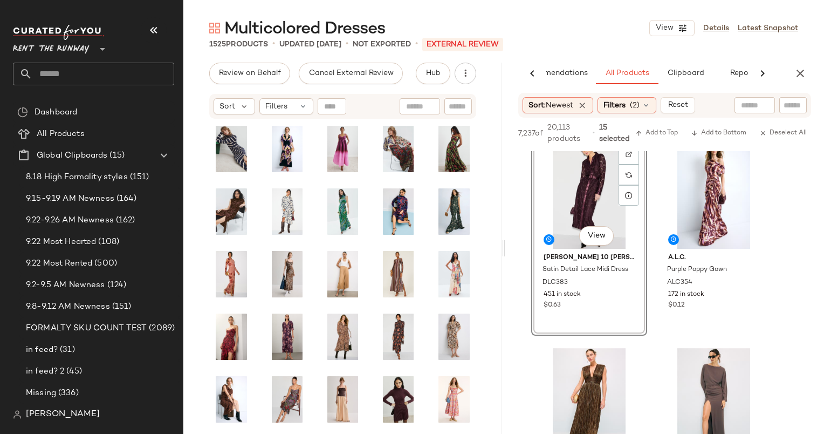
click at [595, 188] on div "#31 View" at bounding box center [589, 194] width 108 height 109
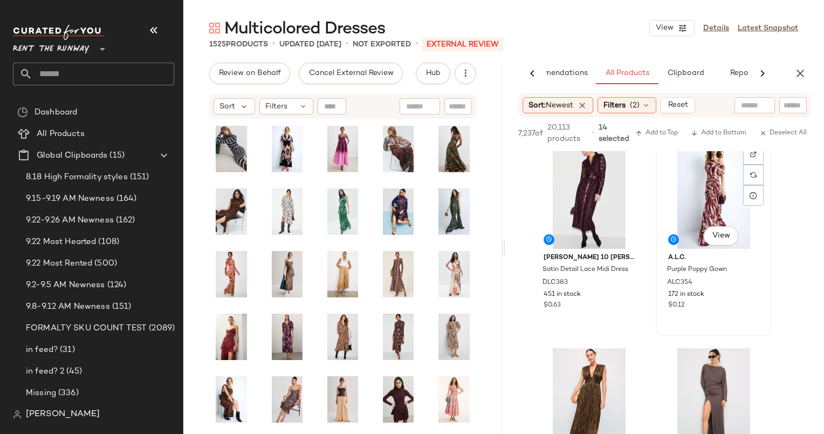
click at [711, 192] on div "#32 View" at bounding box center [714, 194] width 108 height 109
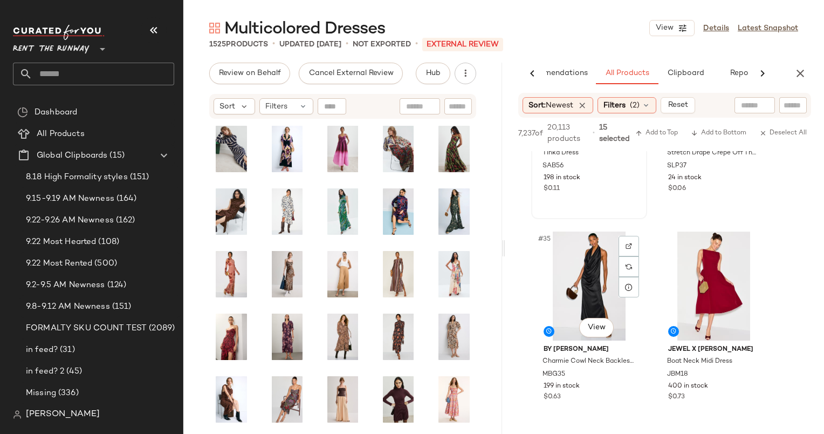
scroll to position [3464, 0]
click at [665, 132] on span "Add to Top" at bounding box center [657, 133] width 43 height 8
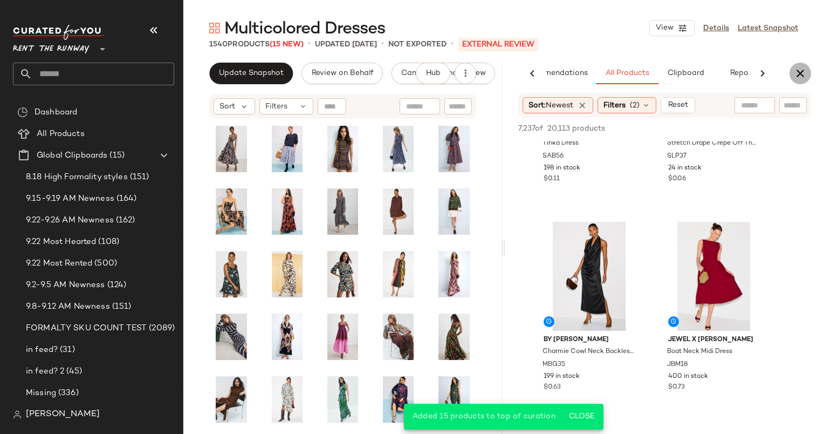
click at [807, 71] on icon "button" at bounding box center [800, 73] width 13 height 13
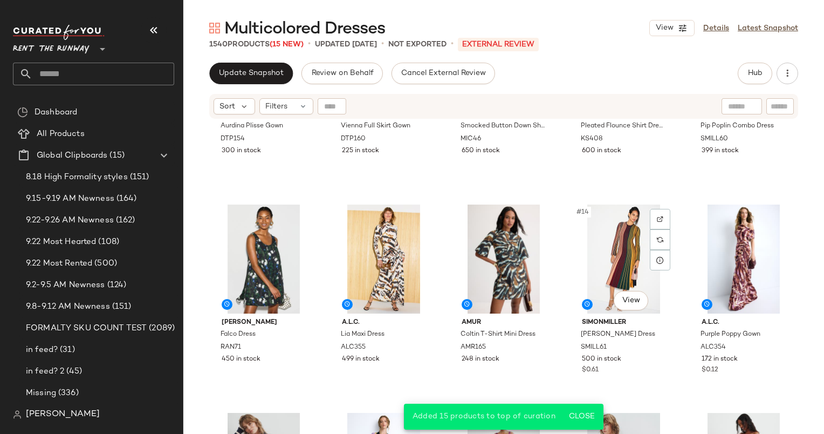
scroll to position [367, 0]
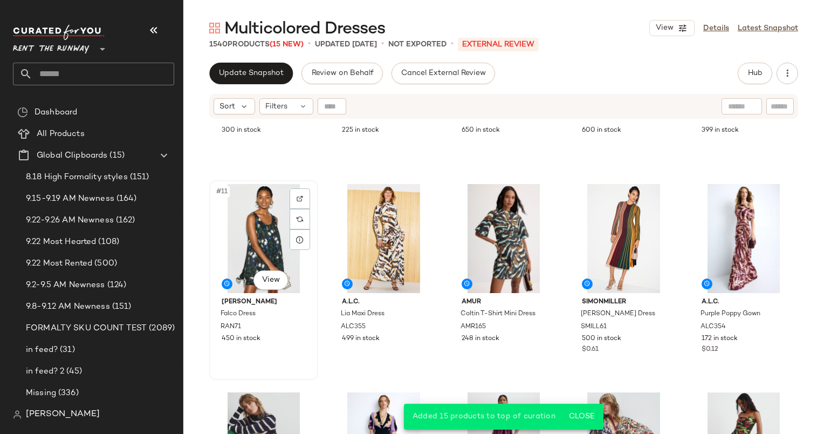
click at [246, 244] on div "#11 View" at bounding box center [263, 238] width 101 height 109
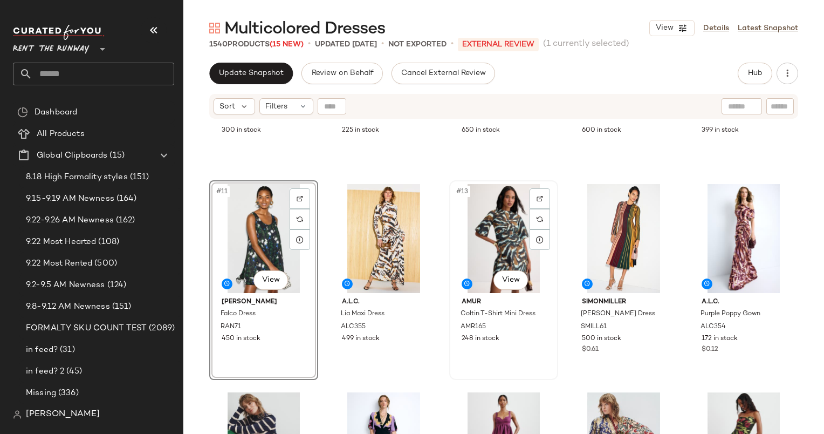
click at [504, 233] on div "#13 View" at bounding box center [503, 238] width 101 height 109
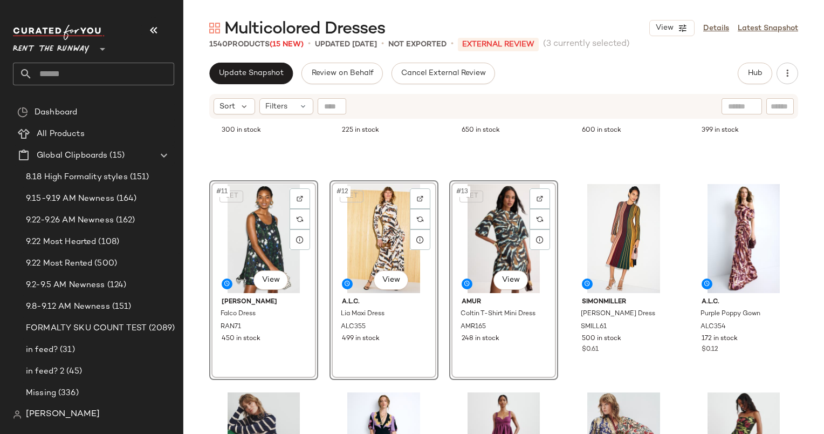
scroll to position [212, 0]
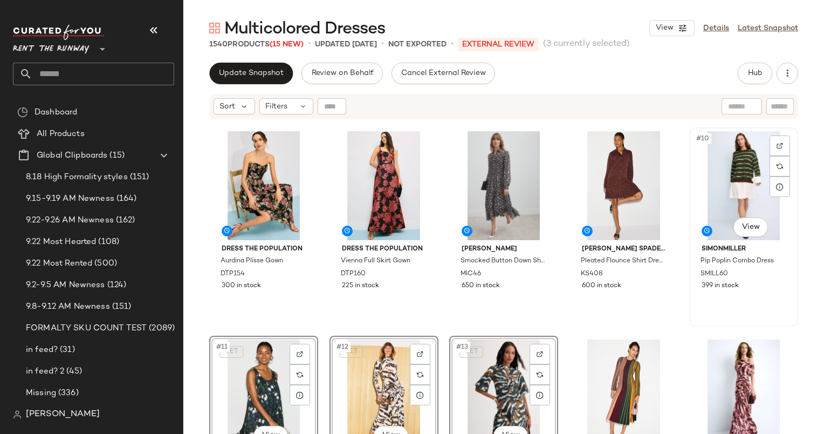
click at [730, 153] on div "#10 View" at bounding box center [743, 185] width 101 height 109
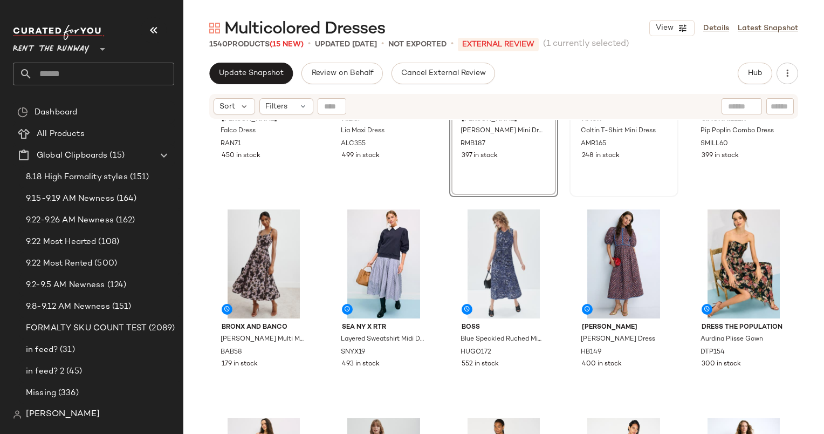
scroll to position [166, 0]
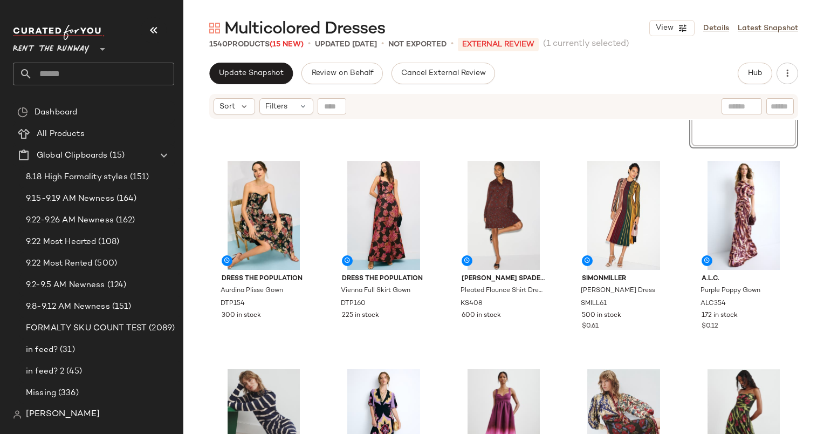
scroll to position [393, 0]
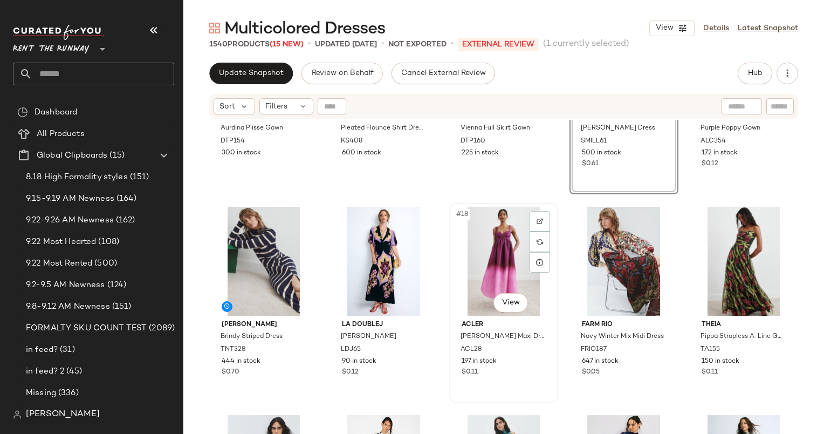
scroll to position [562, 0]
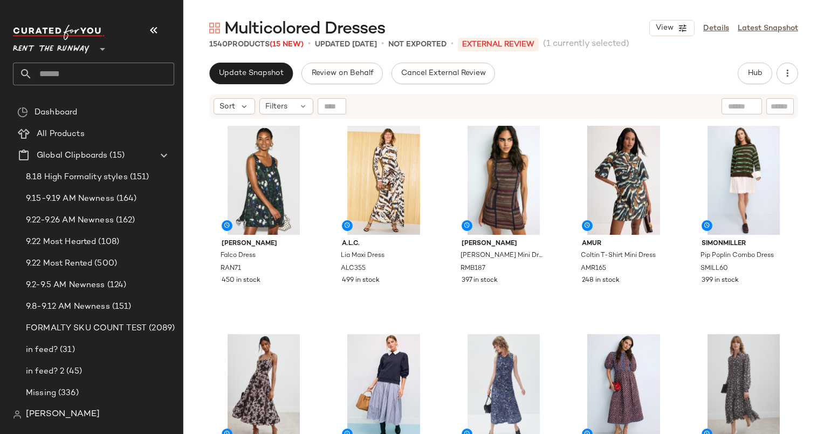
click at [257, 84] on div "Update Snapshot Review on Behalf Cancel External Review Hub Send for Review Ext…" at bounding box center [503, 248] width 641 height 371
click at [253, 73] on span "Update Snapshot" at bounding box center [251, 73] width 65 height 9
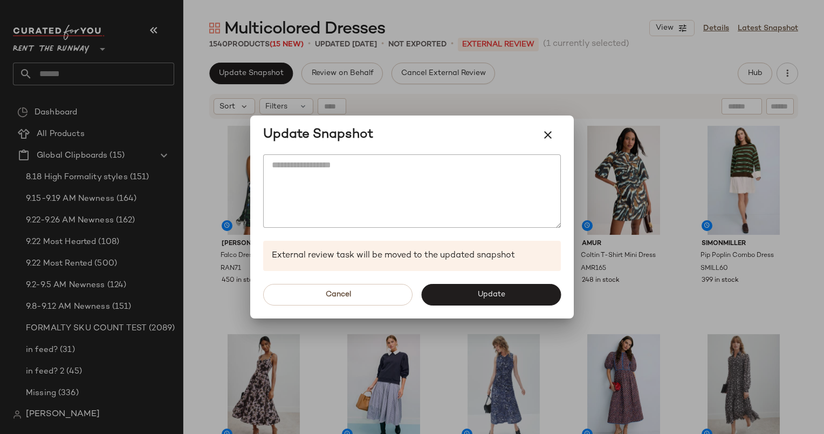
click at [472, 278] on div "Cancel Update" at bounding box center [412, 294] width 324 height 47
click at [491, 295] on span "Update" at bounding box center [491, 294] width 28 height 9
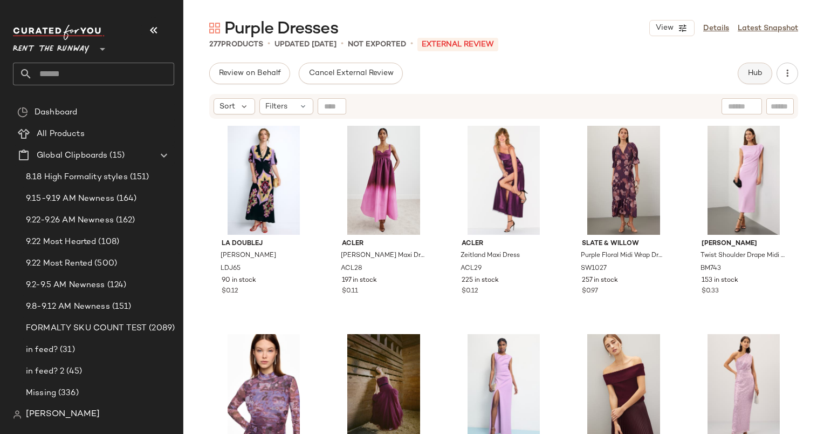
click at [746, 74] on button "Hub" at bounding box center [755, 74] width 35 height 22
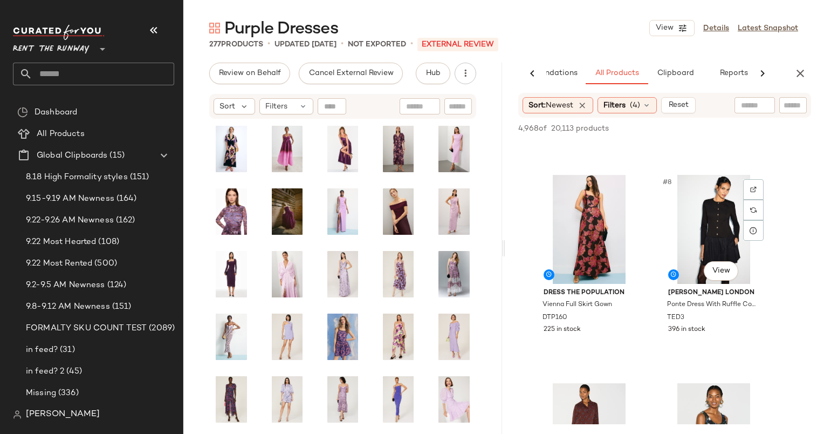
scroll to position [602, 0]
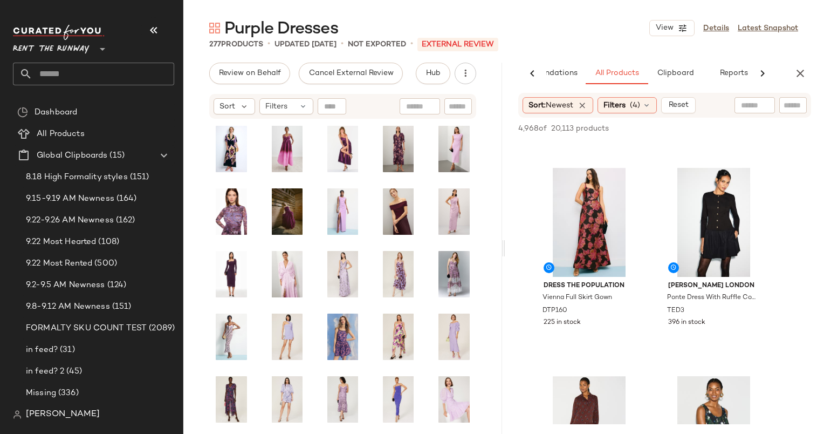
click at [760, 103] on input "text" at bounding box center [755, 105] width 28 height 11
type input "******"
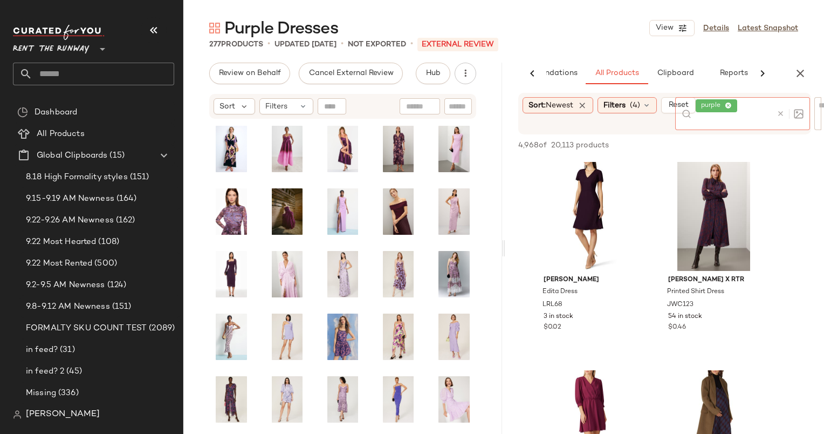
click at [779, 115] on icon at bounding box center [781, 114] width 8 height 8
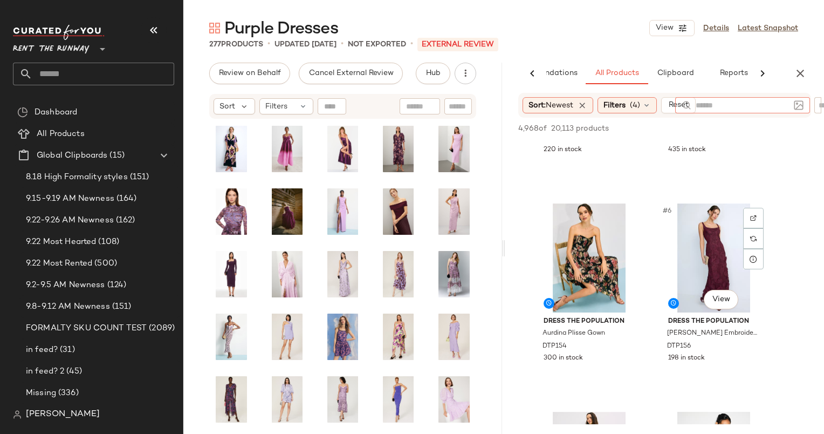
scroll to position [471, 0]
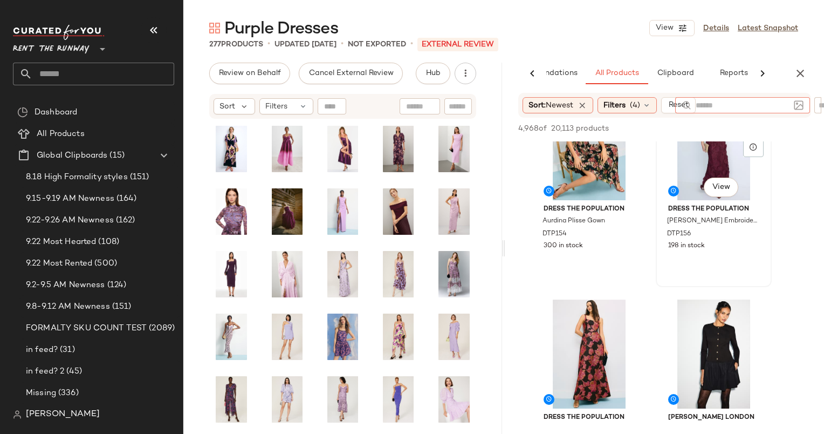
click at [688, 213] on span "Dress The Population" at bounding box center [714, 209] width 91 height 10
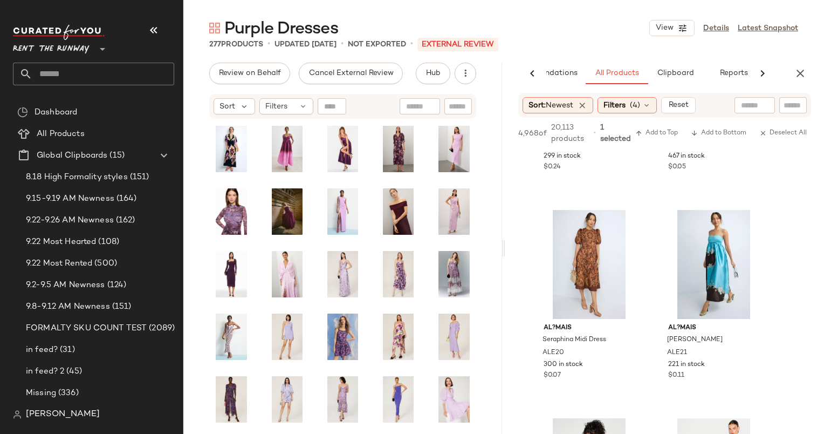
scroll to position [4756, 0]
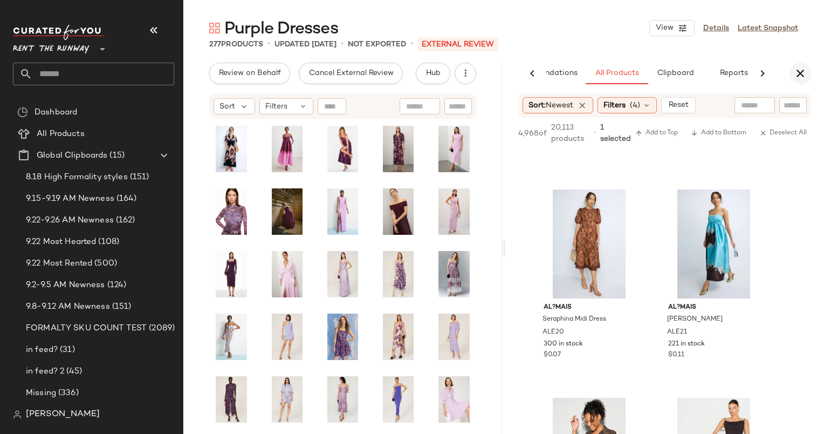
click at [803, 80] on button "button" at bounding box center [801, 74] width 22 height 22
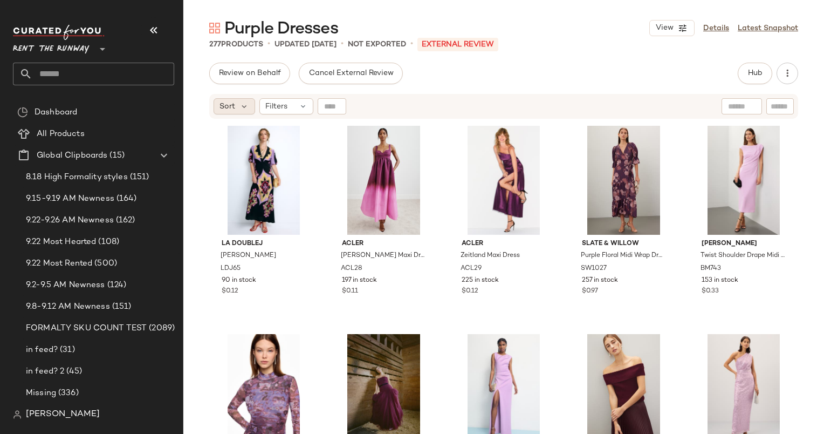
click at [216, 101] on div "Sort" at bounding box center [235, 106] width 42 height 16
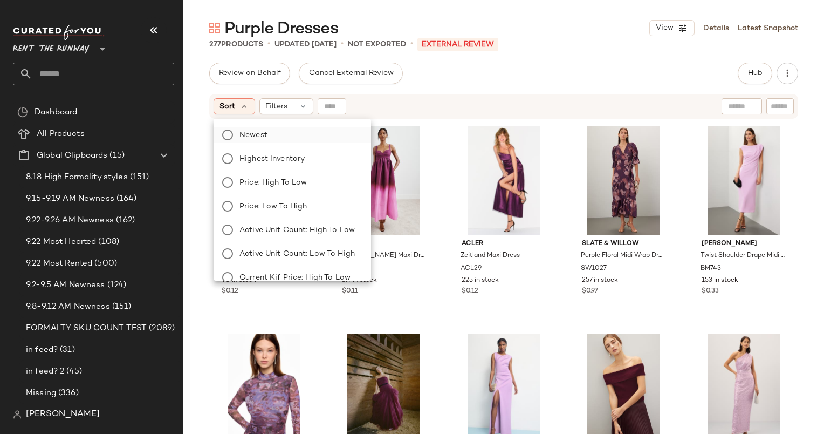
click at [322, 140] on label "Newest" at bounding box center [298, 134] width 127 height 15
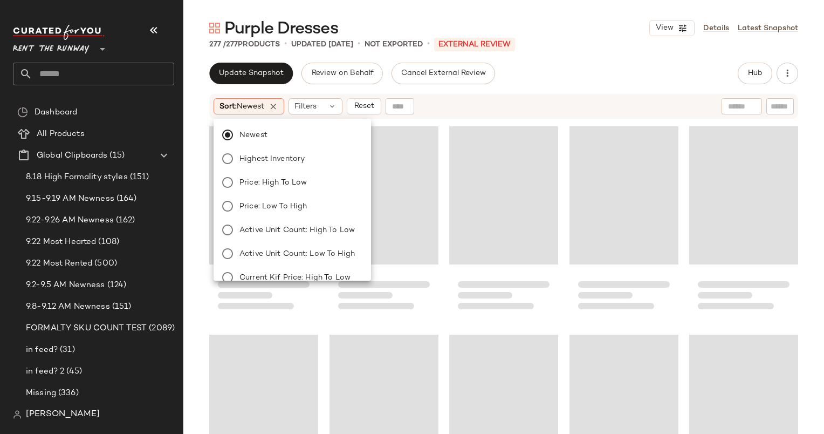
click at [490, 99] on div "Sort: Newest Filters Reset" at bounding box center [434, 106] width 440 height 16
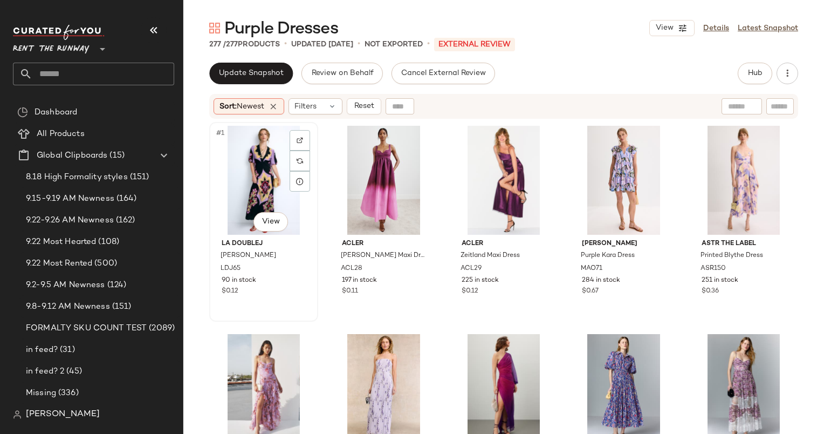
click at [237, 153] on div "#1 View" at bounding box center [263, 180] width 101 height 109
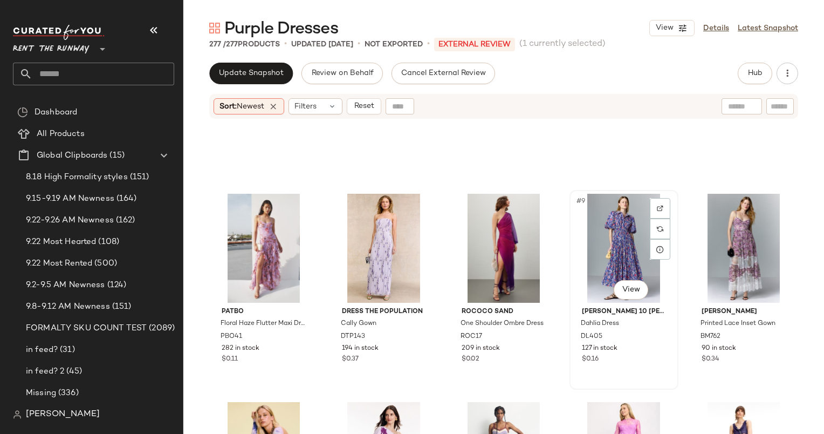
scroll to position [150, 0]
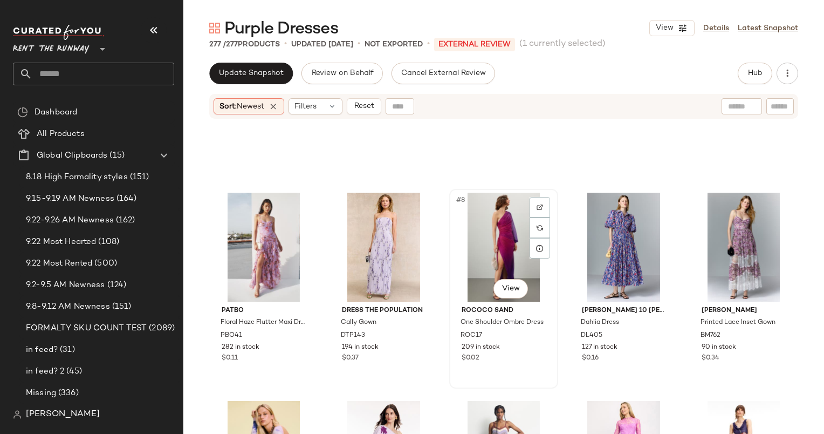
click at [488, 250] on div "#8 View" at bounding box center [503, 247] width 101 height 109
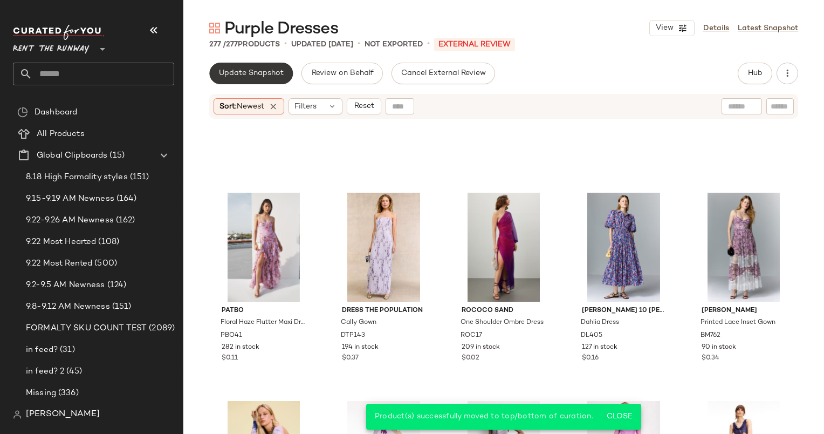
click at [241, 79] on button "Update Snapshot" at bounding box center [251, 74] width 84 height 22
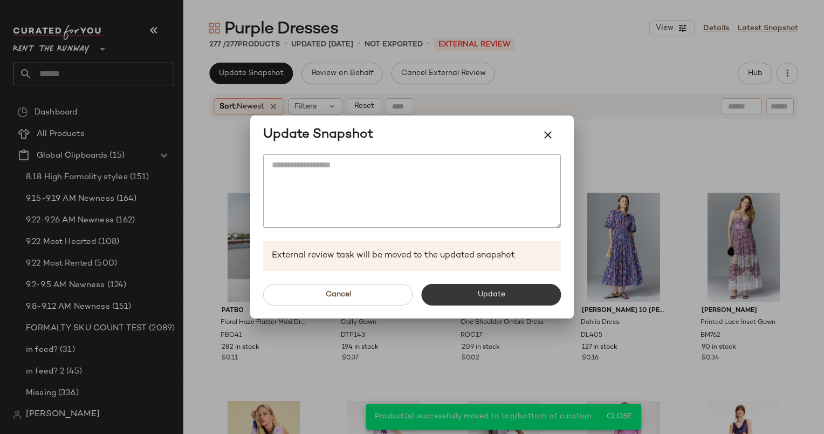
click at [475, 287] on button "Update" at bounding box center [491, 295] width 140 height 22
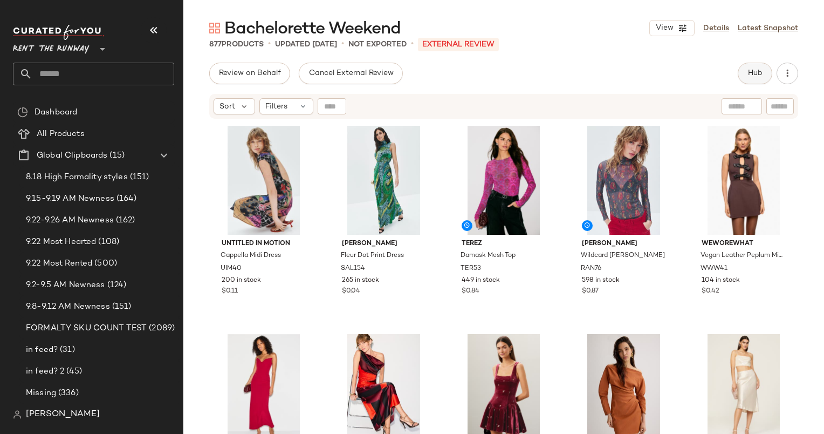
click at [755, 78] on span "Hub" at bounding box center [755, 73] width 15 height 9
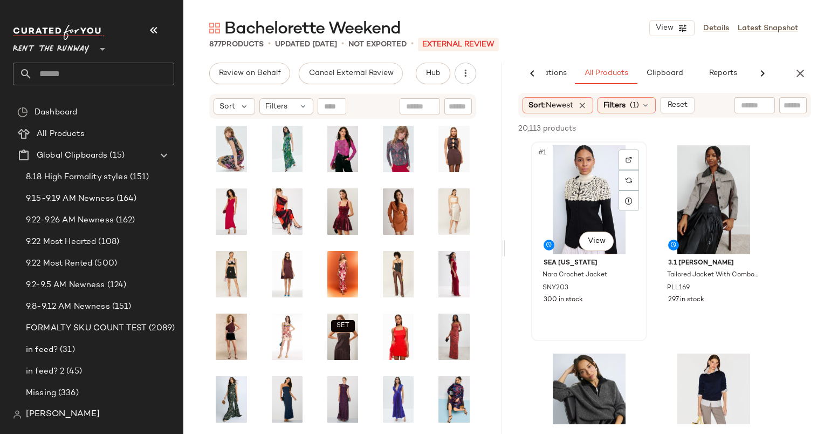
scroll to position [369, 0]
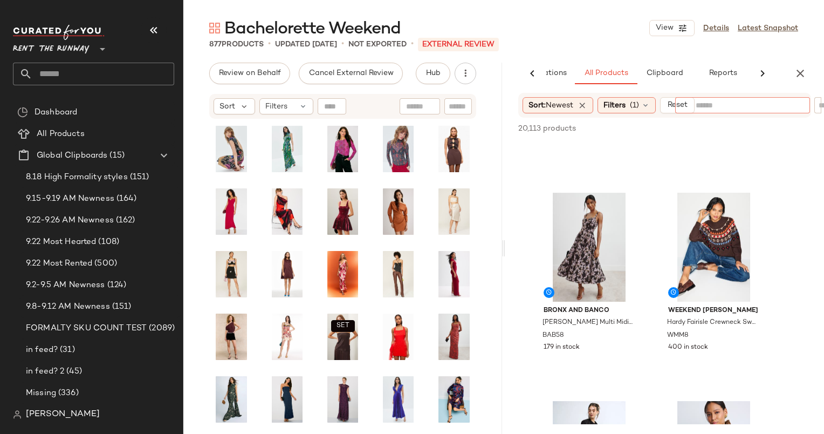
click at [742, 111] on div at bounding box center [743, 105] width 94 height 16
type input "**********"
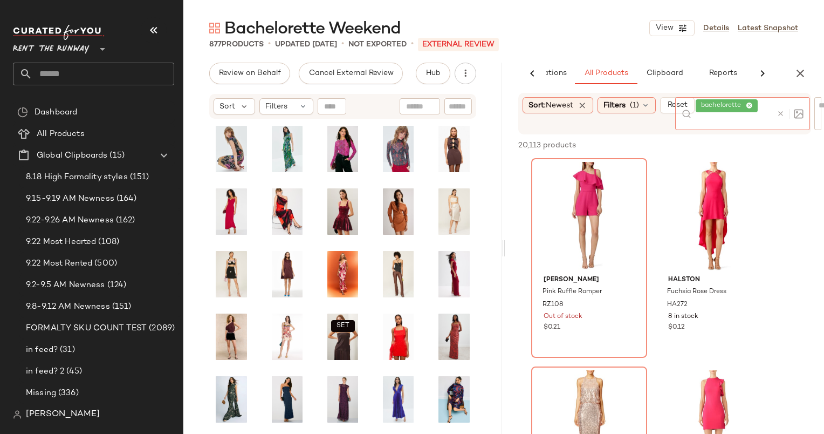
click at [779, 120] on div at bounding box center [788, 113] width 31 height 33
click at [779, 119] on div at bounding box center [788, 113] width 31 height 33
click at [779, 116] on icon at bounding box center [781, 114] width 8 height 8
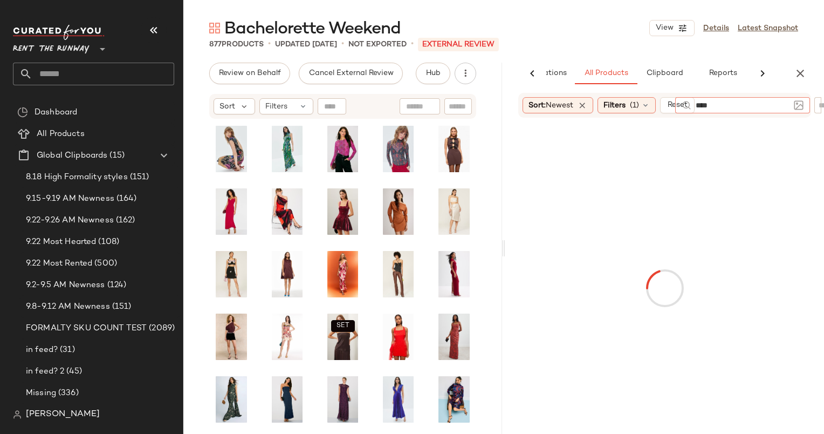
type input "*****"
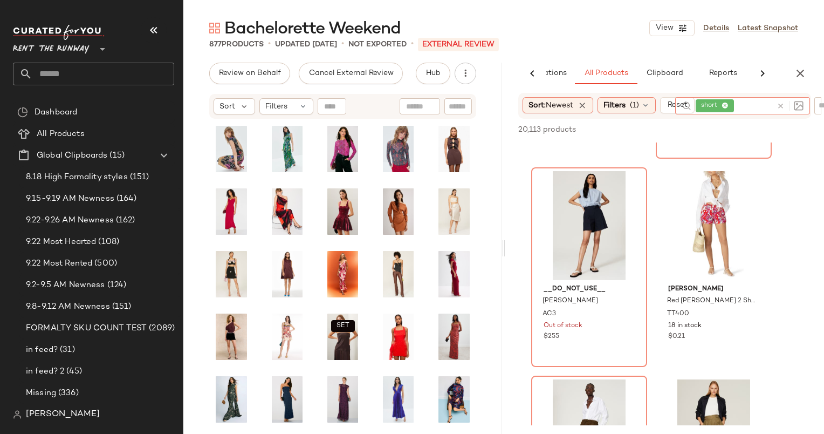
scroll to position [612, 0]
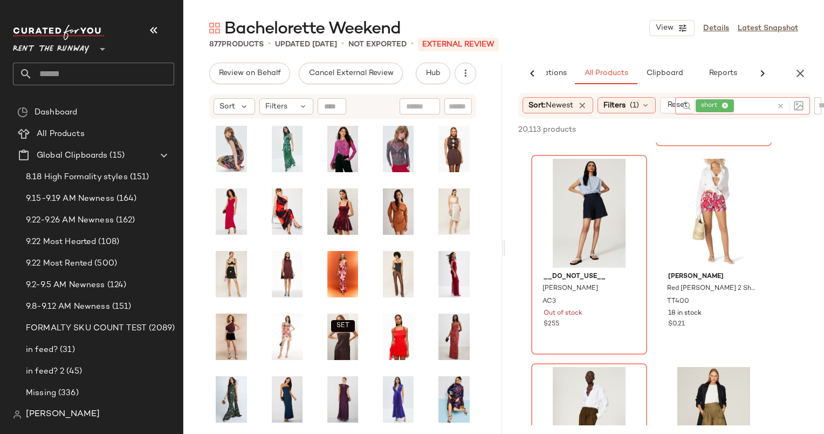
click at [782, 103] on icon at bounding box center [781, 106] width 8 height 8
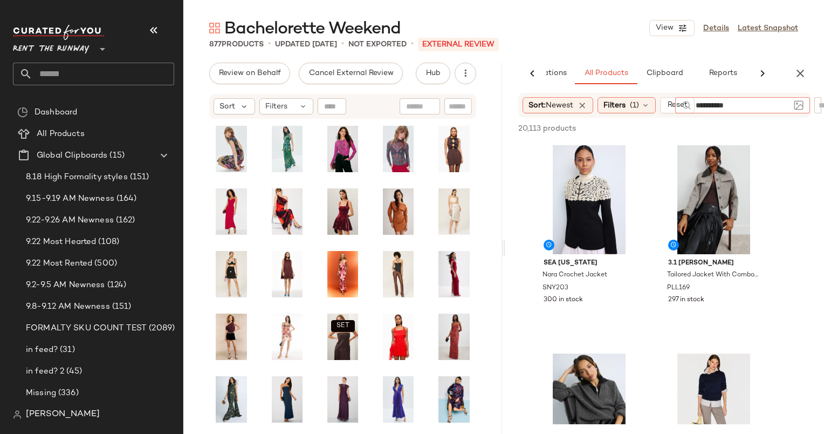
type input "**********"
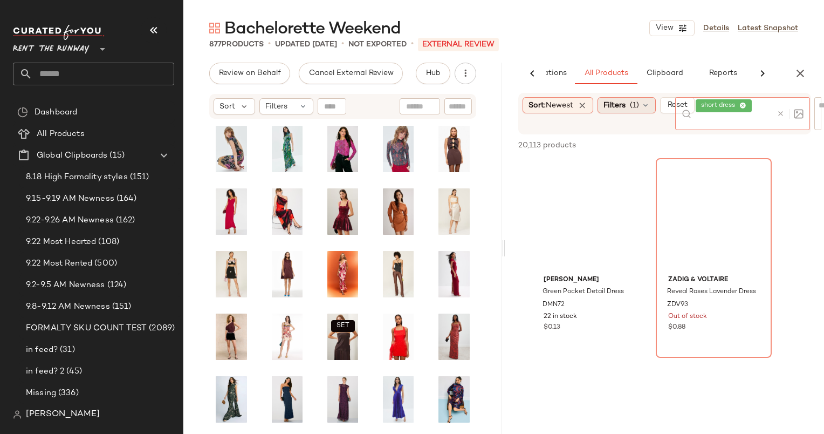
click at [636, 104] on span "(1)" at bounding box center [634, 105] width 9 height 11
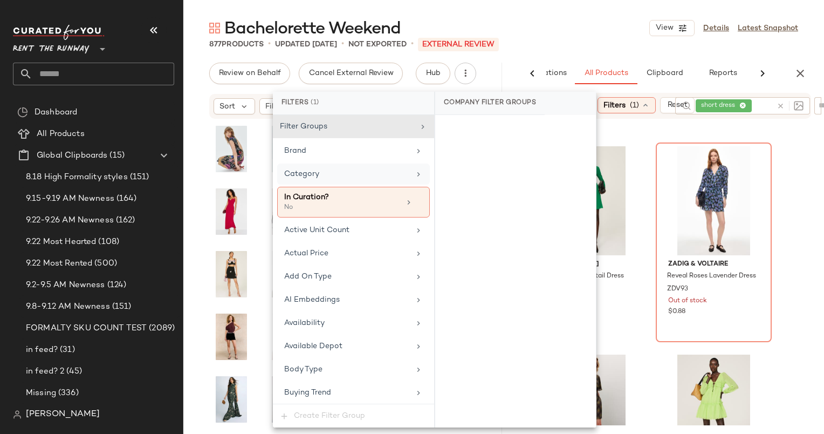
click at [296, 178] on span "Category" at bounding box center [301, 174] width 35 height 8
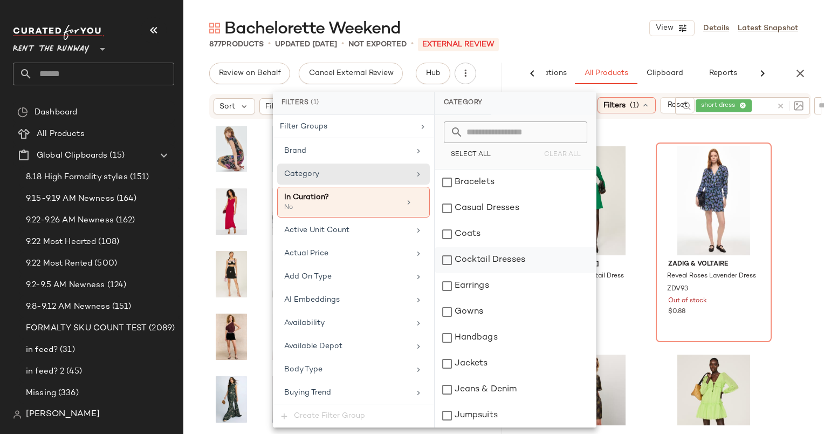
click at [459, 265] on div "Cocktail Dresses" at bounding box center [515, 260] width 161 height 26
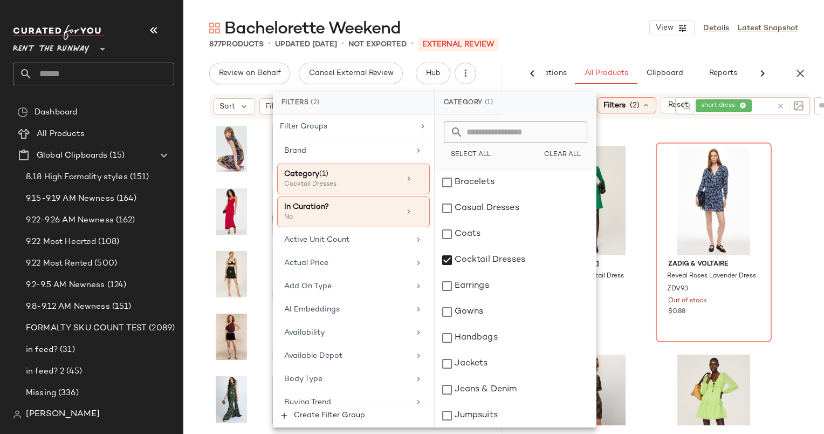
click at [594, 47] on div "877 Products • updated Sep 19th • Not Exported • External REVIEW" at bounding box center [503, 44] width 641 height 11
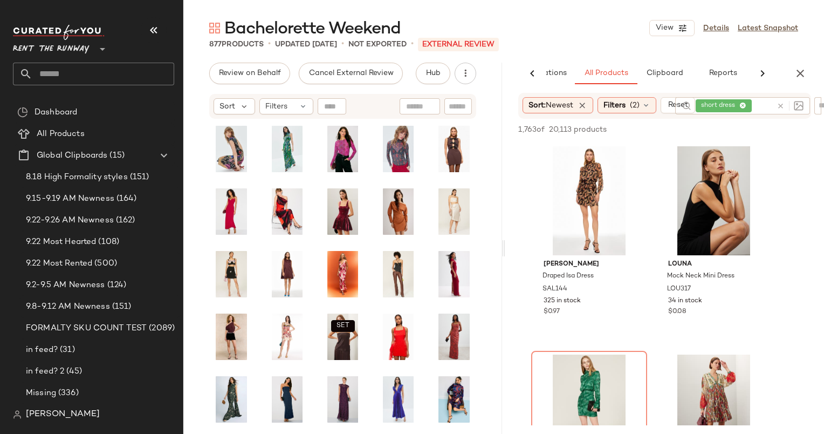
click at [596, 11] on main "Bachelorette Weekend View Details Latest Snapshot 877 Products • updated Sep 19…" at bounding box center [412, 217] width 824 height 434
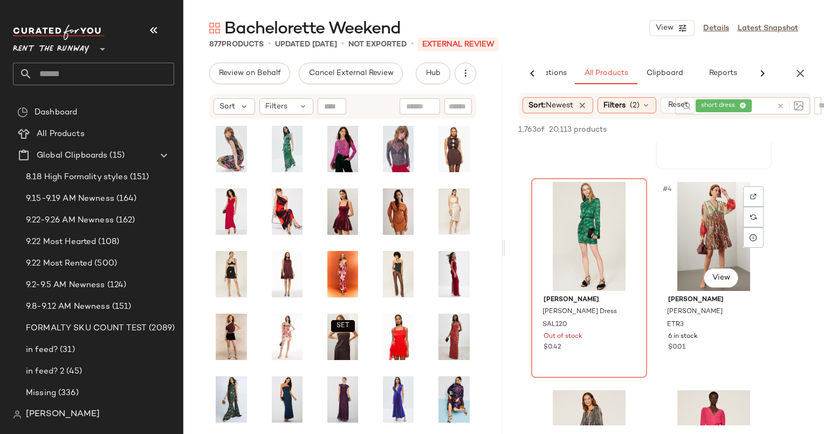
scroll to position [0, 0]
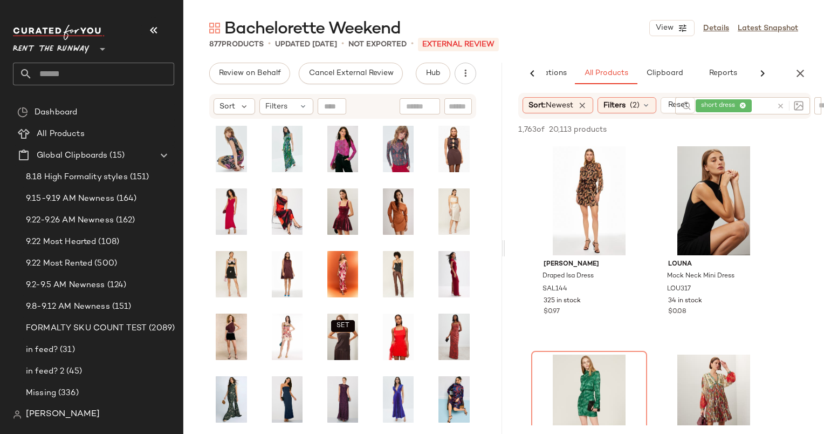
click at [790, 65] on div "AI Recommendations All Products Clipboard Reports" at bounding box center [665, 74] width 319 height 22
click at [803, 74] on icon "button" at bounding box center [800, 73] width 13 height 13
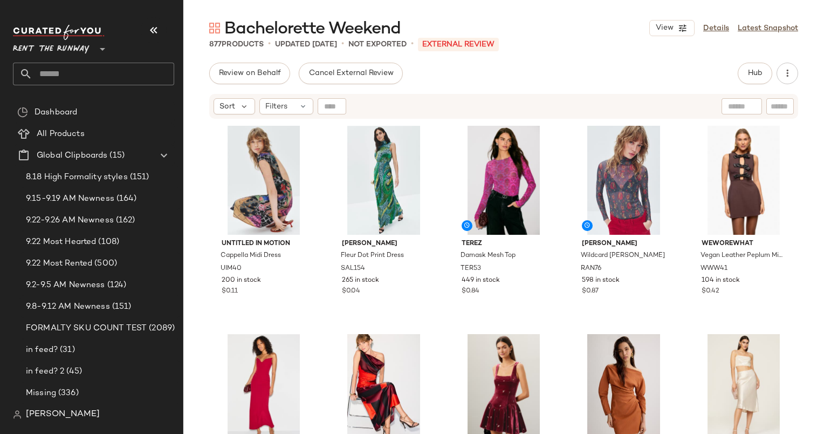
click at [217, 114] on div "Sort Filters" at bounding box center [503, 106] width 589 height 25
click at [227, 110] on span "Sort" at bounding box center [228, 106] width 16 height 11
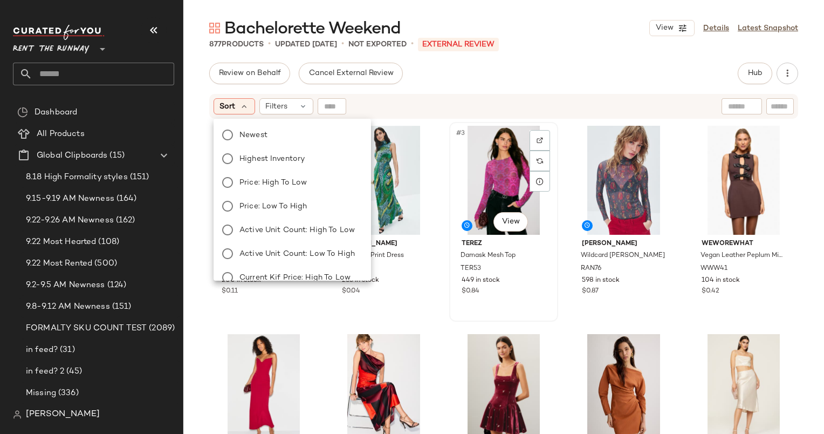
click at [485, 243] on span "Terez" at bounding box center [504, 244] width 84 height 10
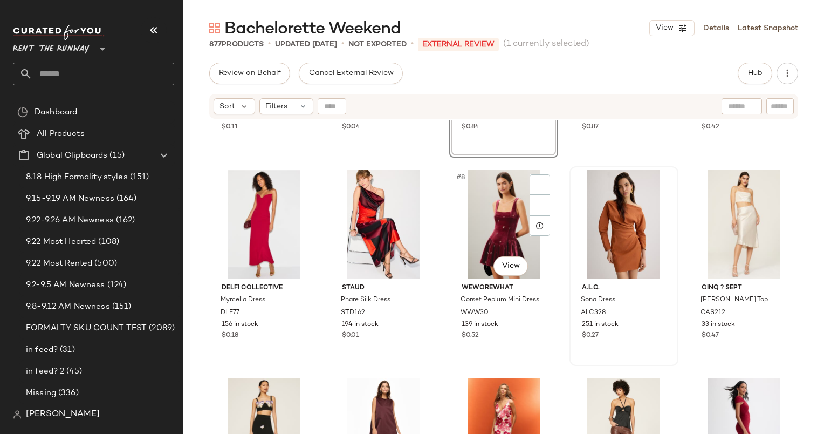
scroll to position [165, 0]
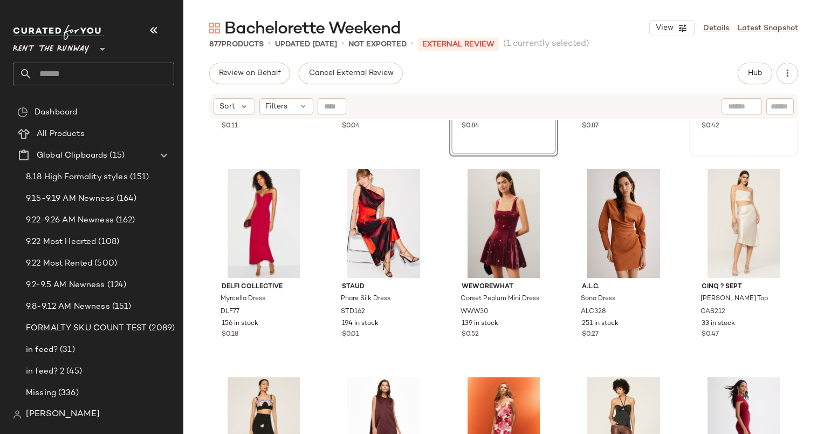
click at [712, 147] on div "#5 View WEWOREWHAT Vegan Leather Peplum Mini Dress WWW41 104 in stock $0.42" at bounding box center [744, 56] width 107 height 197
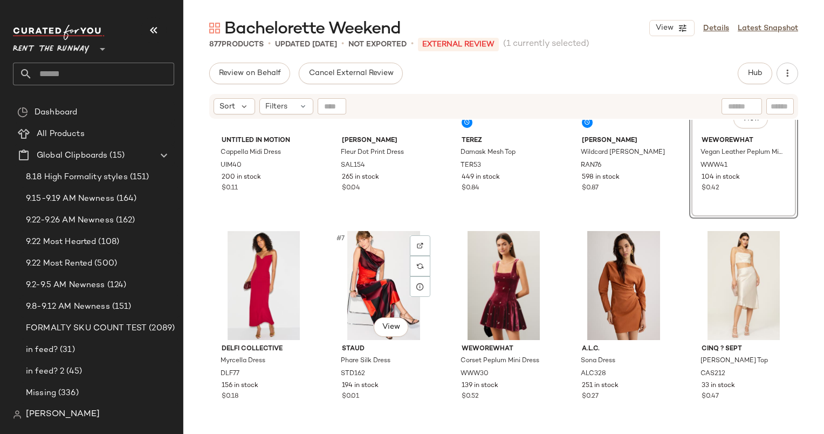
scroll to position [104, 0]
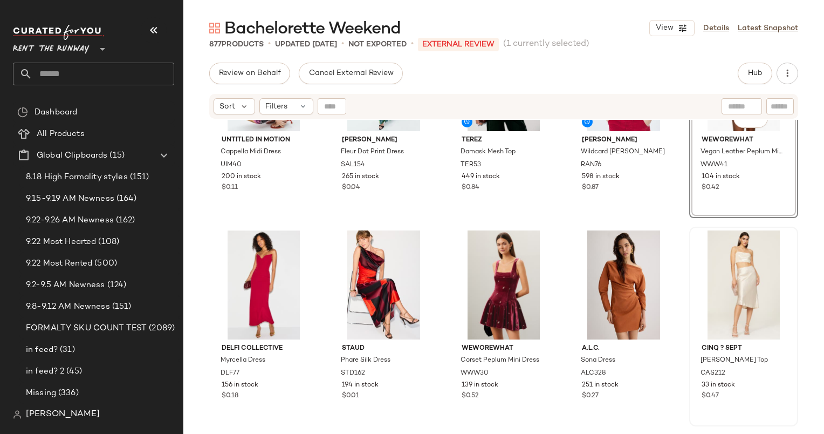
click at [730, 268] on div at bounding box center [743, 284] width 101 height 109
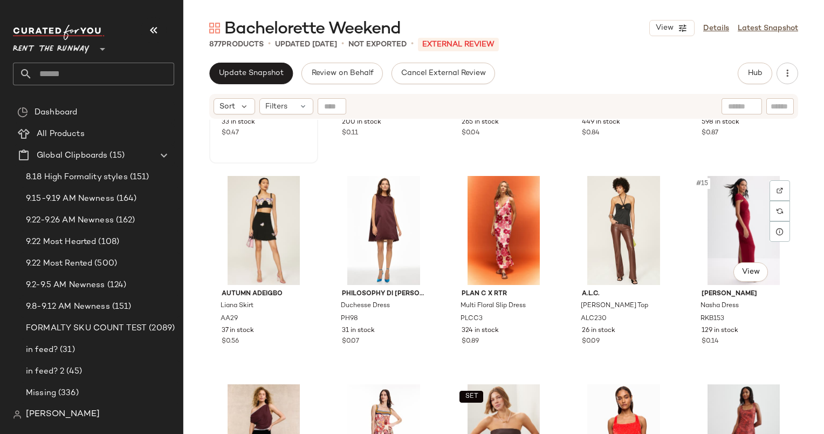
scroll to position [376, 0]
click at [248, 220] on div "#11 View" at bounding box center [263, 229] width 101 height 109
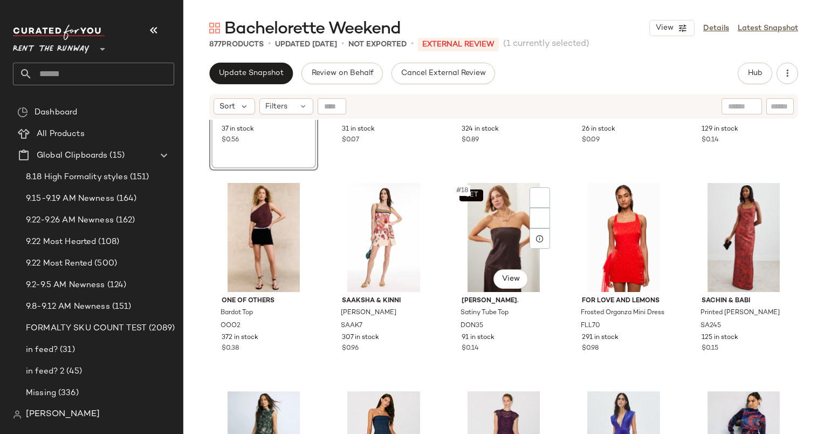
scroll to position [576, 0]
click at [742, 224] on div "#20 View" at bounding box center [743, 237] width 101 height 109
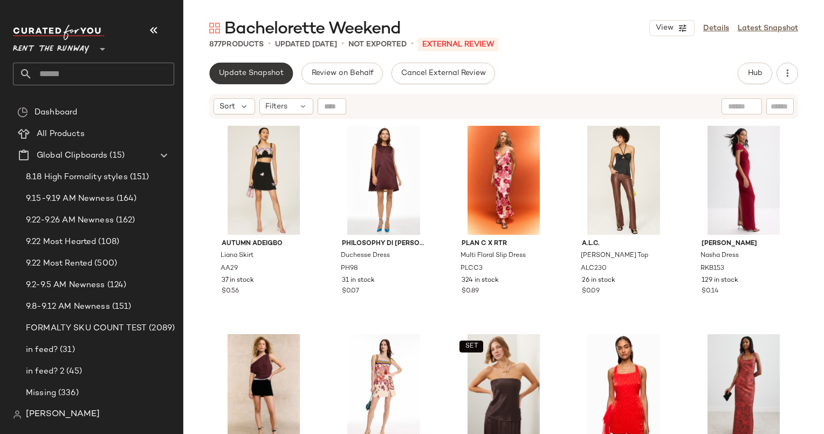
click at [252, 65] on button "Update Snapshot" at bounding box center [251, 74] width 84 height 22
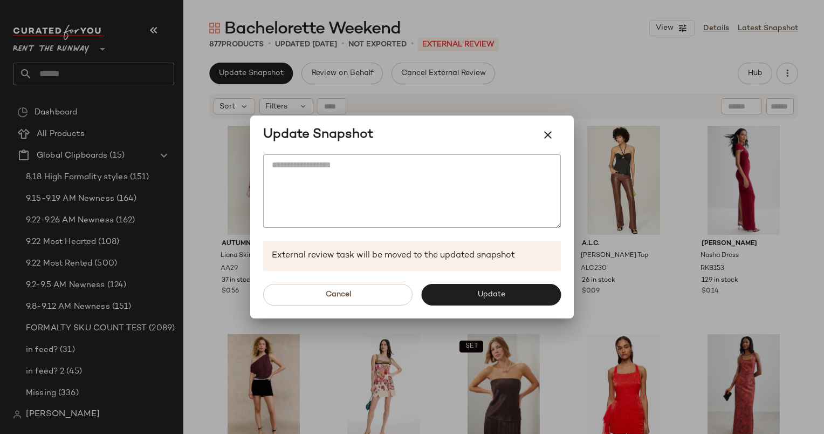
click at [494, 311] on div "Cancel Update" at bounding box center [412, 294] width 324 height 47
click at [473, 287] on button "Update" at bounding box center [491, 295] width 140 height 22
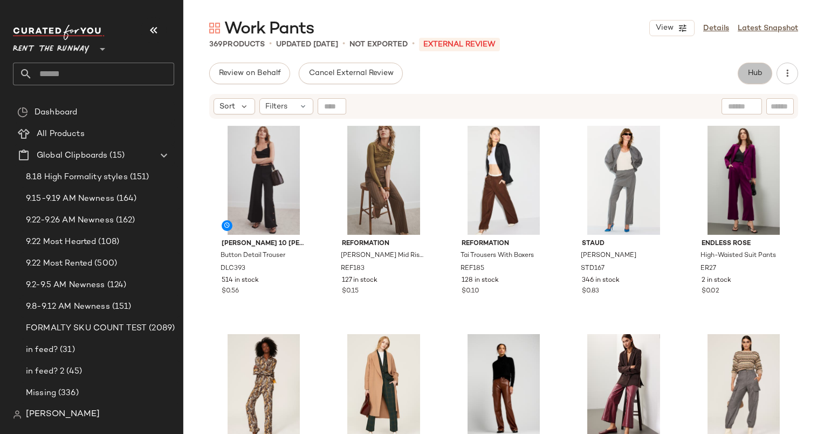
click at [762, 69] on span "Hub" at bounding box center [755, 73] width 15 height 9
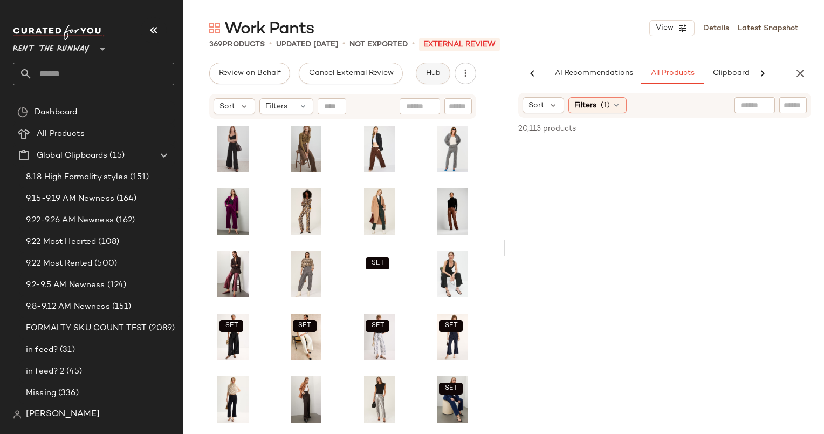
scroll to position [0, 56]
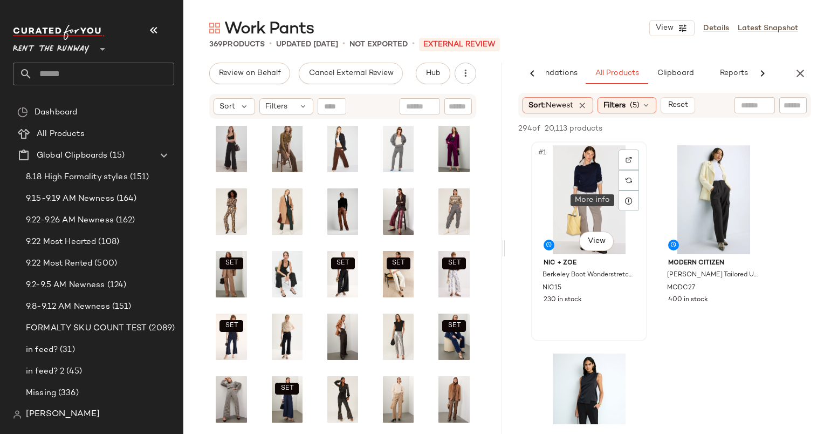
drag, startPoint x: 691, startPoint y: 130, endPoint x: 587, endPoint y: 185, distance: 118.0
click at [587, 185] on div "294 of 20,113 products • 0 selected Add to Top Add to Bottom Deselect All #1 Vi…" at bounding box center [665, 288] width 319 height 341
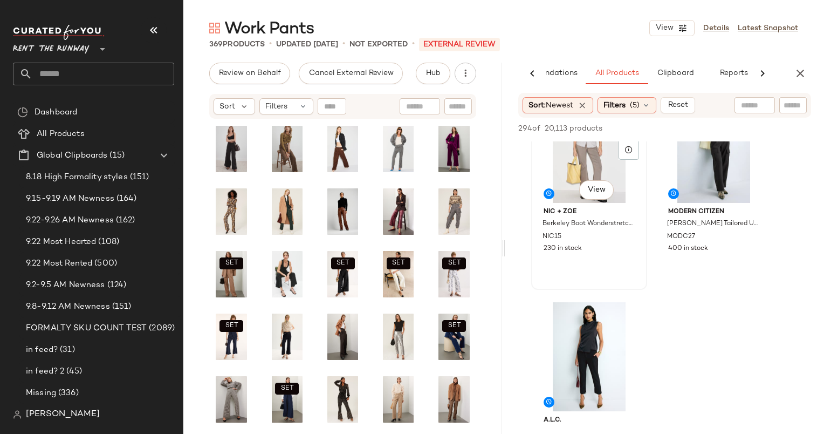
scroll to position [67, 0]
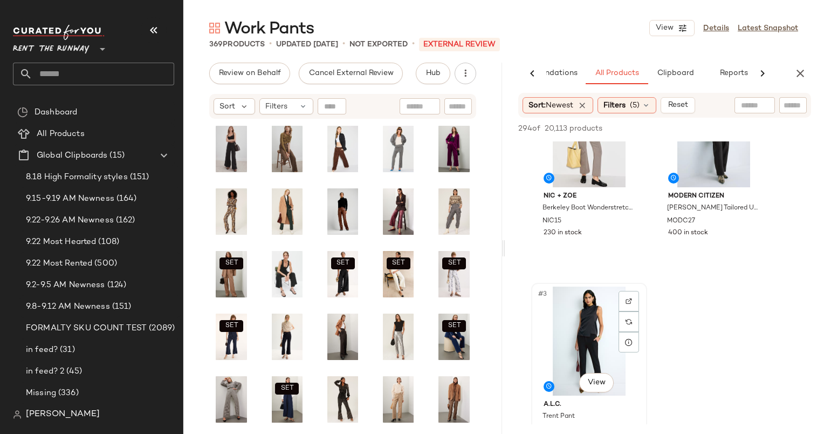
click at [583, 300] on div "#3 View" at bounding box center [589, 341] width 108 height 109
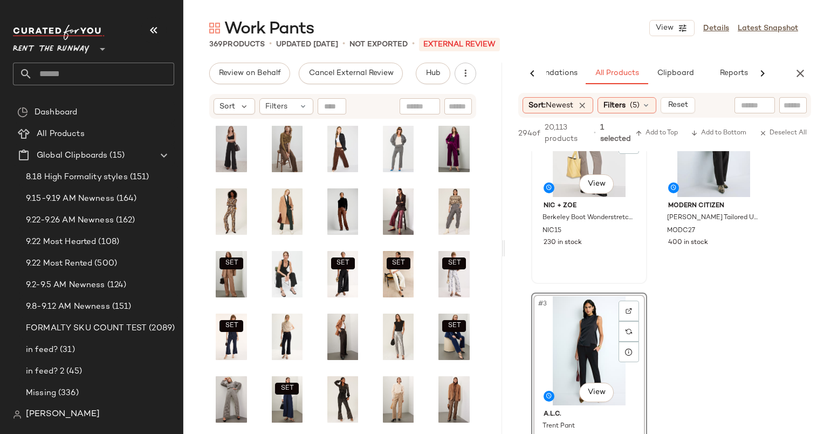
click at [570, 169] on div "#1 View" at bounding box center [589, 142] width 108 height 109
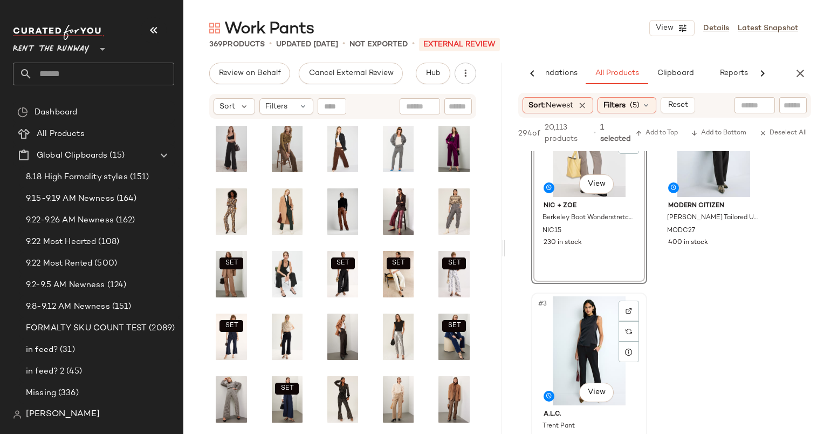
click at [589, 328] on div "#3 View" at bounding box center [589, 350] width 108 height 109
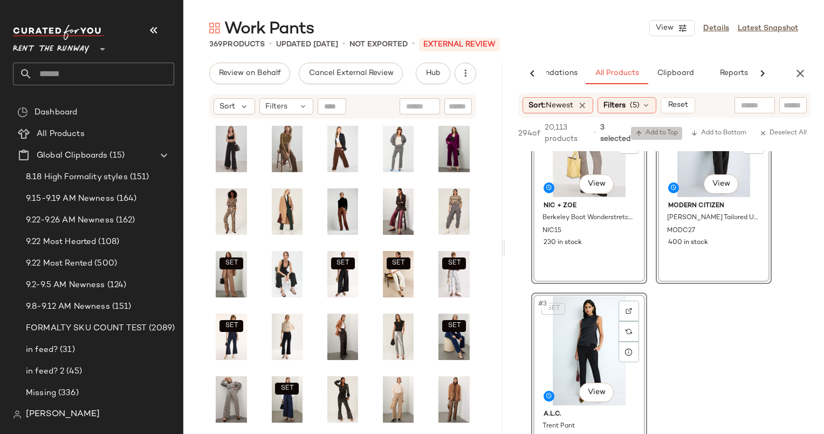
click at [676, 129] on span "Add to Top" at bounding box center [657, 133] width 43 height 8
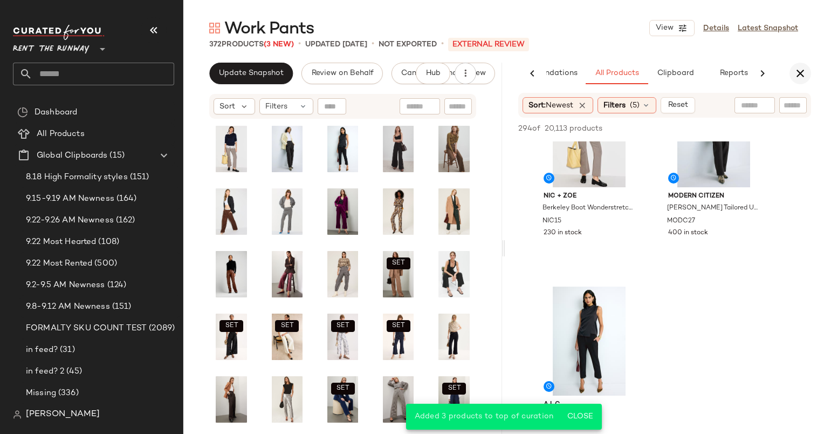
click at [803, 69] on icon "button" at bounding box center [800, 73] width 13 height 13
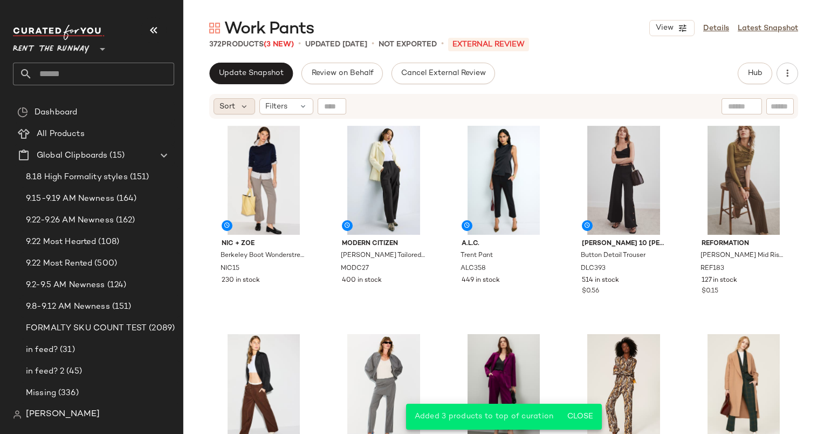
click at [230, 99] on div "Sort" at bounding box center [235, 106] width 42 height 16
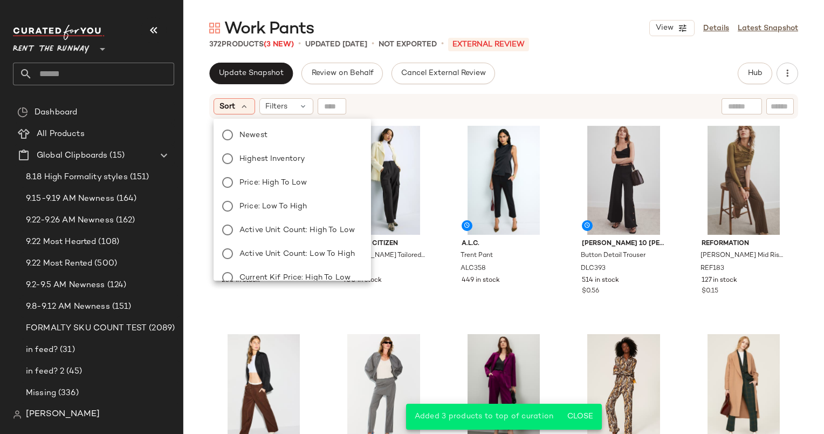
click at [278, 151] on div "Newest Highest Inventory Price: High to Low Price: Low to High Active Unit Coun…" at bounding box center [292, 265] width 160 height 285
click at [264, 124] on div "Newest Highest Inventory Price: High to Low Price: Low to High Active Unit Coun…" at bounding box center [292, 265] width 160 height 285
click at [308, 137] on label "Newest" at bounding box center [298, 134] width 127 height 15
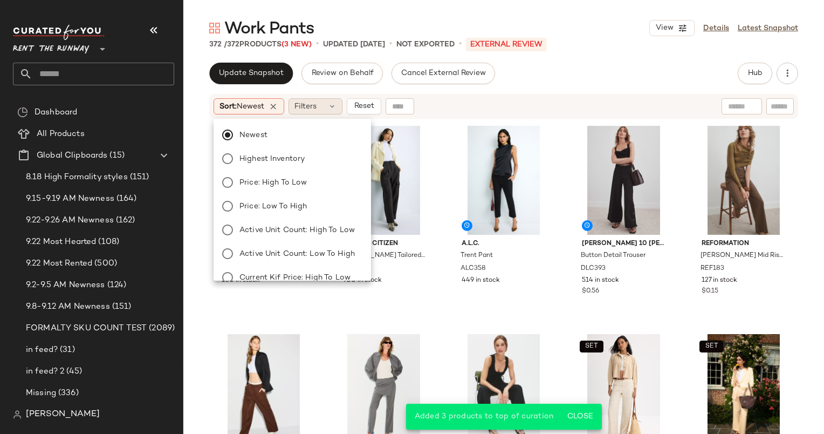
click at [311, 108] on span "Filters" at bounding box center [306, 106] width 22 height 11
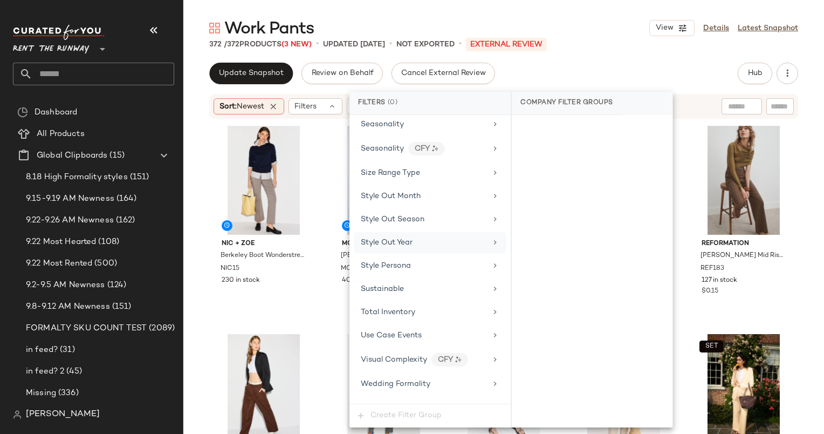
scroll to position [1339, 0]
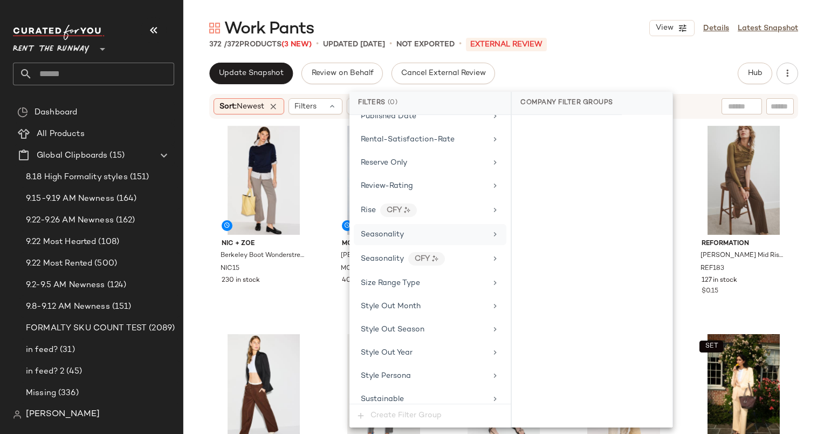
click at [414, 229] on div "Seasonality" at bounding box center [424, 234] width 126 height 11
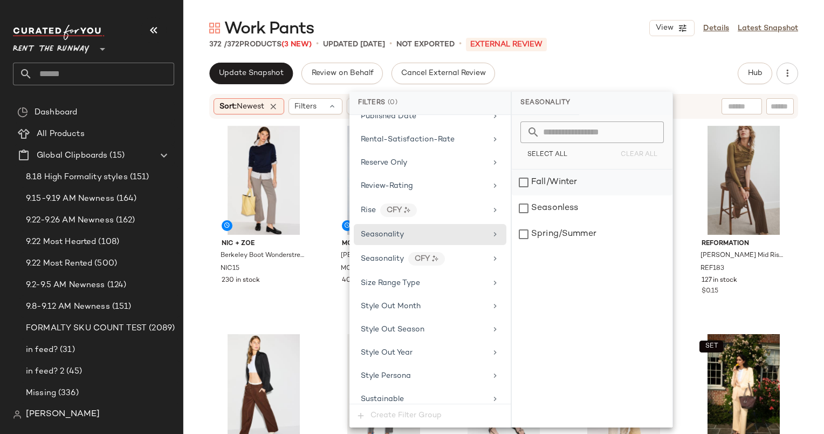
click at [559, 171] on div "Fall/Winter" at bounding box center [592, 182] width 161 height 26
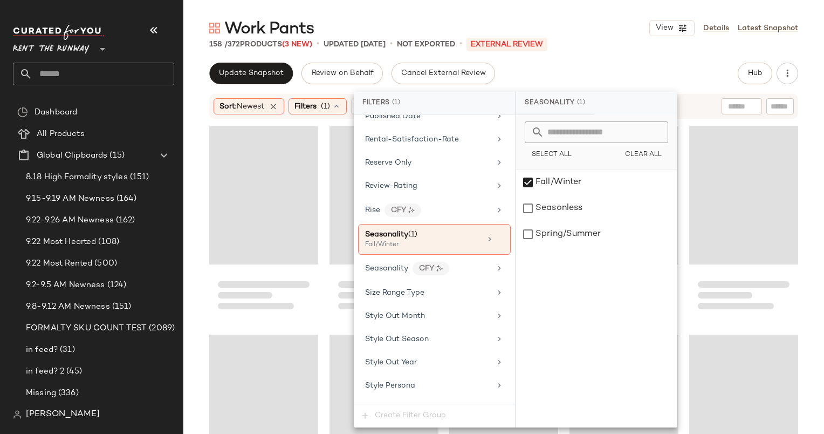
click at [612, 59] on div "Work Pants View Details Latest Snapshot 158 / 372 Products (3 New) • updated Se…" at bounding box center [503, 225] width 641 height 417
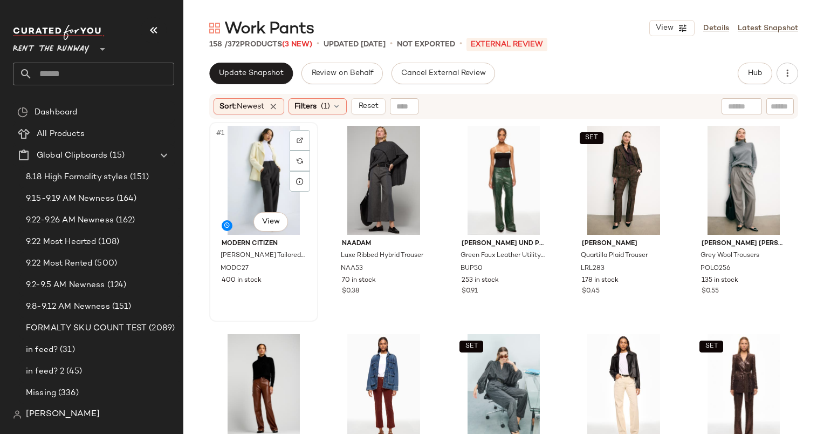
click at [261, 154] on div "#1 View" at bounding box center [263, 180] width 101 height 109
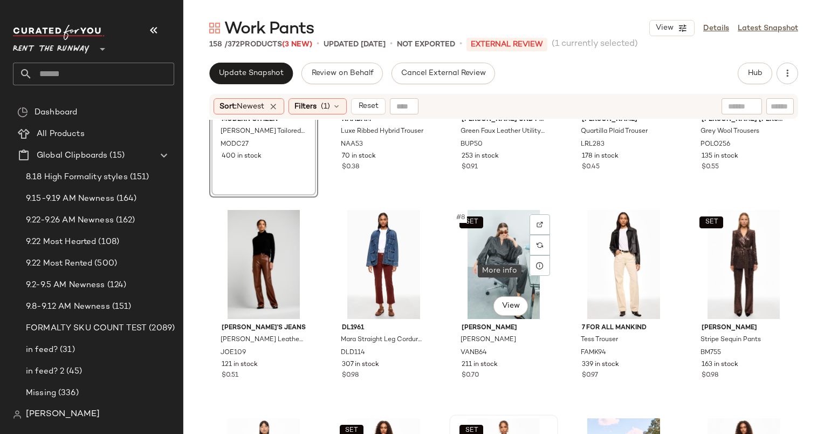
scroll to position [118, 0]
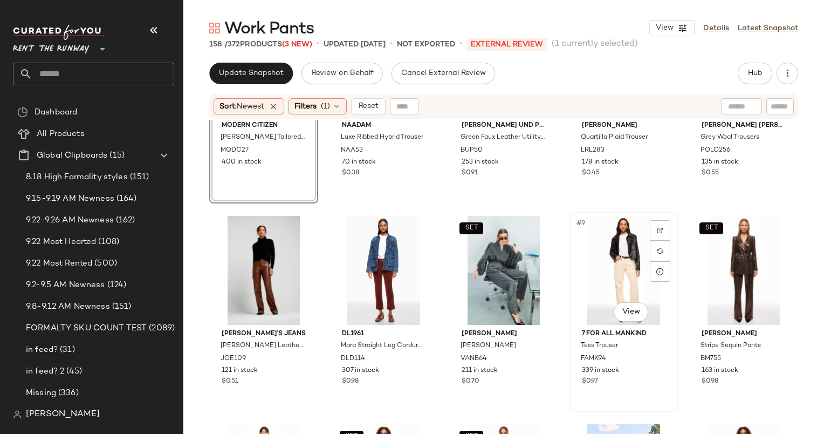
click at [615, 254] on div "#9 View" at bounding box center [624, 270] width 101 height 109
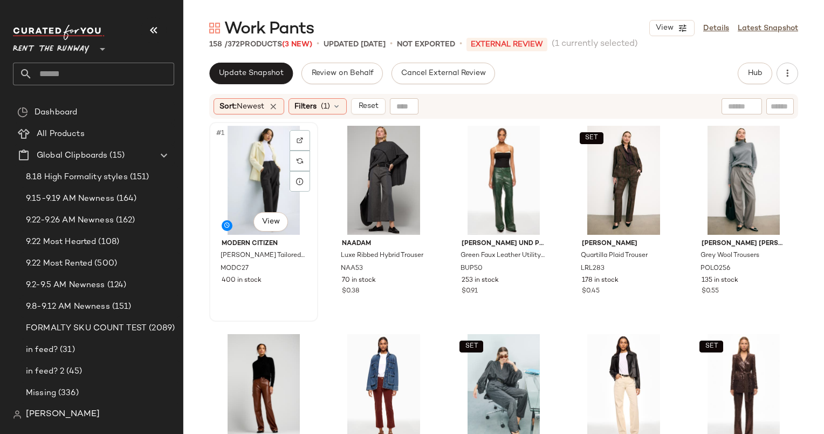
click at [271, 164] on div "#1 View" at bounding box center [263, 180] width 101 height 109
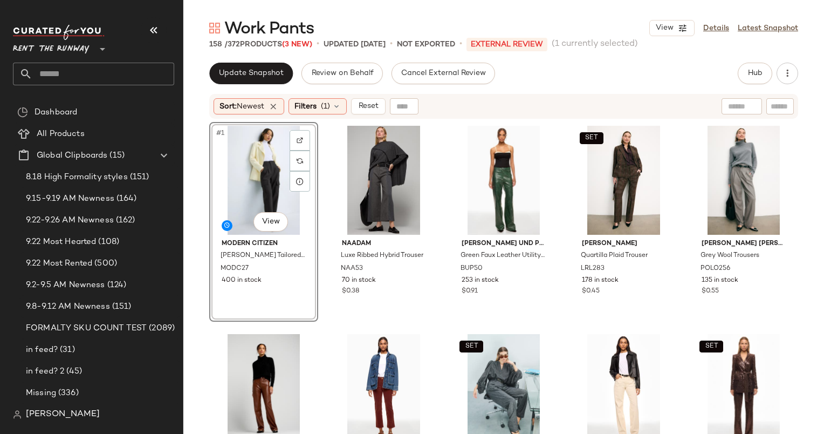
scroll to position [274, 0]
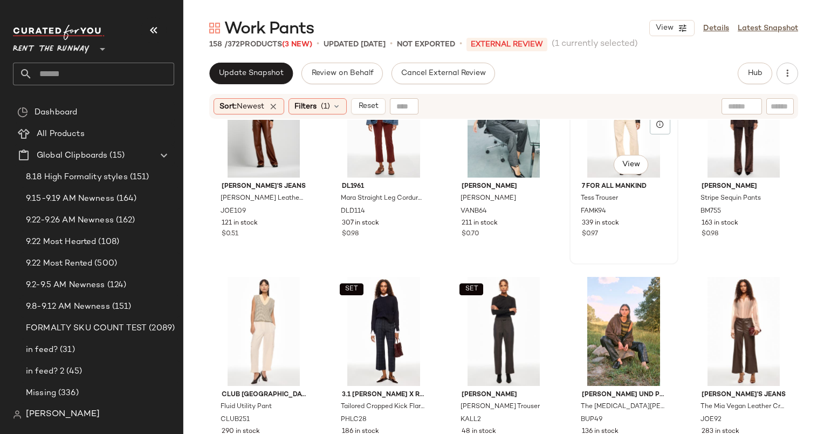
click at [598, 140] on div "#9 View" at bounding box center [624, 123] width 101 height 109
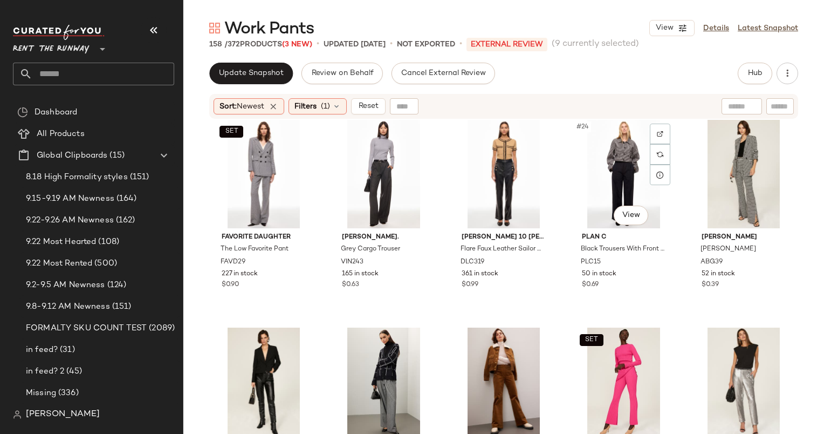
scroll to position [851, 0]
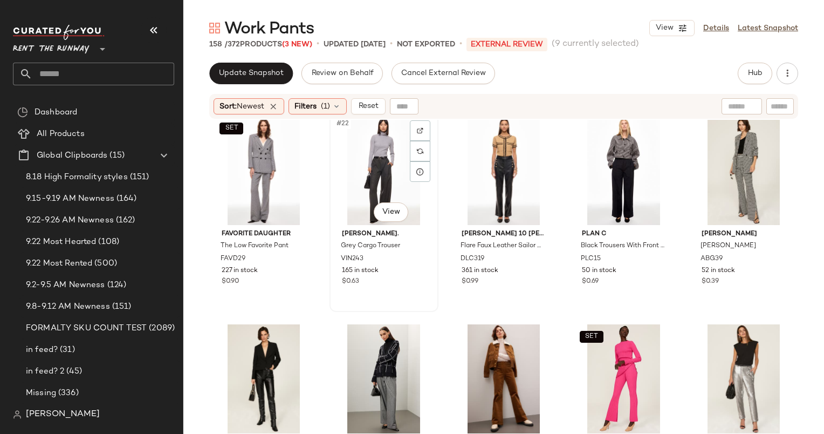
click at [372, 158] on div "#22 View" at bounding box center [383, 170] width 101 height 109
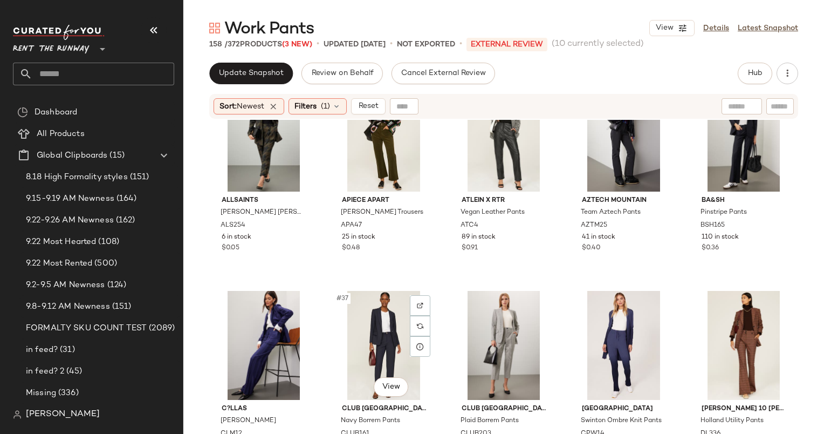
scroll to position [1418, 0]
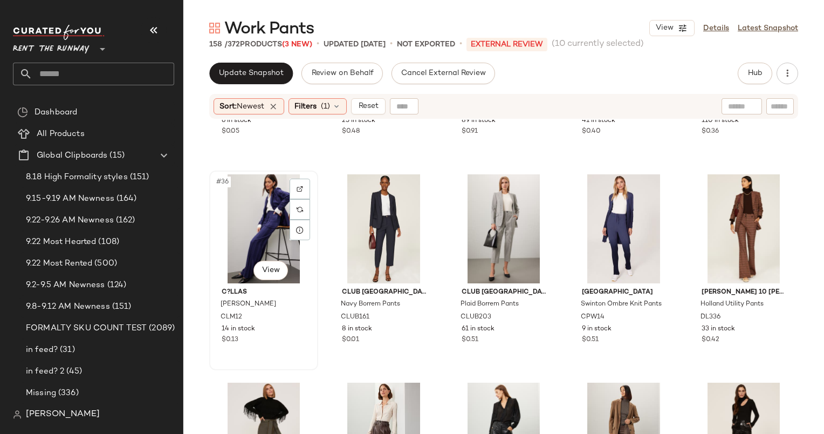
click at [267, 219] on div "#36 View" at bounding box center [263, 228] width 101 height 109
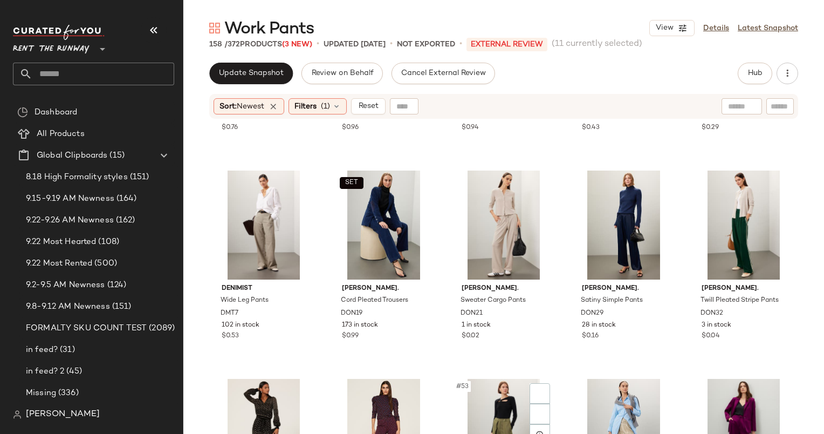
scroll to position [1839, 0]
click at [609, 190] on div "#49 View" at bounding box center [624, 224] width 101 height 109
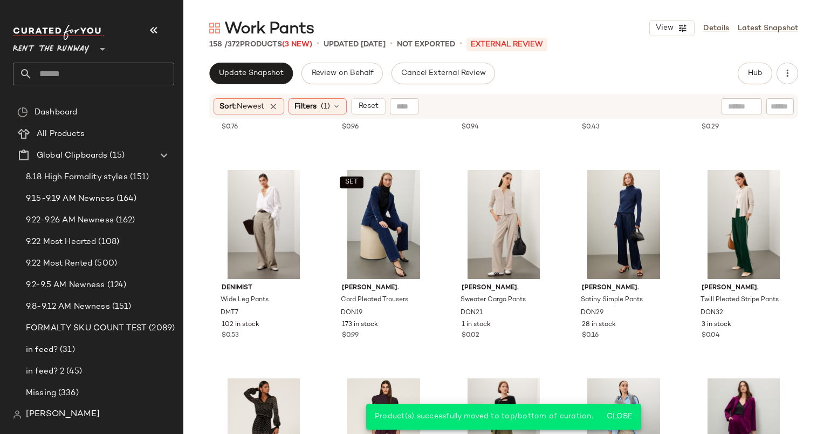
click at [370, 114] on div "Sort: Newest Filters (1) Reset" at bounding box center [503, 106] width 589 height 25
click at [352, 101] on div "Sort: Newest Filters (1) Reset" at bounding box center [316, 106] width 205 height 16
click at [360, 104] on span "Reset" at bounding box center [368, 106] width 21 height 9
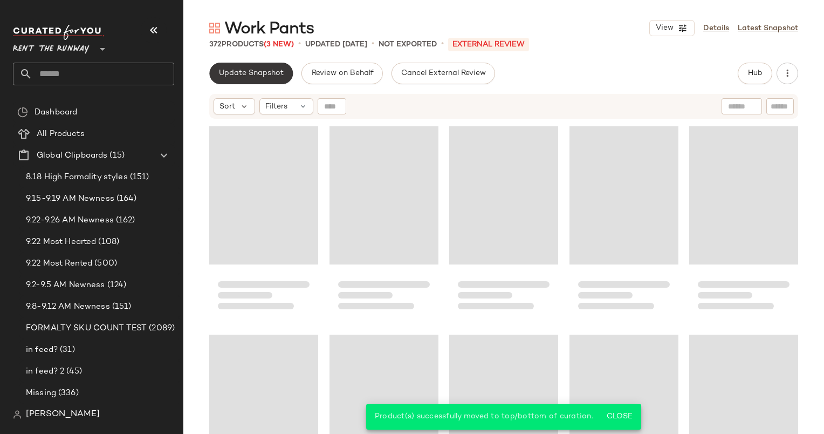
click at [250, 72] on span "Update Snapshot" at bounding box center [251, 73] width 65 height 9
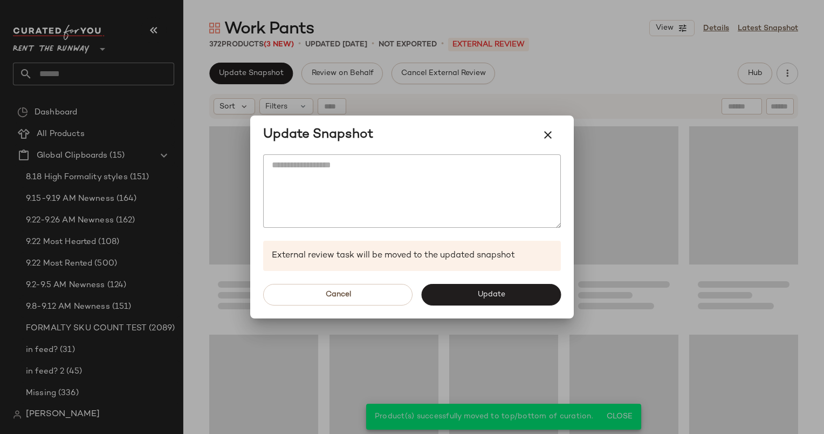
scroll to position [425, 0]
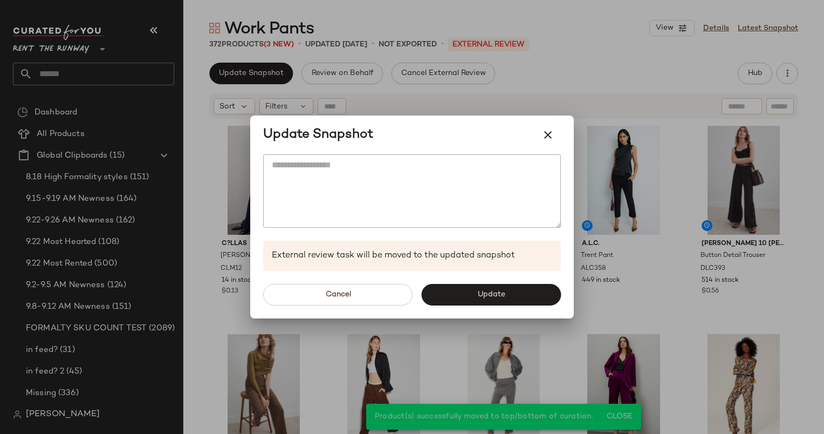
click at [558, 146] on div "Update Snapshot" at bounding box center [412, 135] width 298 height 26
click at [488, 302] on button "Update" at bounding box center [491, 295] width 140 height 22
